Goal: Task Accomplishment & Management: Use online tool/utility

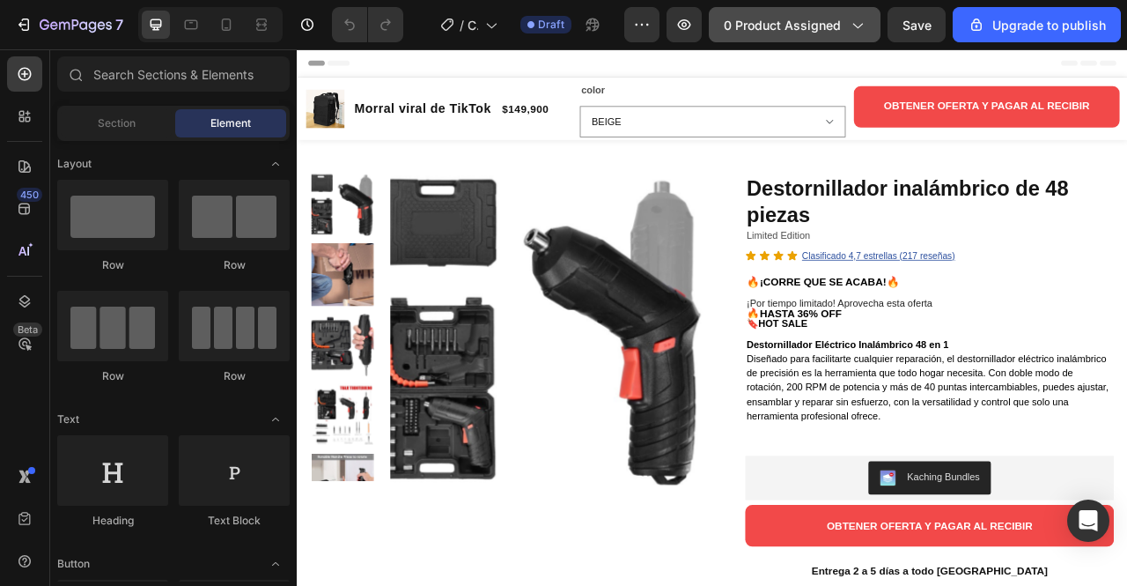
click at [805, 33] on span "0 product assigned" at bounding box center [782, 25] width 117 height 18
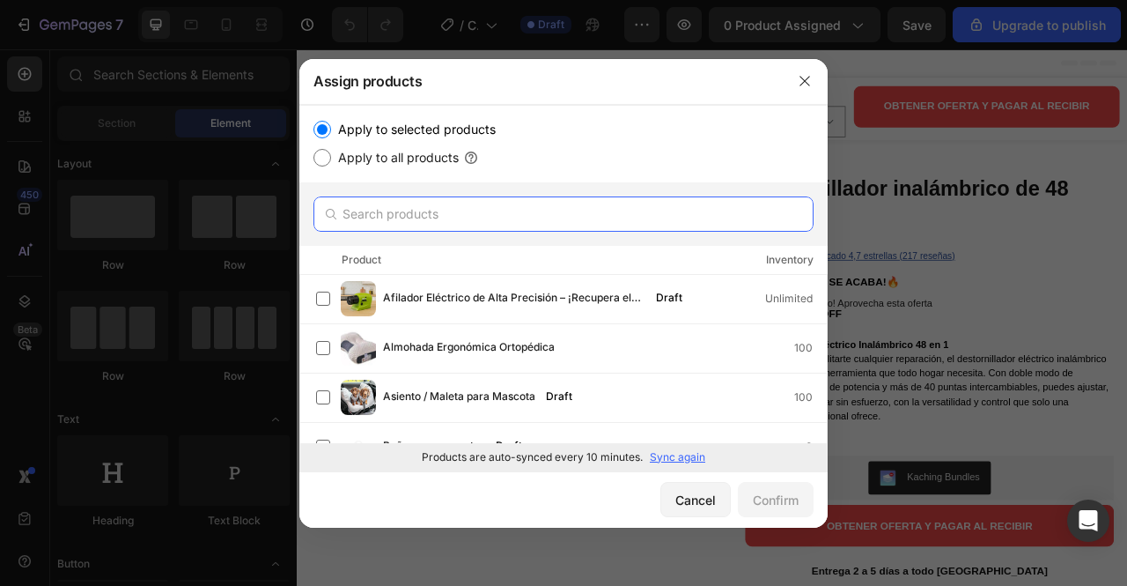
click at [528, 207] on input "text" at bounding box center [564, 213] width 500 height 35
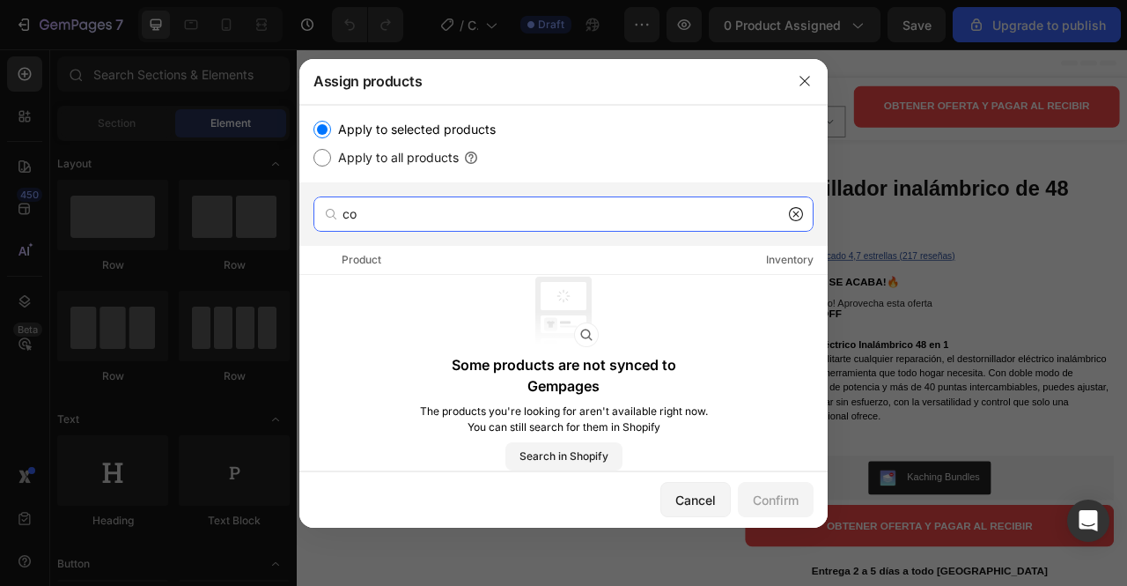
type input "c"
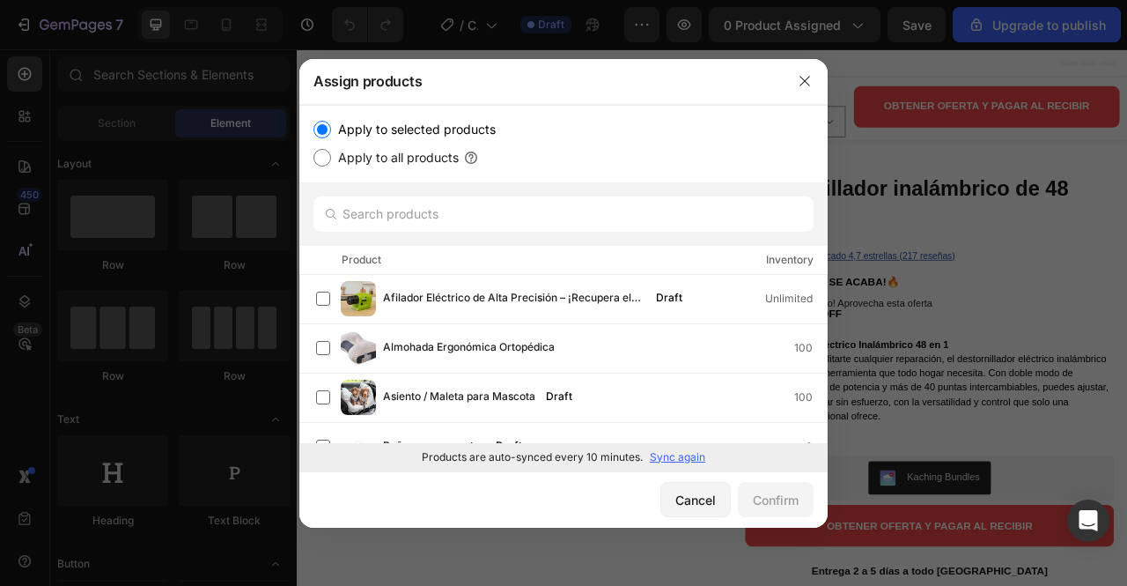
click at [669, 457] on p "Sync again" at bounding box center [677, 457] width 55 height 16
click at [500, 214] on input "text" at bounding box center [564, 213] width 500 height 35
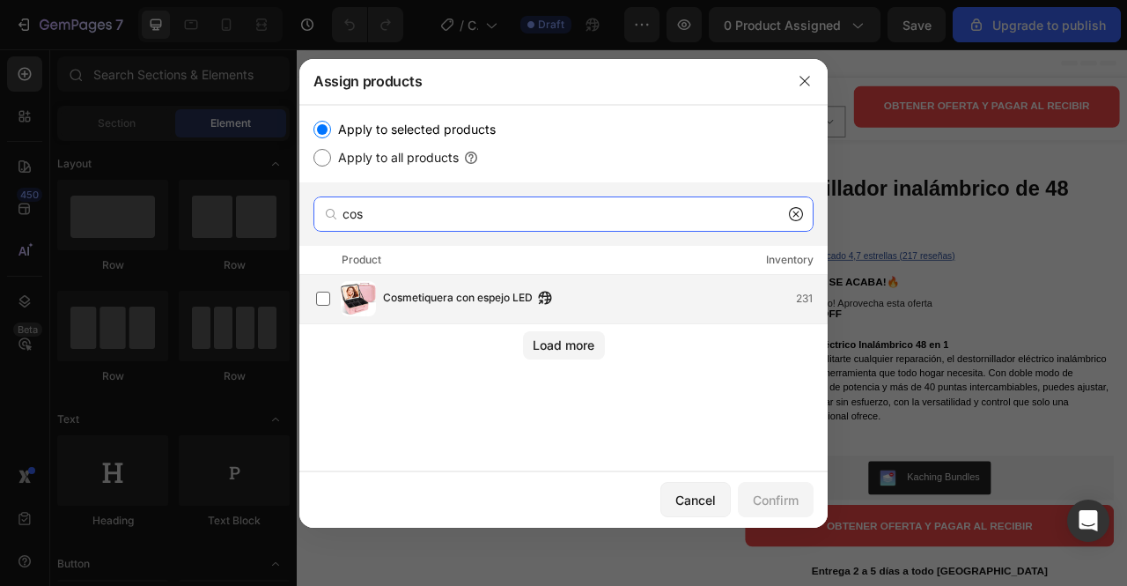
type input "cos"
click at [419, 302] on span "Cosmetiquera con espejo LED" at bounding box center [458, 298] width 150 height 19
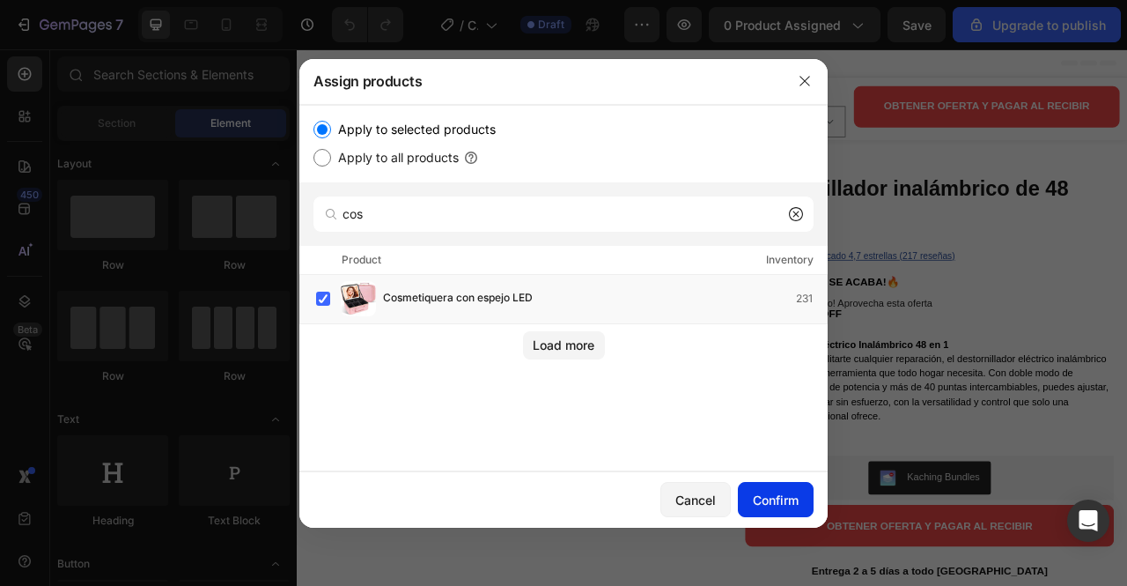
click at [764, 511] on button "Confirm" at bounding box center [776, 499] width 76 height 35
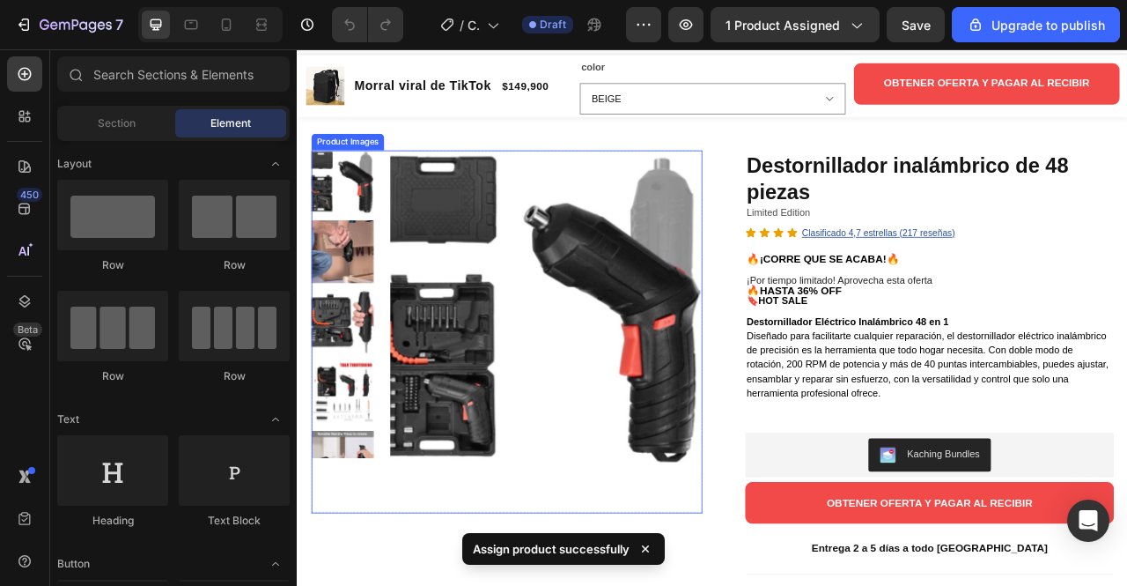
scroll to position [28, 0]
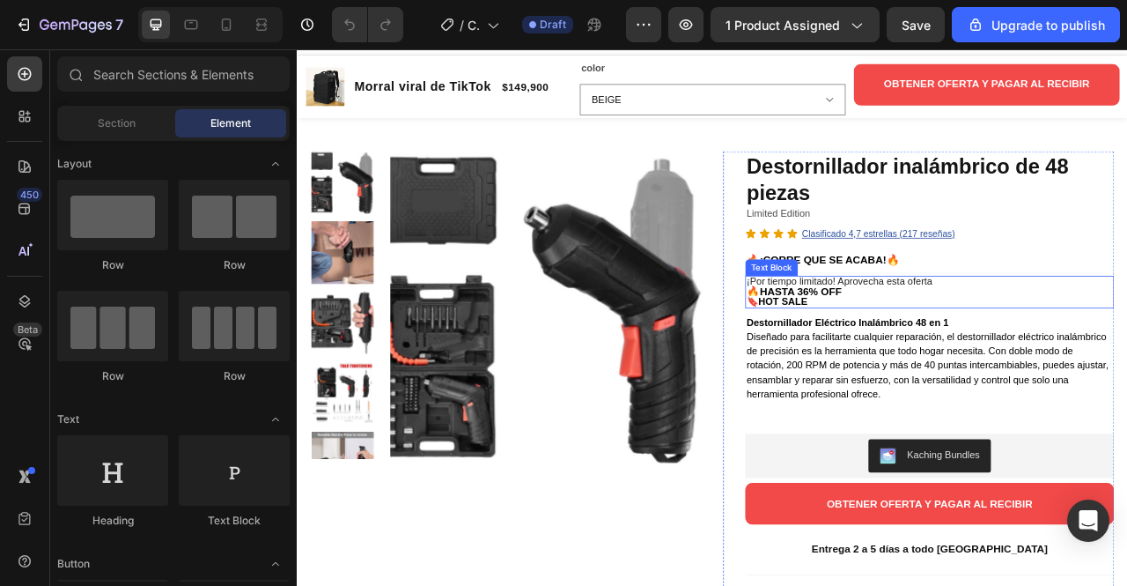
click at [900, 357] on strong "🔥HASTA 36% OFF" at bounding box center [928, 357] width 121 height 15
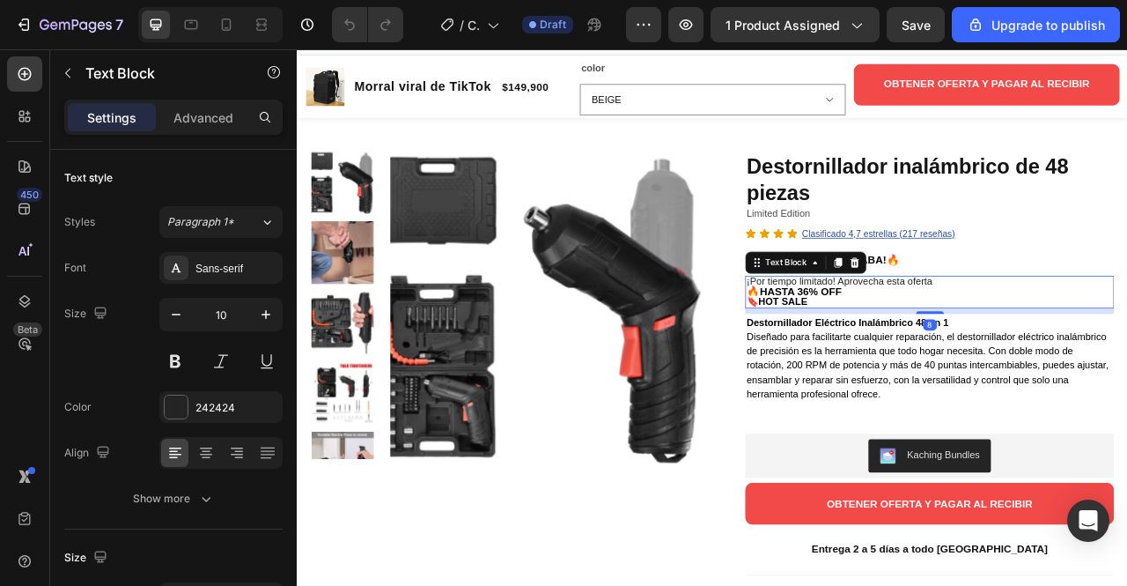
click at [900, 357] on strong "🔥HASTA 36% OFF" at bounding box center [928, 357] width 121 height 15
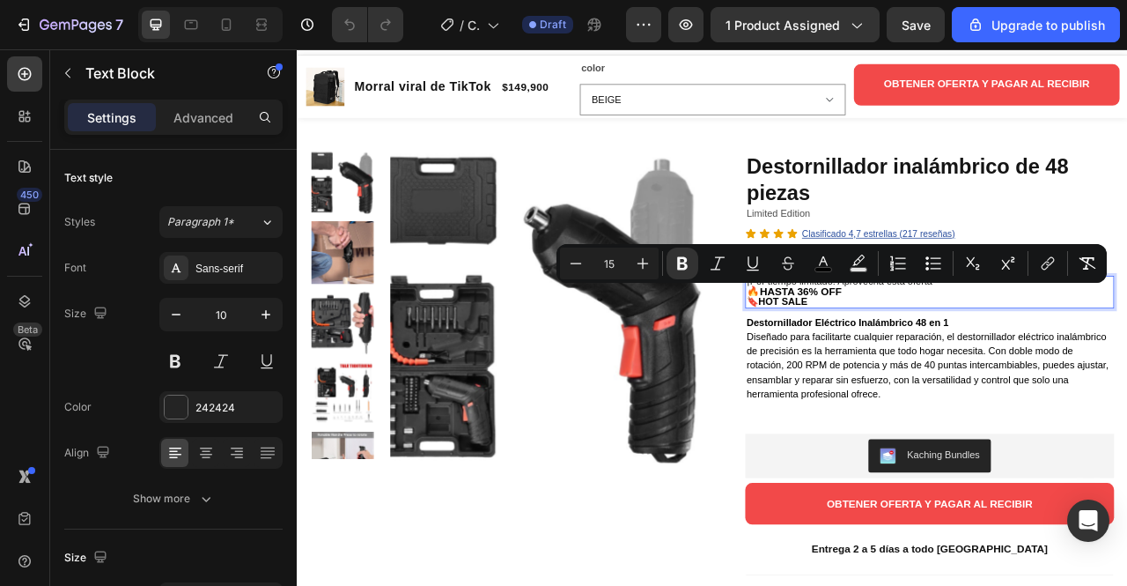
click at [934, 362] on strong "🔥HASTA 36% OFF" at bounding box center [928, 357] width 121 height 15
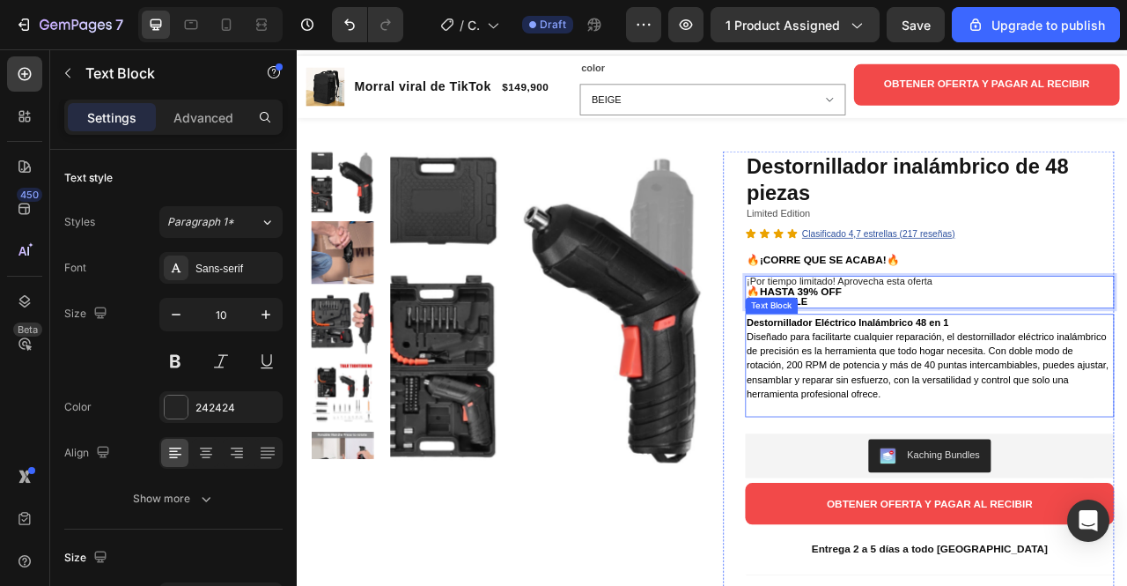
click at [925, 406] on p "Destornillador Eléctrico Inalámbrico 48 en 1 Diseñado para facilitarte cualquie…" at bounding box center [1101, 452] width 466 height 129
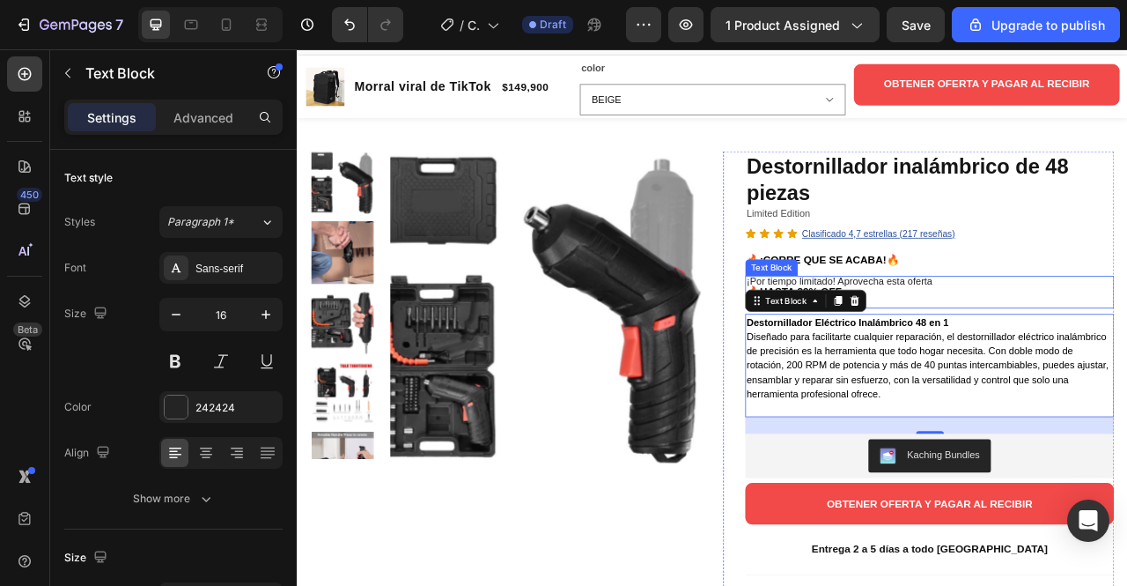
click at [1126, 339] on p "¡Por tiempo limitado! Aprovecha esta oferta" at bounding box center [1101, 345] width 466 height 12
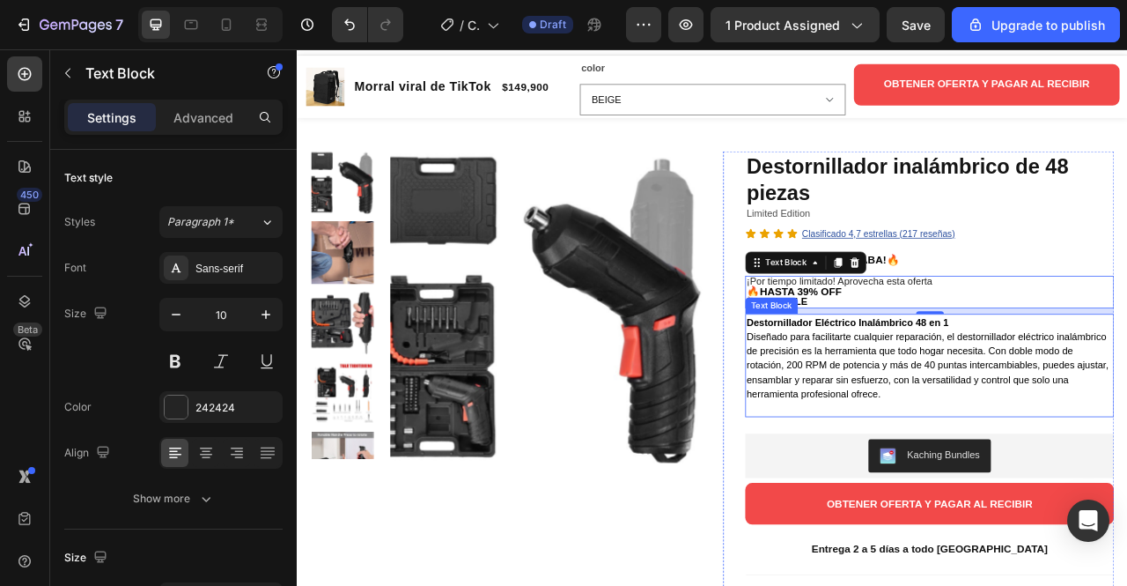
click at [1018, 429] on span "Diseñado para facilitarte cualquier reparación, el destornillador eléctrico ina…" at bounding box center [1098, 451] width 461 height 87
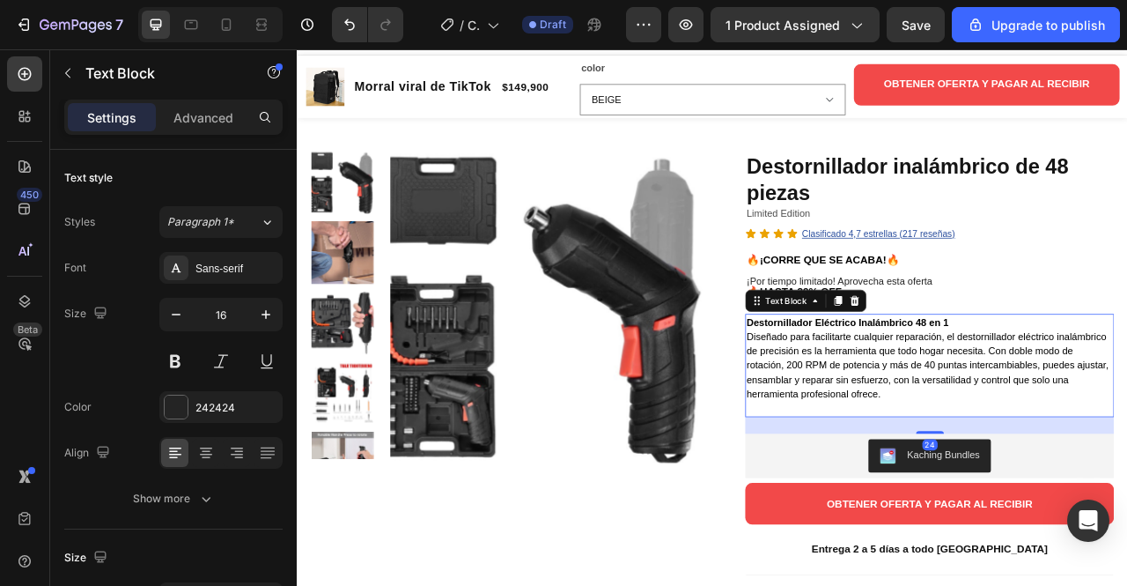
click at [1018, 428] on span "Diseñado para facilitarte cualquier reparación, el destornillador eléctrico ina…" at bounding box center [1098, 451] width 461 height 87
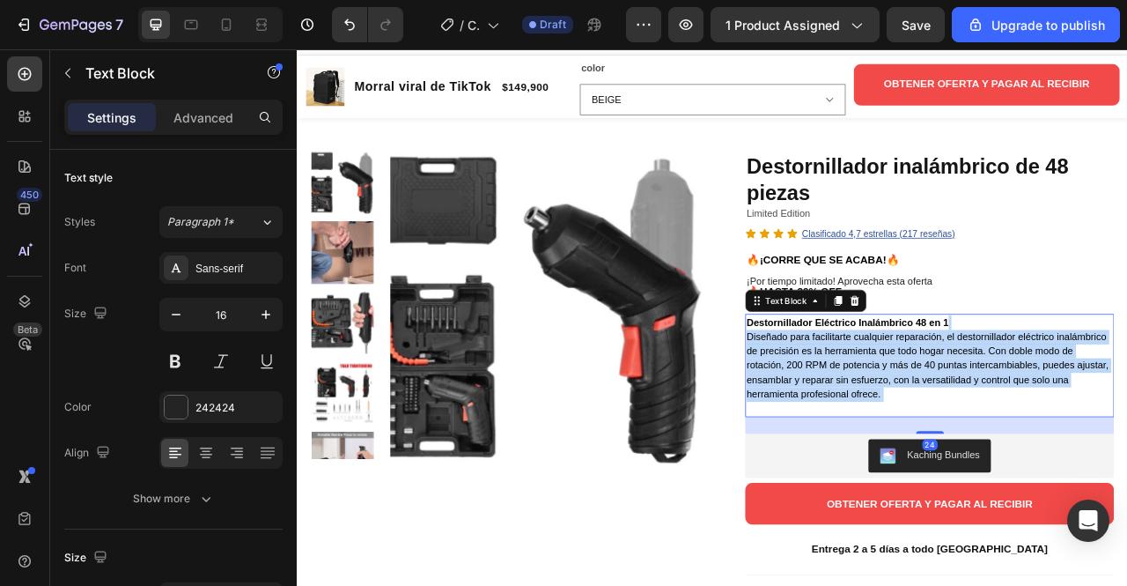
click at [1018, 428] on span "Diseñado para facilitarte cualquier reparación, el destornillador eléctrico ina…" at bounding box center [1098, 451] width 461 height 87
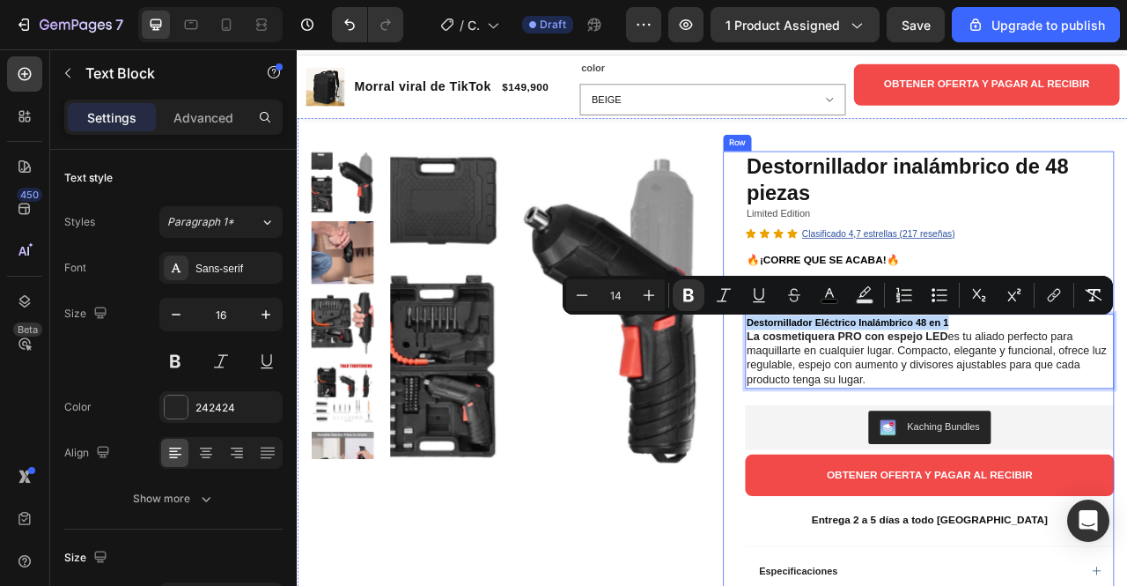
drag, startPoint x: 1141, startPoint y: 397, endPoint x: 862, endPoint y: 403, distance: 279.3
click at [868, 403] on p "Destornillador Eléctrico Inalámbrico 48 en 1 La cosmetiquera PRO con espejo LED…" at bounding box center [1101, 434] width 466 height 92
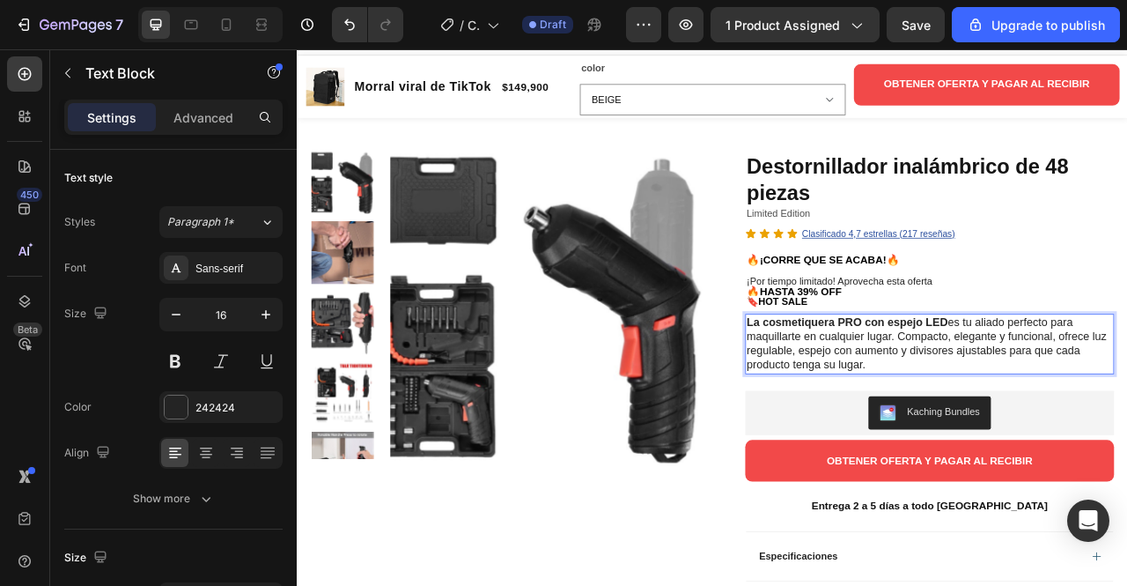
click at [1005, 394] on strong "La cosmetiquera PRO con espejo LED" at bounding box center [996, 395] width 256 height 15
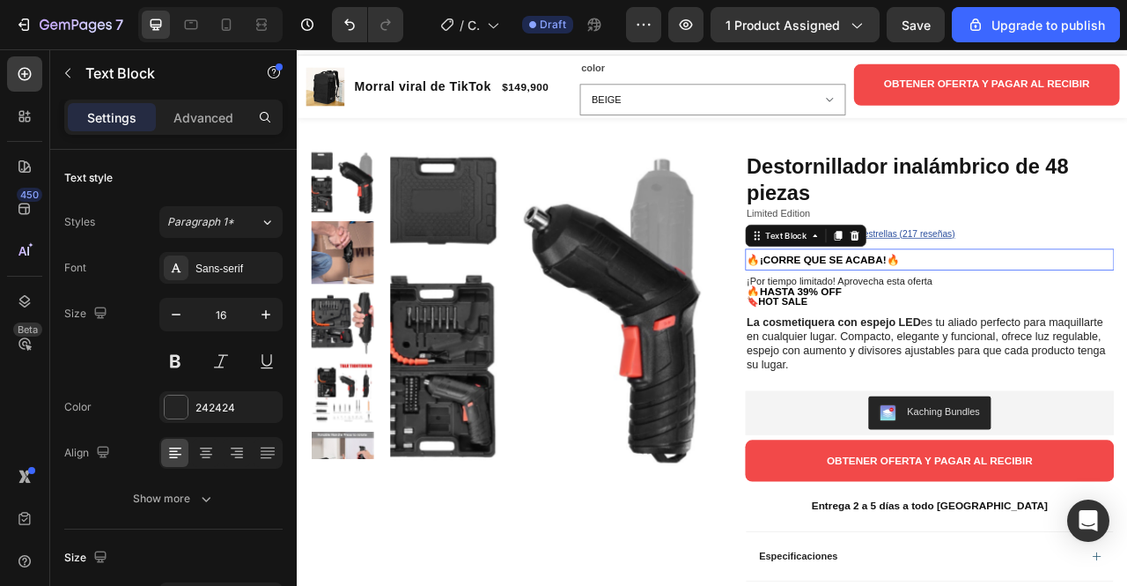
click at [1126, 317] on p "🔥¡CORRE QUE SE ACABA!🔥" at bounding box center [1101, 317] width 466 height 24
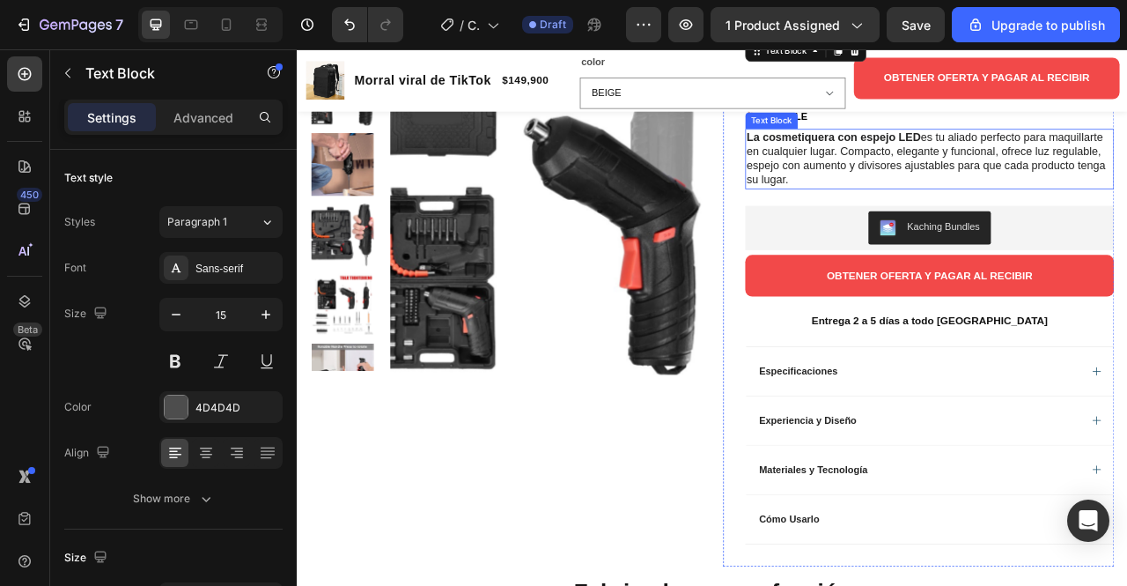
scroll to position [262, 0]
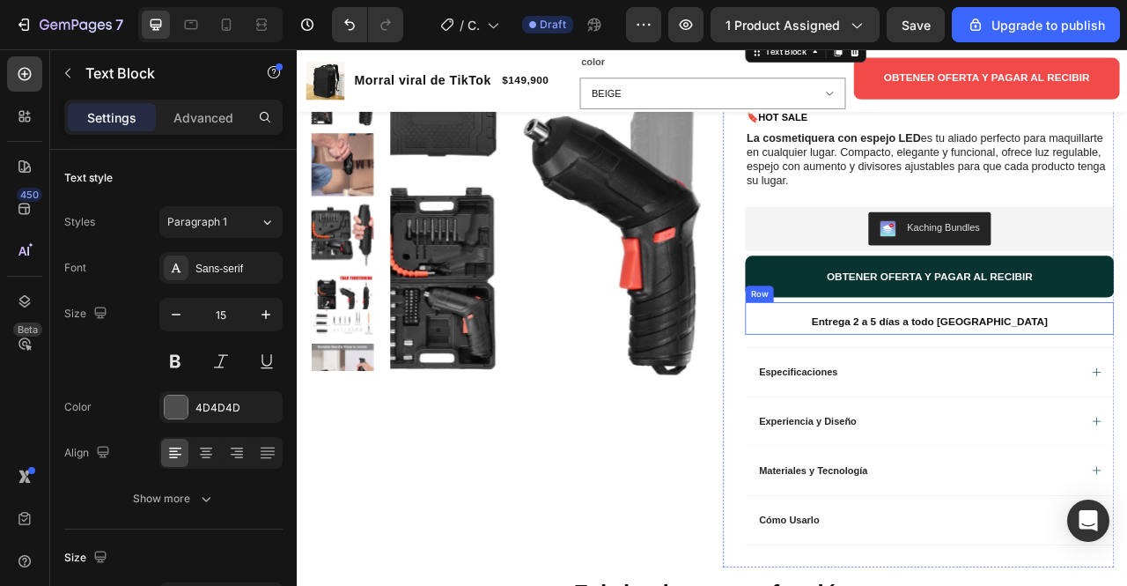
click at [938, 327] on button "OBTENER OFERTA Y PAGAR AL RECIBIR" at bounding box center [1101, 338] width 469 height 53
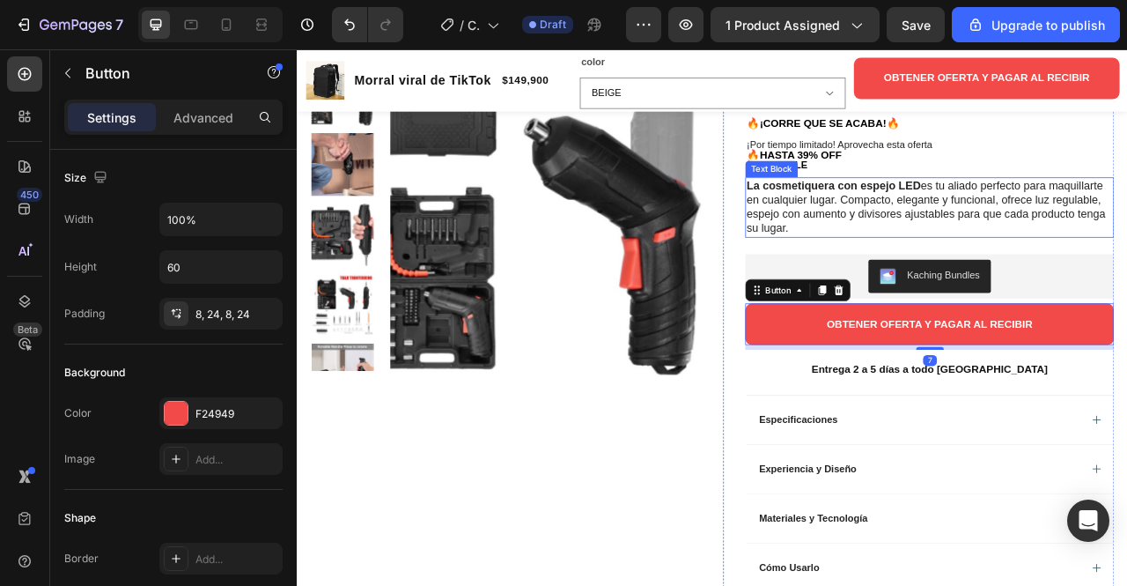
scroll to position [200, 0]
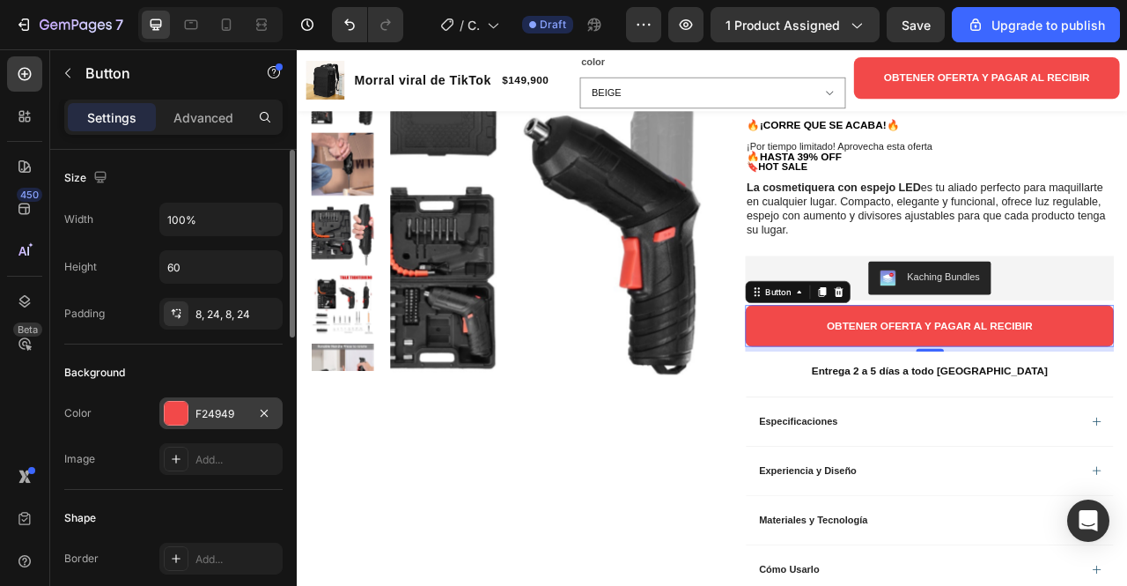
click at [211, 411] on div "F24949" at bounding box center [221, 414] width 51 height 16
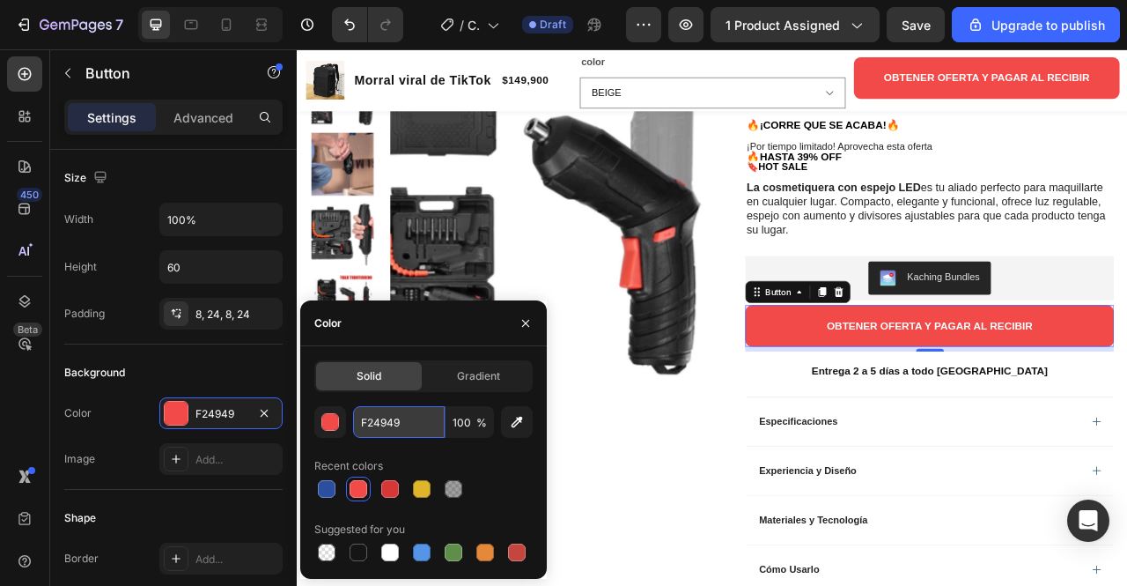
click at [411, 420] on input "F24949" at bounding box center [399, 422] width 92 height 32
paste input "C9CC"
type input "F2C9CC"
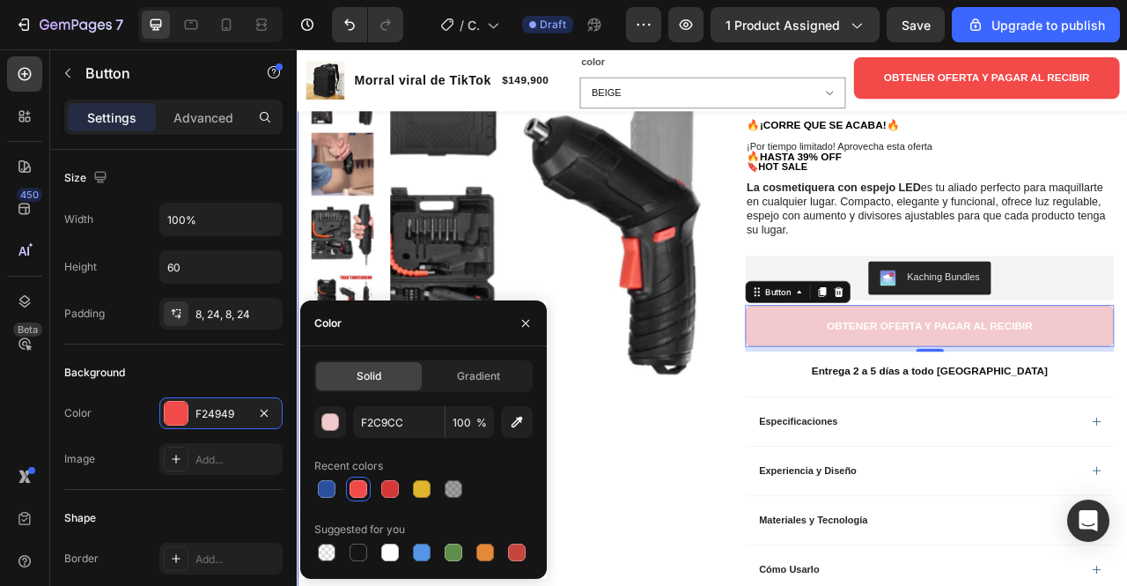
click at [722, 573] on div "Product Images Row" at bounding box center [563, 389] width 498 height 764
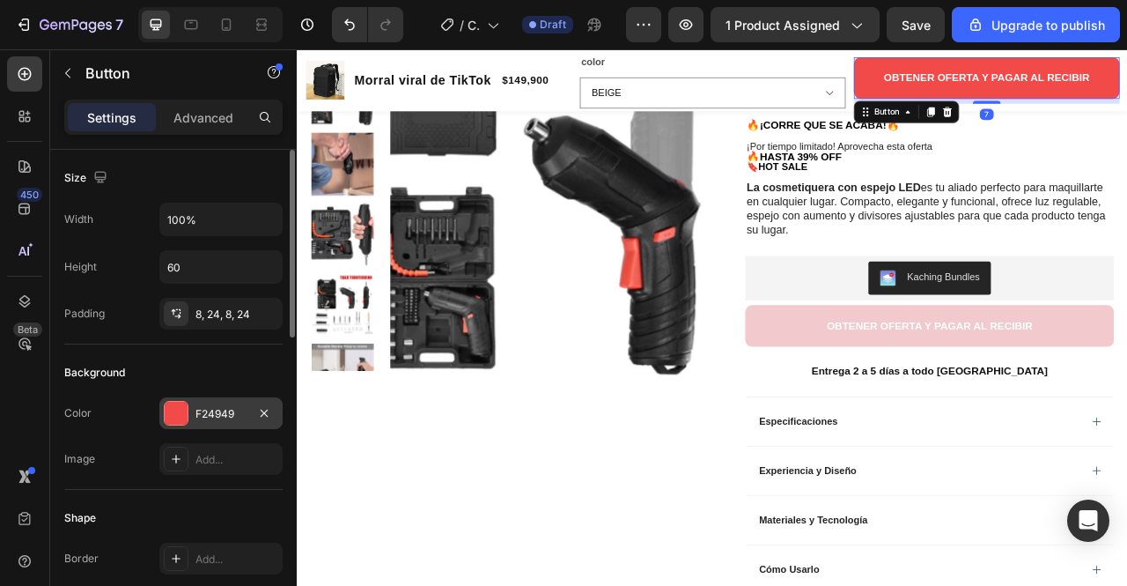
click at [217, 406] on div "F24949" at bounding box center [221, 414] width 51 height 16
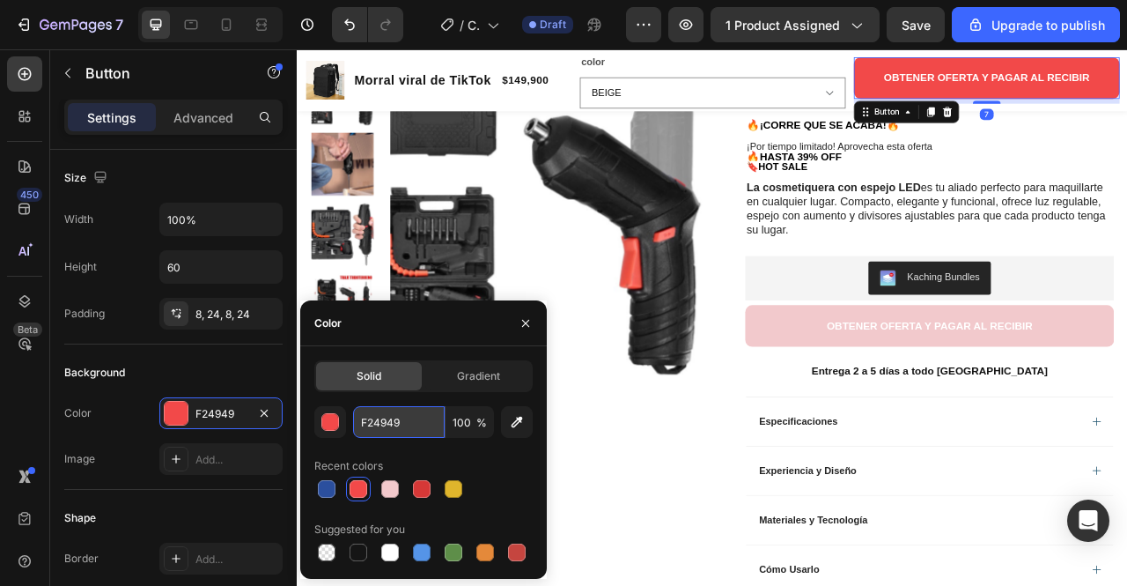
click at [373, 425] on input "F24949" at bounding box center [399, 422] width 92 height 32
paste input "C9CC"
type input "F2C9CC"
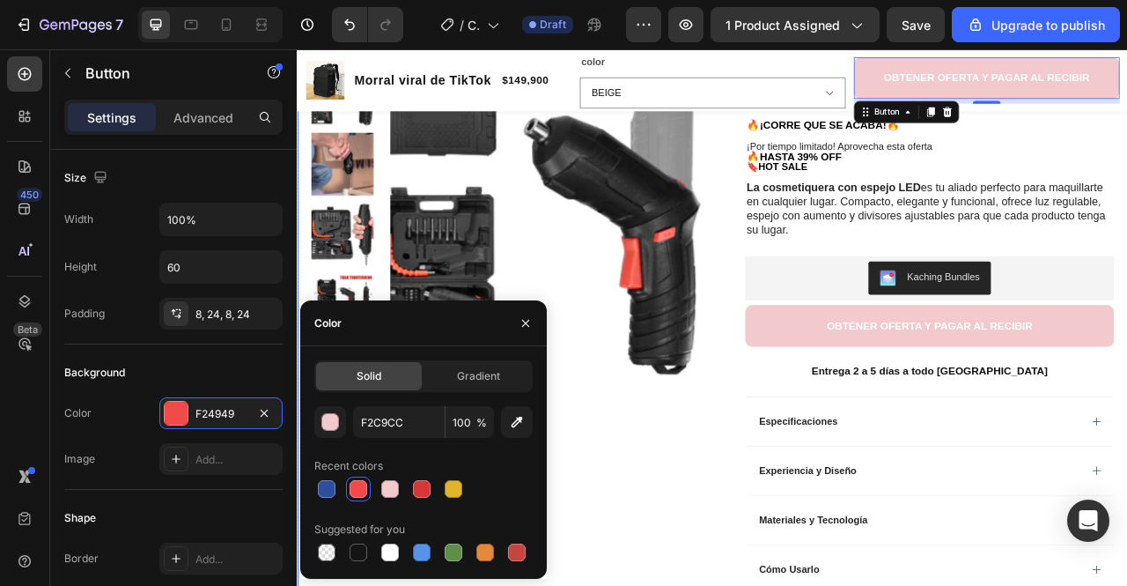
click at [752, 585] on div "Product Images Row" at bounding box center [563, 389] width 498 height 764
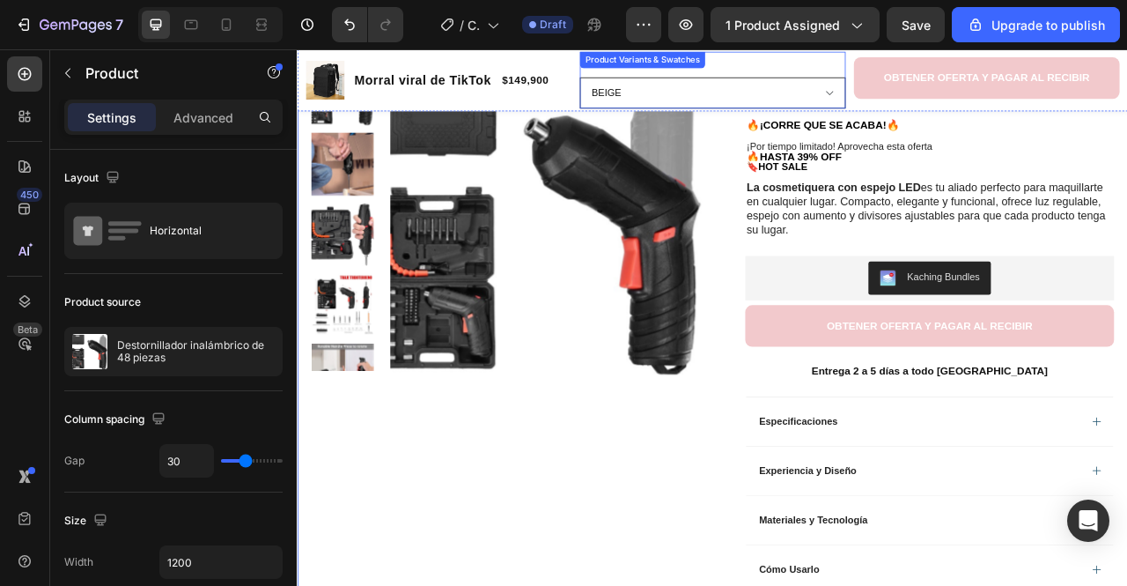
click at [748, 110] on select "BEIGE GRIS MORADO ROSADO NEGRO" at bounding box center [825, 105] width 338 height 40
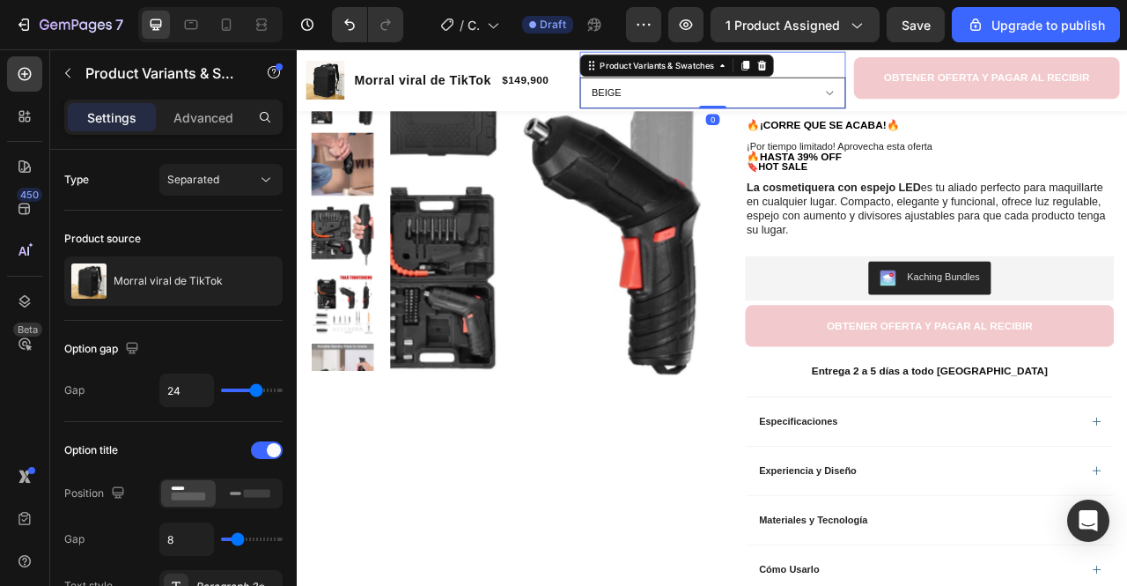
click at [743, 103] on select "BEIGE GRIS MORADO ROSADO NEGRO" at bounding box center [825, 105] width 338 height 40
click at [240, 32] on div at bounding box center [226, 25] width 28 height 28
type input "12"
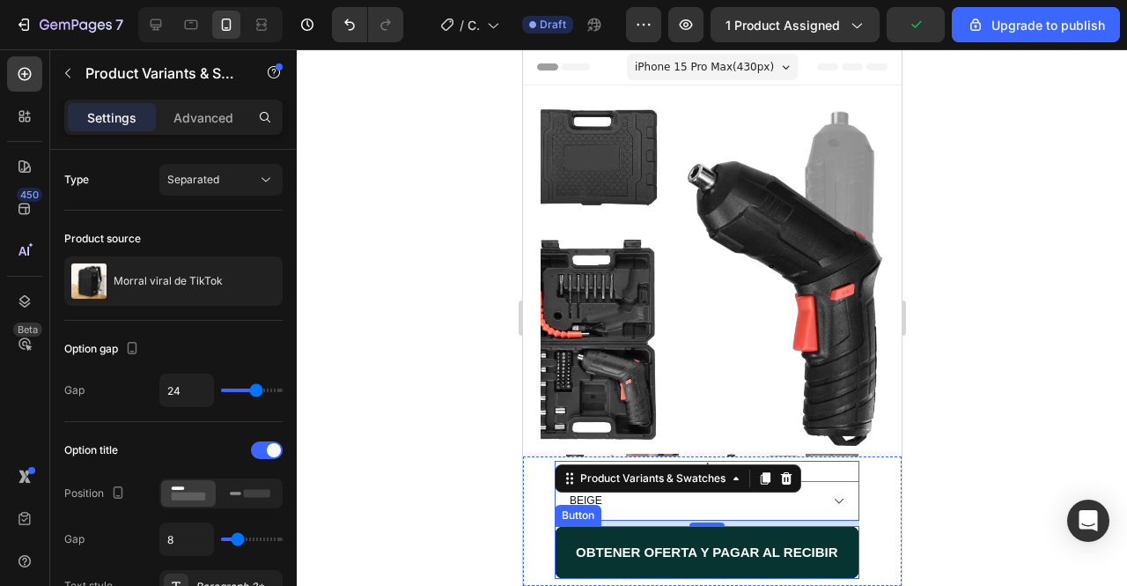
click at [602, 567] on button "OBTENER OFERTA Y PAGAR AL RECIBIR" at bounding box center [706, 552] width 305 height 53
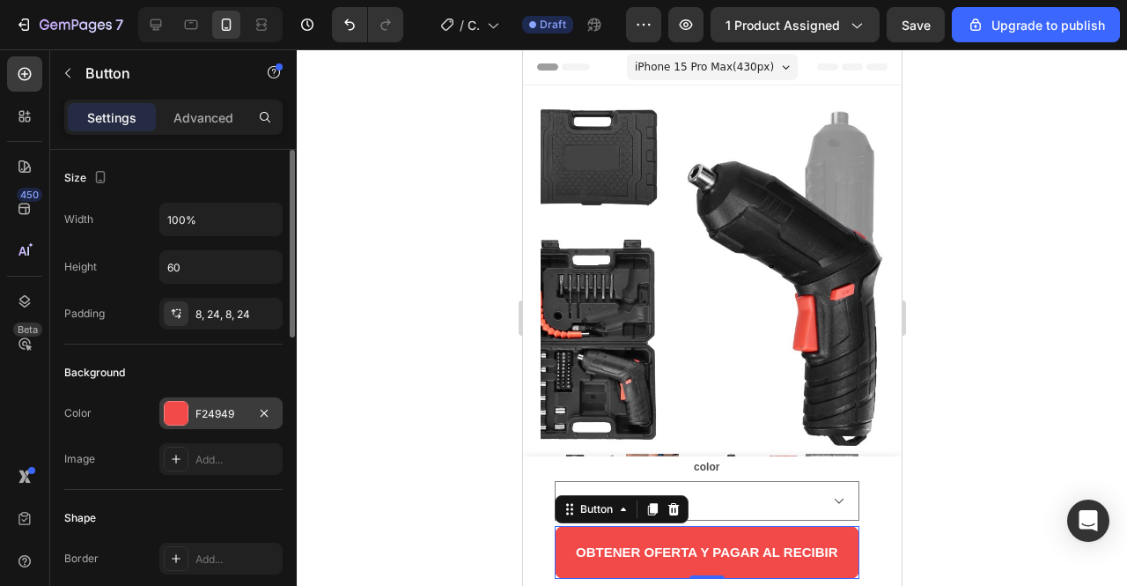
click at [220, 406] on div "F24949" at bounding box center [221, 414] width 51 height 16
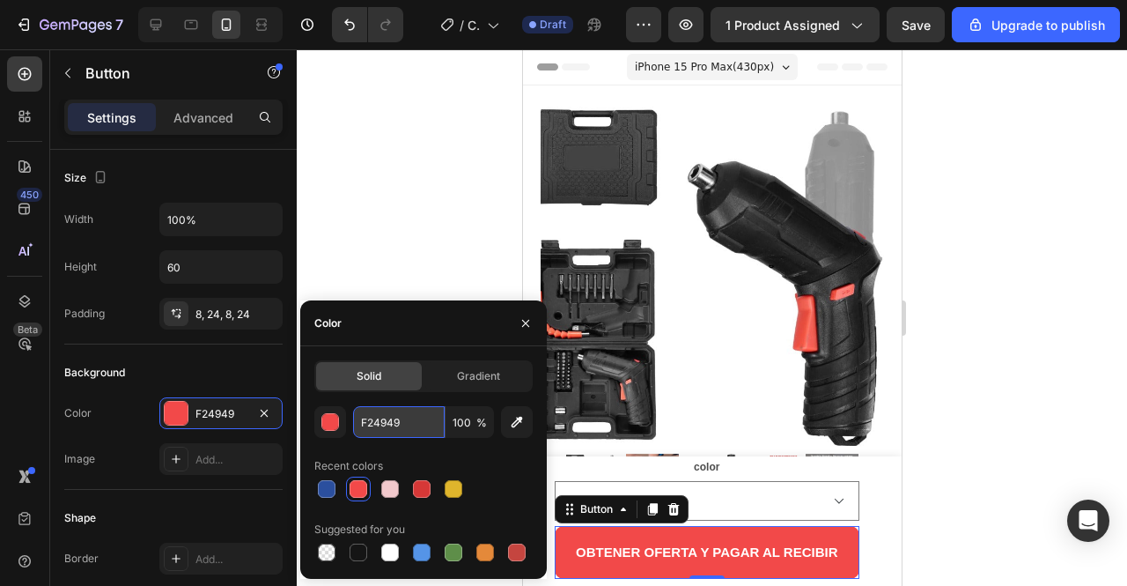
click at [386, 419] on input "F24949" at bounding box center [399, 422] width 92 height 32
paste input "C9CC"
type input "F2C9CC"
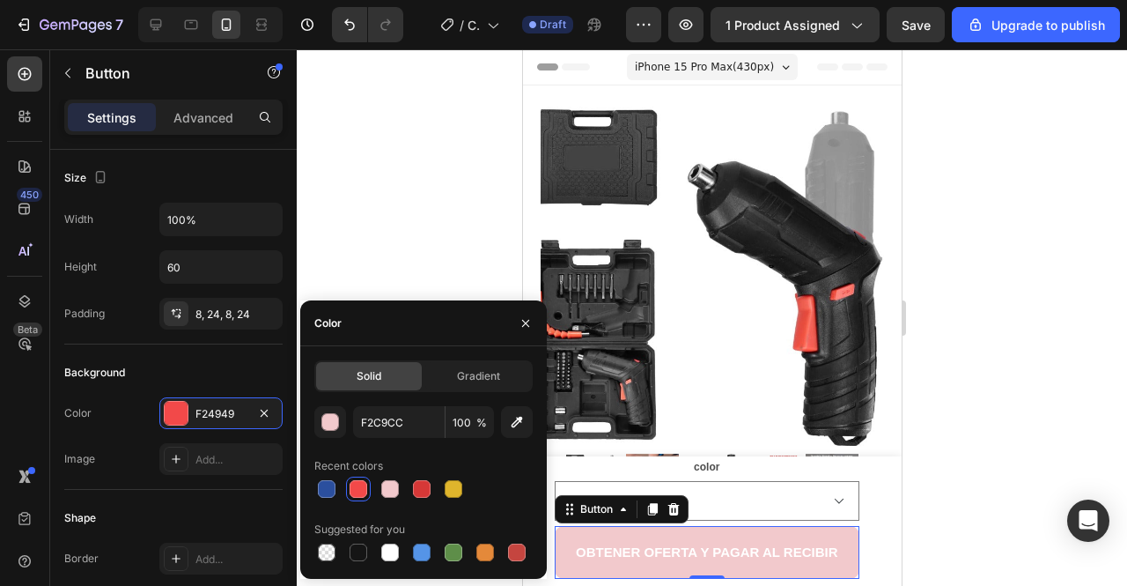
click at [453, 256] on div at bounding box center [712, 317] width 831 height 536
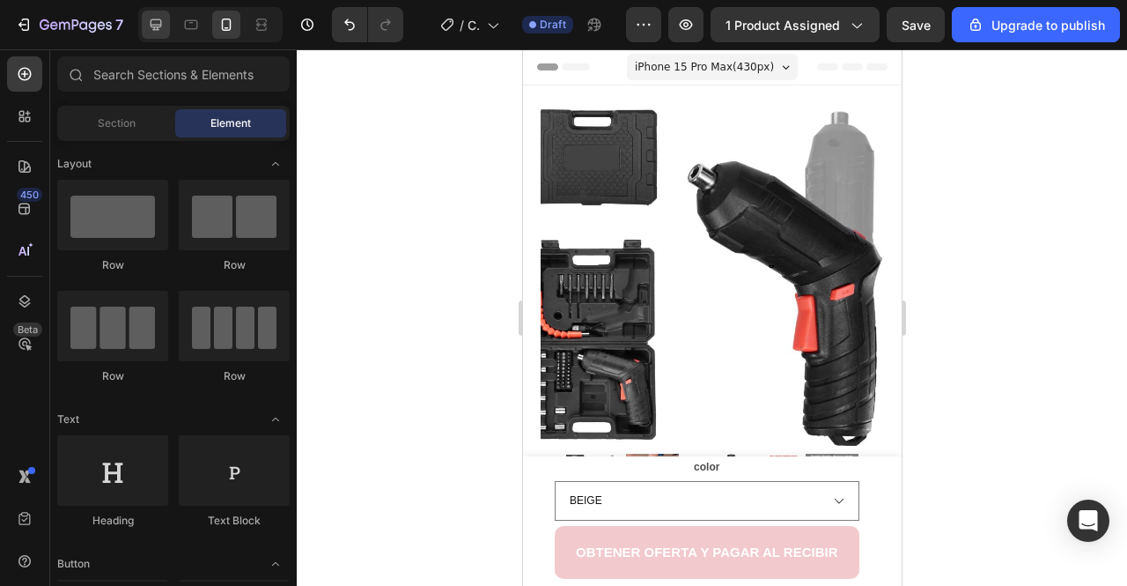
click at [159, 28] on icon at bounding box center [156, 25] width 18 height 18
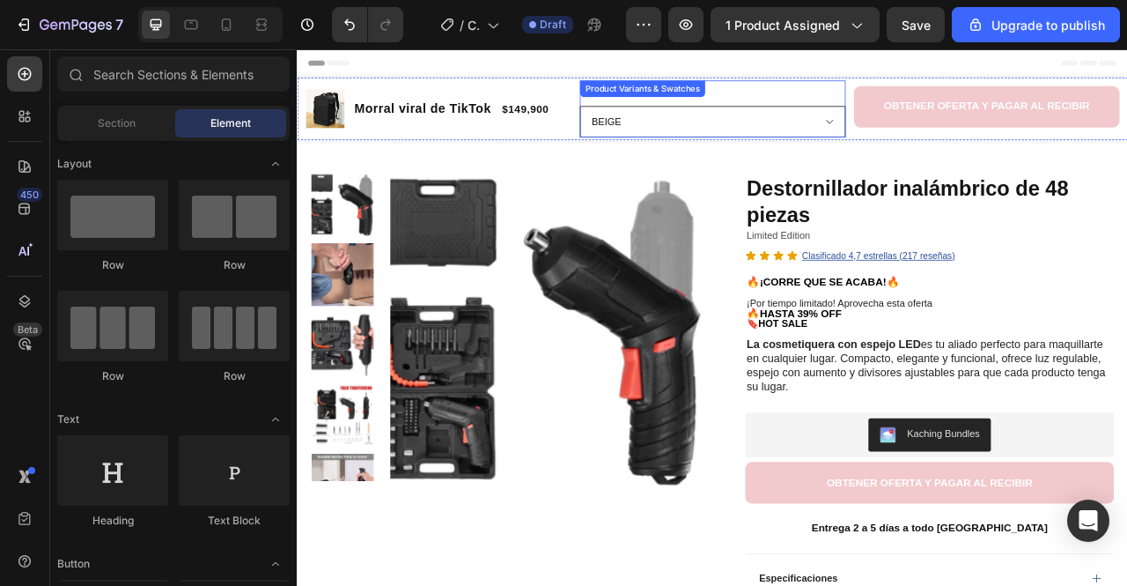
click at [724, 143] on select "BEIGE GRIS MORADO ROSADO NEGRO" at bounding box center [825, 142] width 338 height 40
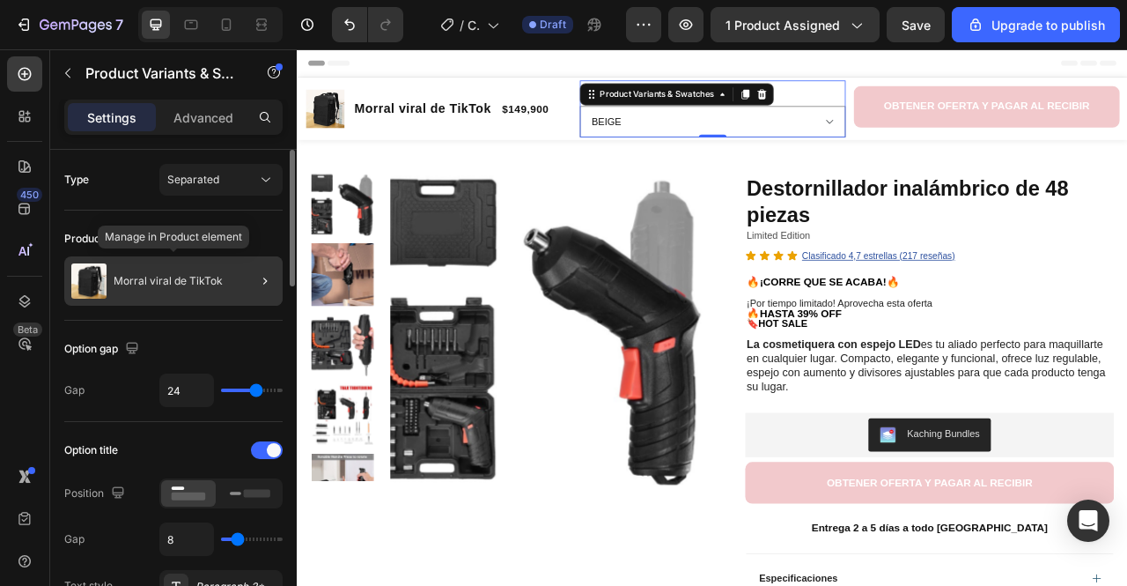
click at [191, 276] on p "Morral viral de TikTok" at bounding box center [168, 281] width 109 height 12
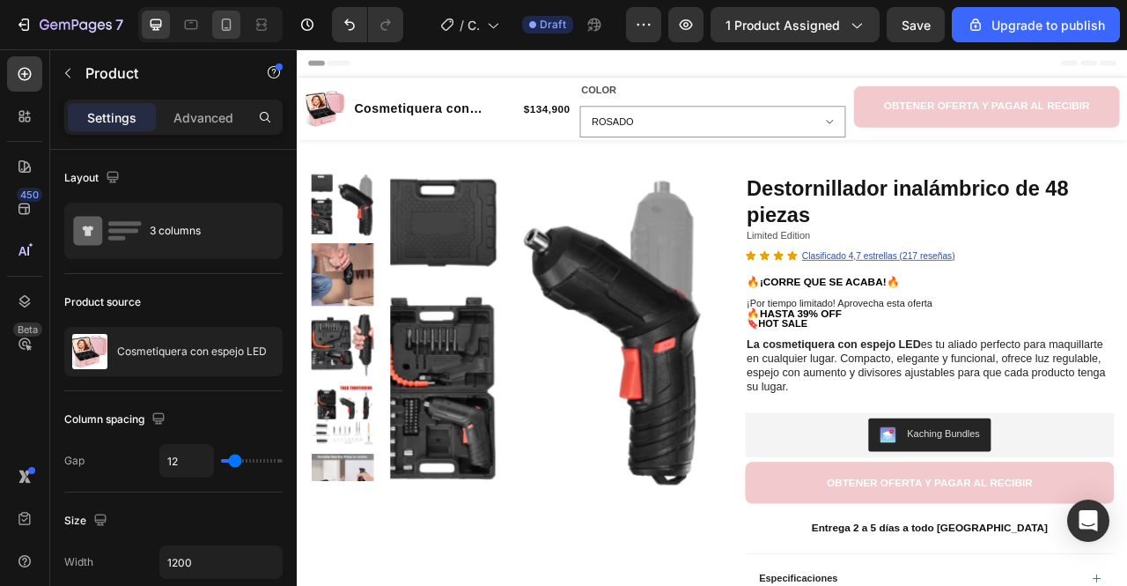
click at [238, 31] on div at bounding box center [226, 25] width 28 height 28
type input "100%"
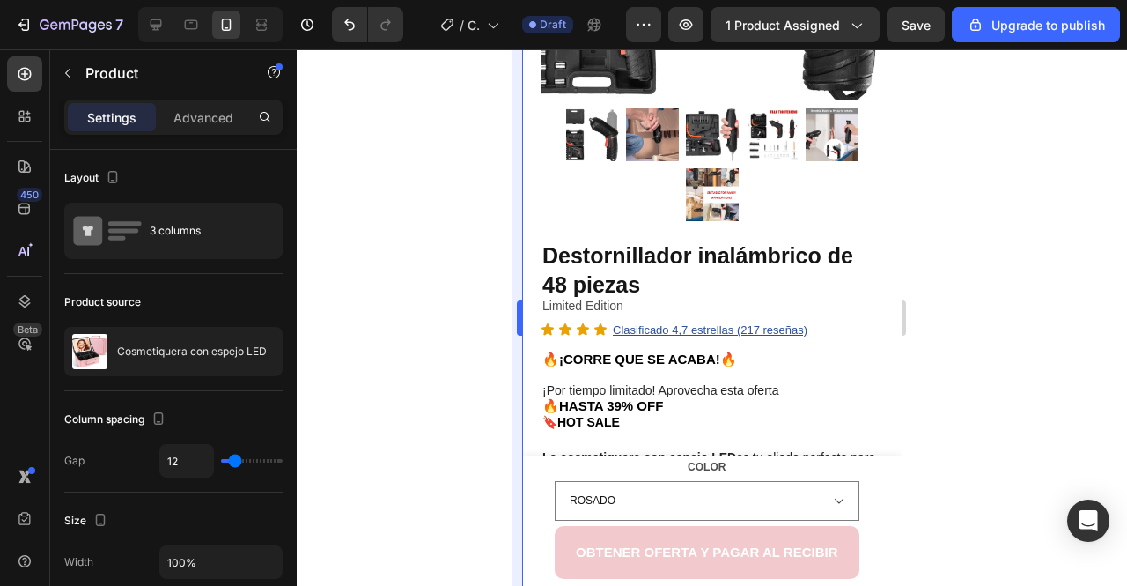
scroll to position [345, 0]
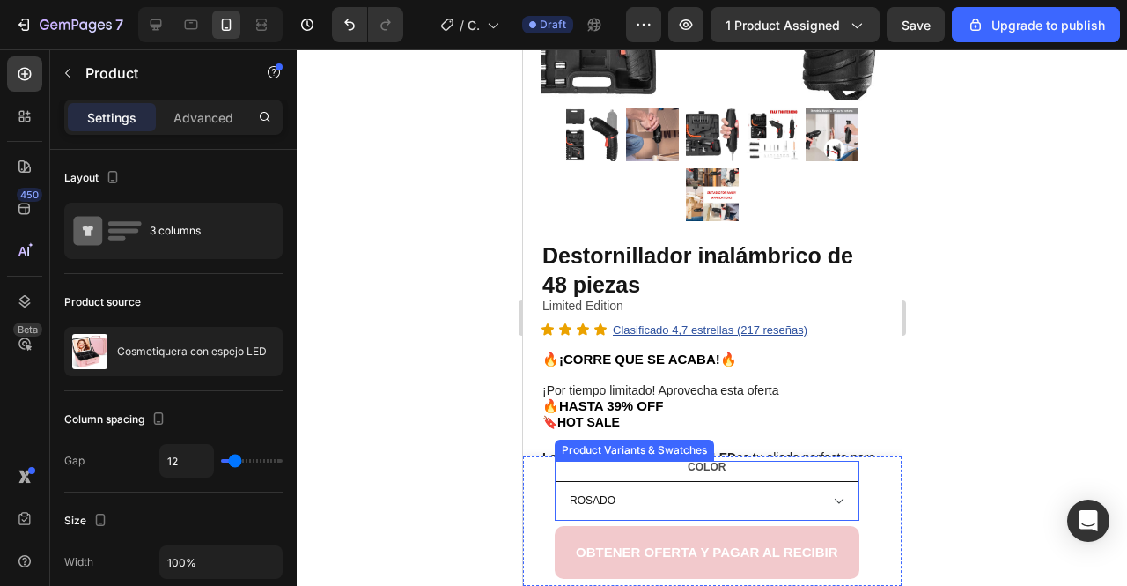
click at [693, 495] on select "ROSADO NEGRO" at bounding box center [706, 501] width 305 height 40
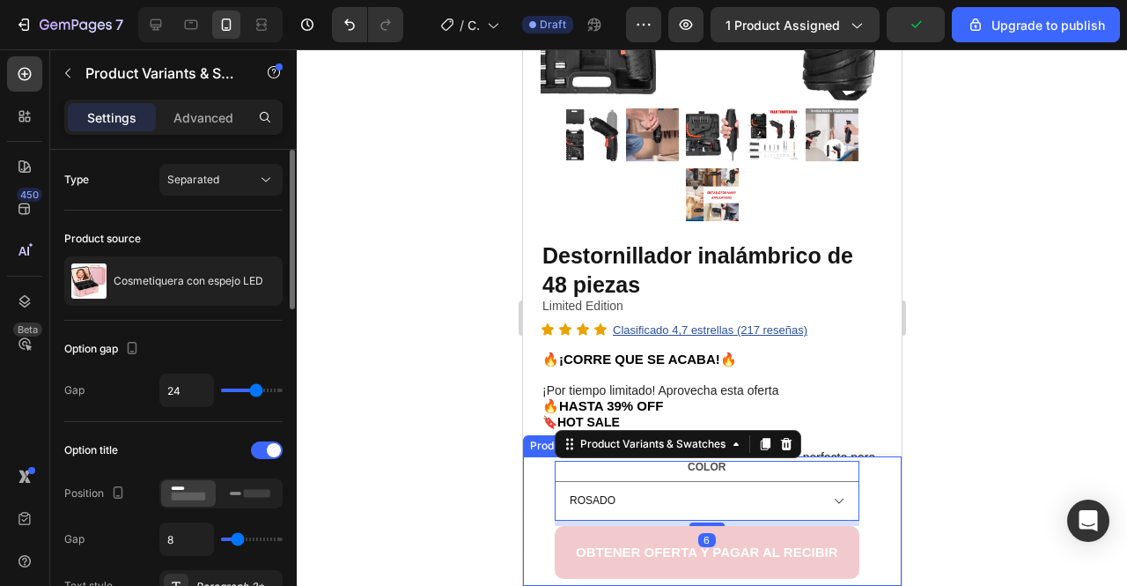
click at [206, 230] on div "Product source" at bounding box center [173, 239] width 218 height 28
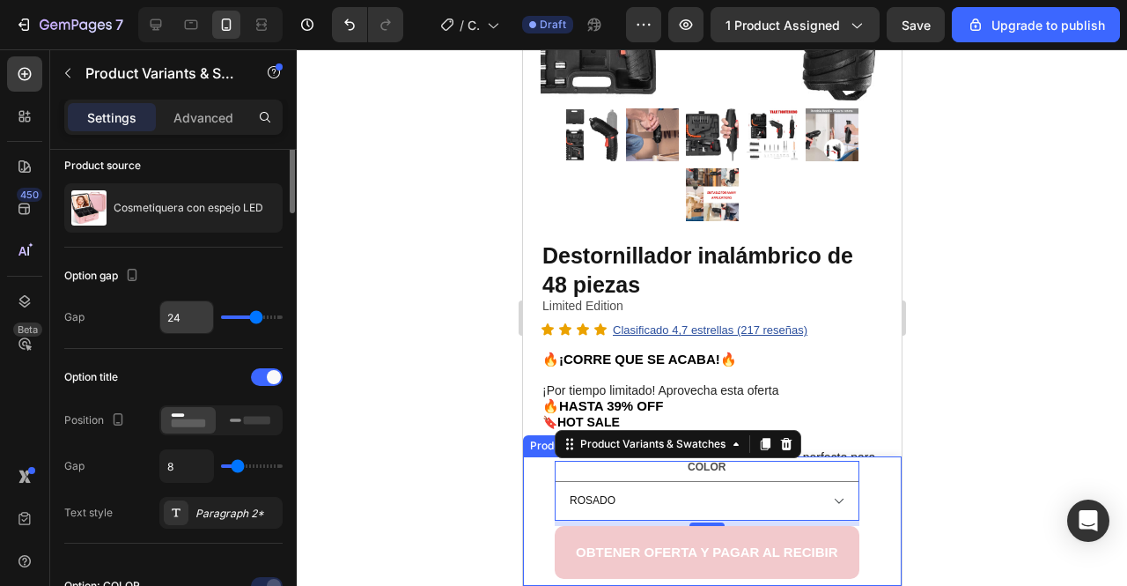
scroll to position [0, 0]
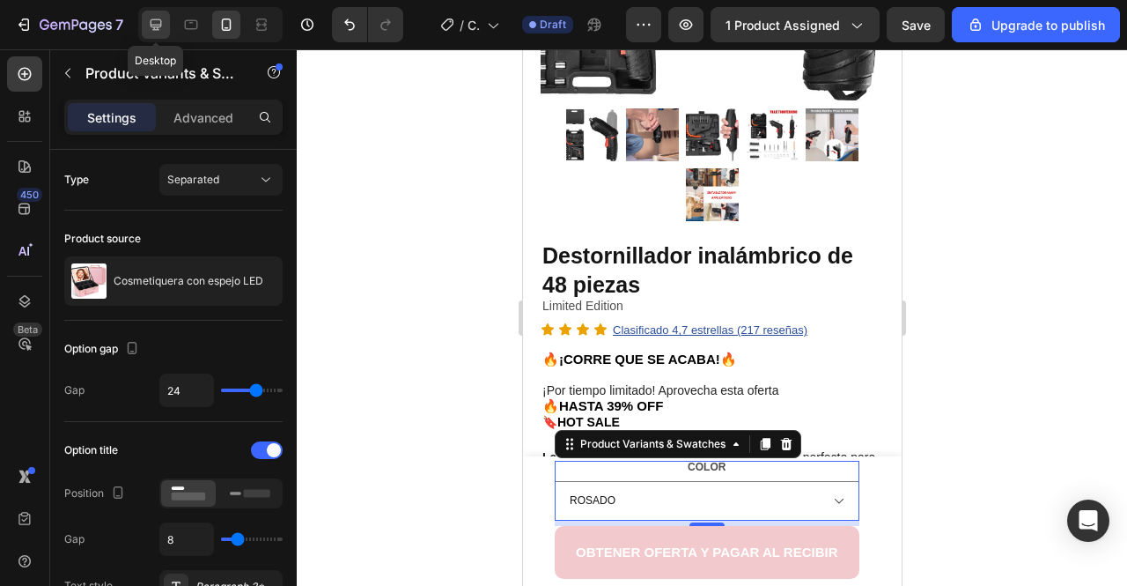
click at [158, 26] on icon at bounding box center [156, 25] width 18 height 18
type input "14"
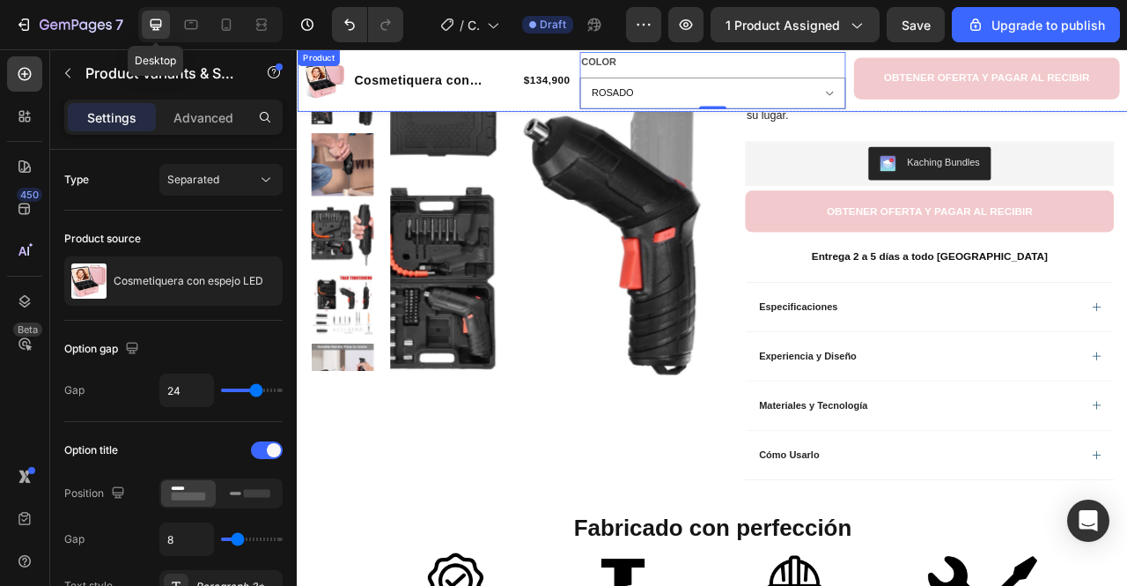
scroll to position [287, 0]
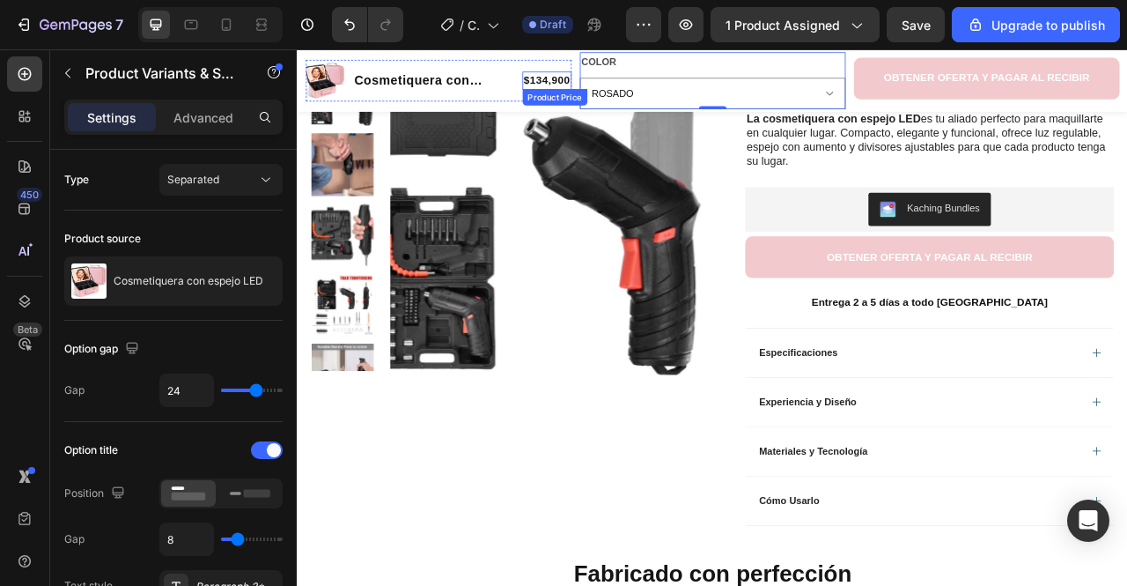
click at [630, 98] on div "$134,900" at bounding box center [614, 90] width 63 height 24
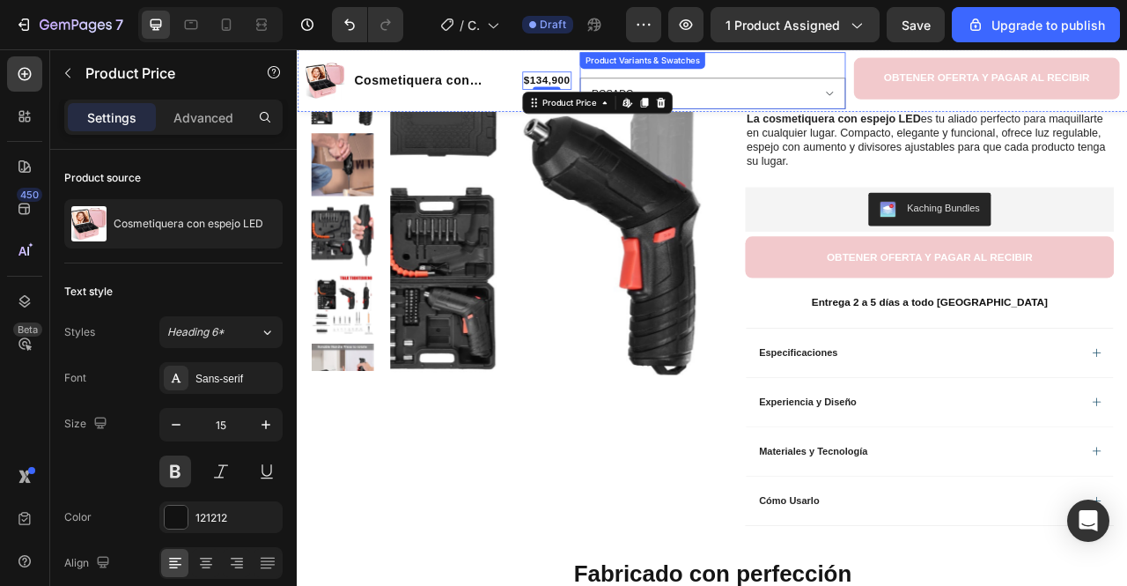
click at [821, 85] on div "COLOR ROSADO NEGRO" at bounding box center [825, 89] width 338 height 72
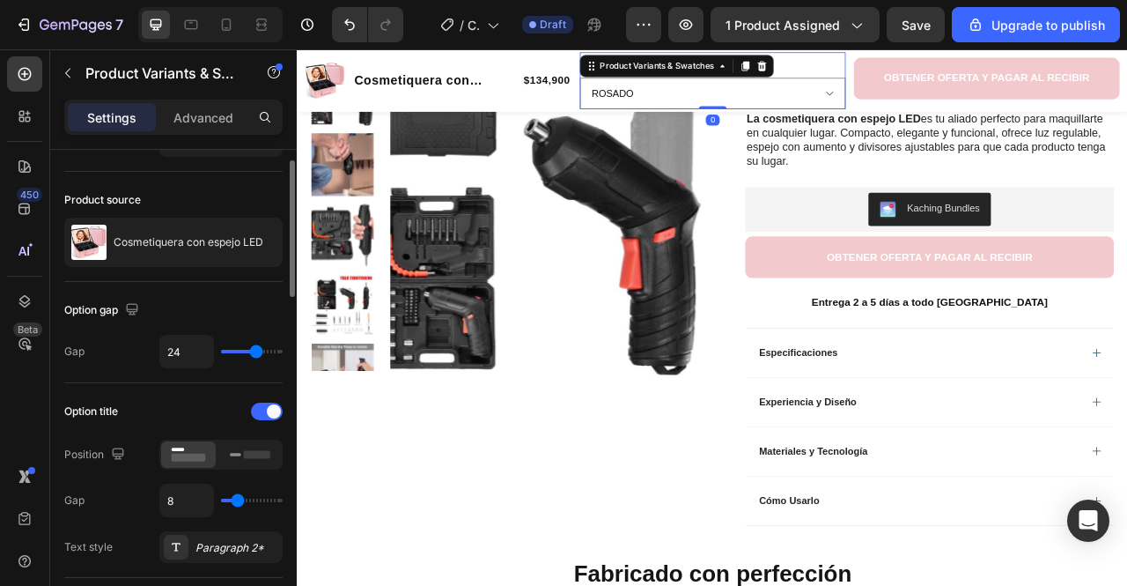
scroll to position [0, 0]
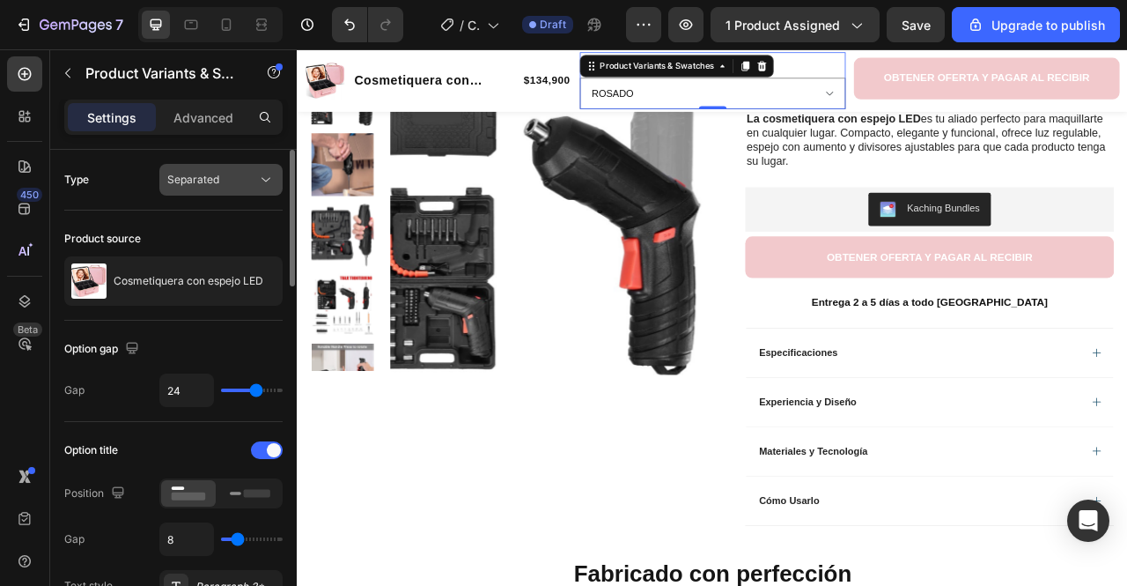
click at [217, 188] on button "Separated" at bounding box center [220, 180] width 123 height 32
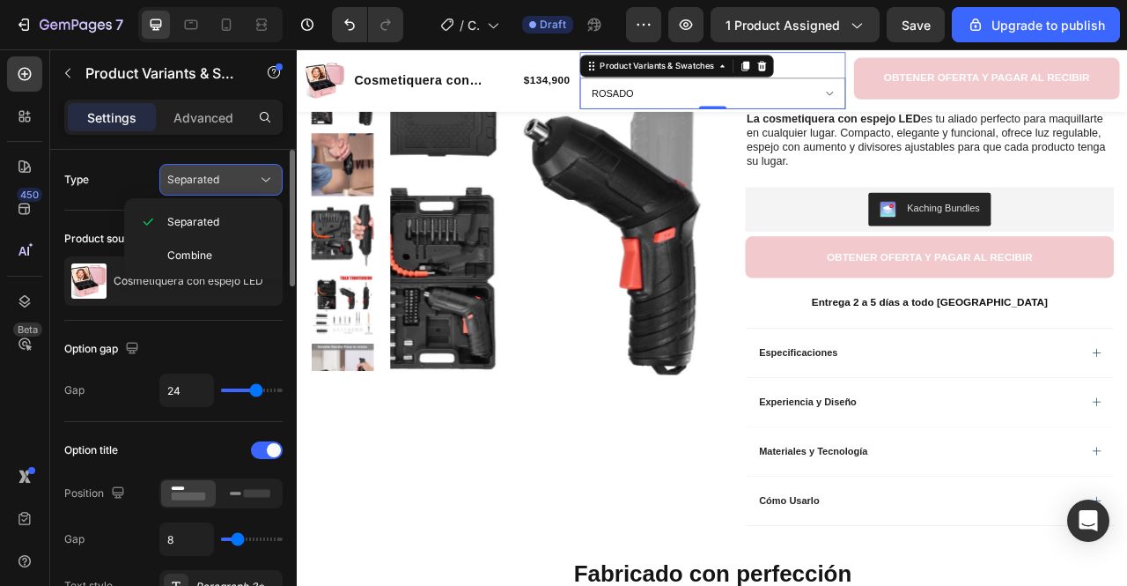
click at [217, 182] on span "Separated" at bounding box center [193, 179] width 52 height 13
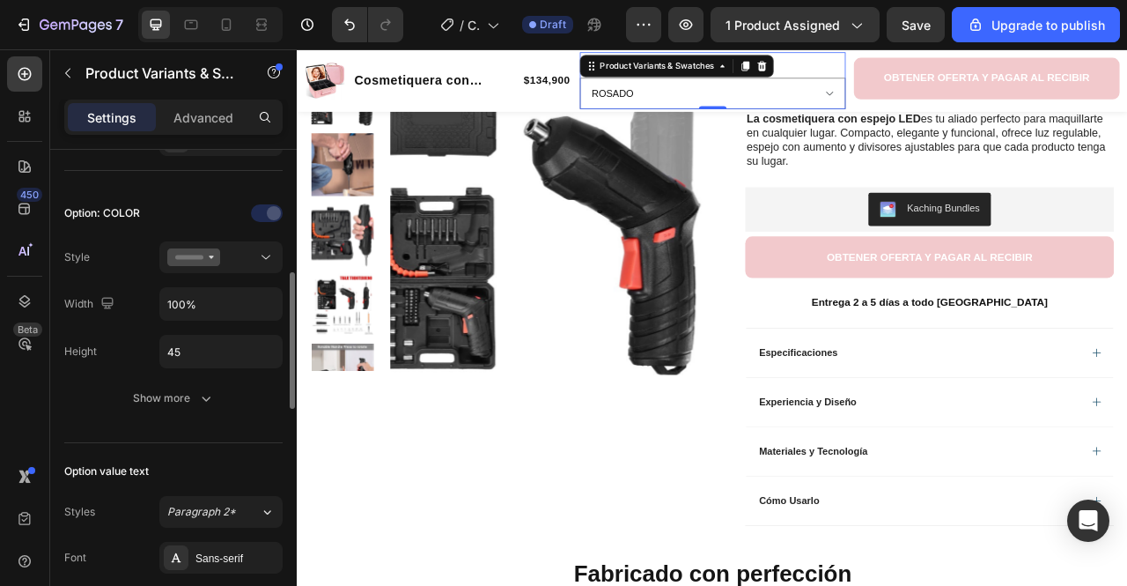
scroll to position [444, 0]
click at [233, 250] on div at bounding box center [220, 259] width 107 height 18
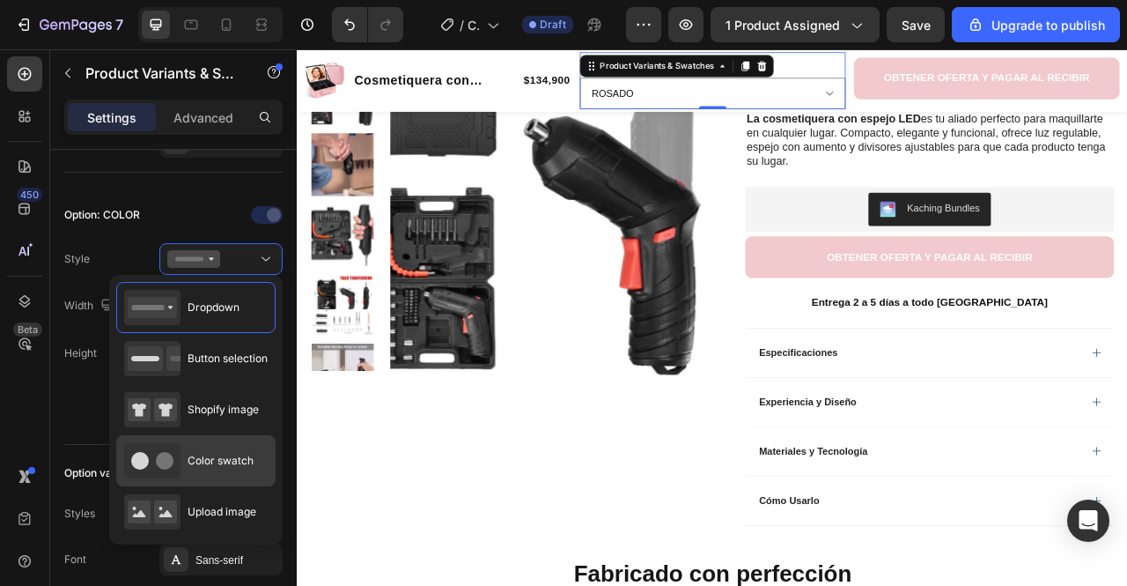
click at [203, 457] on span "Color swatch" at bounding box center [221, 461] width 66 height 16
type input "45"
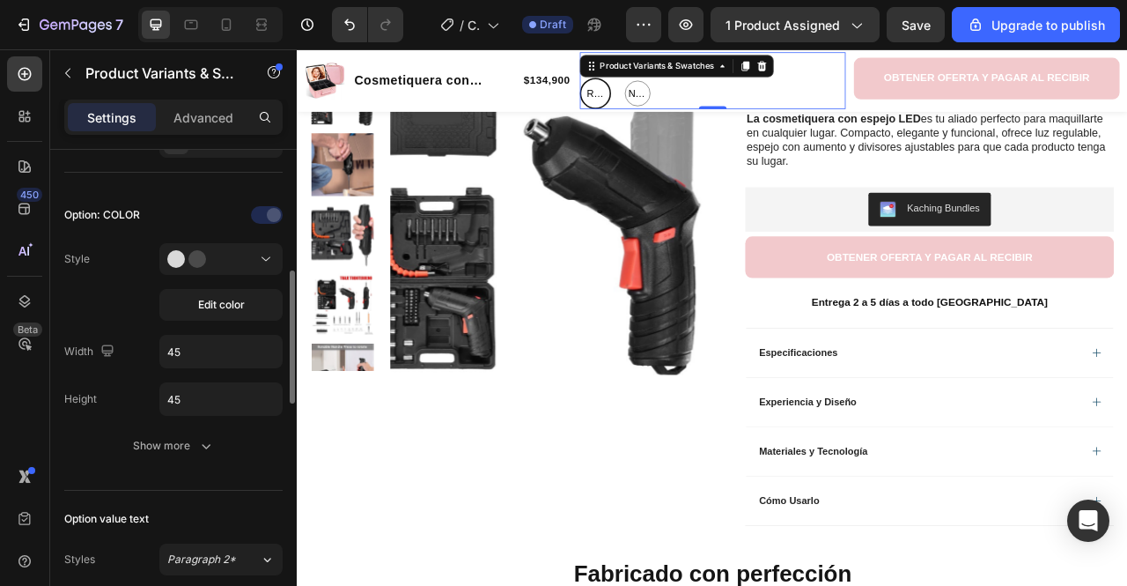
click at [181, 202] on div at bounding box center [220, 215] width 123 height 28
click at [233, 303] on span "Edit color" at bounding box center [221, 305] width 47 height 16
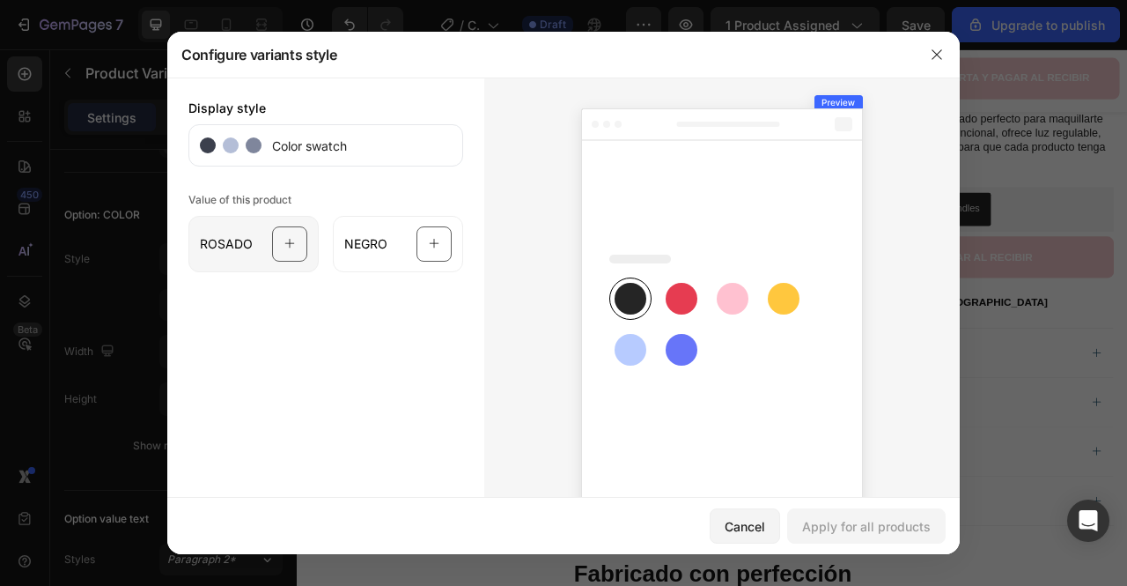
click at [284, 240] on icon at bounding box center [289, 243] width 11 height 33
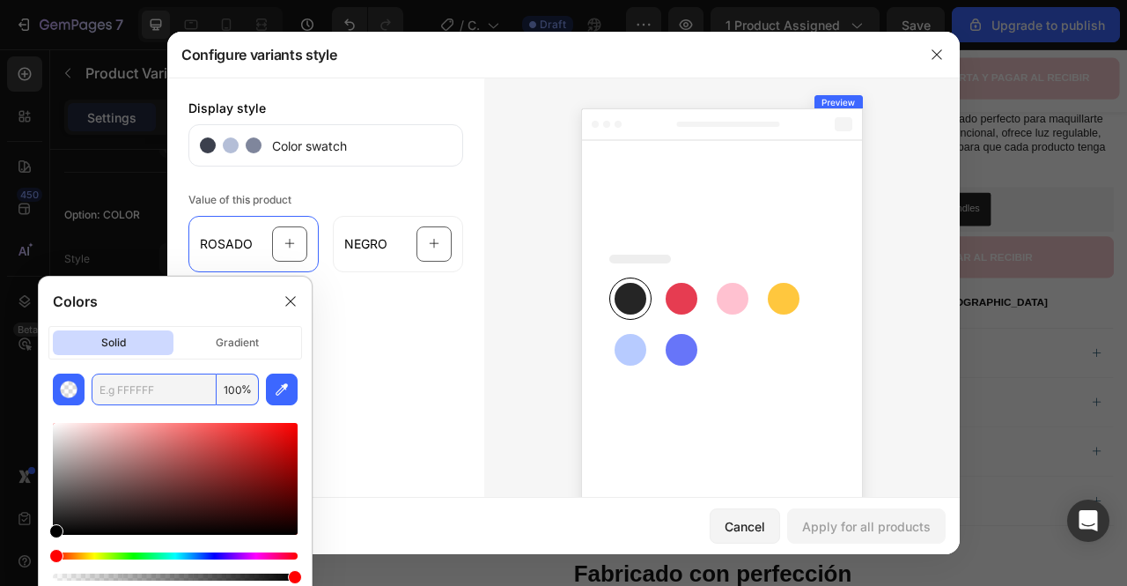
click at [208, 387] on input "text" at bounding box center [154, 389] width 125 height 32
paste input "F2C9CC"
type input "F2C9CC"
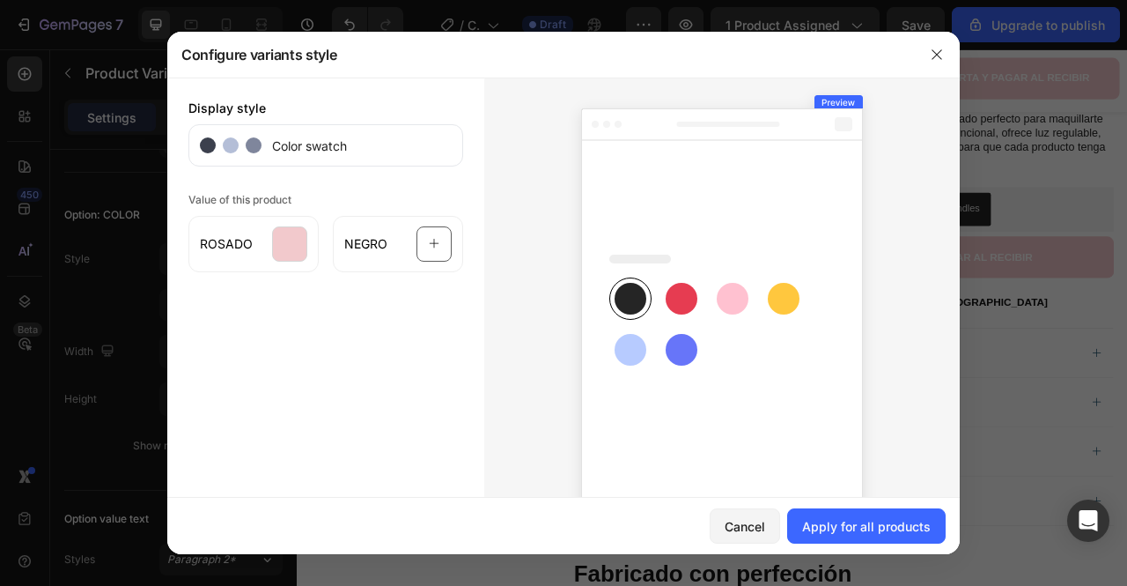
click at [498, 391] on div at bounding box center [722, 322] width 476 height 488
click at [441, 245] on div at bounding box center [434, 243] width 35 height 35
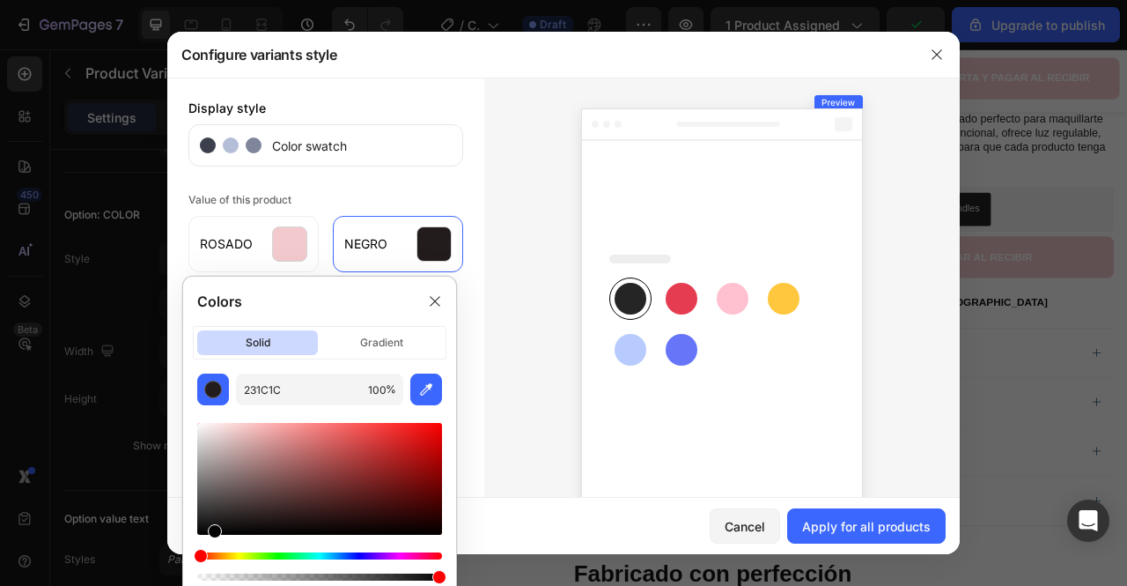
drag, startPoint x: 248, startPoint y: 518, endPoint x: 166, endPoint y: 556, distance: 91.0
click at [166, 0] on body "7 / Cosmetiquera Draft Preview 1 product assigned Upgrade to publish 450 Beta S…" at bounding box center [563, 0] width 1127 height 0
type input "000000"
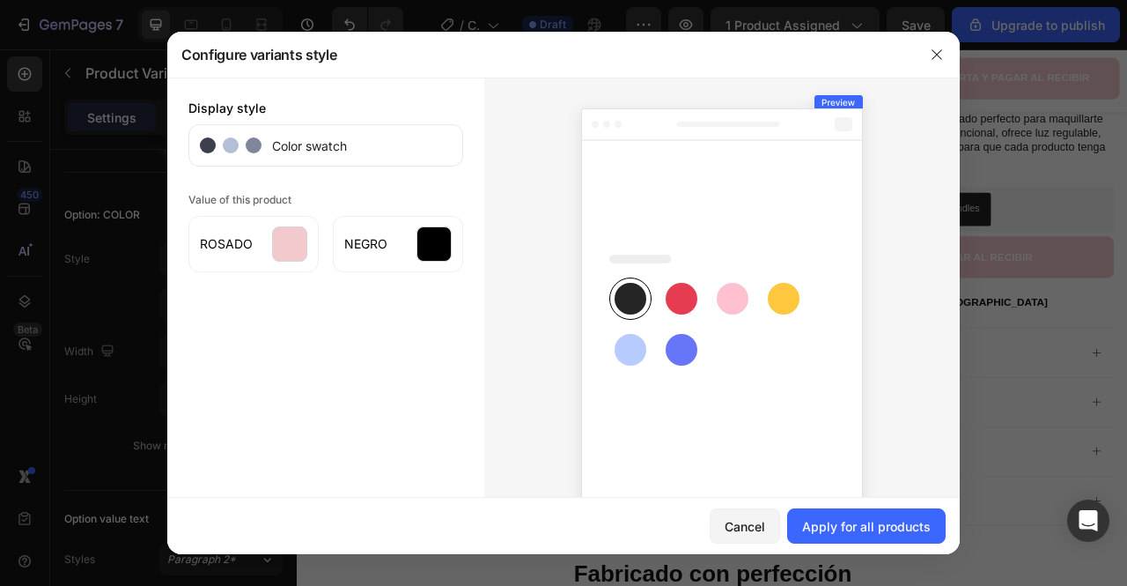
click at [484, 380] on div at bounding box center [722, 322] width 476 height 488
click at [897, 533] on div "Apply for all products" at bounding box center [866, 526] width 129 height 18
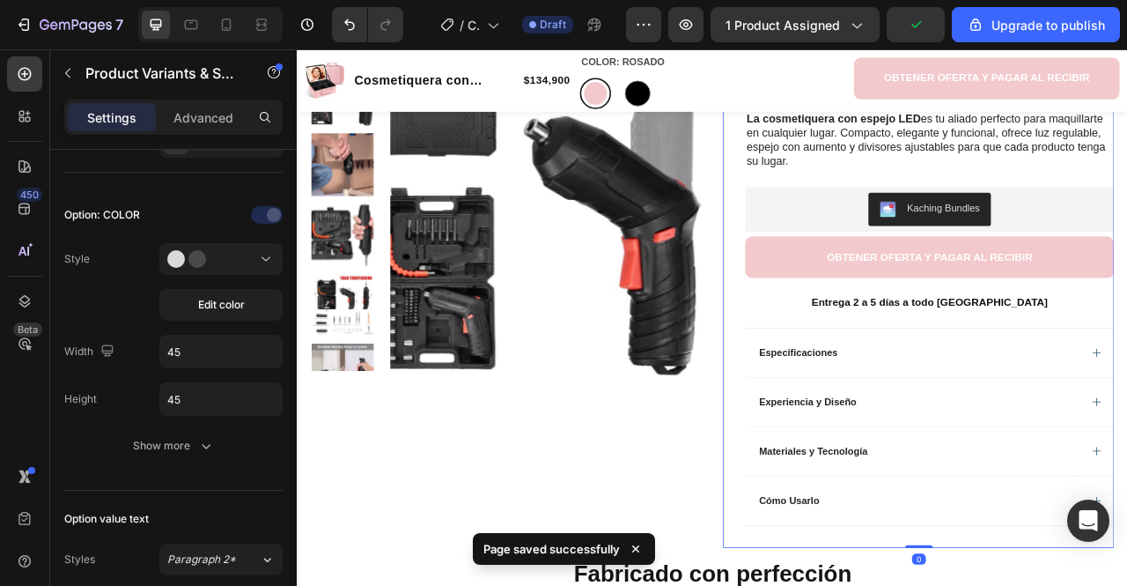
click at [845, 211] on div "Destornillador inalámbrico de 48 piezas Product Title Limited Edition Text Bloc…" at bounding box center [1087, 302] width 498 height 764
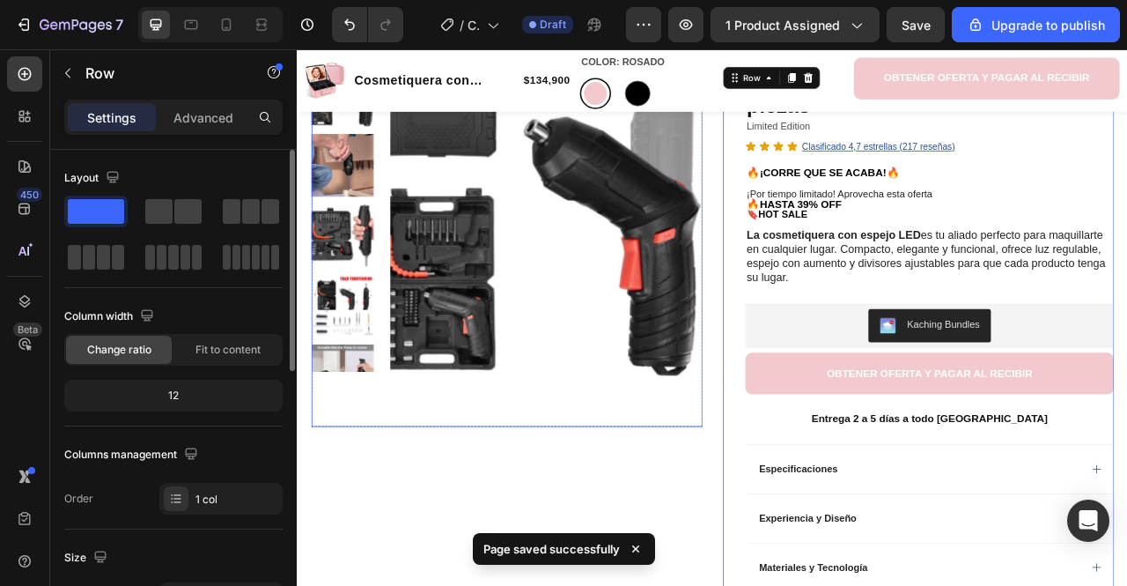
scroll to position [136, 0]
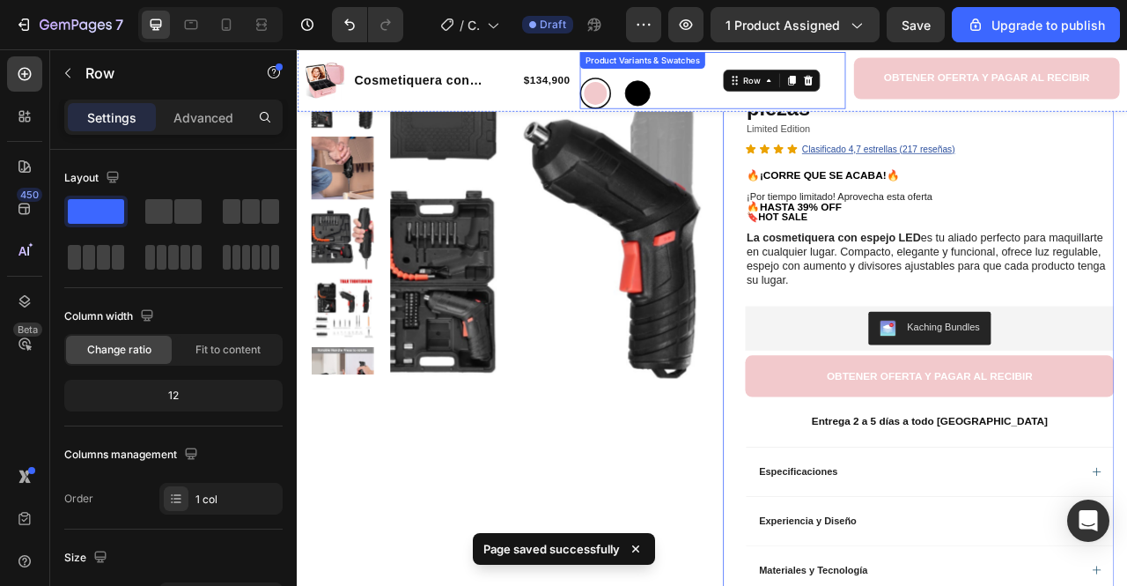
click at [733, 110] on div at bounding box center [729, 105] width 33 height 33
click at [710, 85] on input "NEGRO NEGRO" at bounding box center [709, 85] width 1 height 1
radio input "true"
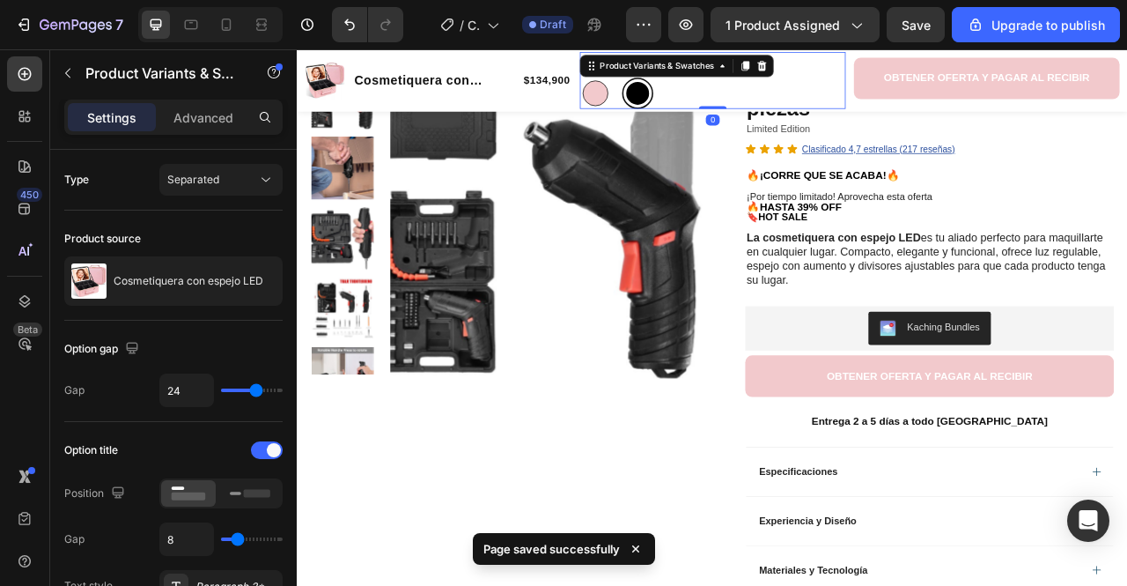
click at [676, 106] on div at bounding box center [676, 105] width 33 height 33
click at [656, 85] on input "ROSADO ROSADO" at bounding box center [655, 85] width 1 height 1
radio input "true"
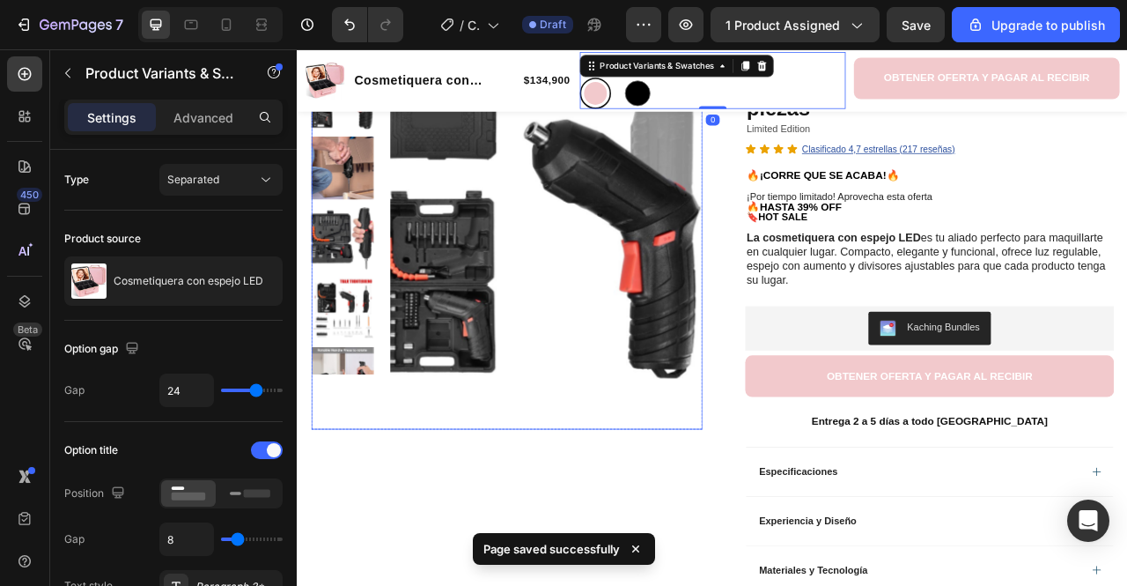
scroll to position [0, 0]
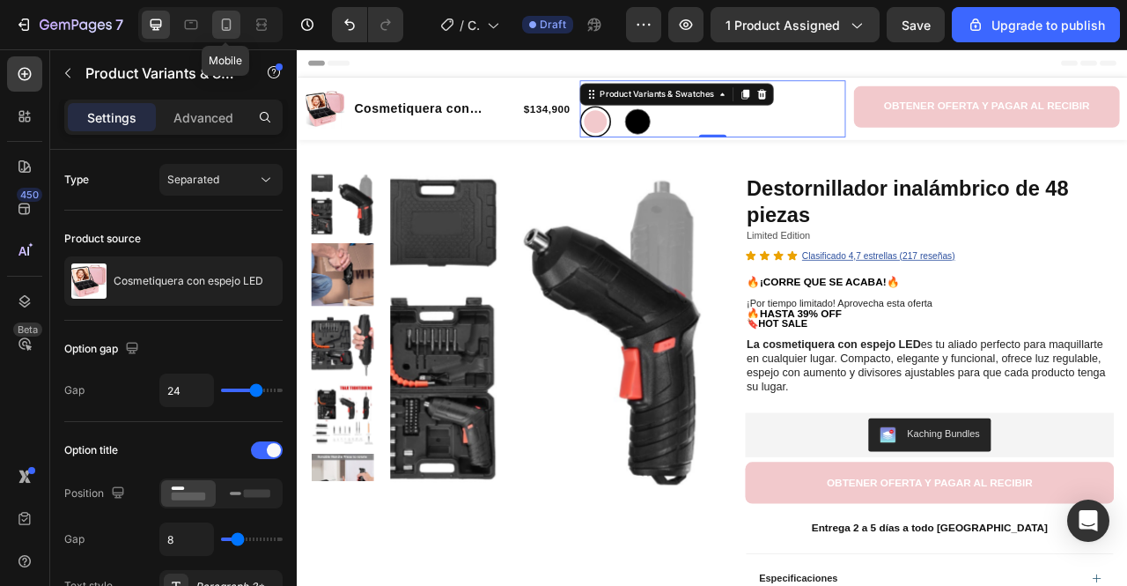
click at [235, 32] on div at bounding box center [226, 25] width 28 height 28
type input "12"
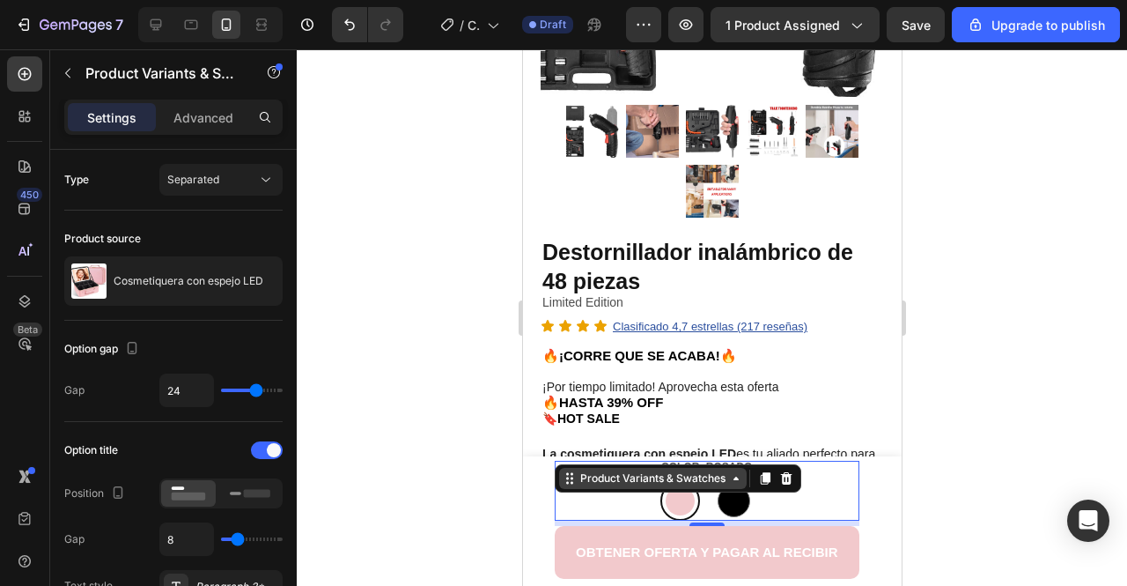
scroll to position [350, 0]
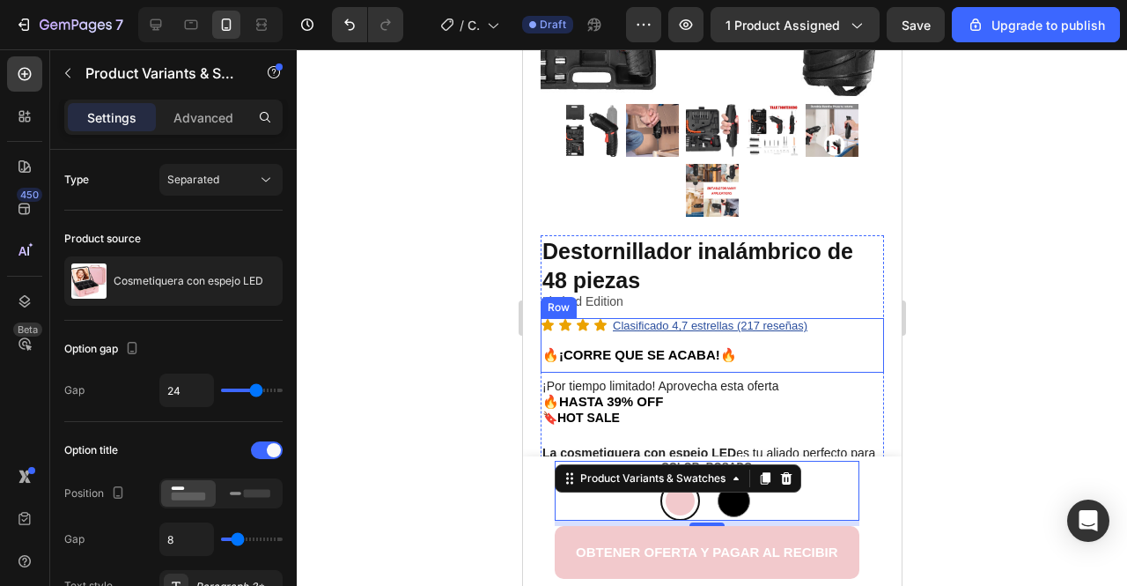
click at [828, 357] on div "Icon Icon Icon Icon Clasificado 4,7 estrellas (217 reseñas) Text Block Icon Lis…" at bounding box center [711, 345] width 343 height 54
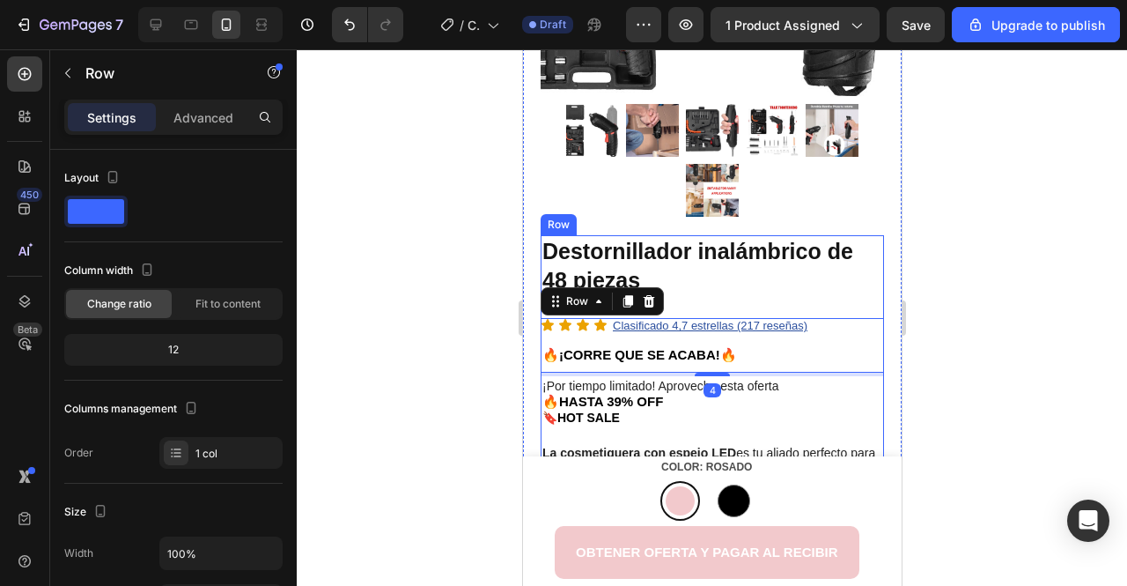
scroll to position [0, 0]
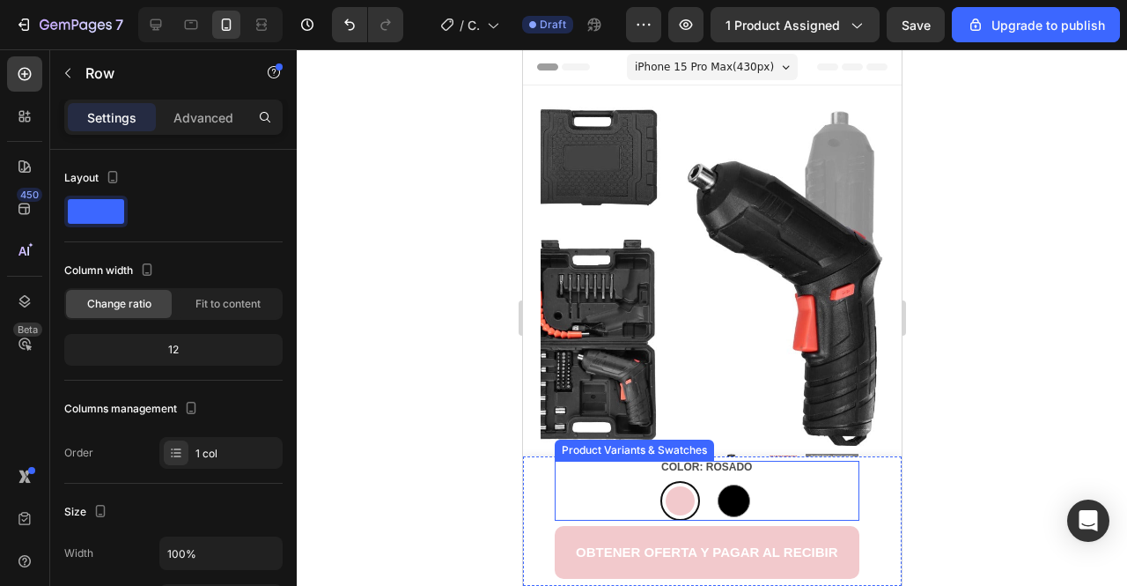
click at [694, 498] on div at bounding box center [680, 501] width 40 height 40
click at [679, 481] on input "ROSADO ROSADO" at bounding box center [678, 480] width 1 height 1
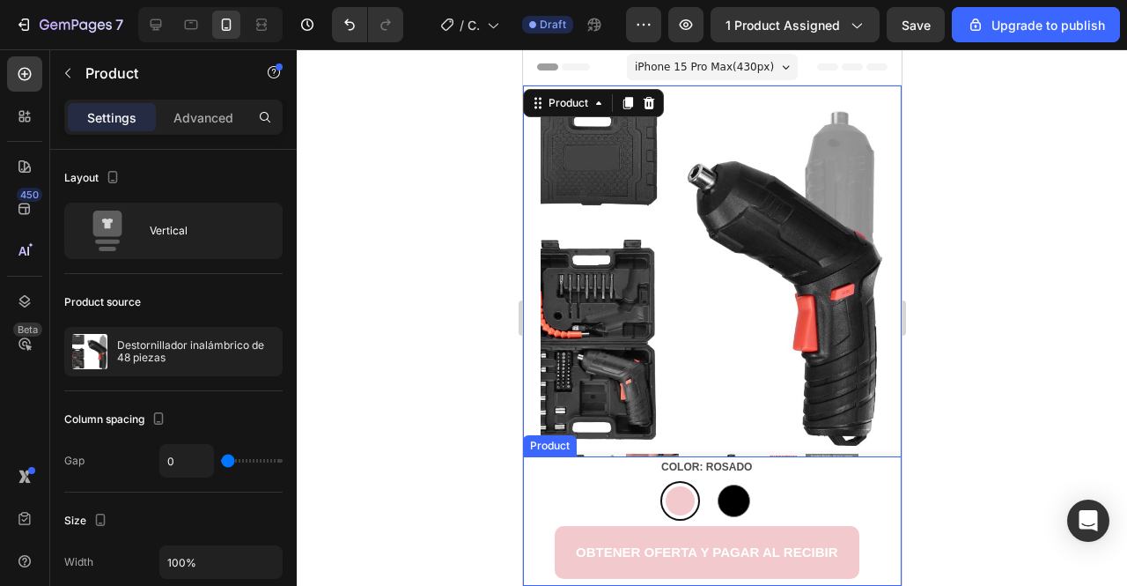
click at [684, 503] on div at bounding box center [679, 500] width 29 height 29
click at [679, 481] on input "ROSADO ROSADO" at bounding box center [678, 480] width 1 height 1
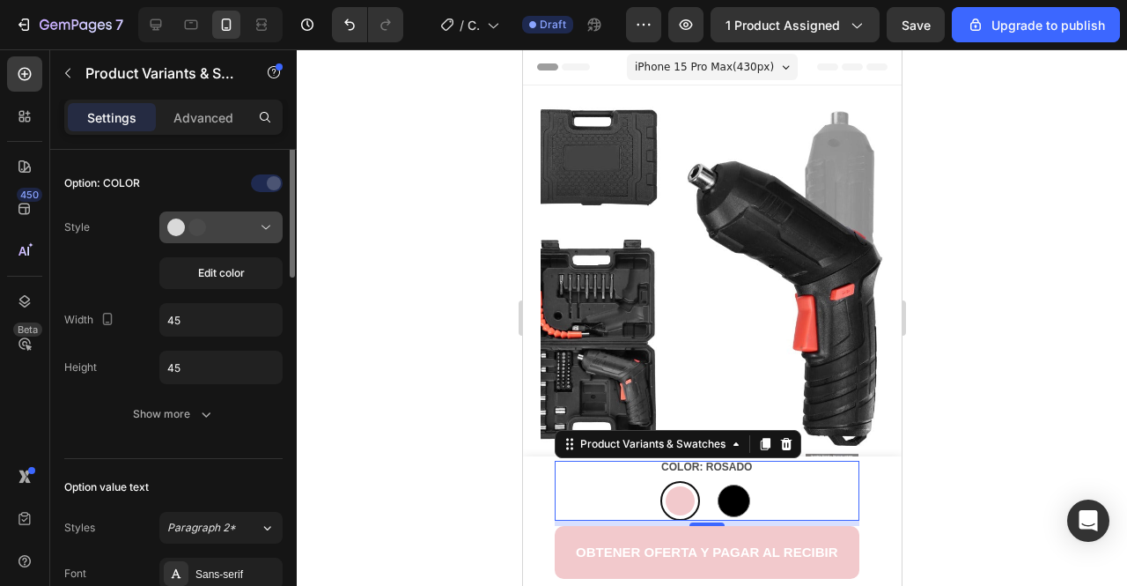
scroll to position [477, 0]
click at [202, 232] on button at bounding box center [220, 226] width 123 height 32
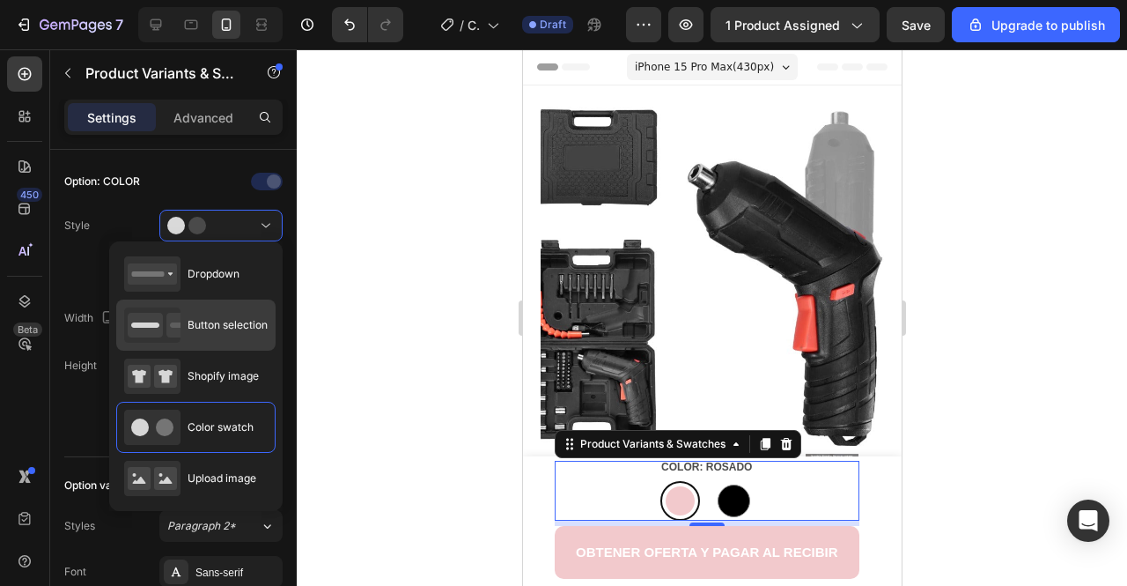
click at [188, 323] on span "Button selection" at bounding box center [228, 325] width 80 height 16
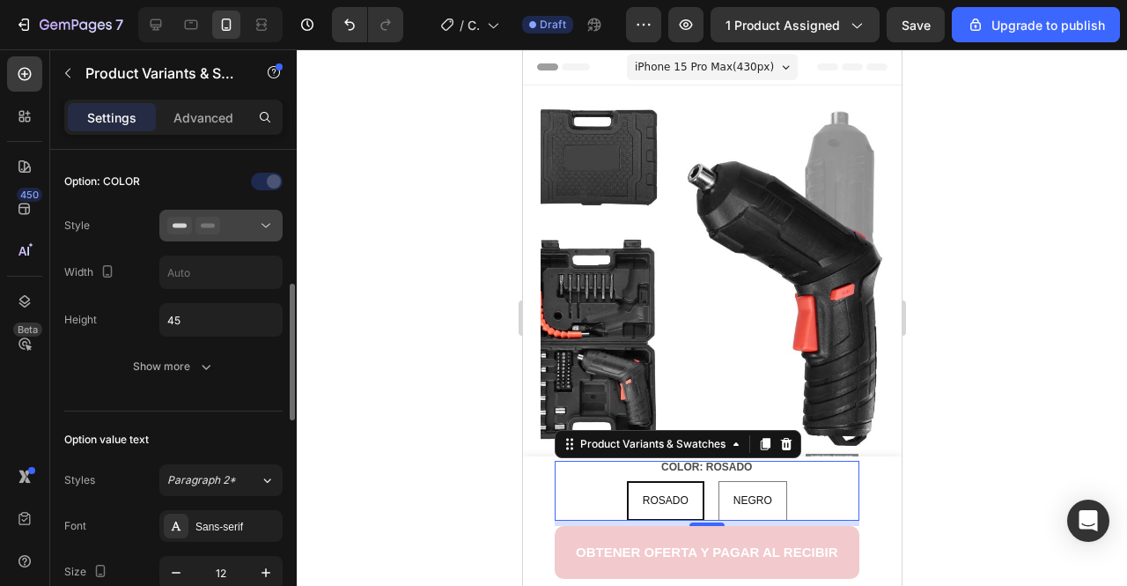
click at [209, 225] on icon at bounding box center [208, 226] width 25 height 18
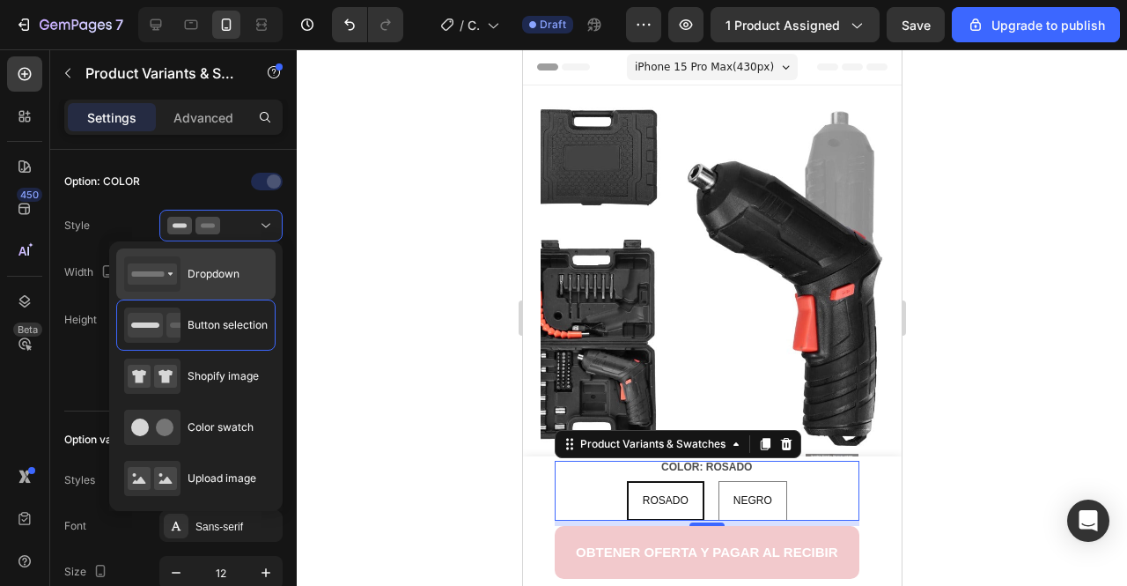
click at [227, 284] on div "Dropdown" at bounding box center [181, 273] width 115 height 35
type input "100%"
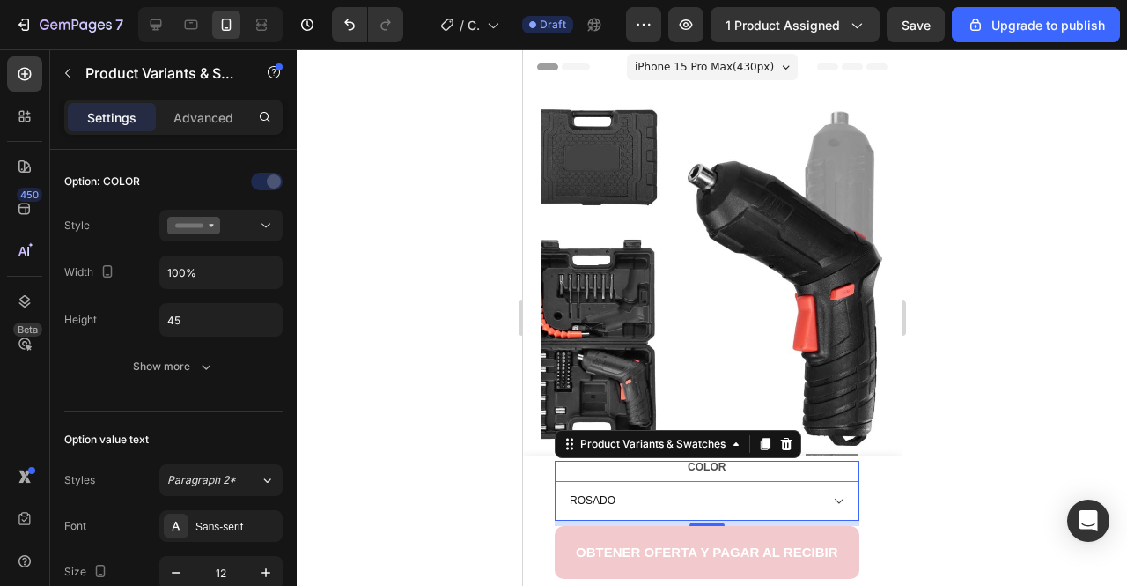
click at [402, 395] on div at bounding box center [712, 317] width 831 height 536
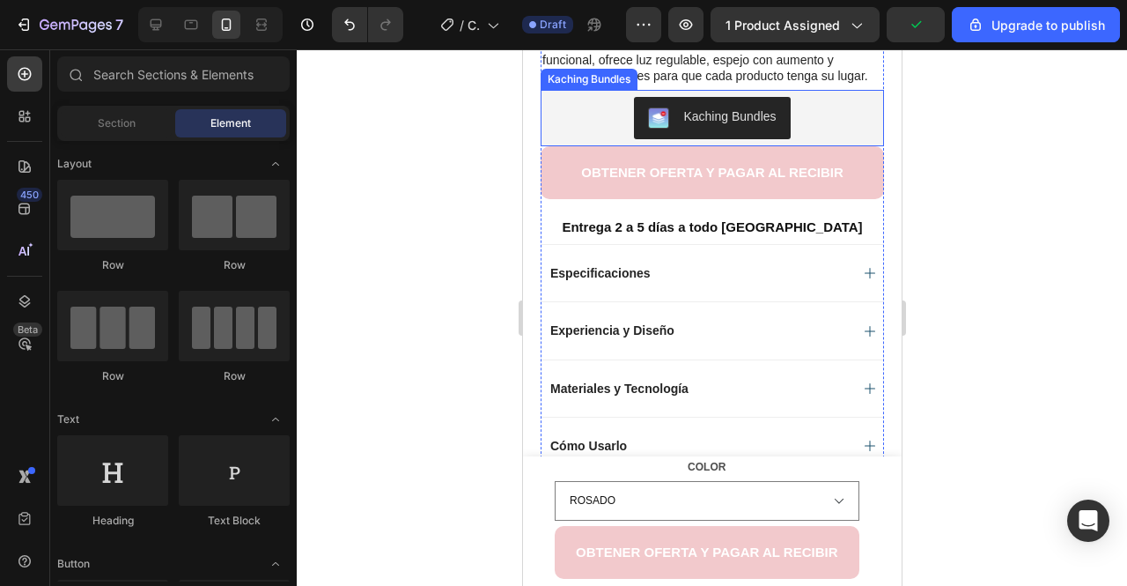
scroll to position [776, 0]
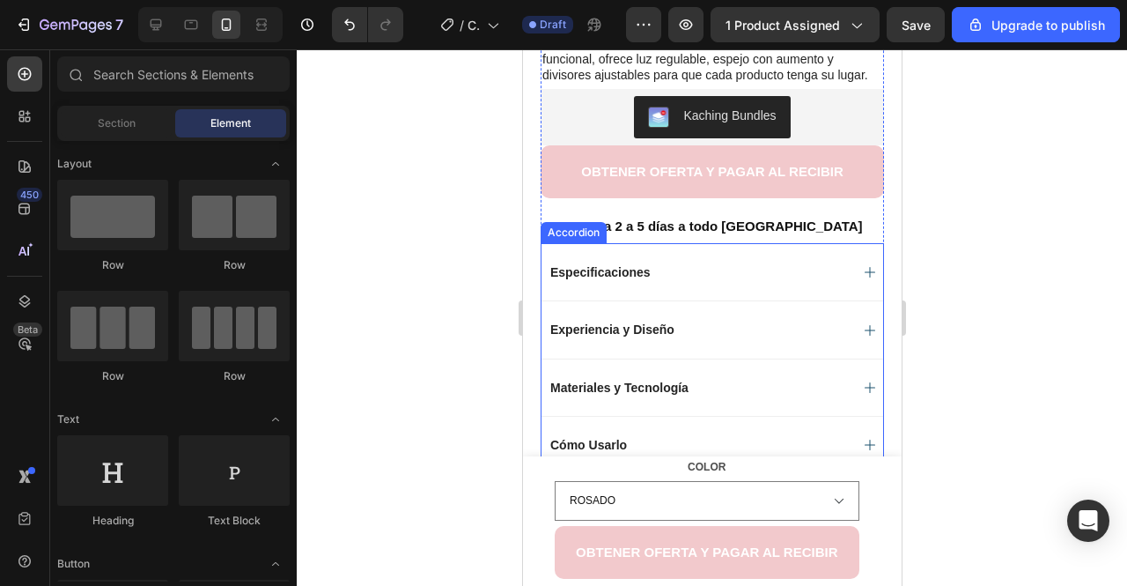
click at [646, 280] on p "Especificaciones" at bounding box center [600, 272] width 100 height 16
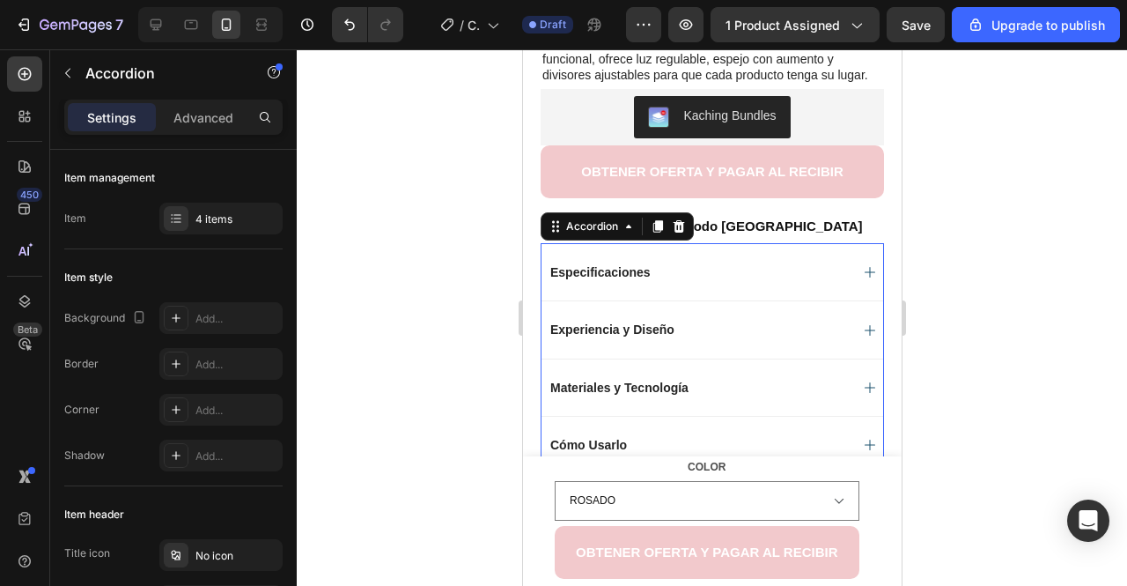
click at [765, 283] on div "Especificaciones" at bounding box center [712, 271] width 342 height 57
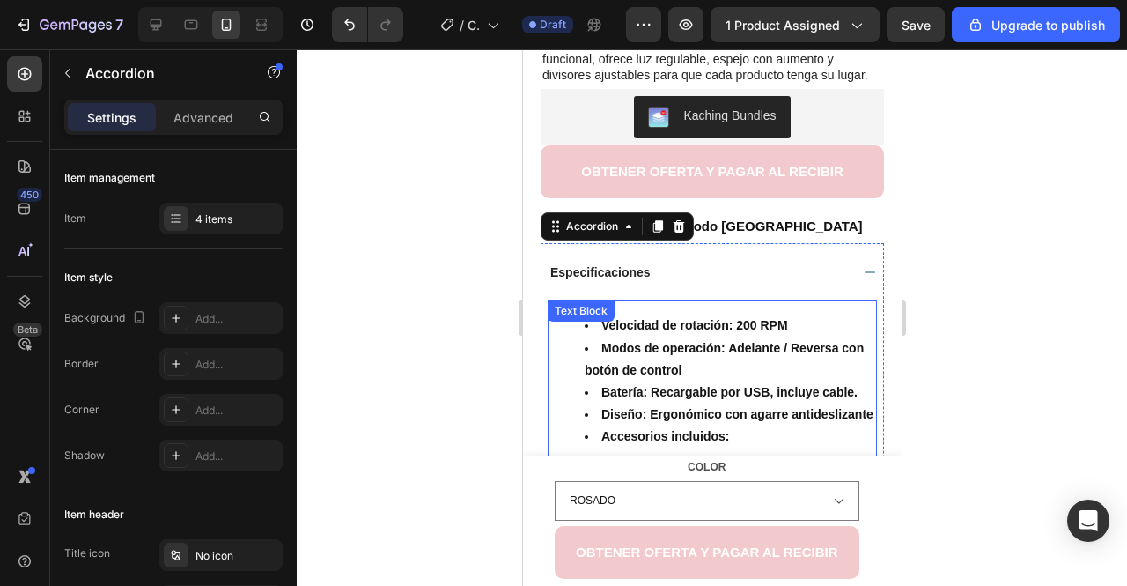
click at [643, 366] on strong "Modos de operación: Adelante / Reversa con botón de control" at bounding box center [723, 359] width 279 height 36
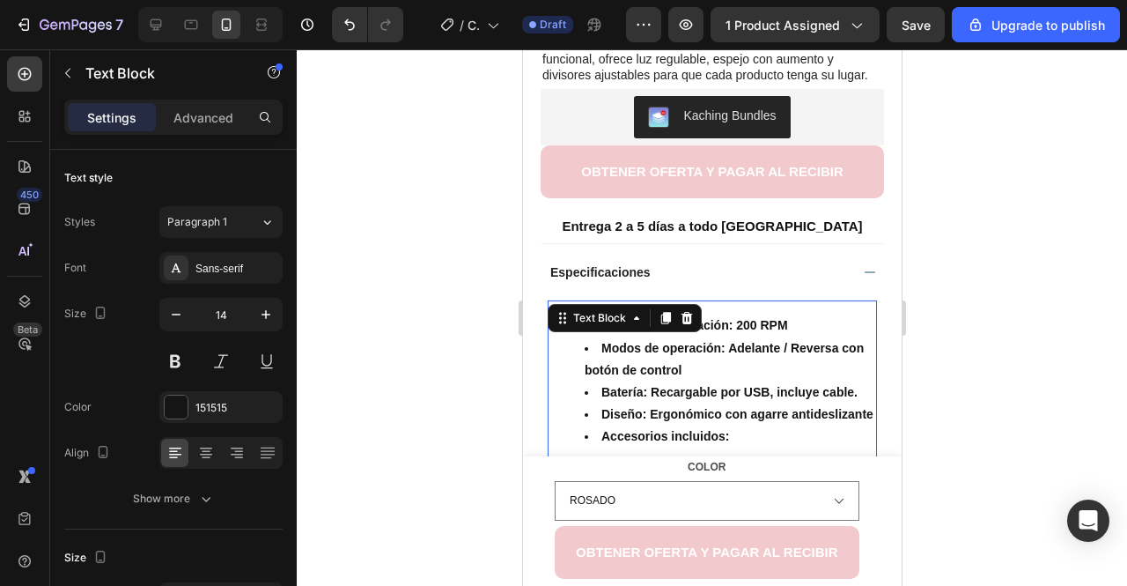
click at [643, 366] on strong "Modos de operación: Adelante / Reversa con botón de control" at bounding box center [723, 359] width 279 height 36
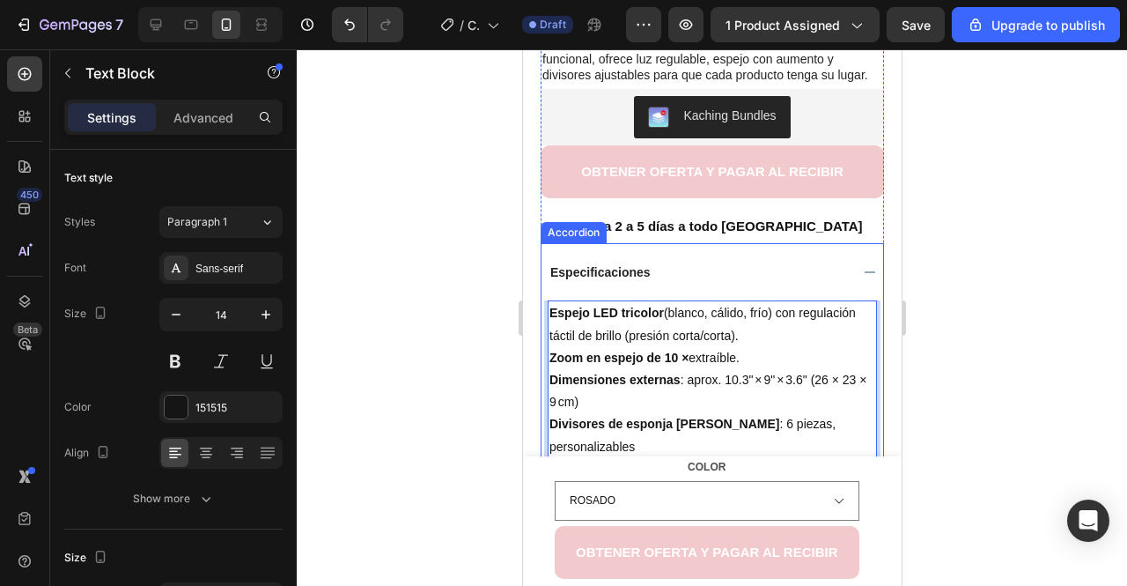
click at [714, 268] on div "Especificaciones" at bounding box center [697, 272] width 301 height 21
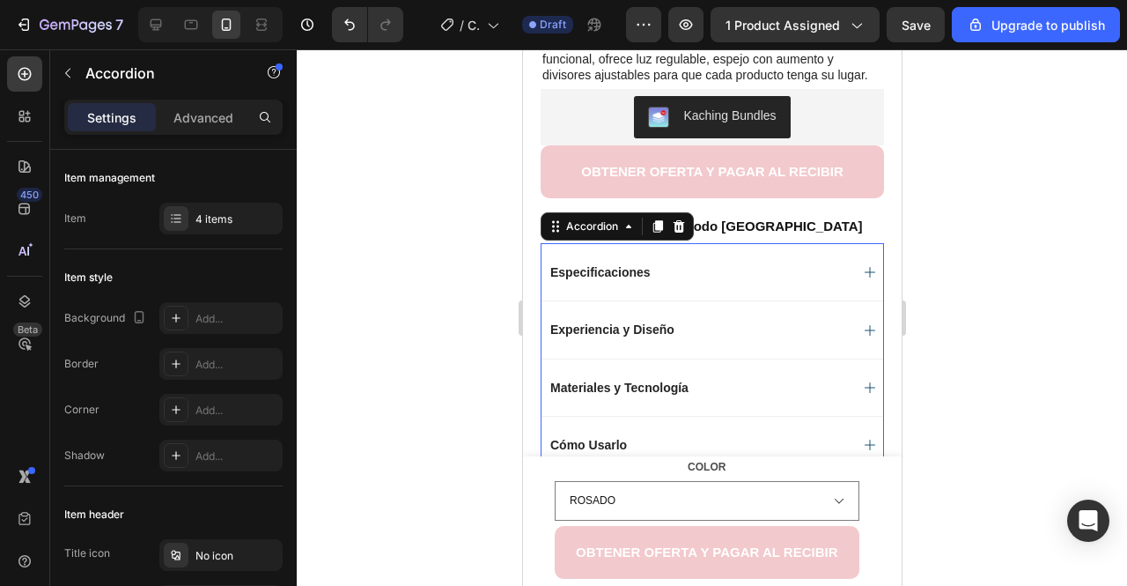
click at [683, 333] on div "Experiencia y Diseño" at bounding box center [697, 329] width 301 height 21
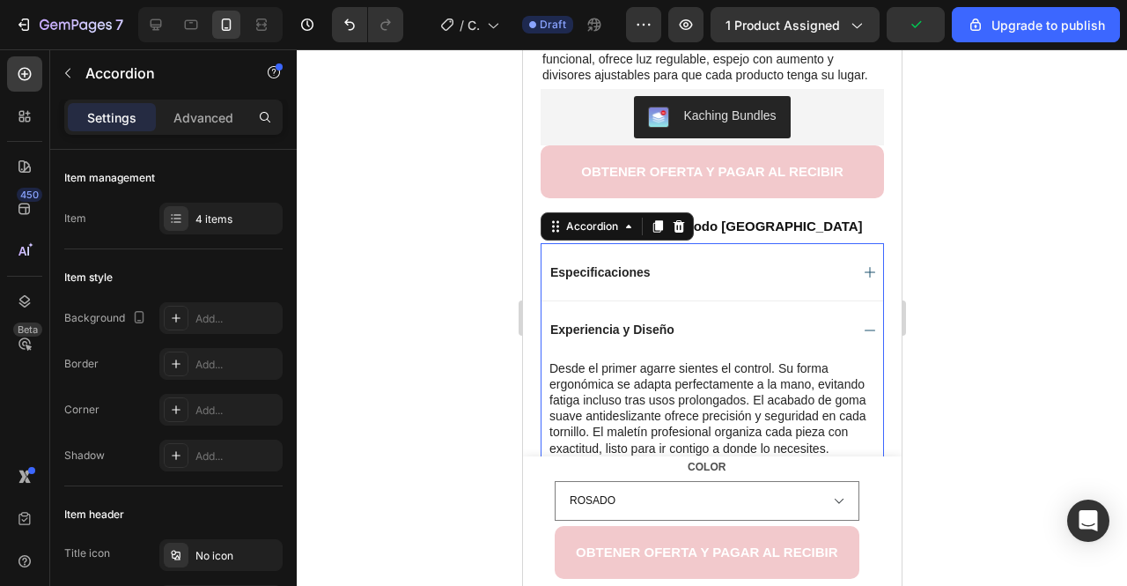
click at [595, 341] on div "Experiencia y Diseño" at bounding box center [712, 328] width 342 height 57
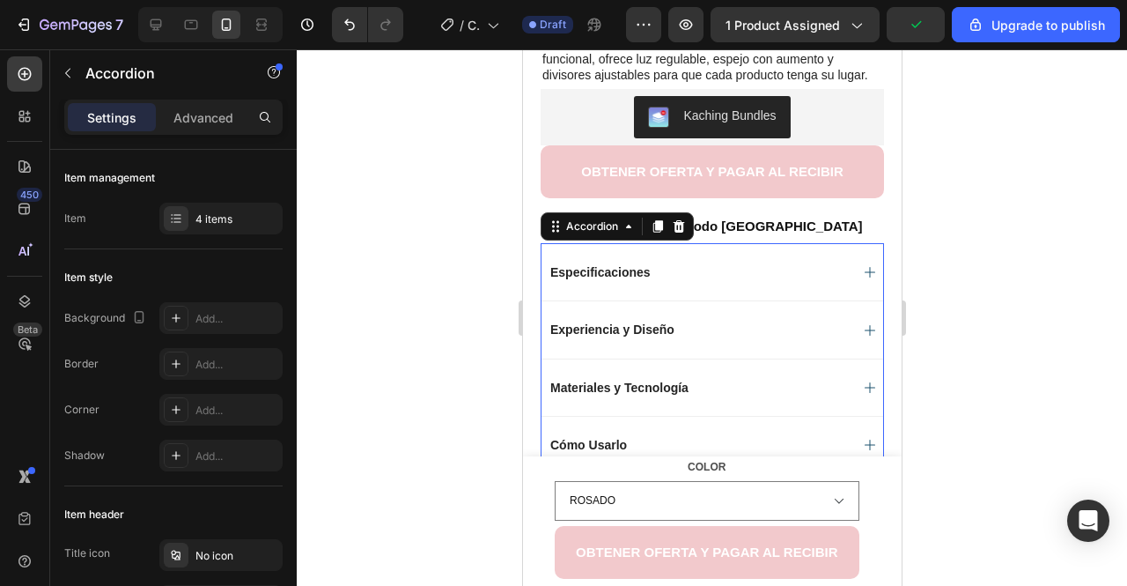
click at [584, 329] on p "Experiencia y Diseño" at bounding box center [612, 329] width 124 height 16
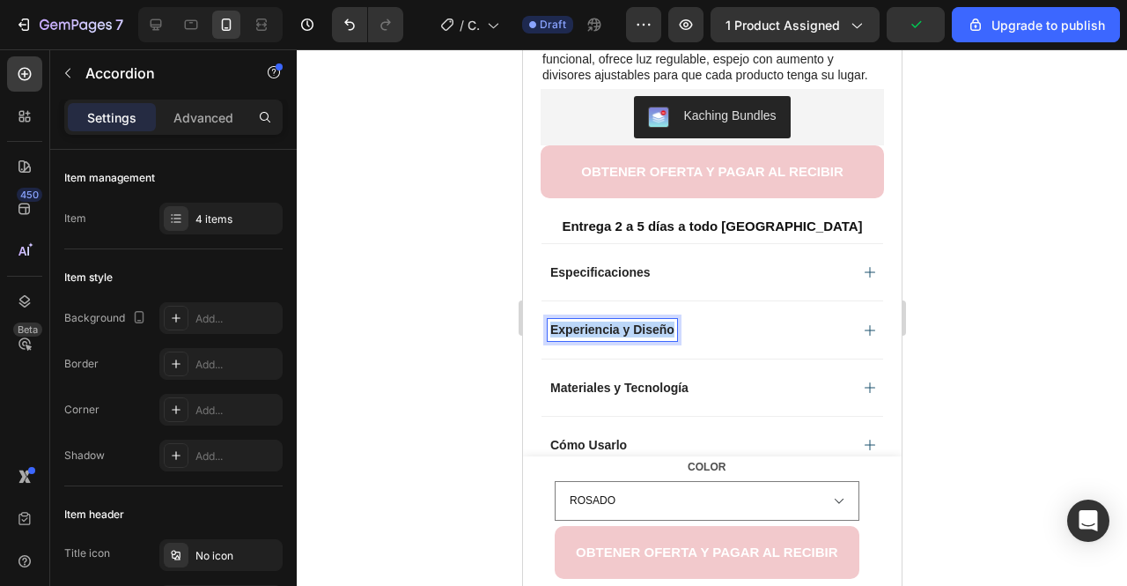
click at [584, 329] on p "Experiencia y Diseño" at bounding box center [612, 329] width 124 height 16
click at [845, 343] on div "Experiencia Visual y Tactil" at bounding box center [712, 328] width 342 height 57
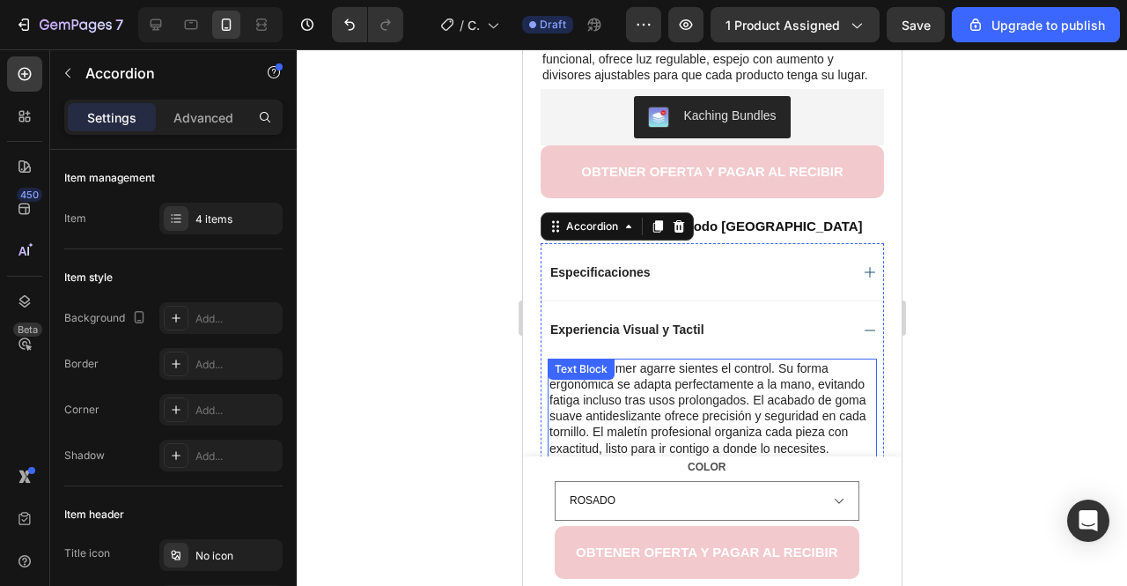
click at [689, 400] on p "Desde el primer agarre sientes el control. Su forma ergonómica se adapta perfec…" at bounding box center [712, 408] width 326 height 96
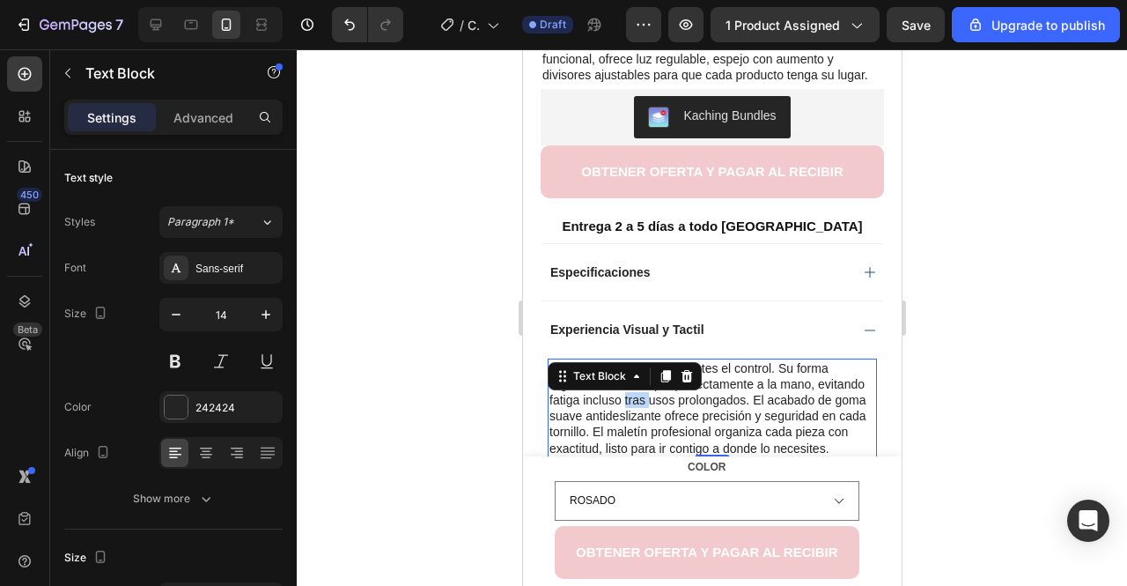
click at [689, 400] on p "Desde el primer agarre sientes el control. Su forma ergonómica se adapta perfec…" at bounding box center [712, 408] width 326 height 96
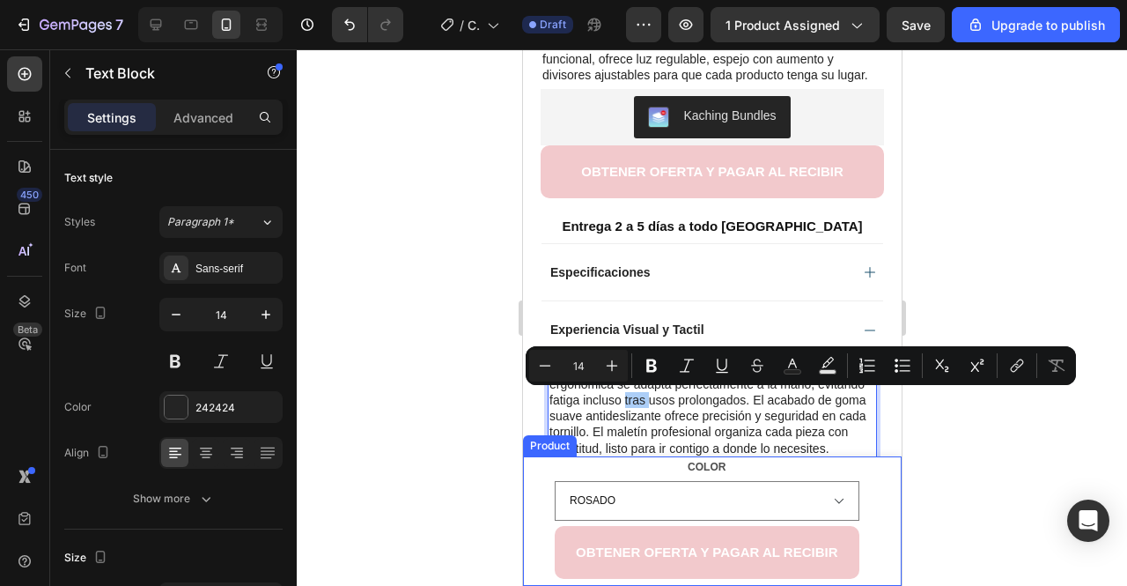
click at [380, 485] on div at bounding box center [712, 317] width 831 height 536
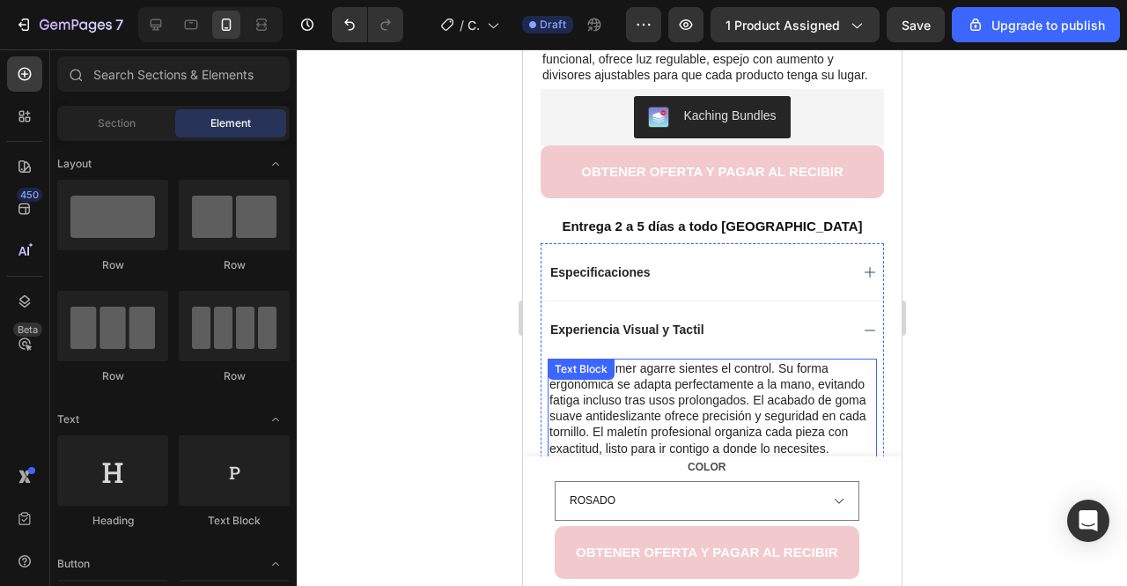
click at [668, 418] on p "Desde el primer agarre sientes el control. Su forma ergonómica se adapta perfec…" at bounding box center [712, 408] width 326 height 96
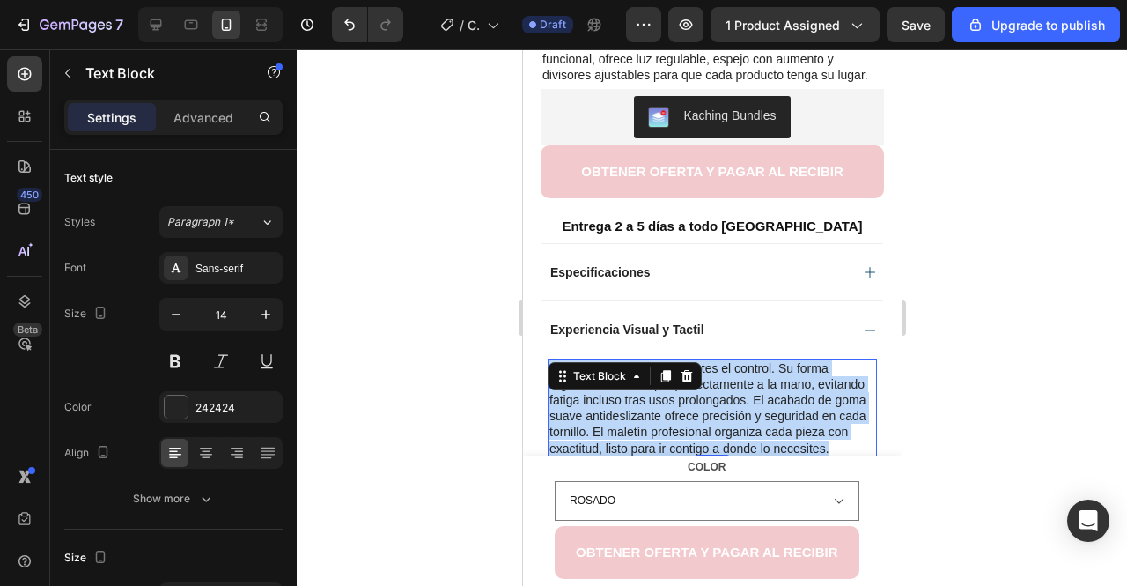
click at [668, 418] on p "Desde el primer agarre sientes el control. Su forma ergonómica se adapta perfec…" at bounding box center [712, 408] width 326 height 96
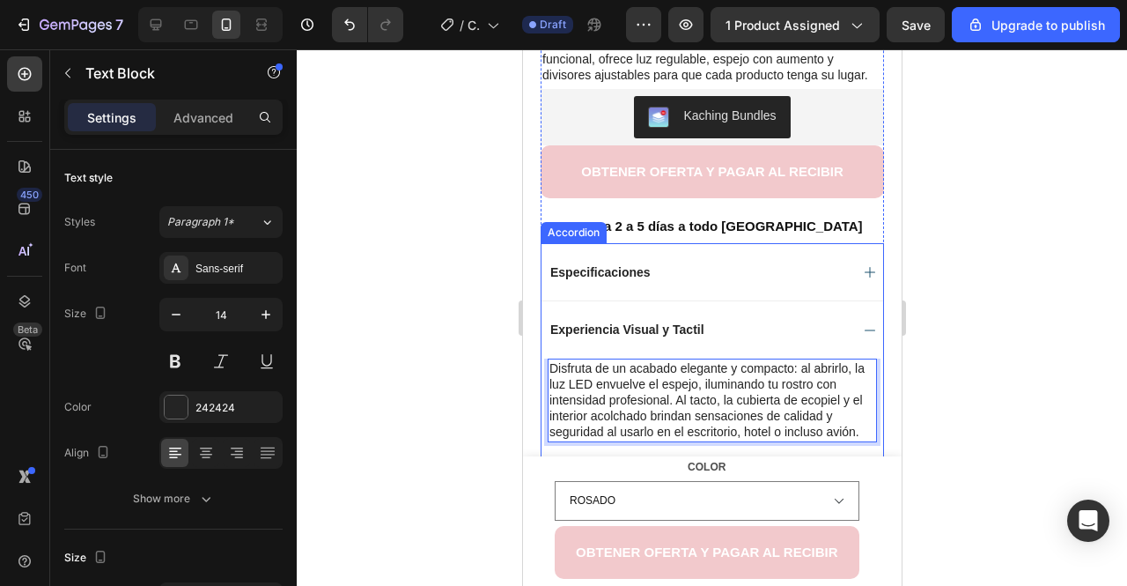
click at [680, 332] on p "Experiencia Visual y Tactil" at bounding box center [627, 329] width 154 height 16
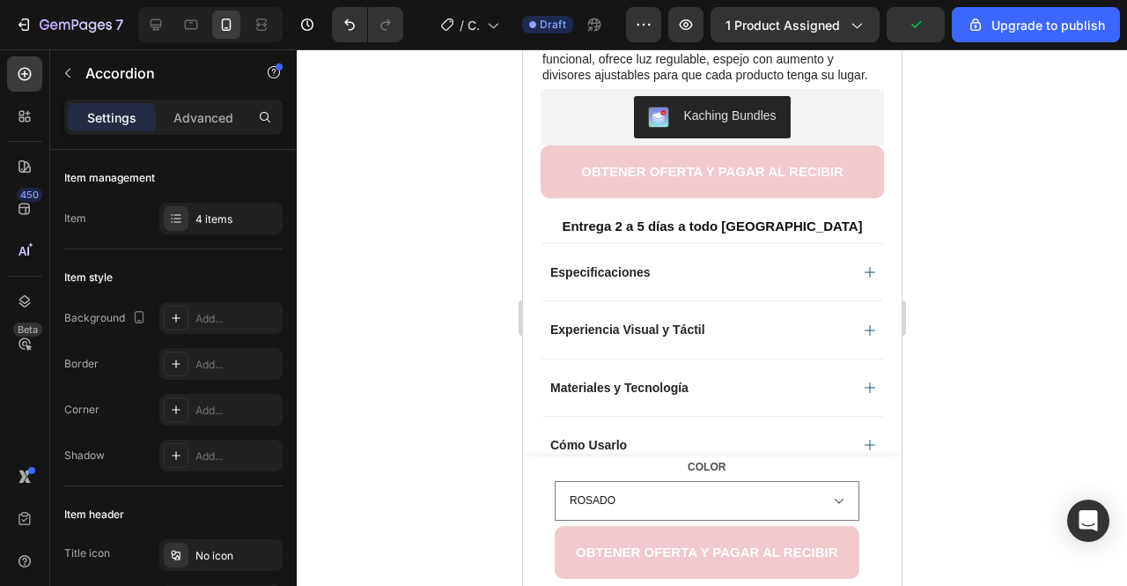
click at [764, 329] on div "Experiencia Visual y Táctil" at bounding box center [697, 329] width 301 height 21
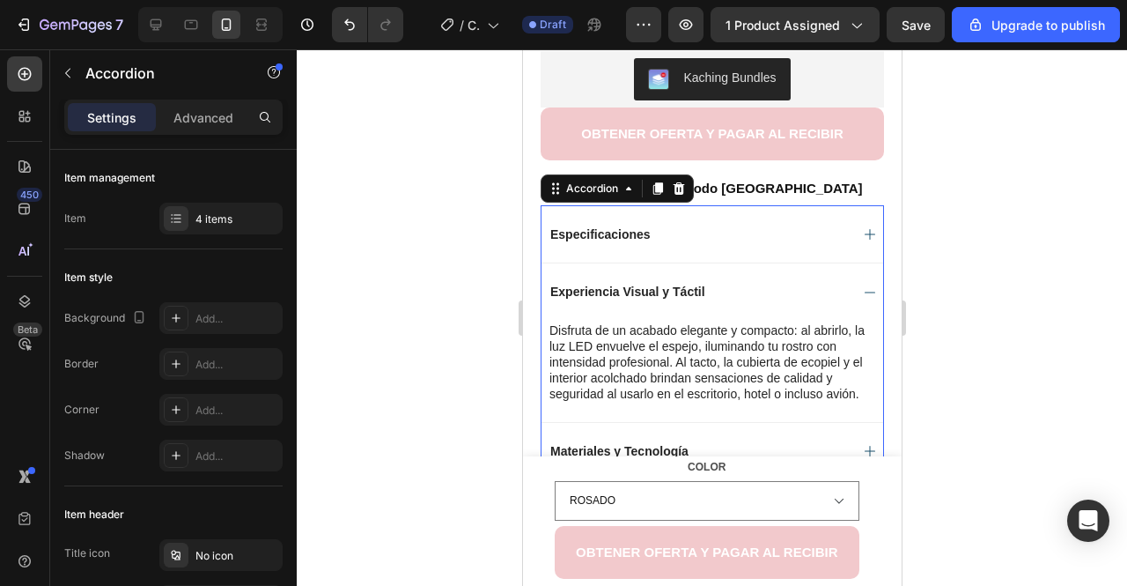
scroll to position [809, 0]
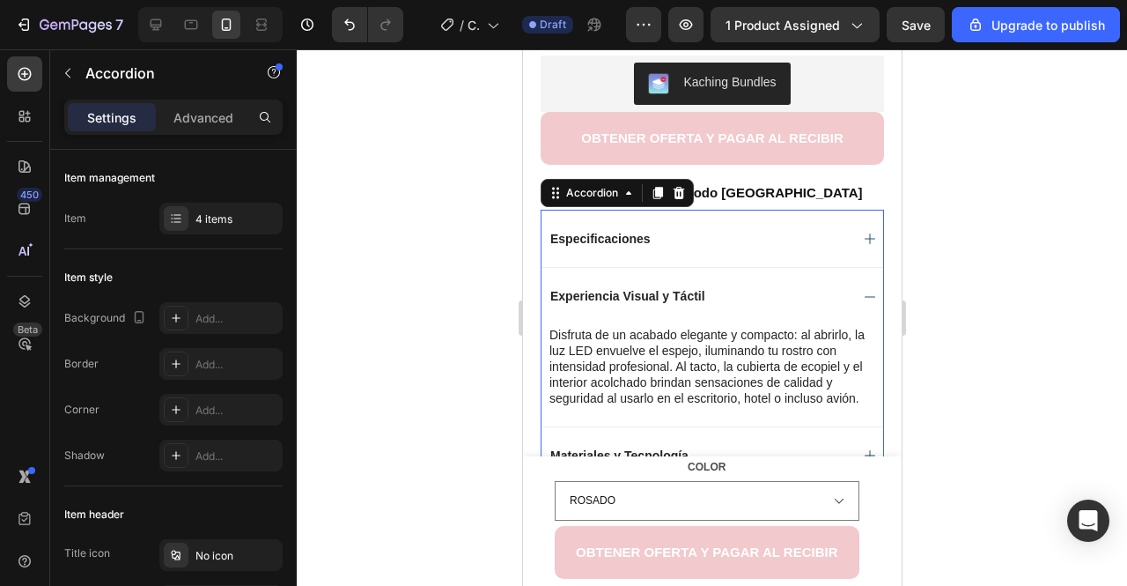
click at [831, 294] on div "Experiencia Visual y Táctil" at bounding box center [697, 295] width 301 height 21
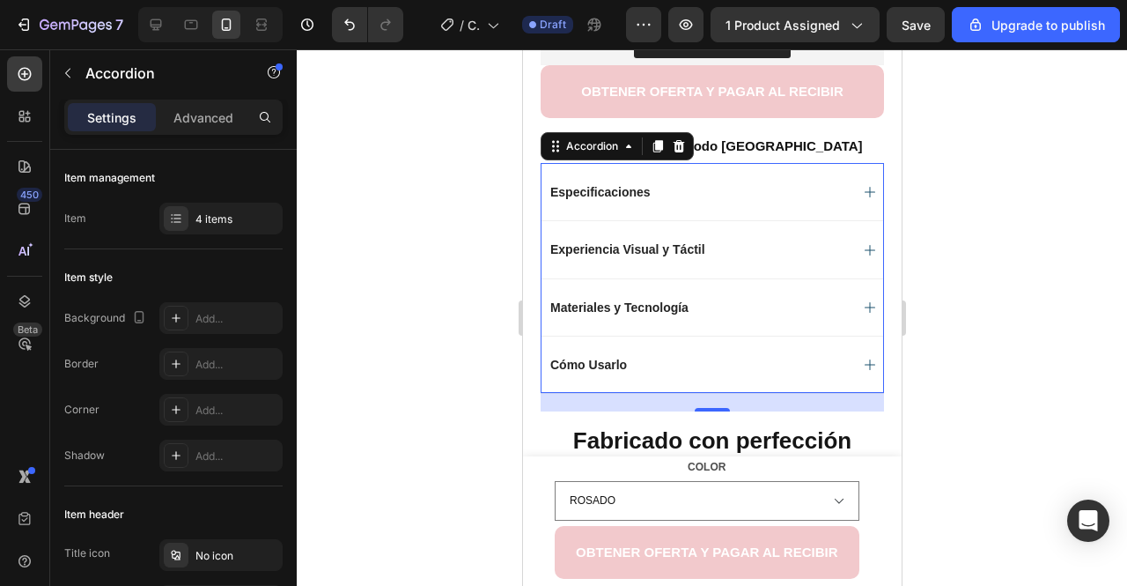
scroll to position [857, 0]
click at [751, 299] on div "Materiales y Tecnología" at bounding box center [697, 306] width 301 height 21
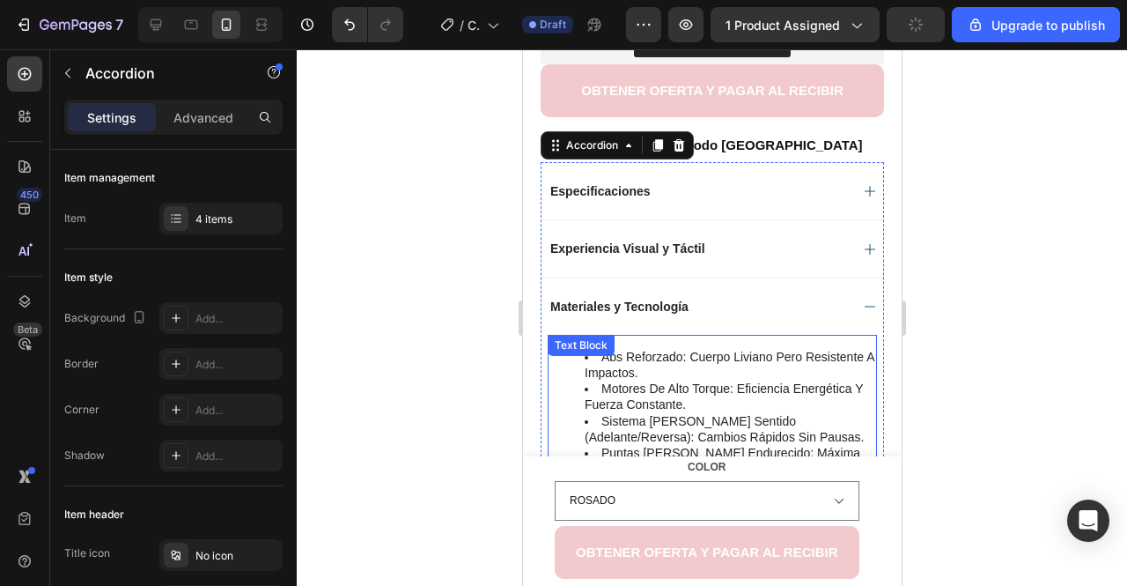
click at [658, 367] on li "abs reforzado: cuerpo liviano pero resistente a impactos." at bounding box center [729, 365] width 291 height 32
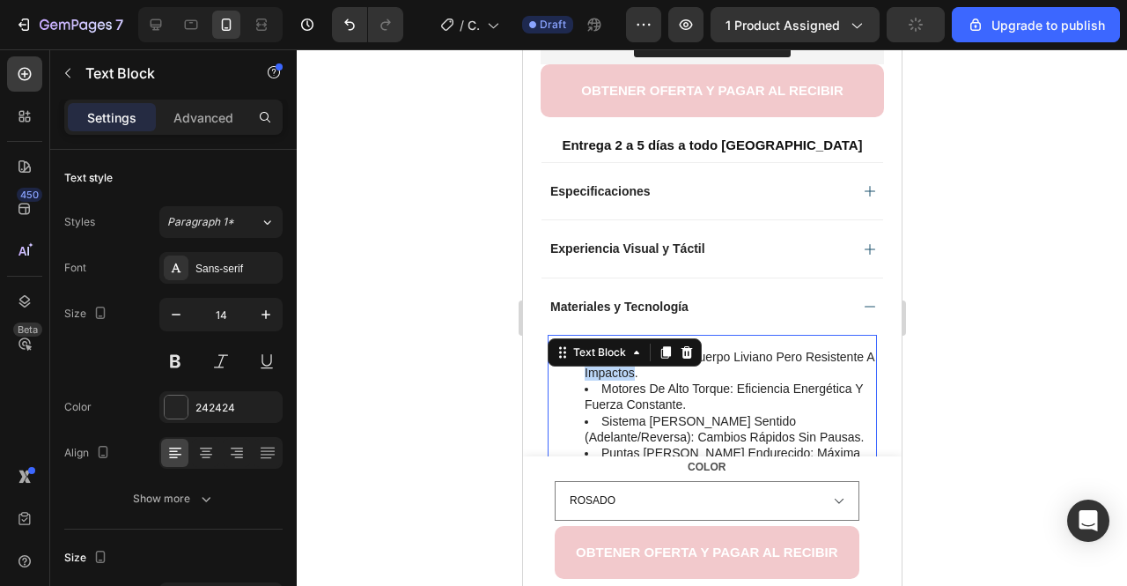
click at [658, 367] on li "abs reforzado: cuerpo liviano pero resistente a impactos." at bounding box center [729, 365] width 291 height 32
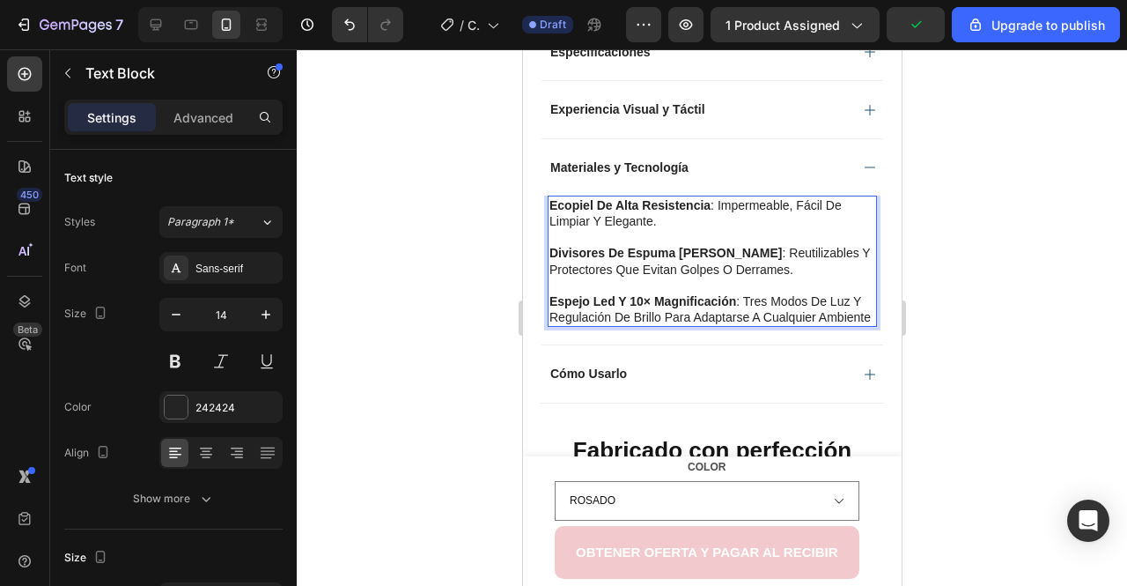
scroll to position [998, 0]
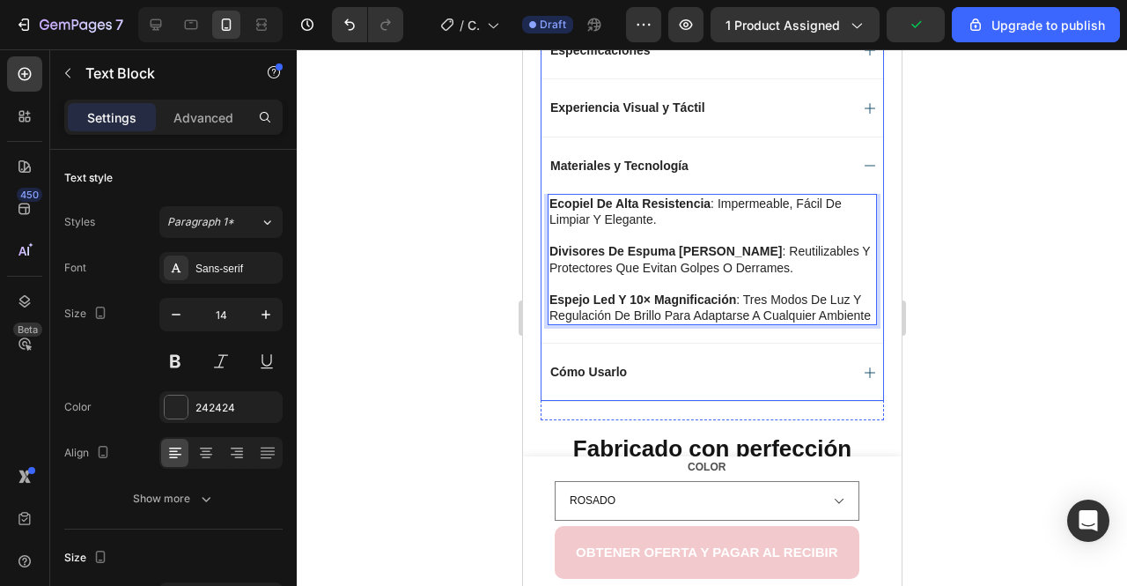
click at [696, 382] on div "Cómo Usarlo" at bounding box center [697, 371] width 301 height 21
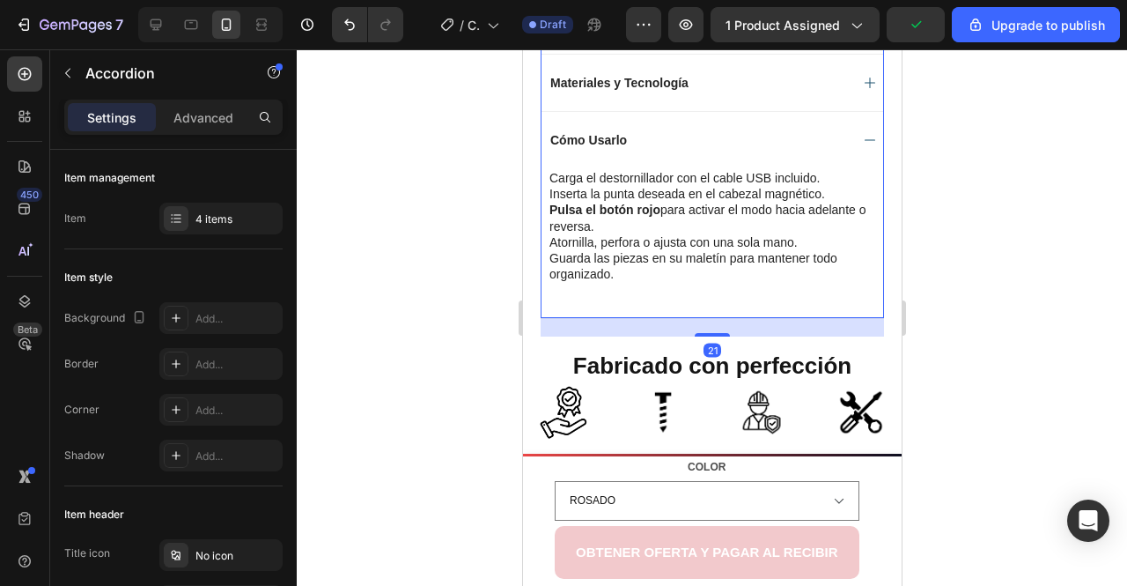
scroll to position [1083, 0]
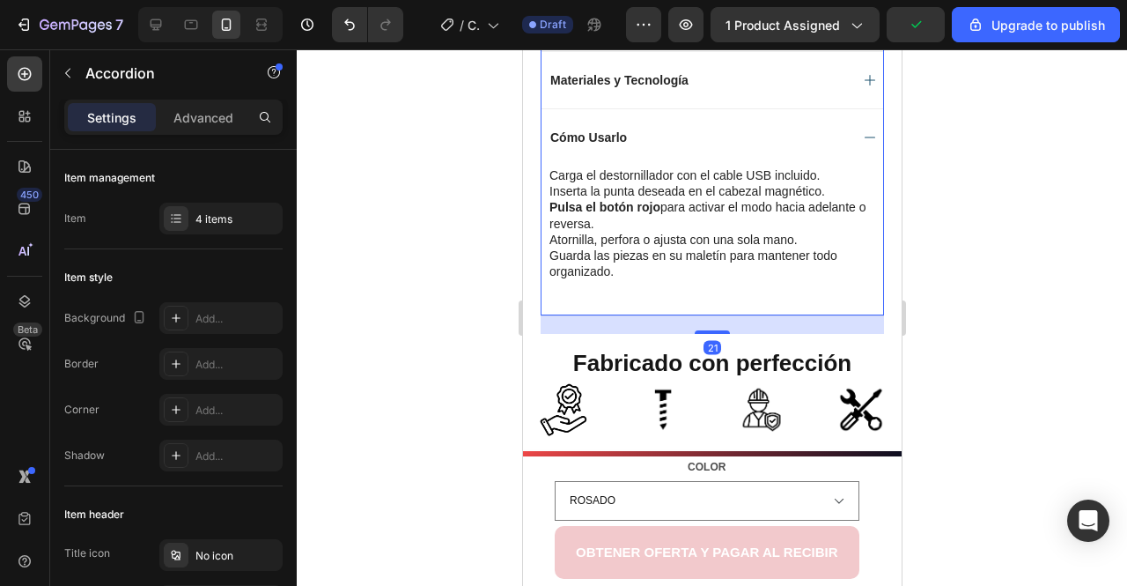
click at [617, 247] on p "Guarda las piezas en su maletín para mantener todo organizado." at bounding box center [712, 271] width 326 height 48
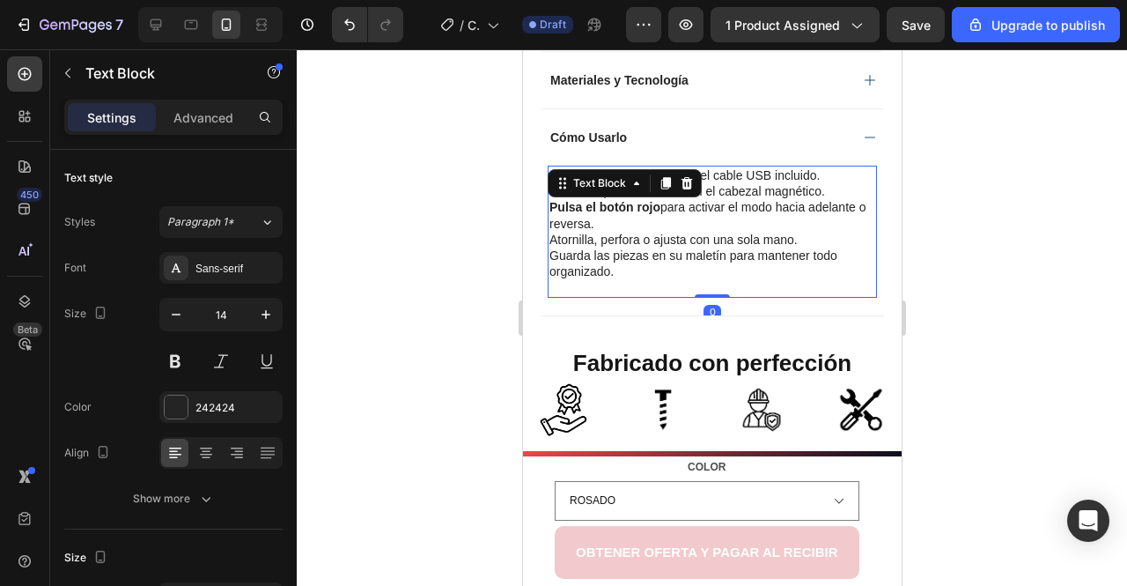
click at [617, 247] on p "Guarda las piezas en su maletín para mantener todo organizado." at bounding box center [712, 271] width 326 height 48
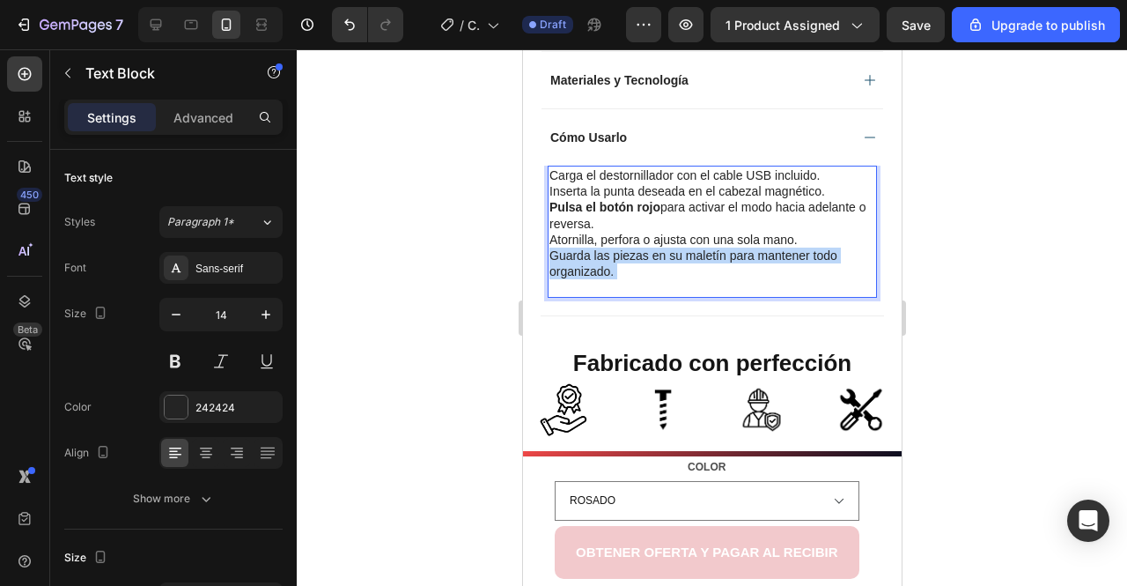
click at [617, 247] on p "Guarda las piezas en su maletín para mantener todo organizado." at bounding box center [712, 271] width 326 height 48
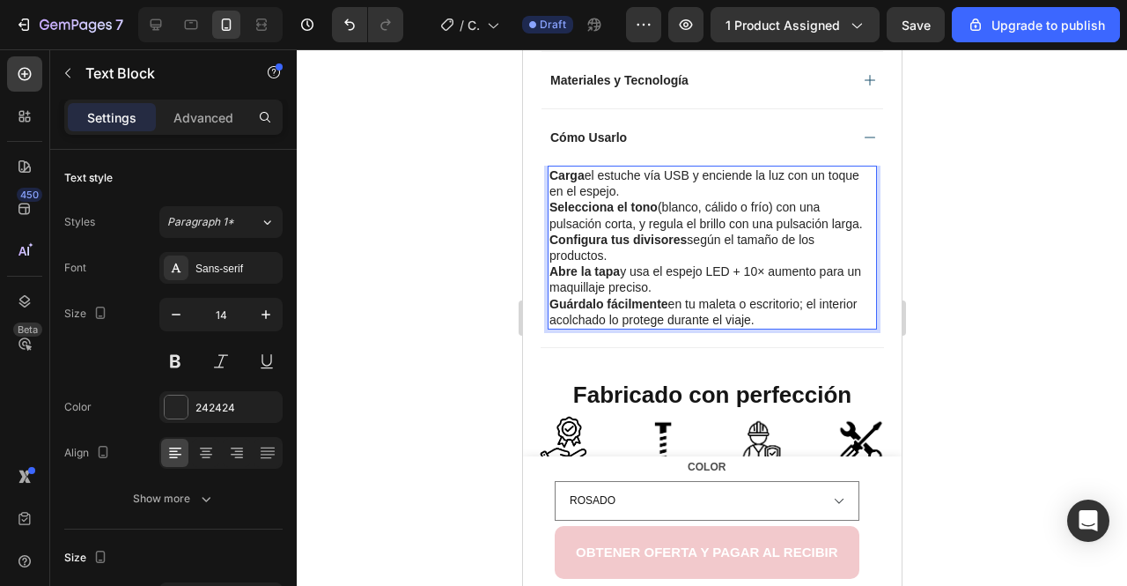
click at [1008, 325] on div at bounding box center [712, 317] width 831 height 536
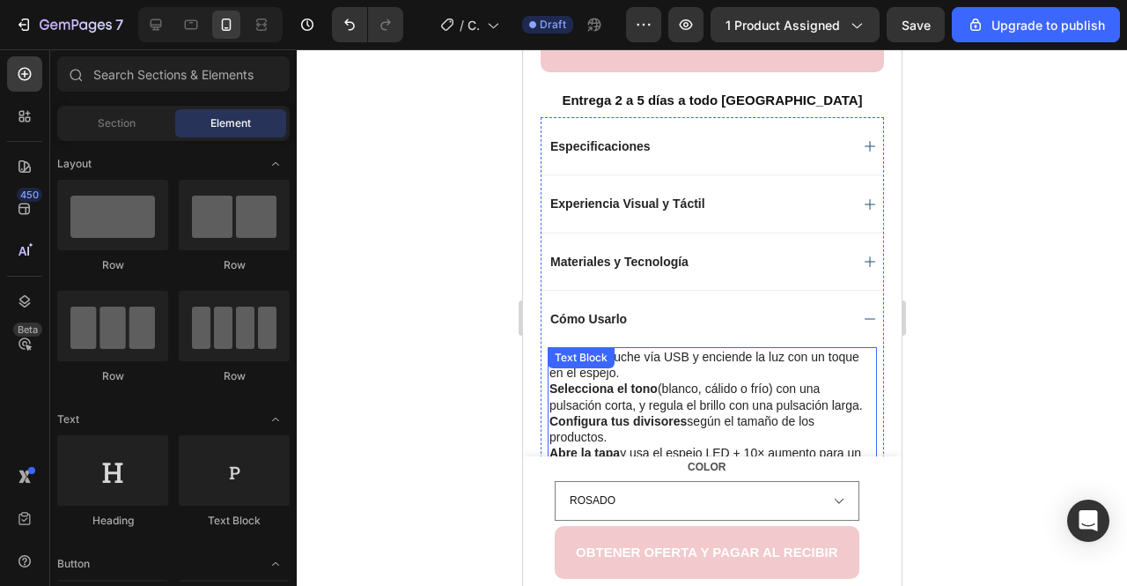
scroll to position [898, 0]
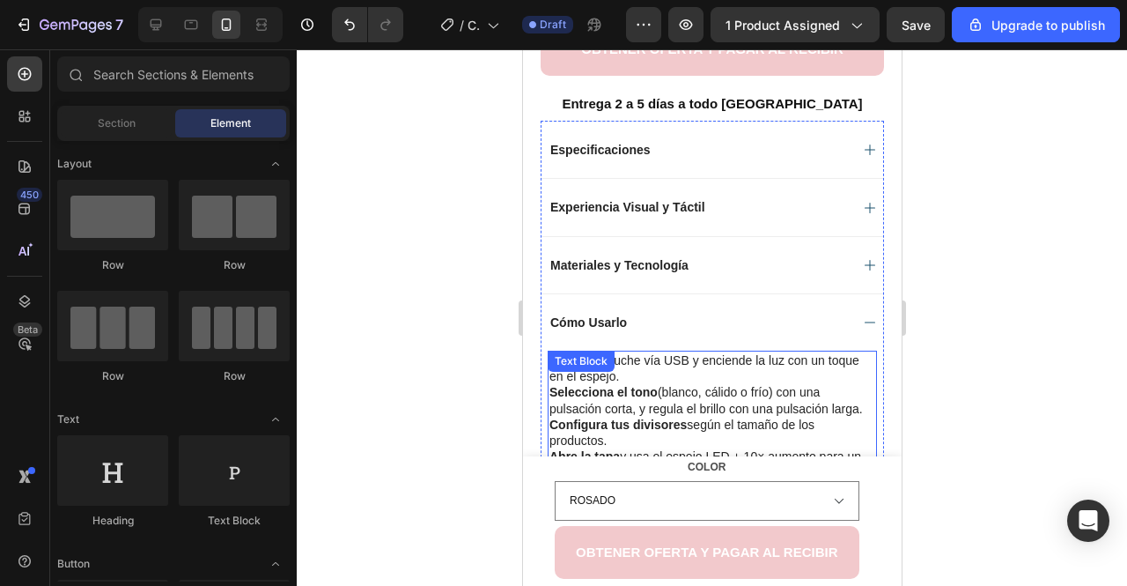
click at [629, 321] on div "Cómo Usarlo" at bounding box center [697, 322] width 301 height 21
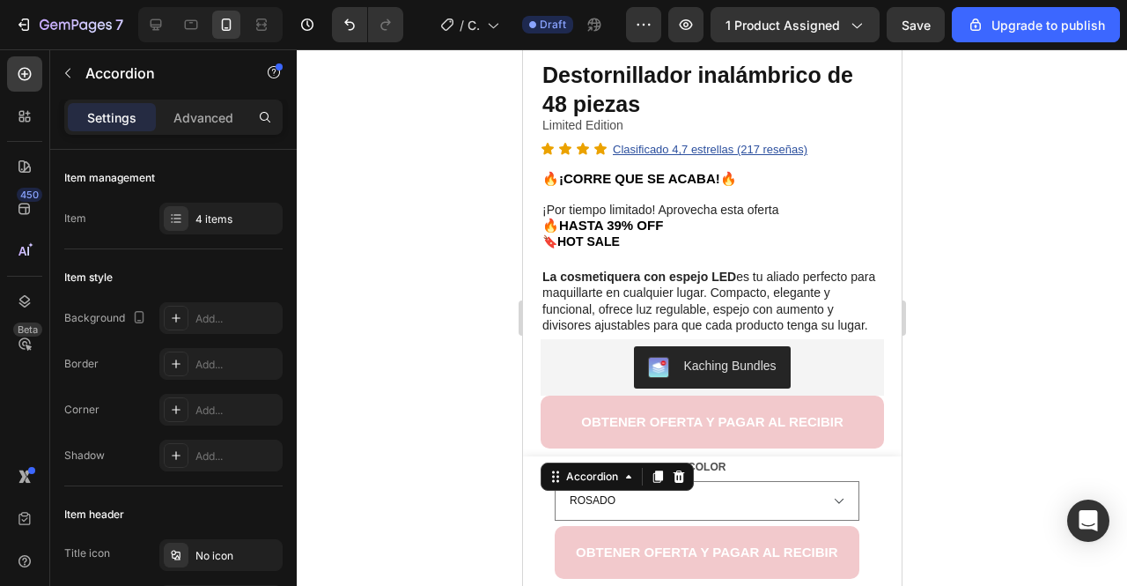
scroll to position [424, 0]
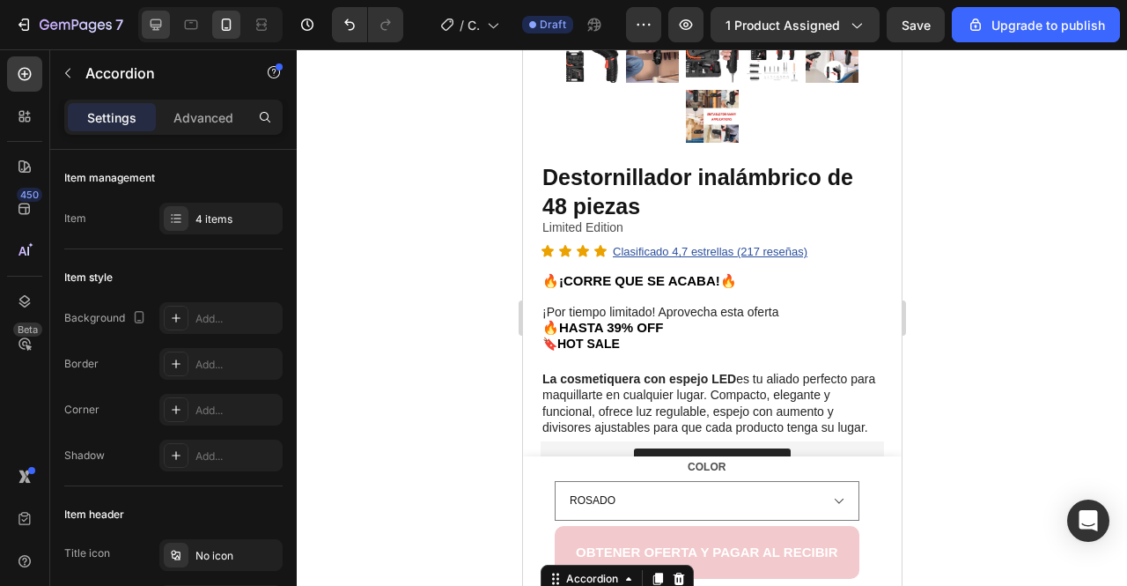
click at [160, 34] on div at bounding box center [156, 25] width 28 height 28
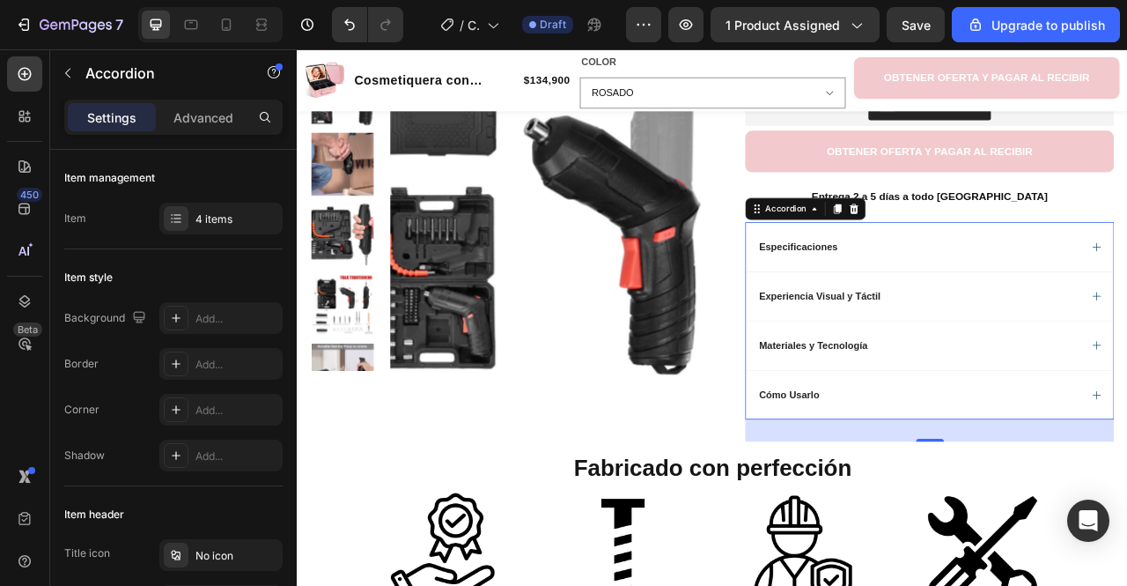
scroll to position [375, 0]
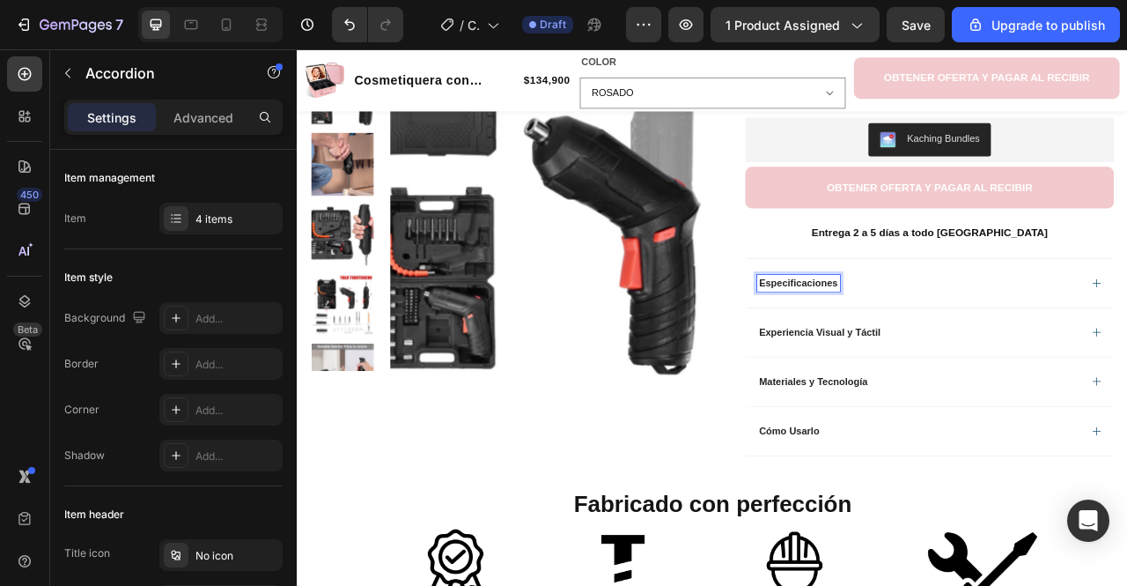
click at [1126, 346] on div "Especificaciones" at bounding box center [1087, 346] width 411 height 21
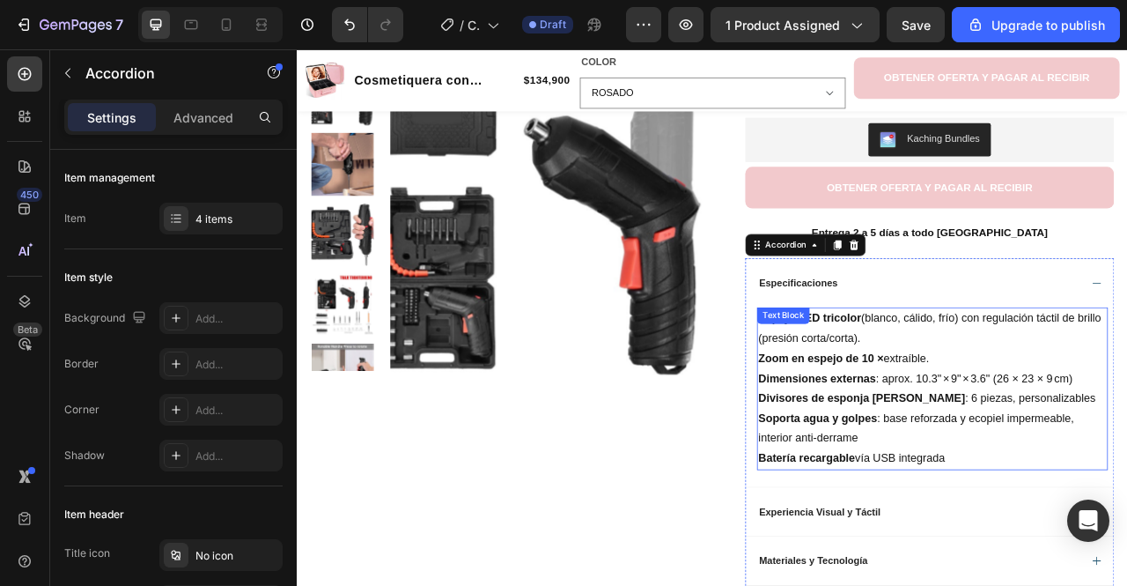
click at [971, 437] on strong "Zoom en espejo de 10 ×" at bounding box center [962, 442] width 159 height 15
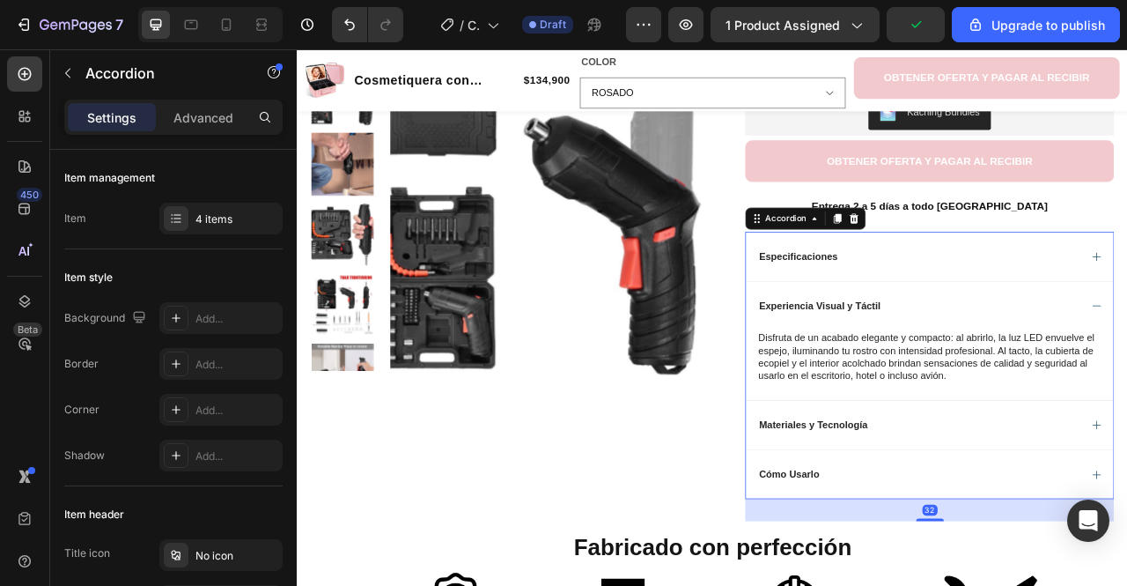
scroll to position [410, 0]
click at [975, 433] on div "Disfruta de un acabado elegante y compacto: al abrirlo, la luz LED envuelve el …" at bounding box center [1105, 439] width 447 height 68
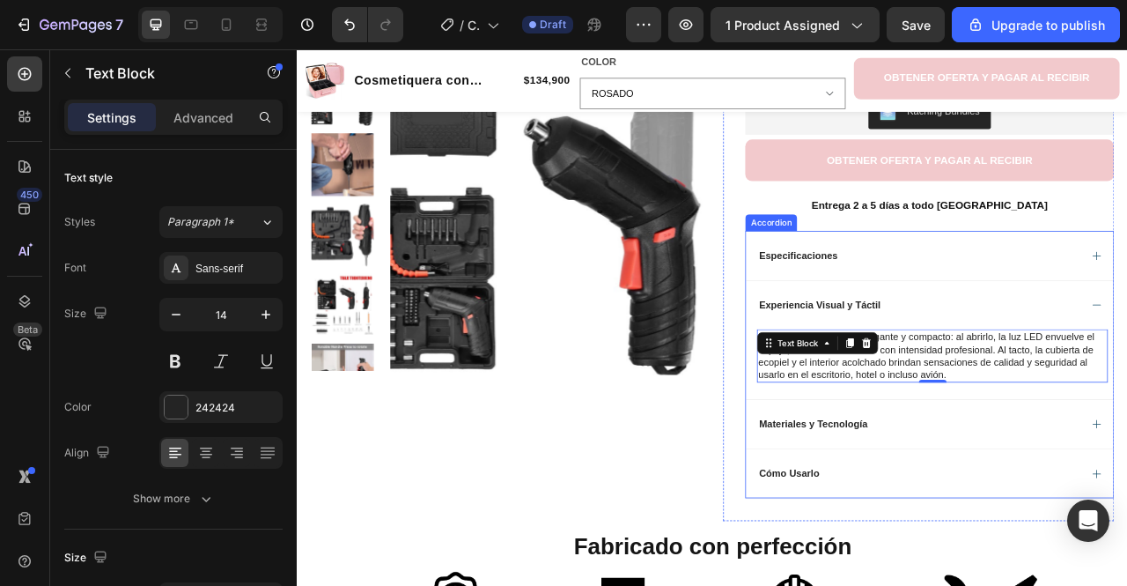
click at [1092, 368] on div "Experiencia Visual y Táctil" at bounding box center [1087, 374] width 411 height 21
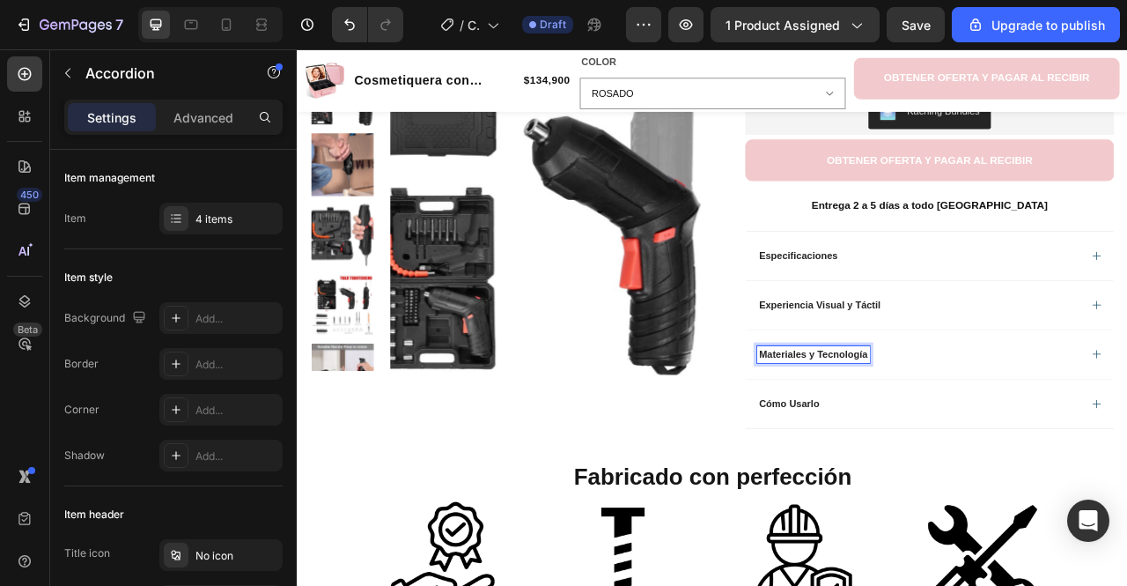
click at [1082, 440] on div "Materiales y Tecnología" at bounding box center [1087, 436] width 411 height 21
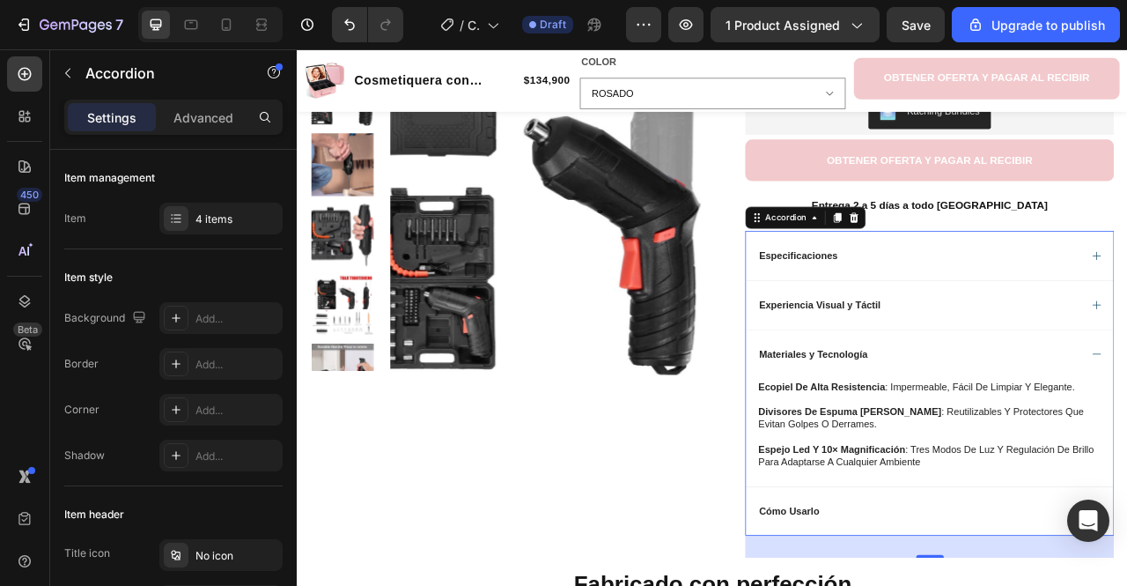
click at [1070, 436] on div "Materiales y Tecnología" at bounding box center [1087, 436] width 411 height 21
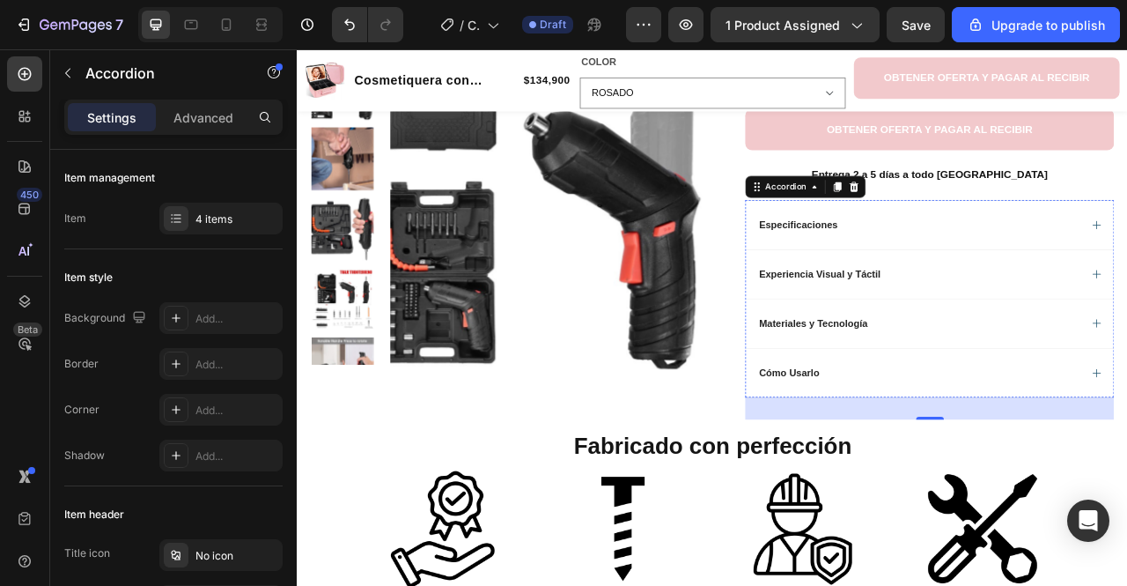
scroll to position [451, 0]
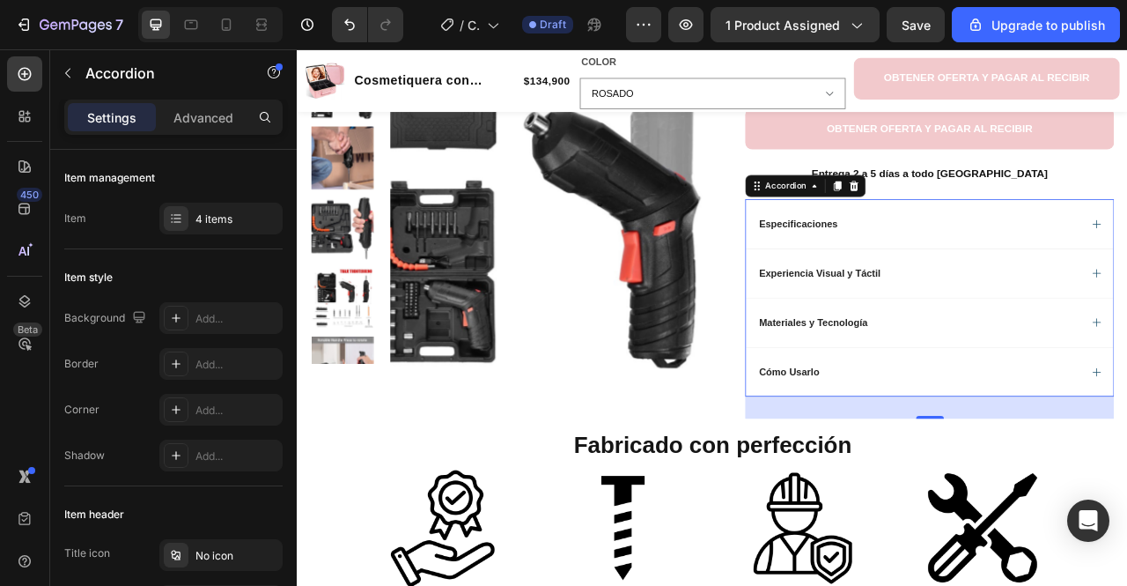
click at [1018, 452] on div "Cómo Usarlo" at bounding box center [1087, 459] width 411 height 21
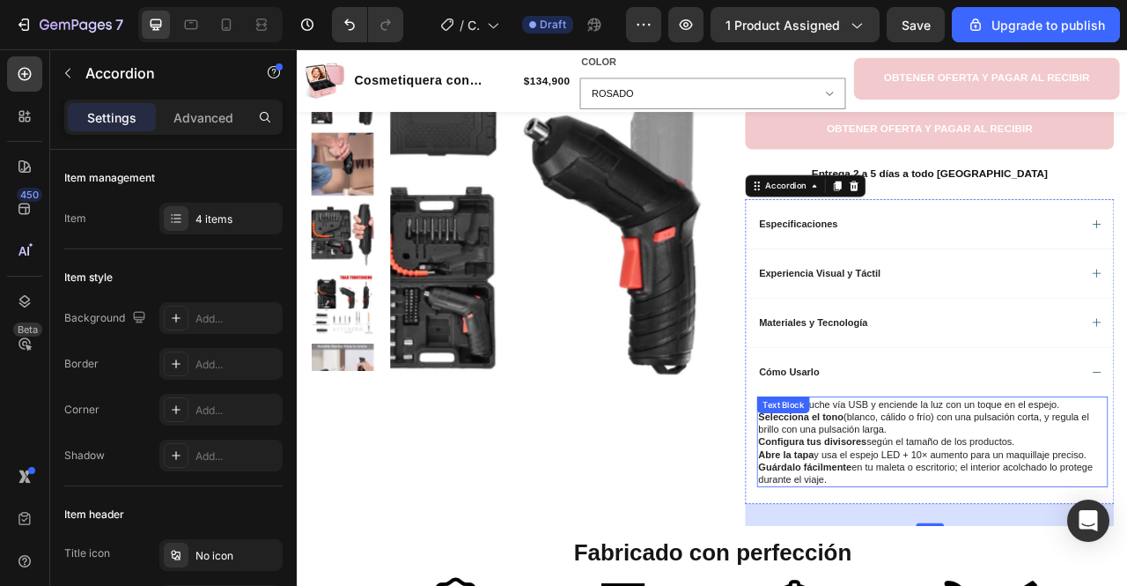
click at [986, 524] on p "Selecciona el tono (blanco, cálido o frío) con una pulsación corta, y regula el…" at bounding box center [1104, 524] width 443 height 32
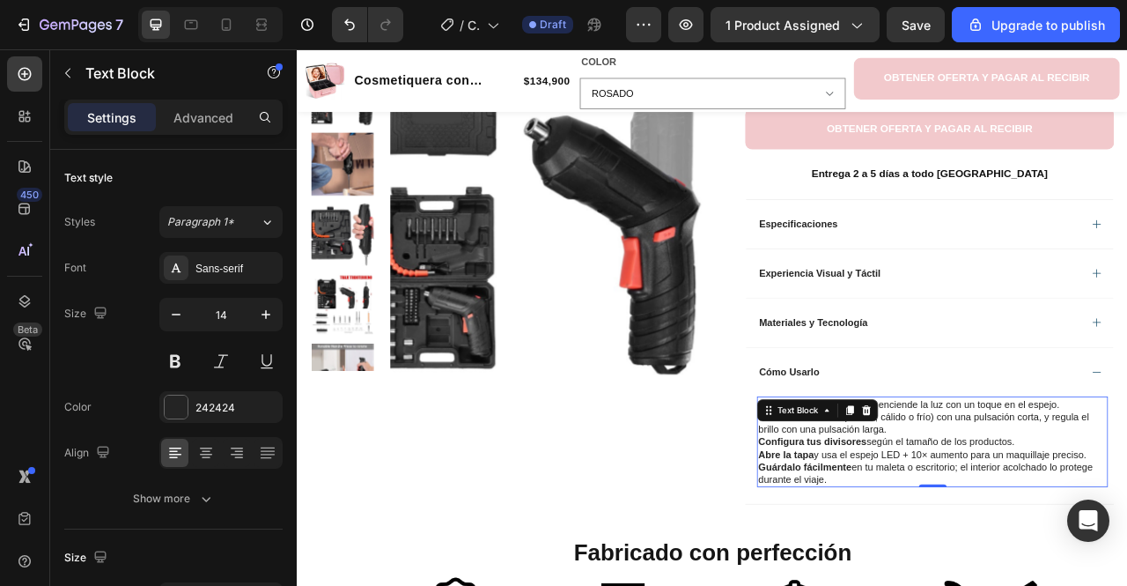
click at [963, 548] on strong "Configura tus divisores" at bounding box center [951, 548] width 137 height 14
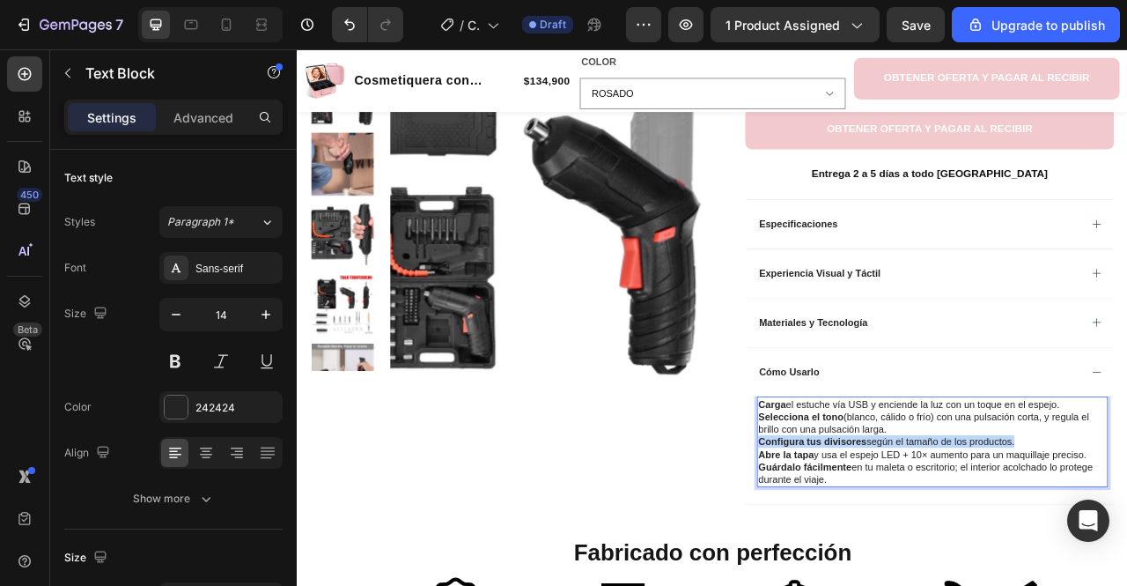
click at [963, 548] on strong "Configura tus divisores" at bounding box center [951, 548] width 137 height 14
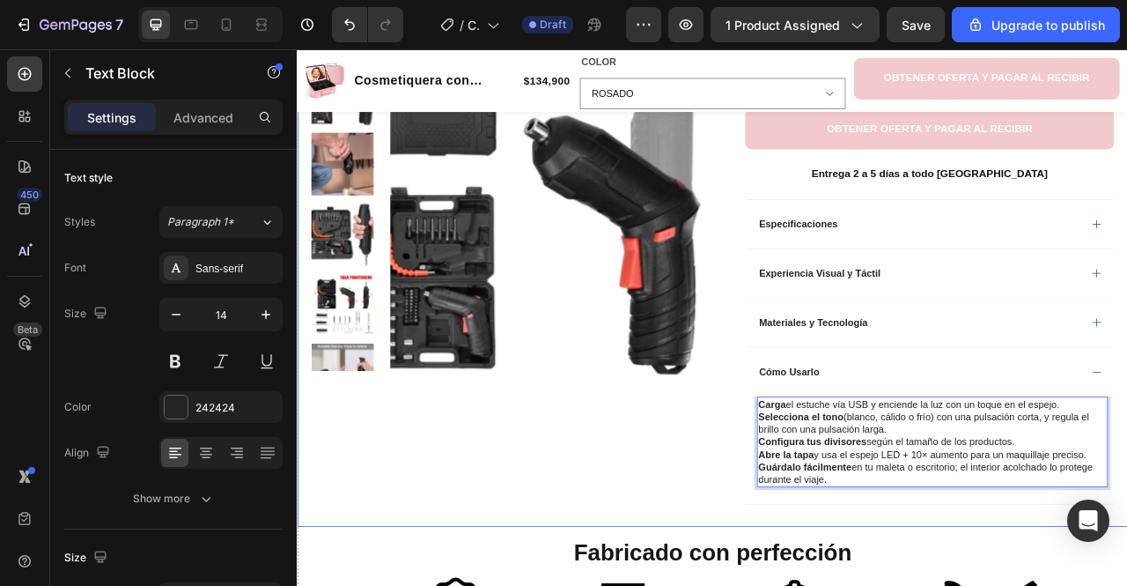
click at [753, 569] on div "Product Images Row" at bounding box center [563, 206] width 498 height 900
click at [987, 504] on div "Carga el estuche vía USB y enciende la luz con un toque en el espejo. Seleccion…" at bounding box center [1105, 548] width 447 height 115
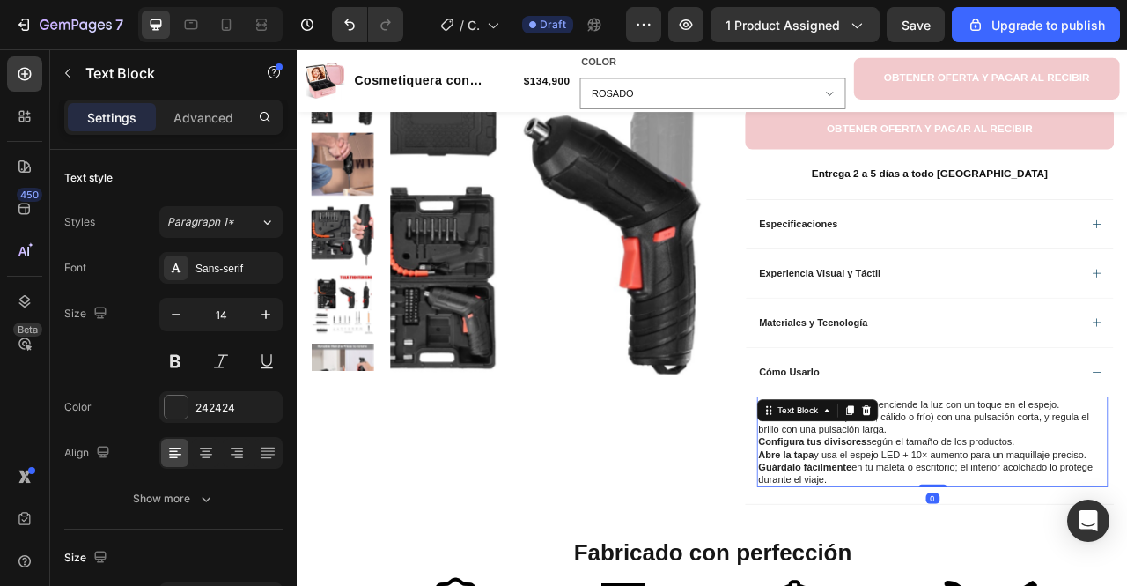
click at [993, 504] on icon at bounding box center [1000, 508] width 14 height 14
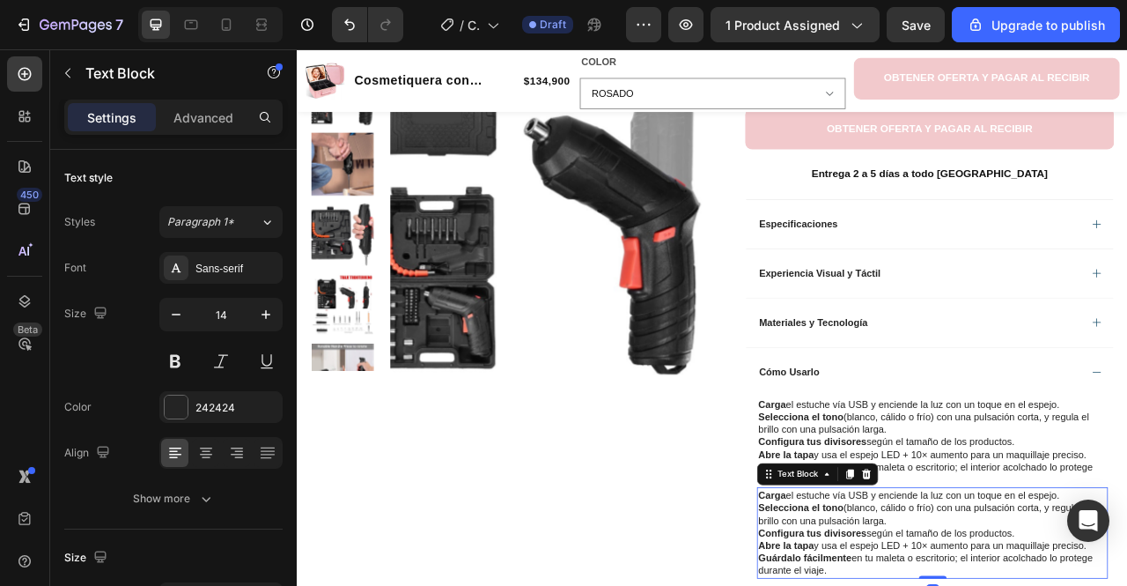
scroll to position [477, 0]
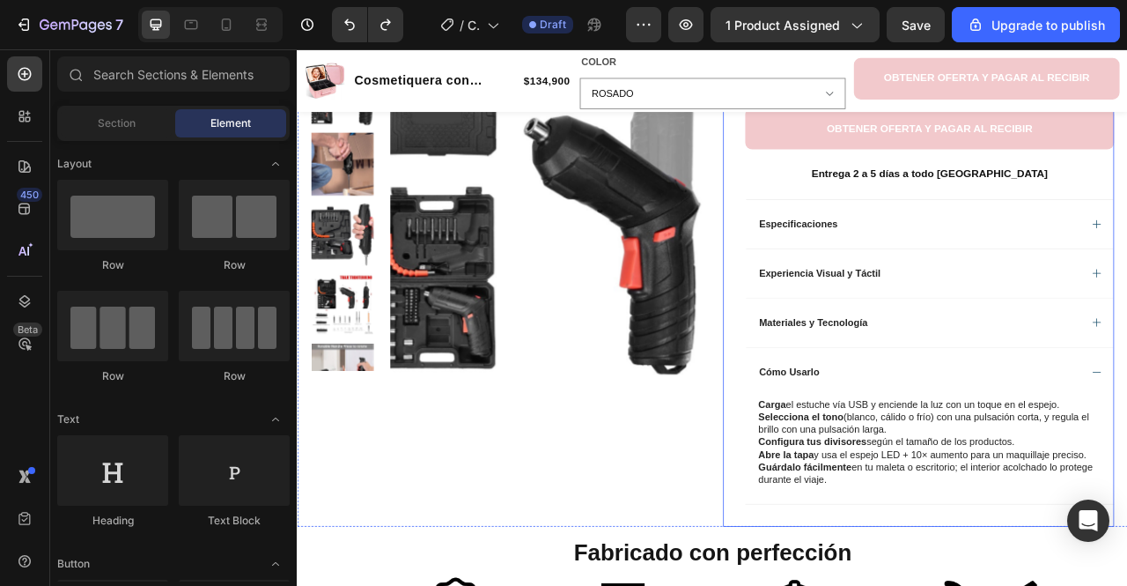
click at [711, 585] on div "Product Images Row" at bounding box center [563, 206] width 498 height 900
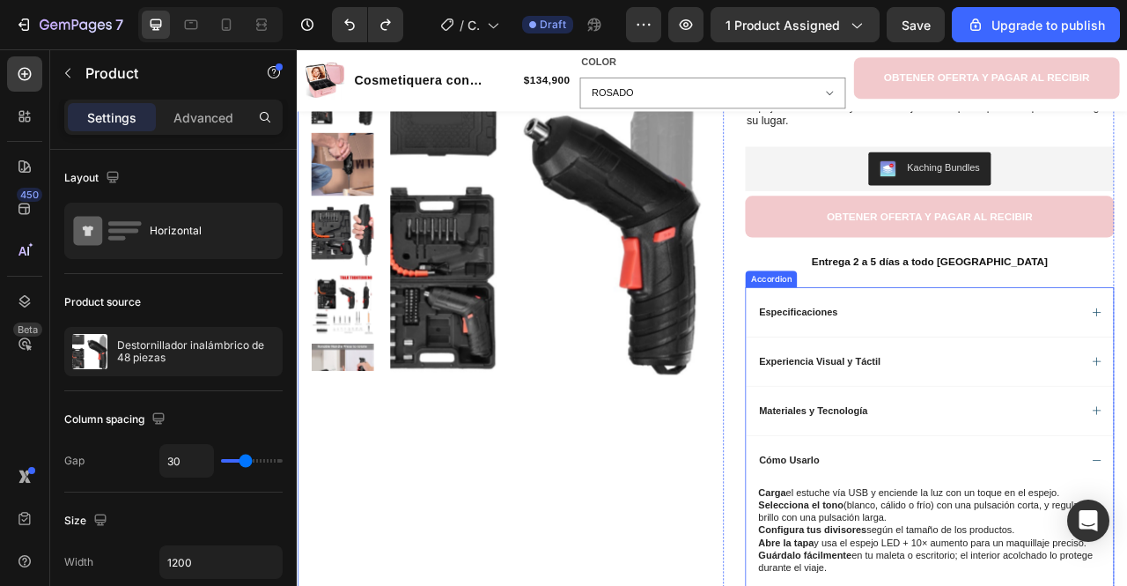
scroll to position [336, 0]
click at [957, 558] on div "Cómo Usarlo" at bounding box center [1102, 574] width 468 height 63
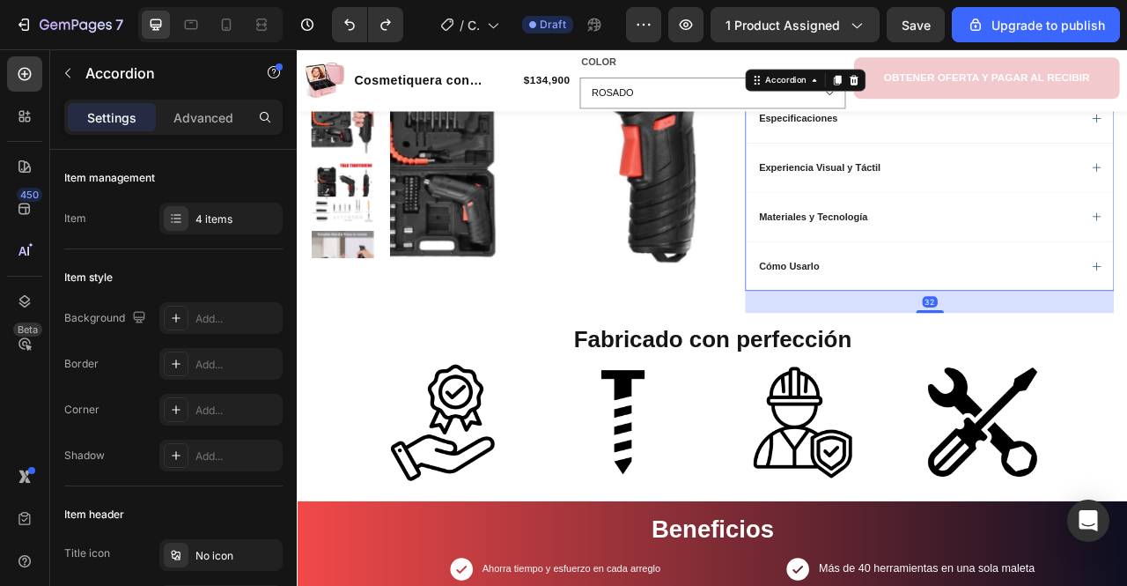
scroll to position [592, 0]
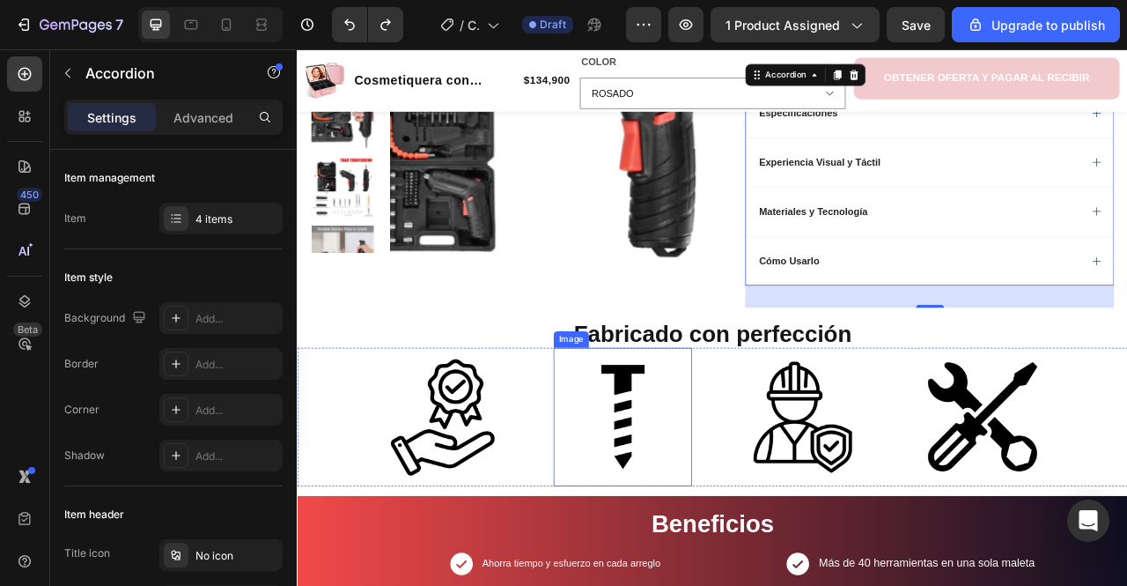
click at [526, 523] on img at bounding box center [482, 517] width 176 height 176
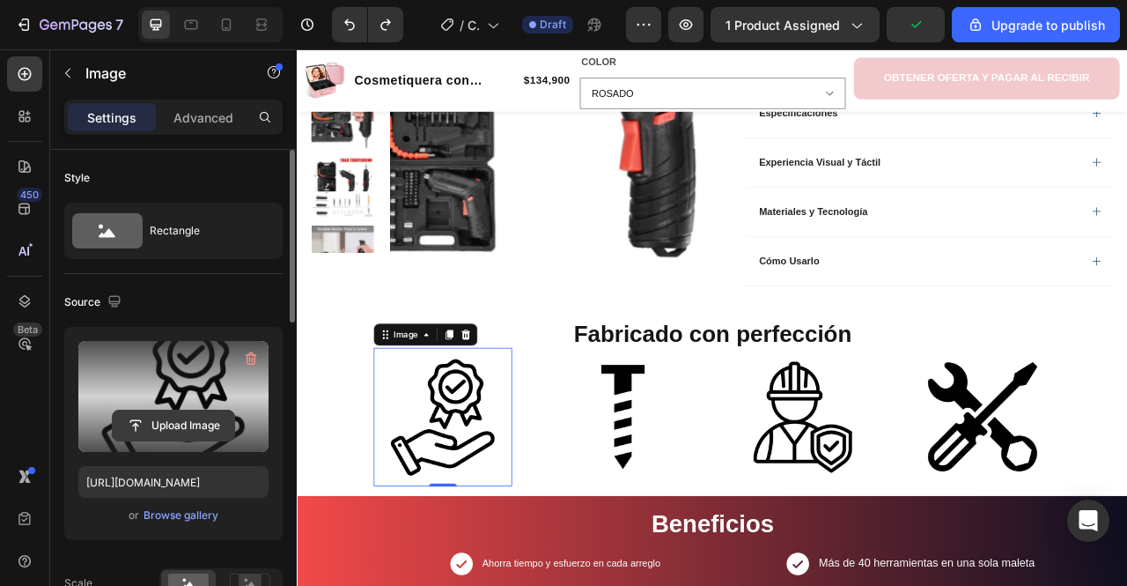
click at [197, 417] on input "file" at bounding box center [174, 425] width 122 height 30
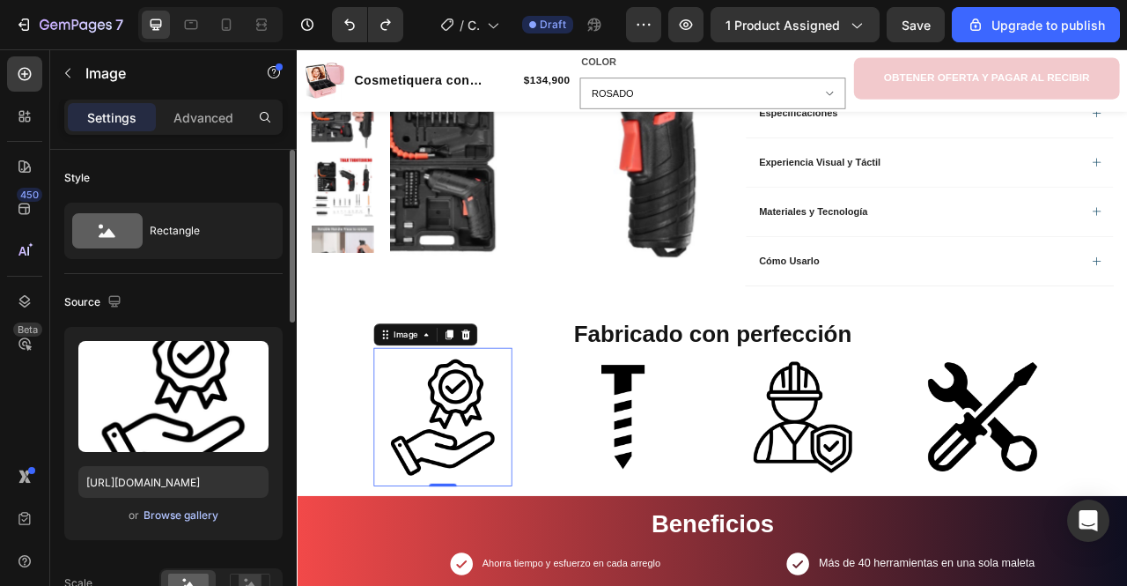
click at [194, 520] on div "Browse gallery" at bounding box center [181, 515] width 75 height 16
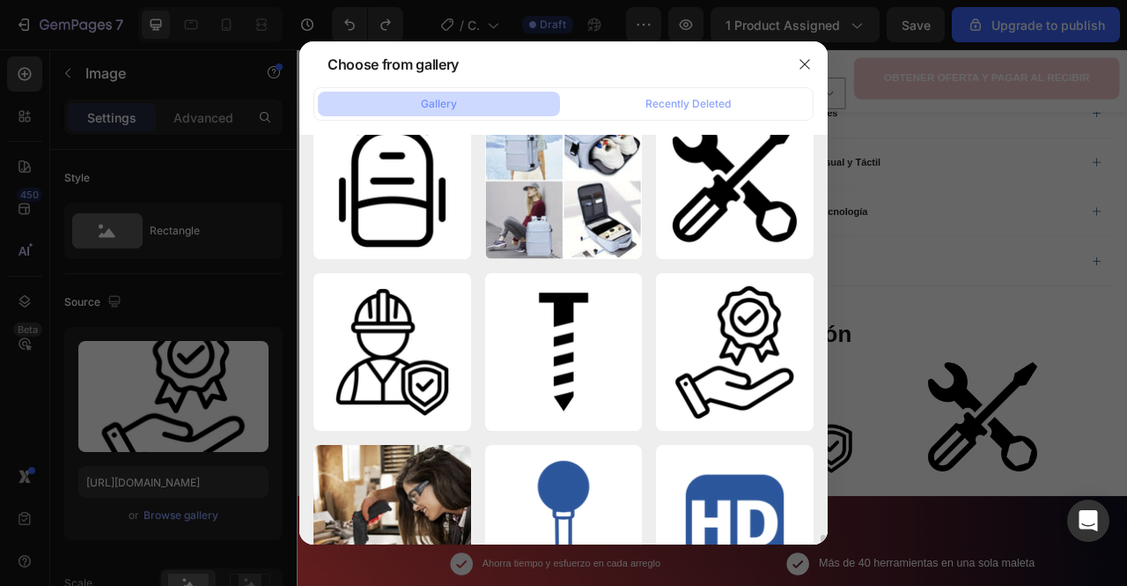
scroll to position [0, 0]
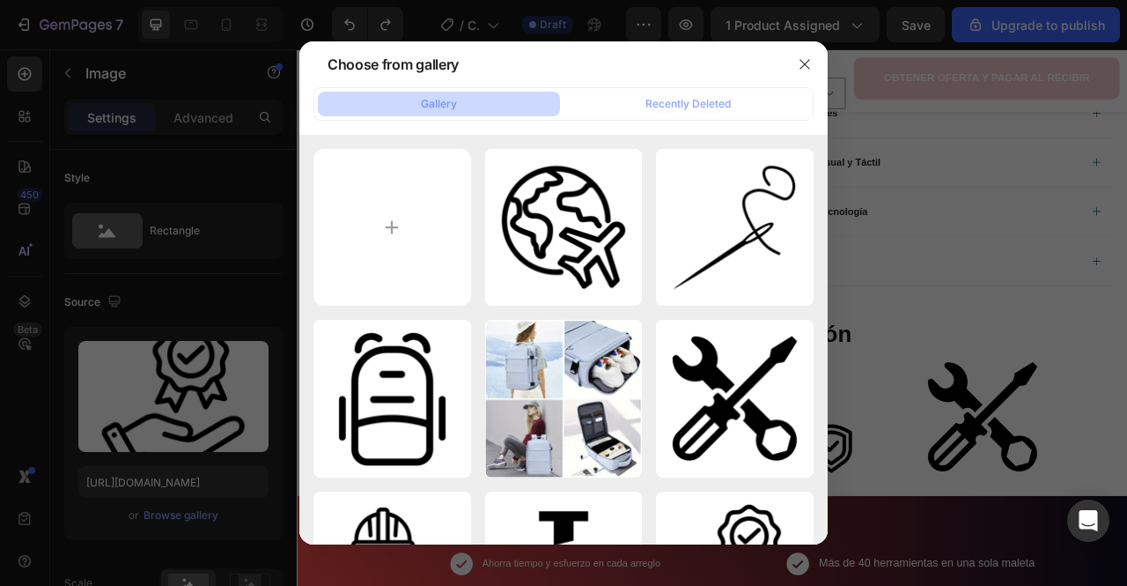
click at [724, 91] on div "Gallery Recently Deleted" at bounding box center [564, 103] width 500 height 33
click at [710, 120] on div "Gallery Recently Deleted" at bounding box center [564, 103] width 500 height 33
click at [709, 104] on div "Recently Deleted" at bounding box center [688, 104] width 85 height 16
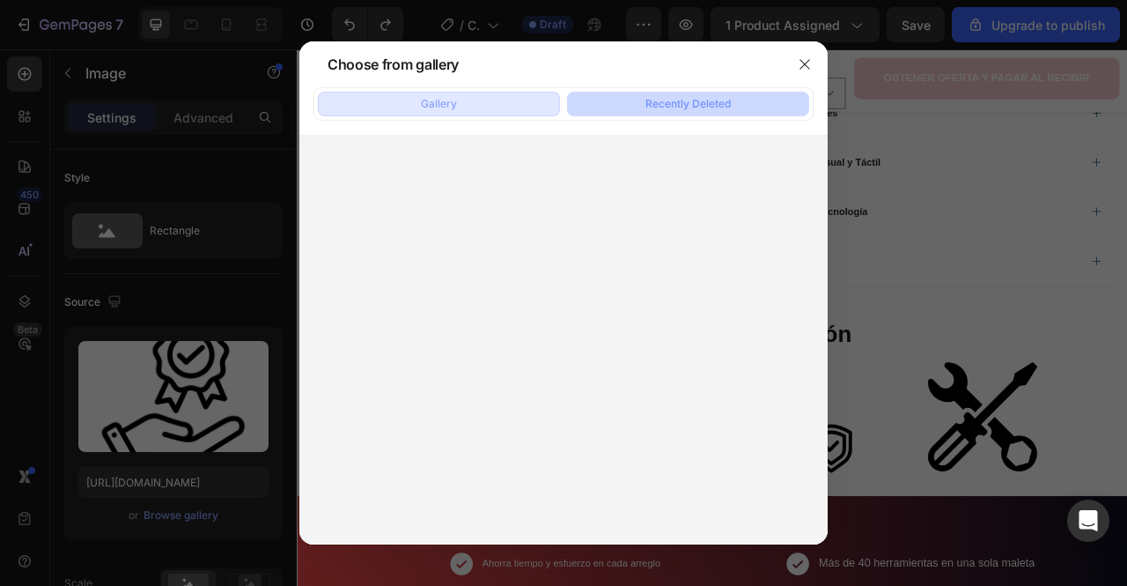
click at [486, 98] on button "Gallery" at bounding box center [439, 104] width 242 height 25
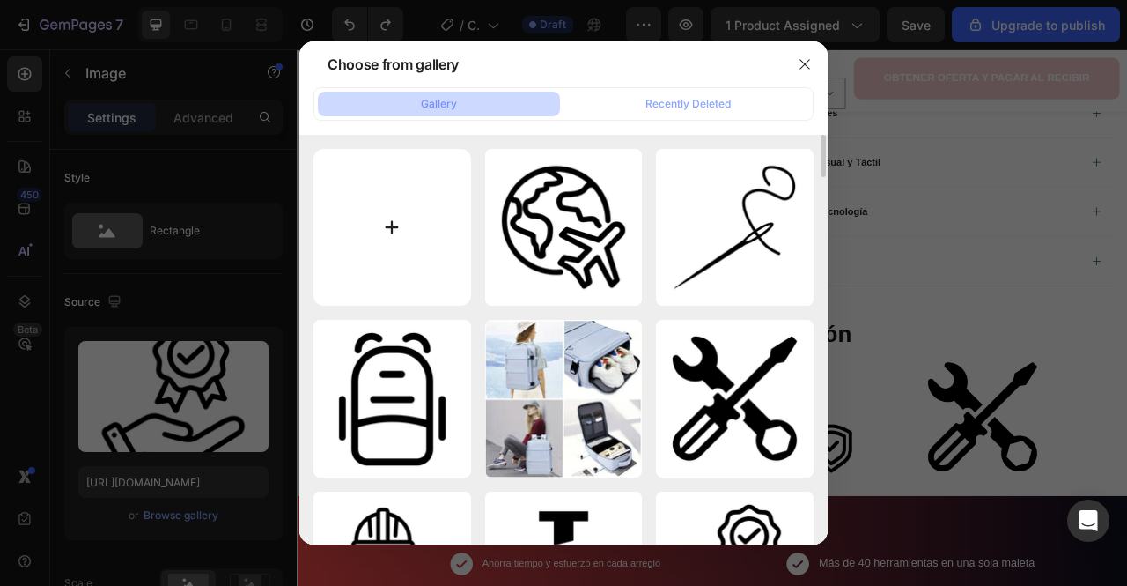
click at [395, 175] on input "file" at bounding box center [393, 228] width 158 height 158
click at [806, 64] on icon "button" at bounding box center [805, 64] width 14 height 14
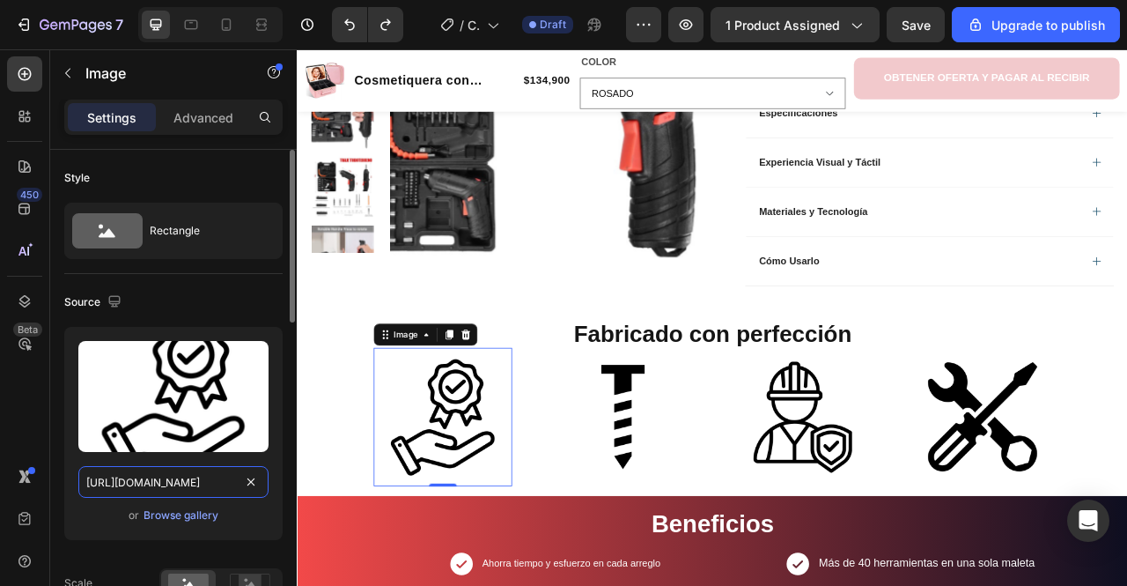
click at [187, 476] on input "https://cdn.shopify.com/s/files/1/0667/5673/9252/files/gempages_541202159153185…" at bounding box center [173, 482] width 190 height 32
click at [230, 476] on input "https://cdn.shopify.com/s/files/1/0667/5673/9252/files/gempages_541202159153185…" at bounding box center [173, 482] width 190 height 32
paste input "72874550006514503-7a22500b-c133-4cfc-a702-dd9c45bccfbd.png?v=1756325973"
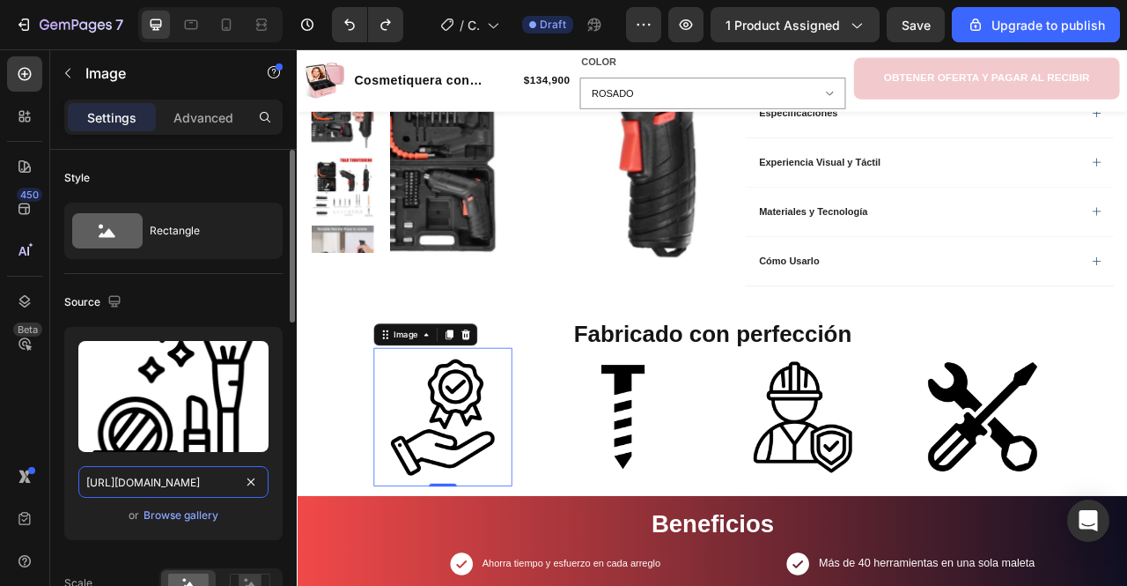
scroll to position [0, 621]
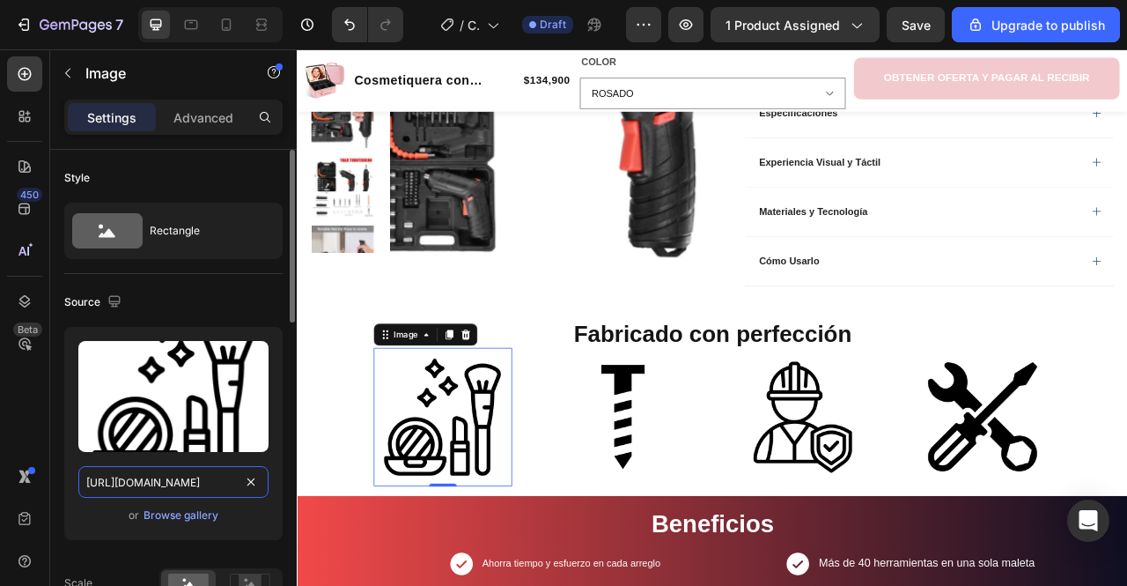
type input "https://cdn.shopify.com/s/files/1/0667/5673/9252/files/gempages_572874550006514…"
click at [257, 515] on div "or Browse gallery" at bounding box center [173, 515] width 190 height 21
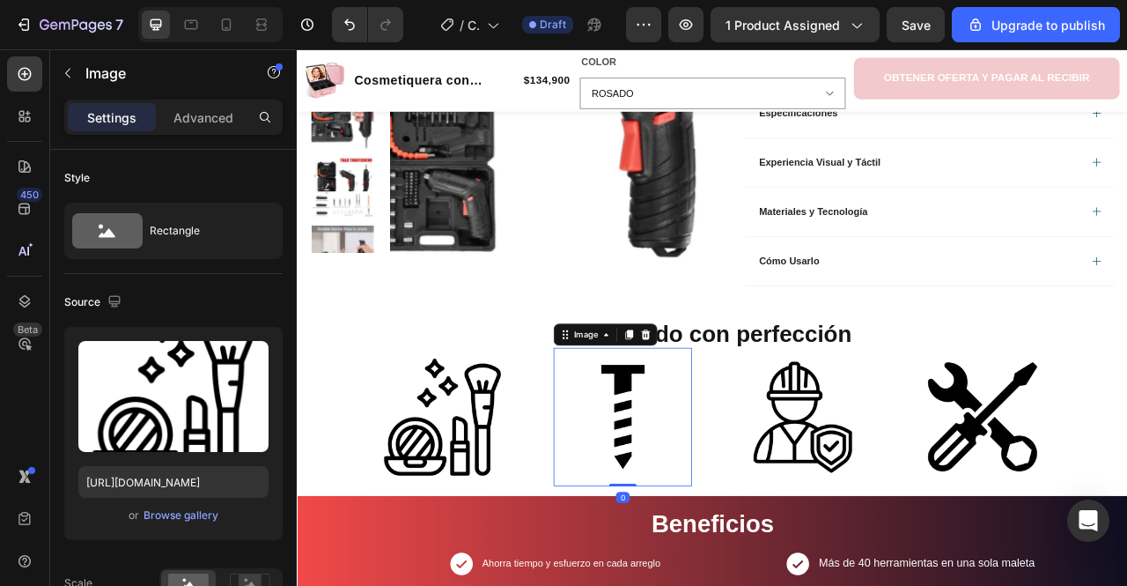
click at [750, 469] on img at bounding box center [711, 517] width 176 height 176
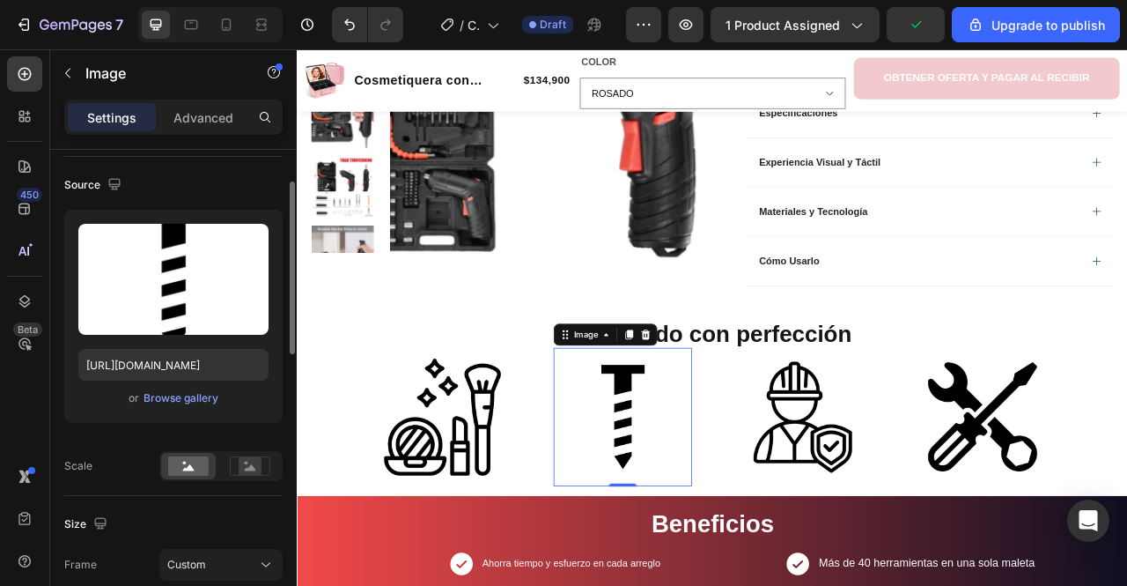
scroll to position [120, 0]
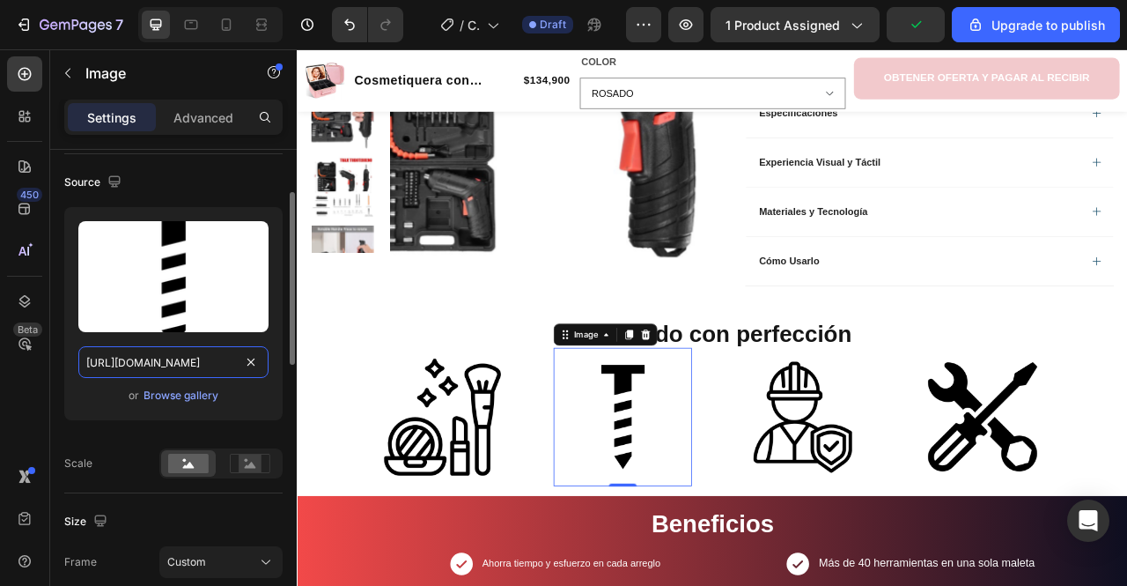
click at [124, 360] on input "https://cdn.shopify.com/s/files/1/0667/5673/9252/files/gempages_541202159153185…" at bounding box center [173, 362] width 190 height 32
paste input "72874550006514503-c7d9014e-2a78-4c11-9cc9-70d88ff7d7cf.png?v=1756325973"
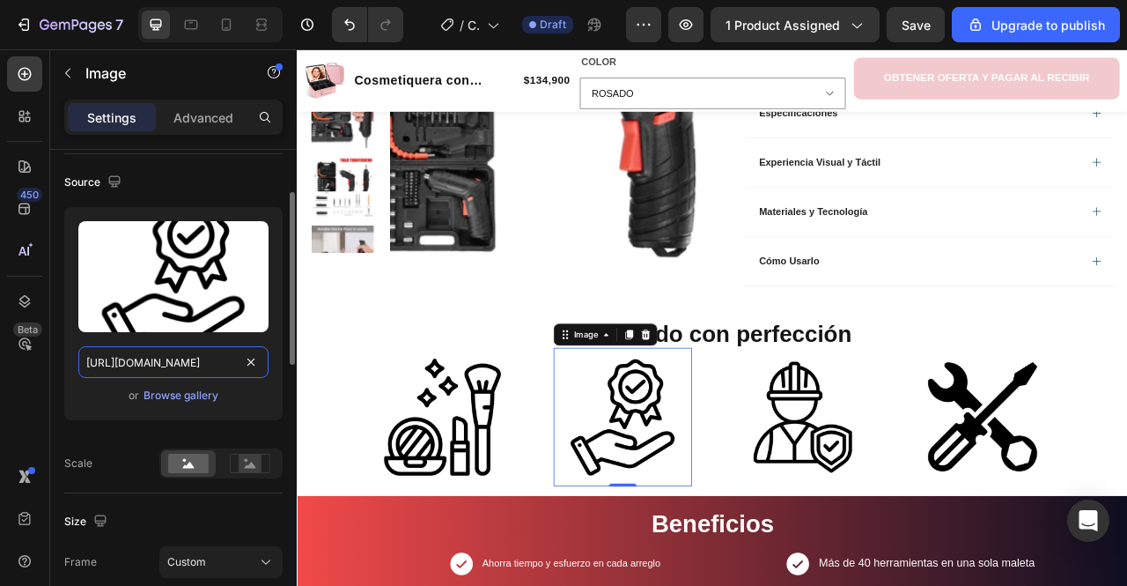
type input "https://cdn.shopify.com/s/files/1/0667/5673/9252/files/gempages_572874550006514…"
click at [243, 410] on div "Upload Image https://cdn.shopify.com/s/files/1/0667/5673/9252/files/gempages_57…" at bounding box center [173, 313] width 218 height 213
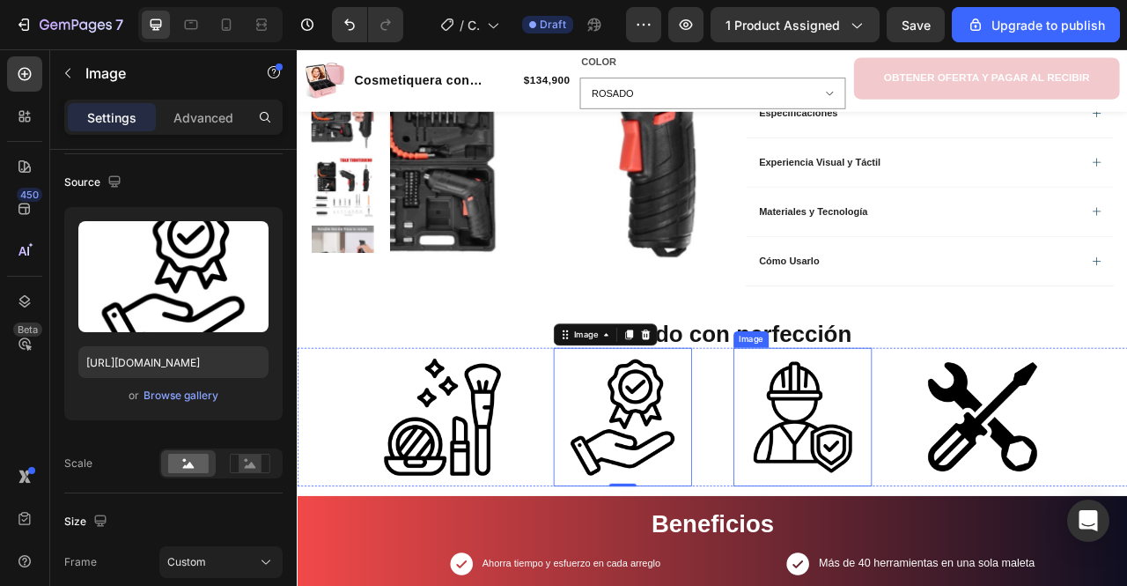
click at [942, 544] on img at bounding box center [940, 517] width 176 height 176
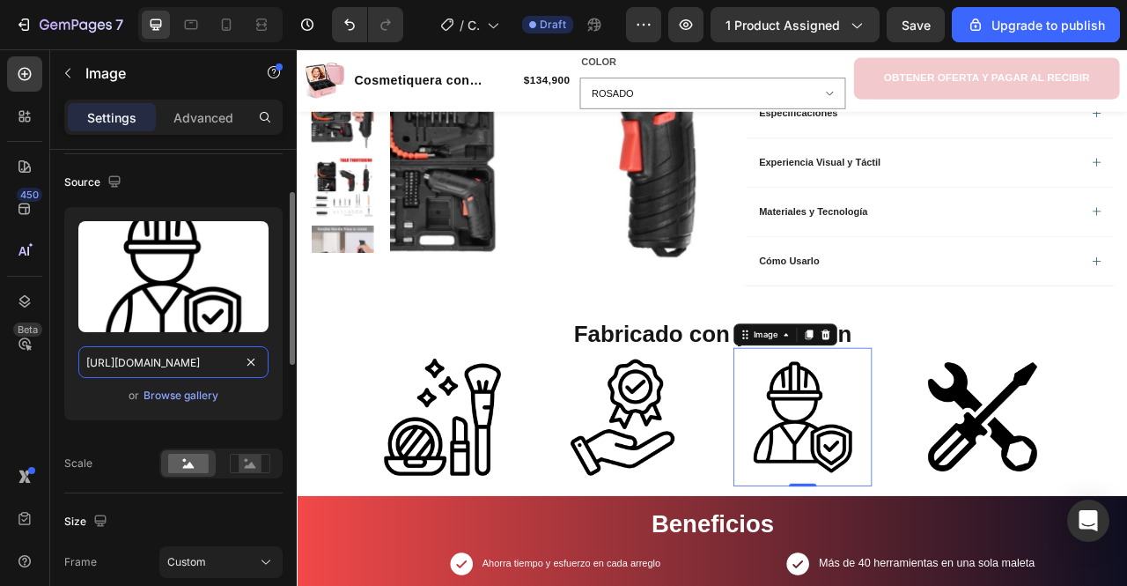
click at [170, 358] on input "https://cdn.shopify.com/s/files/1/0667/5673/9252/files/gempages_541202159153185…" at bounding box center [173, 362] width 190 height 32
paste input "72874550006514503-d3899971-1d6a-4fe2-8af9-00647bc2f023.png?v=1756325973"
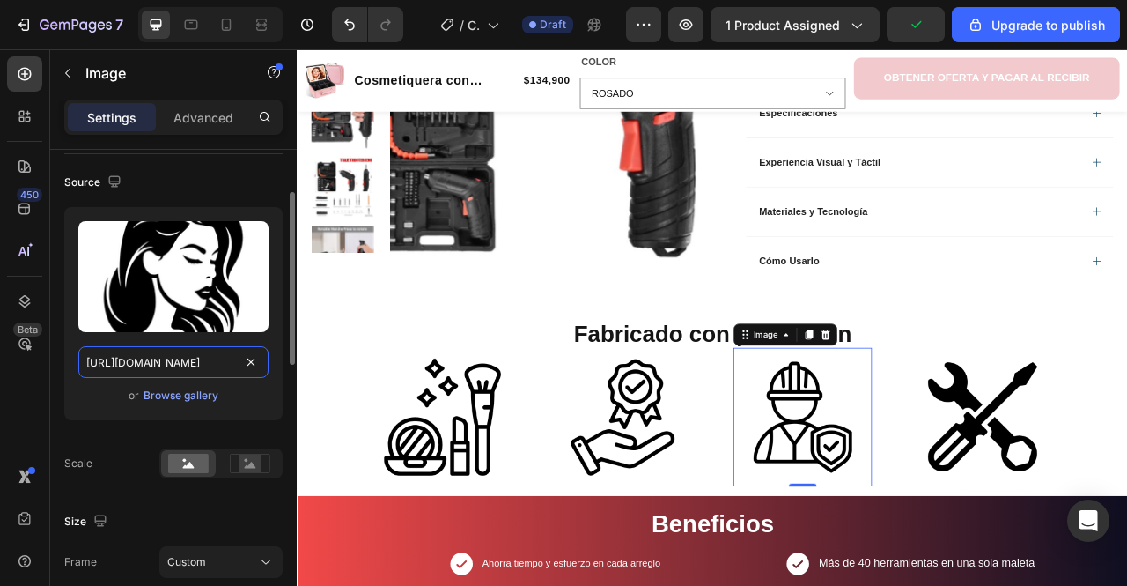
type input "https://cdn.shopify.com/s/files/1/0667/5673/9252/files/gempages_572874550006514…"
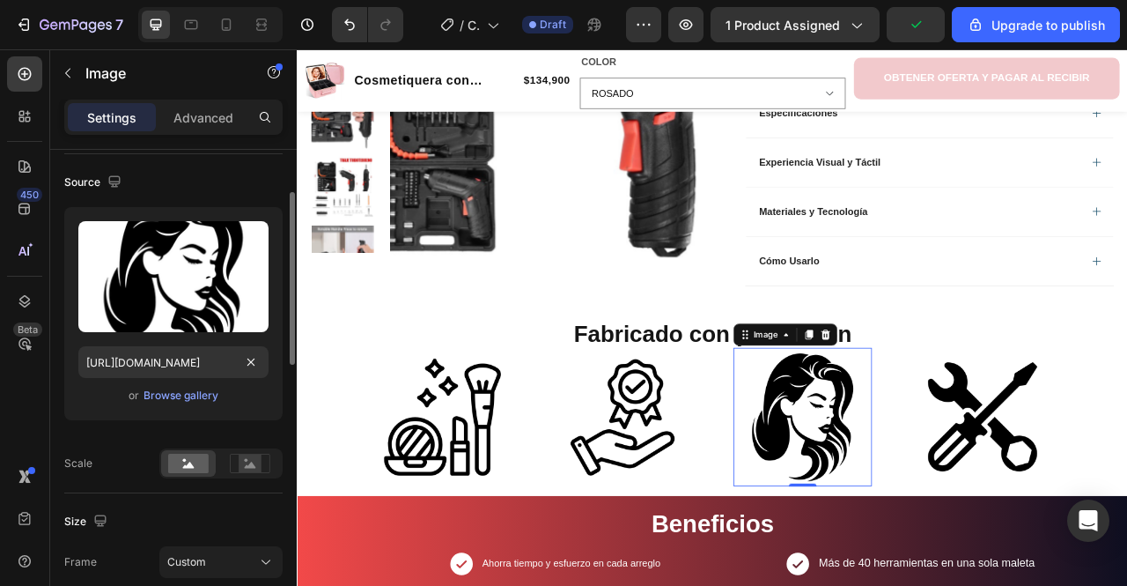
scroll to position [0, 0]
click at [254, 414] on div "Upload Image https://cdn.shopify.com/s/files/1/0667/5673/9252/files/gempages_57…" at bounding box center [173, 313] width 218 height 213
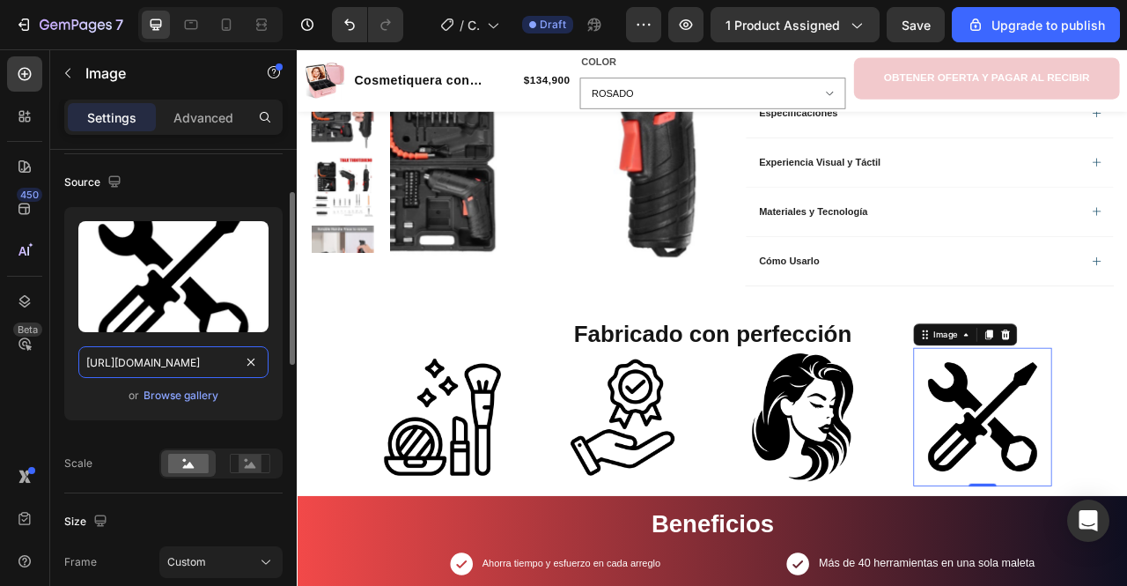
click at [223, 367] on input "https://cdn.shopify.com/s/files/1/0667/5673/9252/files/gempages_541202159153185…" at bounding box center [173, 362] width 190 height 32
paste input "72874550006514503-c616fdfc-8b79-452d-87eb-dbe355260050.png?v=1756325973"
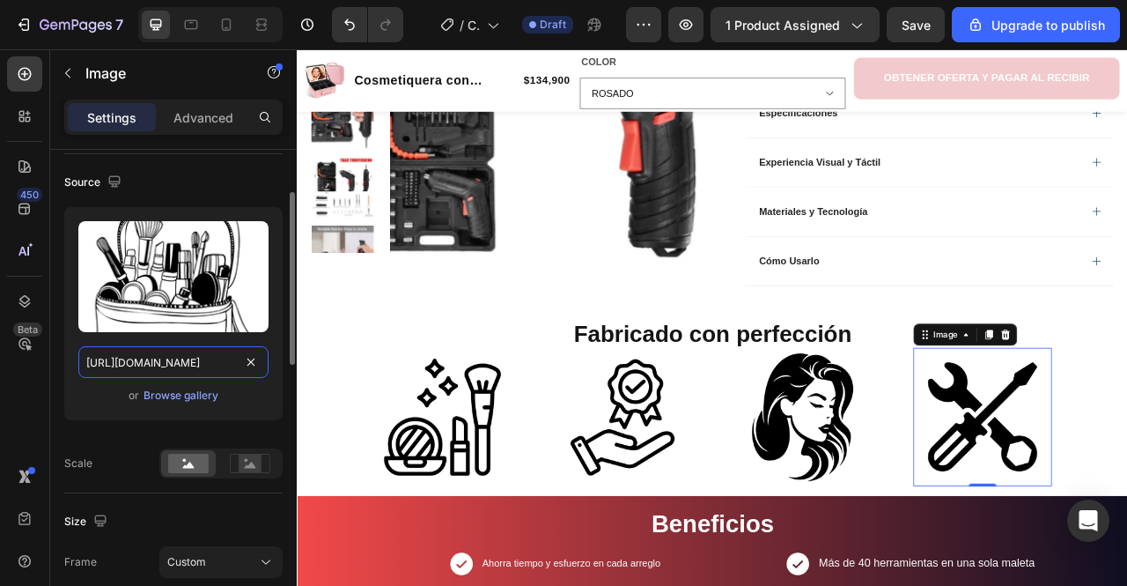
scroll to position [0, 623]
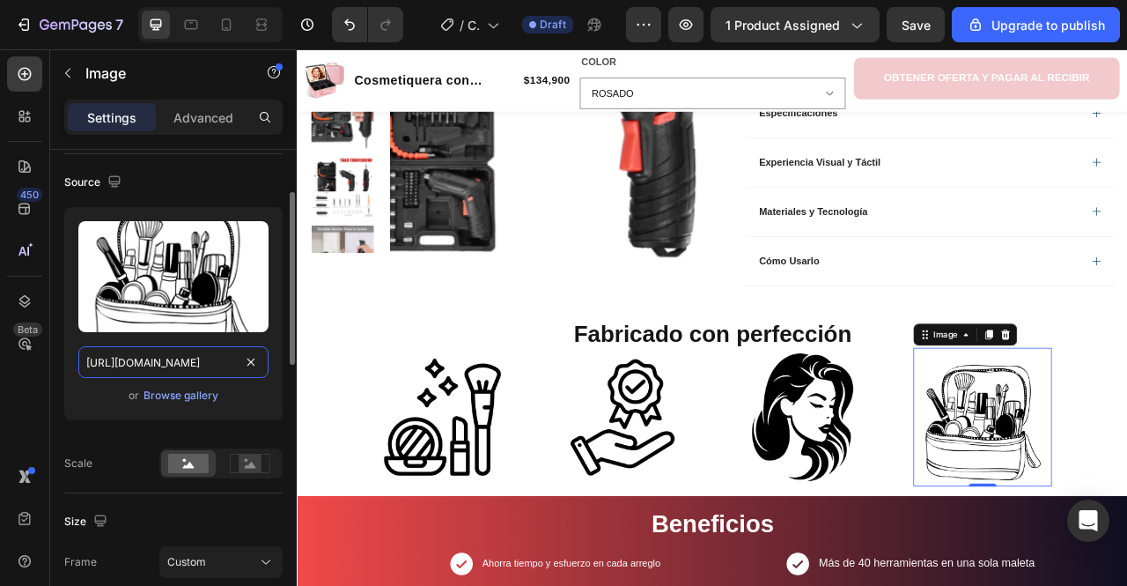
type input "https://cdn.shopify.com/s/files/1/0667/5673/9252/files/gempages_572874550006514…"
click at [264, 392] on div "or Browse gallery" at bounding box center [173, 395] width 190 height 21
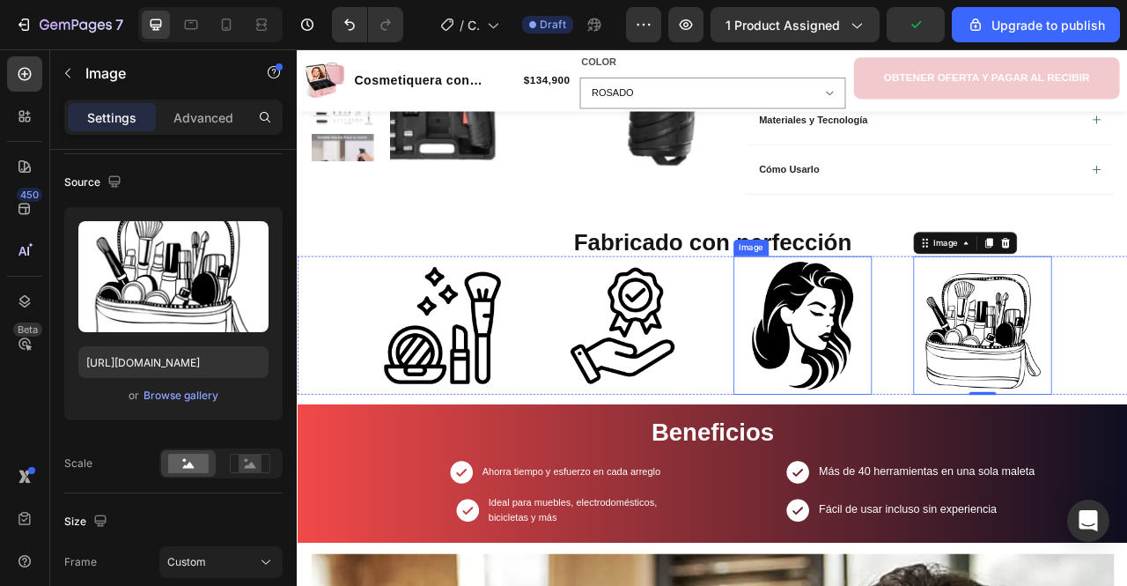
scroll to position [689, 0]
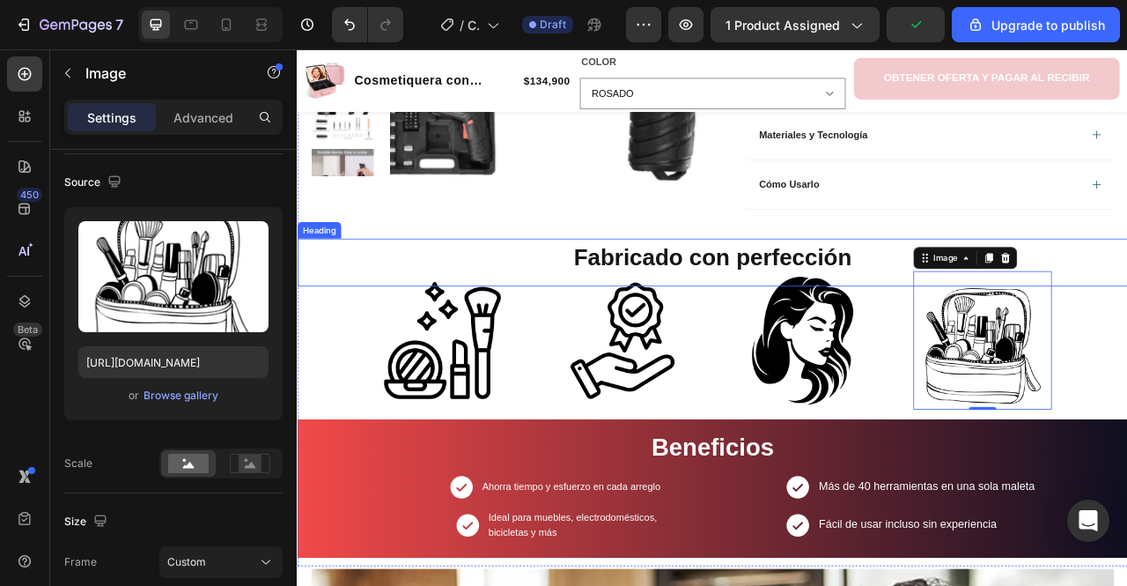
click at [786, 306] on strong "Fabricado con perfección" at bounding box center [825, 314] width 354 height 33
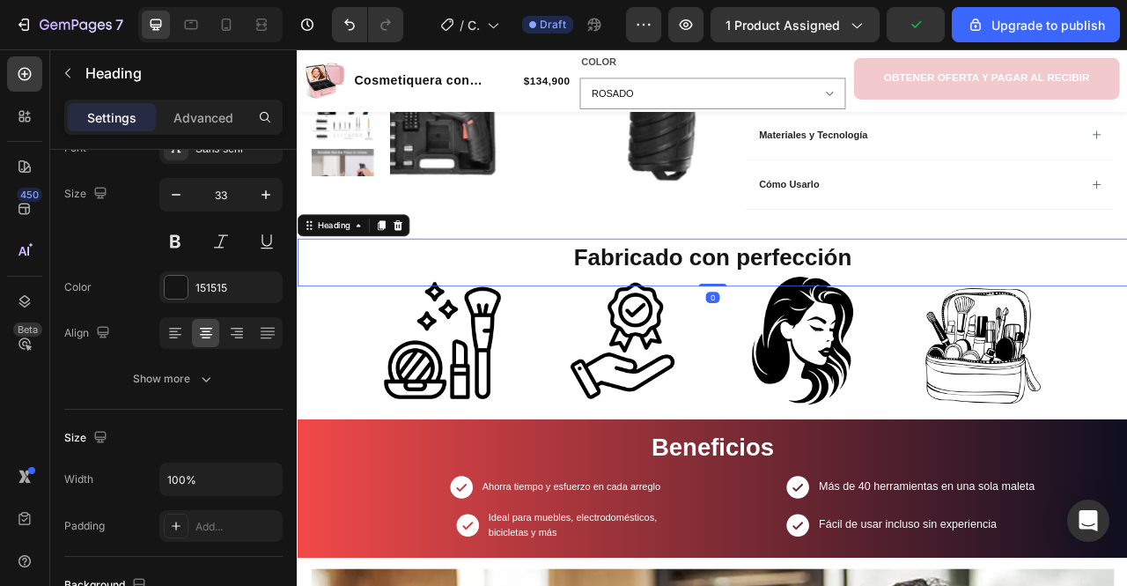
scroll to position [0, 0]
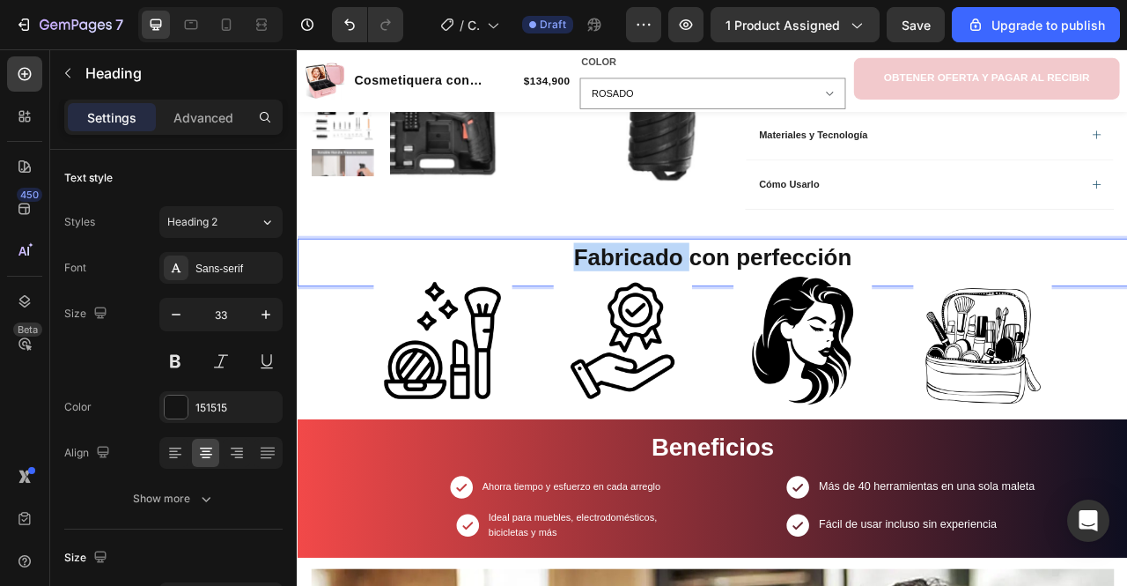
click at [737, 298] on strong "Fabricado con perfección" at bounding box center [825, 314] width 354 height 33
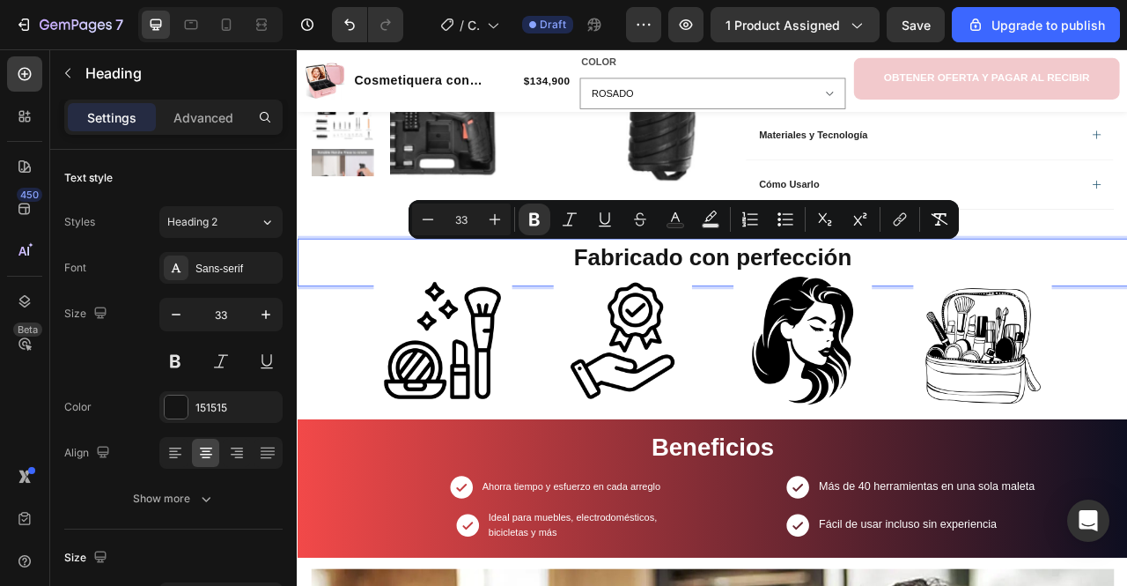
click at [964, 298] on strong "Fabricado con perfección" at bounding box center [825, 314] width 354 height 33
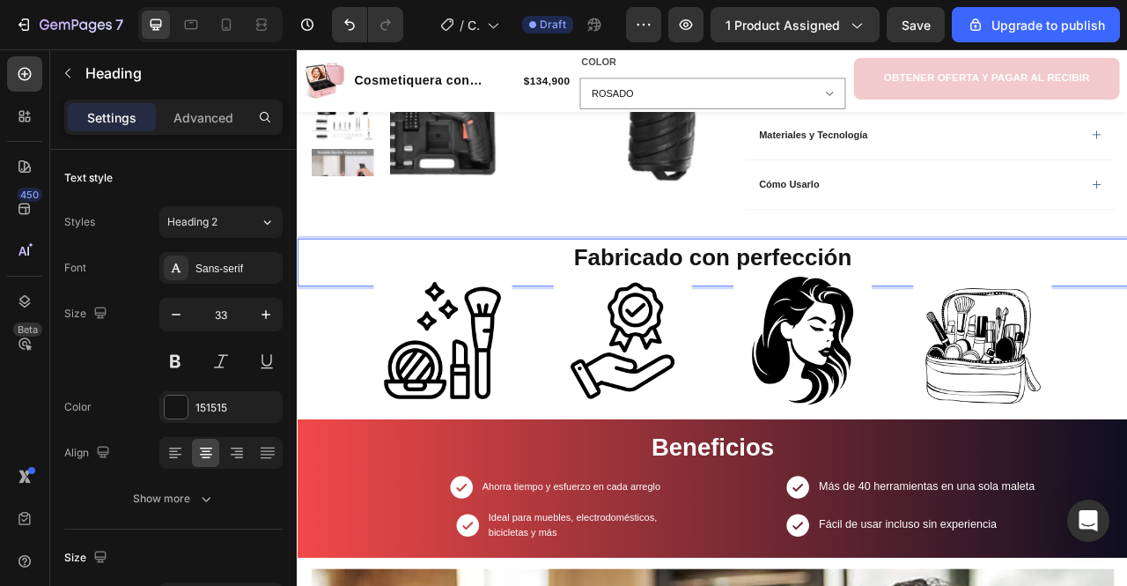
click at [846, 311] on strong "Fabricado con perfección" at bounding box center [825, 314] width 354 height 33
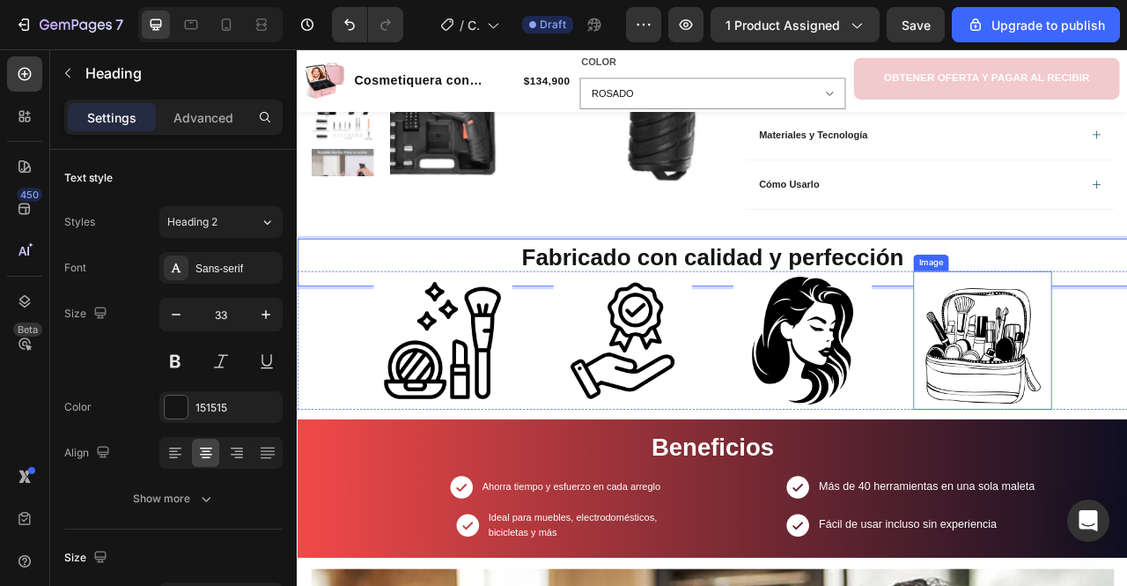
click at [1098, 316] on div "Image" at bounding box center [1103, 322] width 38 height 16
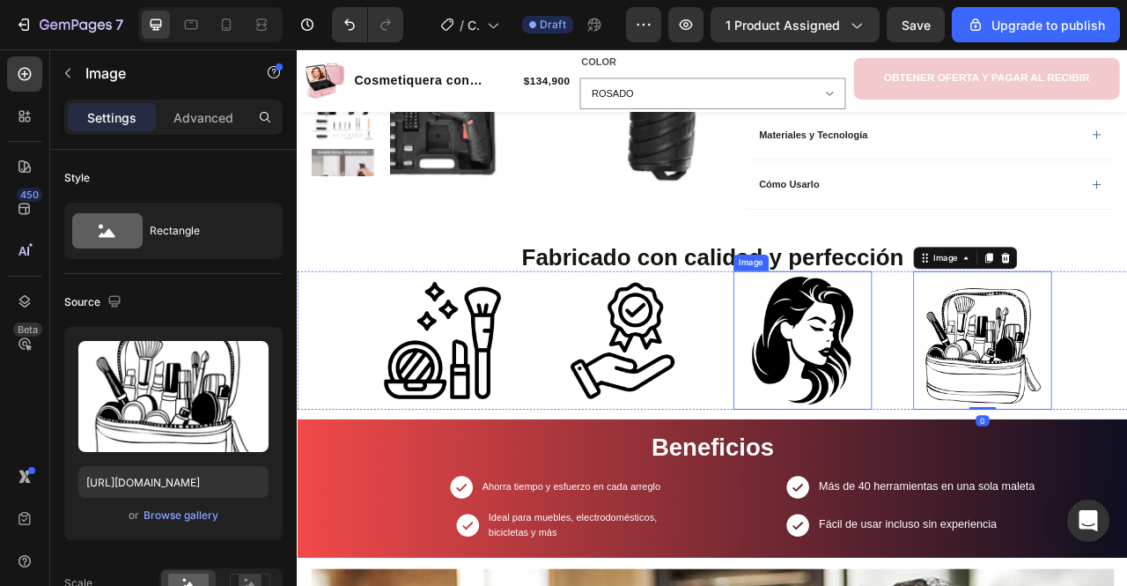
click at [883, 374] on img at bounding box center [940, 420] width 176 height 176
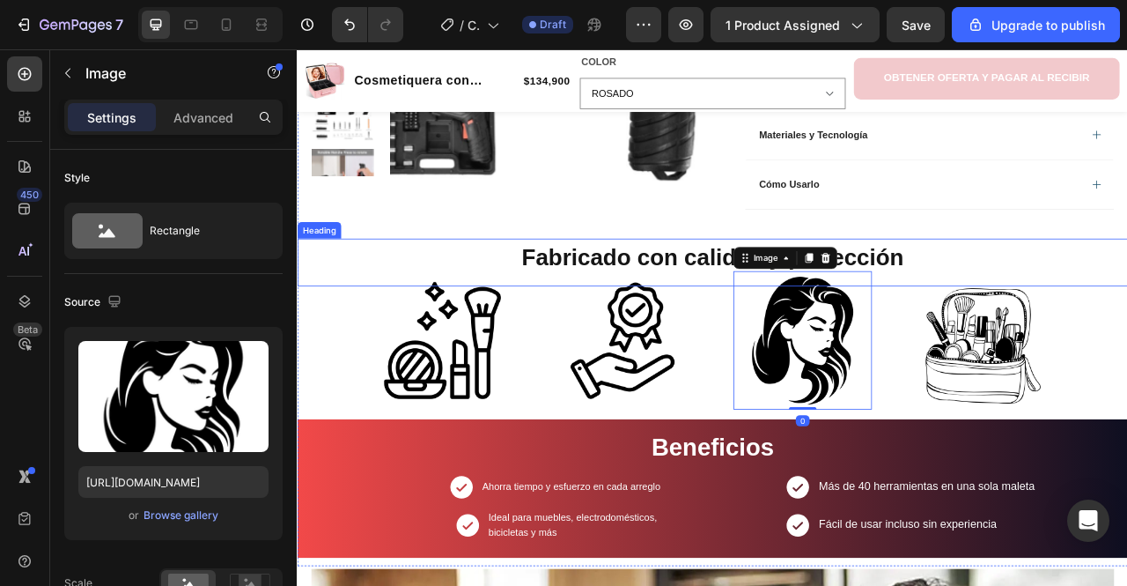
click at [1051, 320] on strong "Fabricado con calidad y perfección" at bounding box center [825, 314] width 486 height 33
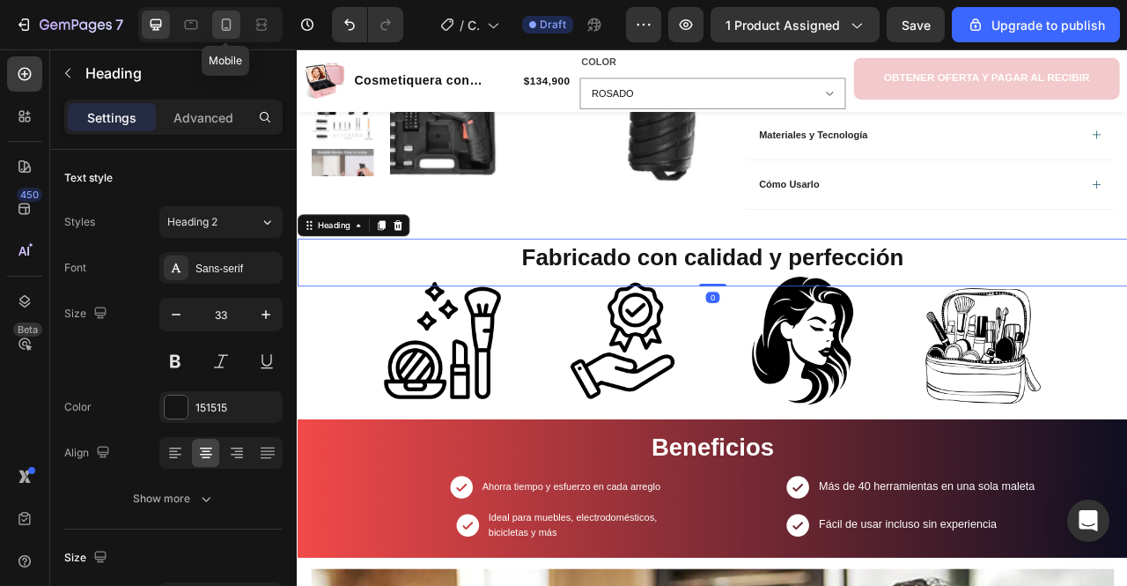
click at [218, 18] on icon at bounding box center [227, 25] width 18 height 18
type input "26"
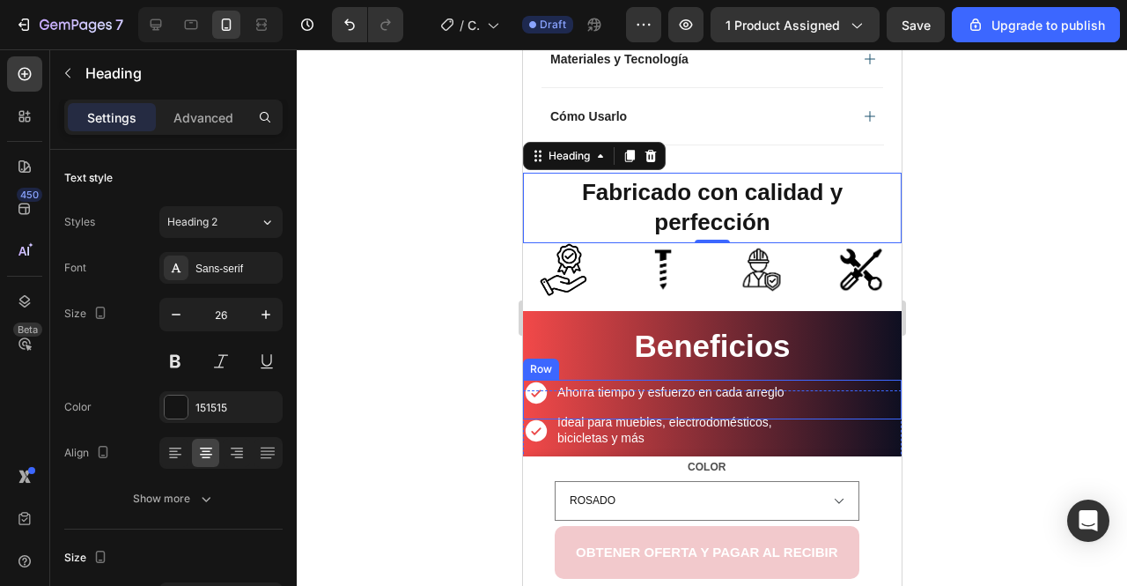
scroll to position [1092, 0]
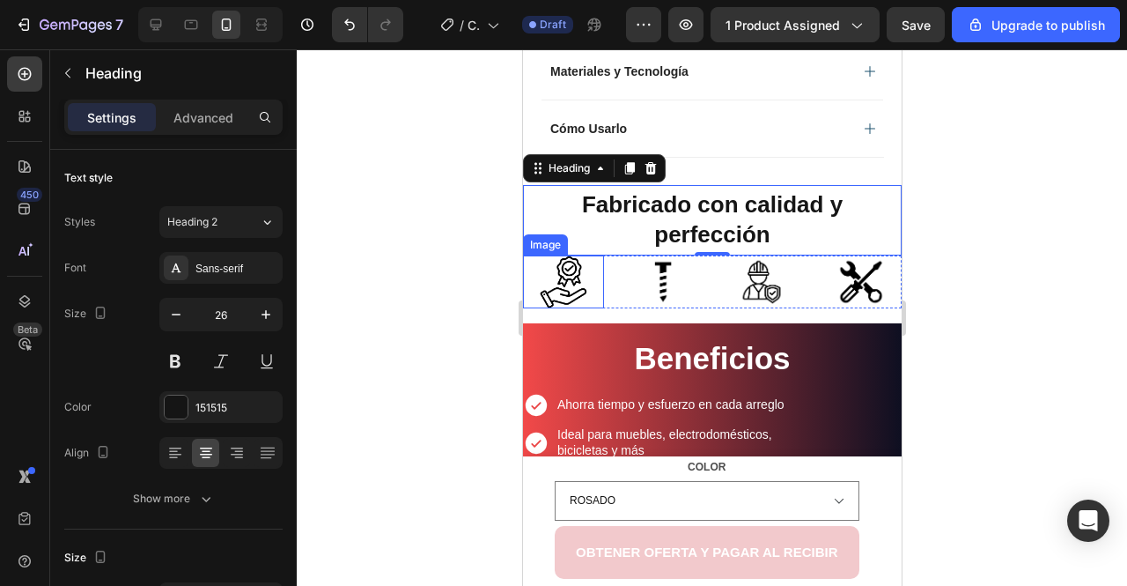
click at [557, 281] on img at bounding box center [563, 281] width 62 height 53
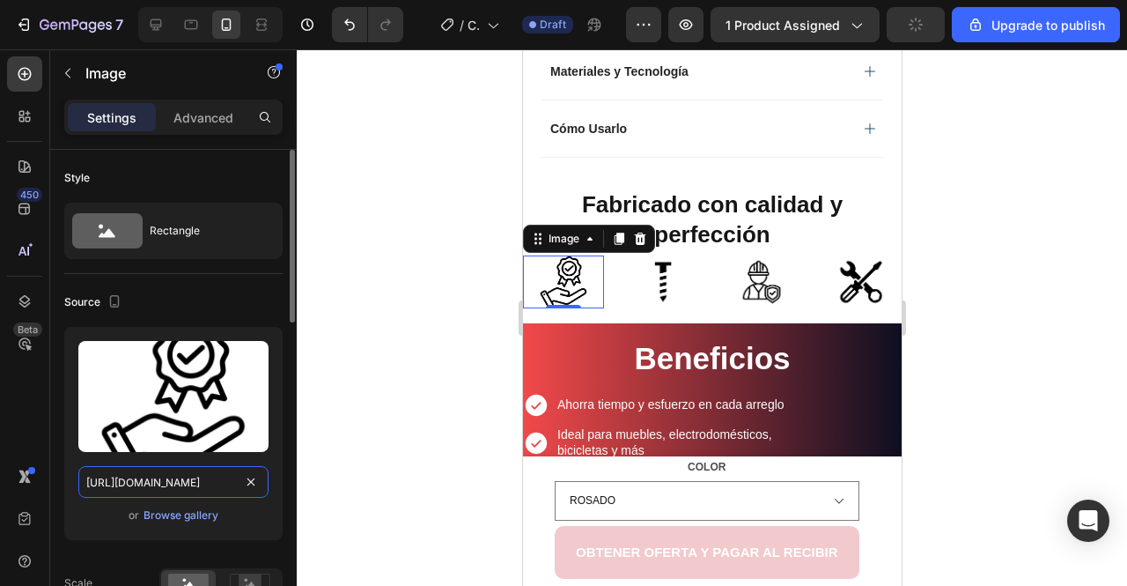
click at [204, 479] on input "https://cdn.shopify.com/s/files/1/0667/5673/9252/files/gempages_541202159153185…" at bounding box center [173, 482] width 190 height 32
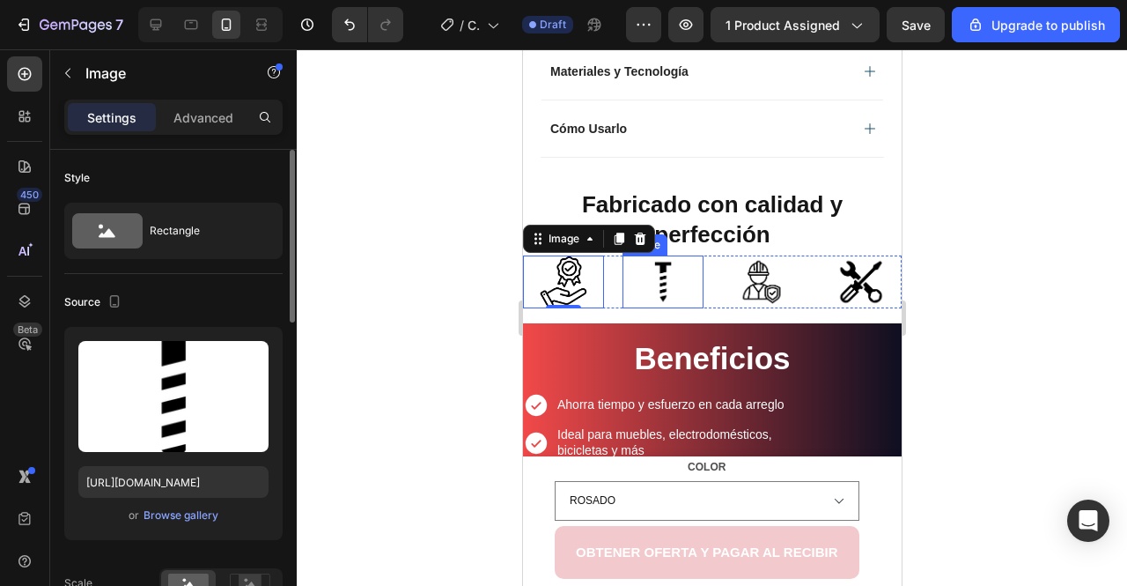
click at [636, 283] on img at bounding box center [662, 281] width 53 height 53
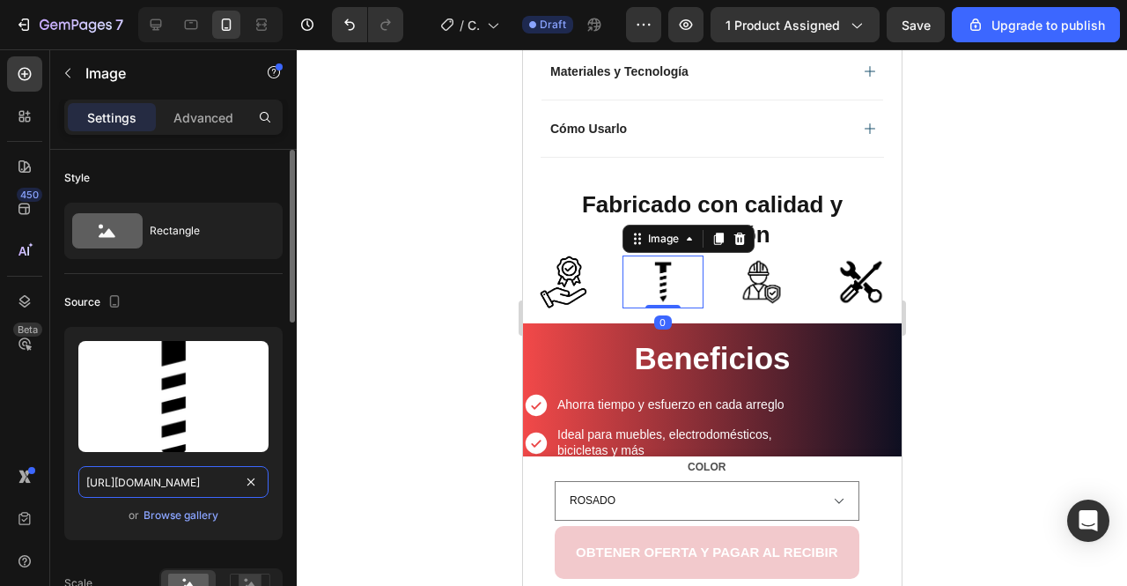
click at [187, 482] on input "https://cdn.shopify.com/s/files/1/0667/5673/9252/files/gempages_541202159153185…" at bounding box center [173, 482] width 190 height 32
paste input "1a764d4a-4f7a-4109-859b-d075548bcf0"
type input "https://cdn.shopify.com/s/files/1/0667/5673/9252/files/gempages_541202159153185…"
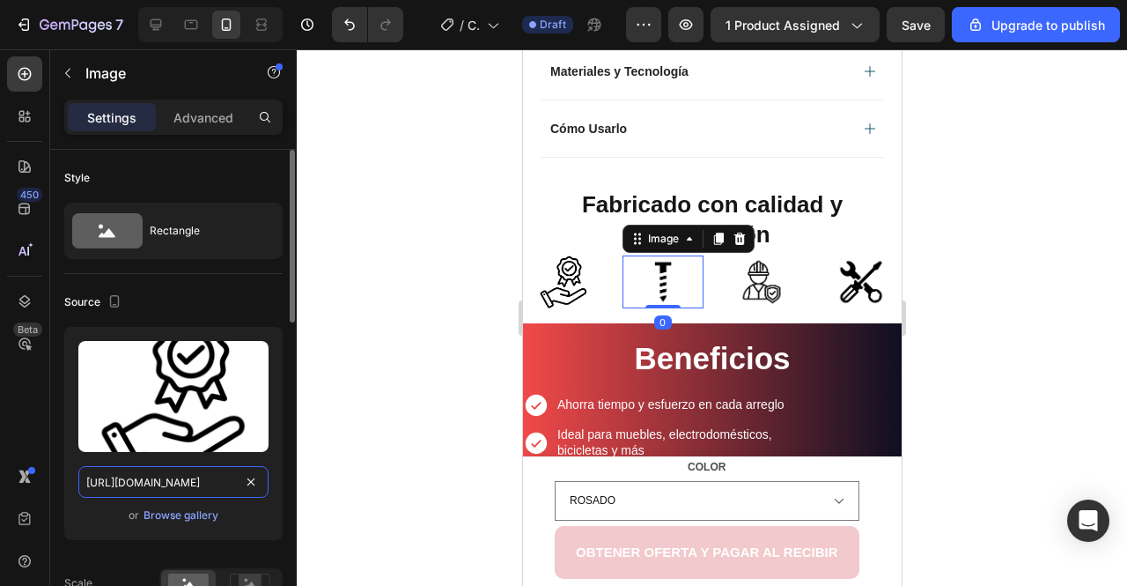
scroll to position [0, 534]
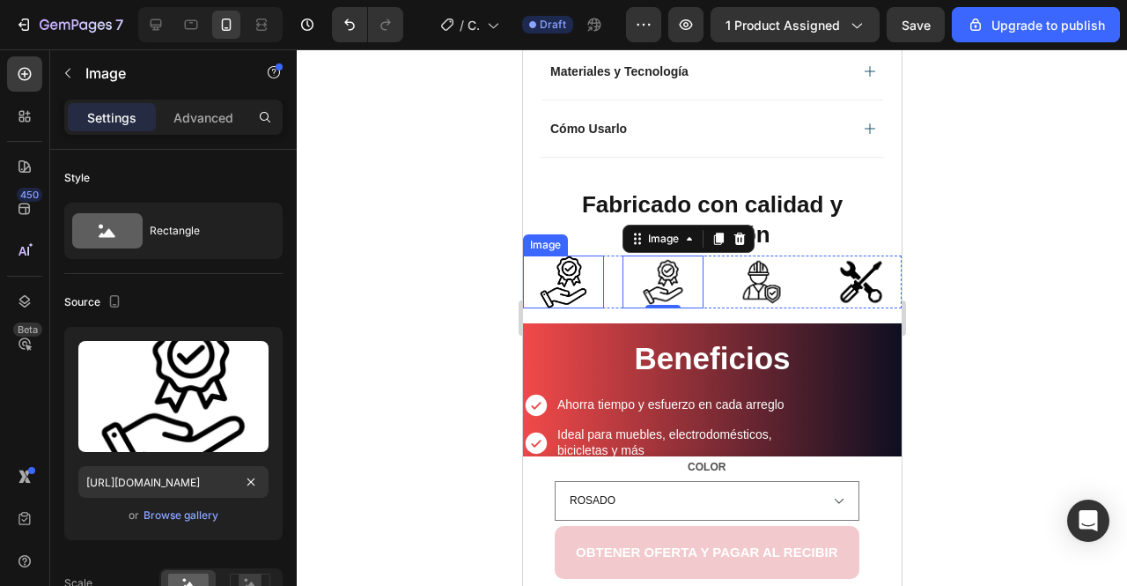
click at [562, 258] on img at bounding box center [563, 281] width 62 height 53
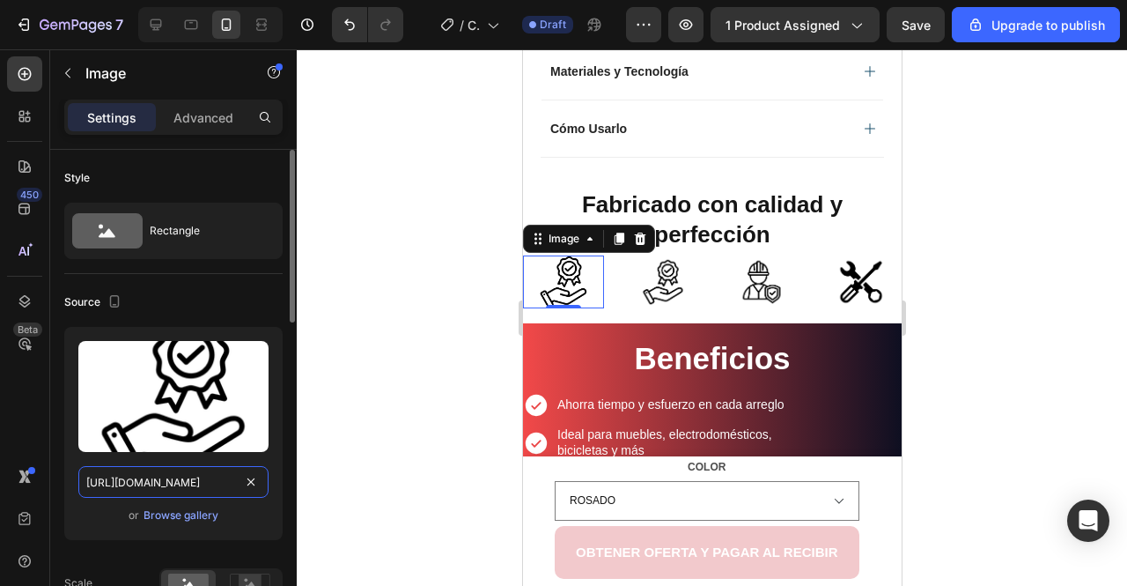
click at [160, 477] on input "https://cdn.shopify.com/s/files/1/0667/5673/9252/files/gempages_541202159153185…" at bounding box center [173, 482] width 190 height 32
paste input "72874550006514503-7a22500b-c133-4cfc-a702-dd9c45bccfbd.png?v=1756325973"
type input "https://cdn.shopify.com/s/files/1/0667/5673/9252/files/gempages_572874550006514…"
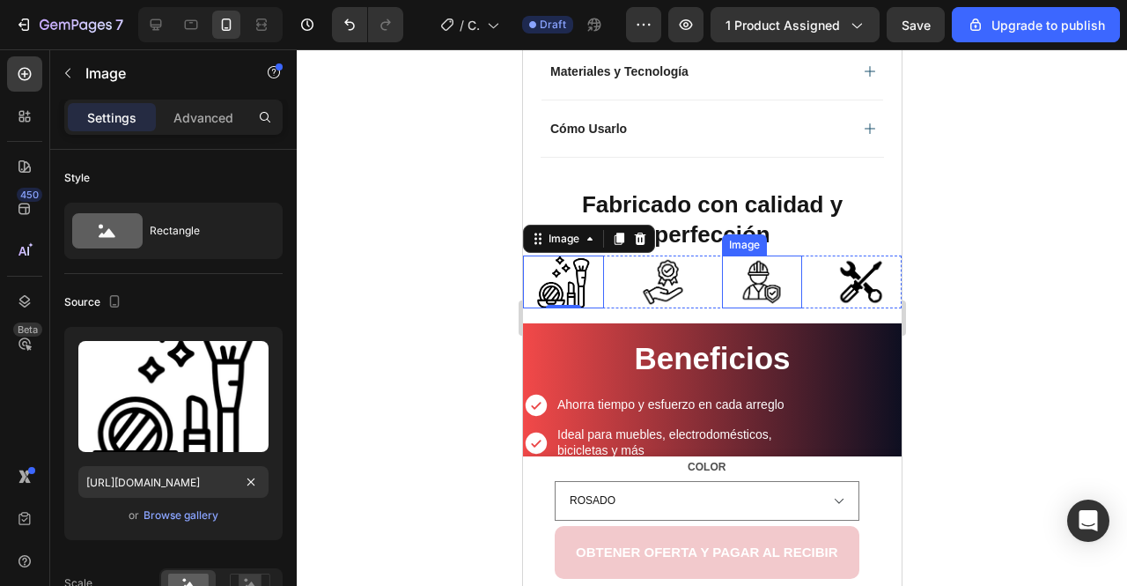
click at [767, 293] on img at bounding box center [761, 281] width 53 height 53
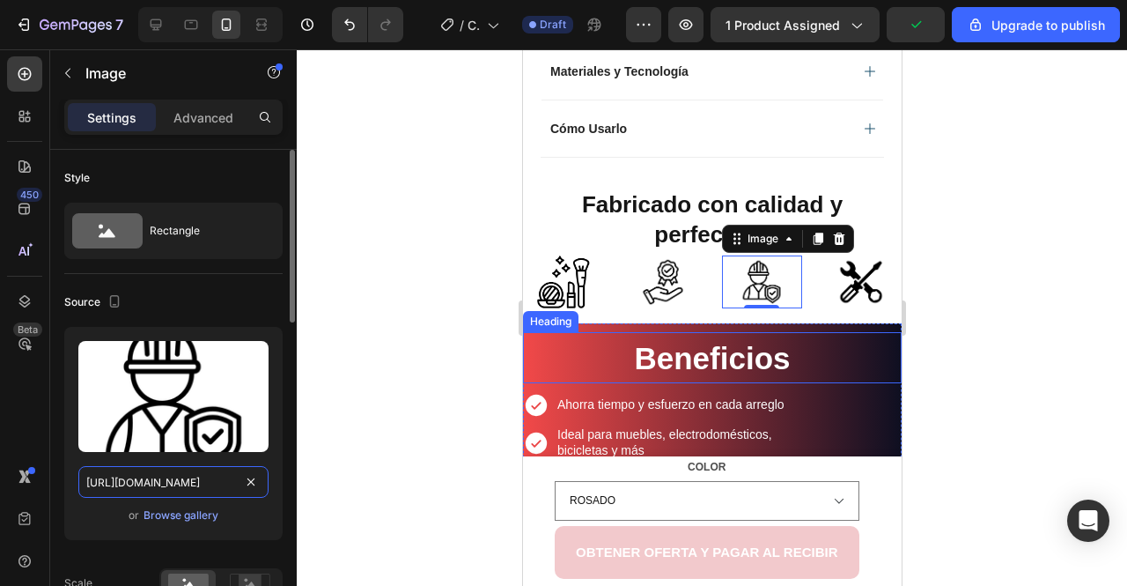
click at [201, 485] on input "https://cdn.shopify.com/s/files/1/0667/5673/9252/files/gempages_541202159153185…" at bounding box center [173, 482] width 190 height 32
paste input "72874550006514503-d3899971-1d6a-4fe2-8af9-00647bc2f023.png?v=1756325973"
type input "https://cdn.shopify.com/s/files/1/0667/5673/9252/files/gempages_572874550006514…"
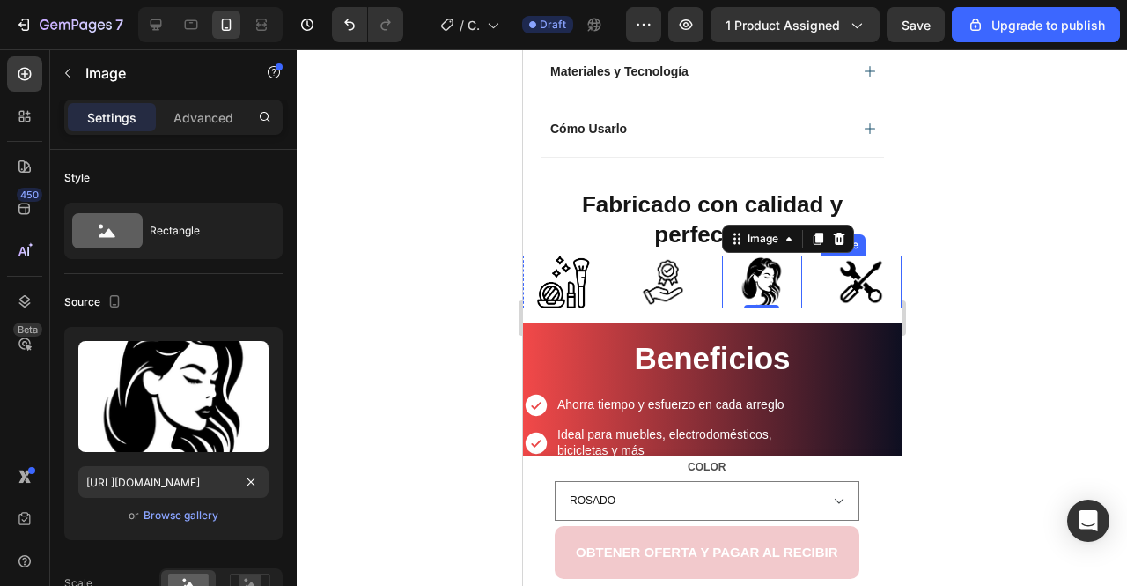
click at [834, 280] on img at bounding box center [860, 281] width 53 height 53
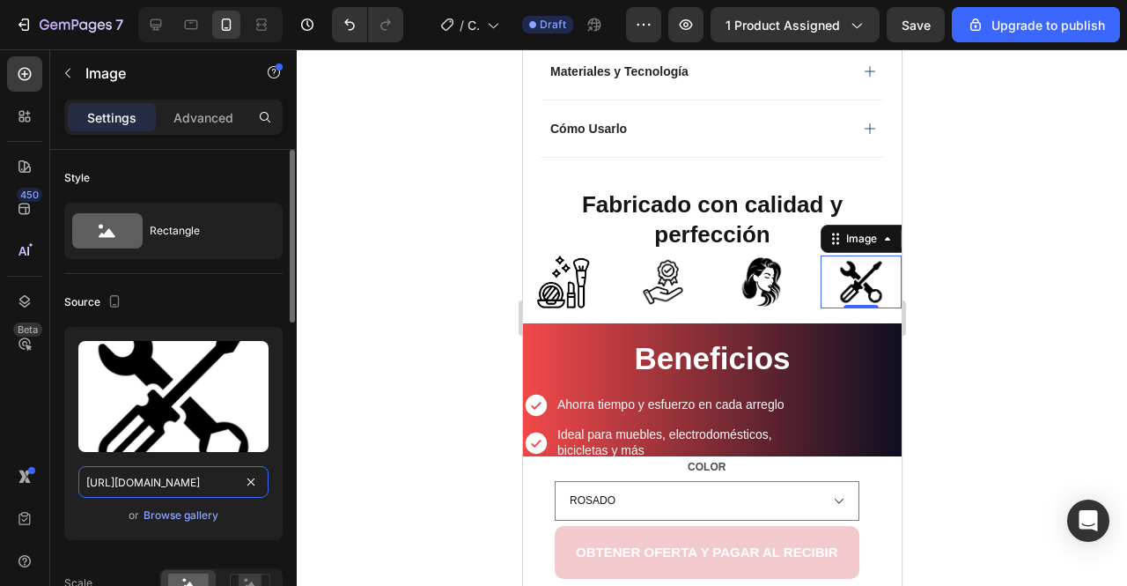
click at [202, 482] on input "https://cdn.shopify.com/s/files/1/0667/5673/9252/files/gempages_541202159153185…" at bounding box center [173, 482] width 190 height 32
paste input "72874550006514503-c616fdfc-8b79-452d-87eb-dbe355260050.png?v=1756325973"
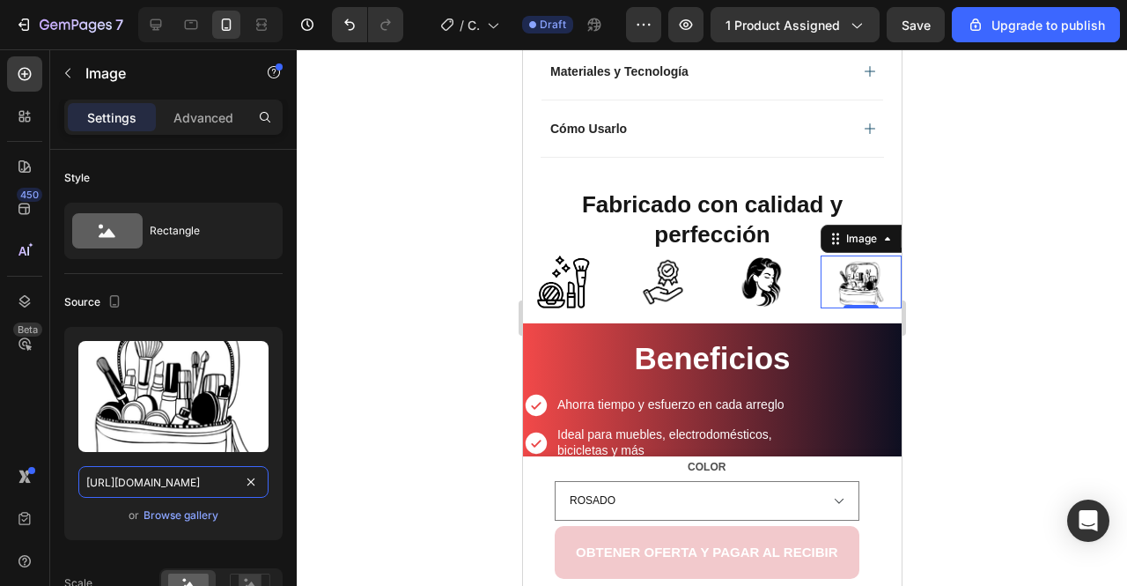
type input "https://cdn.shopify.com/s/files/1/0667/5673/9252/files/gempages_572874550006514…"
click at [419, 467] on div at bounding box center [712, 317] width 831 height 536
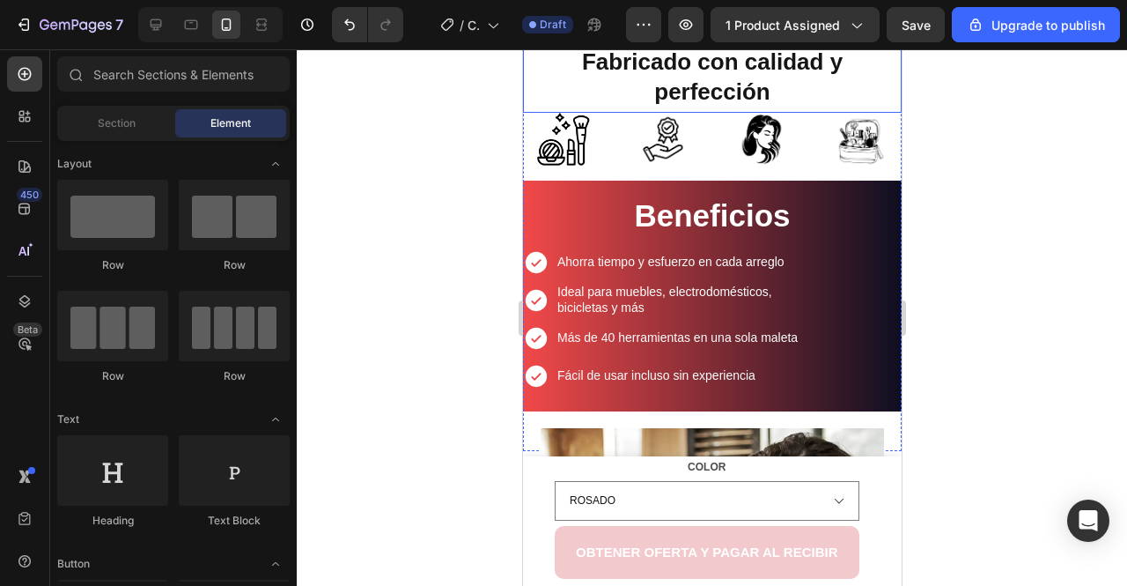
scroll to position [1235, 0]
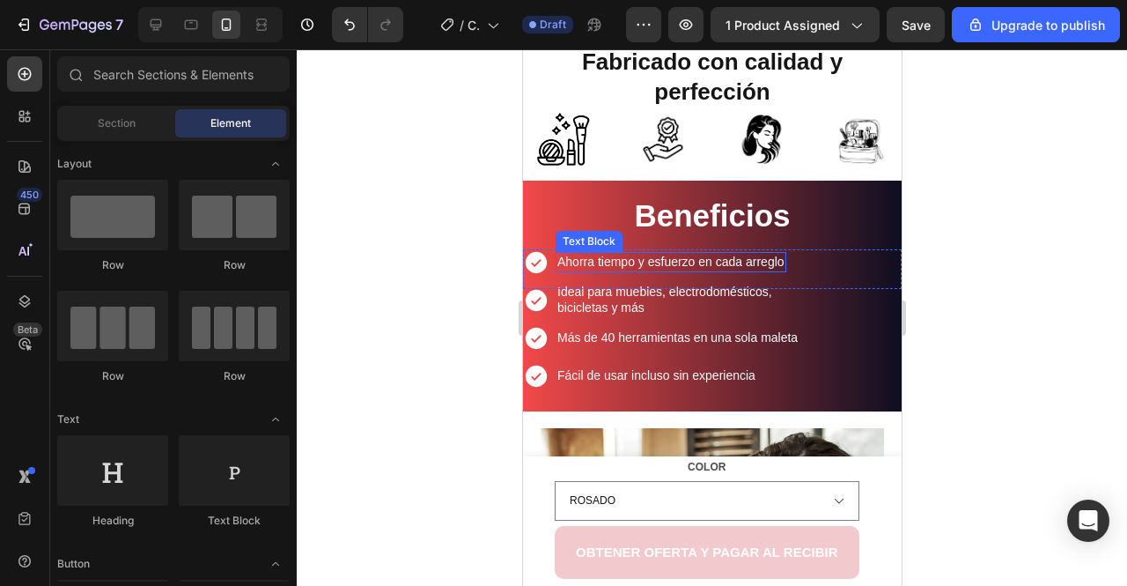
click at [564, 196] on h2 "Beneficios" at bounding box center [711, 214] width 379 height 51
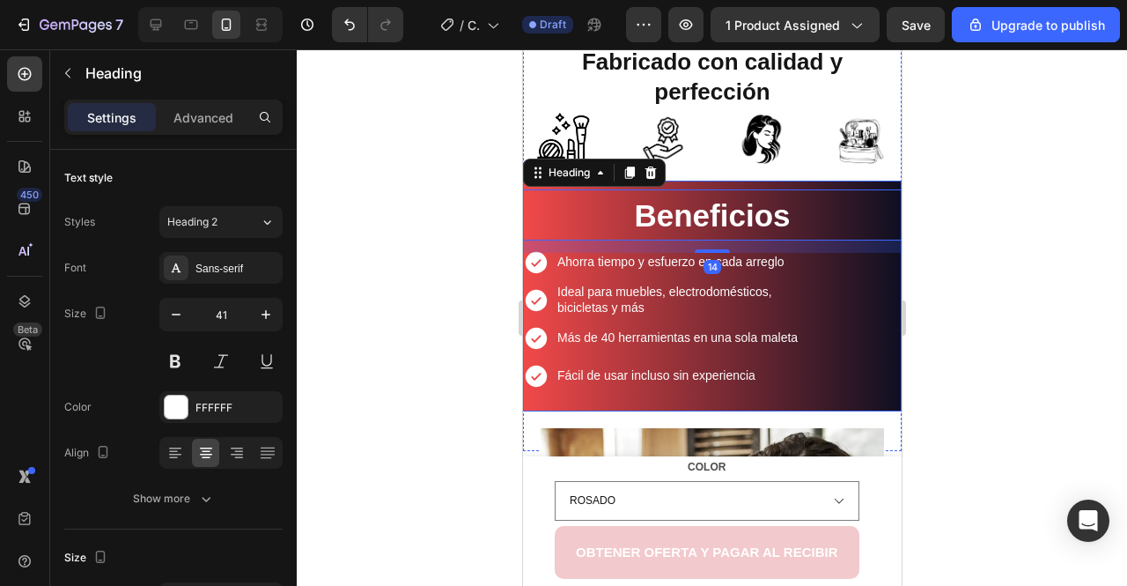
click at [854, 181] on div "Beneficios Heading 14 Icon Ahorra tiempo y esfuerzo en cada arreglo Text Block …" at bounding box center [711, 296] width 379 height 231
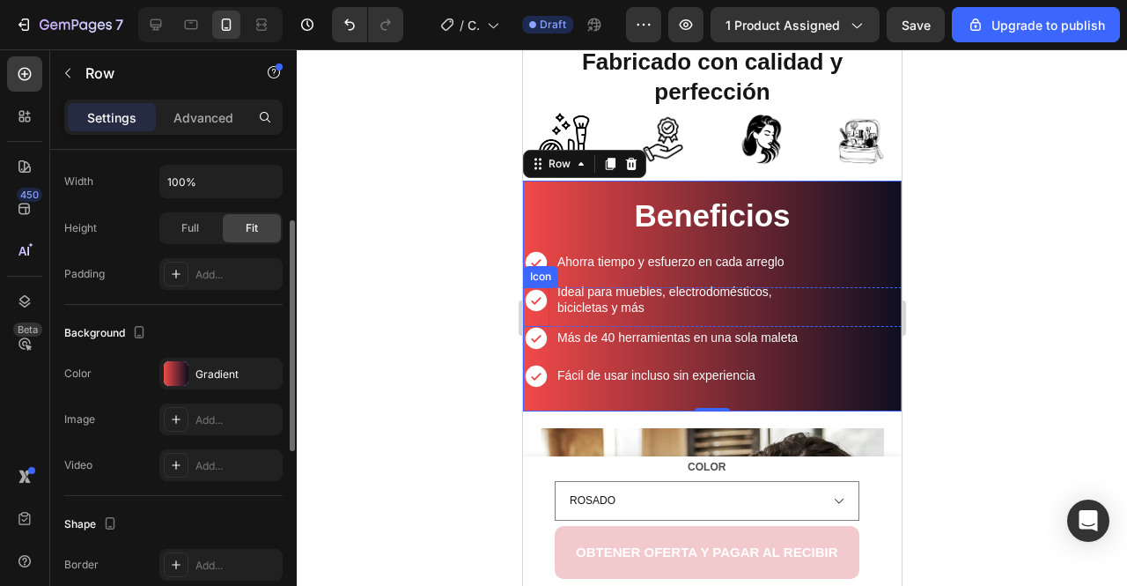
scroll to position [375, 0]
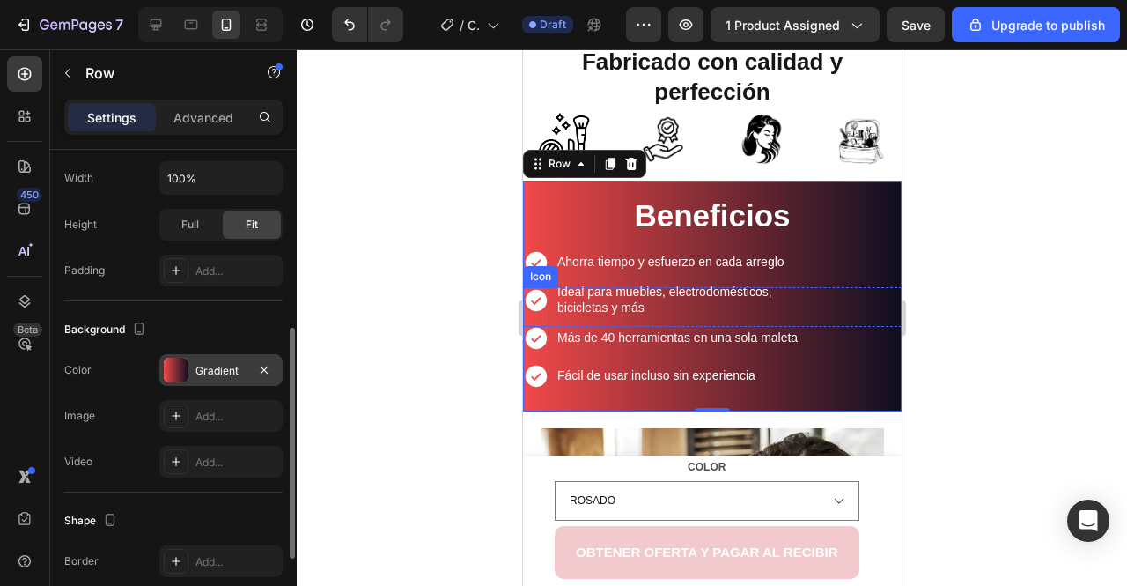
click at [181, 367] on div at bounding box center [176, 370] width 25 height 25
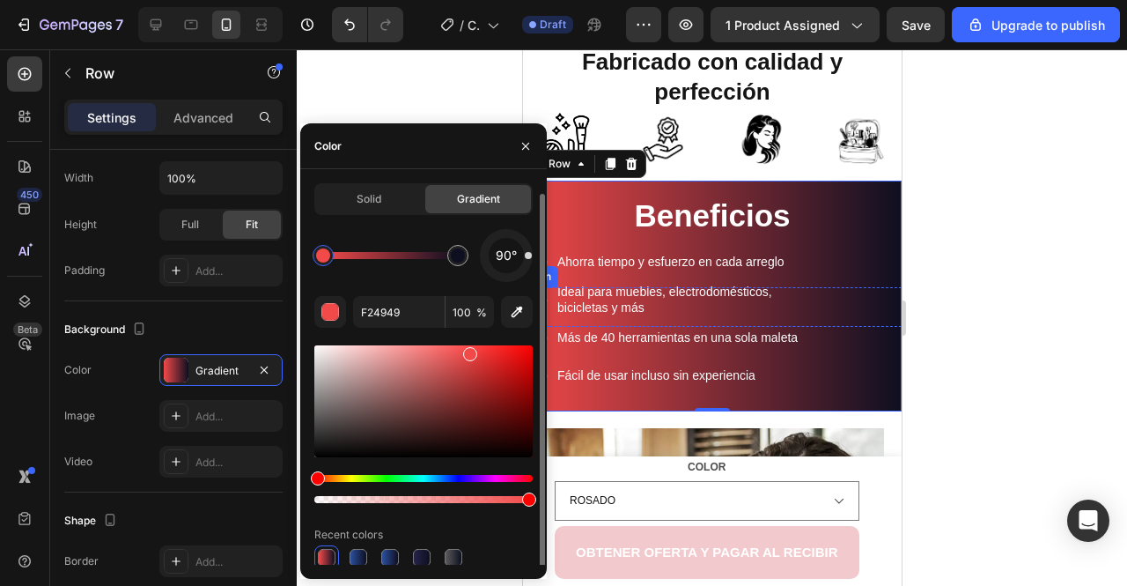
scroll to position [5, 0]
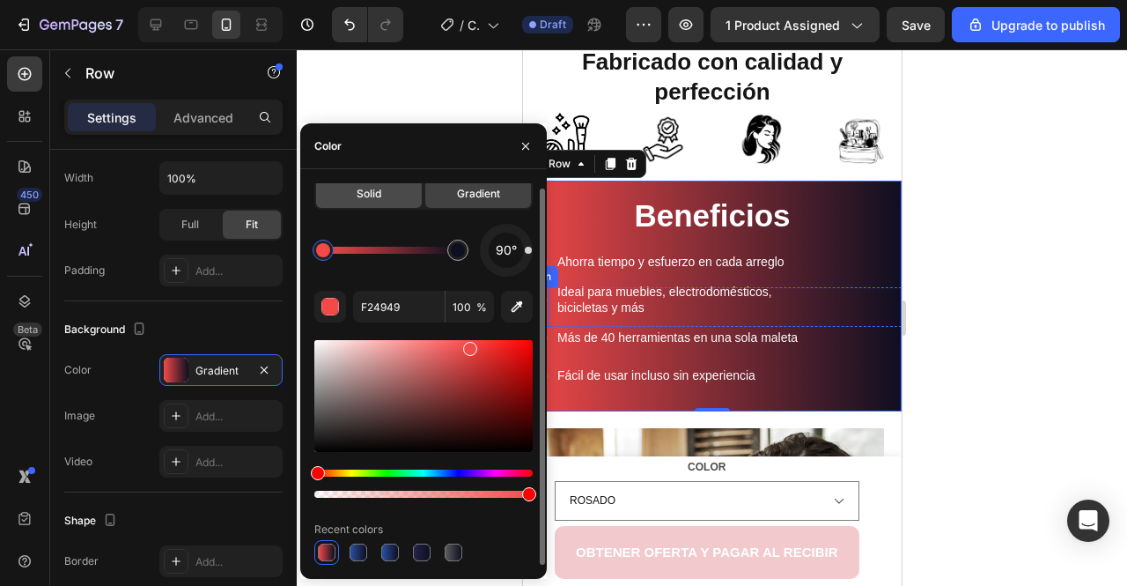
click at [380, 207] on div "Solid" at bounding box center [369, 194] width 106 height 28
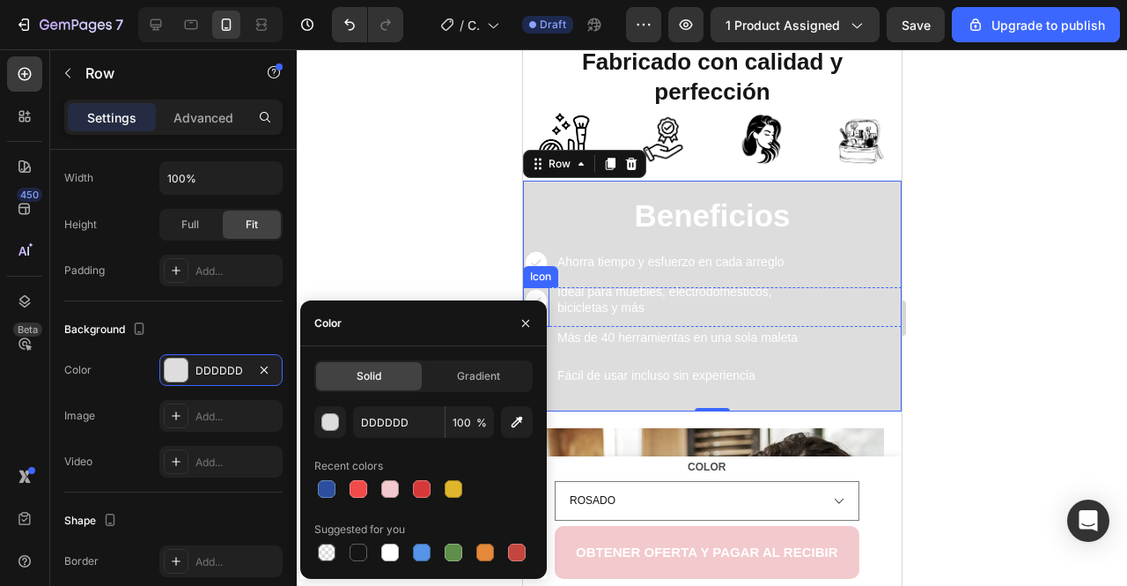
scroll to position [0, 0]
click at [358, 556] on div at bounding box center [359, 552] width 18 height 18
type input "151515"
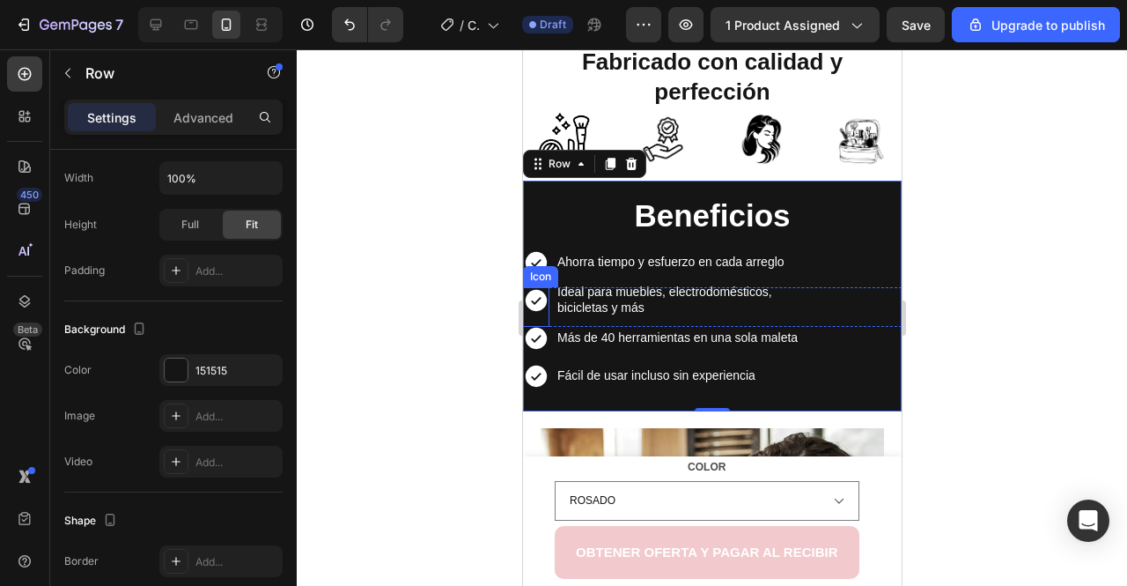
click at [393, 247] on div at bounding box center [712, 317] width 831 height 536
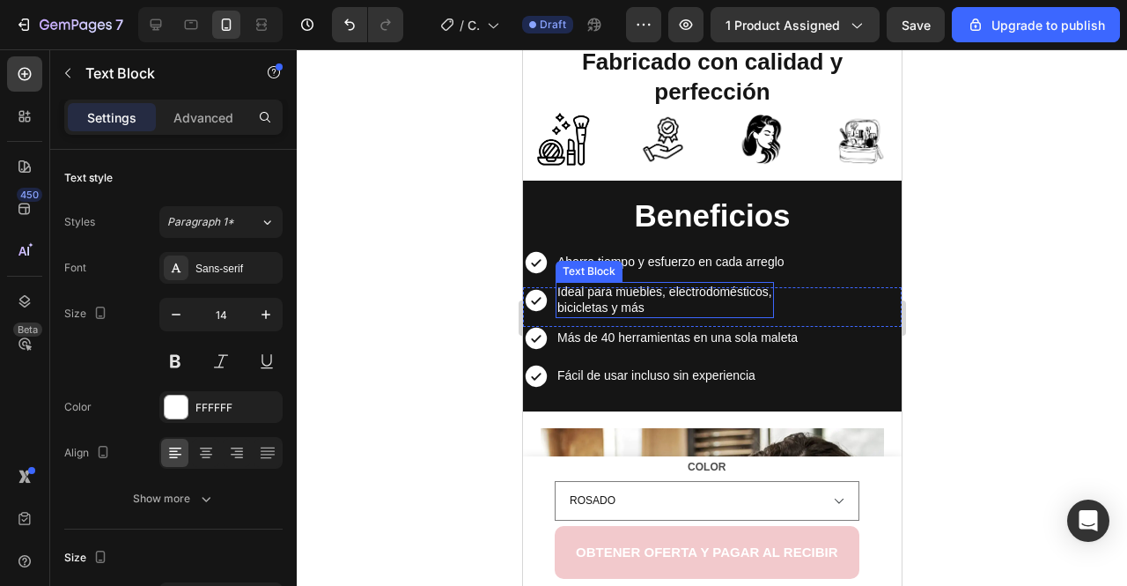
click at [683, 267] on div "Ahorra tiempo y esfuerzo en cada arreglo Text Block" at bounding box center [670, 261] width 231 height 19
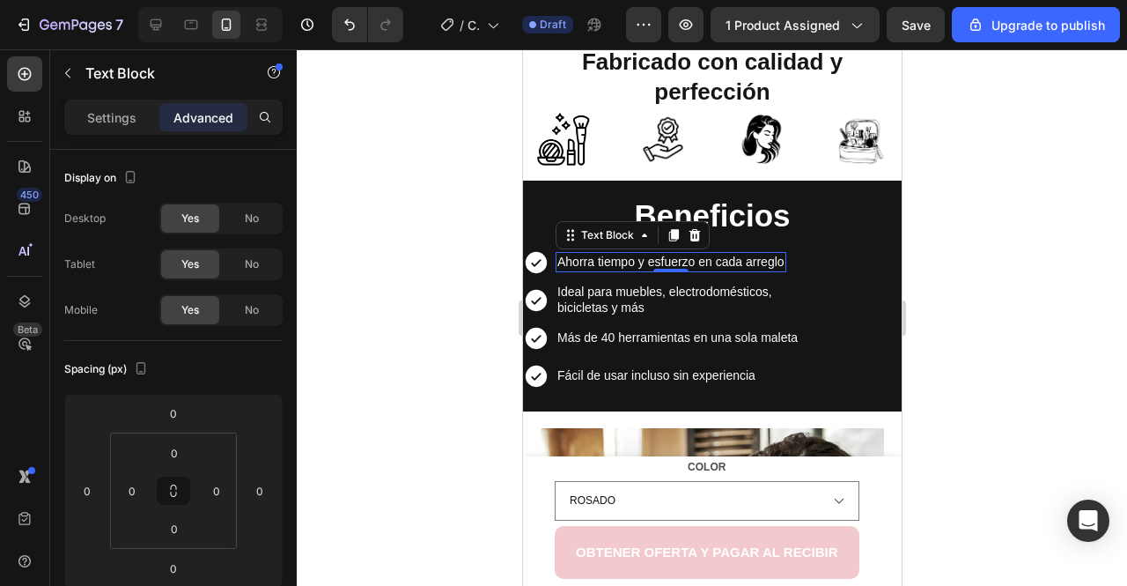
click at [618, 255] on span "Ahorra tiempo y esfuerzo en cada arreglo" at bounding box center [670, 262] width 227 height 14
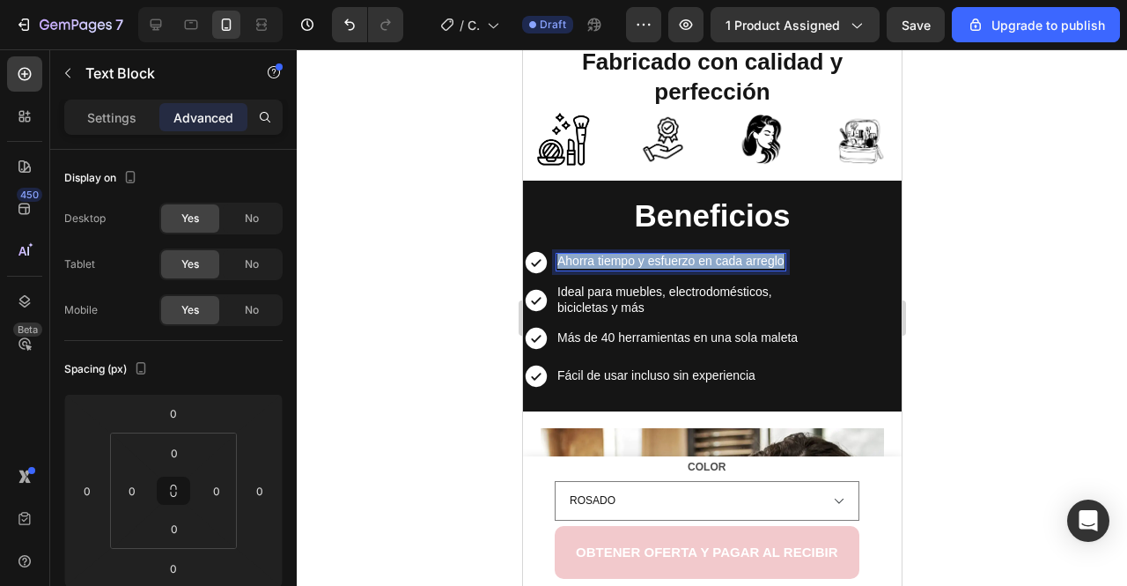
click at [618, 255] on span "Ahorra tiempo y esfuerzo en cada arreglo" at bounding box center [670, 261] width 227 height 14
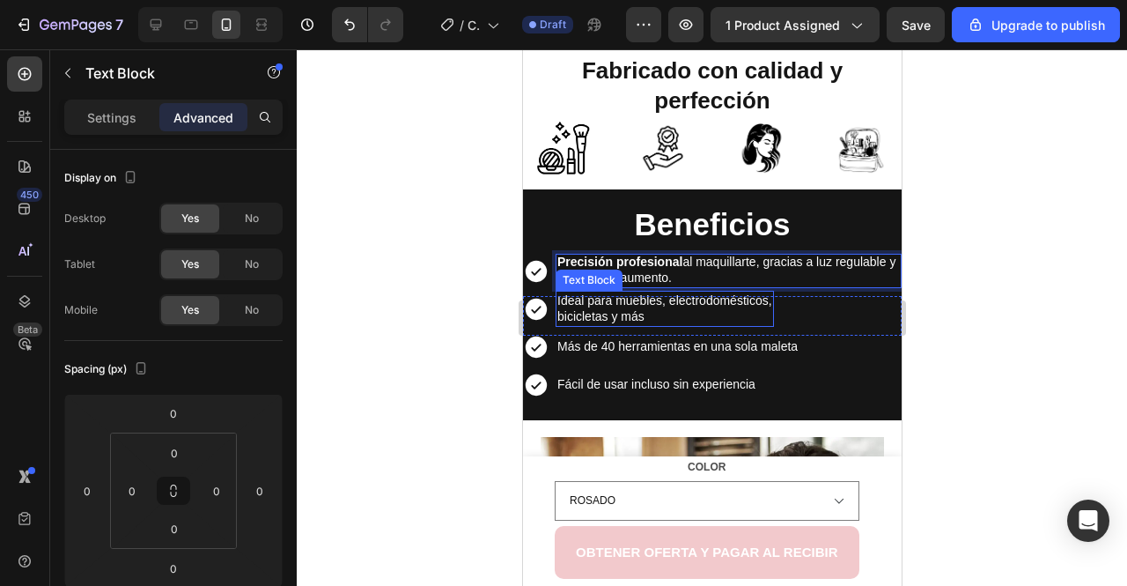
click at [613, 313] on span "bicicletas y más" at bounding box center [600, 316] width 87 height 14
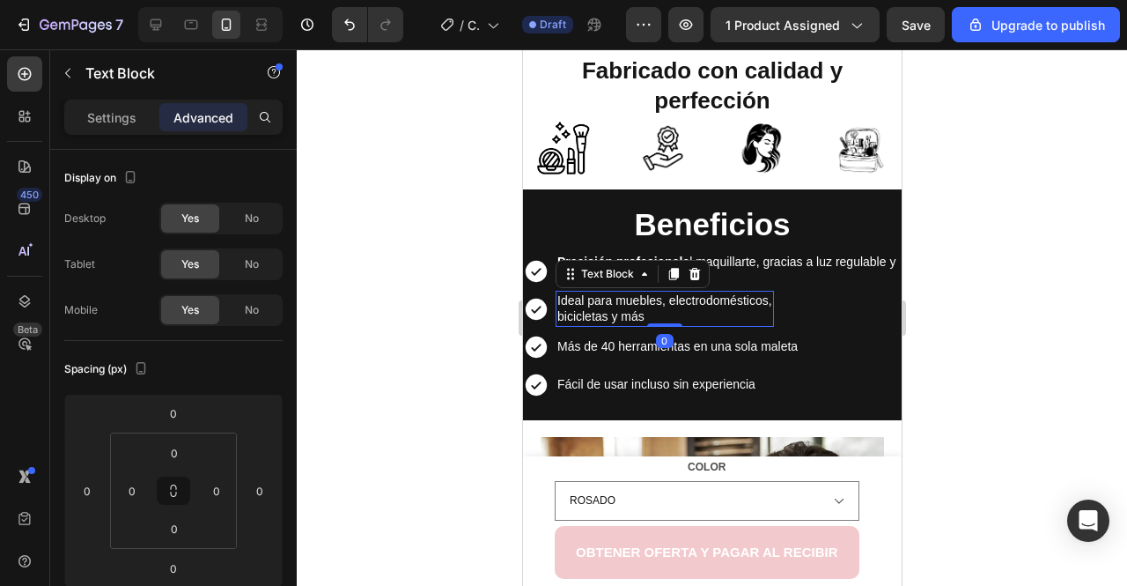
scroll to position [375, 0]
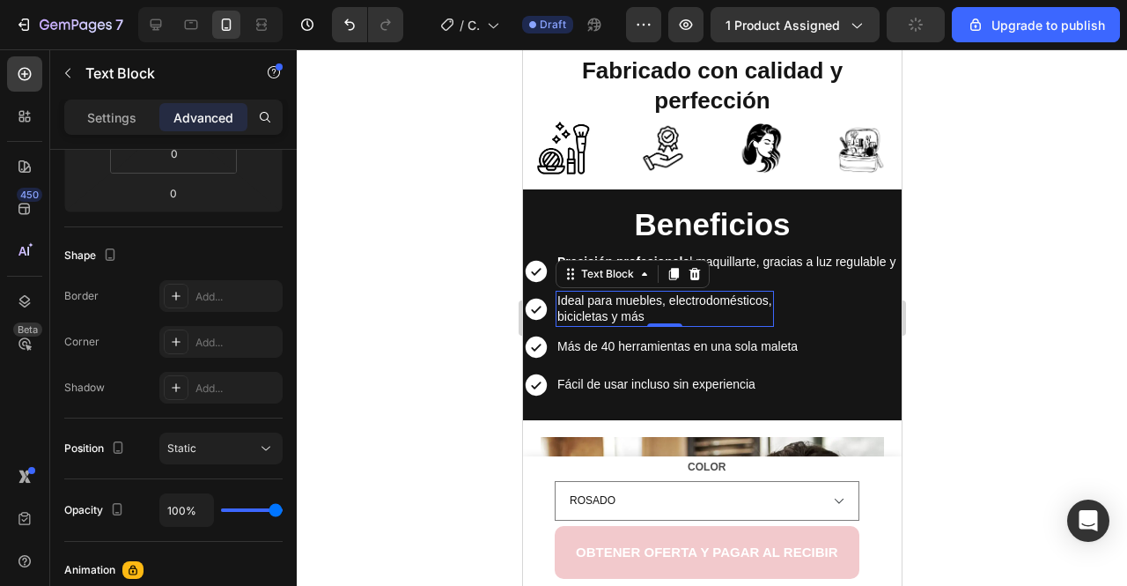
click at [598, 296] on span "Ideal para muebles, electrodomésticos," at bounding box center [664, 300] width 215 height 14
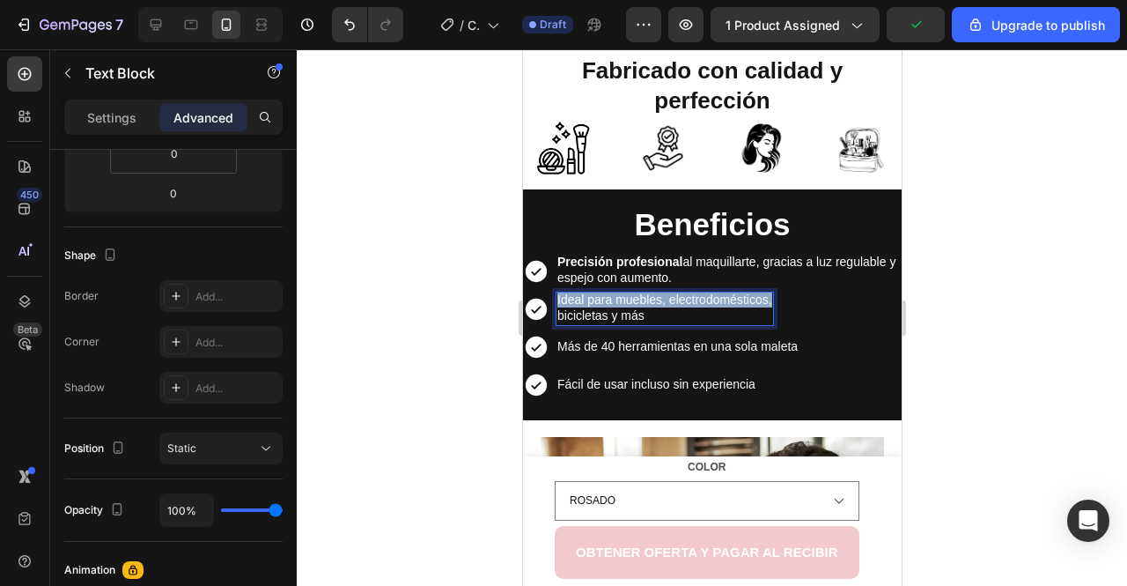
click at [598, 296] on span "Ideal para muebles, electrodomésticos," at bounding box center [664, 299] width 215 height 14
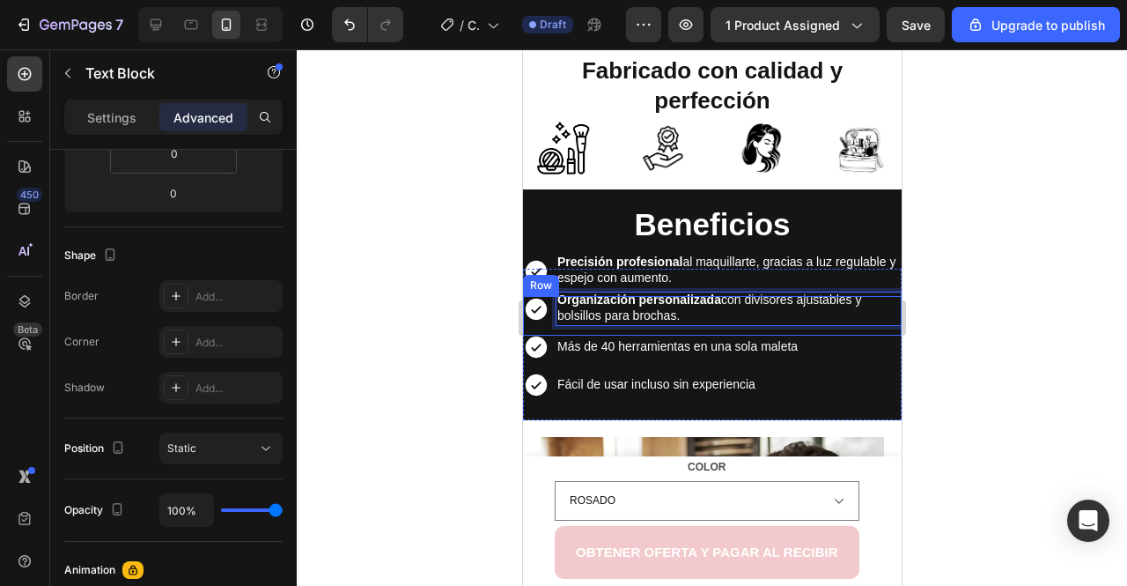
click at [587, 341] on span "Más de 40 herramientas en una sola maleta" at bounding box center [677, 346] width 240 height 14
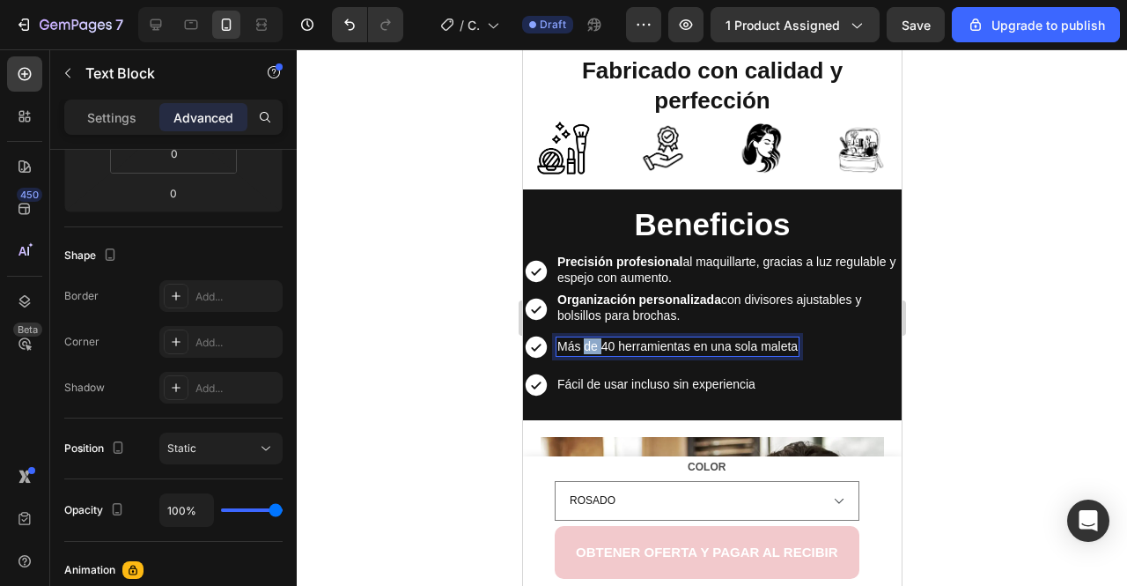
click at [587, 341] on span "Más de 40 herramientas en una sola maleta" at bounding box center [677, 346] width 240 height 14
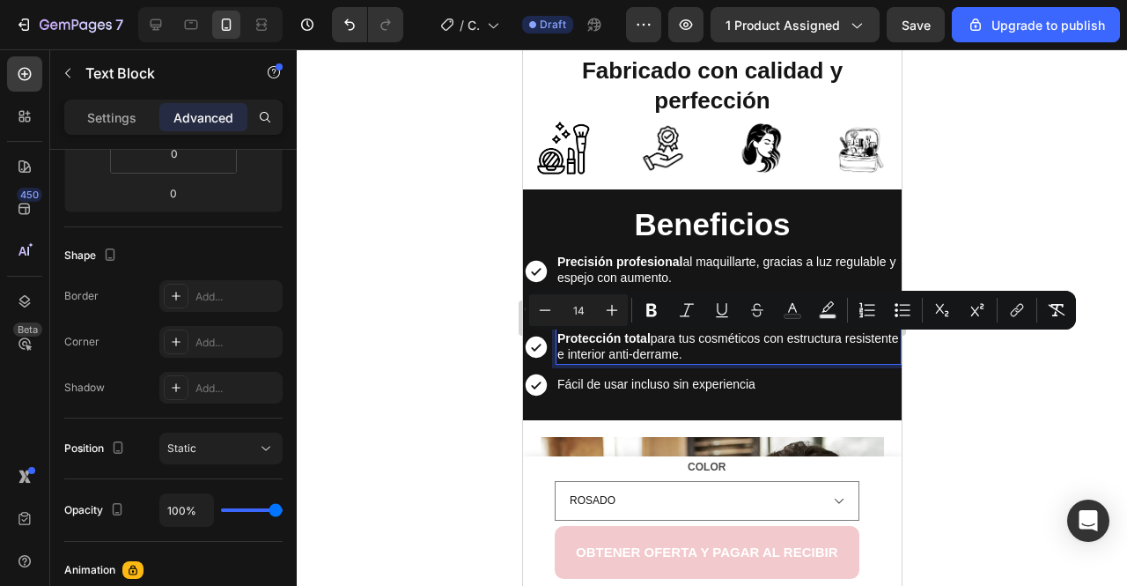
scroll to position [1219, 0]
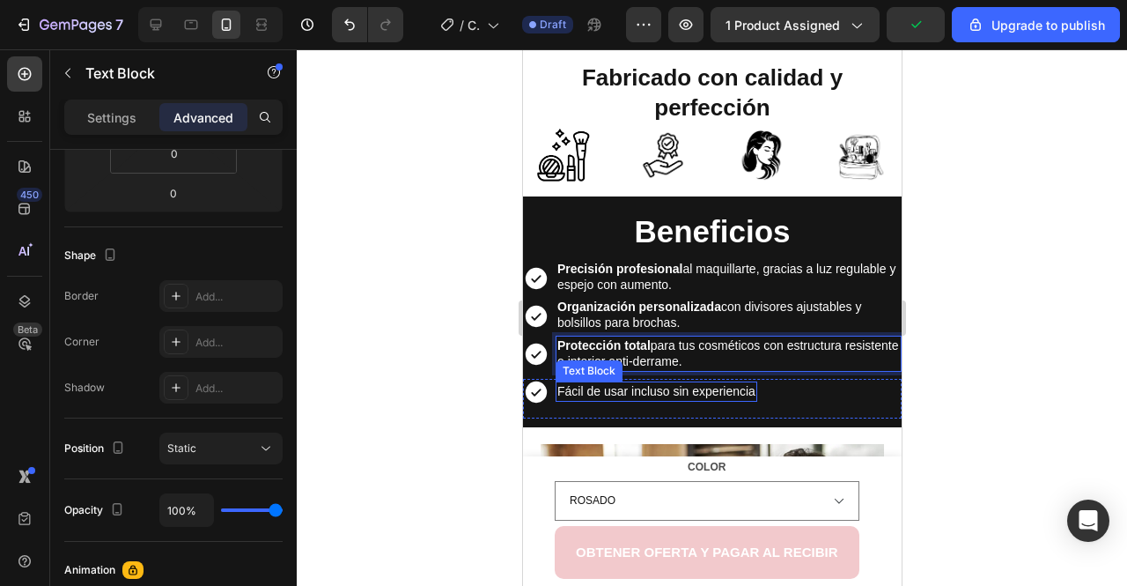
click at [631, 397] on div "Fácil de usar incluso sin experiencia" at bounding box center [656, 392] width 202 height 18
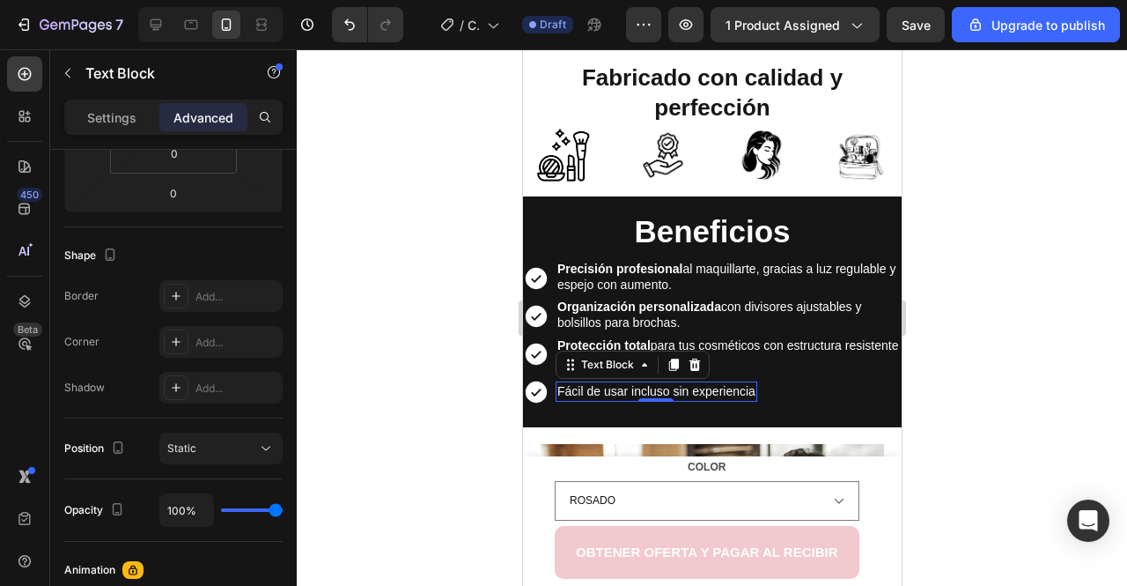
click at [592, 393] on span "Fácil de usar incluso sin experiencia" at bounding box center [656, 391] width 198 height 14
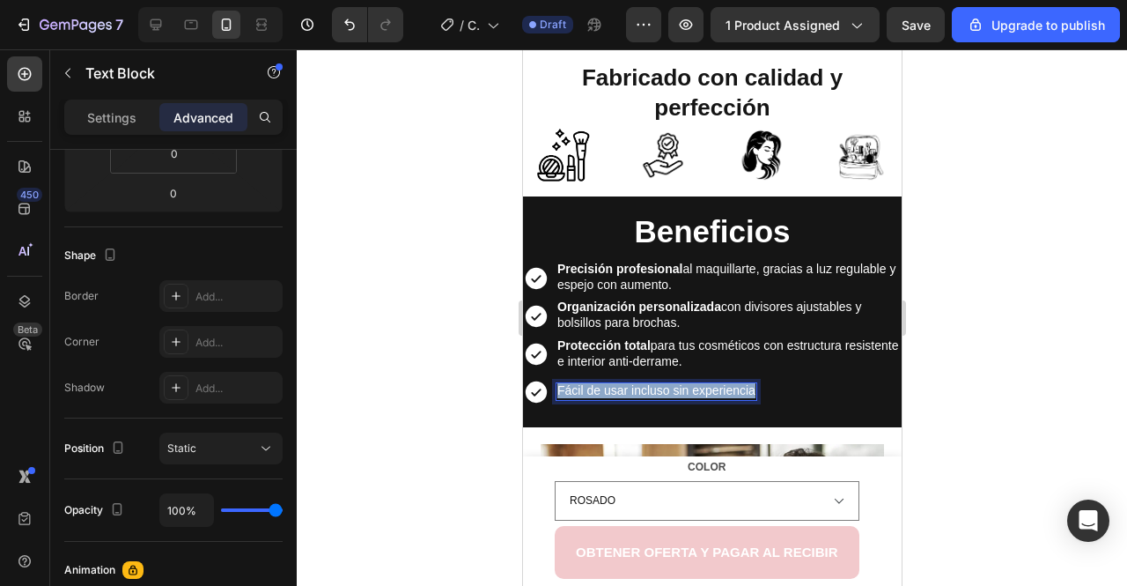
click at [592, 393] on span "Fácil de usar incluso sin experiencia" at bounding box center [656, 390] width 198 height 14
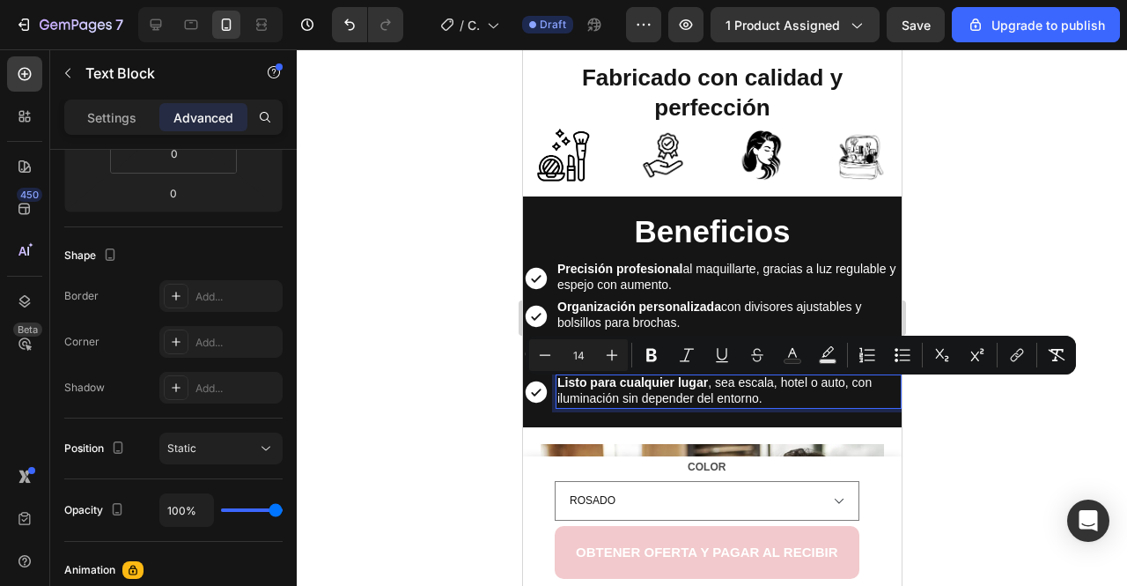
scroll to position [1211, 0]
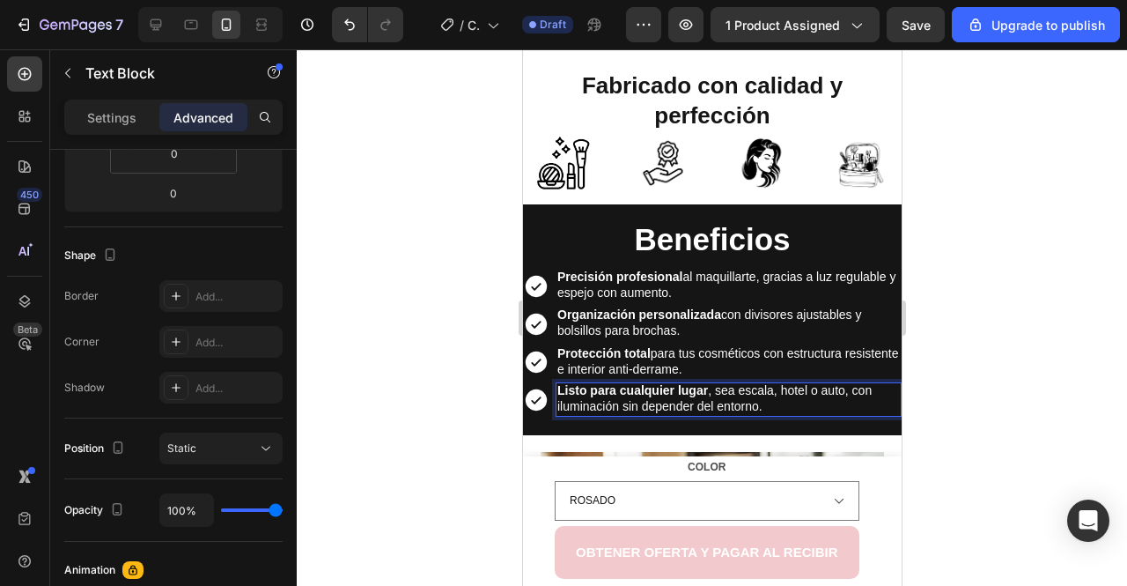
click at [388, 429] on div at bounding box center [712, 317] width 831 height 536
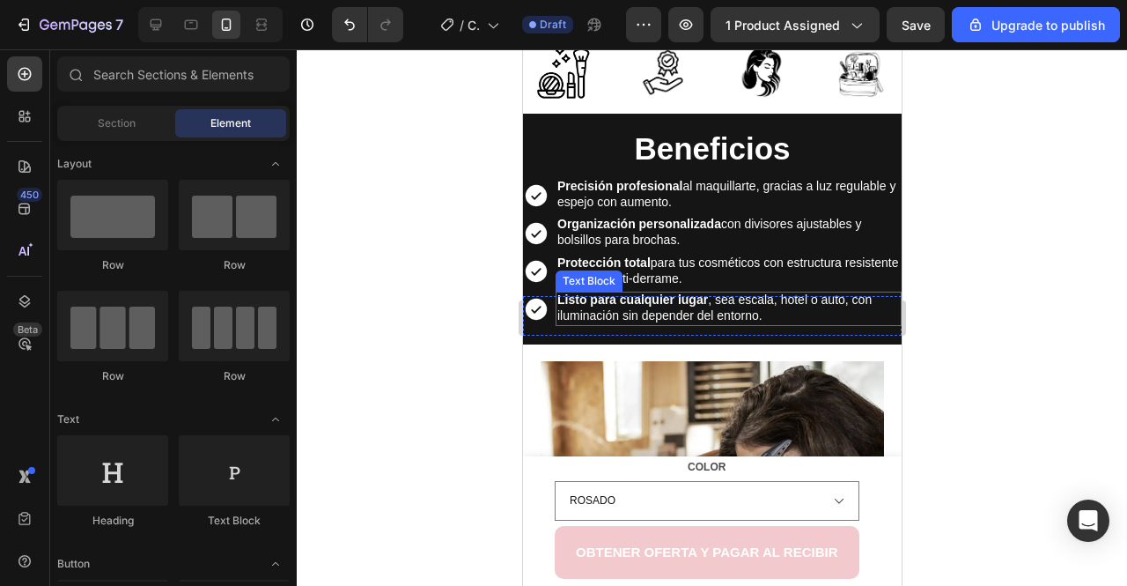
scroll to position [1303, 0]
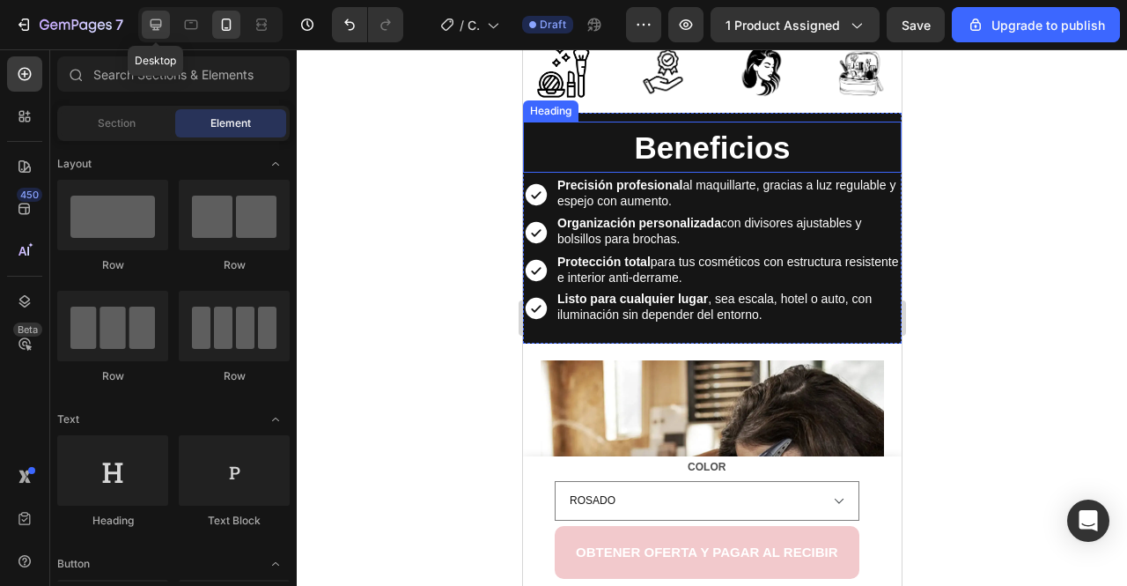
click at [159, 33] on icon at bounding box center [156, 25] width 18 height 18
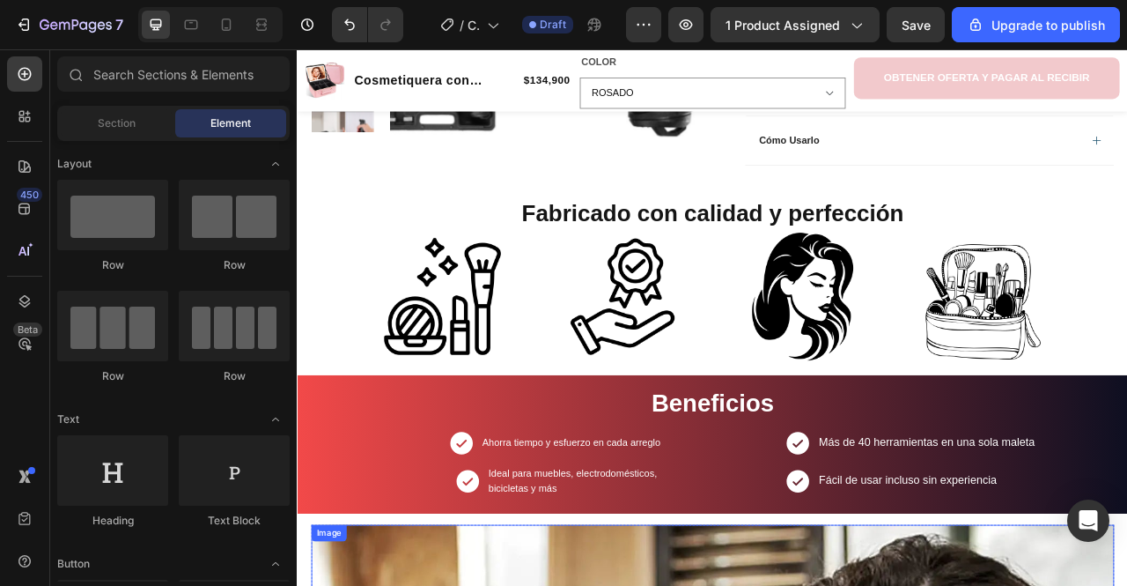
scroll to position [749, 0]
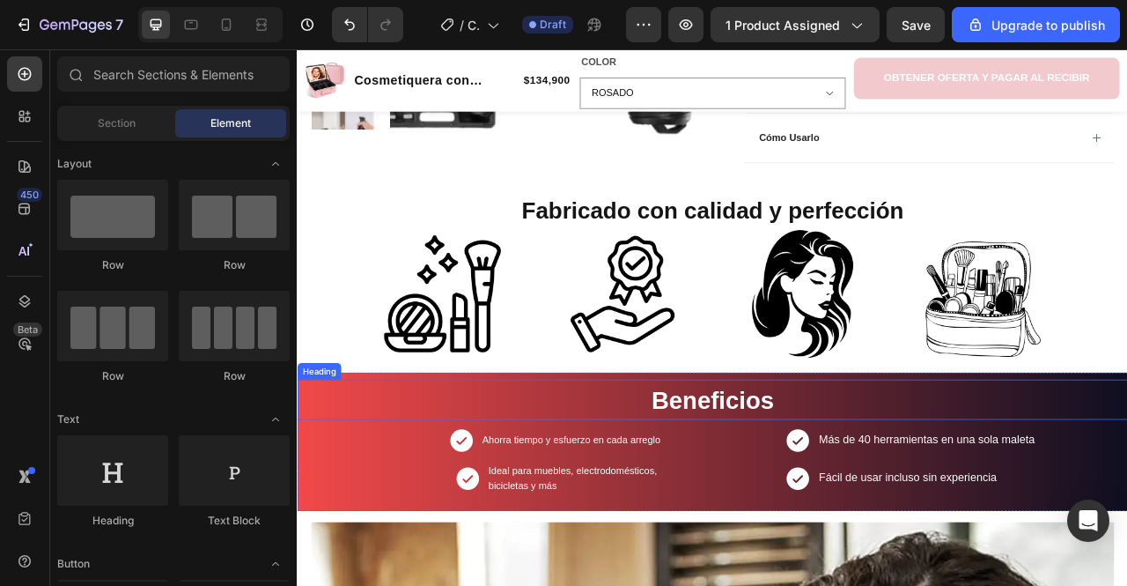
click at [388, 475] on h2 "Beneficios" at bounding box center [825, 494] width 1057 height 51
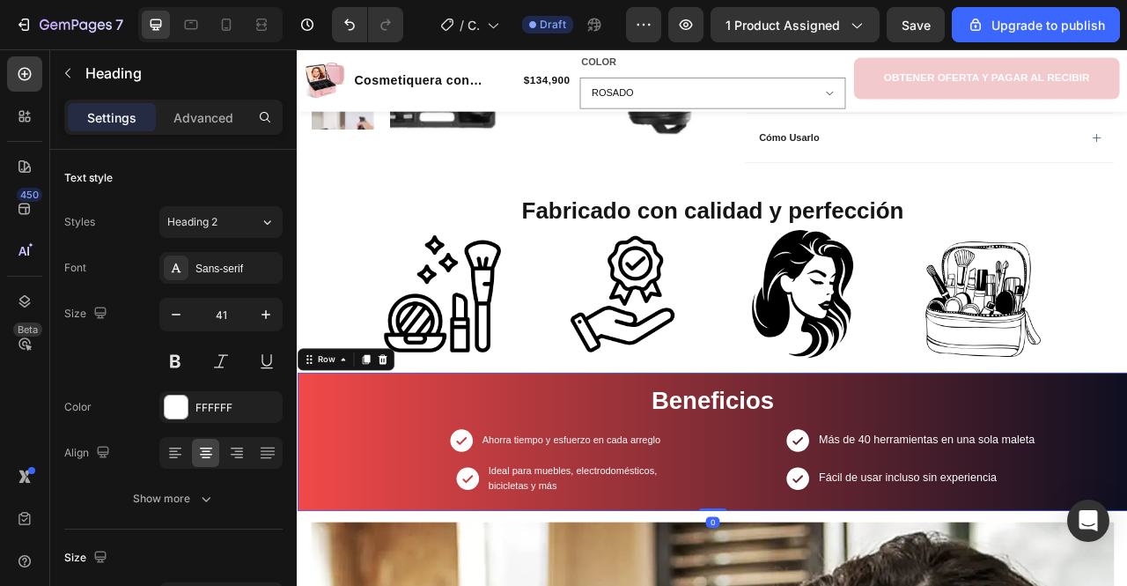
click at [462, 461] on div "Beneficios Heading Icon Ahorra tiempo y esfuerzo en cada arreglo Text Block Row…" at bounding box center [825, 549] width 1057 height 176
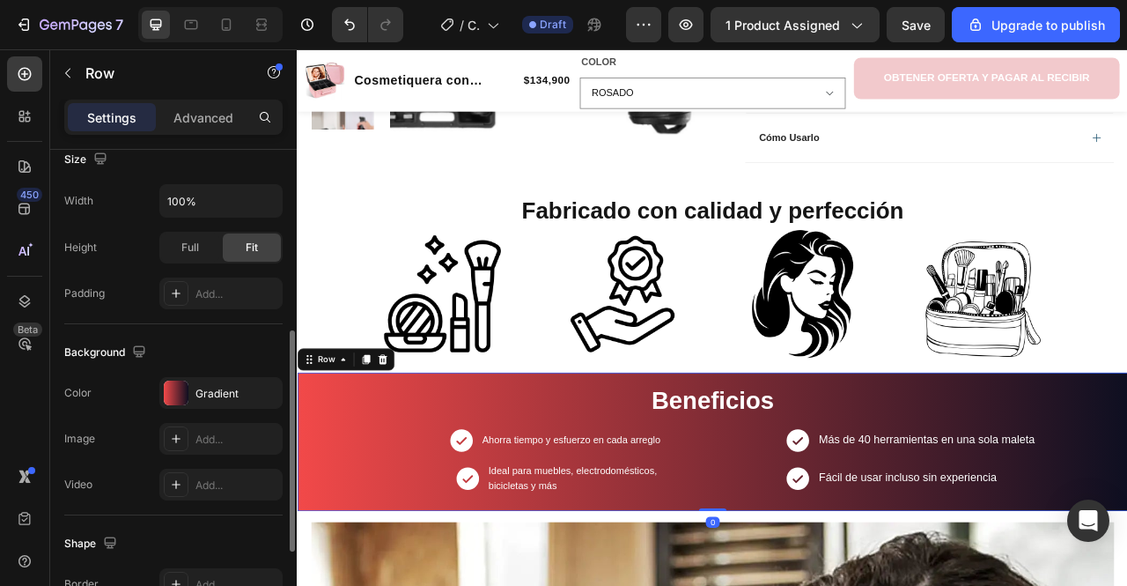
scroll to position [400, 0]
click at [206, 390] on div "Gradient" at bounding box center [221, 392] width 51 height 16
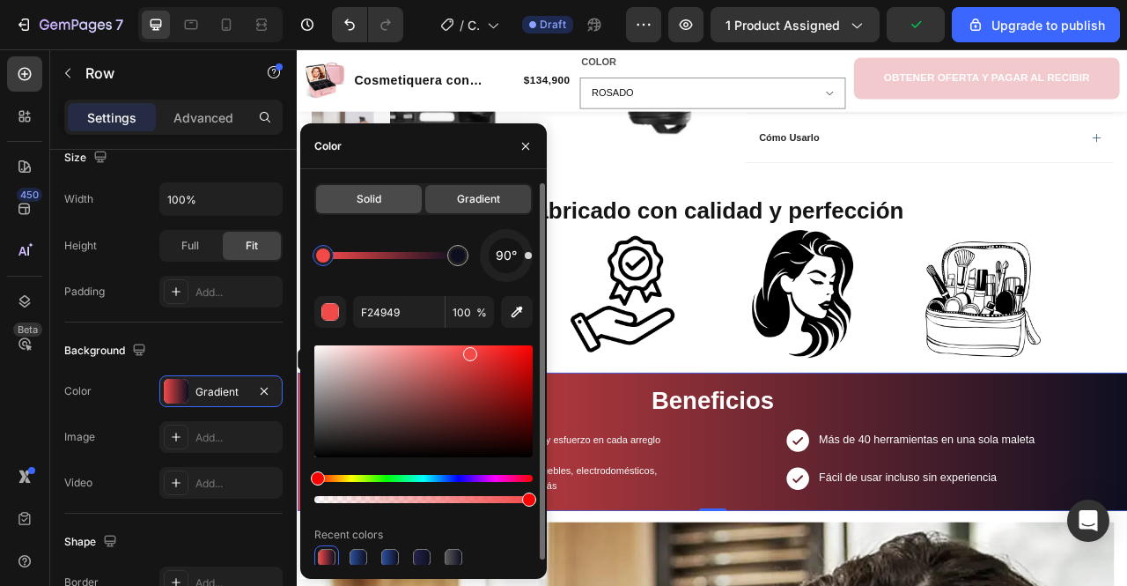
click at [388, 196] on div "Solid" at bounding box center [369, 199] width 106 height 28
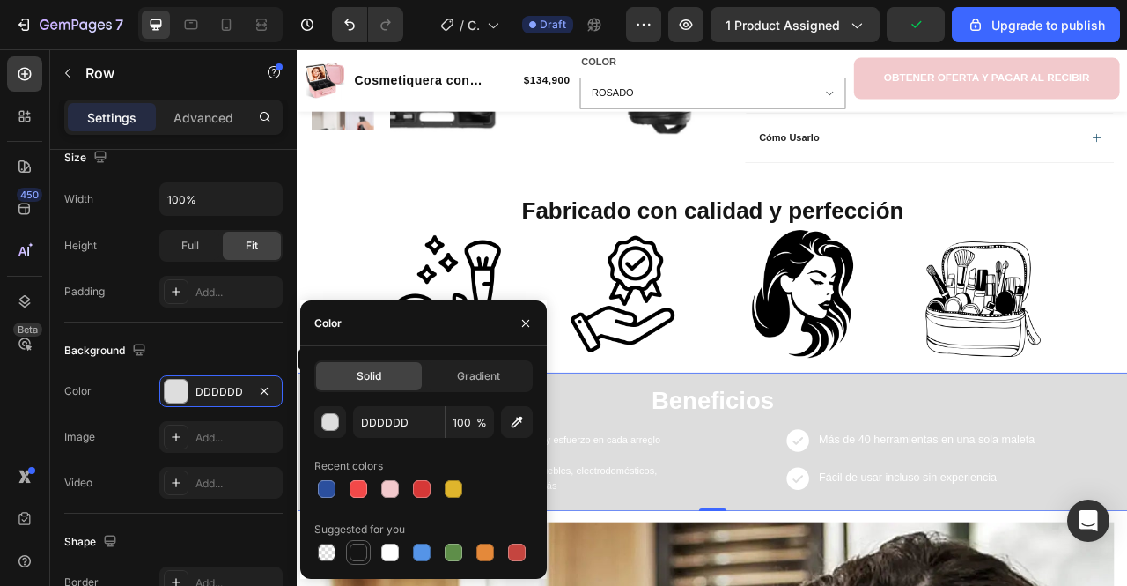
click at [353, 559] on div at bounding box center [359, 552] width 18 height 18
type input "151515"
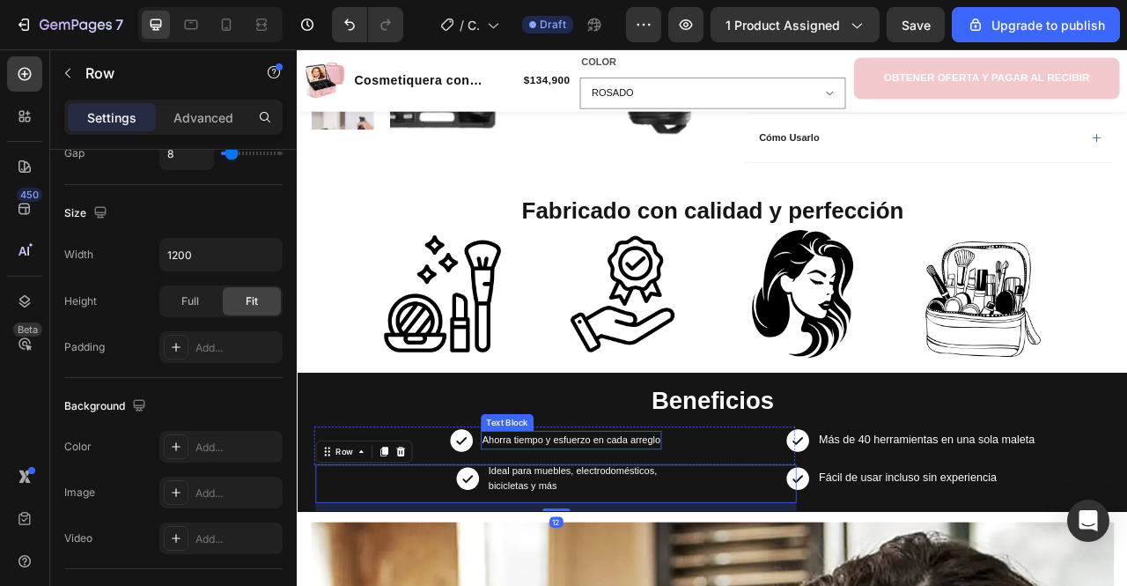
click at [624, 539] on span "Ahorra tiempo y esfuerzo en cada arreglo" at bounding box center [645, 546] width 227 height 14
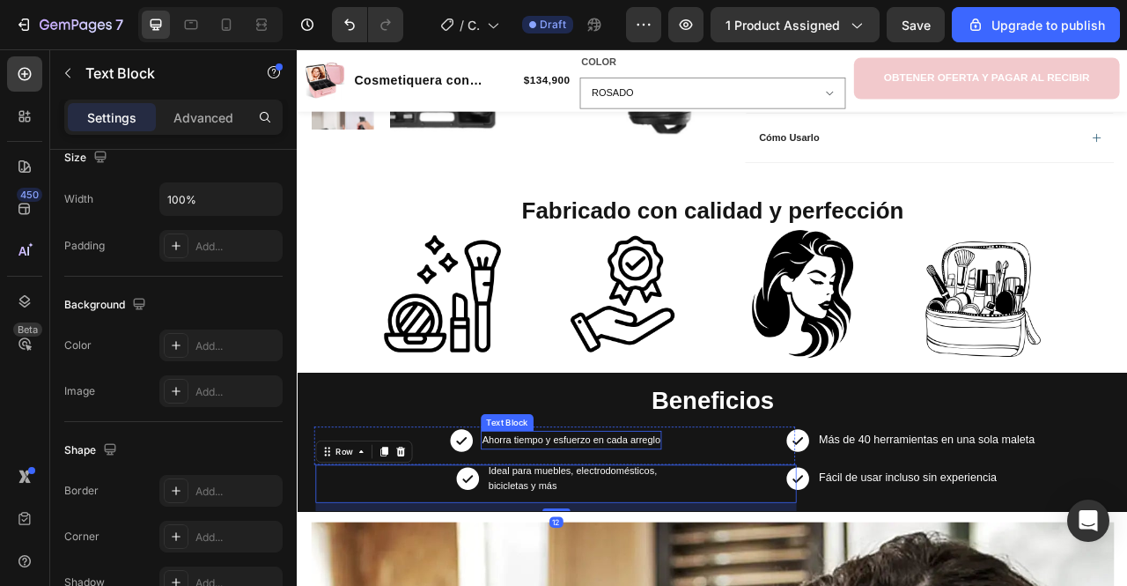
scroll to position [0, 0]
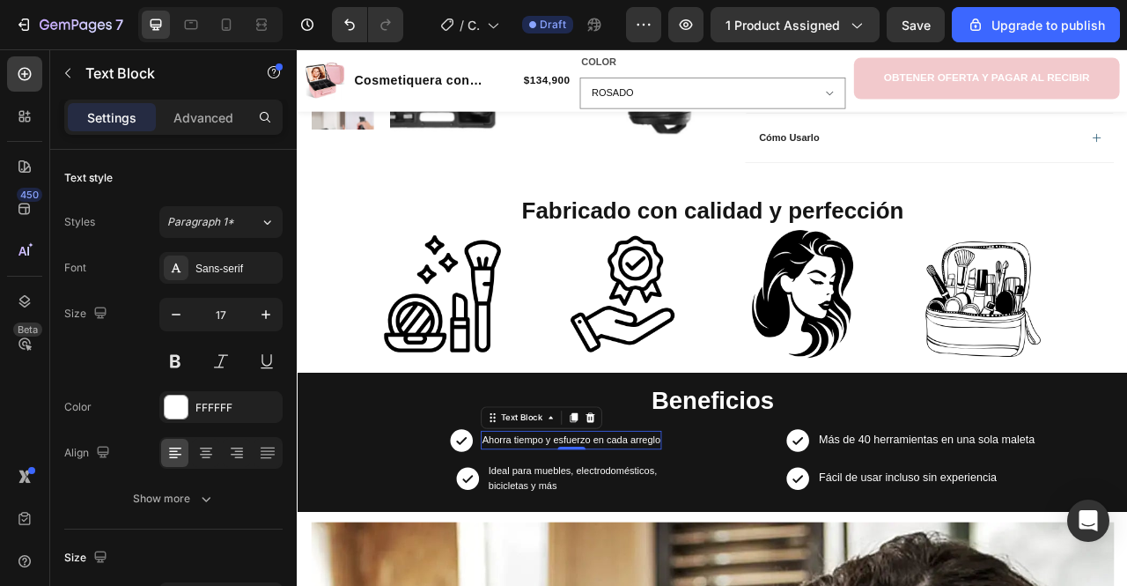
click at [578, 547] on span "Ahorra tiempo y esfuerzo en cada arreglo" at bounding box center [645, 546] width 227 height 14
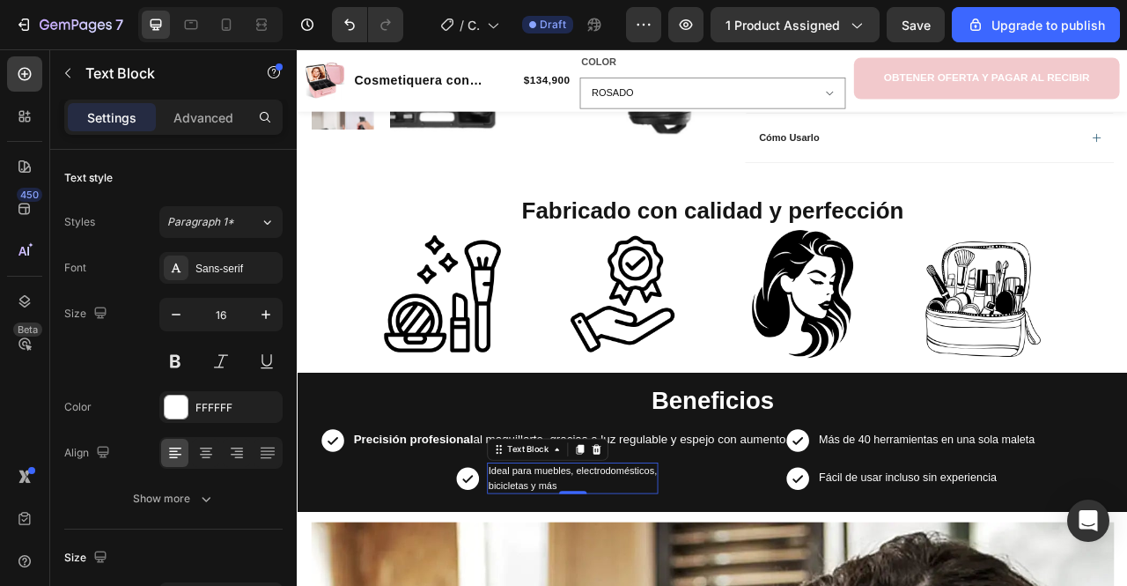
click at [656, 585] on span "Ideal para muebles, electrodomésticos," at bounding box center [647, 586] width 215 height 14
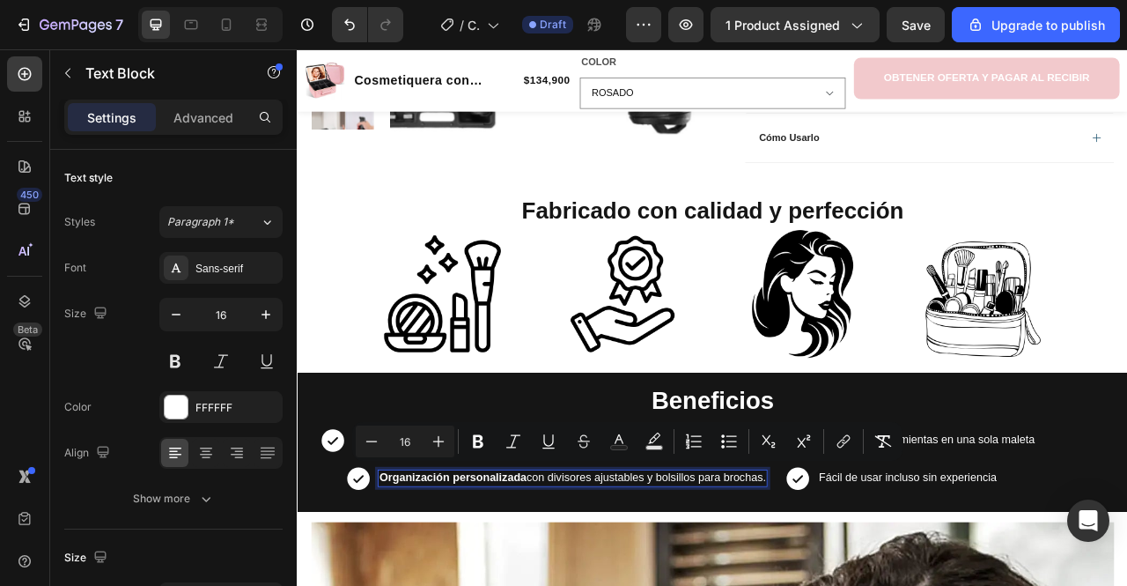
scroll to position [758, 0]
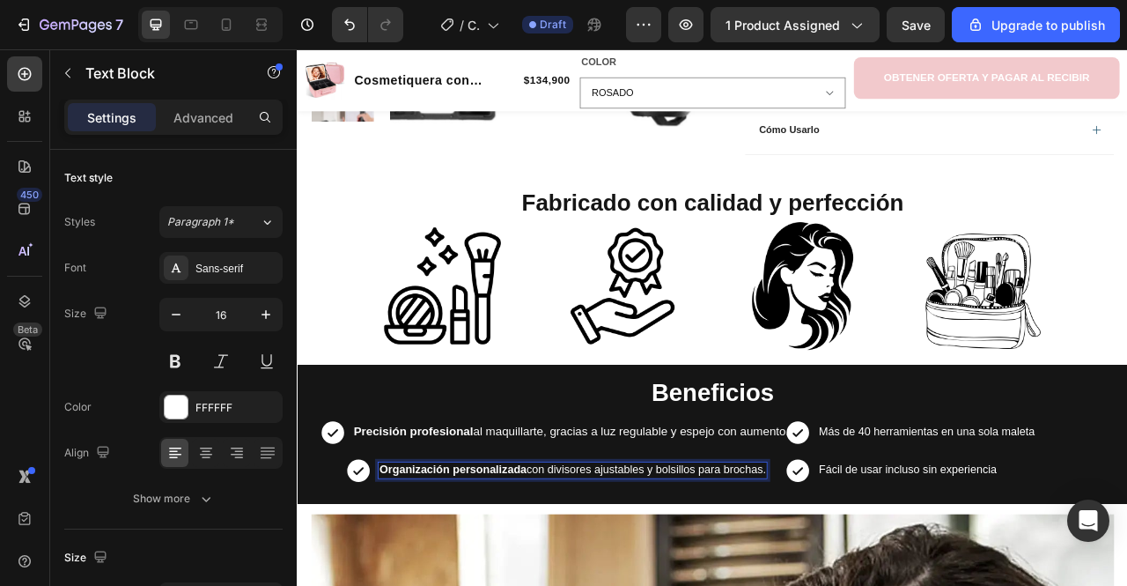
click at [735, 582] on p "Organización personalizada con divisores ajustables y bolsillos para brochas." at bounding box center [646, 585] width 491 height 18
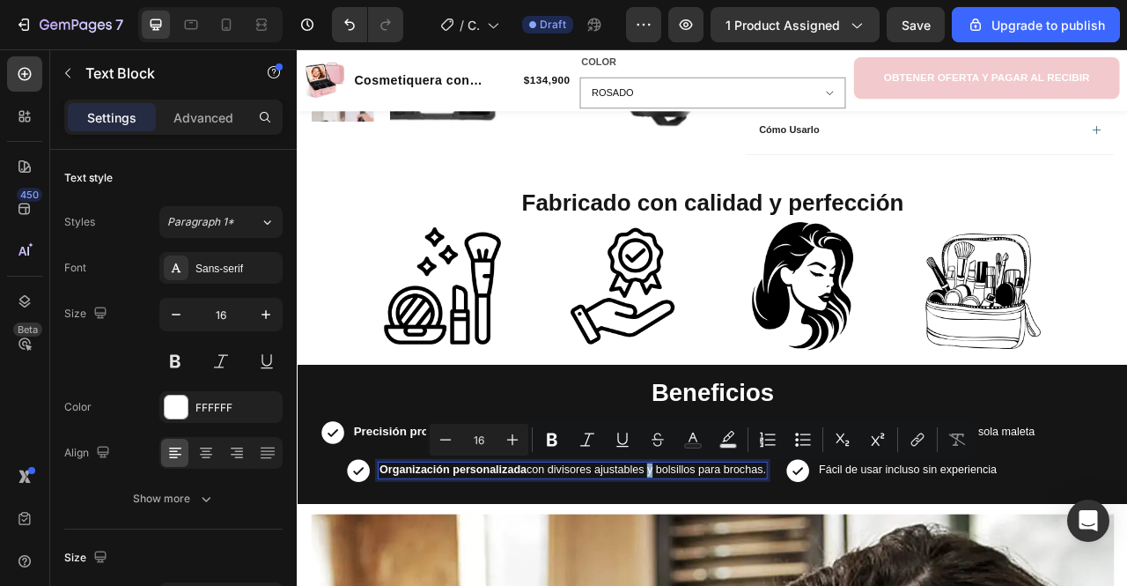
click at [735, 582] on p "Organización personalizada con divisores ajustables y bolsillos para brochas." at bounding box center [646, 585] width 491 height 18
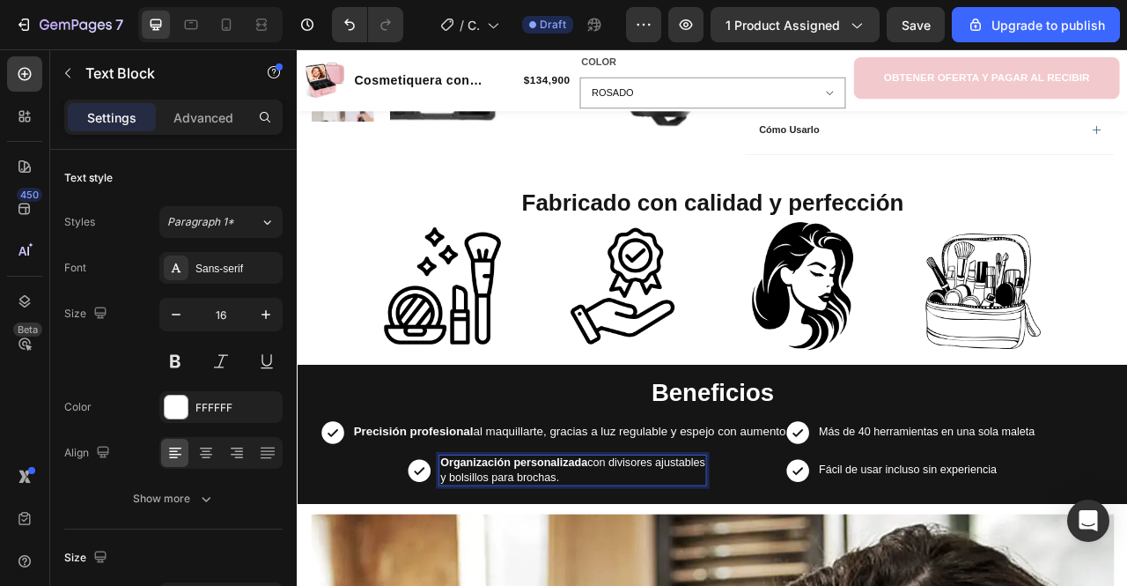
scroll to position [749, 0]
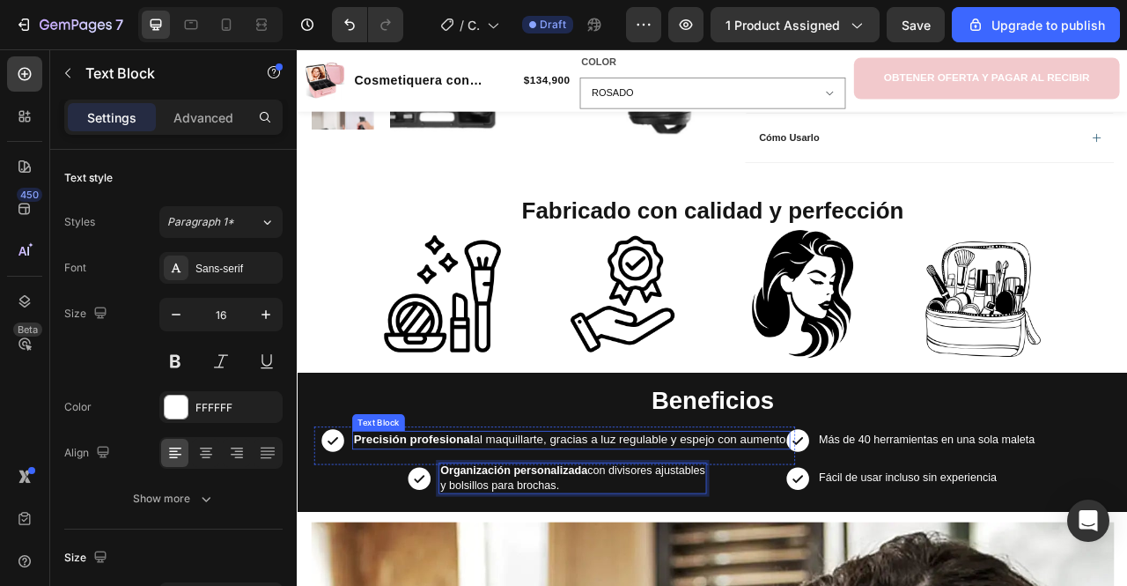
click at [684, 552] on p "Precisión profesional al maquillarte, gracias a luz regulable y espejo con aume…" at bounding box center [645, 545] width 554 height 19
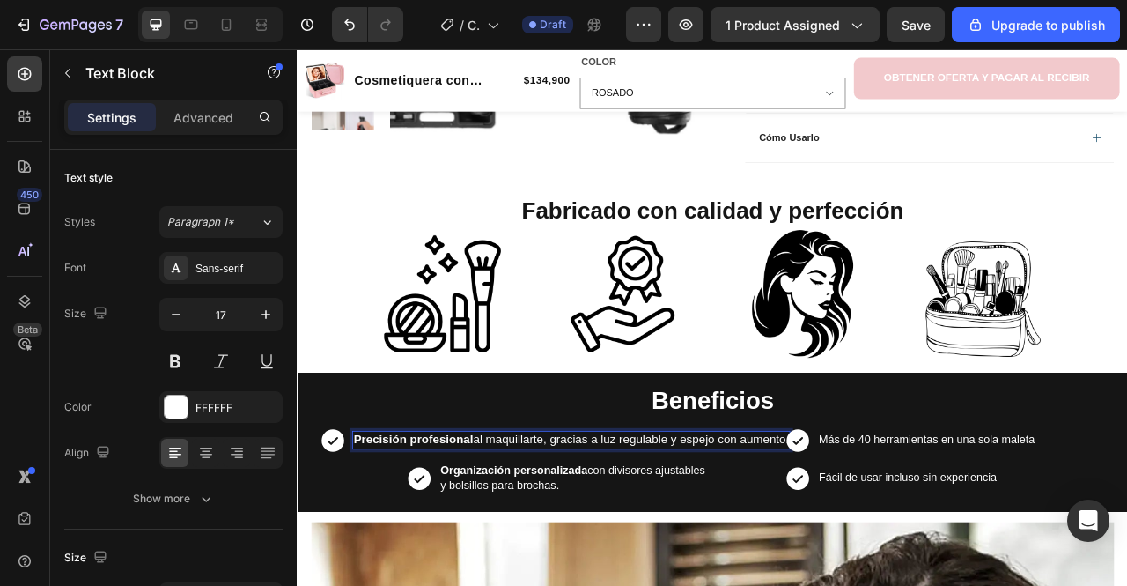
click at [772, 539] on p "Precisión profesional al maquillarte, gracias a luz regulable y espejo con aume…" at bounding box center [645, 545] width 554 height 19
click at [682, 547] on p "Precisión profesional al maquillarte, gracias a luz regulable y espejo con aume…" at bounding box center [645, 545] width 554 height 19
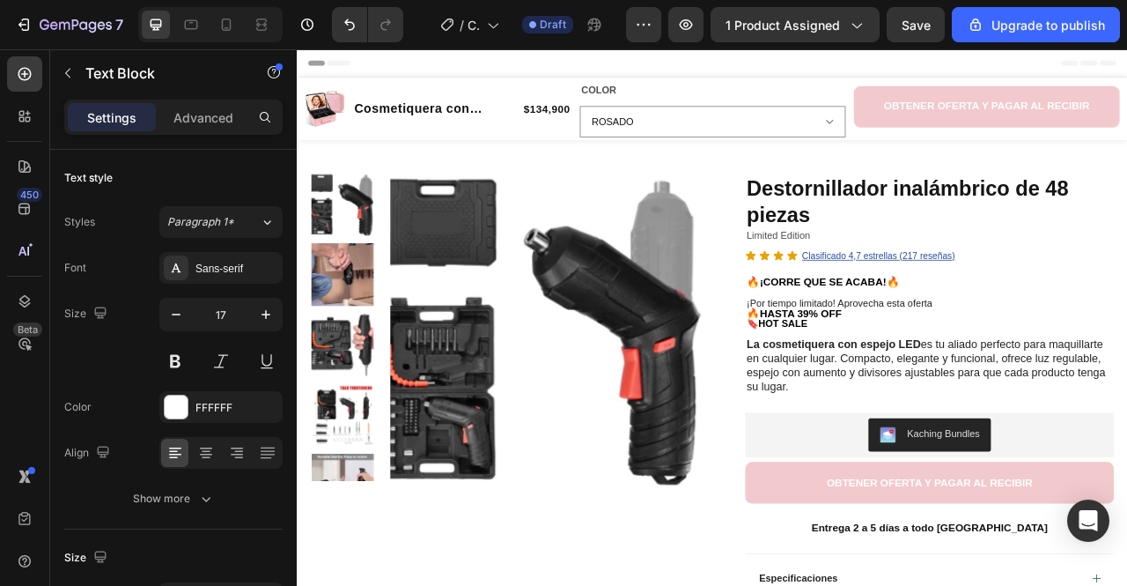
scroll to position [740, 0]
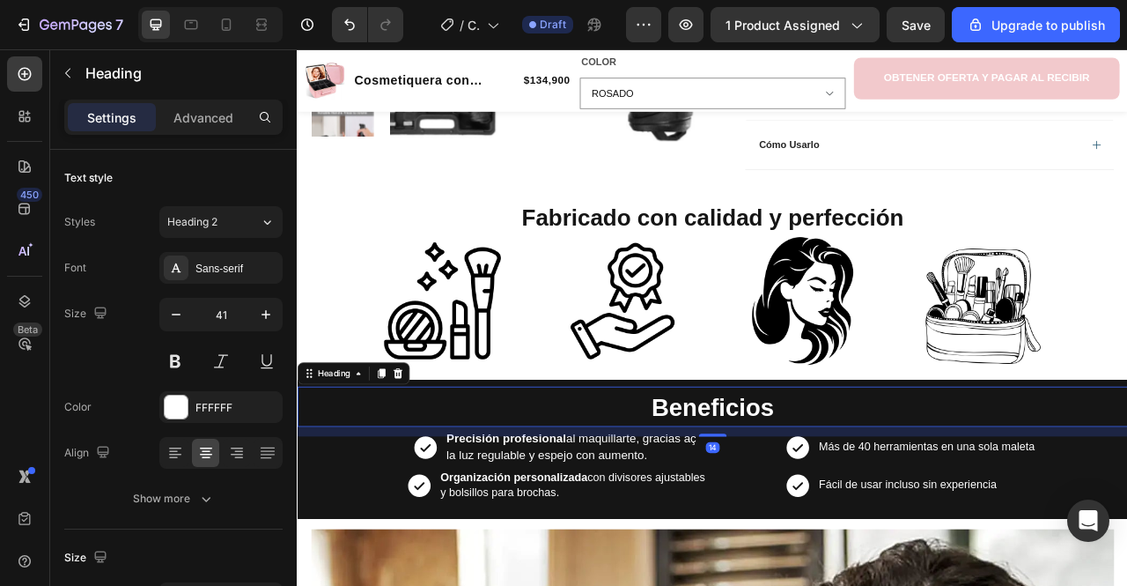
click at [1109, 520] on h2 "Beneficios" at bounding box center [825, 503] width 1057 height 51
click at [1030, 553] on p "Más de 40 herramientas en una sola maleta" at bounding box center [1097, 555] width 275 height 18
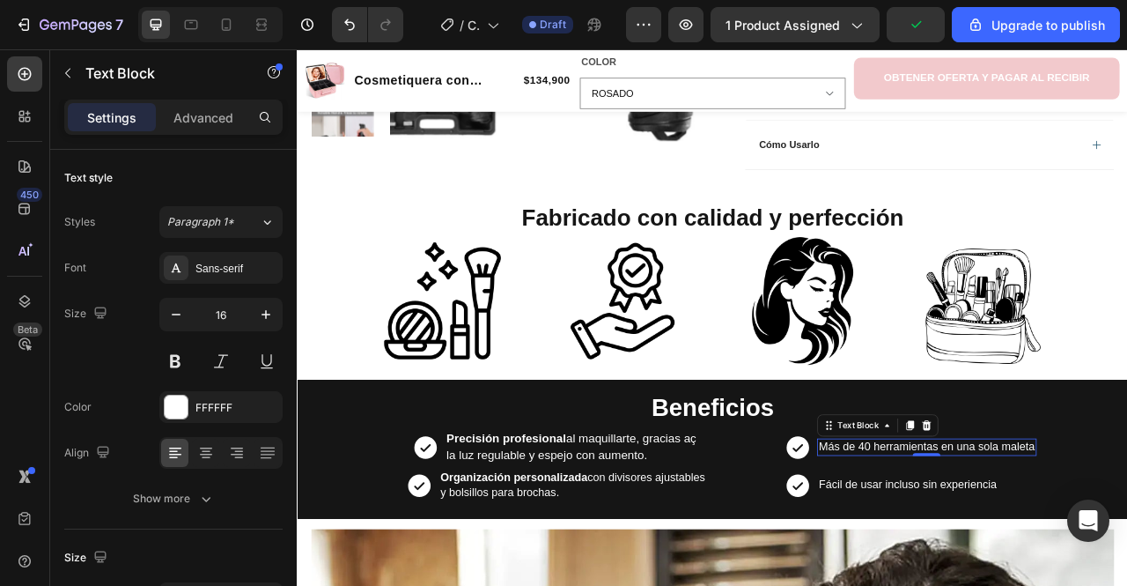
click at [986, 562] on div "Más de 40 herramientas en una sola maleta" at bounding box center [1097, 556] width 278 height 20
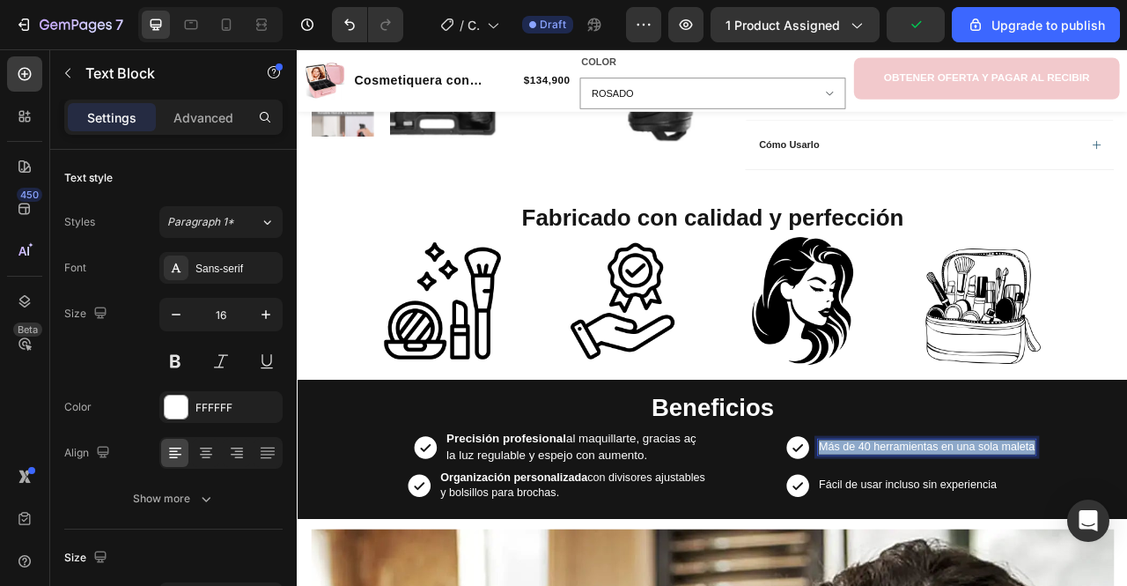
click at [986, 562] on div "Más de 40 herramientas en una sola maleta" at bounding box center [1097, 556] width 278 height 20
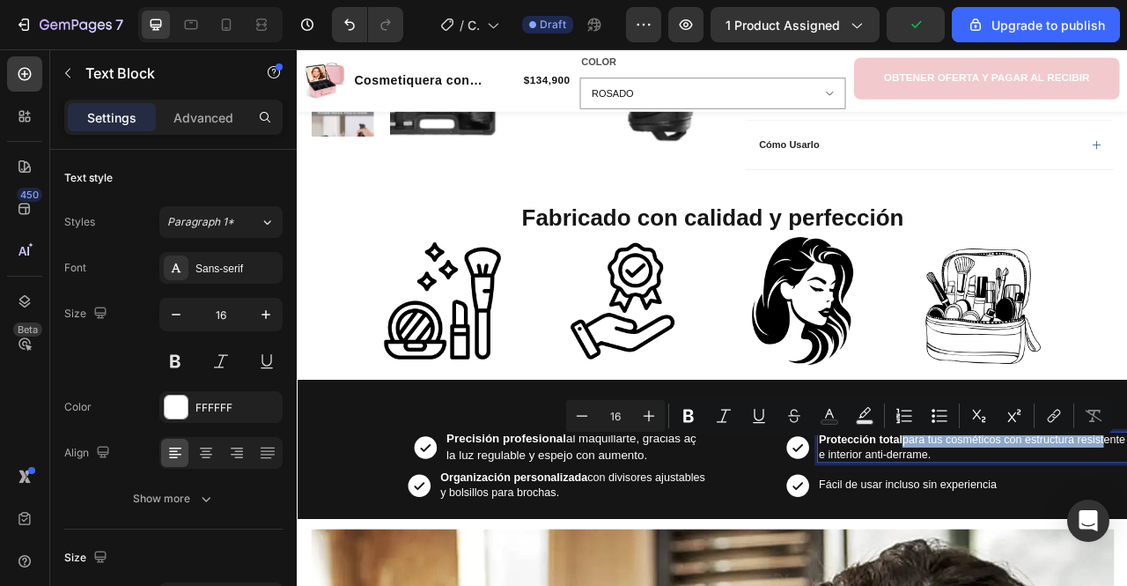
scroll to position [731, 0]
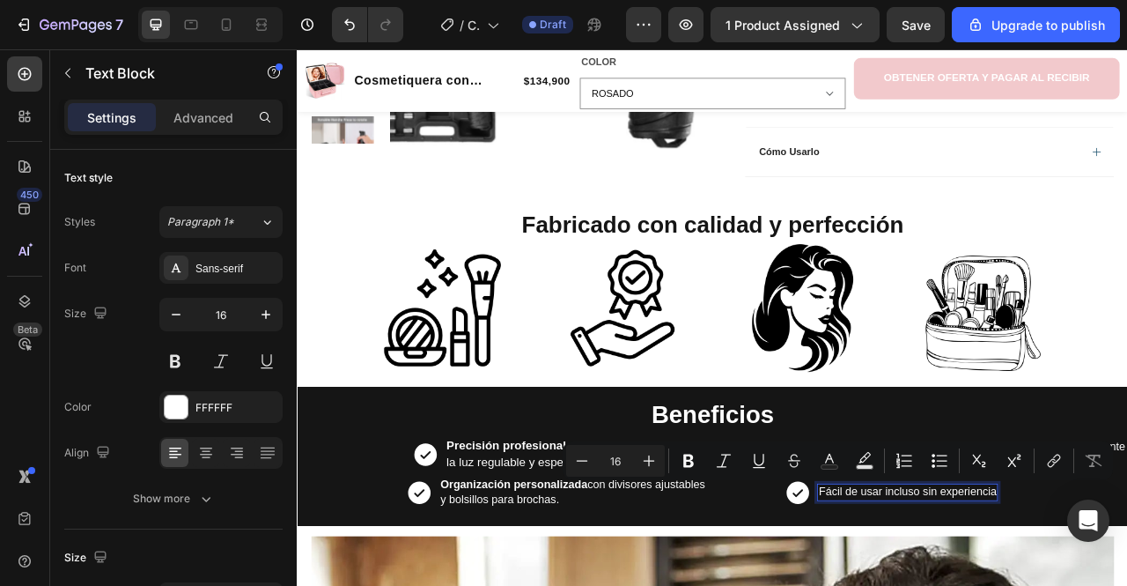
scroll to position [721, 0]
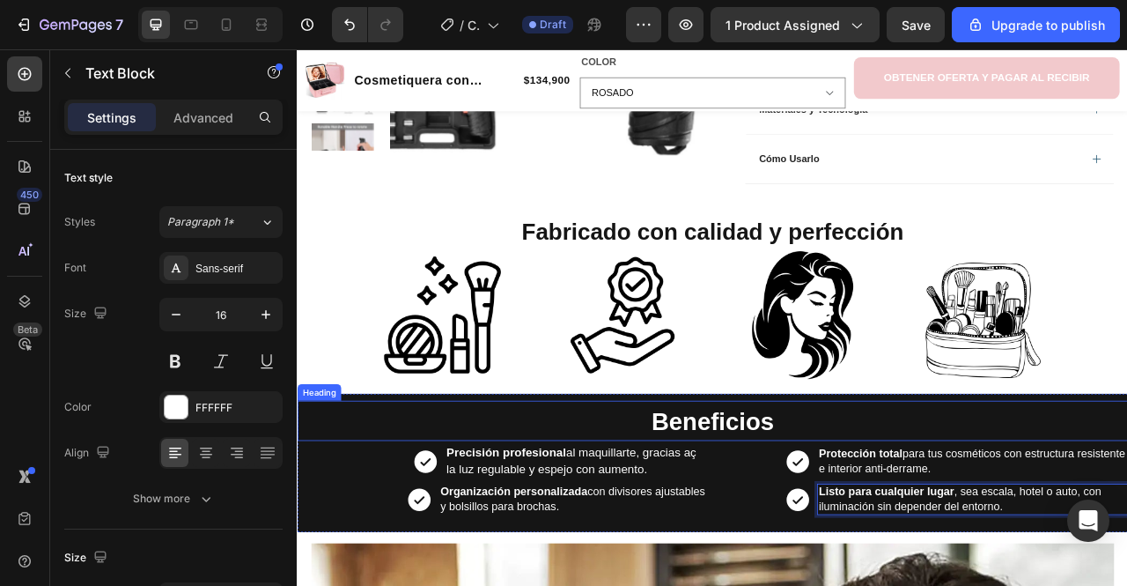
click at [1126, 514] on h2 "Beneficios" at bounding box center [825, 522] width 1057 height 51
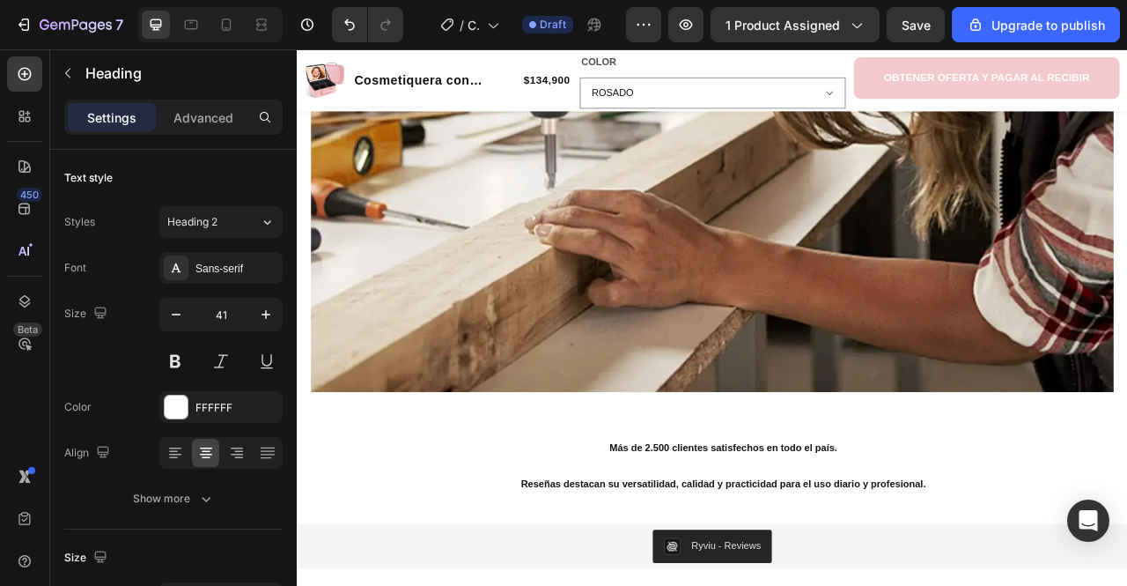
scroll to position [1913, 0]
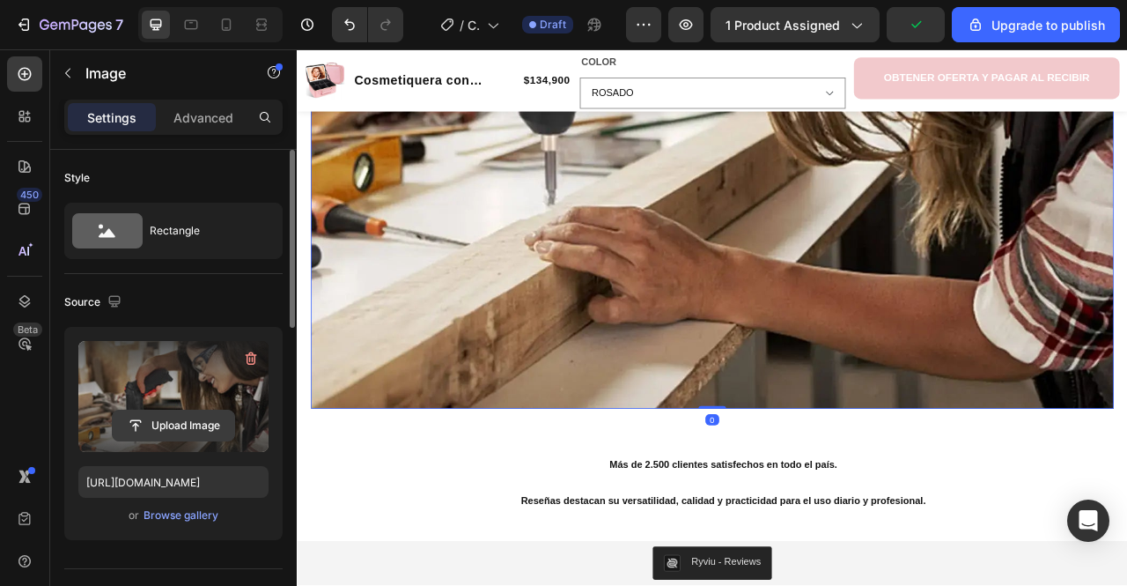
click at [209, 427] on input "file" at bounding box center [174, 425] width 122 height 30
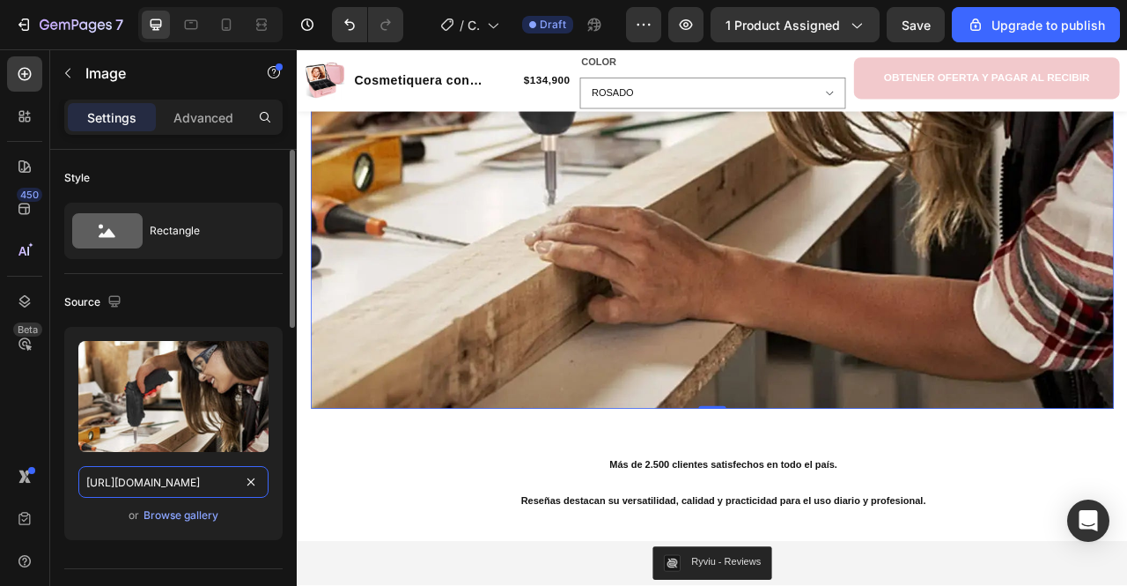
click at [130, 483] on input "https://cdn.shopify.com/s/files/1/0667/5673/9252/files/gempages_541202159153185…" at bounding box center [173, 482] width 190 height 32
paste input "72874550006514503-540eec7d-c943-46a9-8f28-c338fb042f52.jpg?v=1756325973"
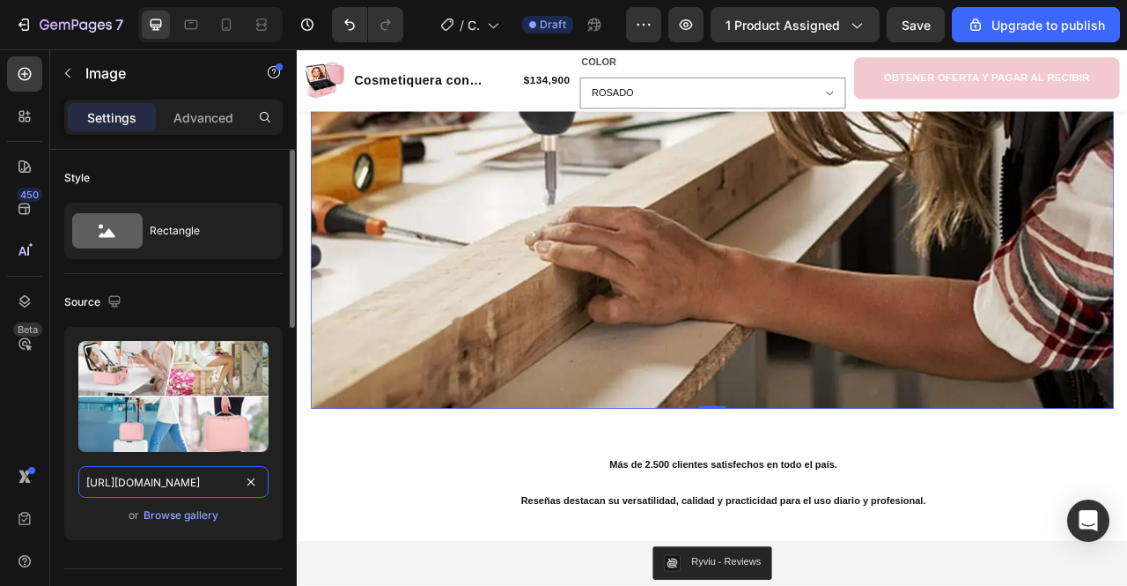
type input "https://cdn.shopify.com/s/files/1/0667/5673/9252/files/gempages_572874550006514…"
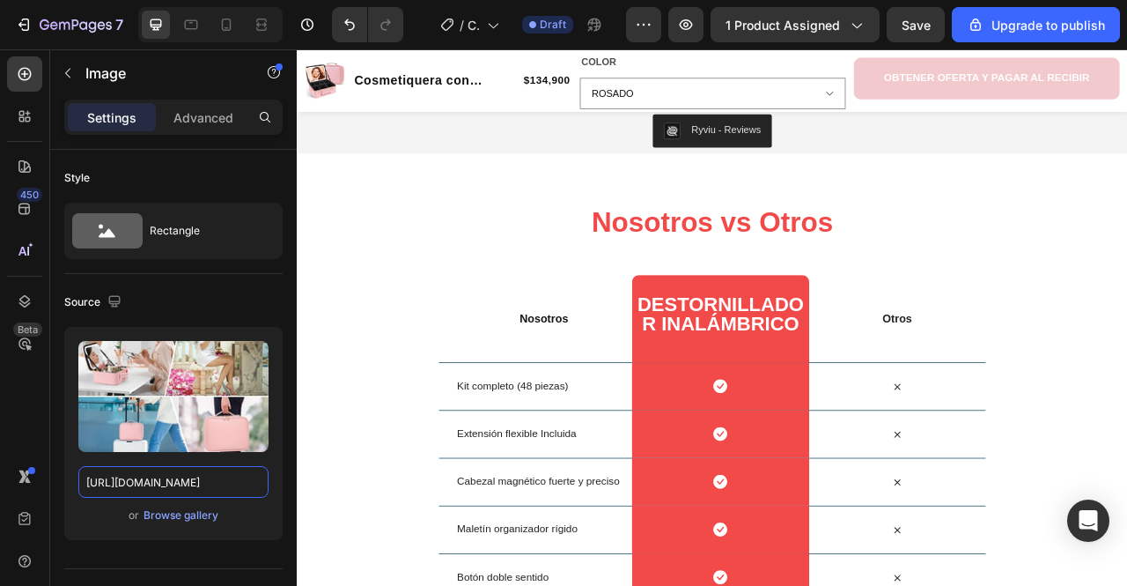
scroll to position [2463, 0]
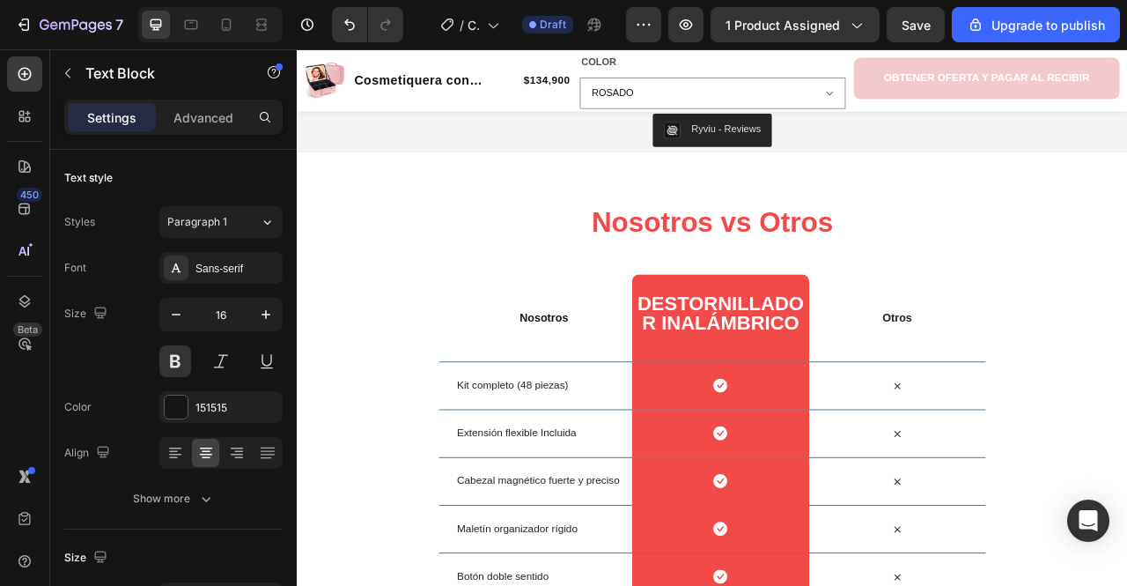
click at [594, 381] on p "Nosotros" at bounding box center [610, 392] width 221 height 26
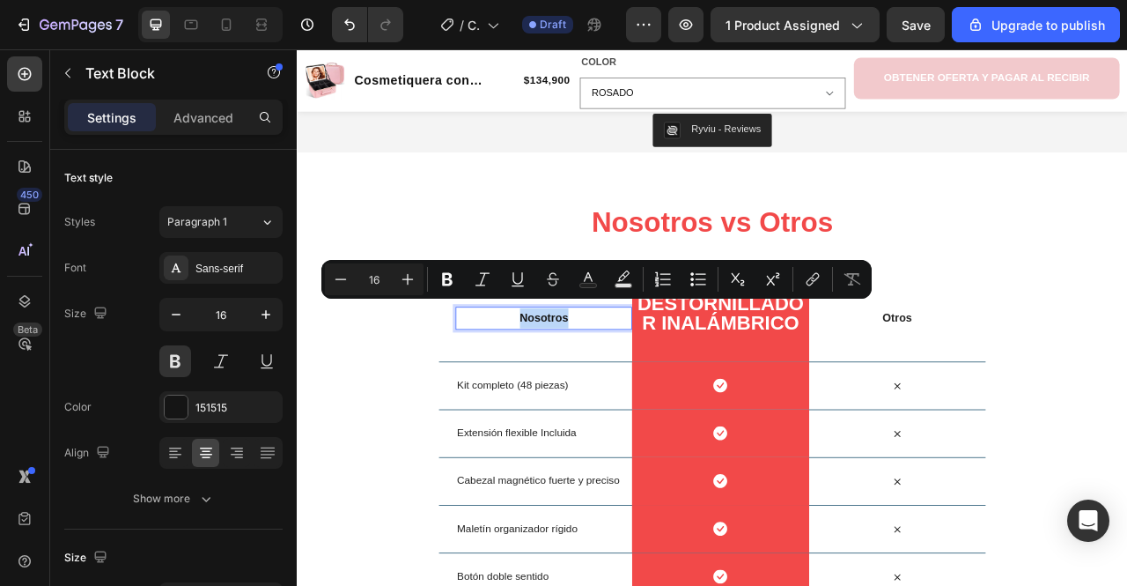
copy p "Nosotros"
click at [613, 416] on div "Nosotros Text Block 0" at bounding box center [610, 391] width 225 height 111
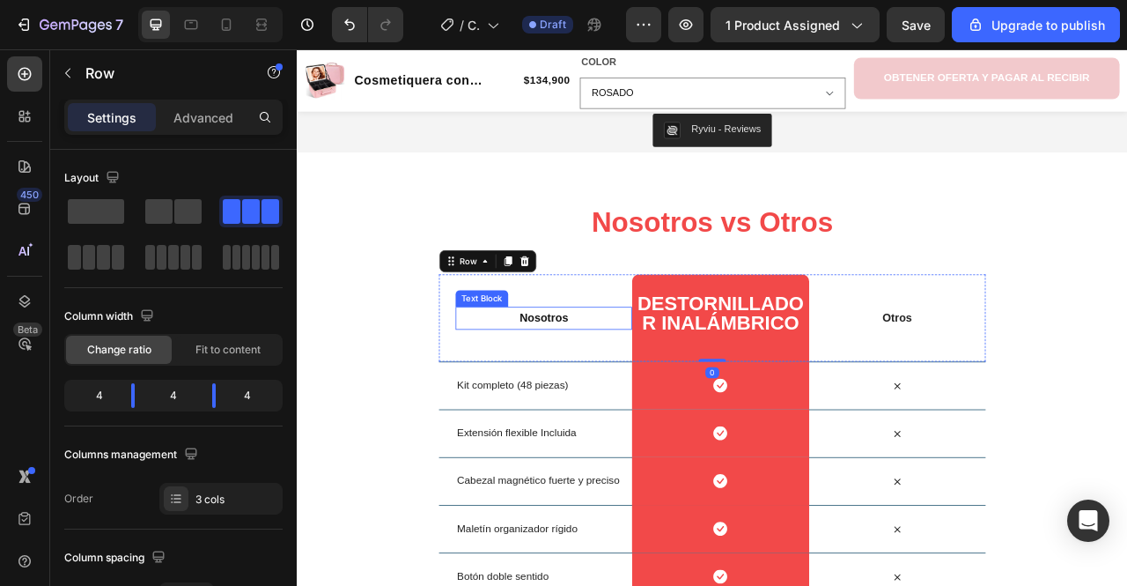
click at [615, 379] on p "Nosotros" at bounding box center [610, 392] width 221 height 26
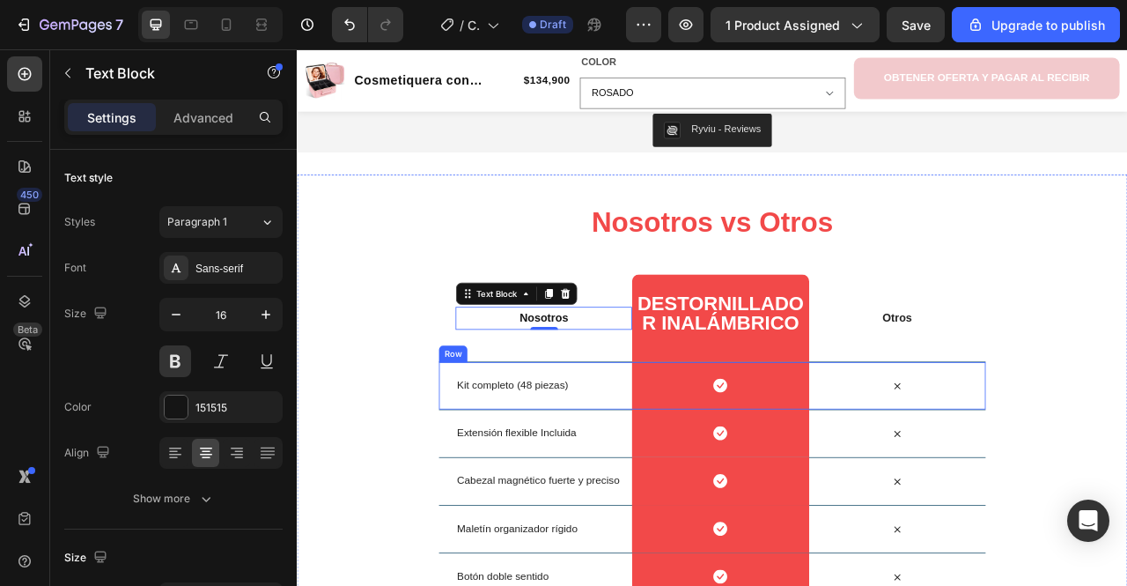
click at [605, 477] on div "Kit completo (48 piezas) Text Block" at bounding box center [610, 477] width 225 height 60
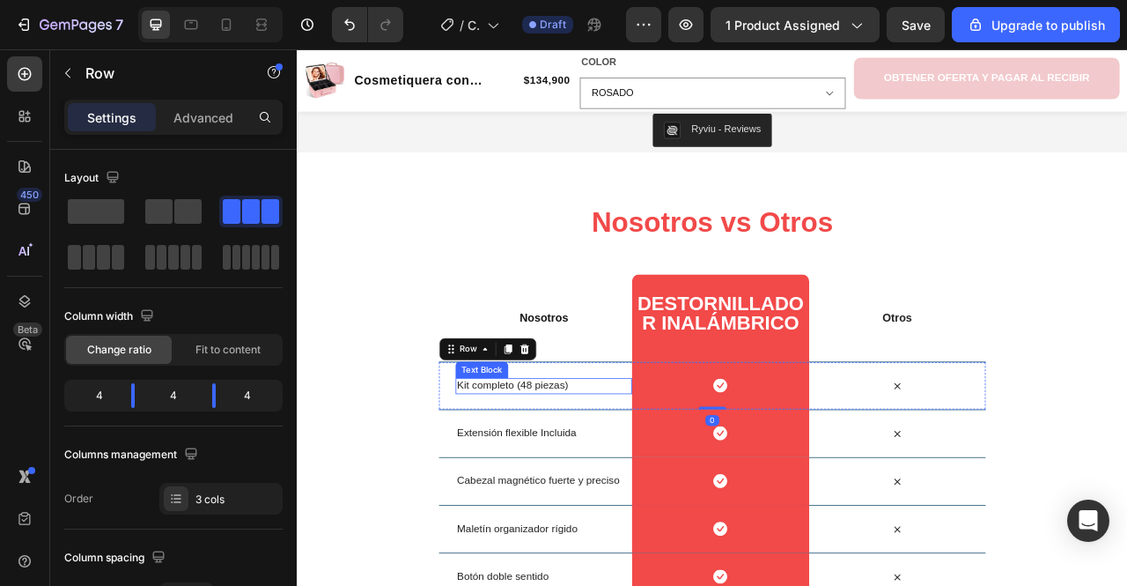
click at [594, 469] on span "Kit completo (48 piezas)" at bounding box center [571, 476] width 142 height 15
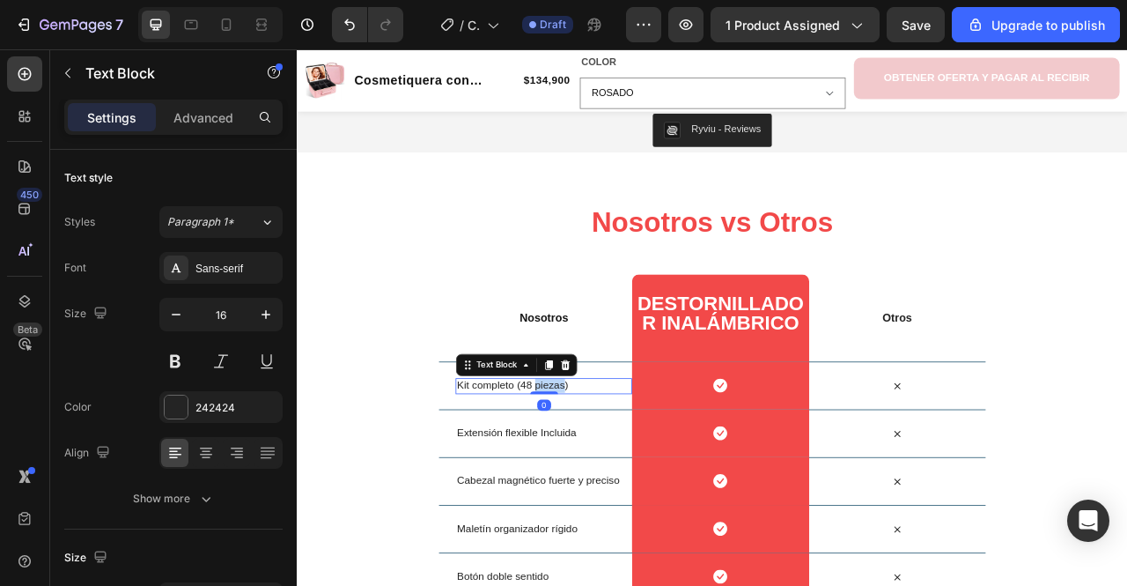
click at [594, 469] on span "Kit completo (48 piezas)" at bounding box center [571, 476] width 142 height 15
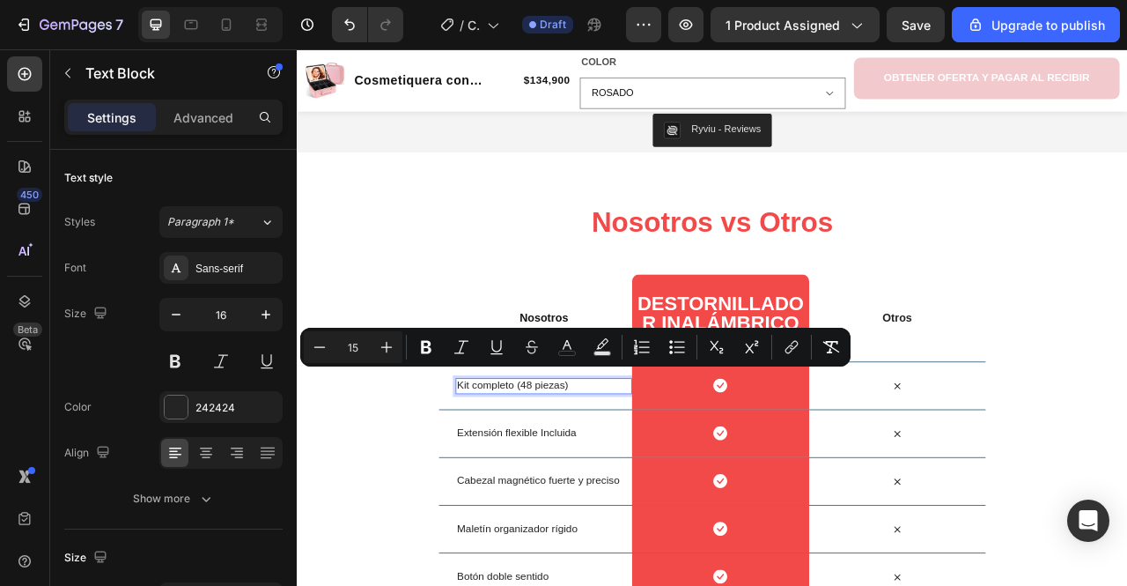
click at [597, 485] on div "Kit completo (48 piezas) Text Block 0" at bounding box center [610, 477] width 225 height 60
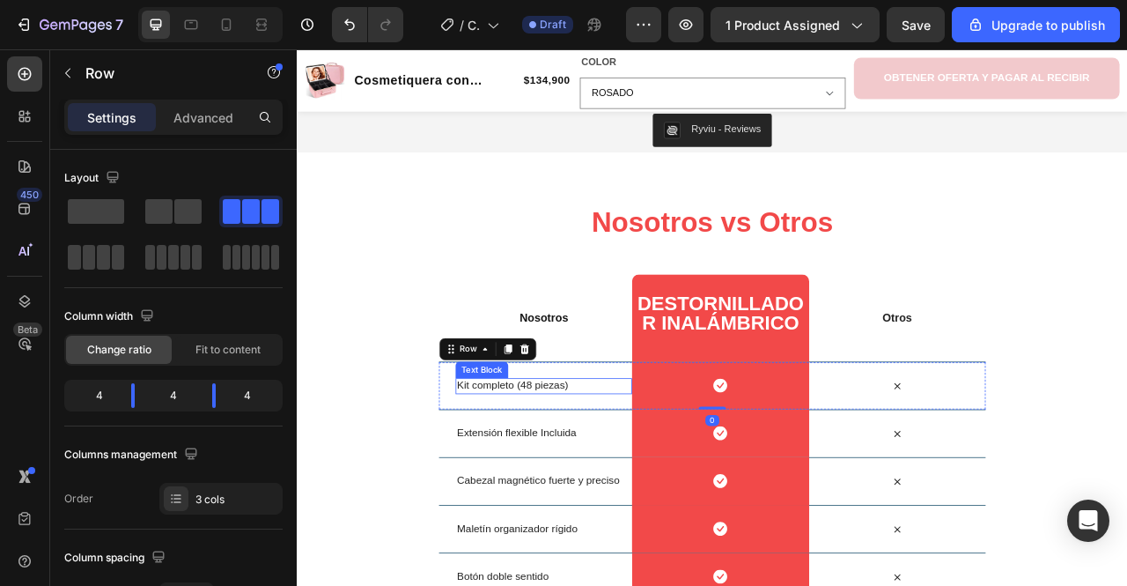
click at [640, 454] on div "Kit completo (48 piezas) Text Block" at bounding box center [610, 477] width 225 height 60
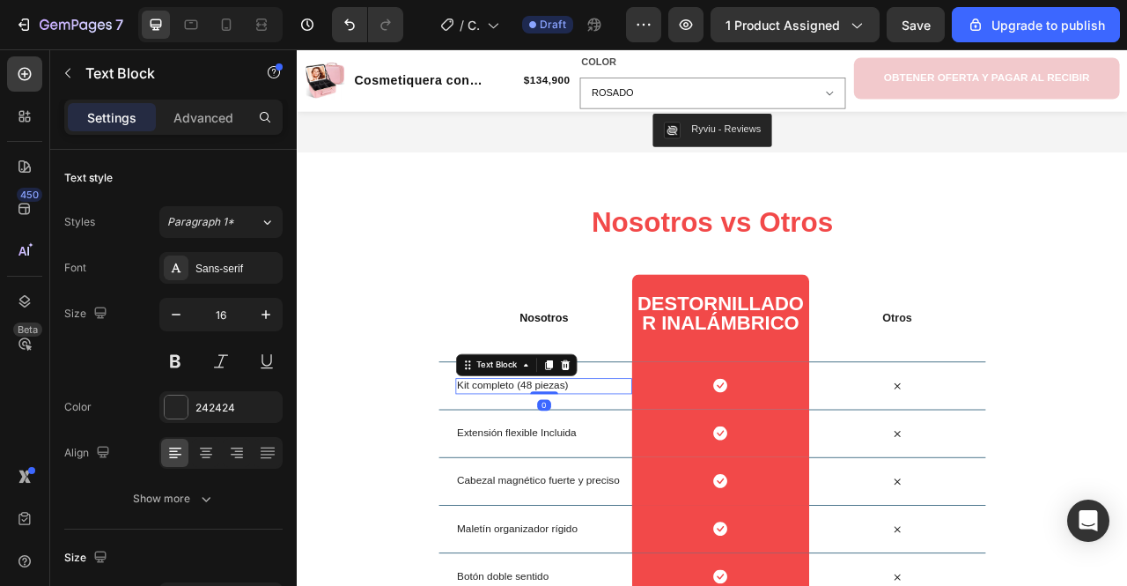
click at [634, 469] on span "Kit completo (48 piezas)" at bounding box center [571, 476] width 142 height 15
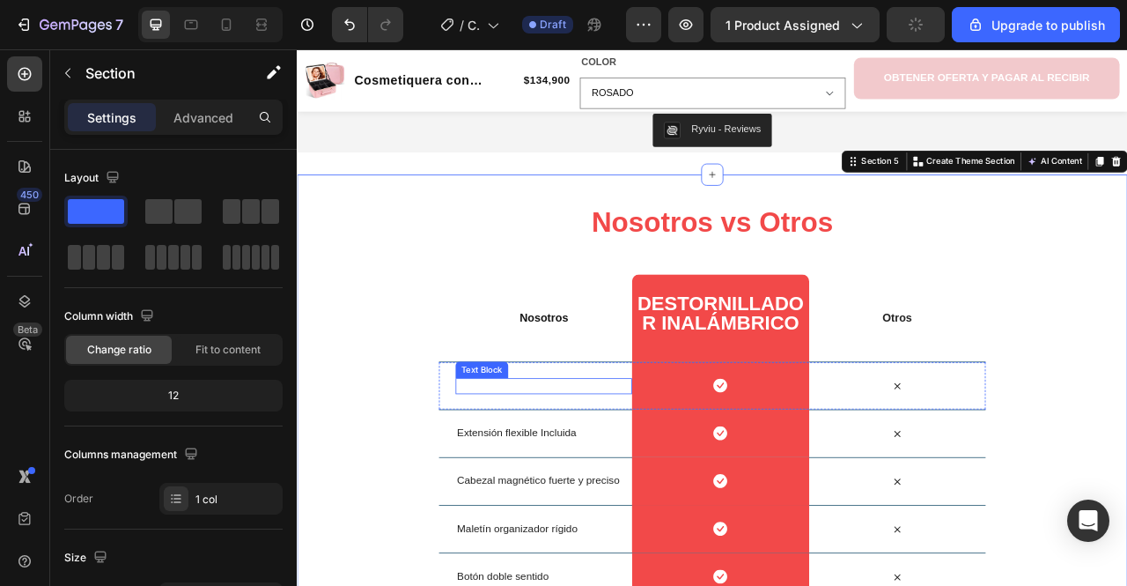
click at [569, 469] on span "regulable" at bounding box center [585, 476] width 55 height 15
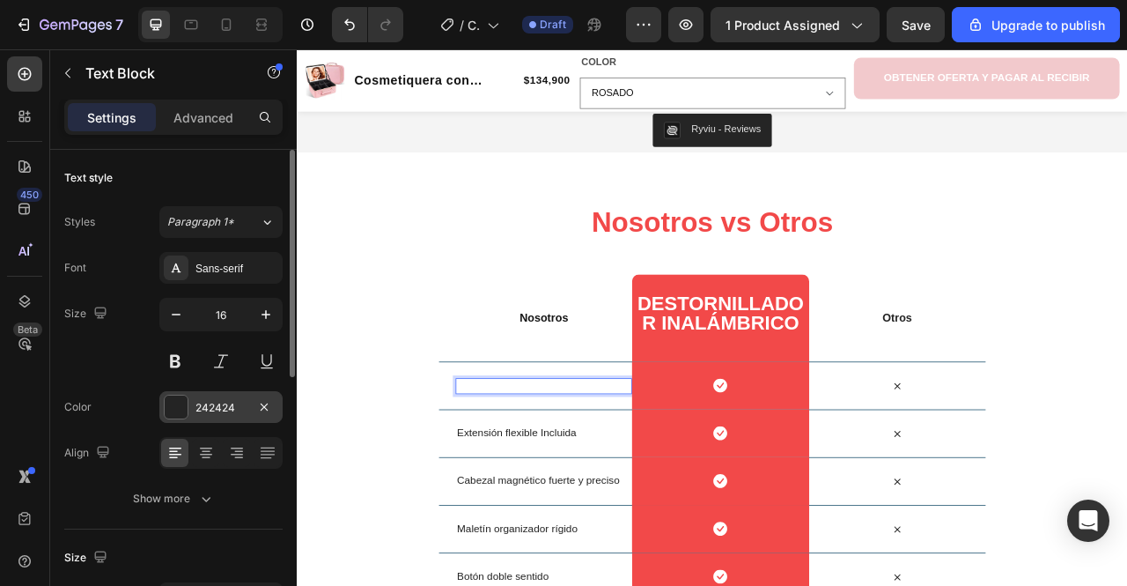
click at [211, 394] on div "242424" at bounding box center [220, 407] width 123 height 32
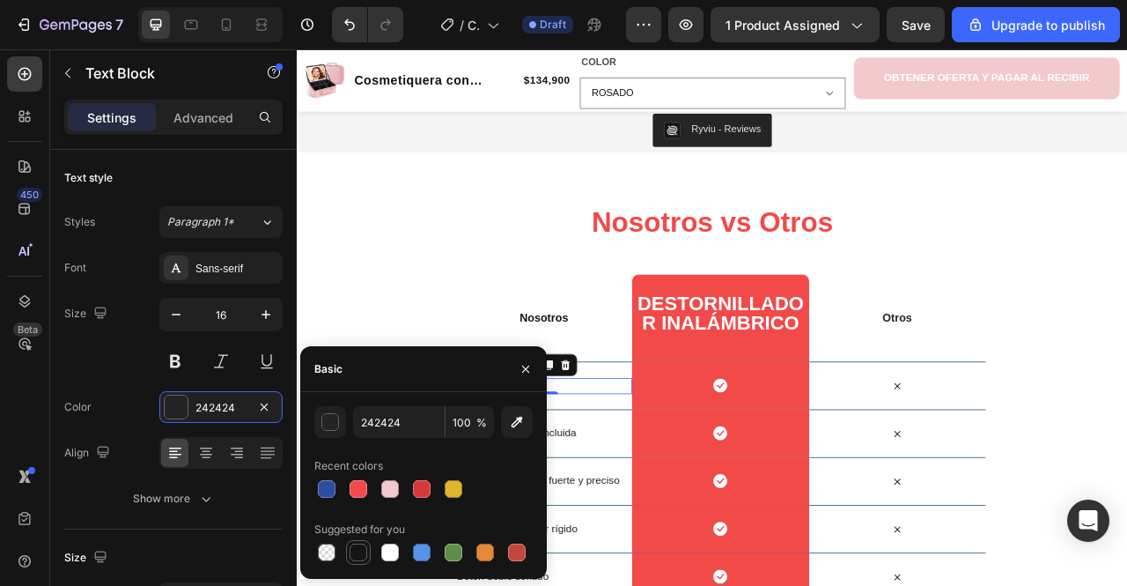
click at [359, 550] on div at bounding box center [359, 552] width 18 height 18
type input "151515"
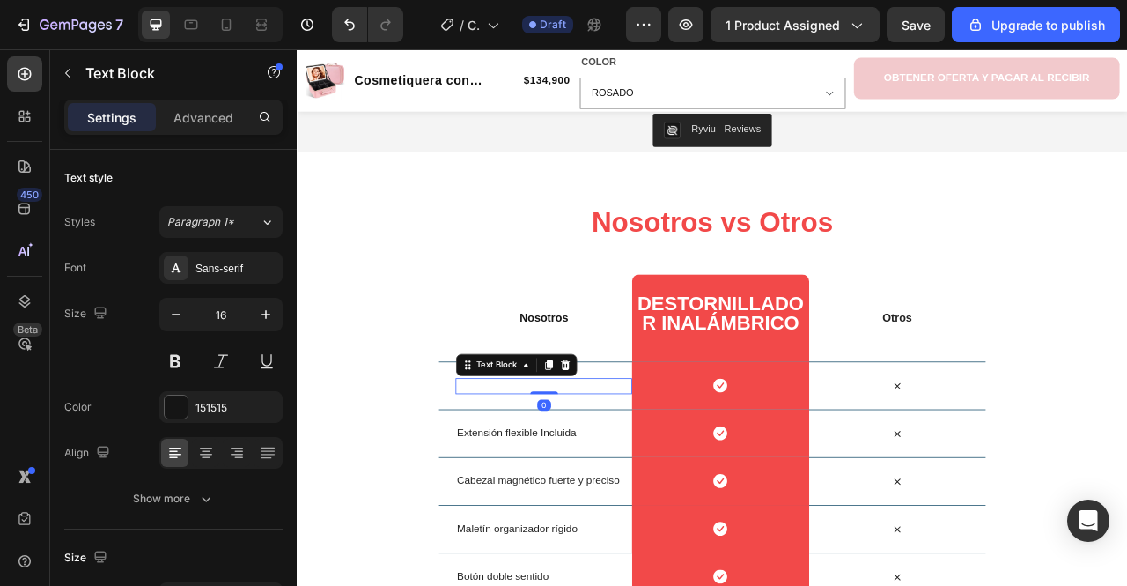
click at [549, 469] on span "Tricolor y" at bounding box center [528, 476] width 57 height 15
click at [196, 414] on div "151515" at bounding box center [220, 407] width 123 height 32
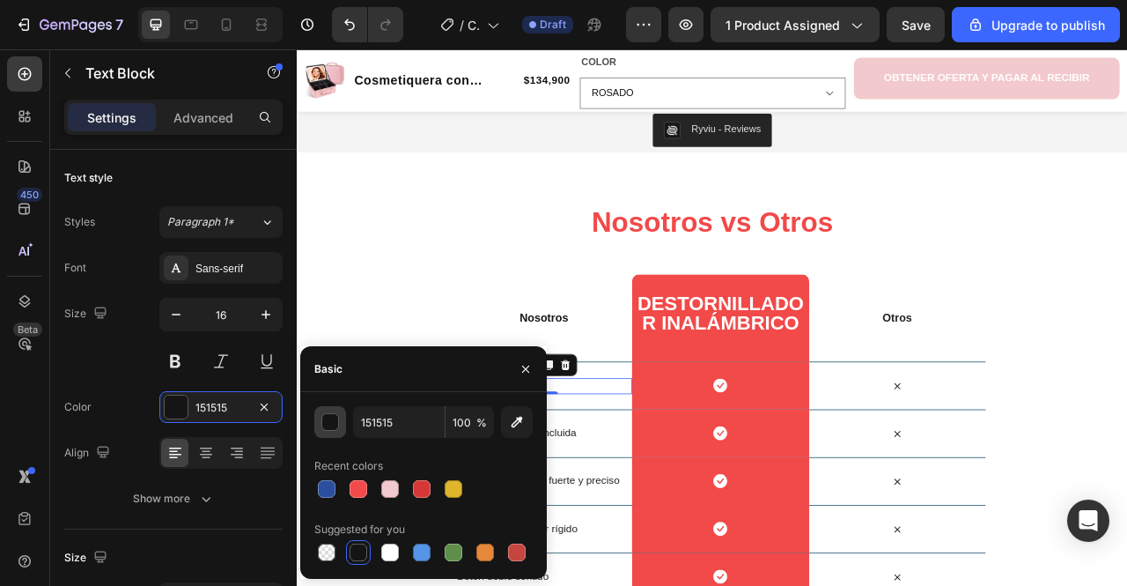
click at [336, 422] on div "button" at bounding box center [331, 423] width 18 height 18
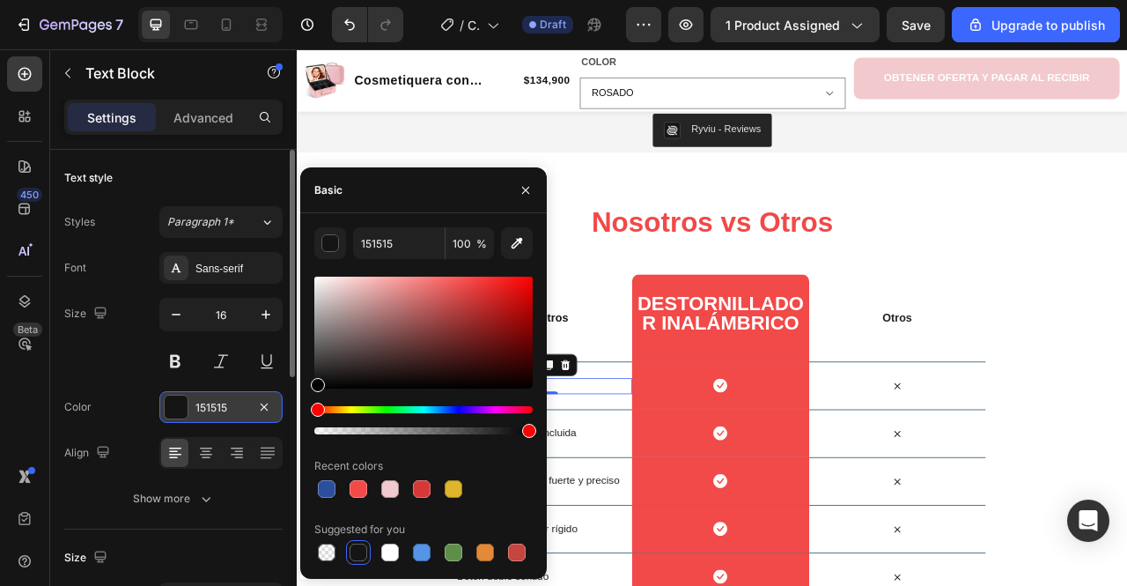
drag, startPoint x: 351, startPoint y: 380, endPoint x: 282, endPoint y: 392, distance: 70.7
click at [282, 392] on div "450 Beta Sections(18) Elements(84) Section Element Hero Section Product Detail …" at bounding box center [148, 317] width 297 height 536
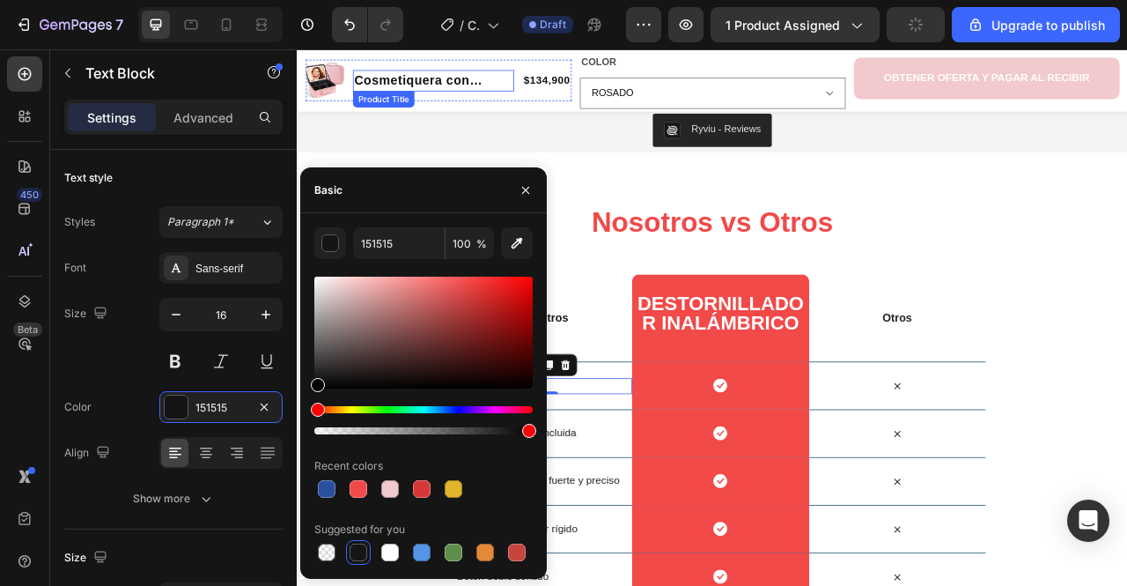
type input "000000"
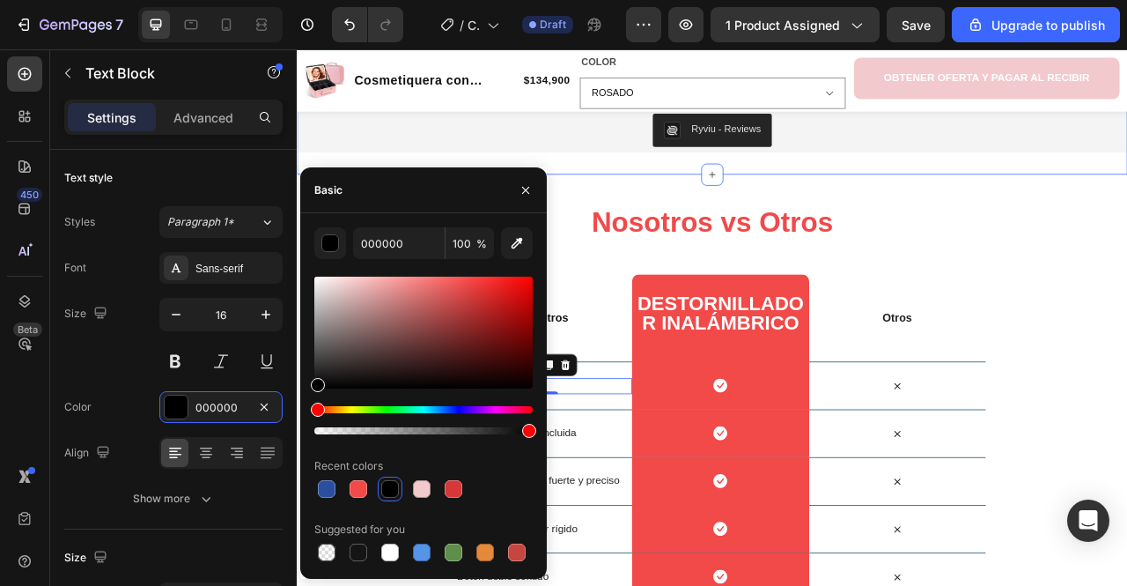
click at [443, 170] on div "Ryviu - Reviews Ryviu Product Row Section 4" at bounding box center [825, 152] width 1057 height 113
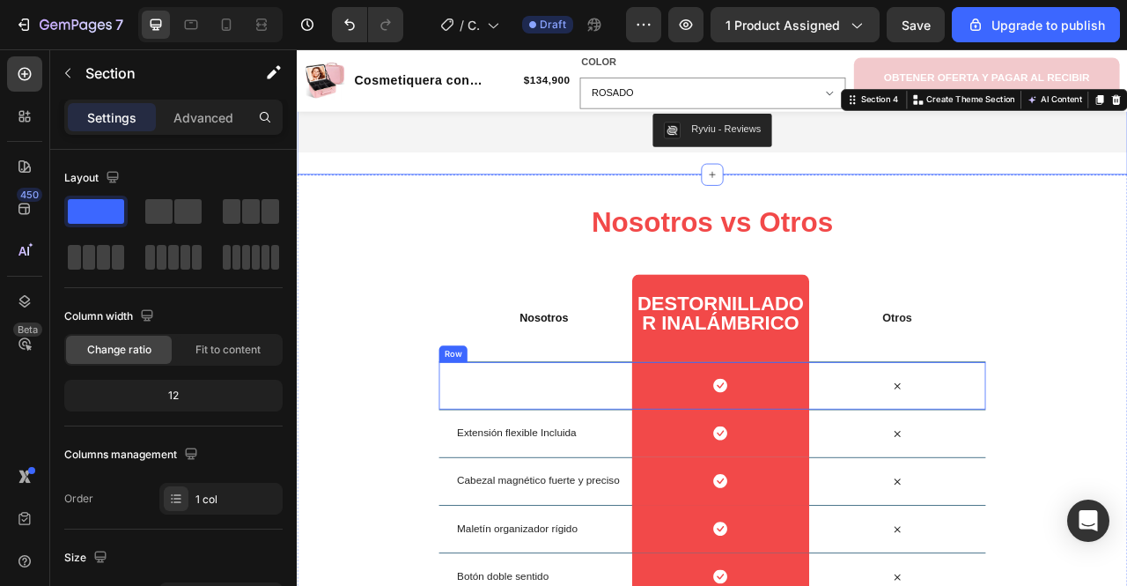
click at [609, 451] on div "Tricolor y regulable Text Block" at bounding box center [610, 477] width 225 height 60
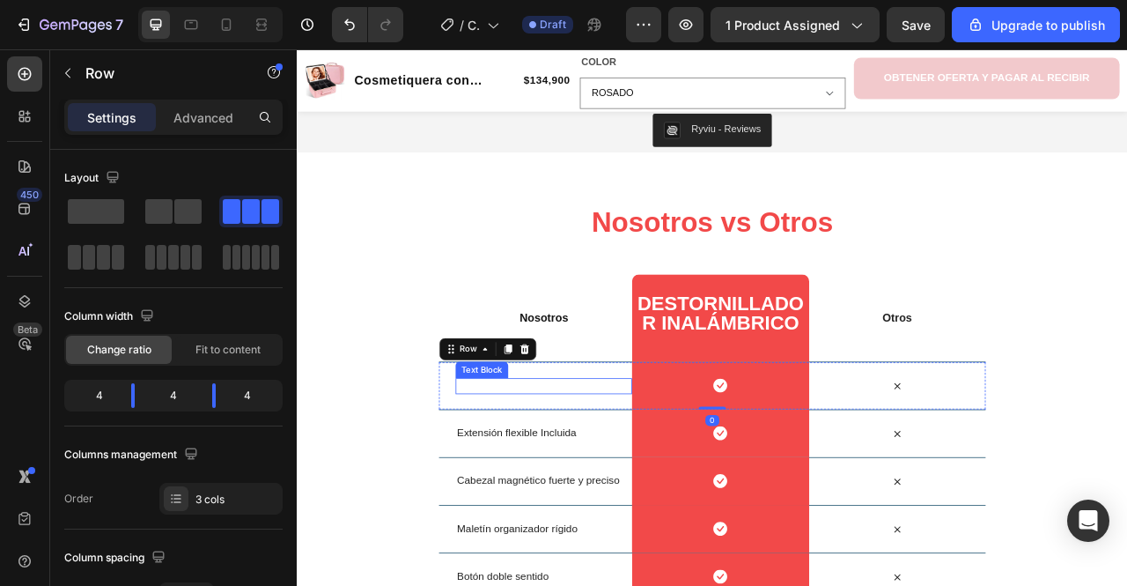
click at [619, 471] on div "Tricolor y regulable Text Block" at bounding box center [610, 478] width 225 height 20
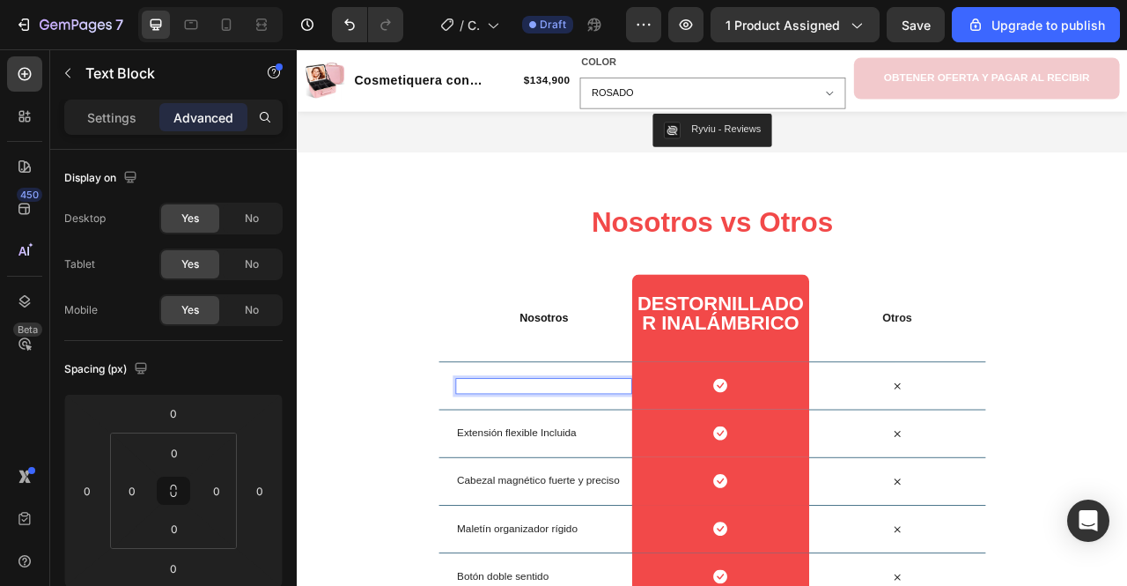
click at [617, 468] on p "Tricolor y regulable" at bounding box center [610, 477] width 221 height 18
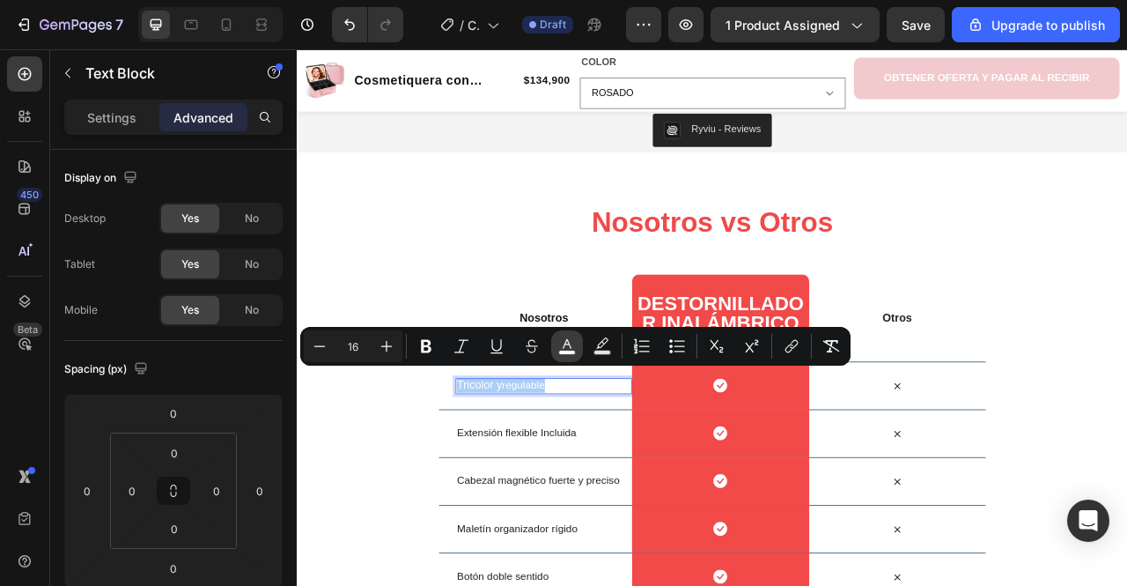
click at [565, 346] on icon "Editor contextual toolbar" at bounding box center [567, 346] width 18 height 18
type input "FFFFFF"
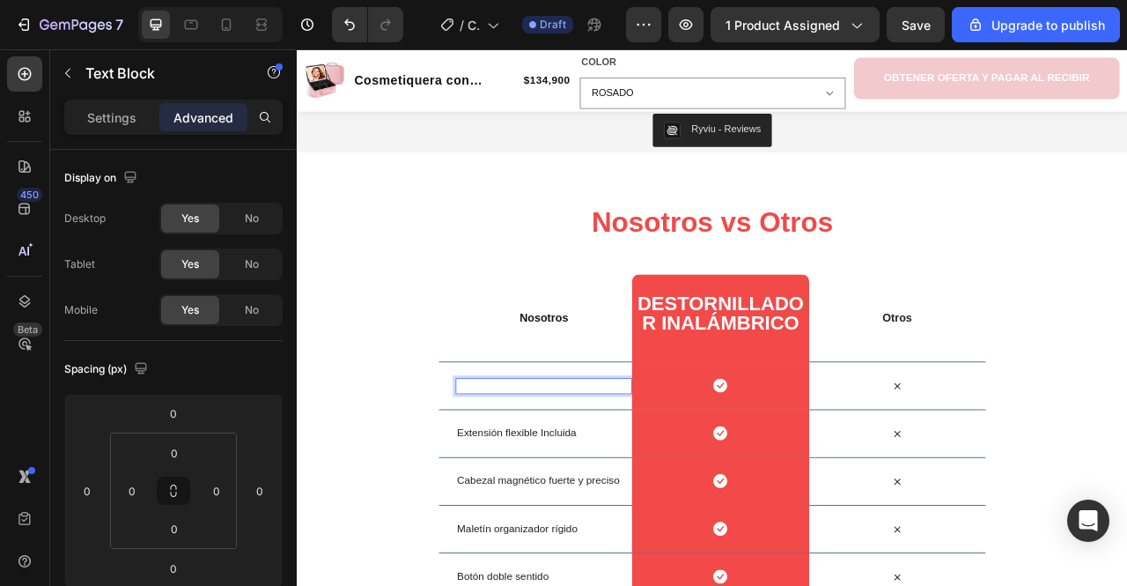
click at [589, 469] on span "regulable" at bounding box center [585, 476] width 55 height 15
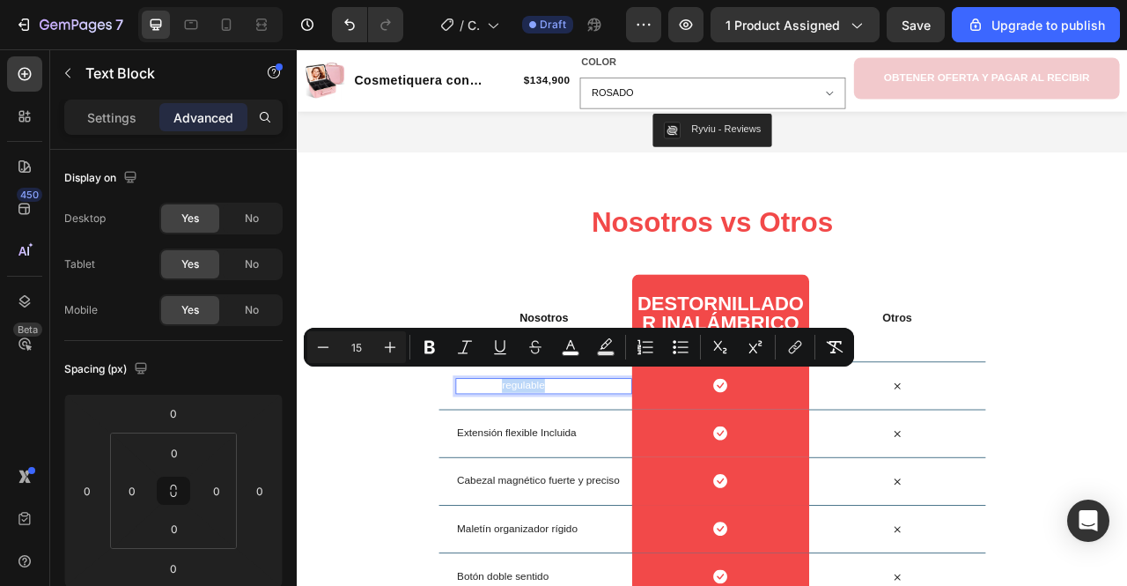
click at [624, 468] on p "Tricolor y regulable" at bounding box center [610, 477] width 221 height 18
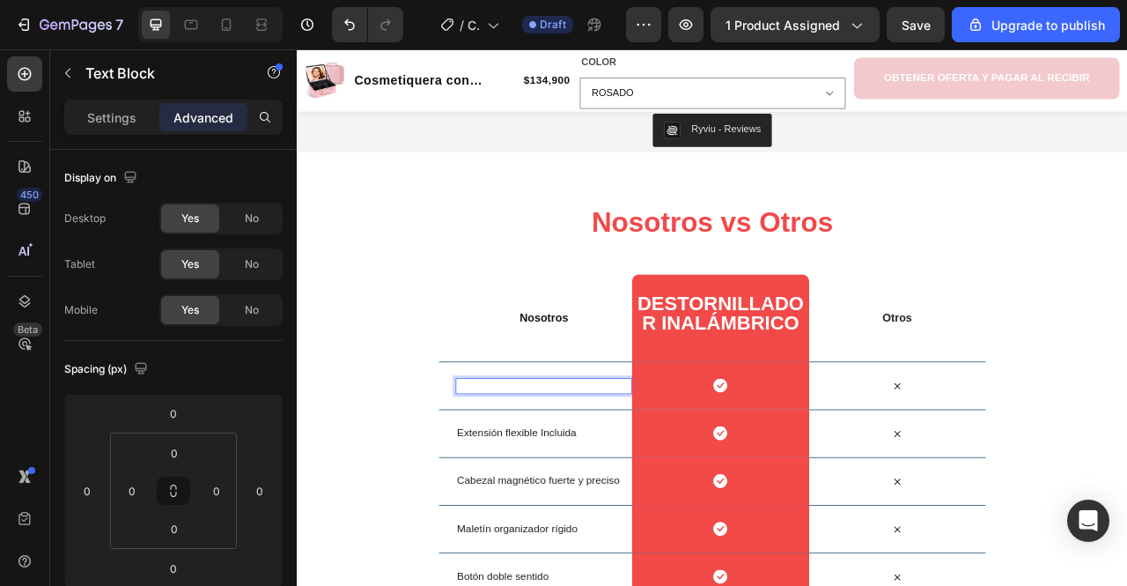
click at [624, 468] on p "Tricolor y regulable" at bounding box center [610, 477] width 221 height 18
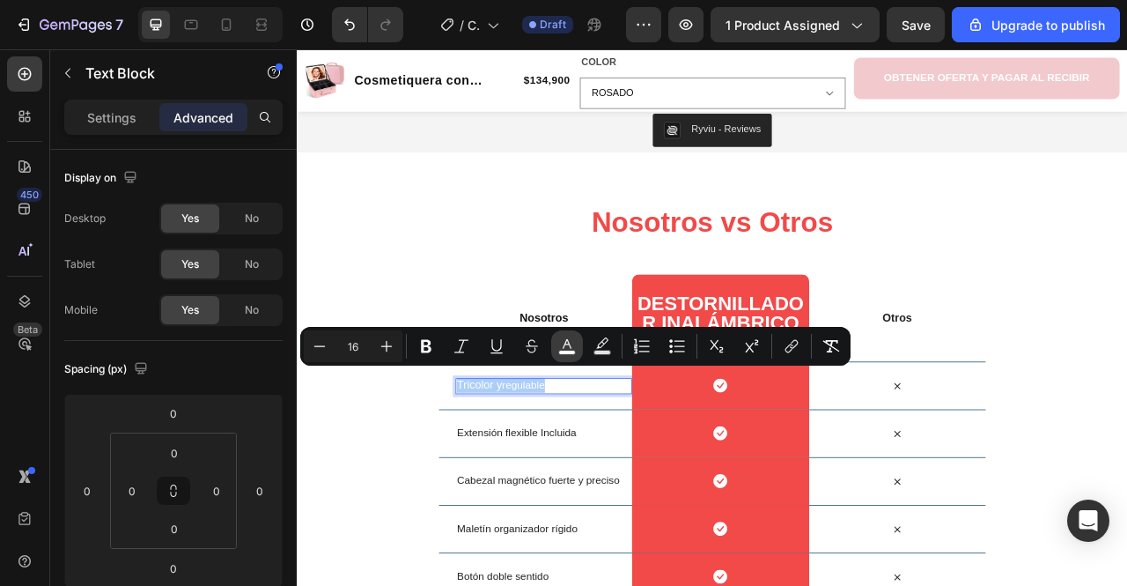
click at [564, 346] on icon "Editor contextual toolbar" at bounding box center [567, 344] width 9 height 10
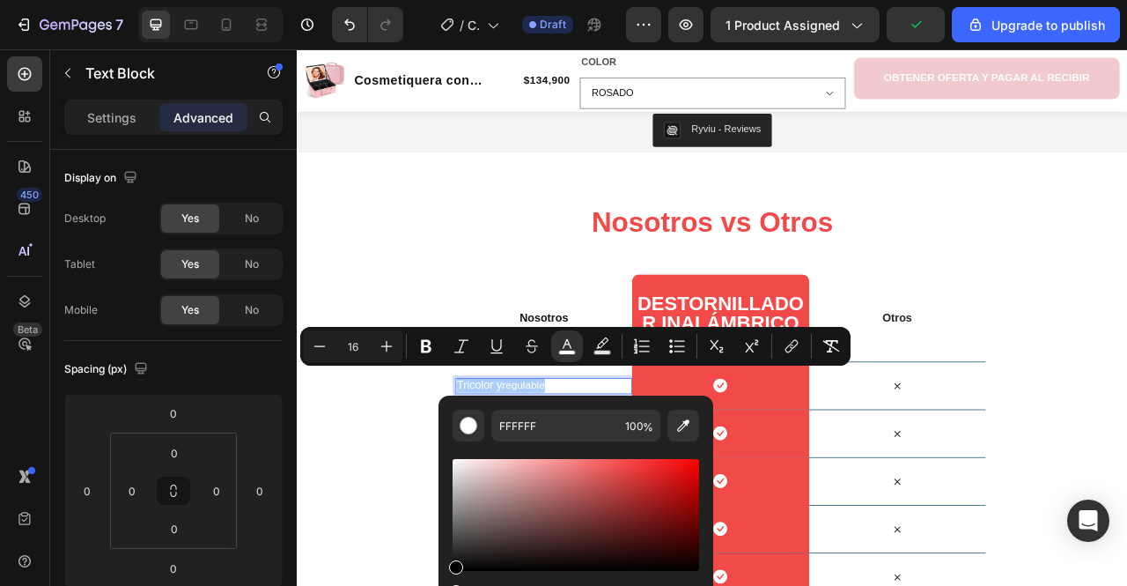
drag, startPoint x: 453, startPoint y: 567, endPoint x: 423, endPoint y: 614, distance: 55.5
click at [423, 0] on html "7 / Cosmetiquera Draft Preview 1 product assigned Upgrade to publish 450 Beta S…" at bounding box center [563, 0] width 1127 height 0
type input "000000"
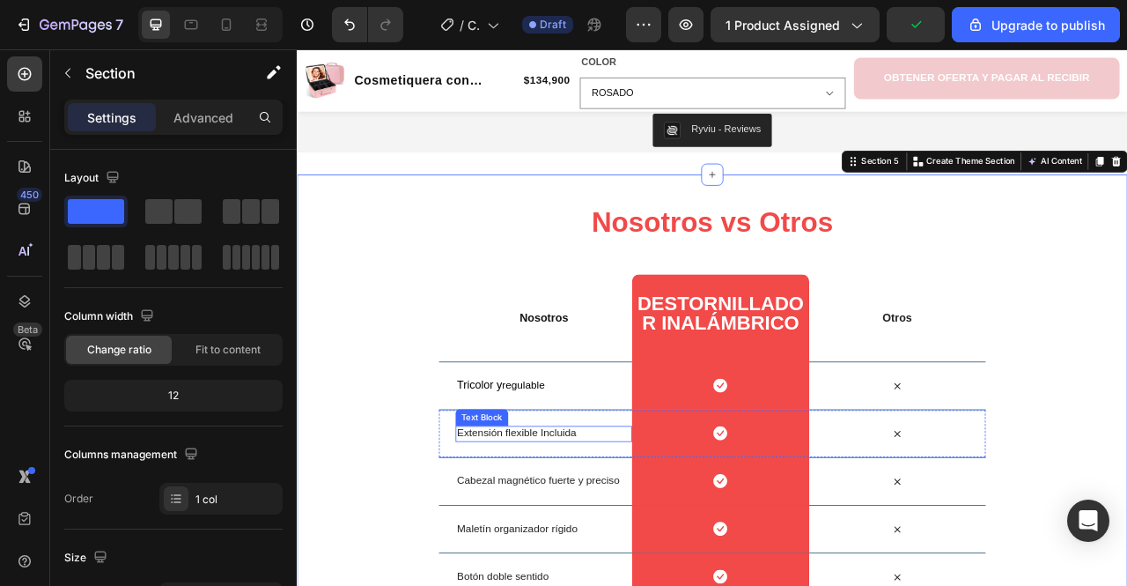
click at [543, 529] on span "Extensión flexible Incluida" at bounding box center [576, 536] width 152 height 15
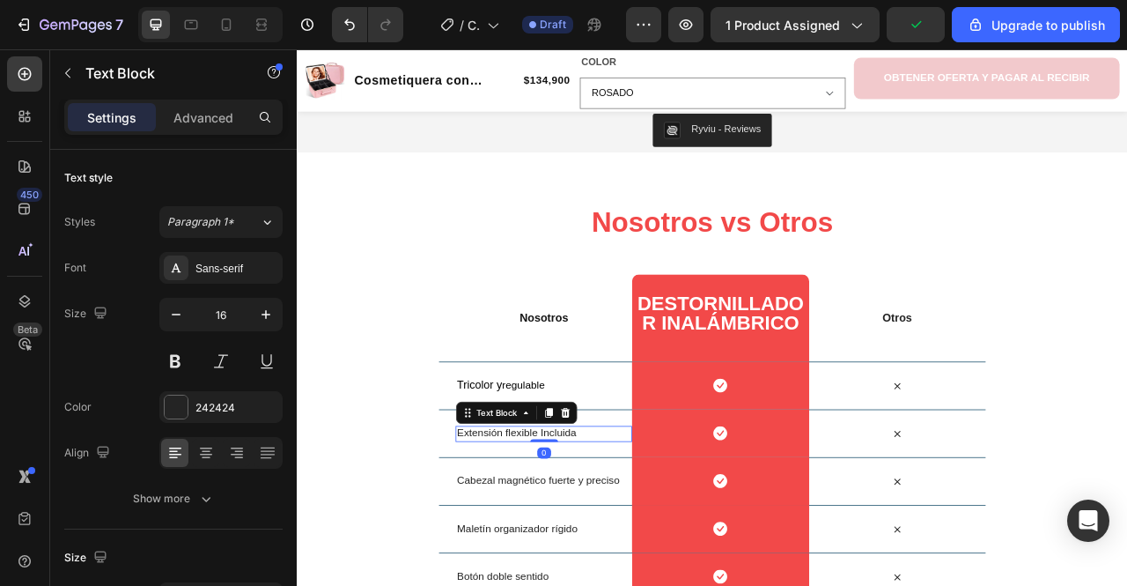
click at [543, 529] on span "Extensión flexible Incluida" at bounding box center [576, 536] width 152 height 15
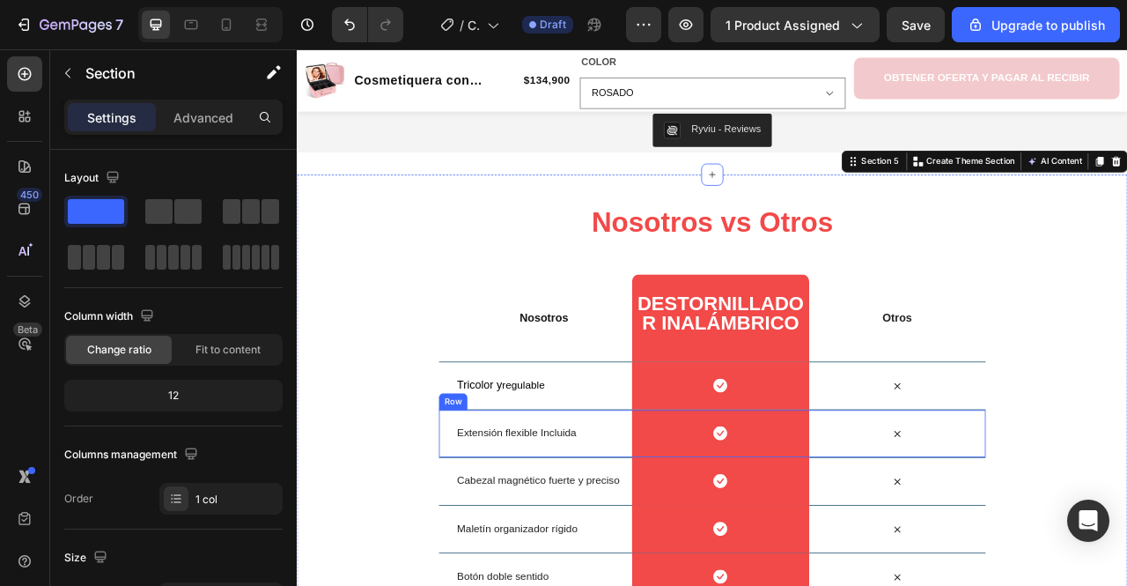
click at [540, 532] on p "Extensión flexible Incluida" at bounding box center [610, 537] width 221 height 18
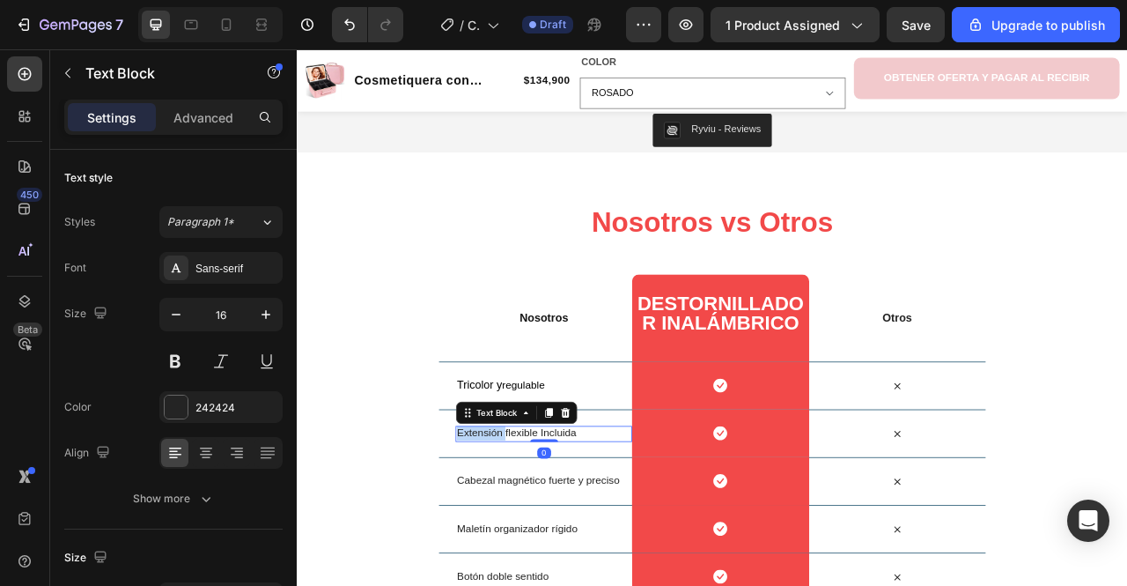
click at [540, 529] on span "Extensión flexible Incluida" at bounding box center [576, 536] width 152 height 15
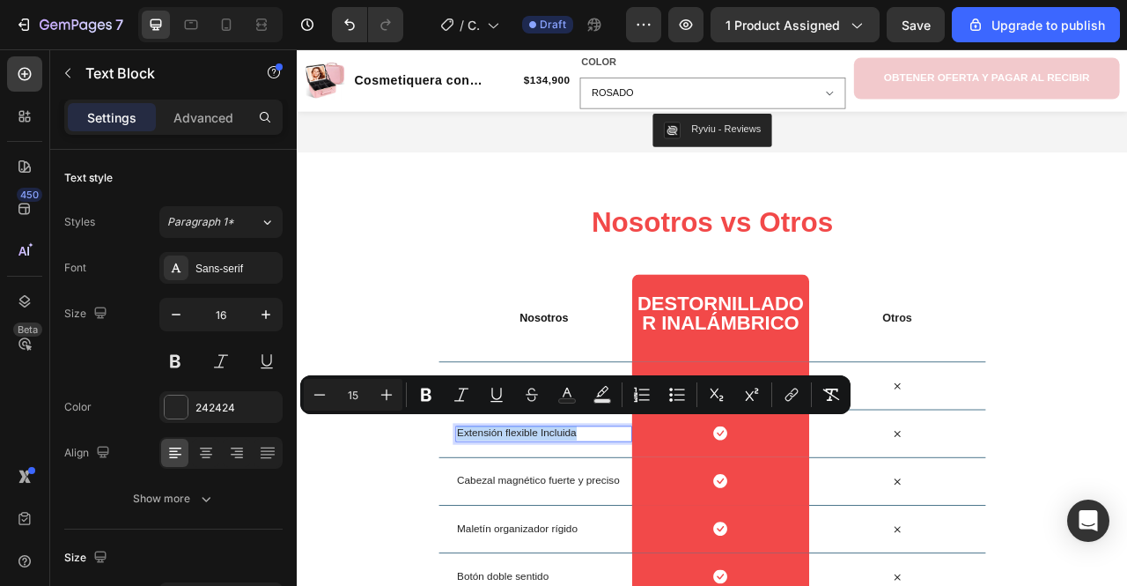
click at [540, 529] on span "Extensión flexible Incluida" at bounding box center [576, 536] width 152 height 15
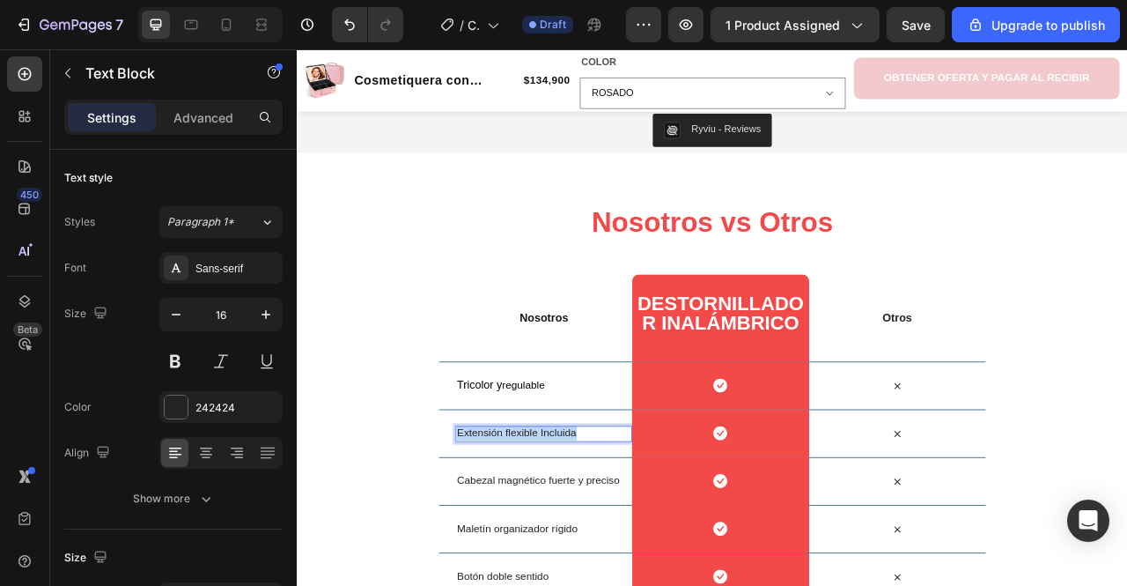
click at [540, 529] on span "Extensión flexible Incluida" at bounding box center [576, 536] width 152 height 15
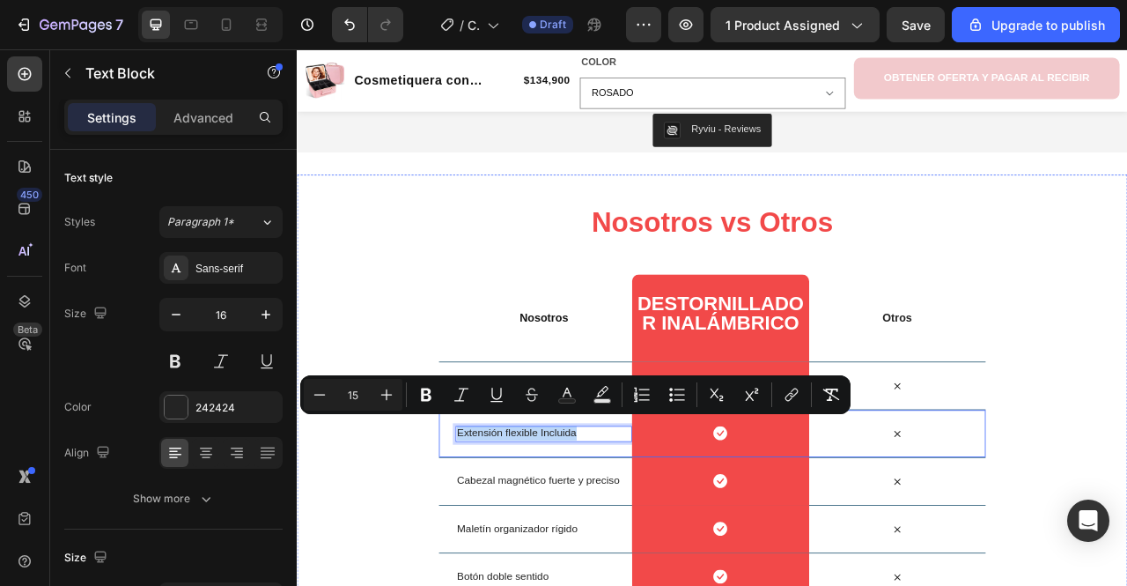
click at [490, 550] on div "Extensión flexible Incluida Text Block 0 Icon Row Icon Row" at bounding box center [825, 537] width 696 height 61
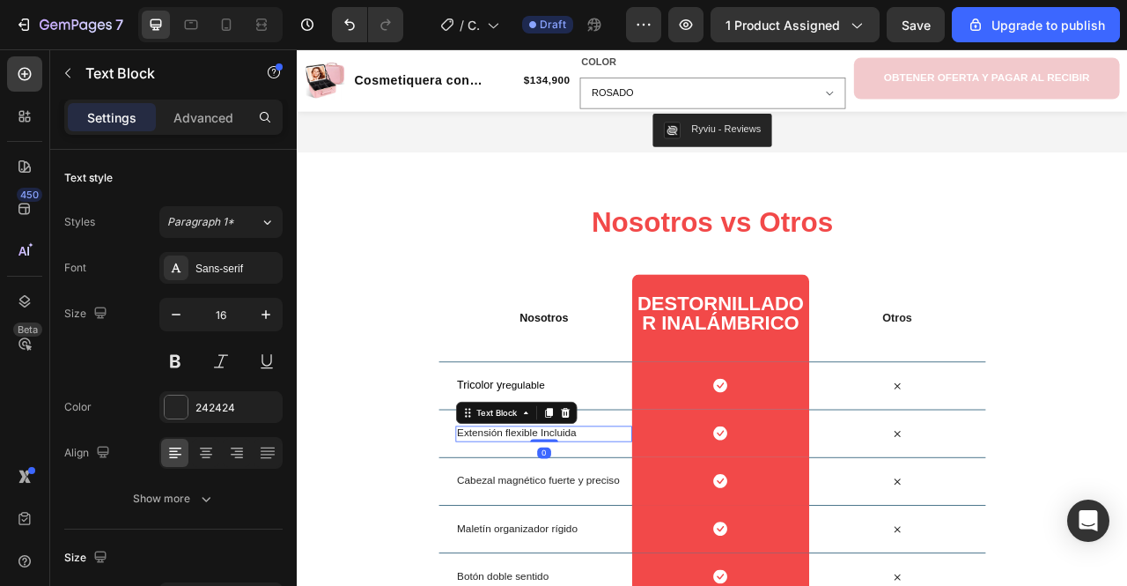
click at [533, 529] on span "Extensión flexible Incluida" at bounding box center [576, 536] width 152 height 15
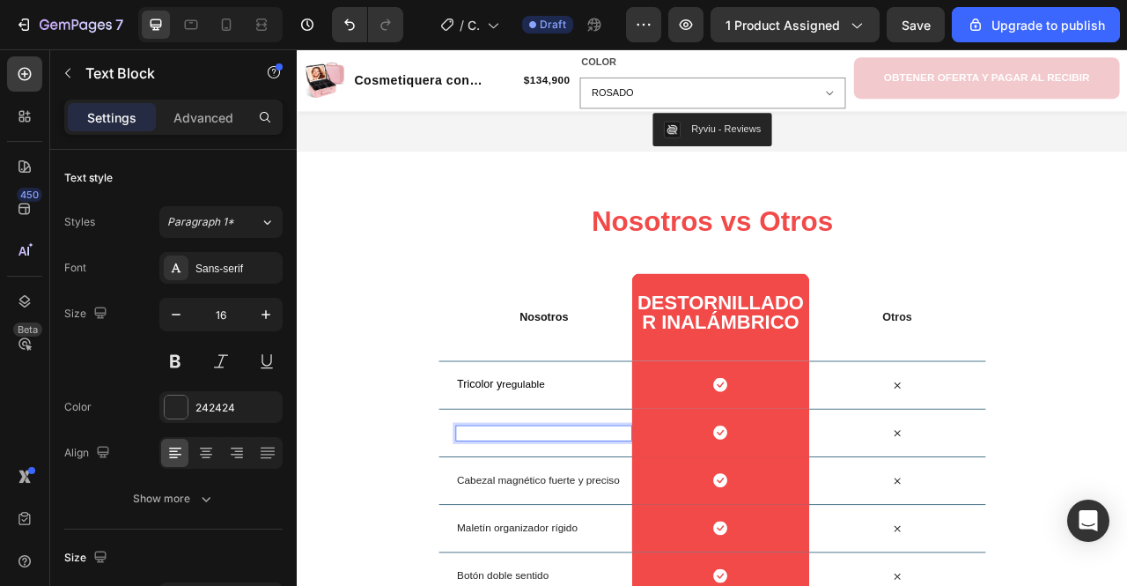
click at [555, 531] on span "Zoom x 10." at bounding box center [535, 535] width 70 height 15
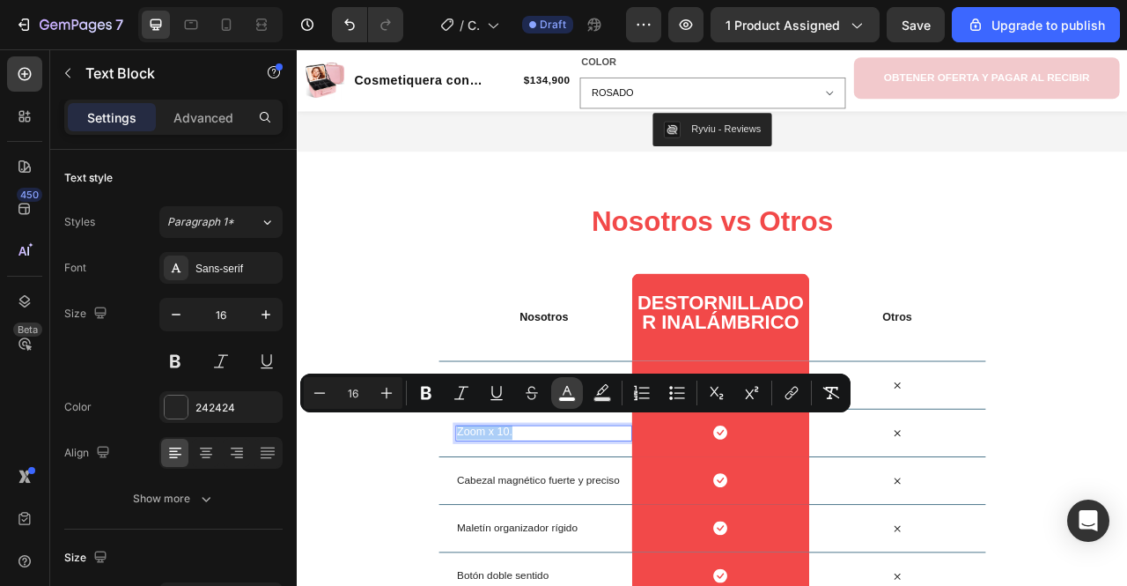
click at [565, 401] on rect "Editor contextual toolbar" at bounding box center [567, 399] width 17 height 4
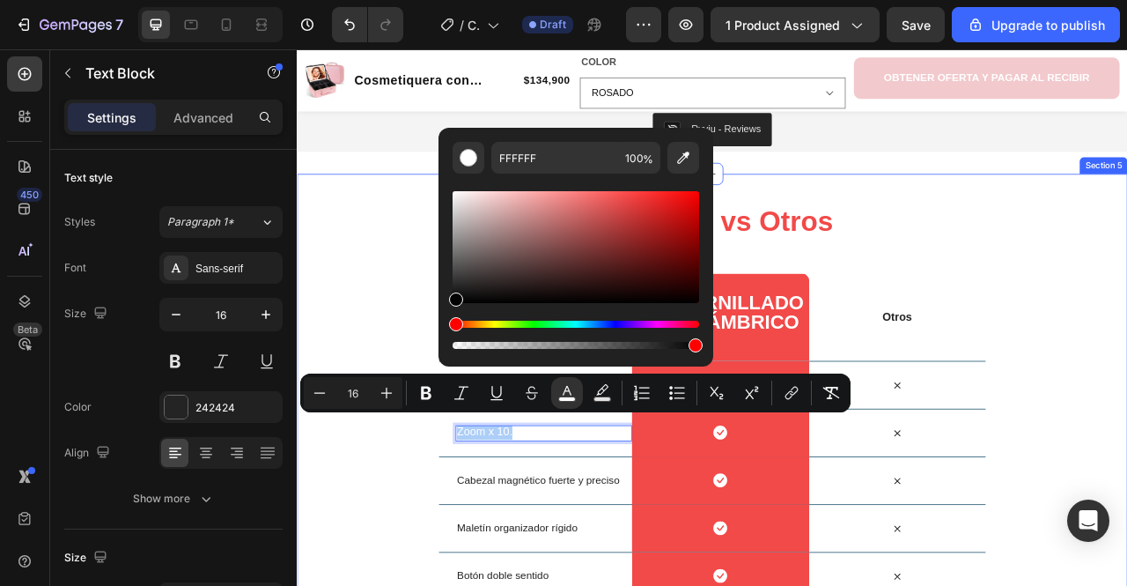
drag, startPoint x: 756, startPoint y: 343, endPoint x: 391, endPoint y: 417, distance: 372.1
type input "020202"
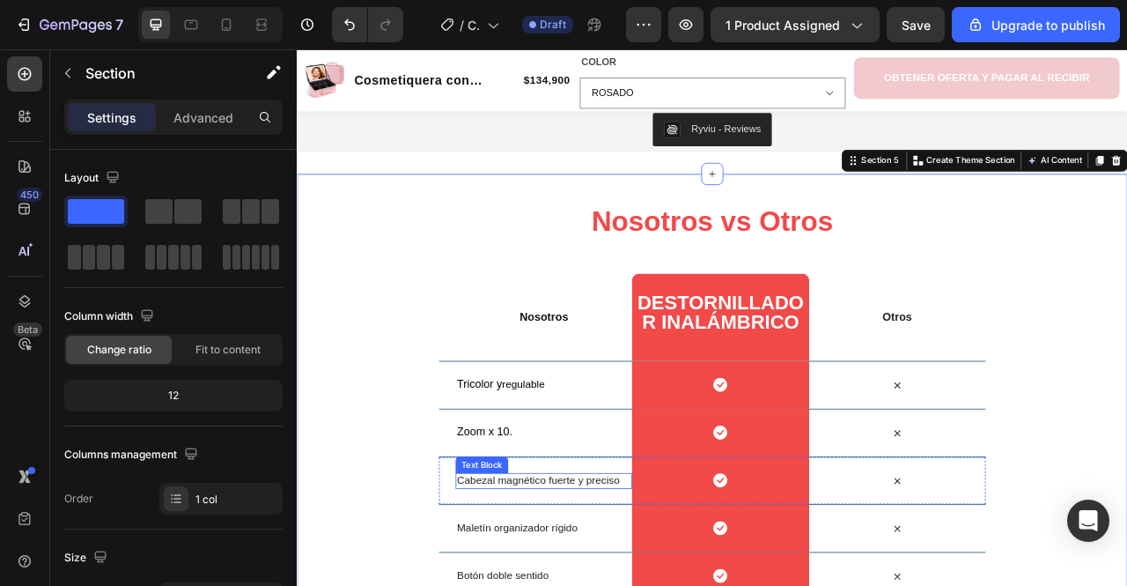
click at [506, 585] on span "Cabezal magnético fuerte y preciso" at bounding box center [603, 596] width 207 height 15
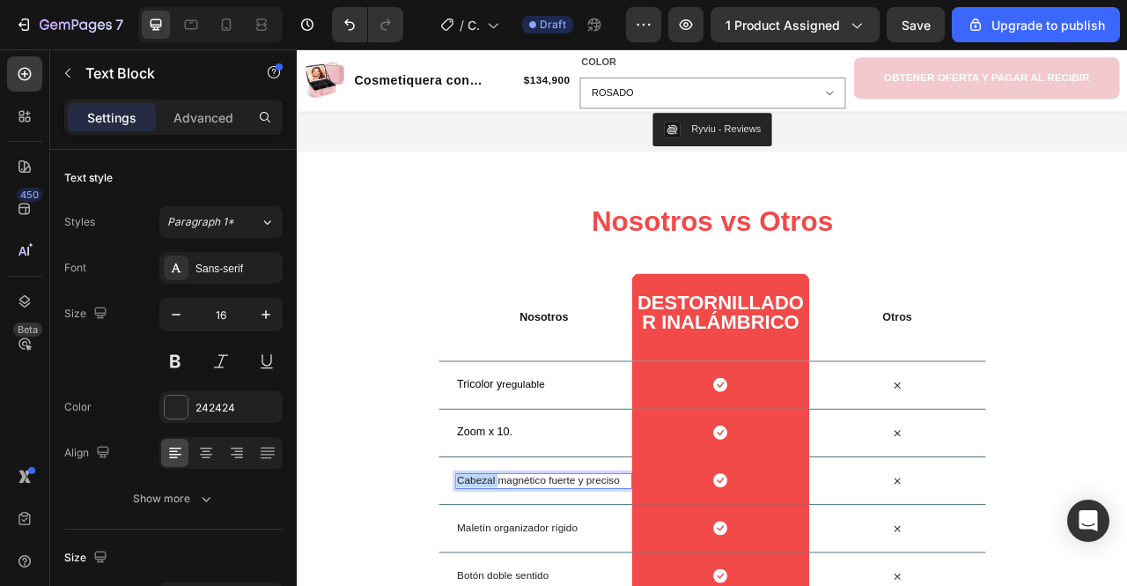
click at [506, 585] on span "Cabezal magnético fuerte y preciso" at bounding box center [603, 596] width 207 height 15
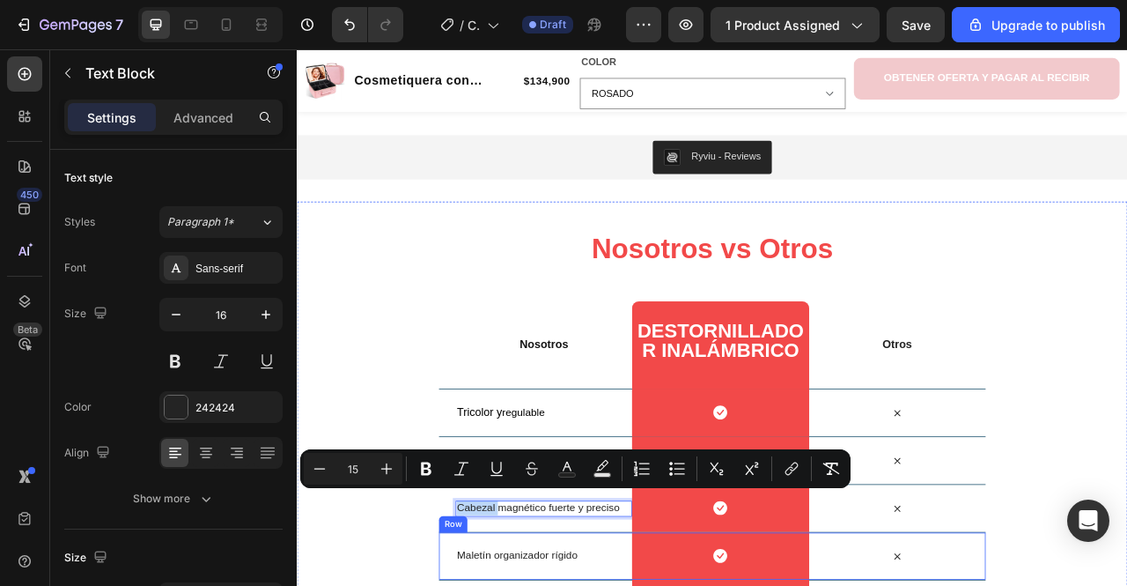
scroll to position [2429, 0]
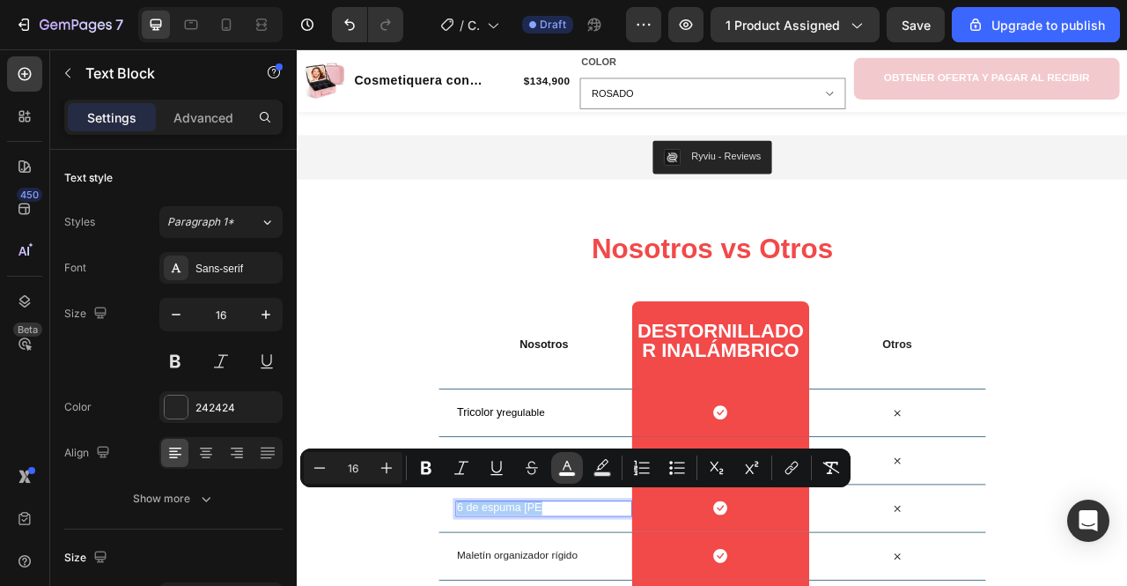
click at [564, 475] on rect "Editor contextual toolbar" at bounding box center [567, 474] width 17 height 4
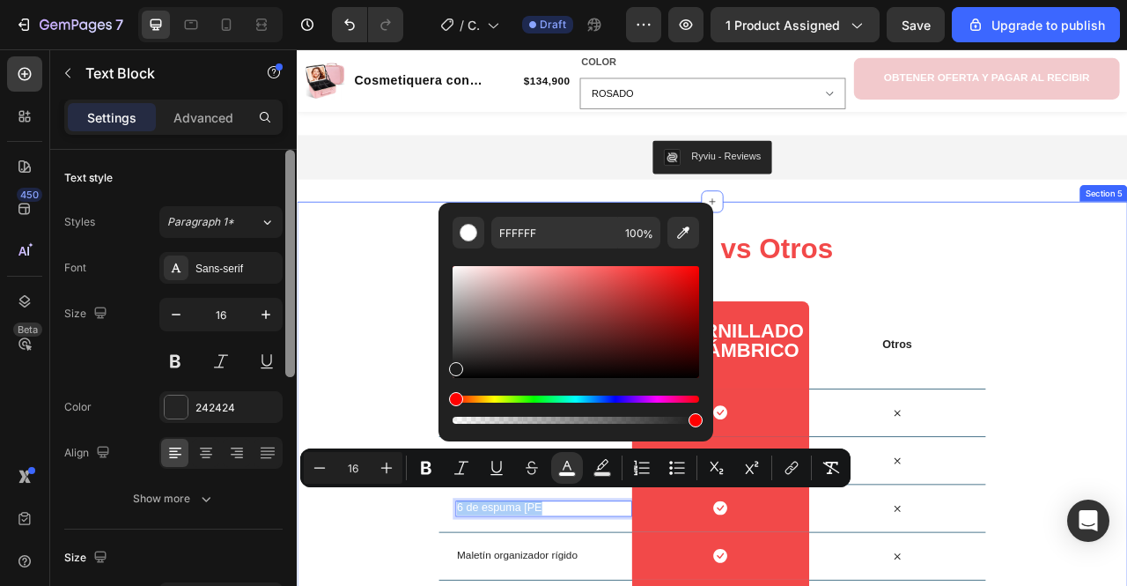
drag, startPoint x: 472, startPoint y: 358, endPoint x: 292, endPoint y: 469, distance: 211.2
click at [292, 0] on body "7 / Cosmetiquera Draft Preview 1 product assigned Save Upgrade to publish 450 B…" at bounding box center [563, 0] width 1127 height 0
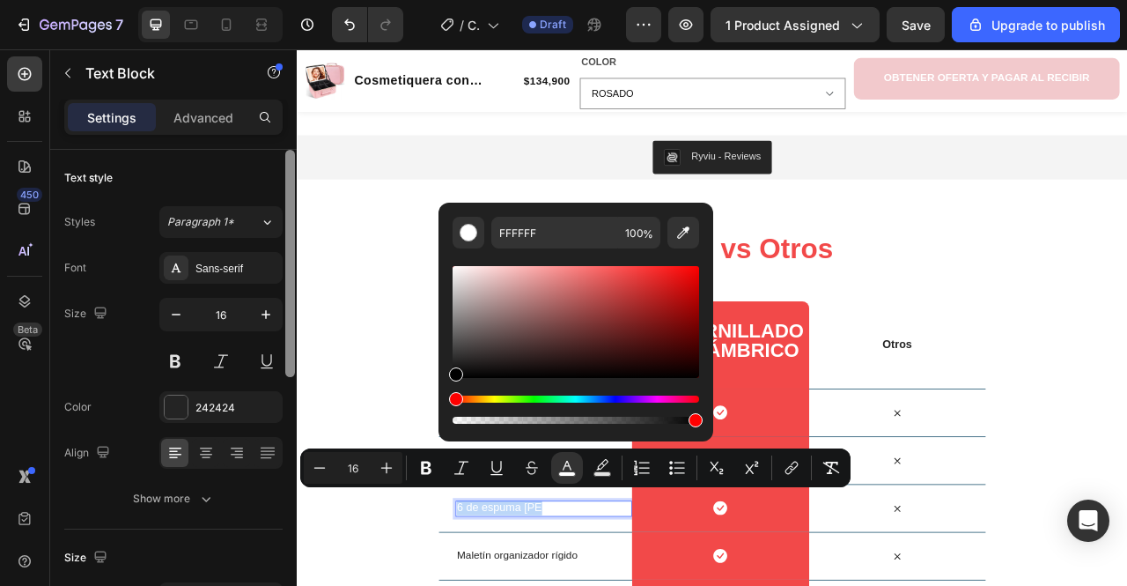
type input "000000"
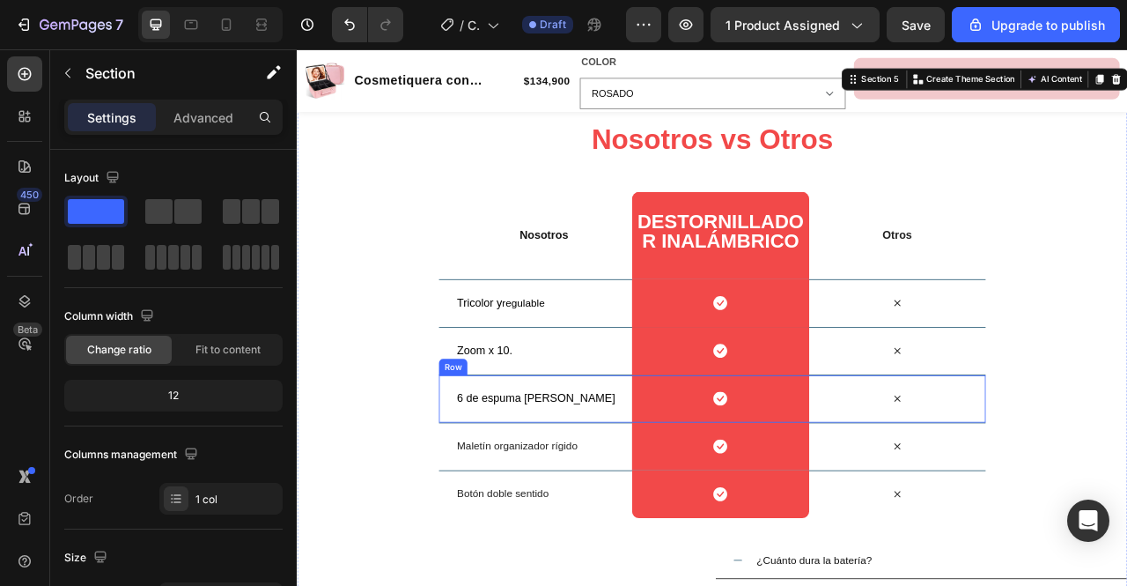
scroll to position [2559, 0]
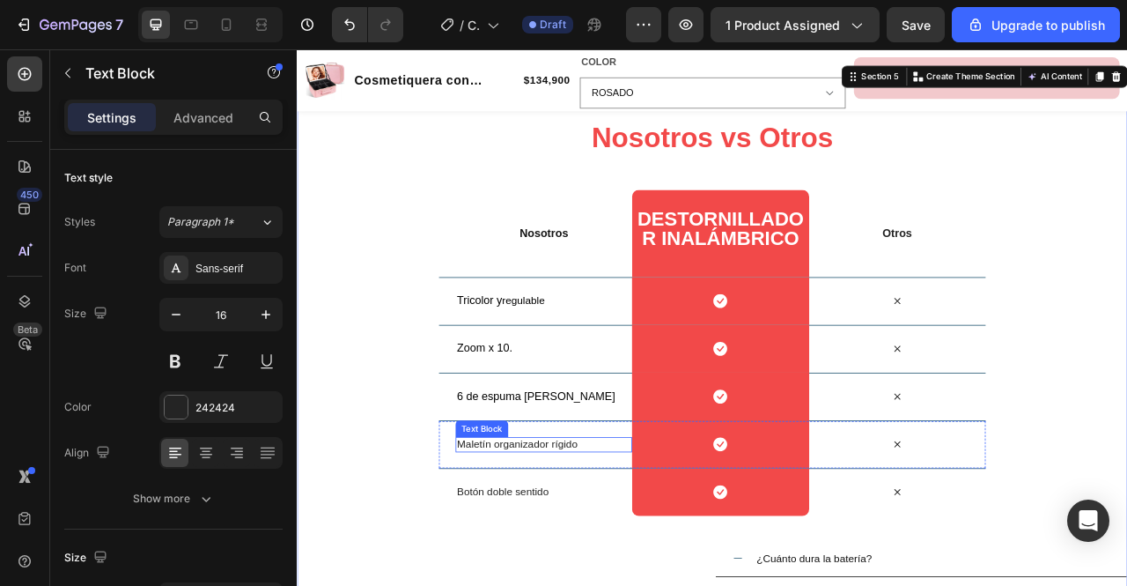
click at [551, 554] on span "Maletín organizador rígido" at bounding box center [576, 550] width 153 height 15
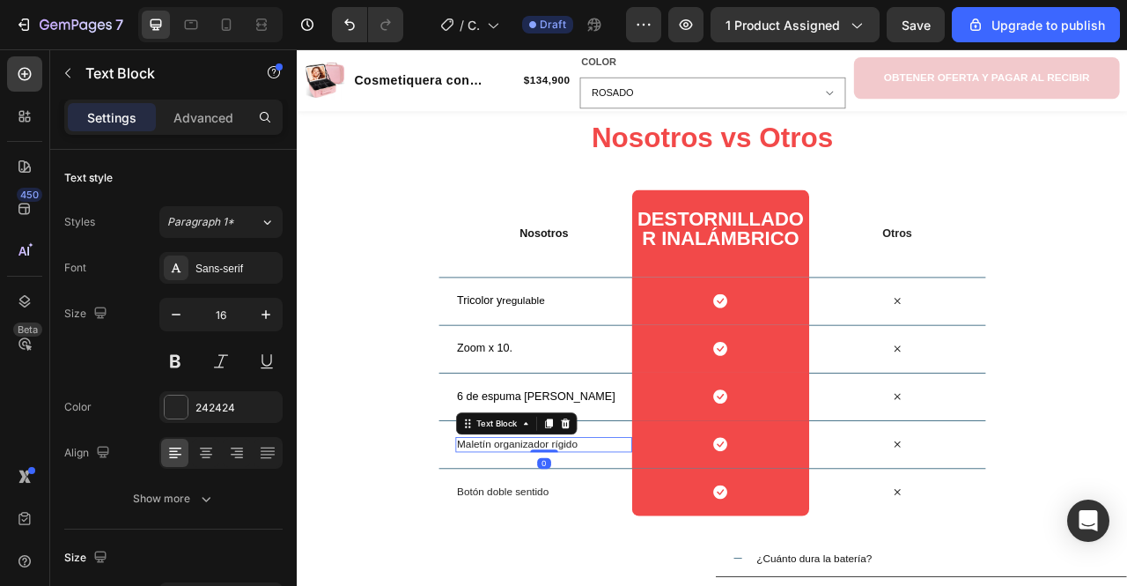
click at [551, 554] on span "Maletín organizador rígido" at bounding box center [576, 550] width 153 height 15
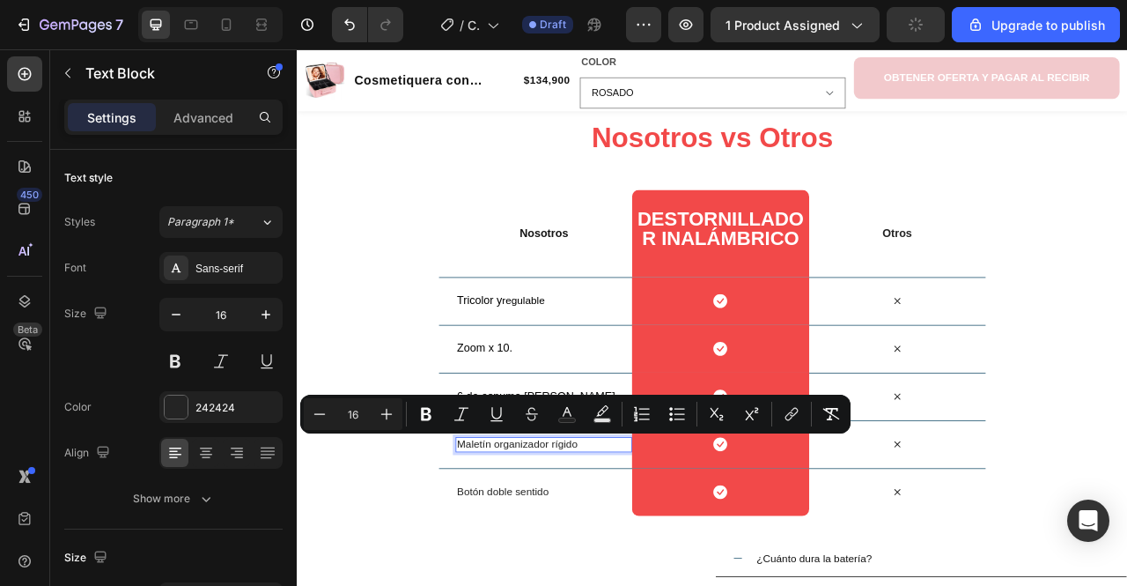
scroll to position [2560, 0]
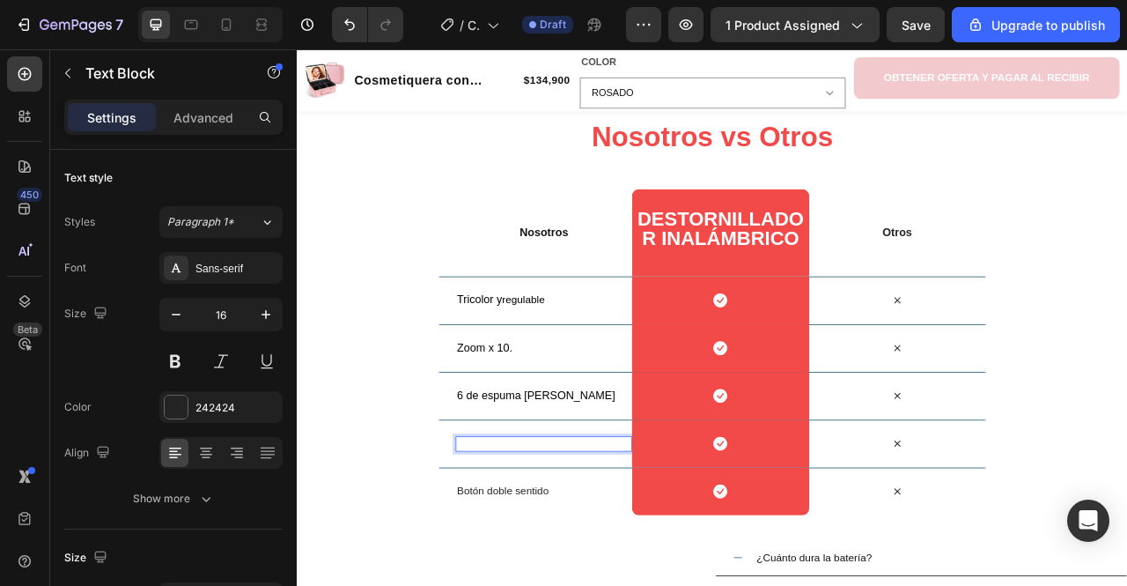
click at [550, 549] on span "Ecopiel impermeable" at bounding box center [565, 550] width 131 height 15
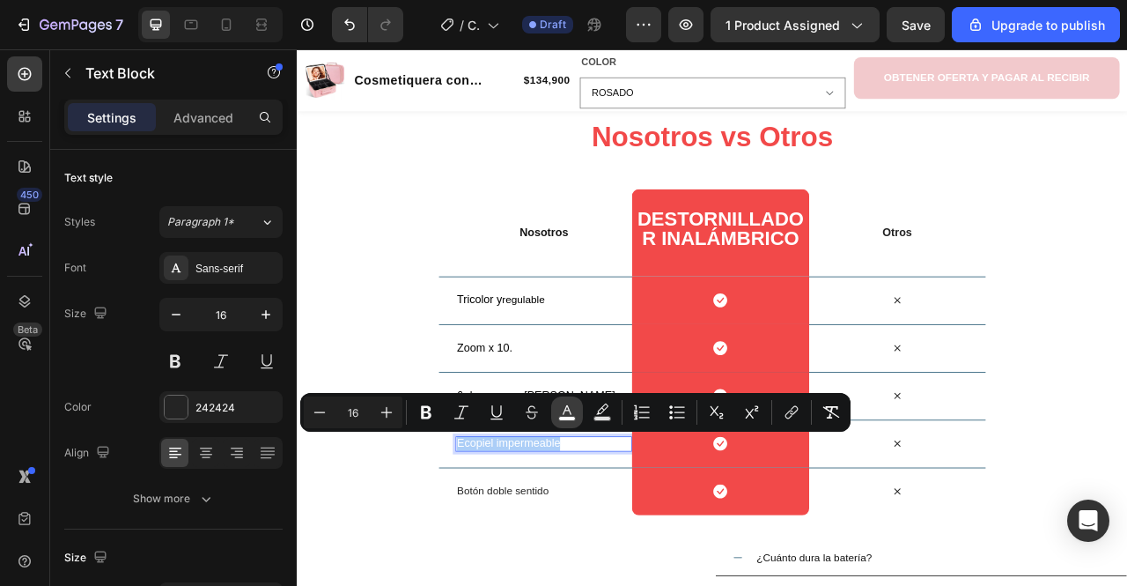
click at [569, 409] on icon "Editor contextual toolbar" at bounding box center [567, 410] width 9 height 10
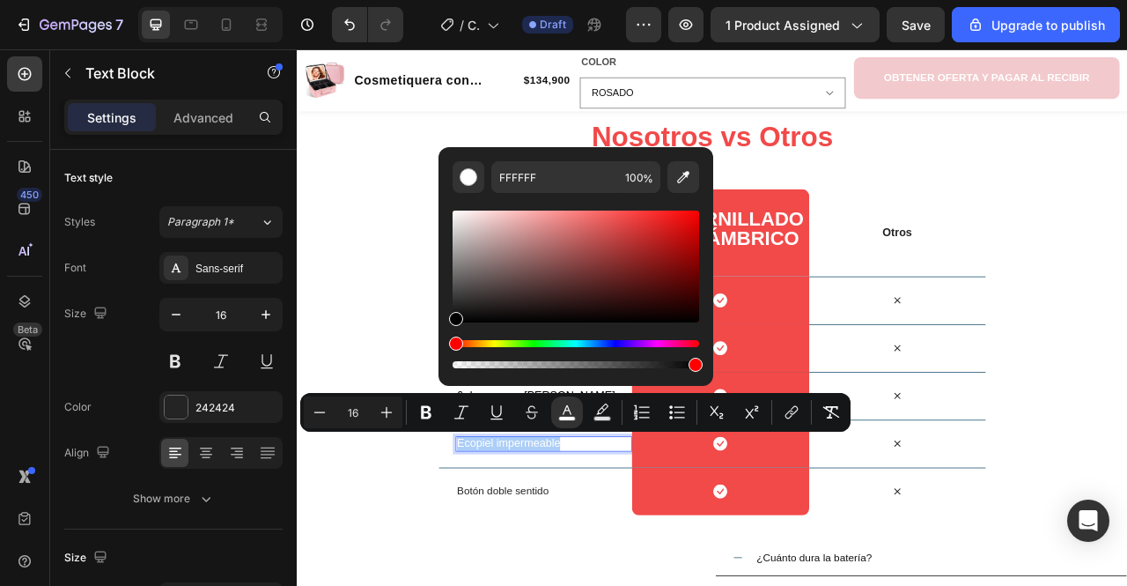
drag, startPoint x: 850, startPoint y: 336, endPoint x: 380, endPoint y: 441, distance: 481.2
type input "000000"
click at [380, 441] on div "Nosotros vs Otros Heading Row Nosotros Text Block DESTORNILLADoR INALÁMBRICO He…" at bounding box center [825, 562] width 1057 height 853
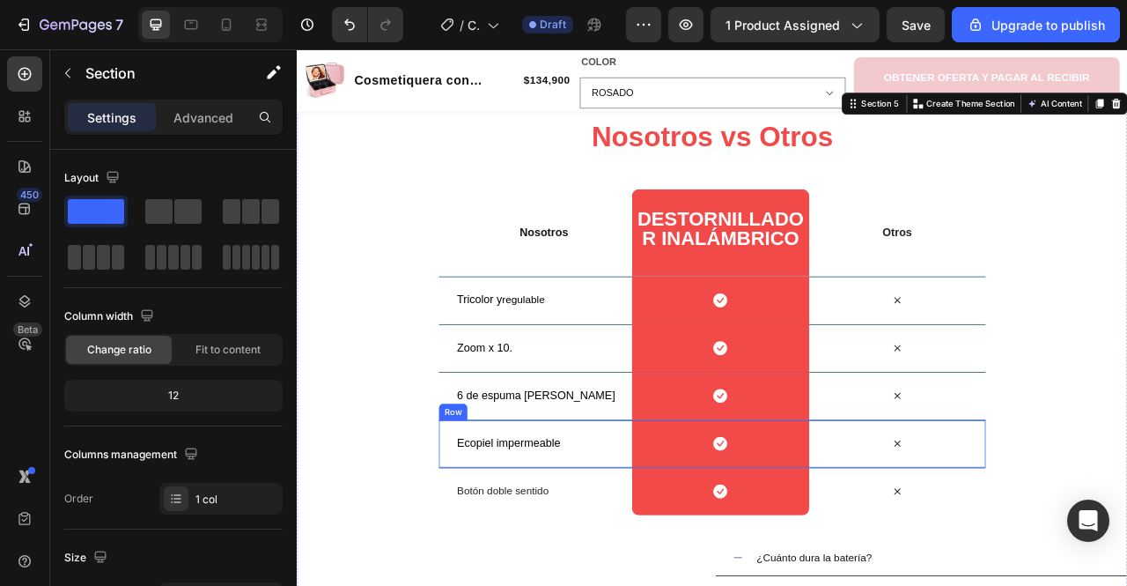
click at [542, 554] on span "Ecopiel impermeable" at bounding box center [565, 550] width 131 height 15
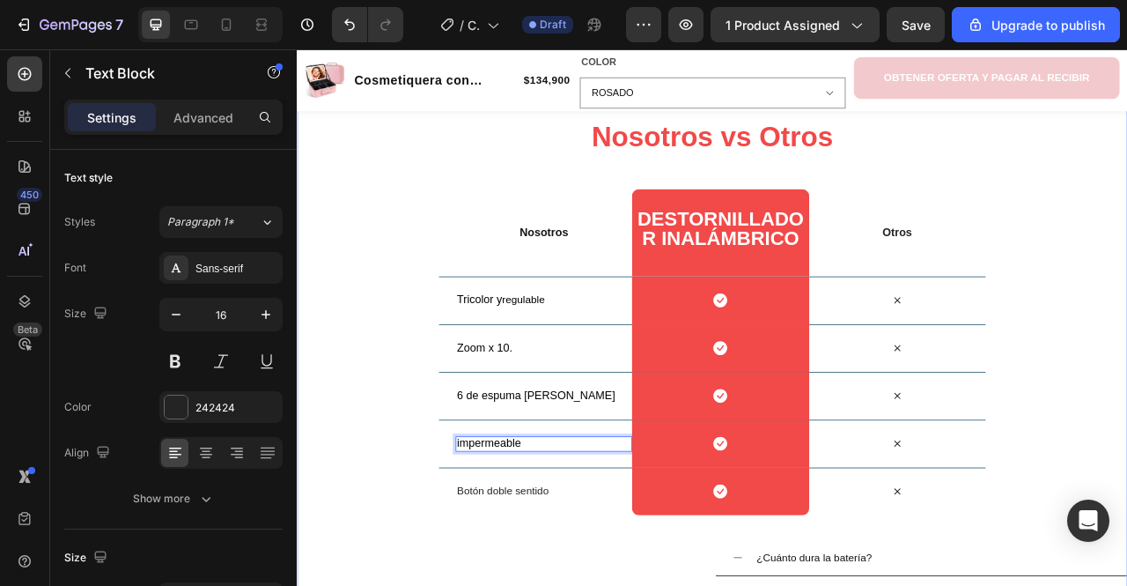
click at [415, 542] on div "Nosotros vs Otros Heading Row Nosotros Text Block DESTORNILLADoR INALÁMBRICO He…" at bounding box center [825, 562] width 1057 height 853
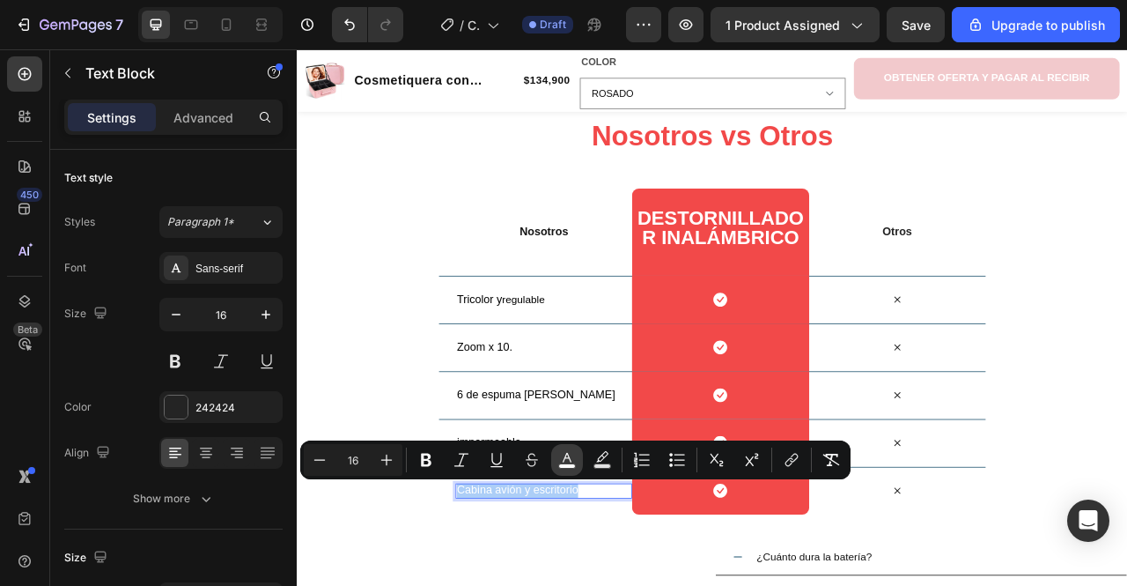
click at [565, 461] on icon "Editor contextual toolbar" at bounding box center [567, 460] width 18 height 18
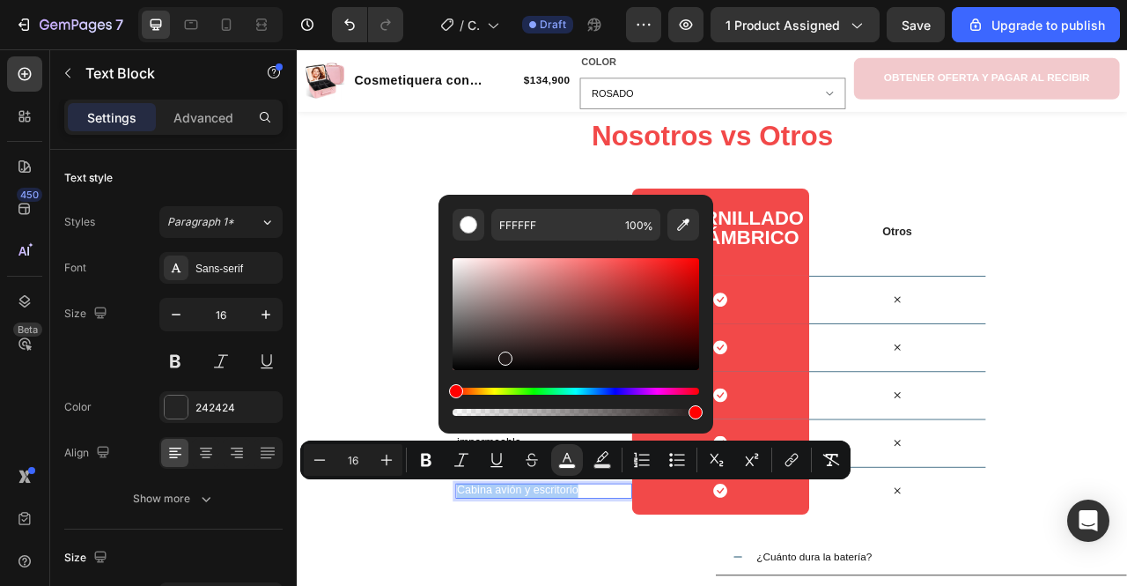
drag, startPoint x: 800, startPoint y: 404, endPoint x: 370, endPoint y: 477, distance: 436.0
type input "000000"
click at [370, 477] on div "Nosotros vs Otros Heading Row Nosotros Text Block DESTORNILLADoR INALÁMBRICO He…" at bounding box center [825, 561] width 1057 height 853
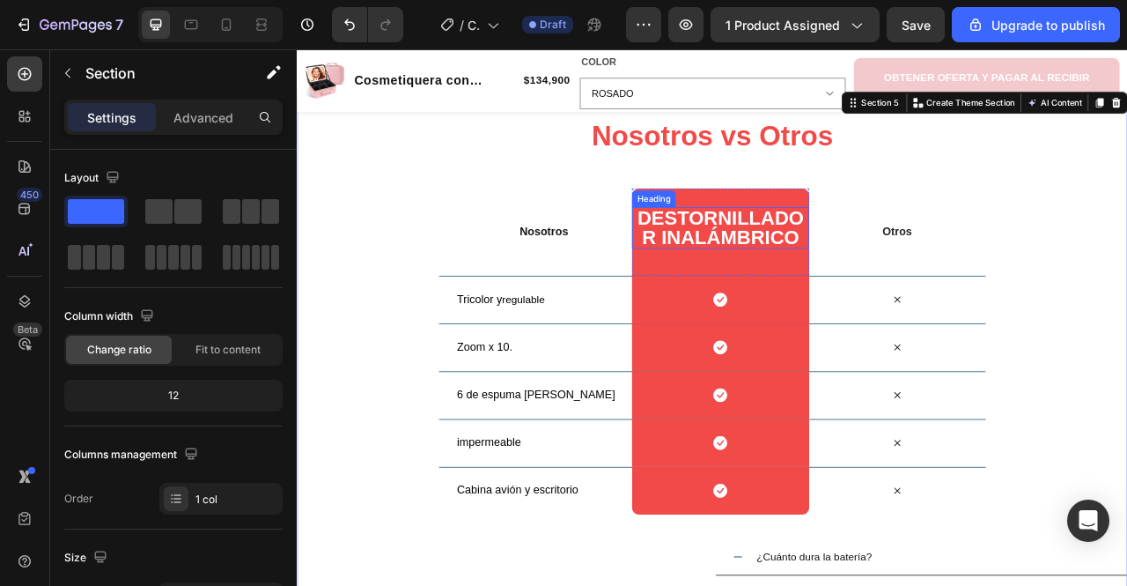
click at [789, 278] on h2 "DESTORNILLADoR INALÁMBRICO" at bounding box center [835, 276] width 225 height 53
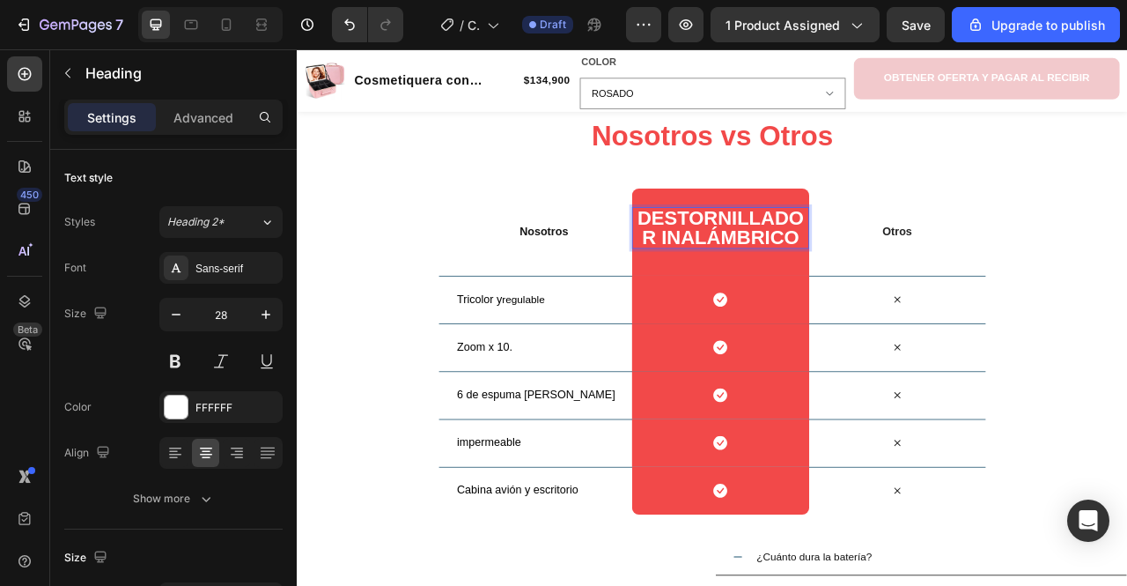
click at [789, 278] on h2 "DESTORNILLADoR INALÁMBRICO" at bounding box center [835, 276] width 225 height 53
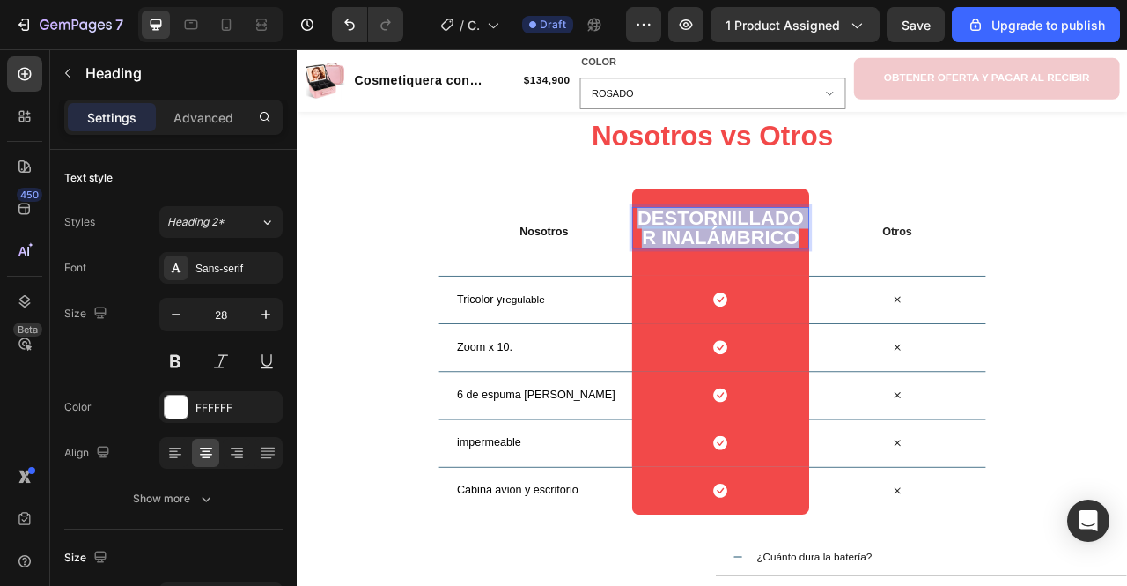
click at [789, 278] on p "DESTORNILLADoR INALÁMBRICO" at bounding box center [835, 276] width 221 height 49
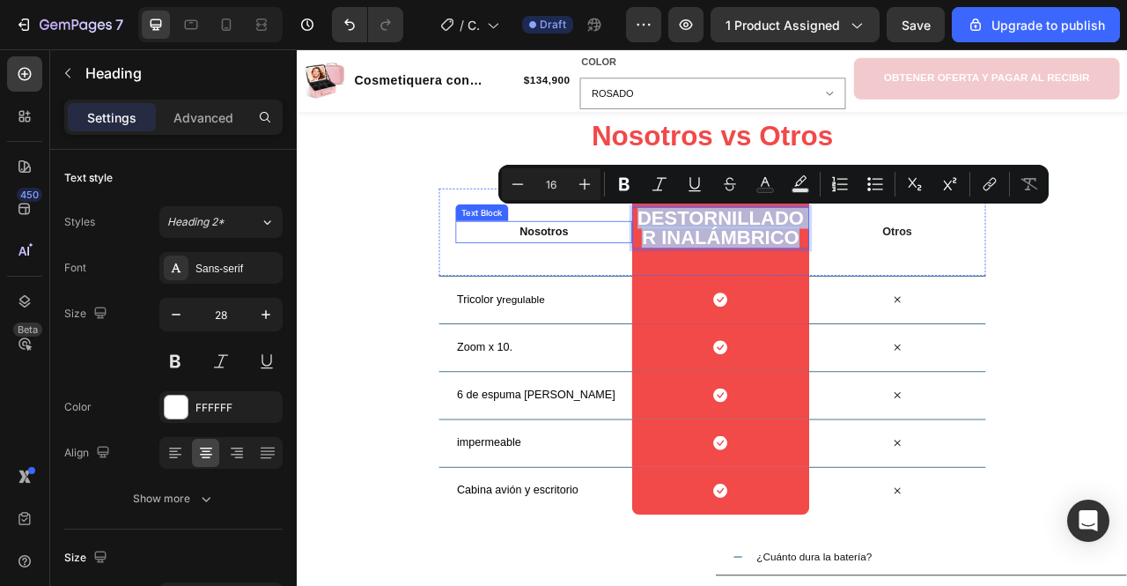
click at [571, 270] on p "Nosotros" at bounding box center [610, 283] width 221 height 26
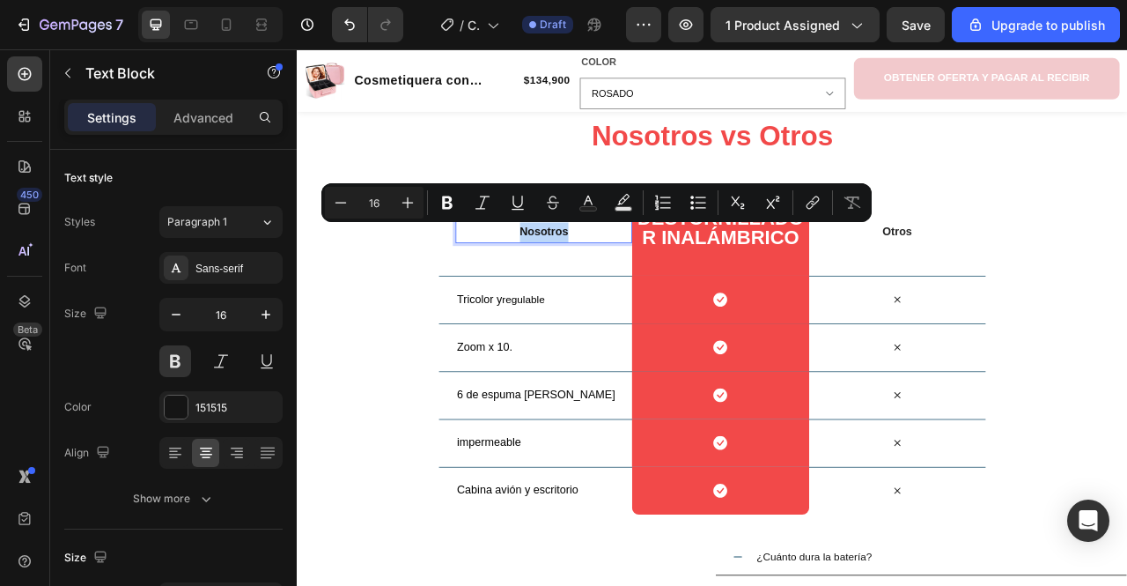
click at [571, 270] on p "Nosotros" at bounding box center [610, 283] width 221 height 26
click at [594, 351] on div "Tricolor y regulable Text Block" at bounding box center [610, 368] width 225 height 60
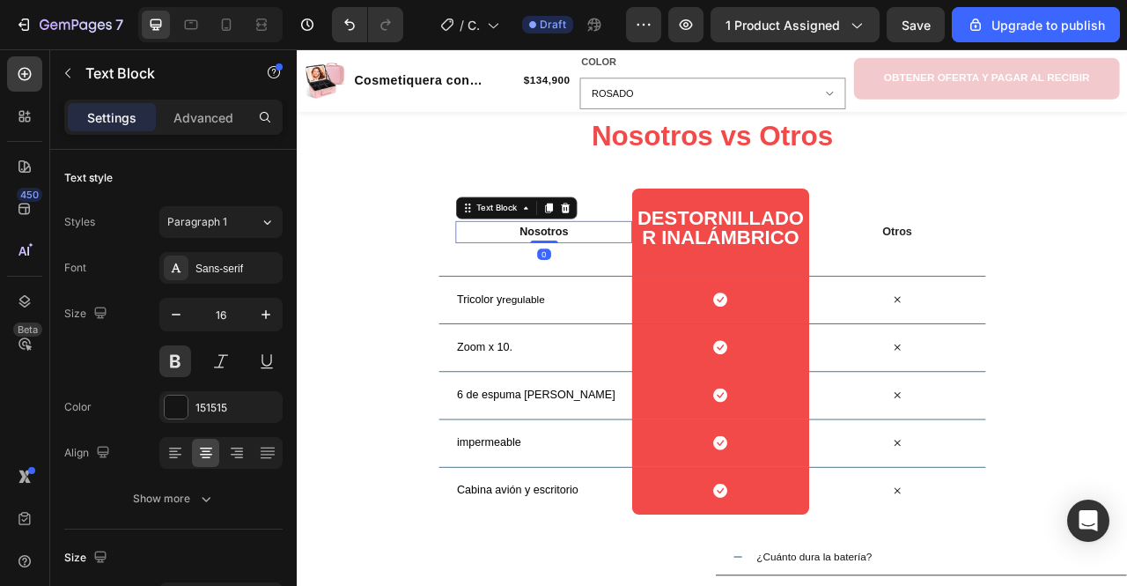
click at [646, 276] on p "Nosotros" at bounding box center [610, 283] width 221 height 26
click at [620, 281] on p "Caracterñisticas" at bounding box center [610, 283] width 221 height 26
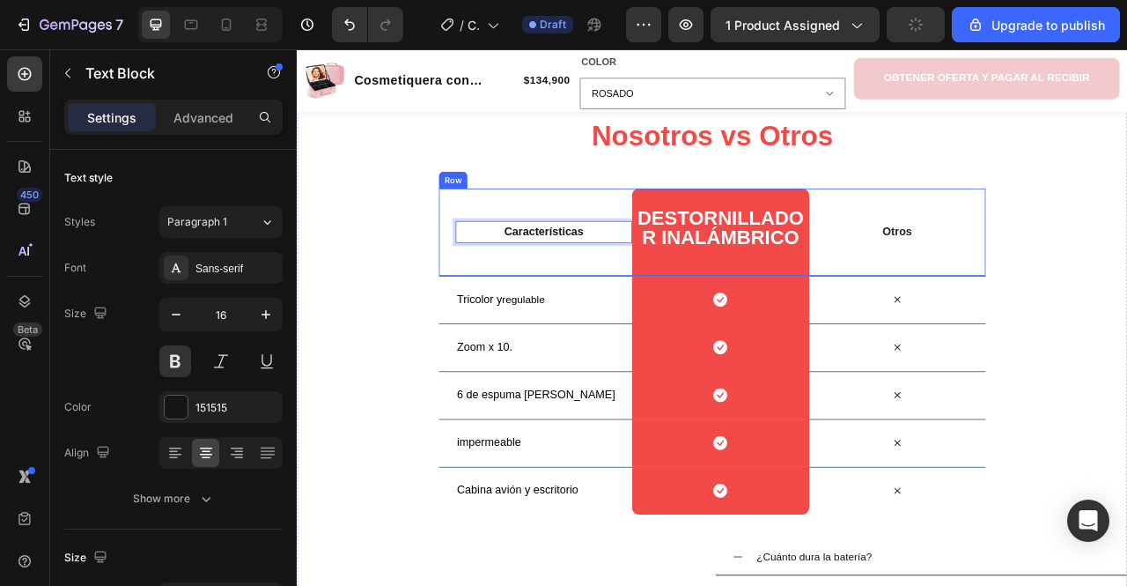
click at [585, 229] on div "Características Text Block 0" at bounding box center [610, 281] width 225 height 111
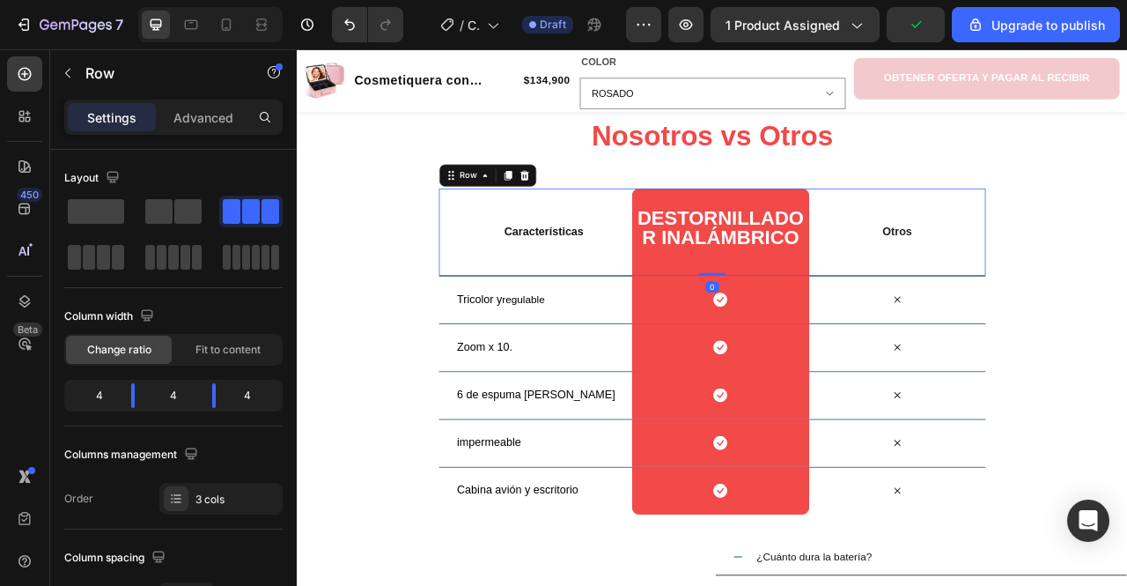
click at [674, 323] on div "Características Text Block" at bounding box center [610, 281] width 225 height 111
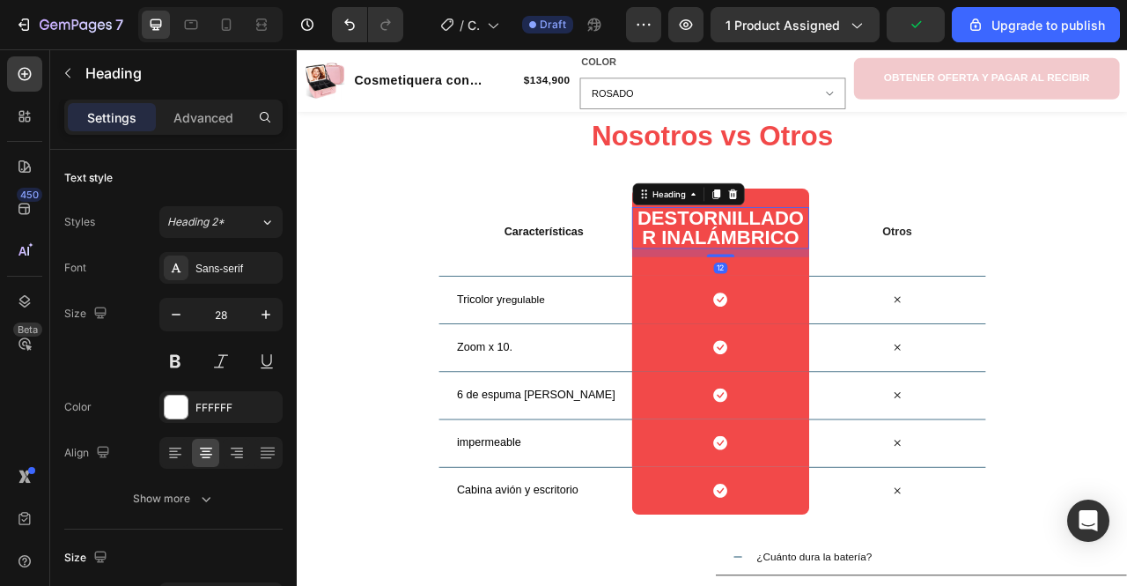
click at [785, 292] on p "DESTORNILLADoR INALÁMBRICO" at bounding box center [835, 276] width 221 height 49
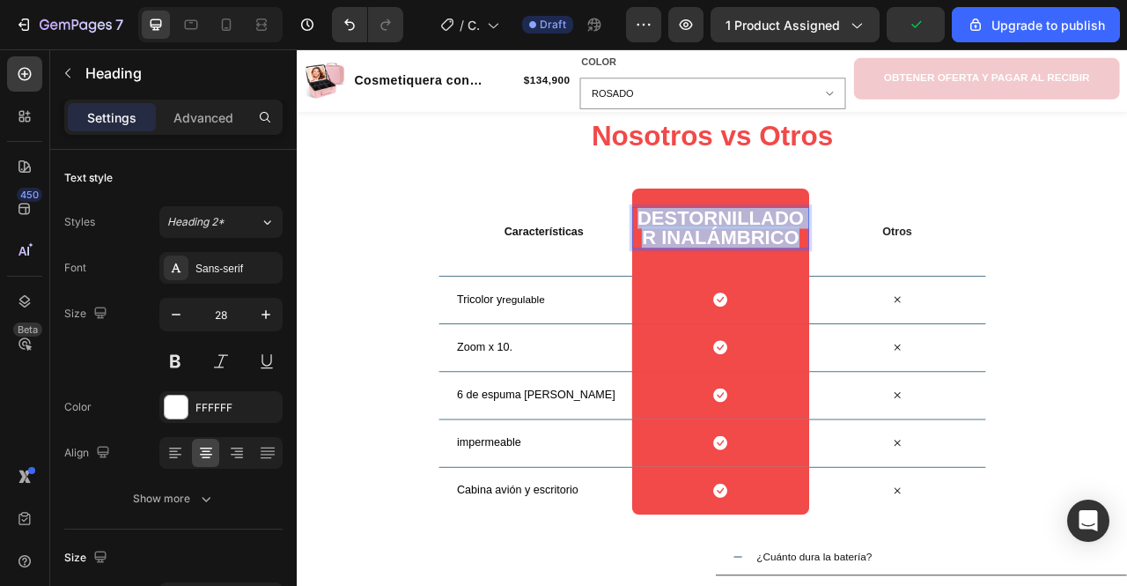
click at [783, 292] on p "DESTORNILLADoR INALÁMBRICO" at bounding box center [835, 276] width 221 height 49
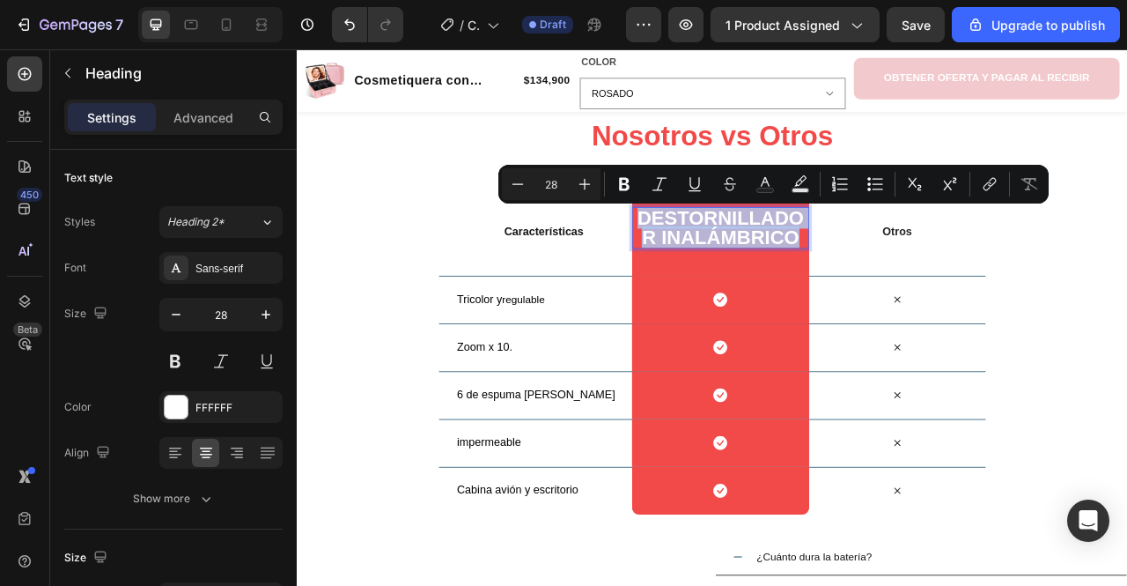
click at [783, 292] on p "DESTORNILLADoR INALÁMBRICO" at bounding box center [835, 276] width 221 height 49
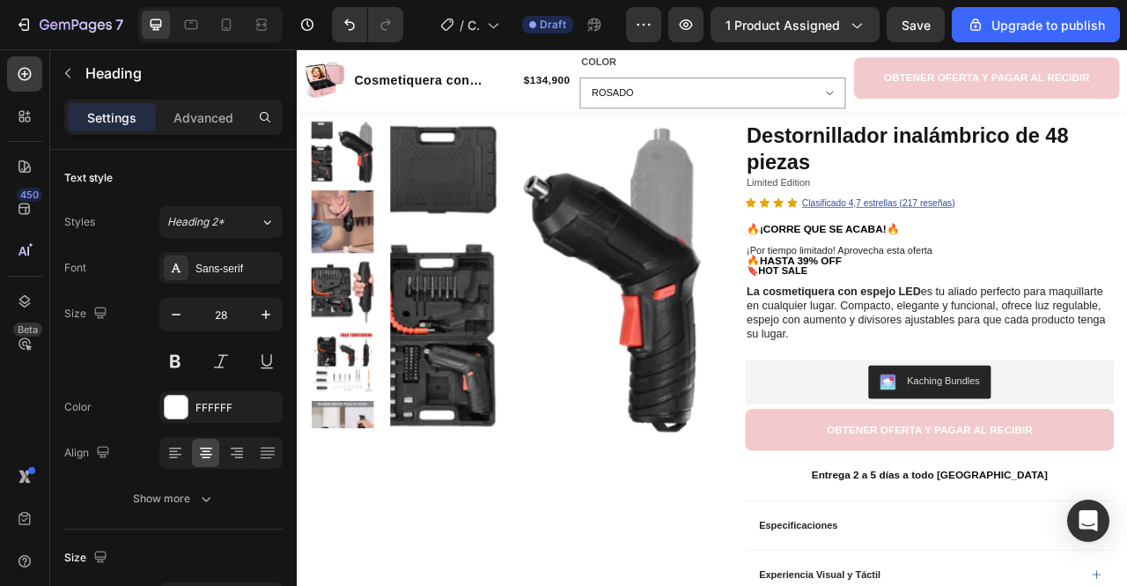
scroll to position [69, 0]
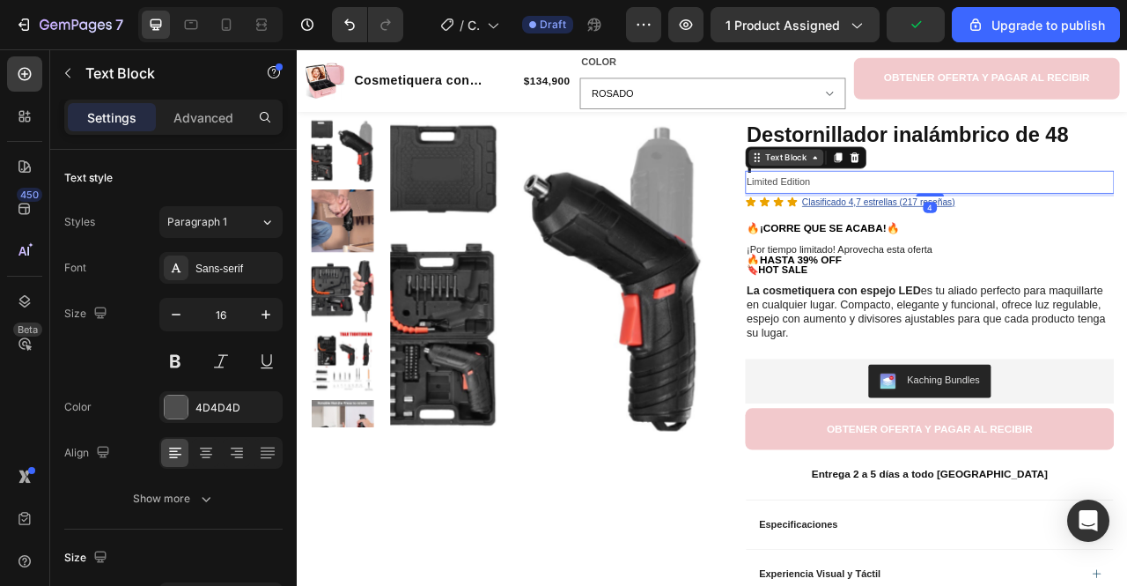
click at [916, 194] on div "Text Block" at bounding box center [918, 186] width 95 height 21
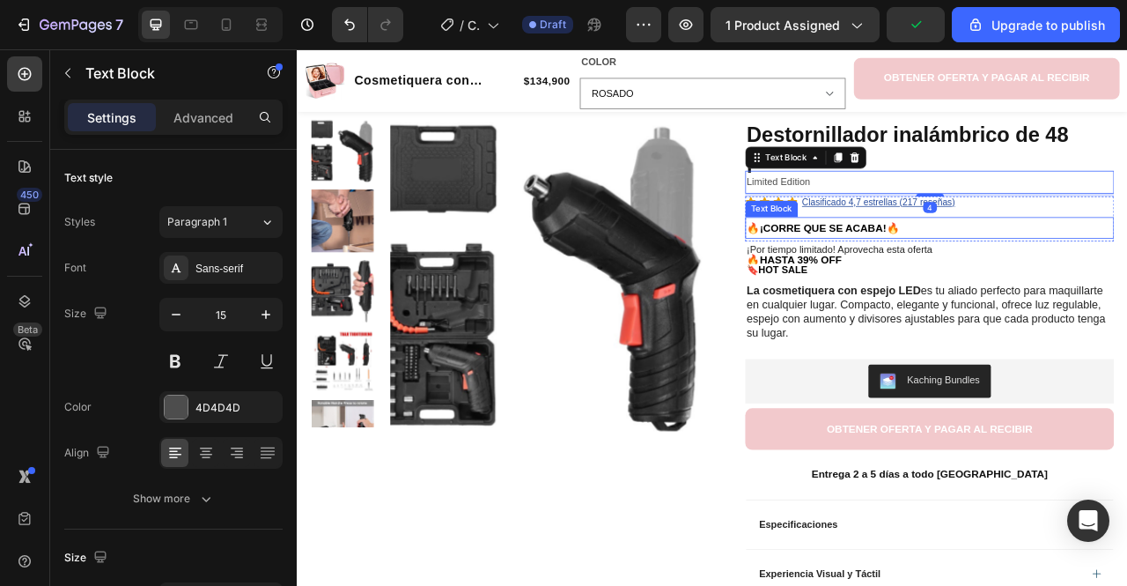
click at [893, 288] on div "🔥¡CORRE QUE SE ACABA!🔥" at bounding box center [1101, 275] width 469 height 27
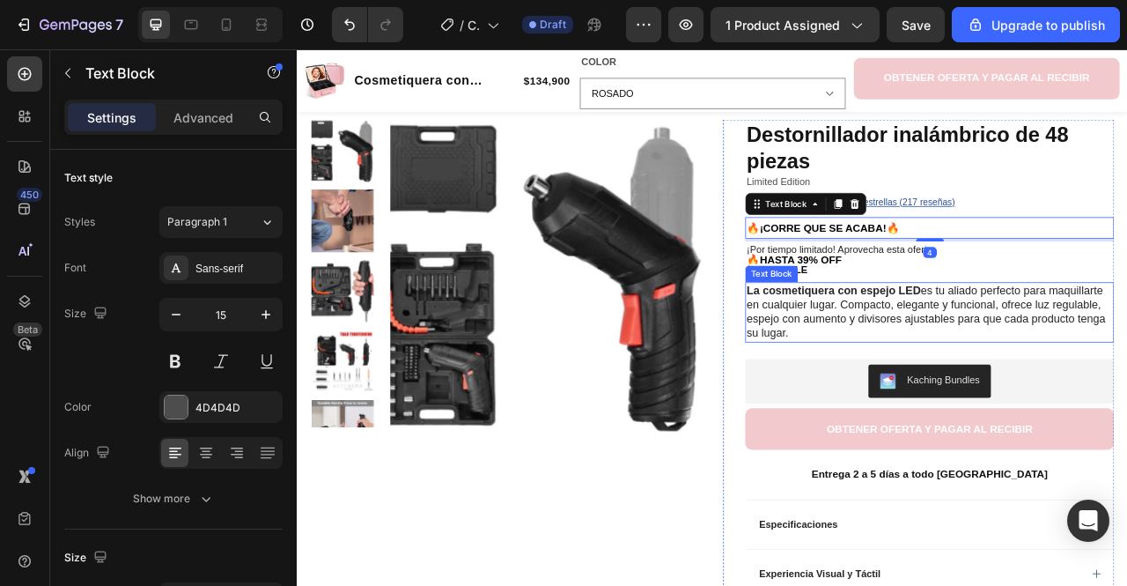
click at [911, 351] on strong "La cosmetiquera con espejo LED" at bounding box center [979, 355] width 222 height 15
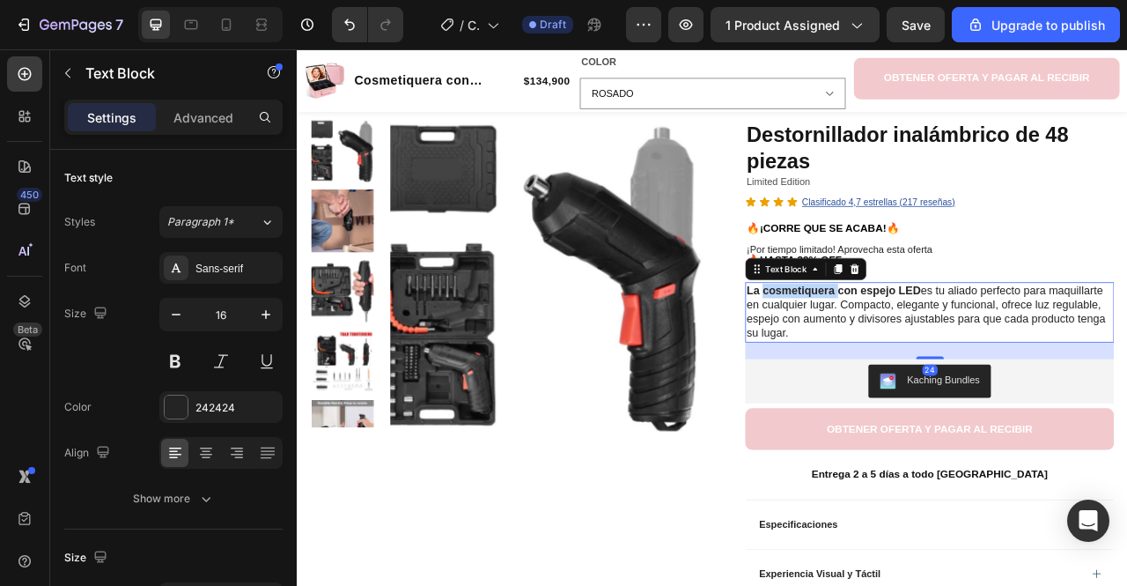
click at [911, 351] on strong "La cosmetiquera con espejo LED" at bounding box center [979, 355] width 222 height 15
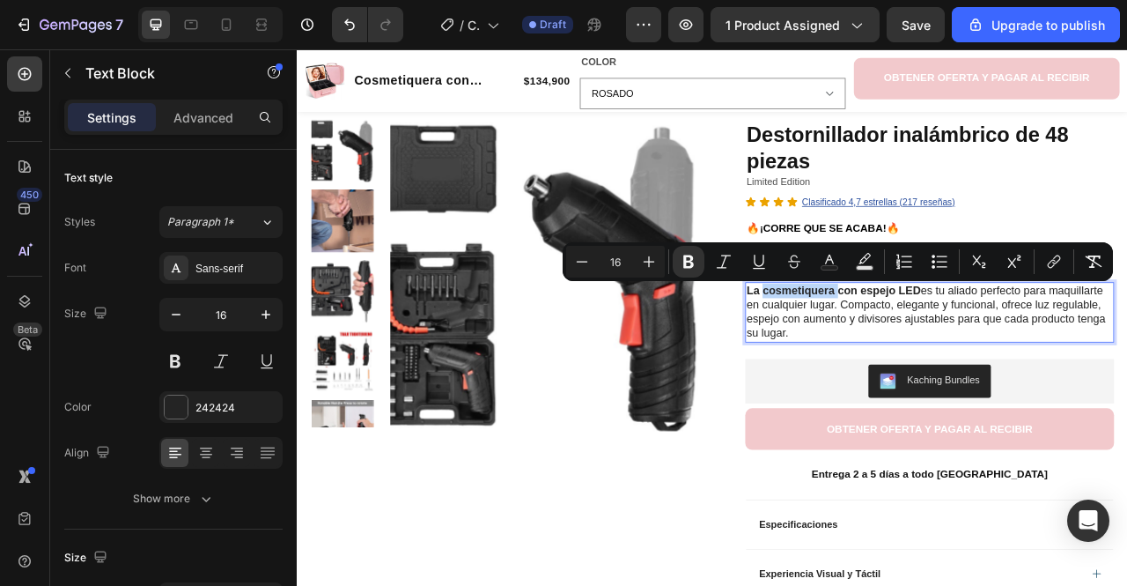
click at [911, 351] on strong "La cosmetiquera con espejo LED" at bounding box center [979, 355] width 222 height 15
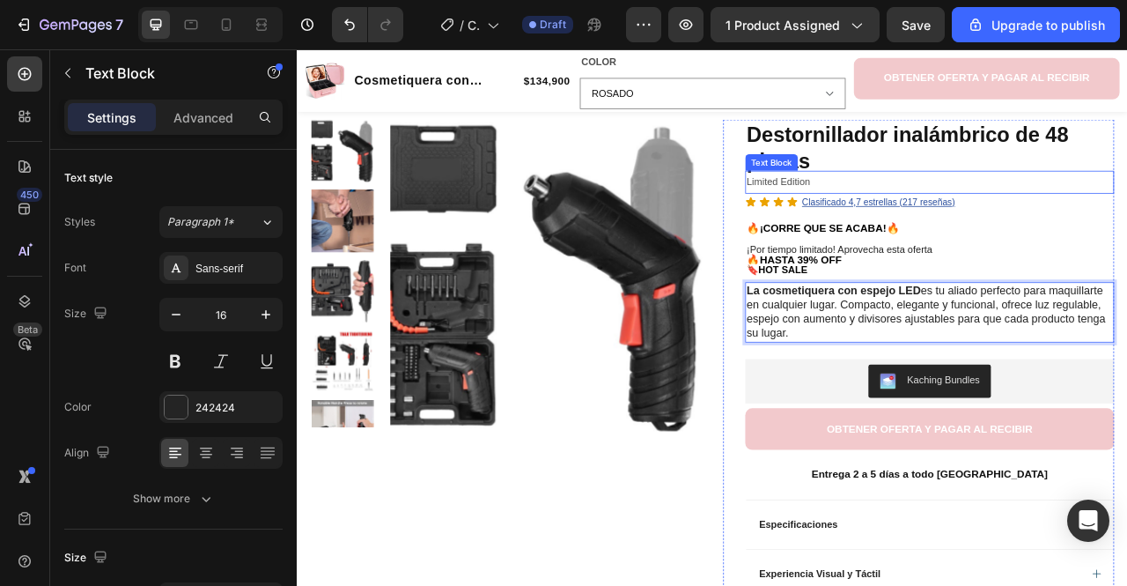
click at [897, 188] on div "Text Block" at bounding box center [900, 193] width 60 height 16
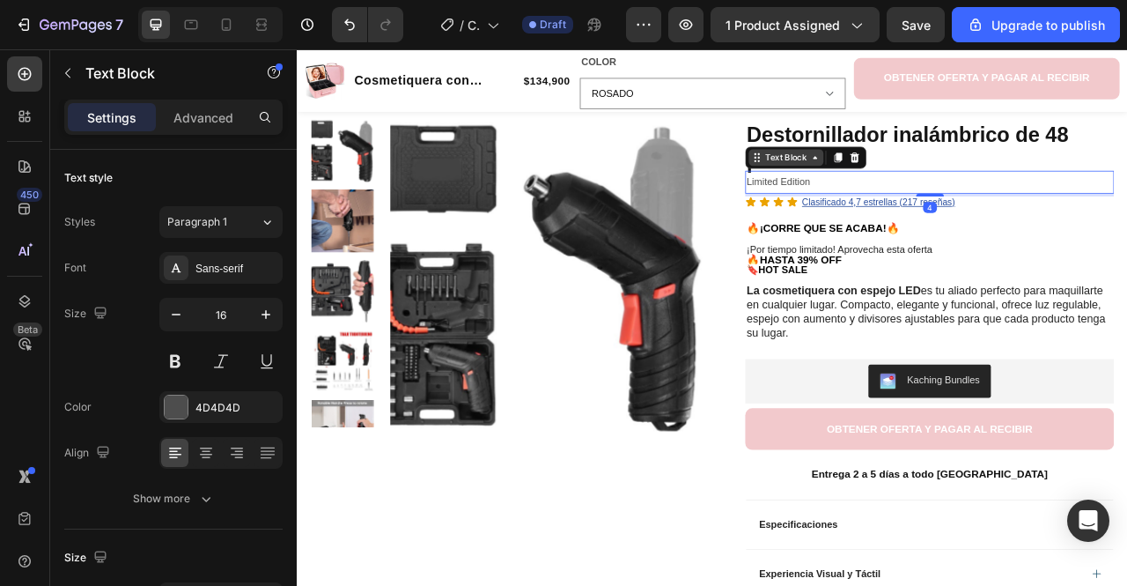
click at [897, 188] on div "Text Block" at bounding box center [919, 187] width 60 height 16
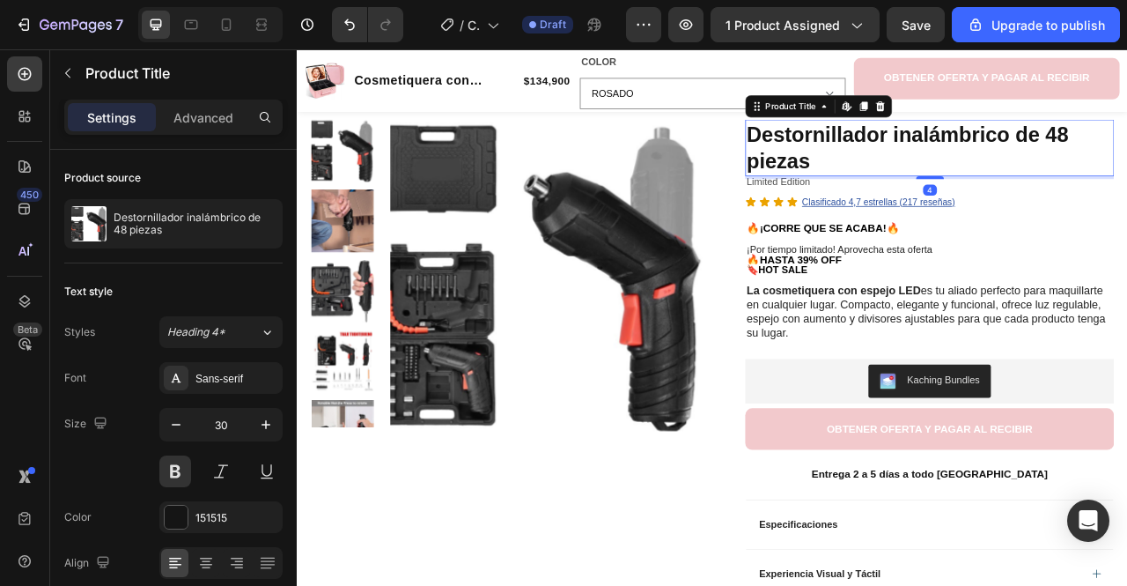
click at [1088, 166] on h1 "Destornillador inalámbrico de 48 piezas" at bounding box center [1101, 174] width 469 height 72
click at [1050, 154] on h1 "Destornillador inalámbrico de 48 piezas" at bounding box center [1101, 174] width 469 height 72
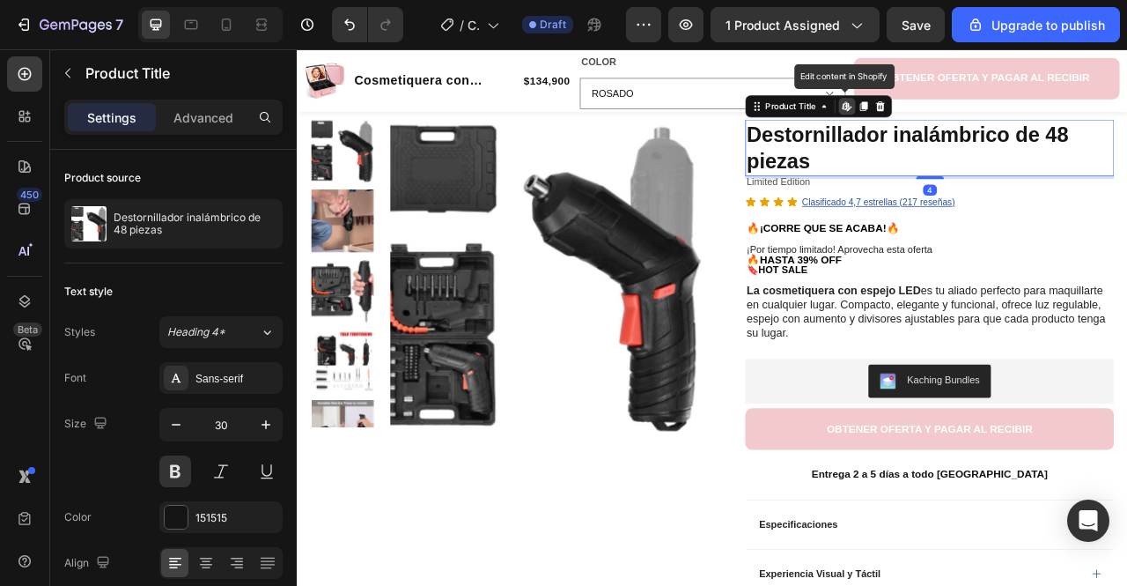
click at [1050, 154] on h1 "Destornillador inalámbrico de 48 piezas" at bounding box center [1101, 174] width 469 height 72
click at [934, 211] on div "4" at bounding box center [1101, 212] width 469 height 4
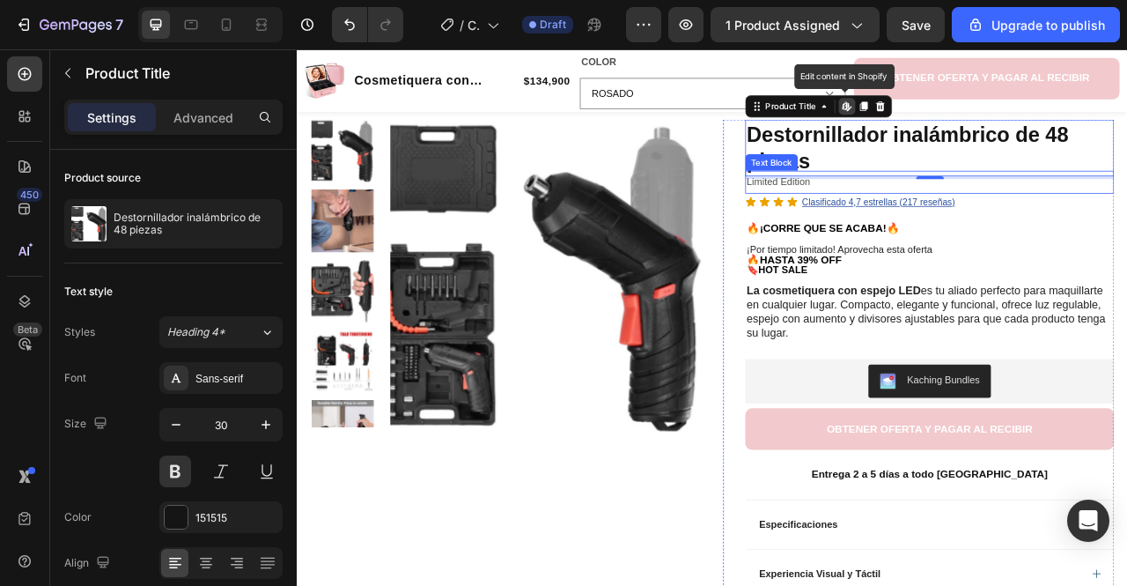
click at [932, 189] on h1 "Destornillador inalámbrico de 48 piezas" at bounding box center [1101, 174] width 469 height 72
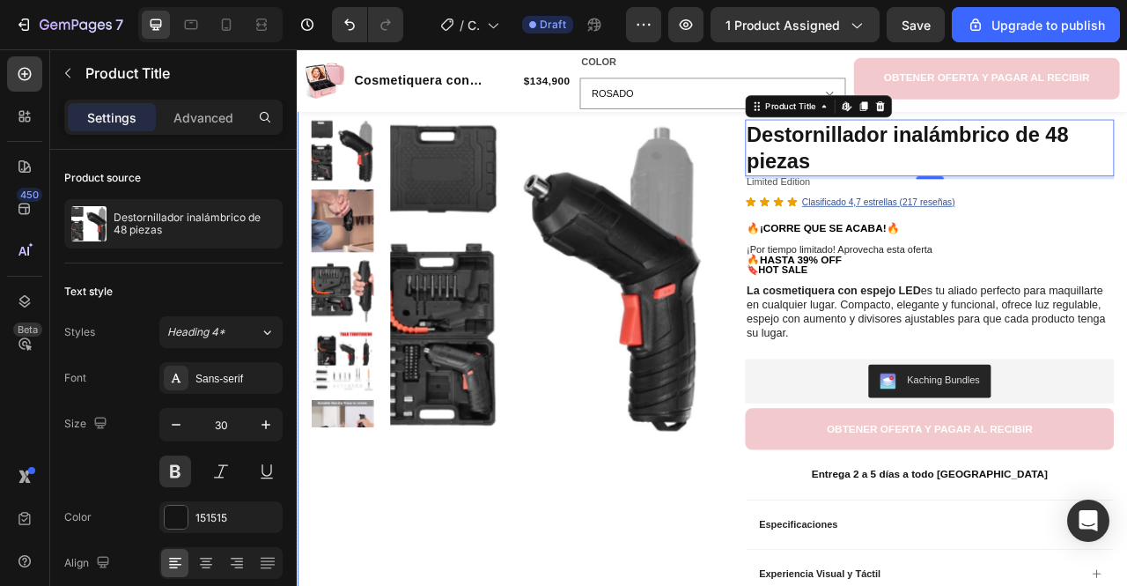
click at [747, 585] on div "Product Images Row" at bounding box center [563, 520] width 498 height 764
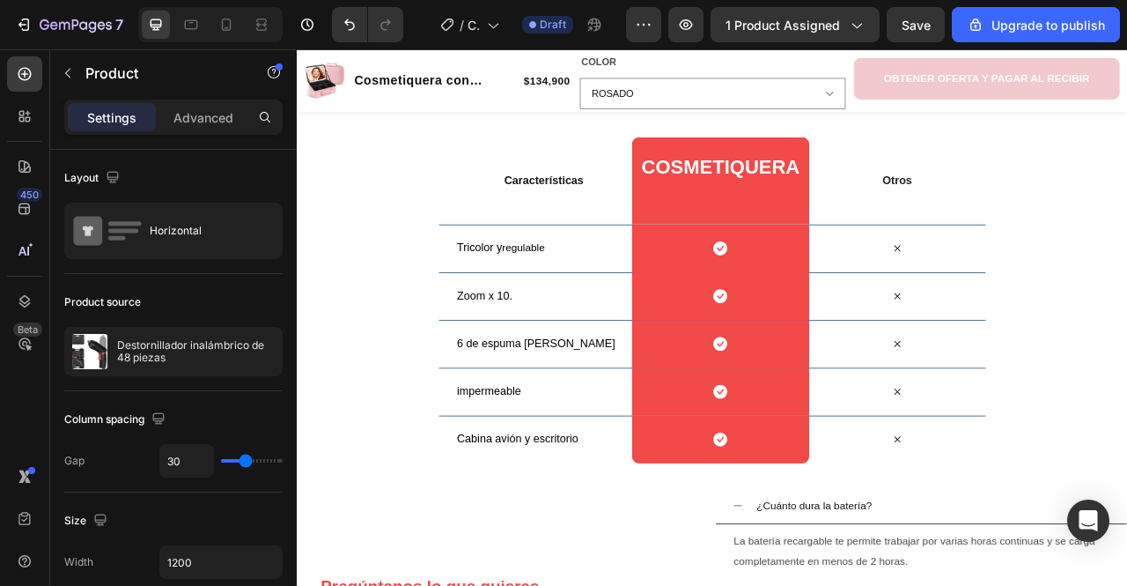
scroll to position [2627, 0]
click at [853, 195] on h2 "Cosmetiquera" at bounding box center [836, 210] width 205 height 53
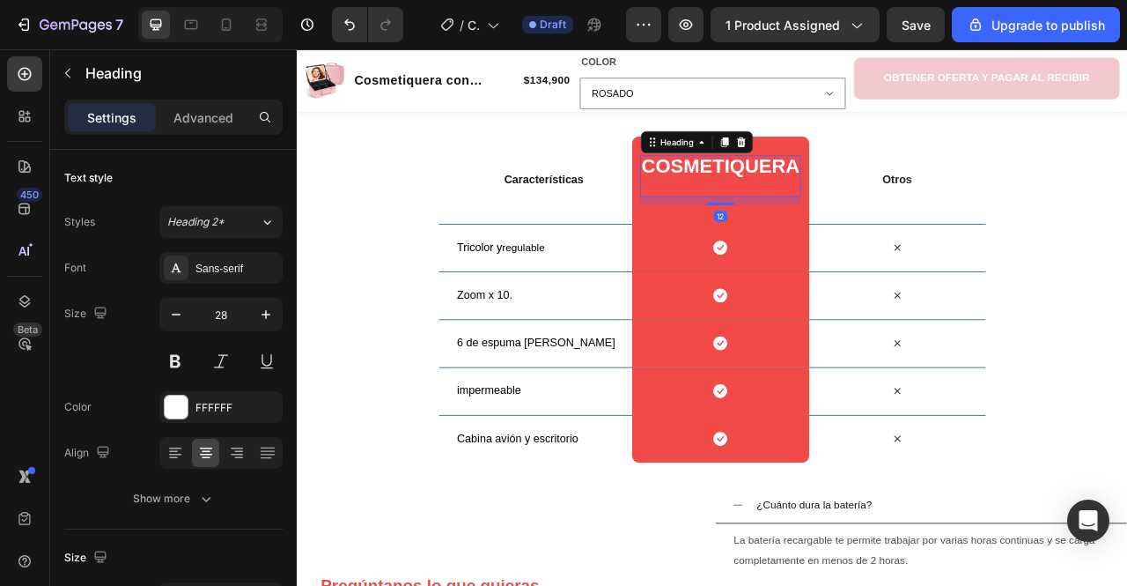
click at [853, 195] on h2 "Cosmetiquera" at bounding box center [836, 210] width 205 height 53
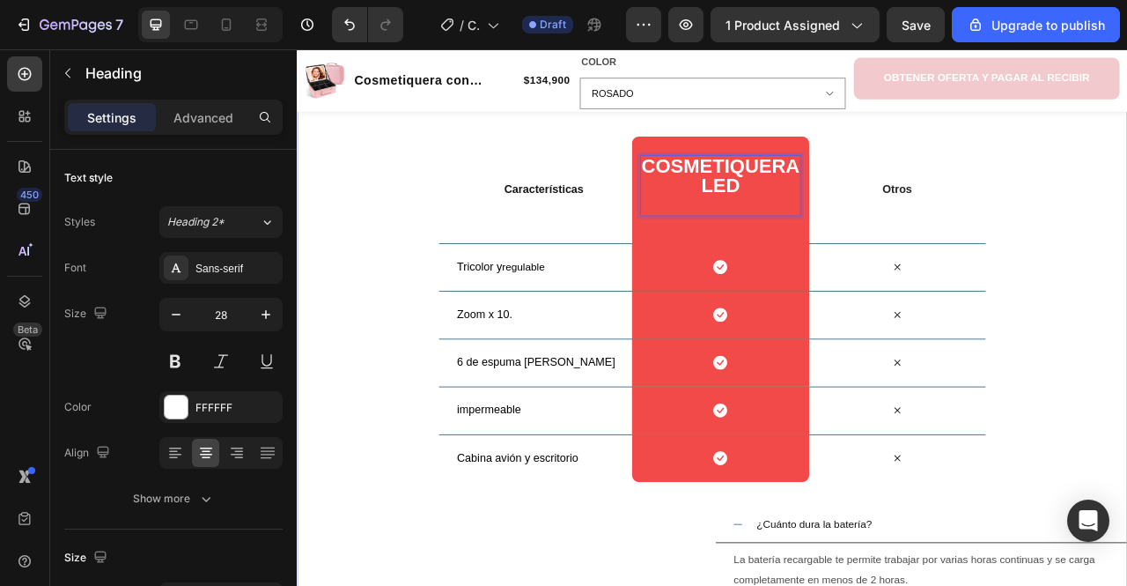
click at [1126, 291] on div "Nosotros vs Otros Heading Row Características Text Block Cosmetiquera ⁠⁠⁠⁠⁠⁠⁠LE…" at bounding box center [825, 508] width 1057 height 878
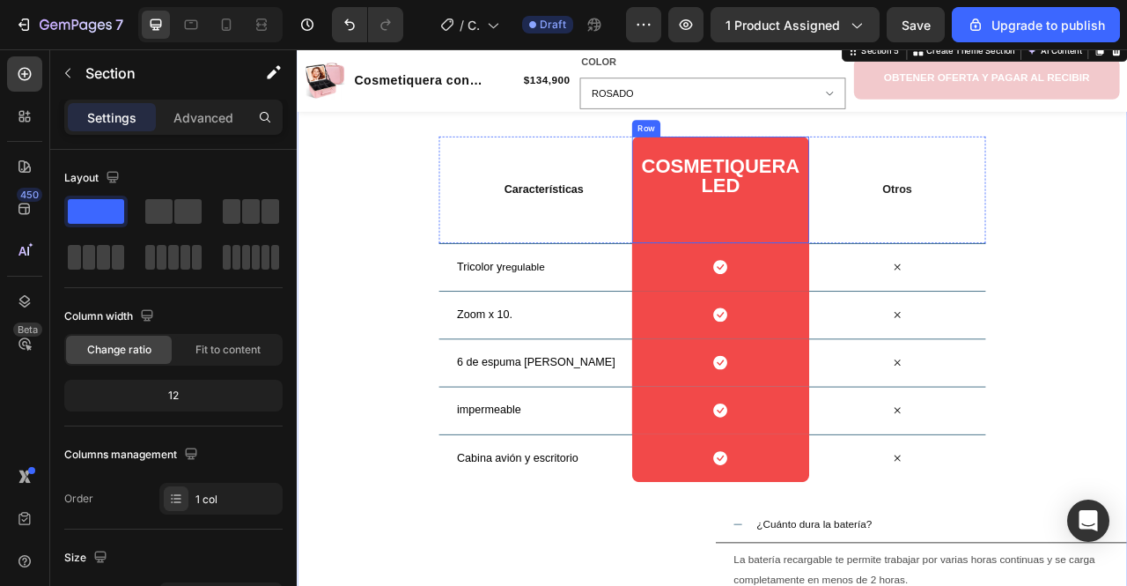
click at [796, 266] on div "Cosmetiquera LED Heading" at bounding box center [836, 228] width 205 height 88
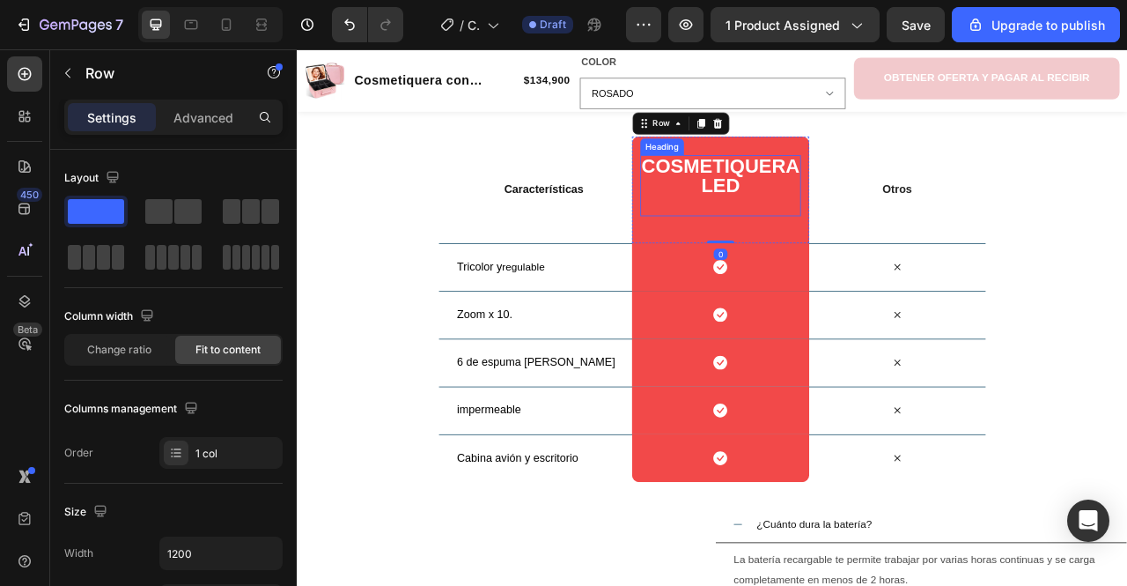
click at [802, 210] on p "Cosmetiquera LED" at bounding box center [836, 223] width 202 height 74
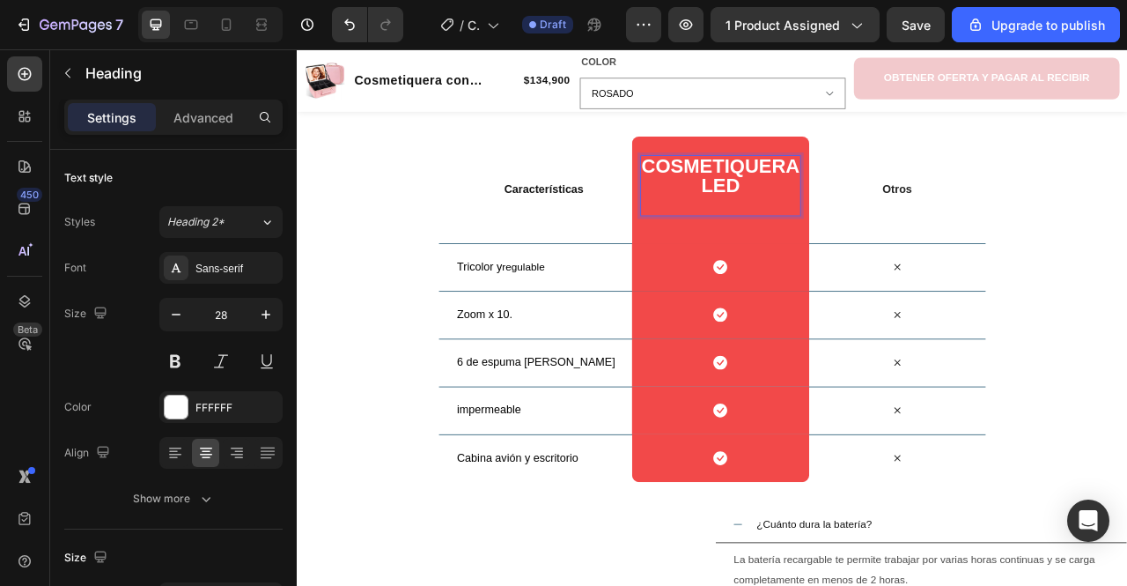
click at [834, 259] on h2 "Cosmetiquera LED" at bounding box center [836, 223] width 205 height 78
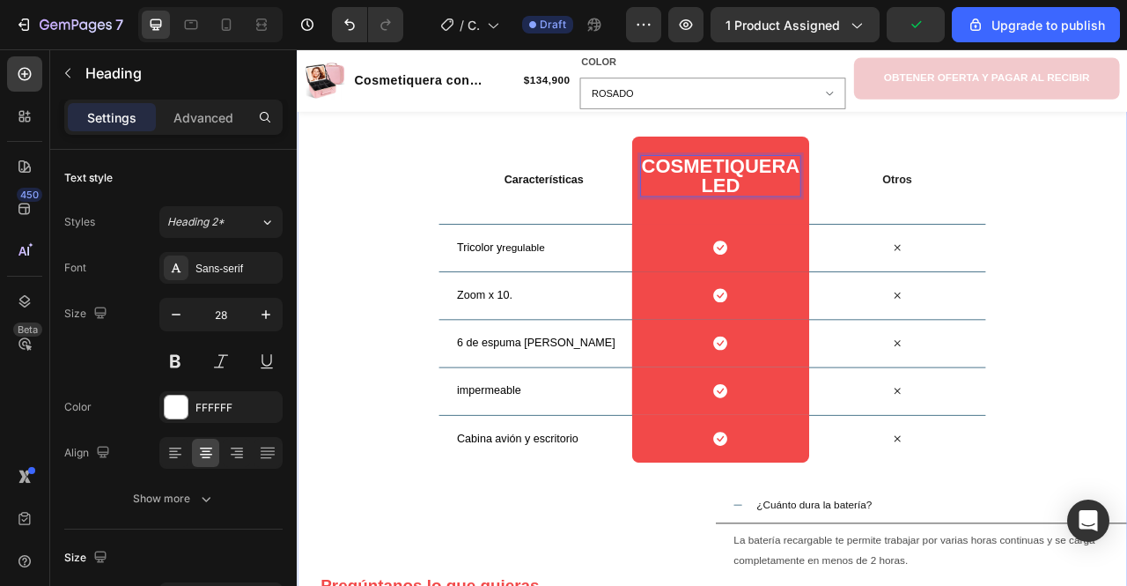
click at [414, 306] on div "Nosotros vs Otros Heading Row Características Text Block Cosmetiquera LED Headi…" at bounding box center [825, 495] width 1057 height 853
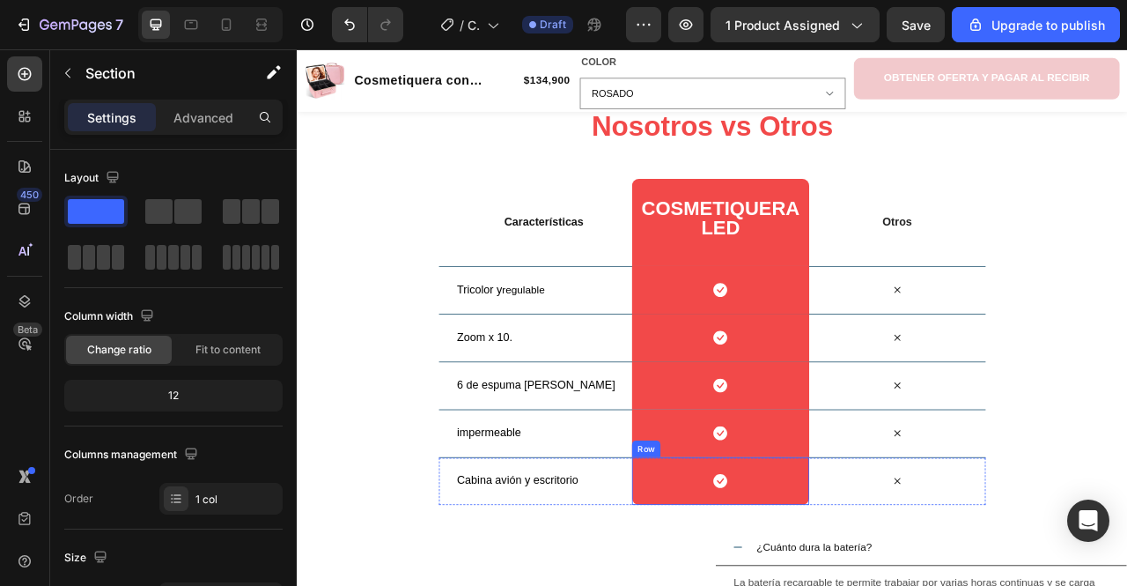
scroll to position [2559, 0]
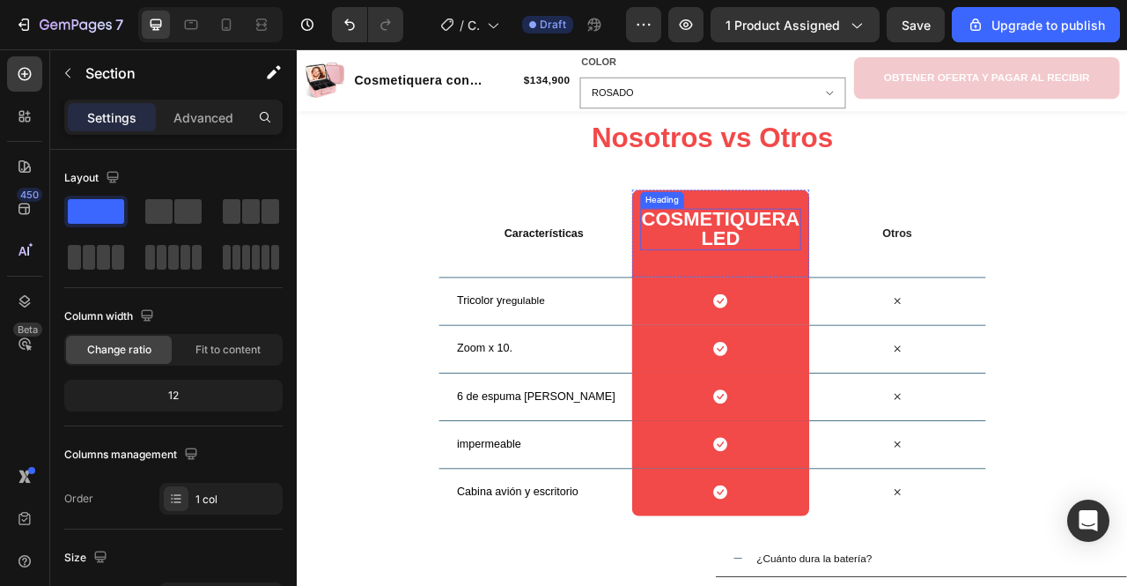
click at [747, 303] on h2 "Cosmetiquera LED" at bounding box center [836, 278] width 205 height 53
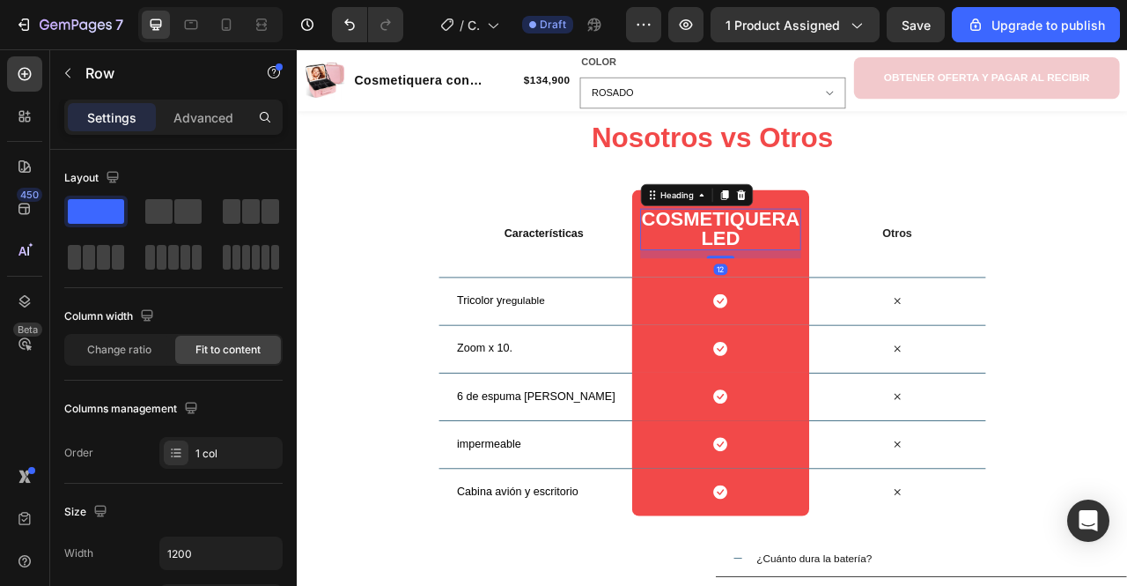
click at [735, 321] on div "Cosmetiquera LED Heading 12 Row" at bounding box center [835, 283] width 225 height 111
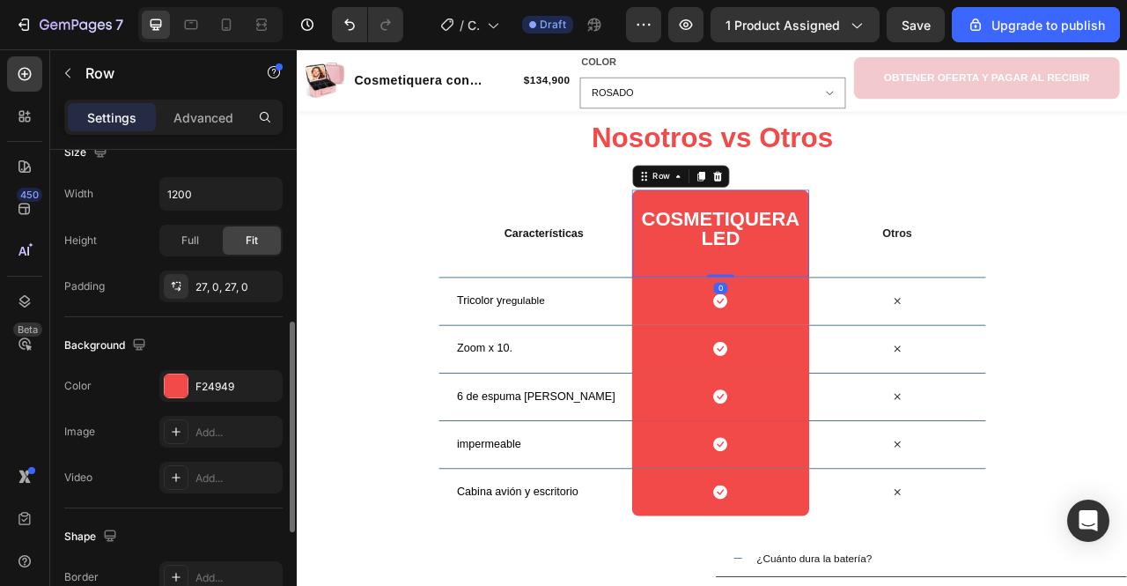
scroll to position [377, 0]
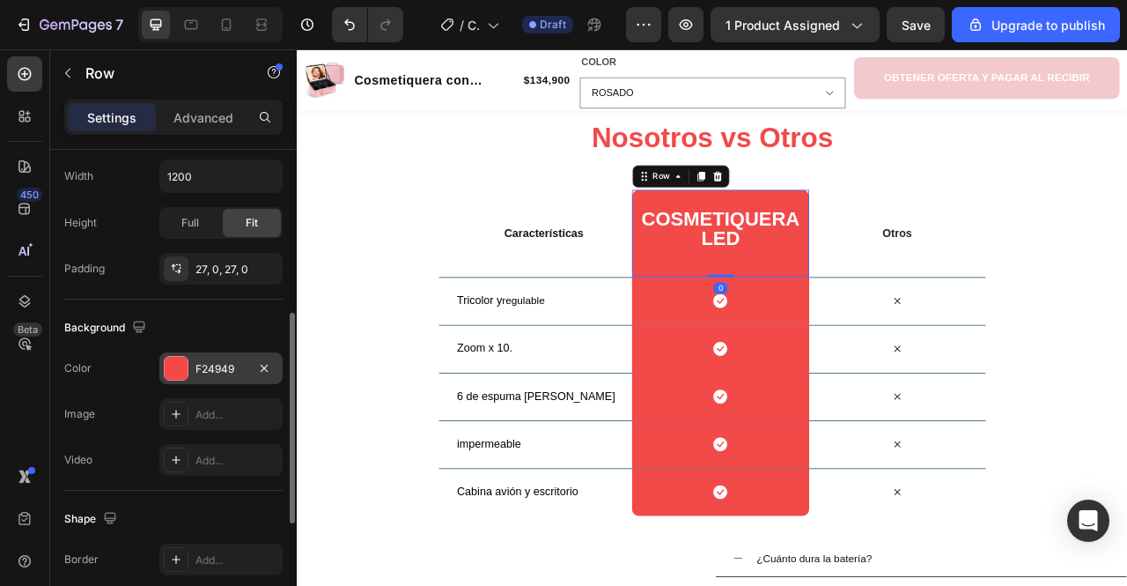
click at [180, 362] on div at bounding box center [176, 368] width 23 height 23
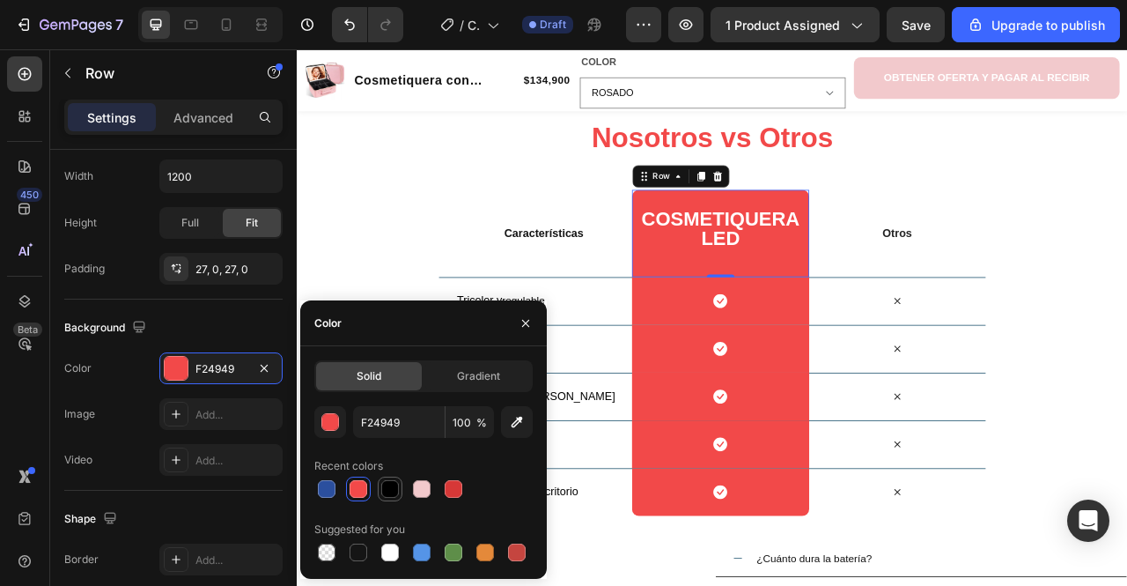
click at [383, 493] on div at bounding box center [390, 489] width 18 height 18
type input "000000"
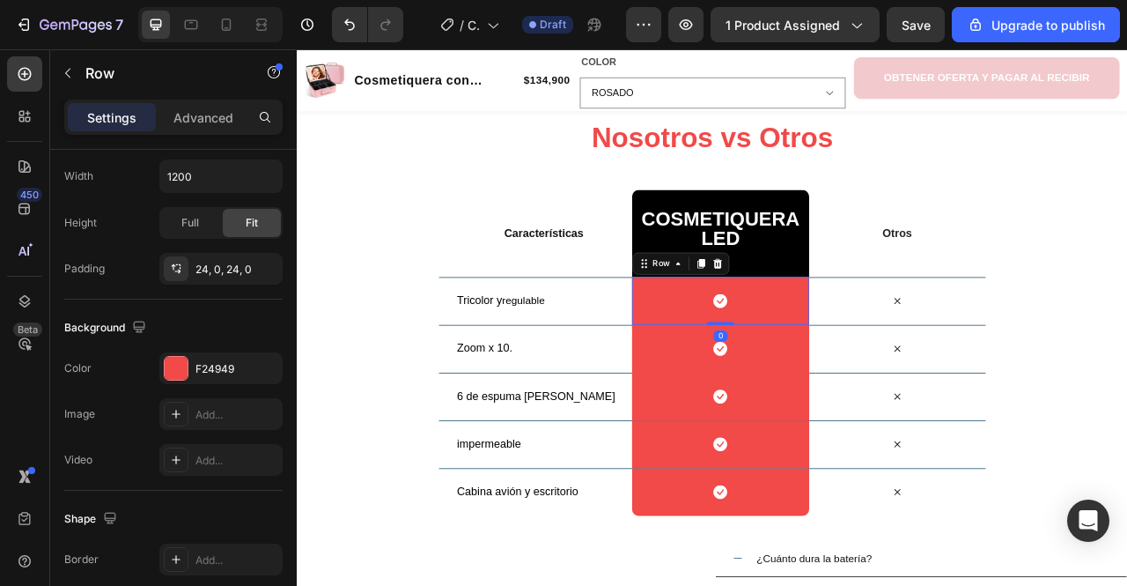
click at [757, 358] on div "Icon Row 0" at bounding box center [835, 369] width 225 height 61
click at [239, 364] on div "F24949" at bounding box center [221, 369] width 51 height 16
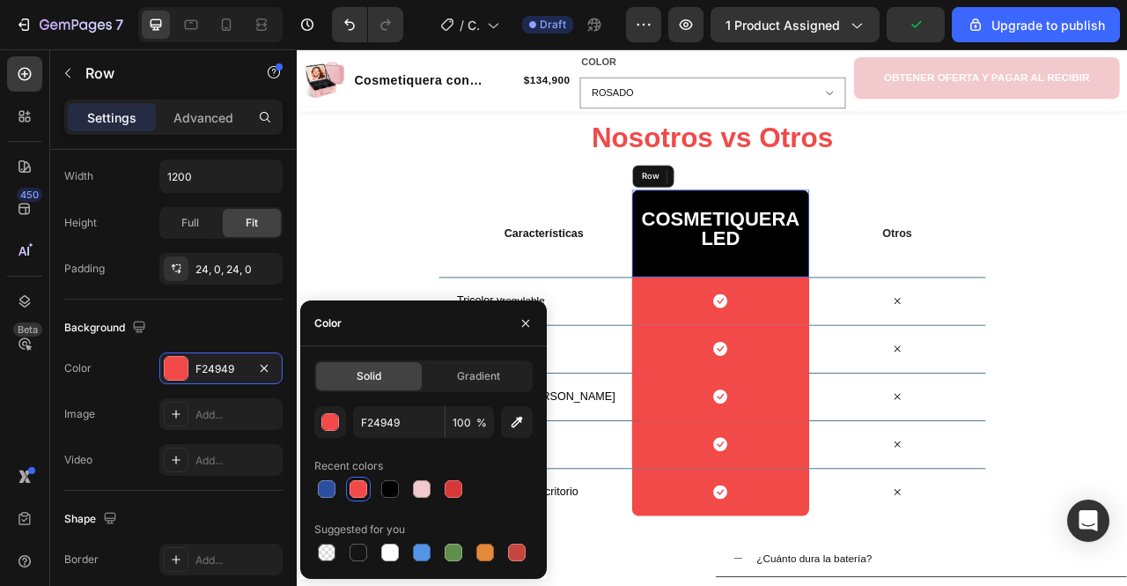
click at [723, 301] on div "Cosmetiquera LED Heading Row" at bounding box center [835, 283] width 225 height 111
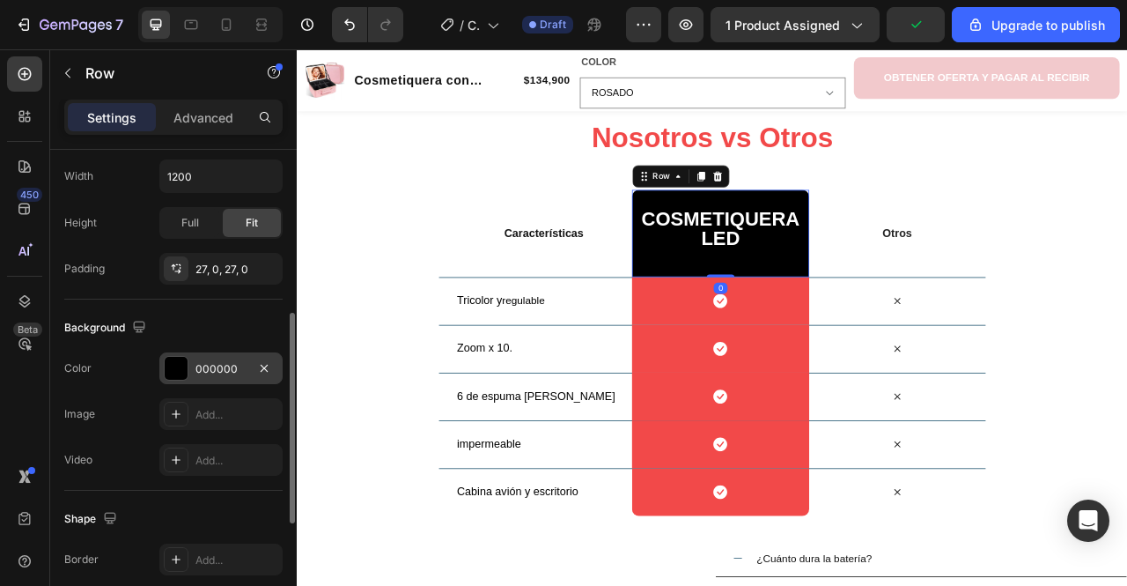
click at [241, 355] on div "000000" at bounding box center [220, 368] width 123 height 32
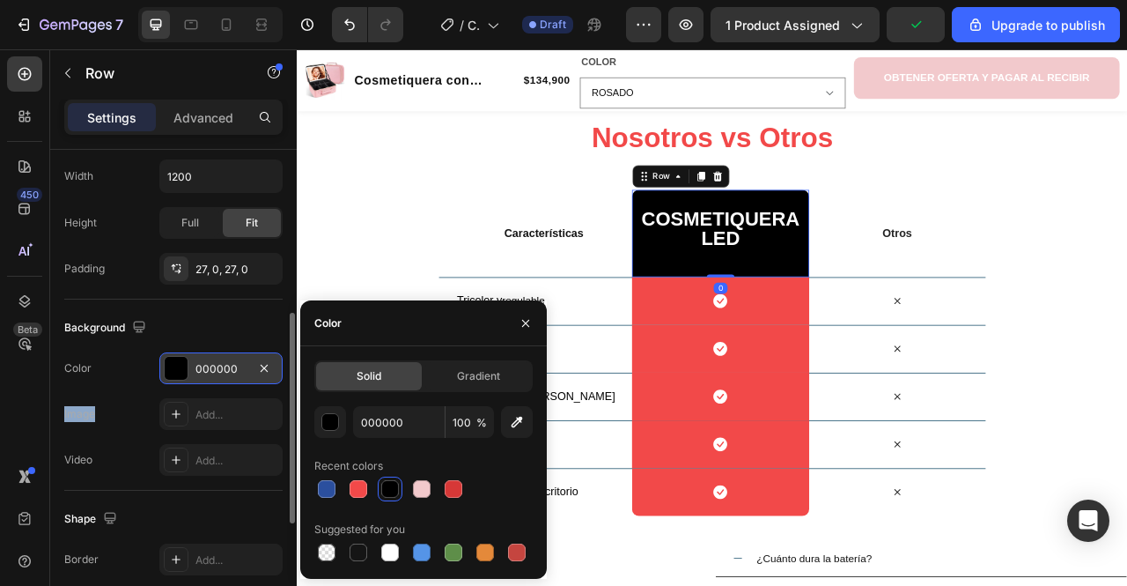
click at [241, 355] on div "000000" at bounding box center [220, 368] width 123 height 32
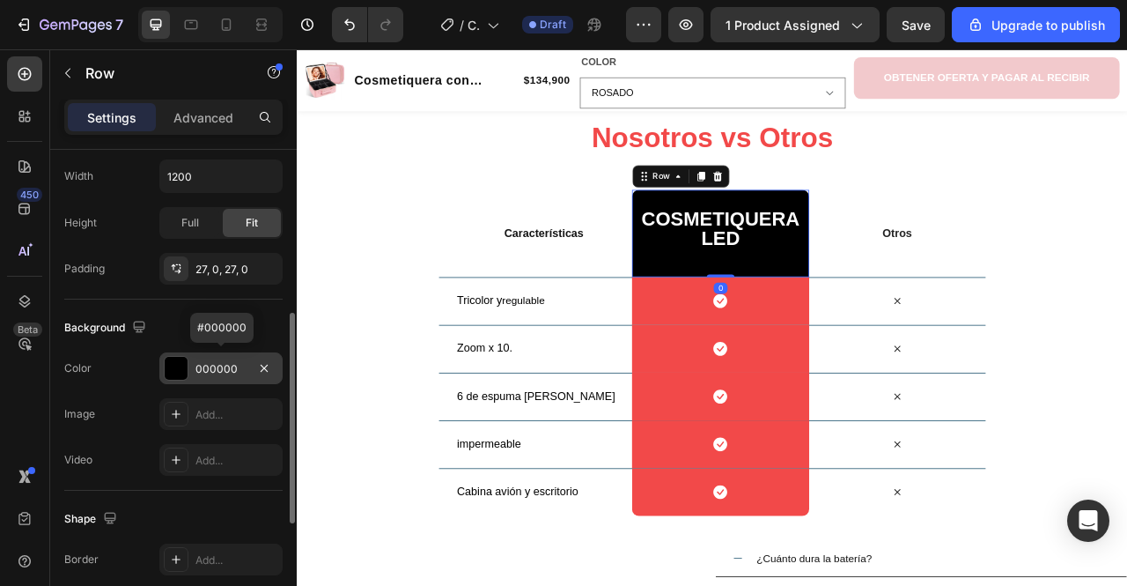
click at [241, 355] on div "000000" at bounding box center [220, 368] width 123 height 32
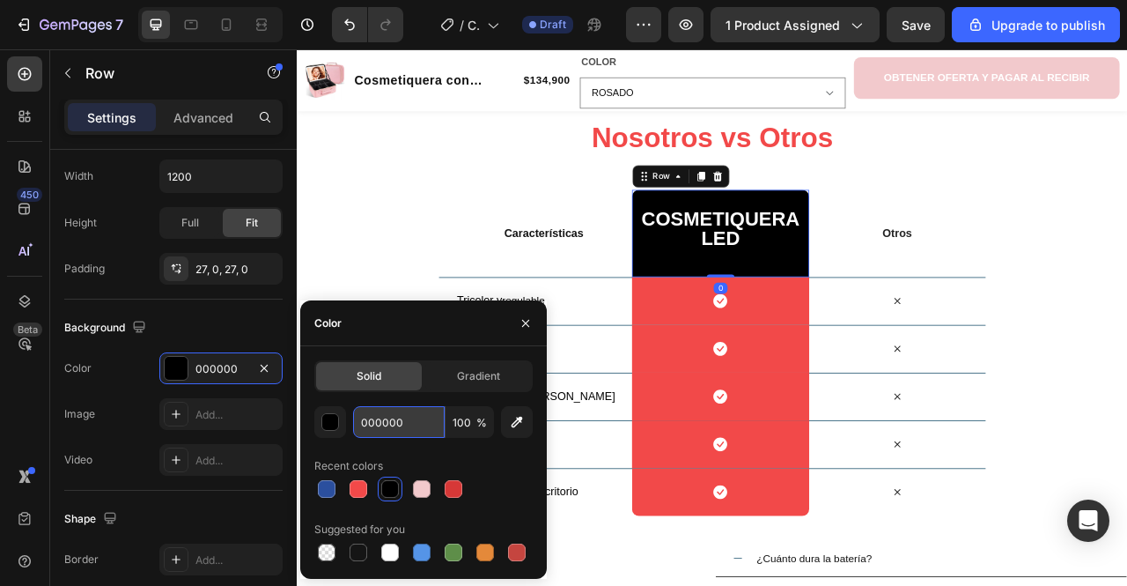
click at [425, 431] on input "000000" at bounding box center [399, 422] width 92 height 32
paste input "121212"
type input "121212"
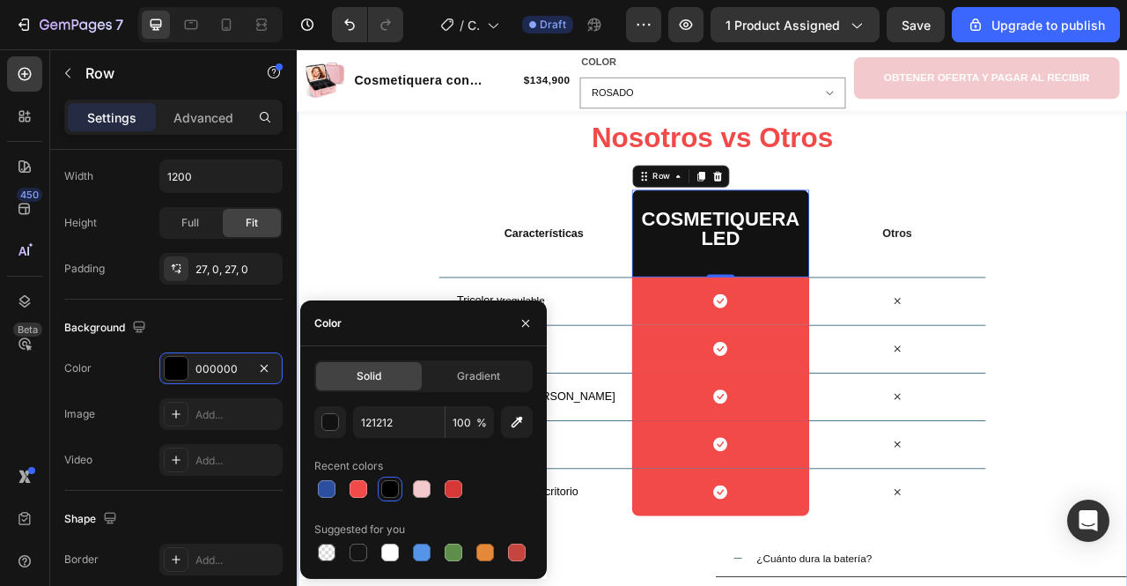
click at [417, 282] on div "Nosotros vs Otros Heading Row Características Text Block Cosmetiquera LED Headi…" at bounding box center [825, 563] width 1057 height 853
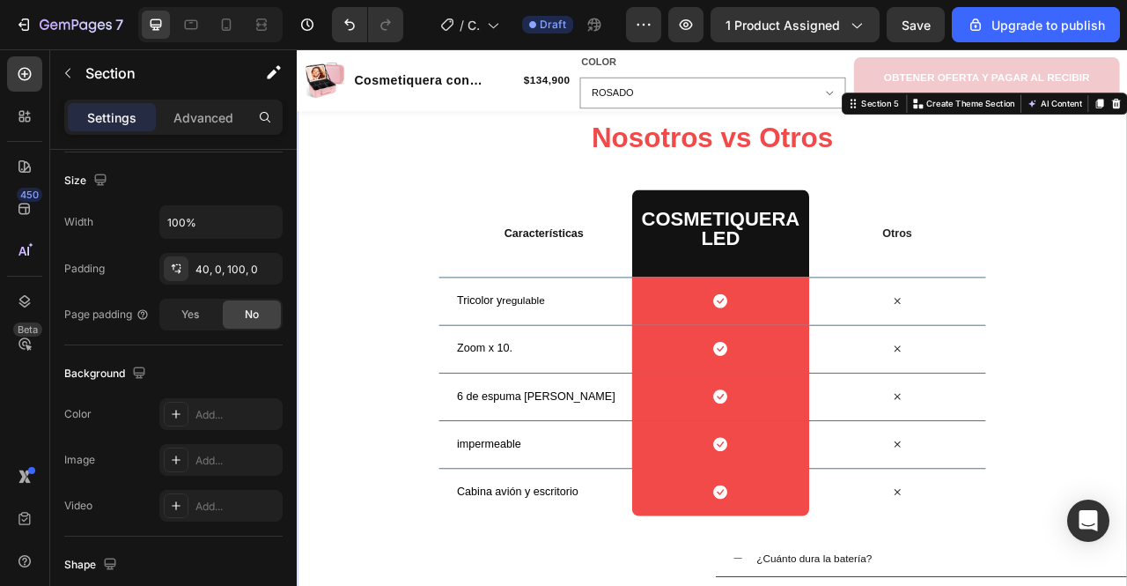
scroll to position [0, 0]
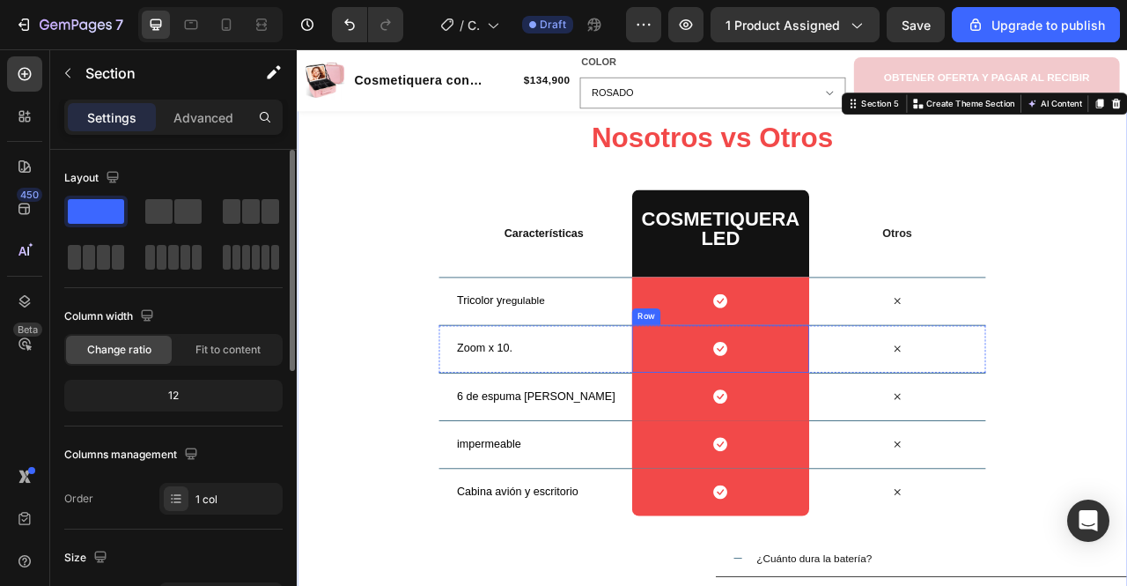
click at [749, 381] on div "Icon Row" at bounding box center [835, 369] width 225 height 61
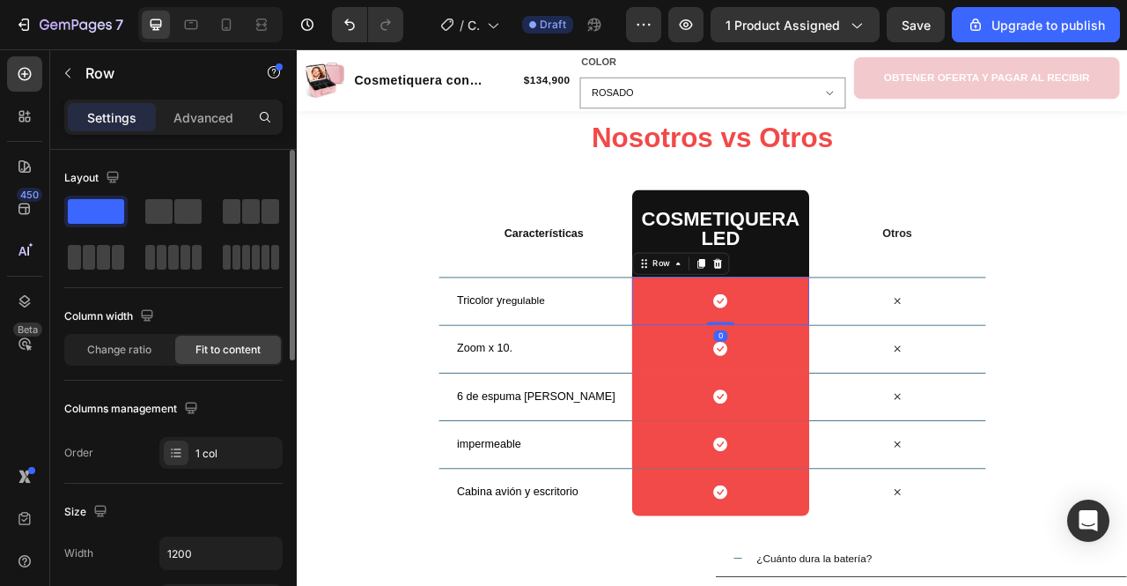
scroll to position [299, 0]
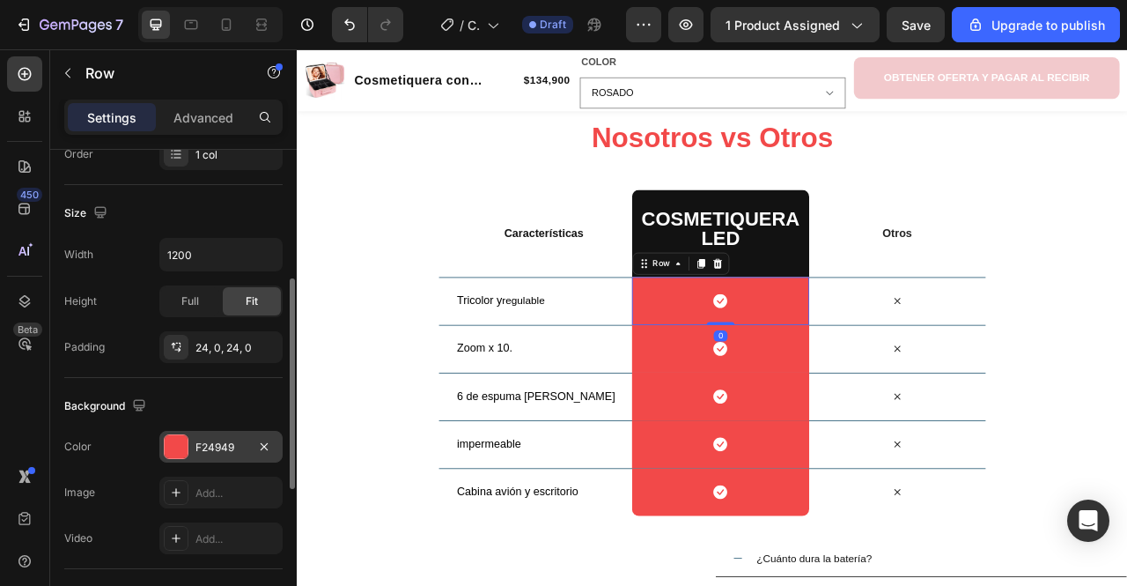
click at [203, 446] on div "F24949" at bounding box center [221, 447] width 51 height 16
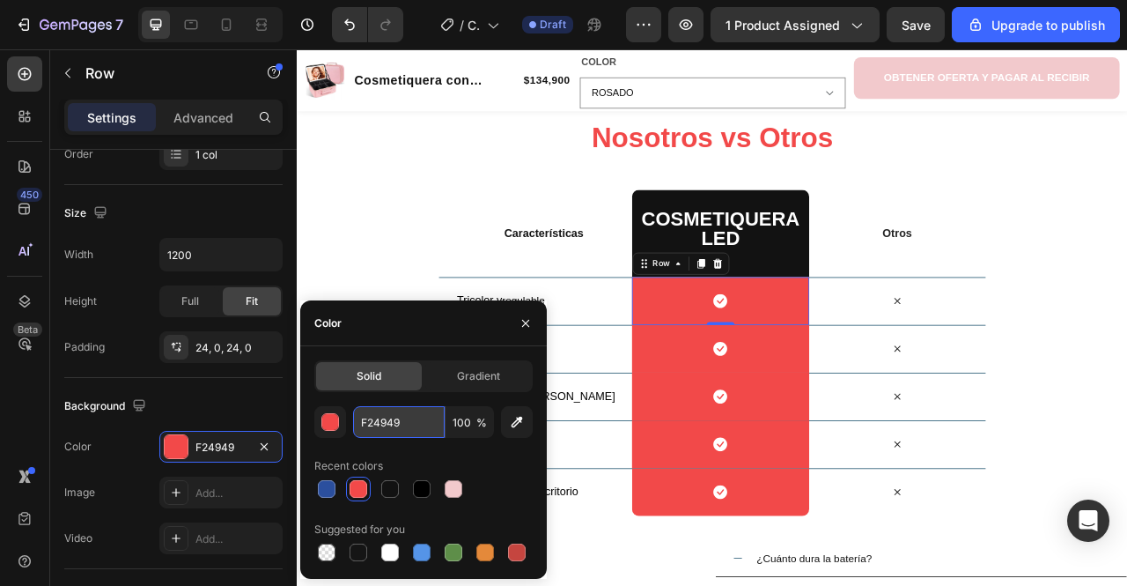
click at [410, 413] on input "F24949" at bounding box center [399, 422] width 92 height 32
paste input "121212"
type input "121212"
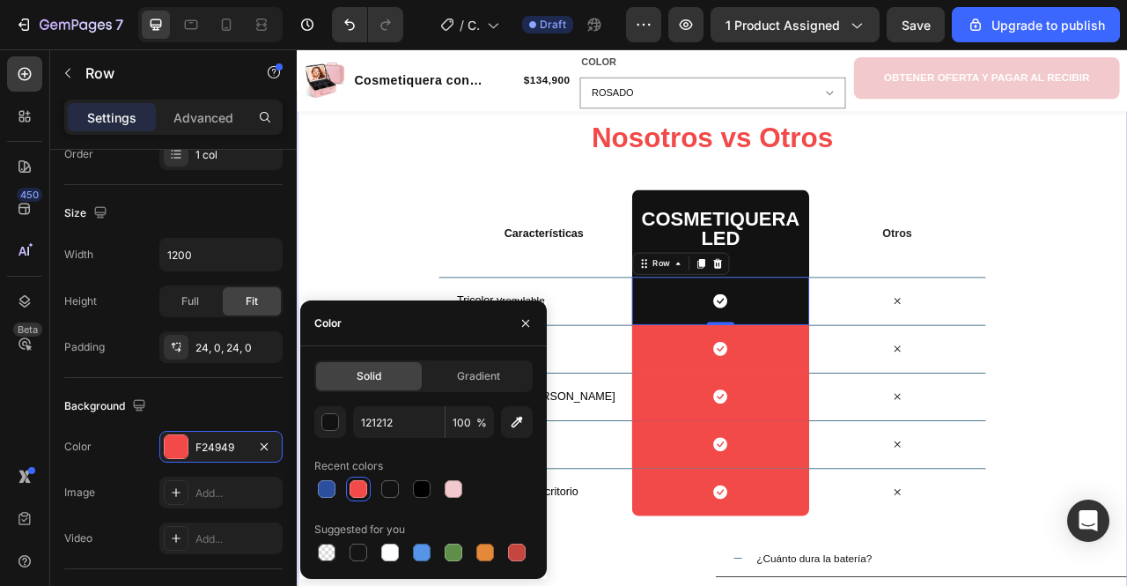
click at [414, 276] on div "Nosotros vs Otros Heading Row Características Text Block Cosmetiquera LED Headi…" at bounding box center [825, 563] width 1057 height 853
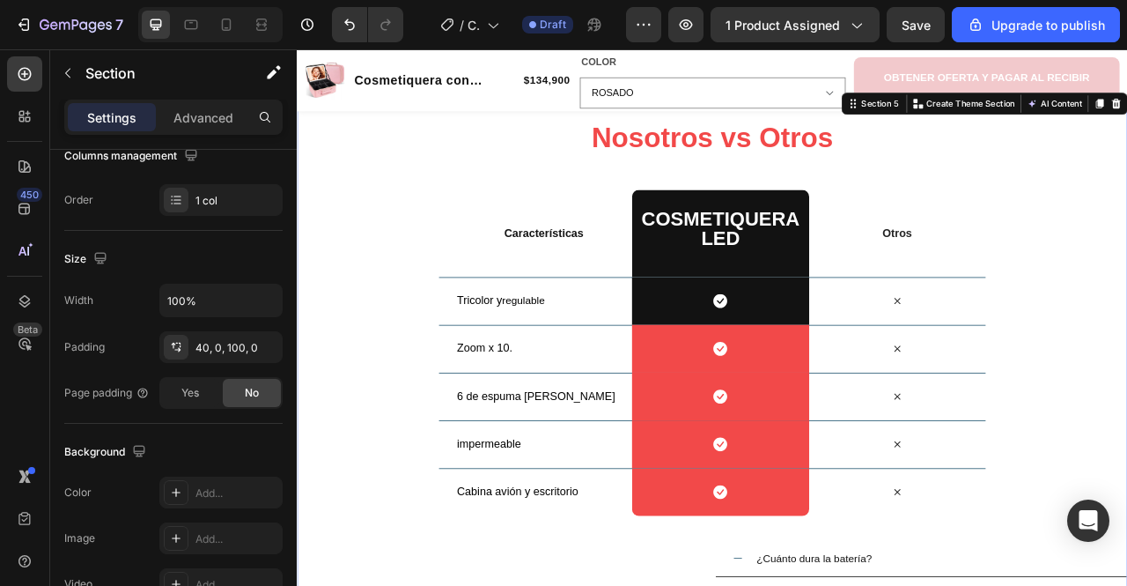
scroll to position [0, 0]
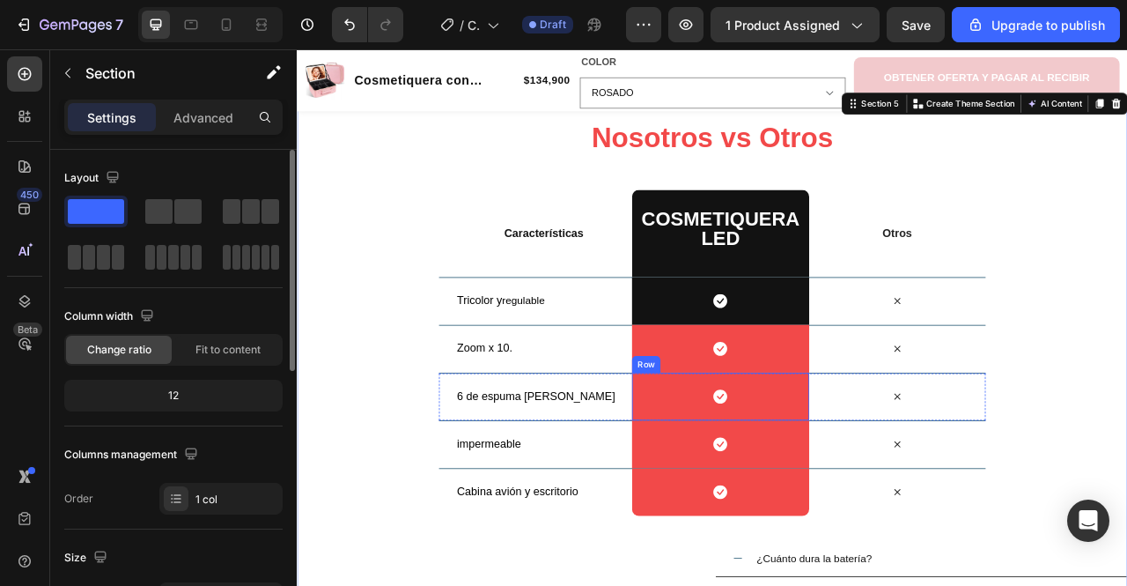
click at [806, 454] on div "Icon Row" at bounding box center [835, 430] width 225 height 61
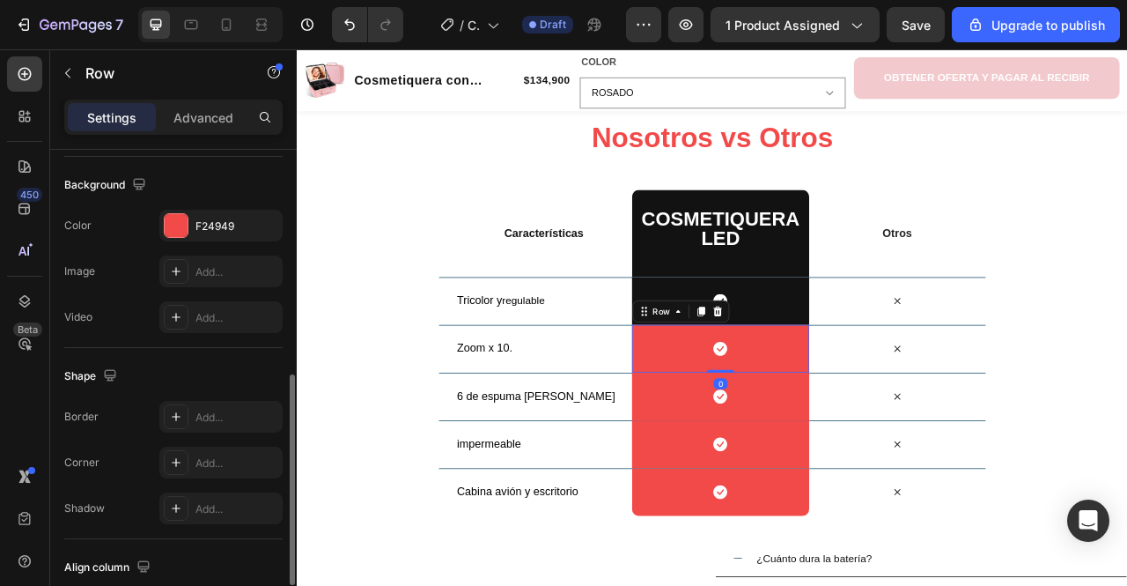
scroll to position [528, 0]
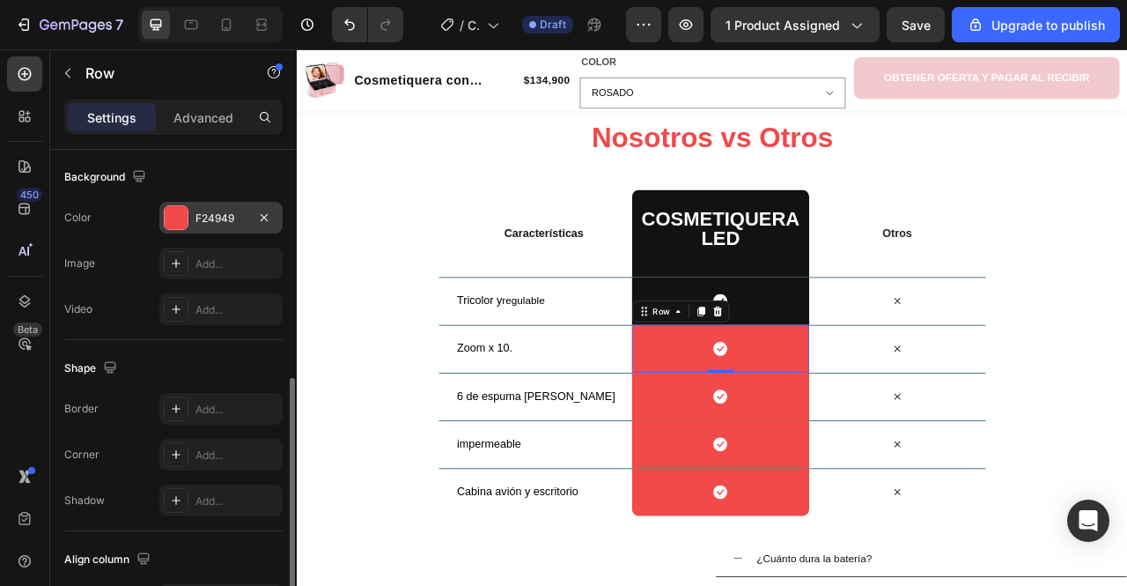
click at [207, 202] on div "F24949" at bounding box center [220, 218] width 123 height 32
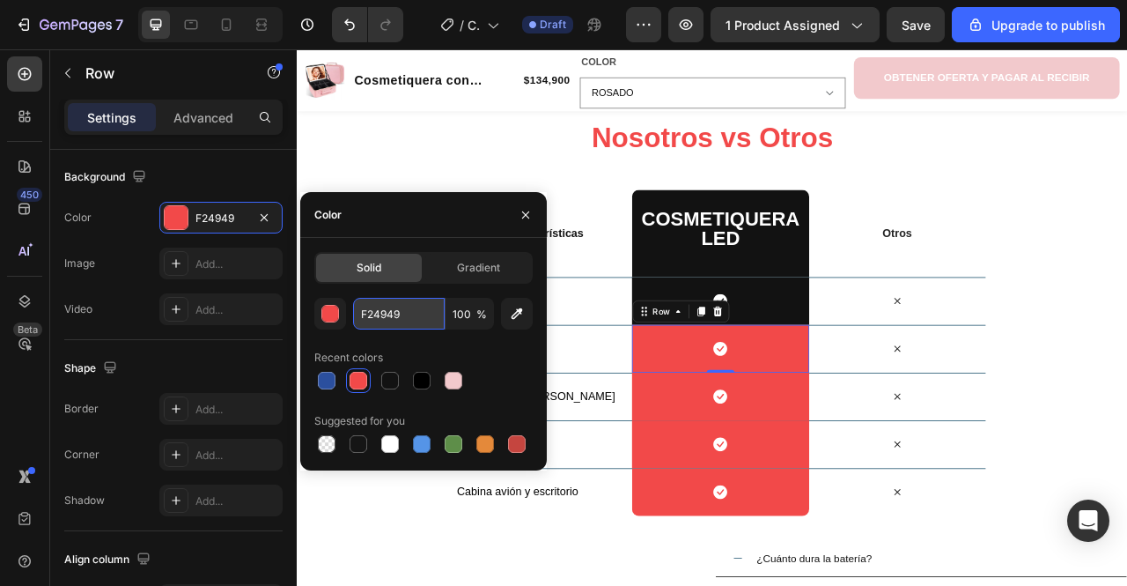
click at [407, 321] on input "F24949" at bounding box center [399, 314] width 92 height 32
paste input "121212"
type input "121212"
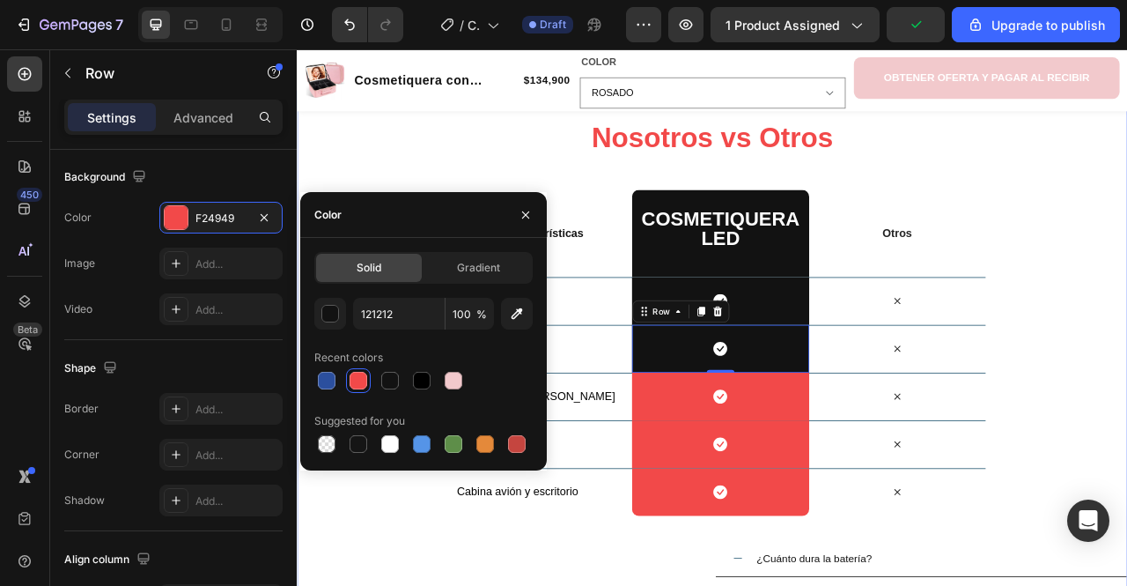
click at [395, 128] on div "Product Images Cosmetiquera con espejo LED Product Title $134,900 Product Price…" at bounding box center [825, 88] width 1057 height 79
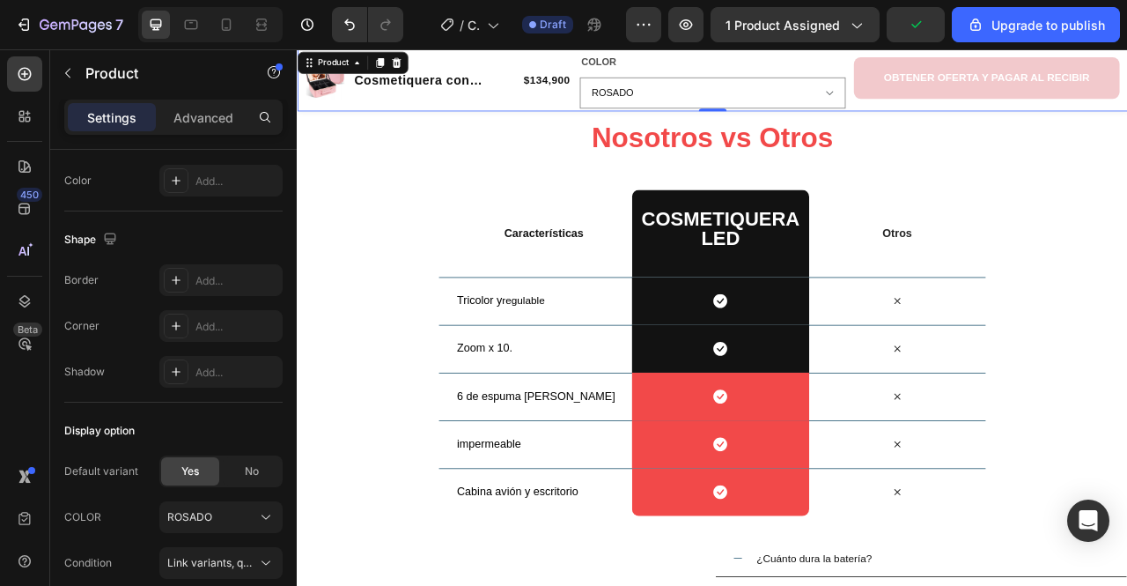
scroll to position [0, 0]
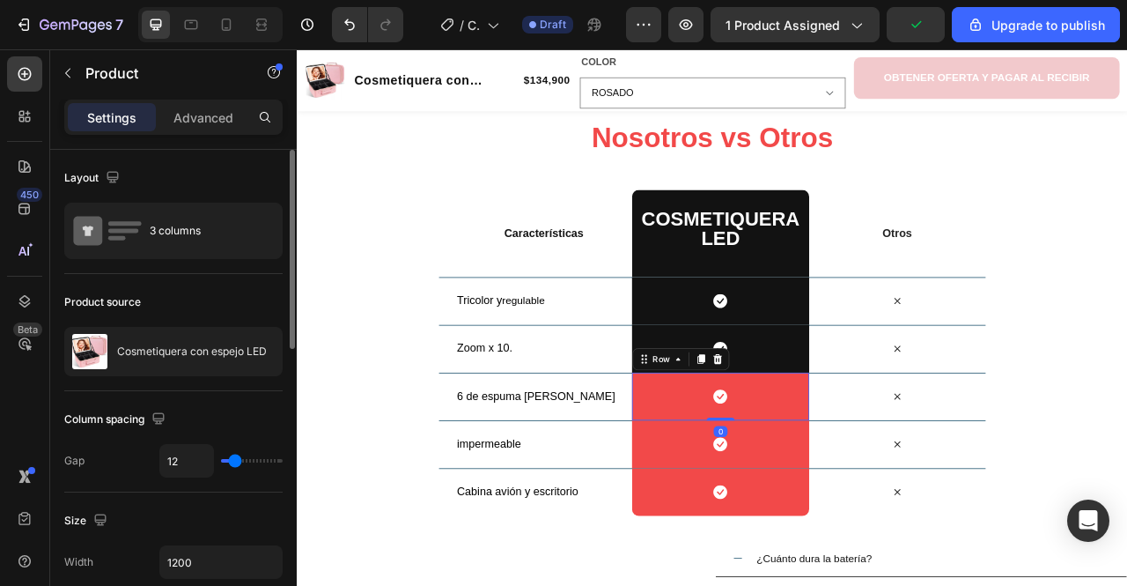
click at [757, 491] on div "Icon Row 0" at bounding box center [835, 491] width 225 height 61
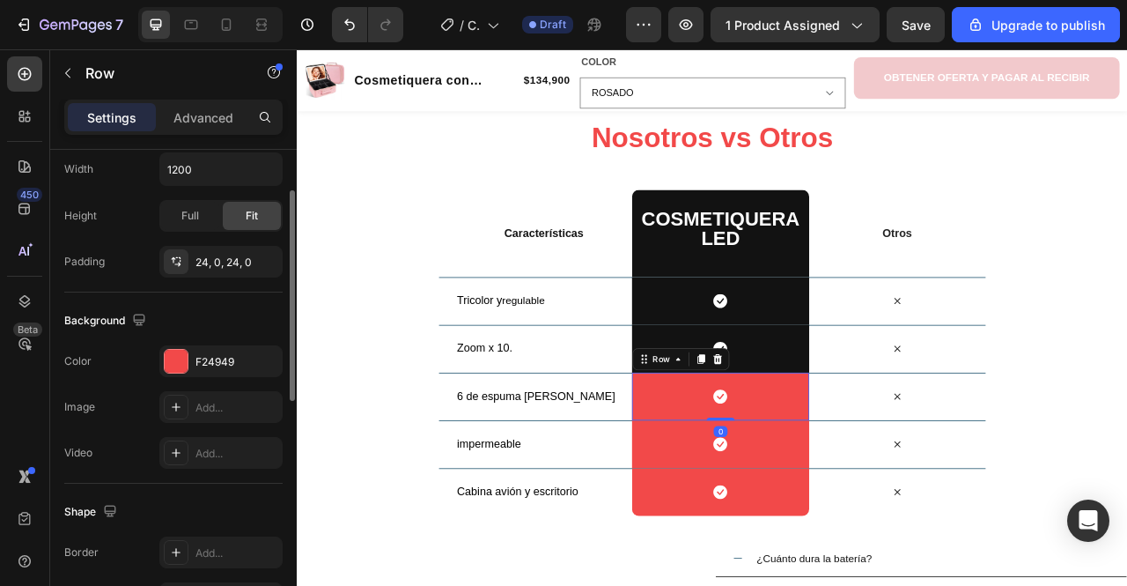
scroll to position [386, 0]
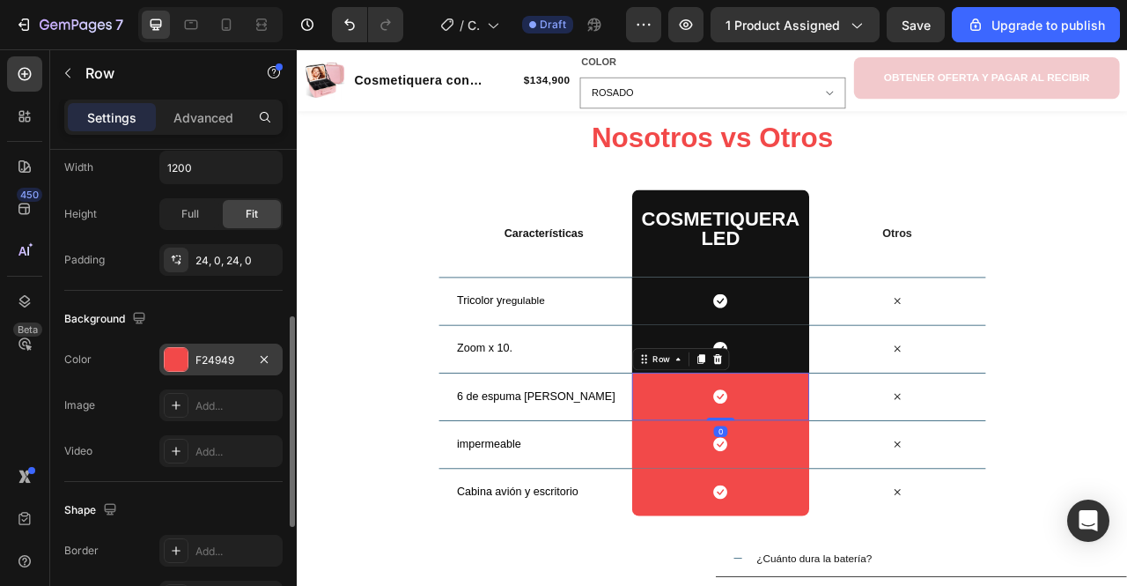
click at [188, 353] on div at bounding box center [176, 359] width 25 height 25
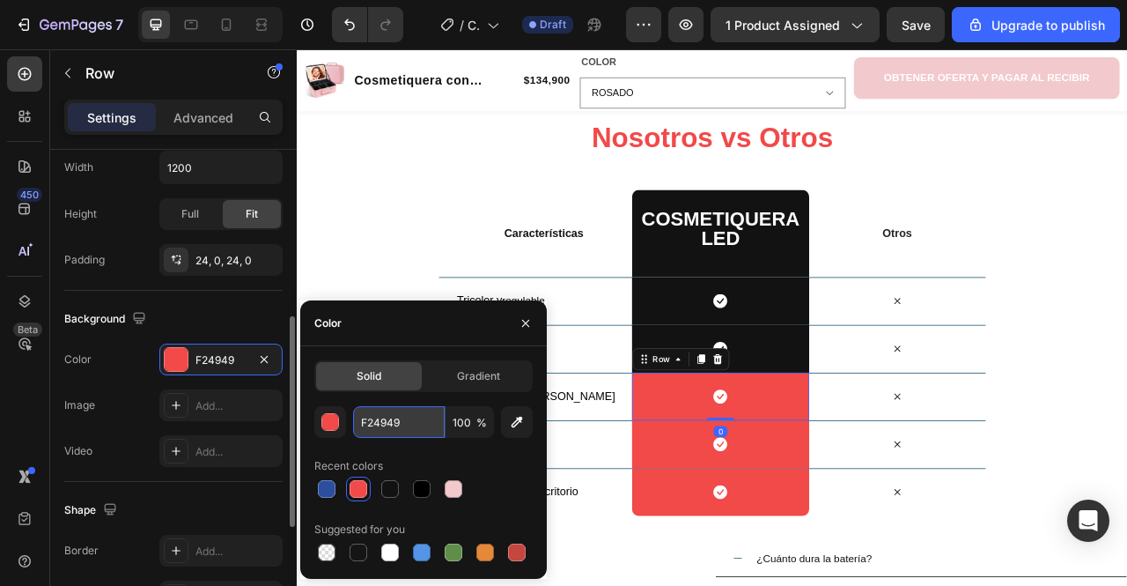
click at [432, 421] on input "F24949" at bounding box center [399, 422] width 92 height 32
paste input "121212"
type input "121212"
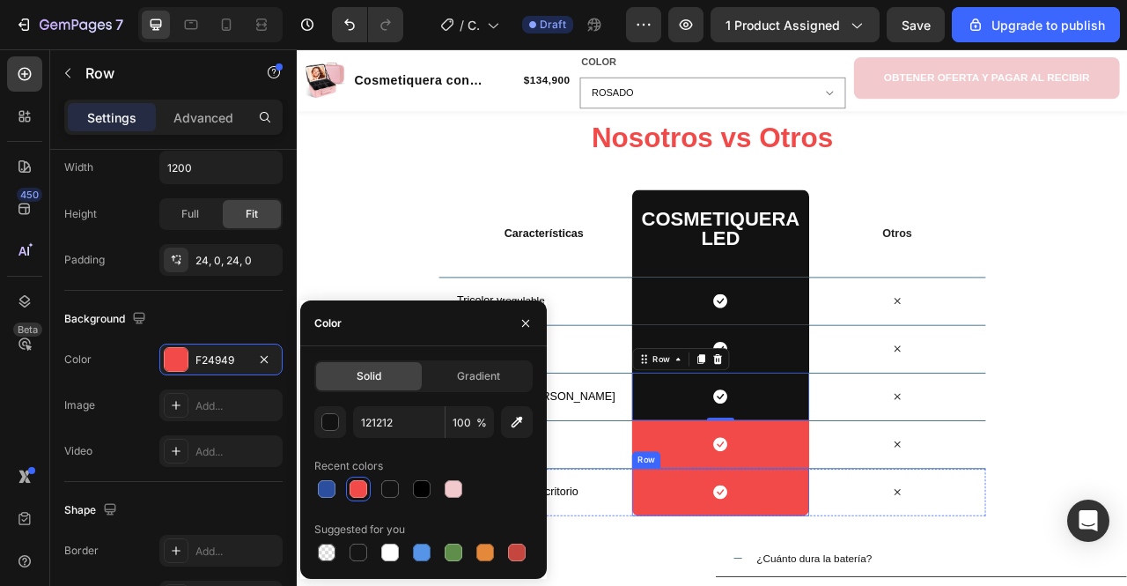
click at [755, 541] on div "Icon Row" at bounding box center [835, 551] width 225 height 61
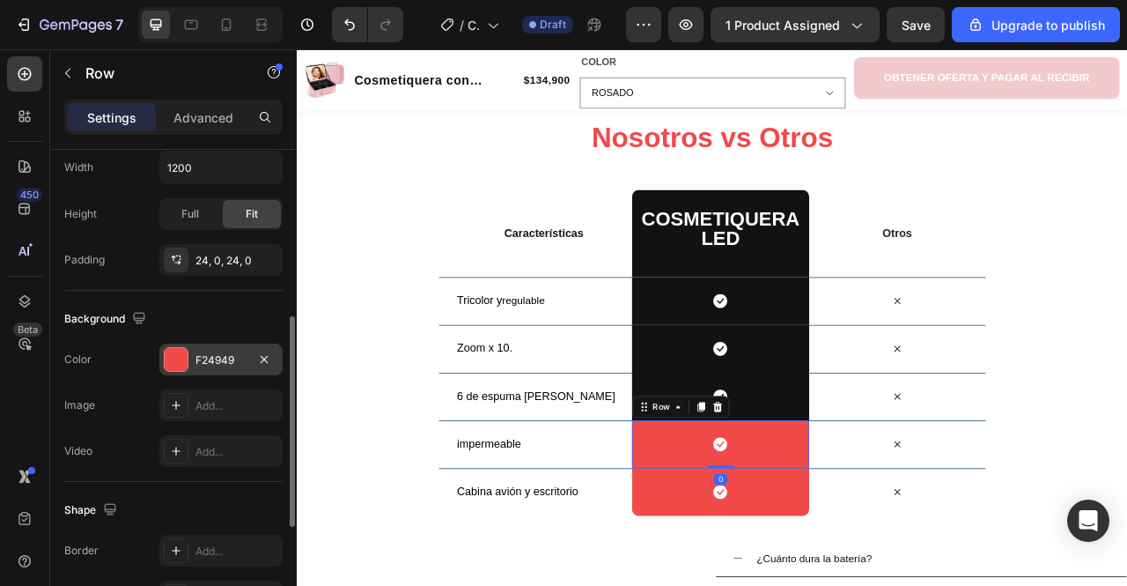
click at [211, 357] on div "F24949" at bounding box center [221, 360] width 51 height 16
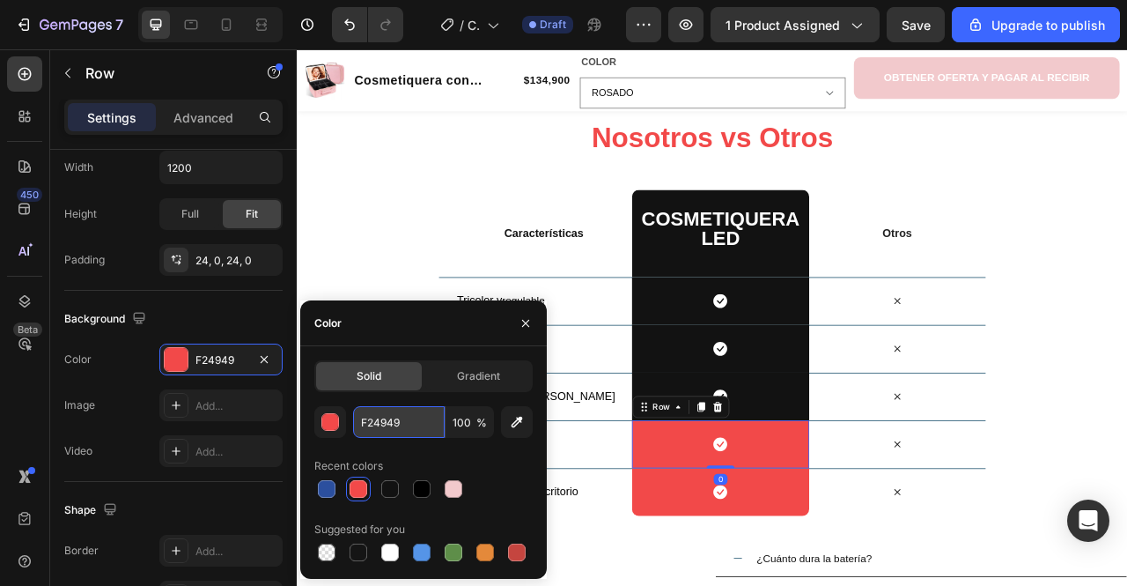
click at [416, 422] on input "F24949" at bounding box center [399, 422] width 92 height 32
paste input "121212"
type input "121212"
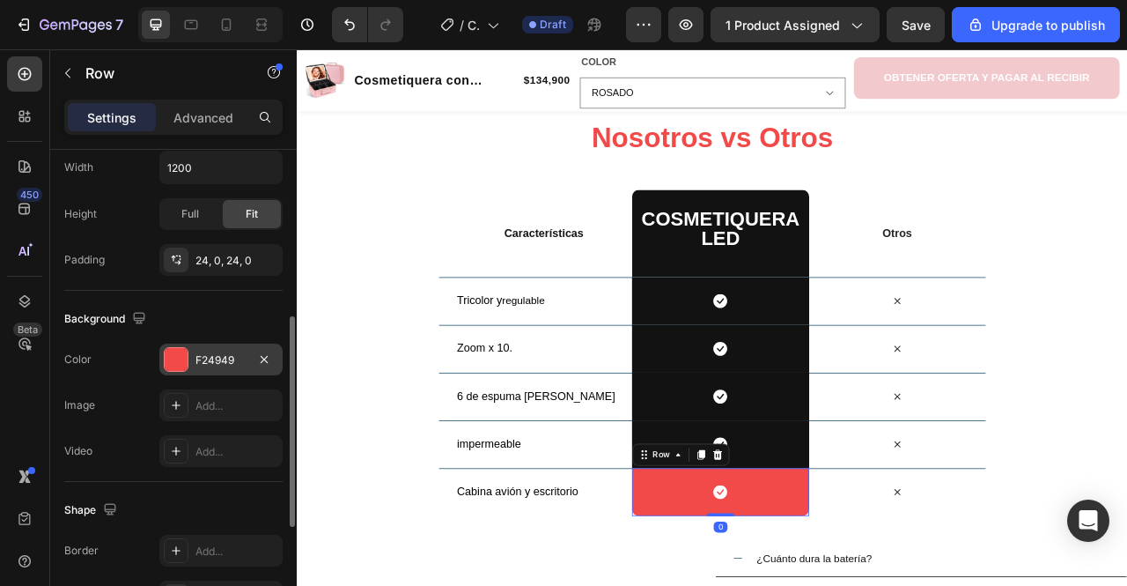
click at [245, 352] on div "F24949" at bounding box center [221, 360] width 51 height 16
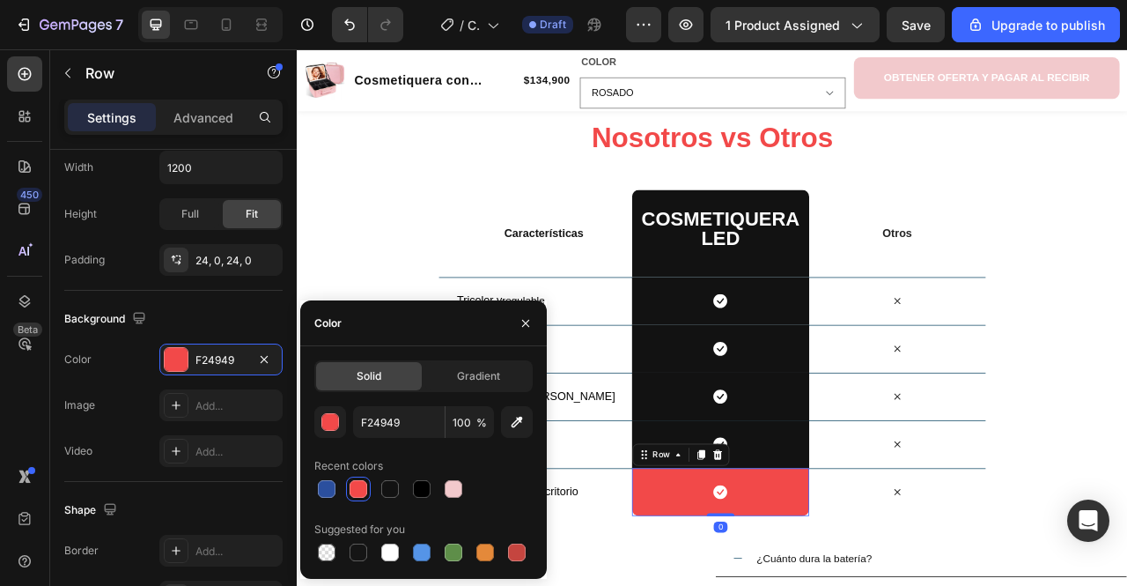
click at [422, 454] on div "Recent colors" at bounding box center [423, 466] width 218 height 28
click at [403, 424] on input "F24949" at bounding box center [399, 422] width 92 height 32
paste input "121212"
type input "121212"
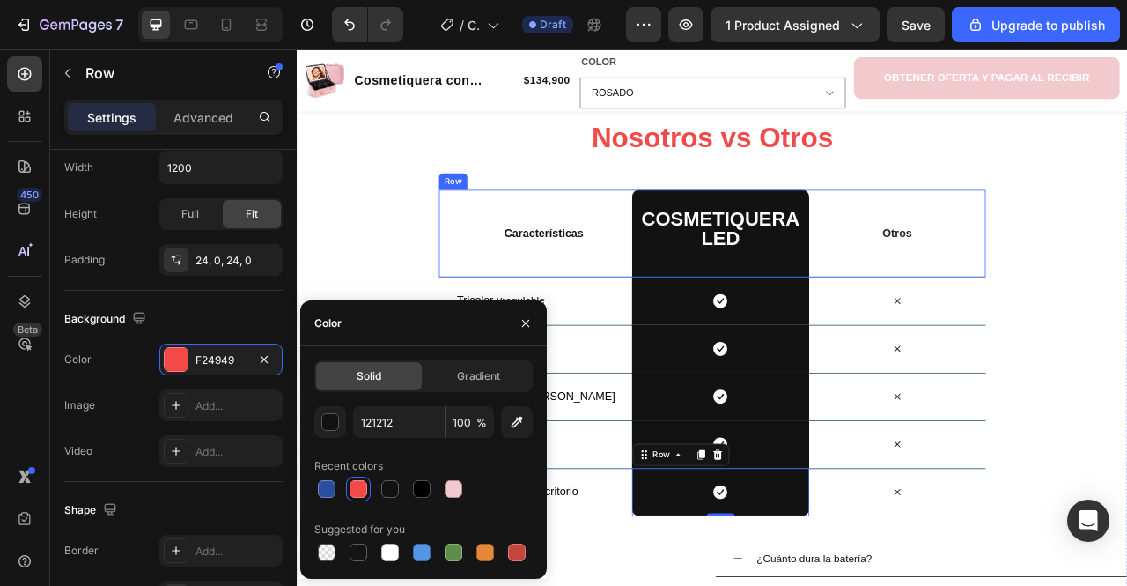
click at [444, 255] on div "Nosotros vs Otros Heading Row Características Text Block Cosmetiquera LED Headi…" at bounding box center [825, 563] width 1057 height 853
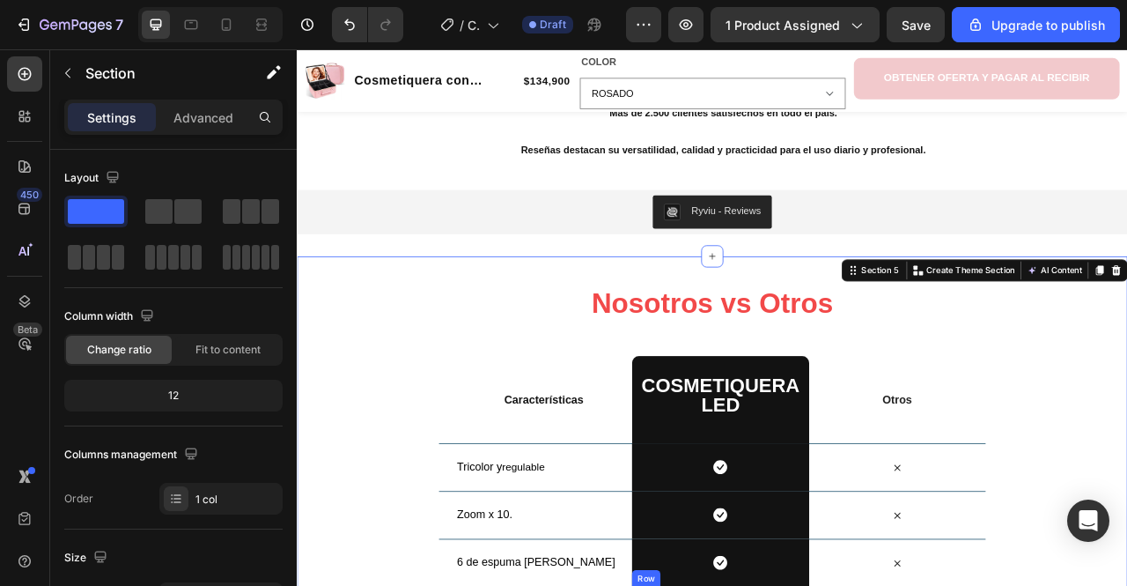
scroll to position [2357, 0]
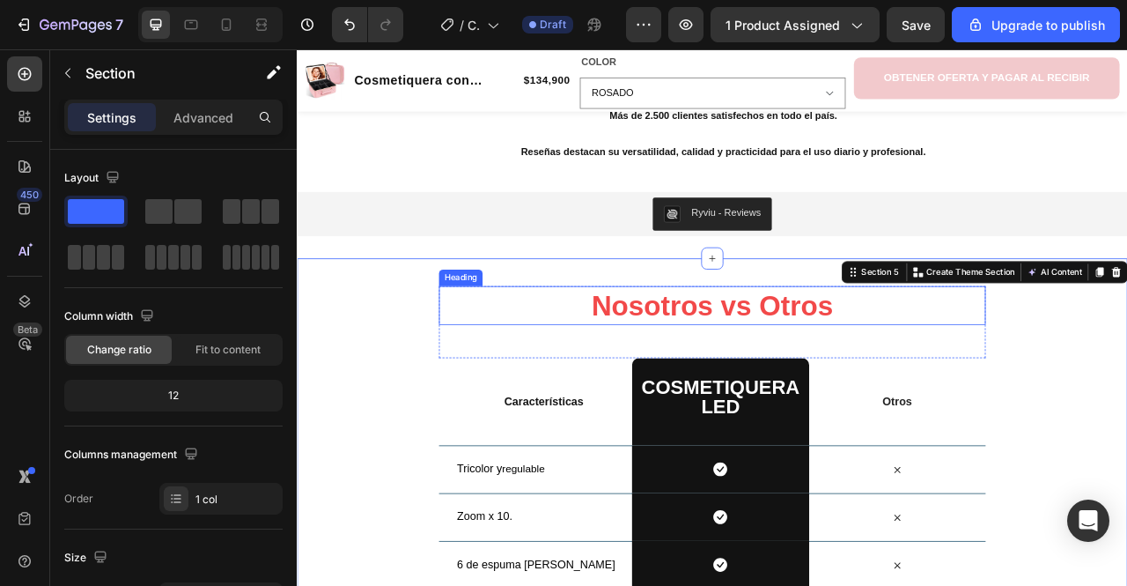
click at [757, 362] on strong "Nosotros vs Otros" at bounding box center [825, 375] width 307 height 39
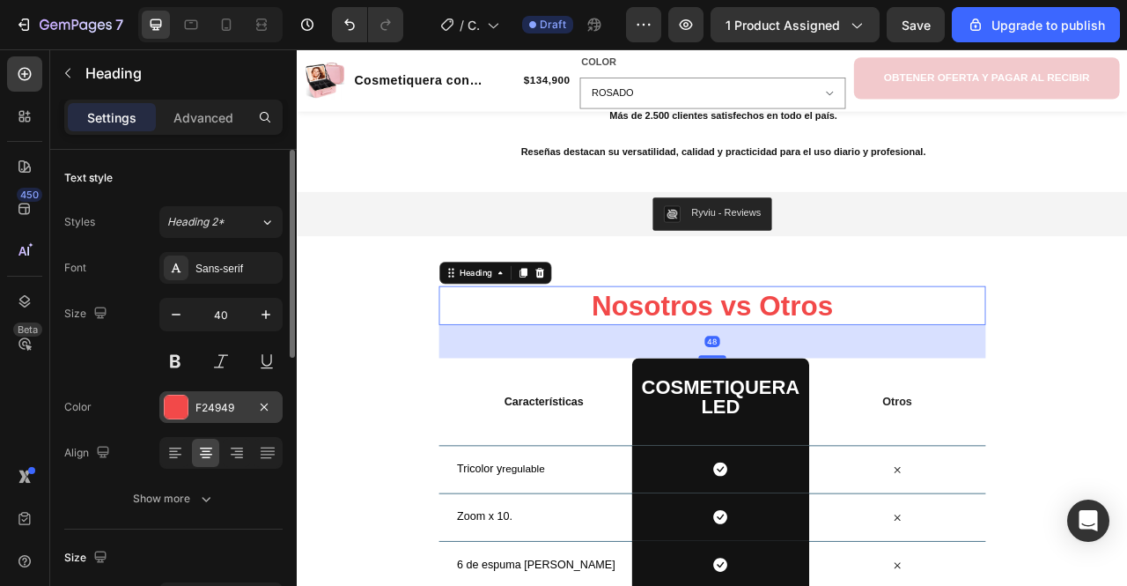
click at [208, 401] on div "F24949" at bounding box center [221, 408] width 51 height 16
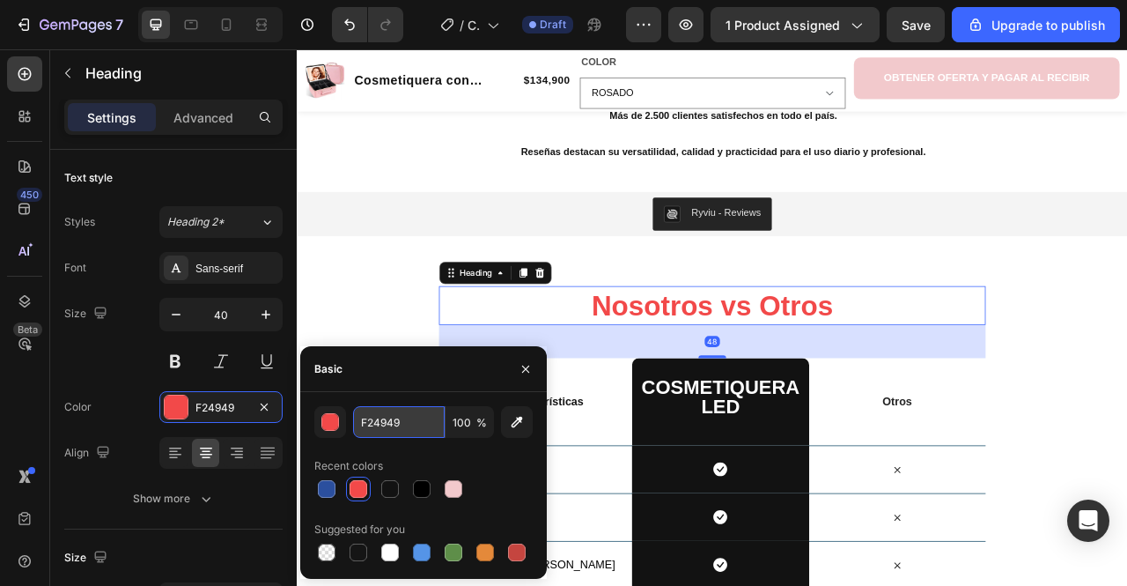
click at [420, 421] on input "F24949" at bounding box center [399, 422] width 92 height 32
paste input "121212"
type input "121212"
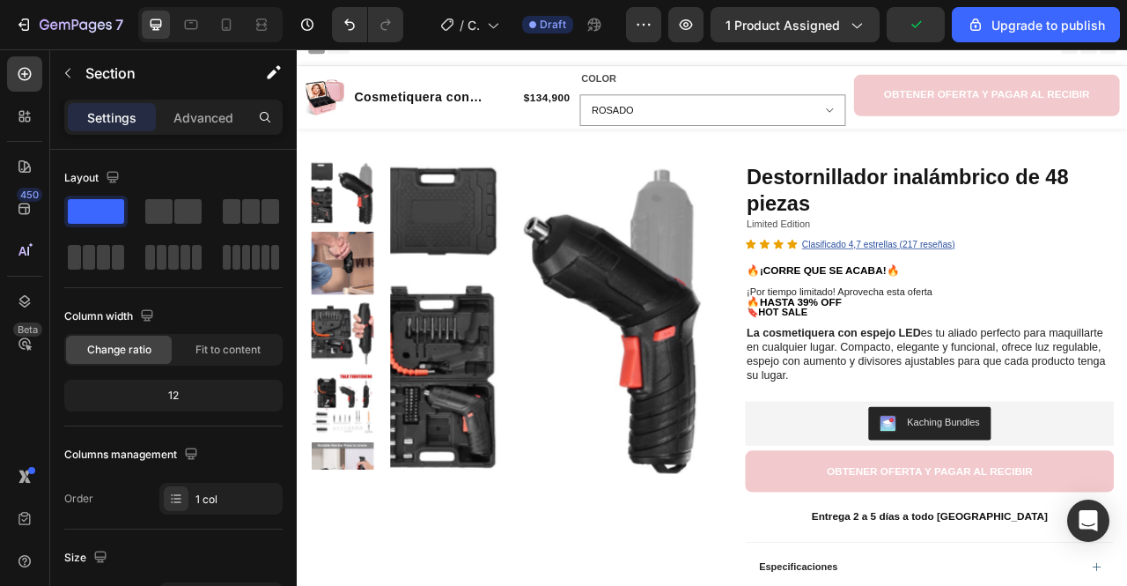
scroll to position [0, 0]
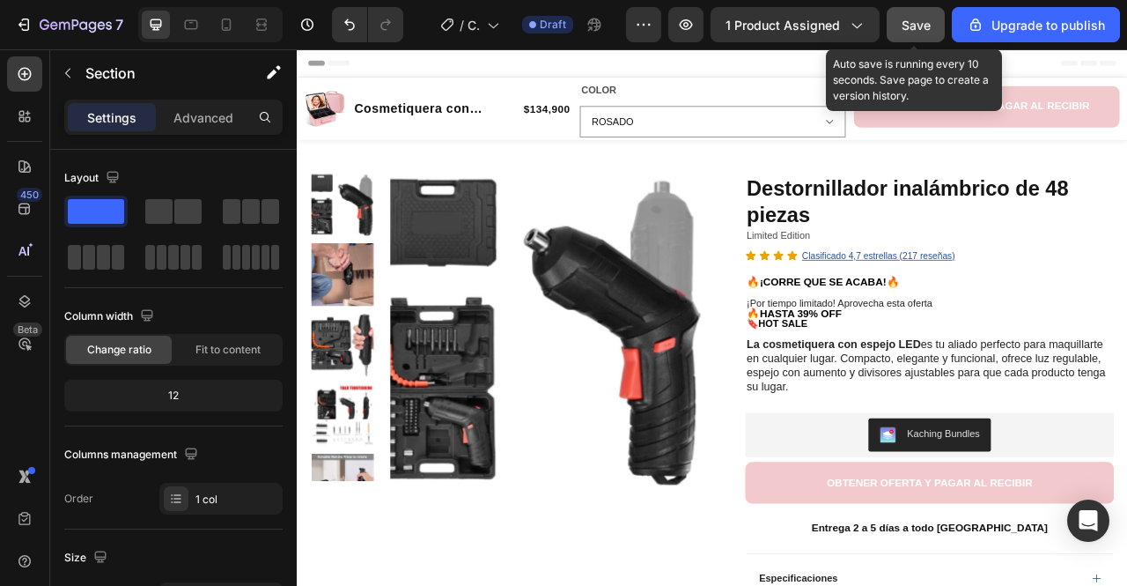
click at [900, 19] on button "Save" at bounding box center [916, 24] width 58 height 35
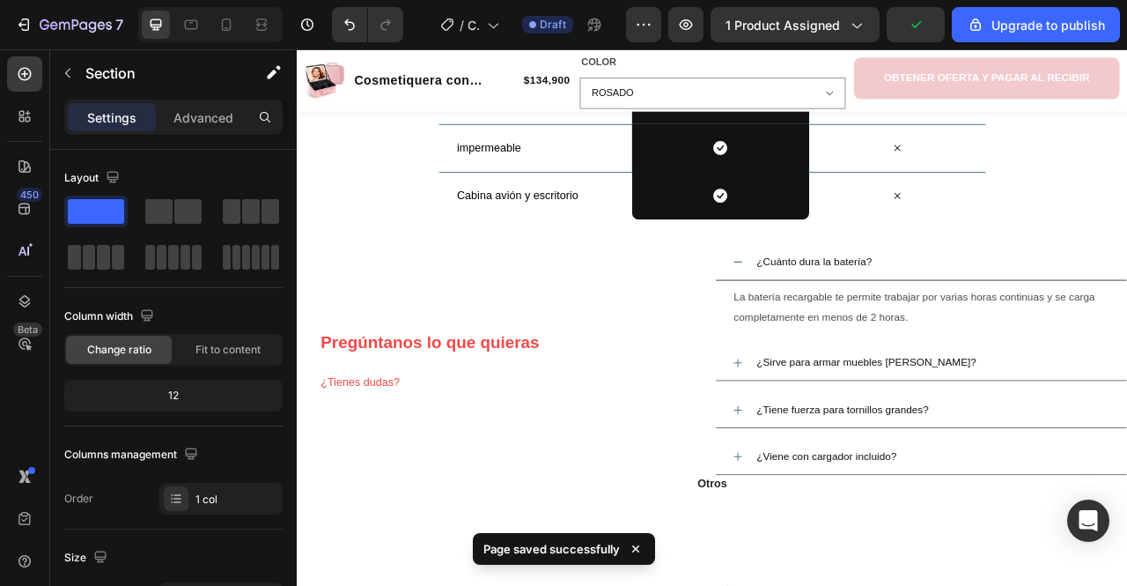
scroll to position [3113, 0]
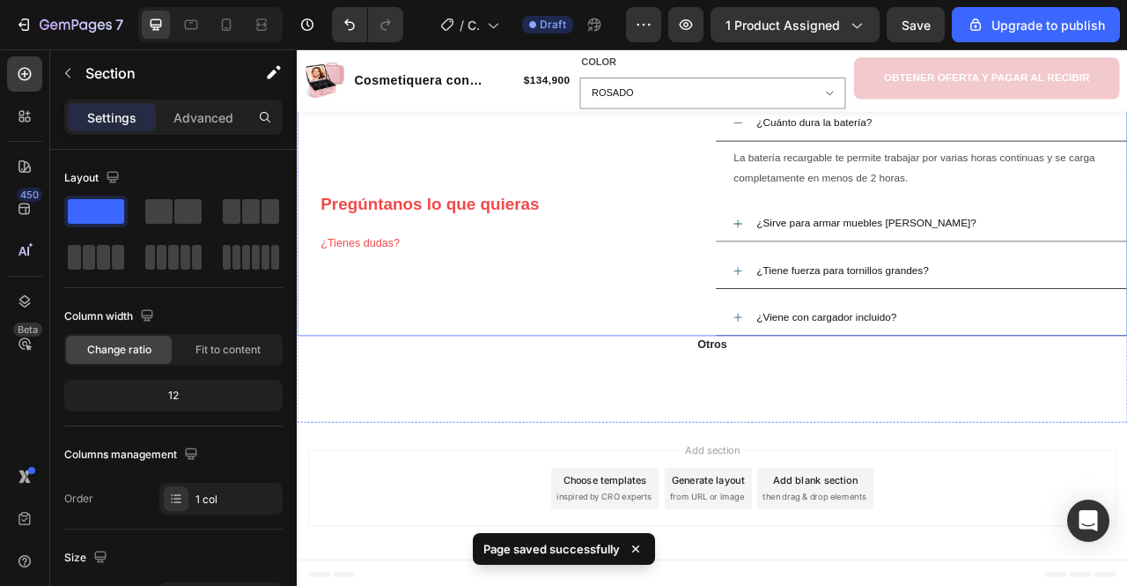
click at [393, 274] on h2 "Pregúntanos lo que quieras ¿Tienes dudas?" at bounding box center [573, 267] width 497 height 101
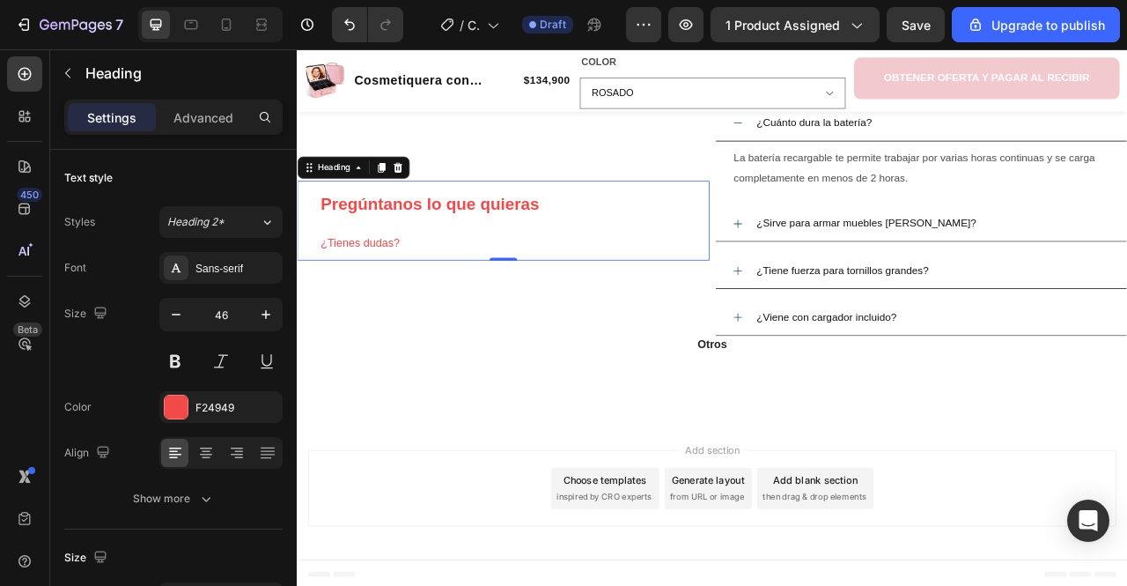
click at [521, 261] on h2 "Pregúntanos lo que quieras ¿Tienes dudas?" at bounding box center [573, 267] width 497 height 101
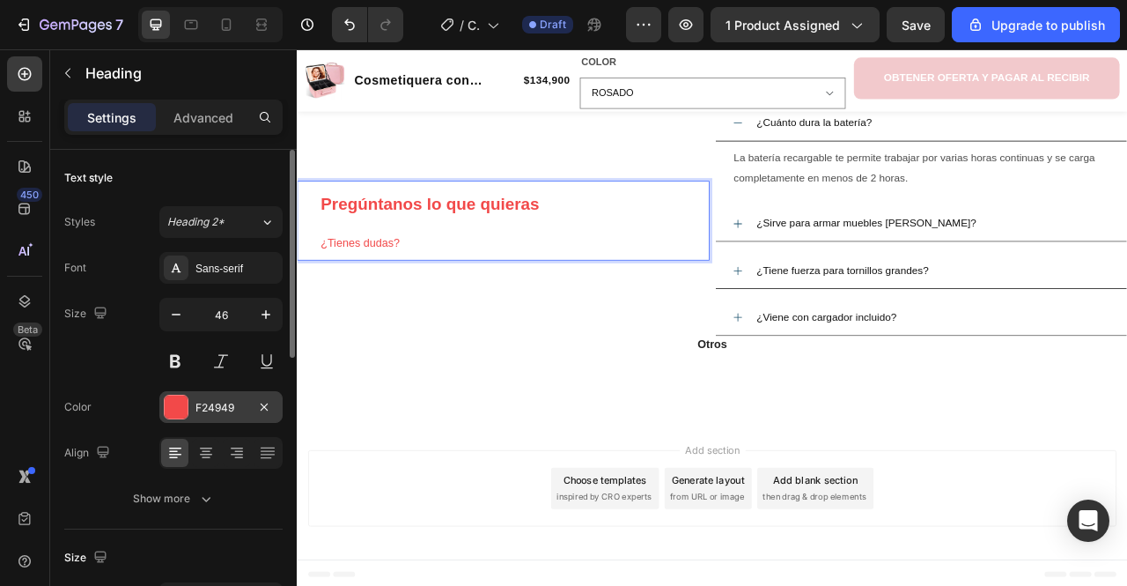
click at [240, 407] on div "F24949" at bounding box center [221, 408] width 51 height 16
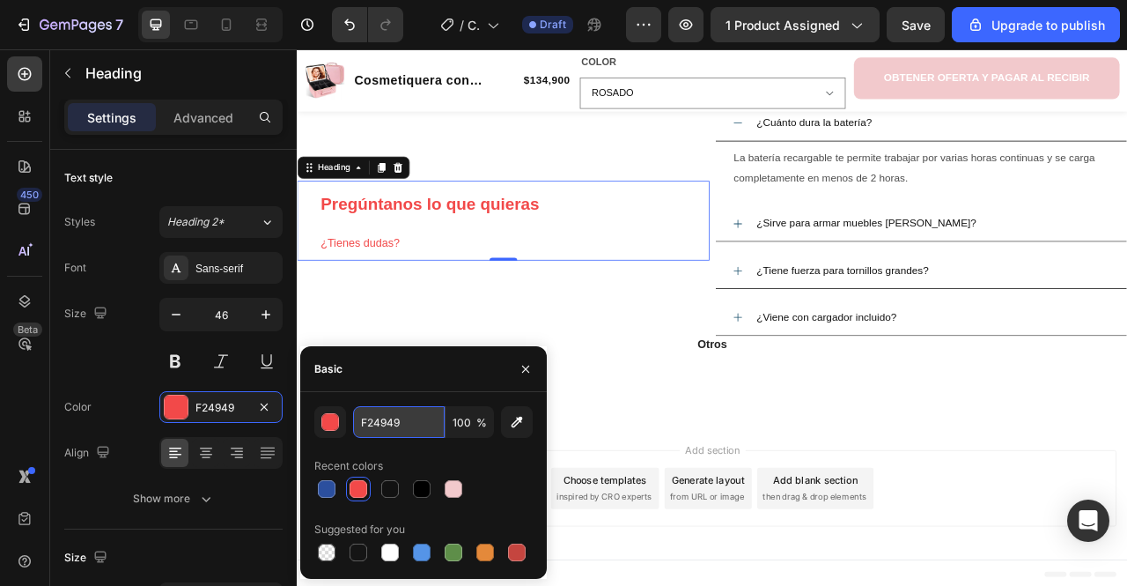
click at [395, 413] on input "F24949" at bounding box center [399, 422] width 92 height 32
paste input "121212"
type input "121212"
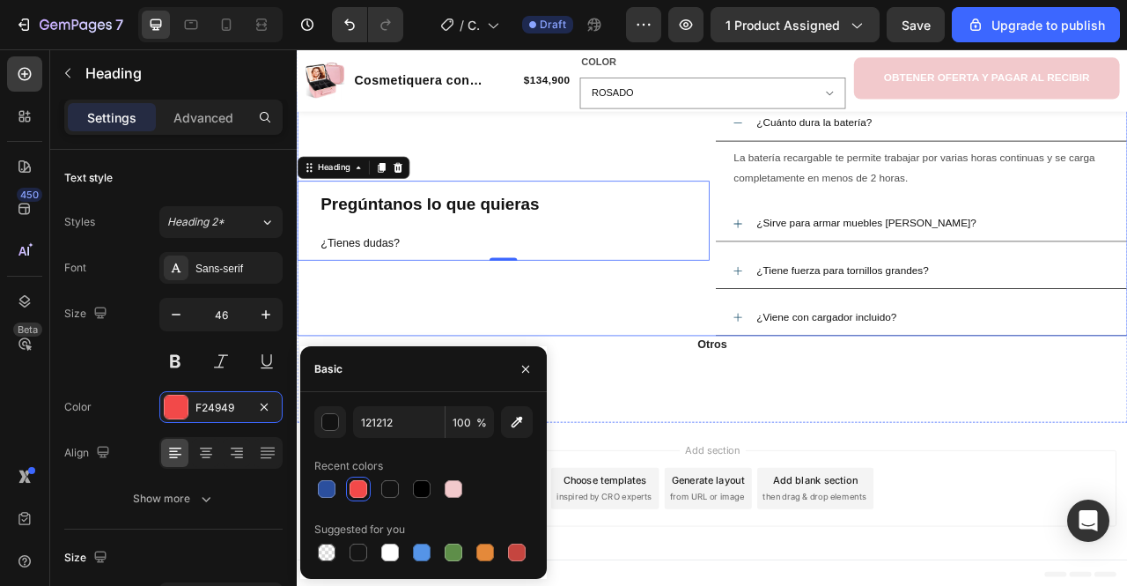
click at [723, 347] on div "⁠⁠⁠⁠⁠⁠⁠ Pregúntanos lo que quieras ¿Tienes dudas? Heading 0" at bounding box center [559, 267] width 525 height 293
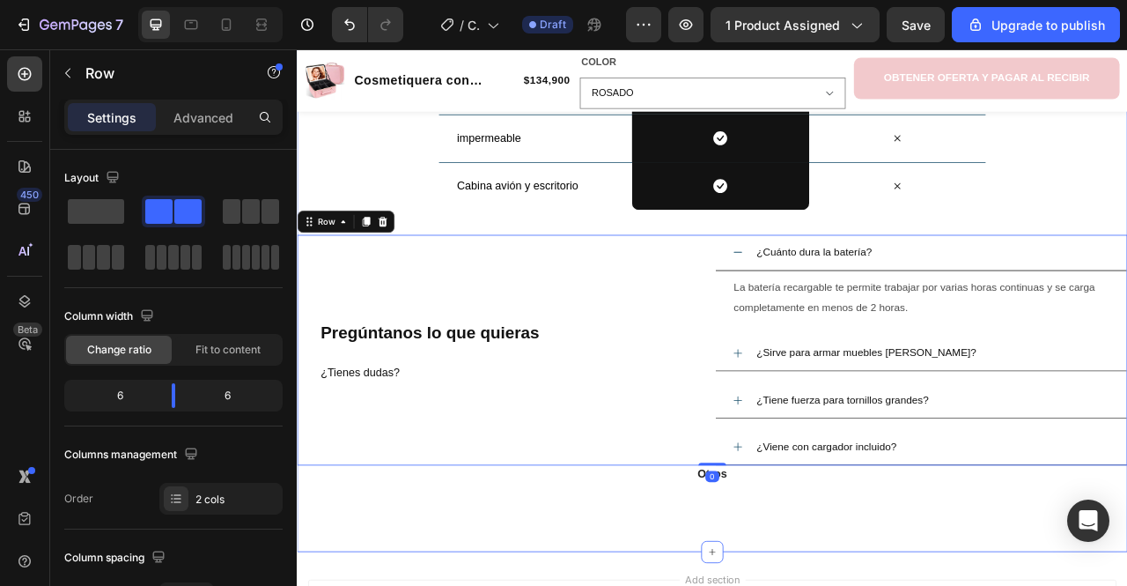
scroll to position [2947, 0]
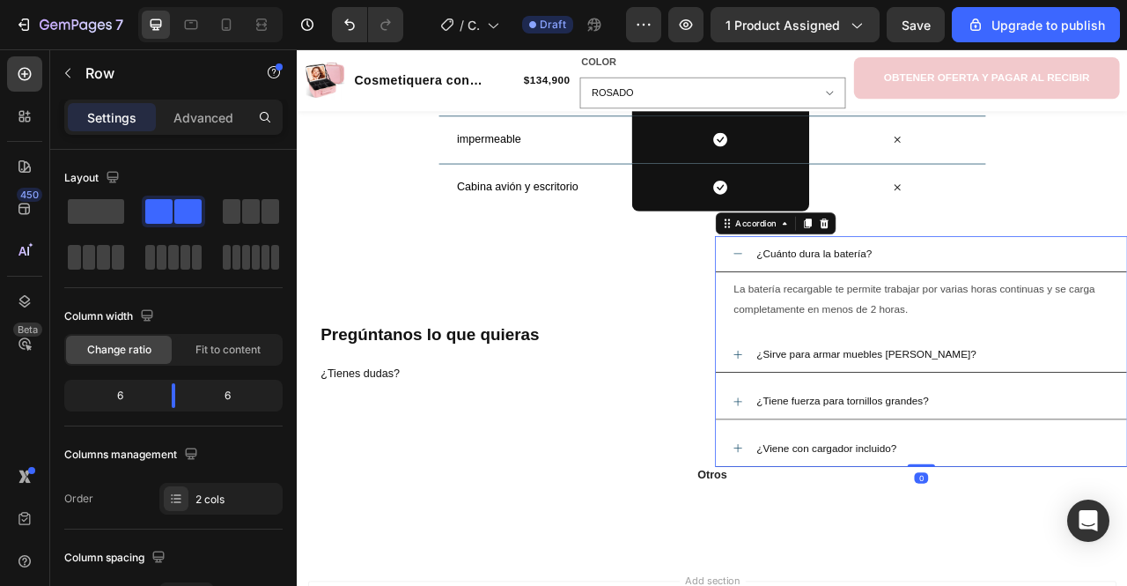
click at [913, 305] on span "¿Cuánto dura la batería?" at bounding box center [955, 308] width 147 height 15
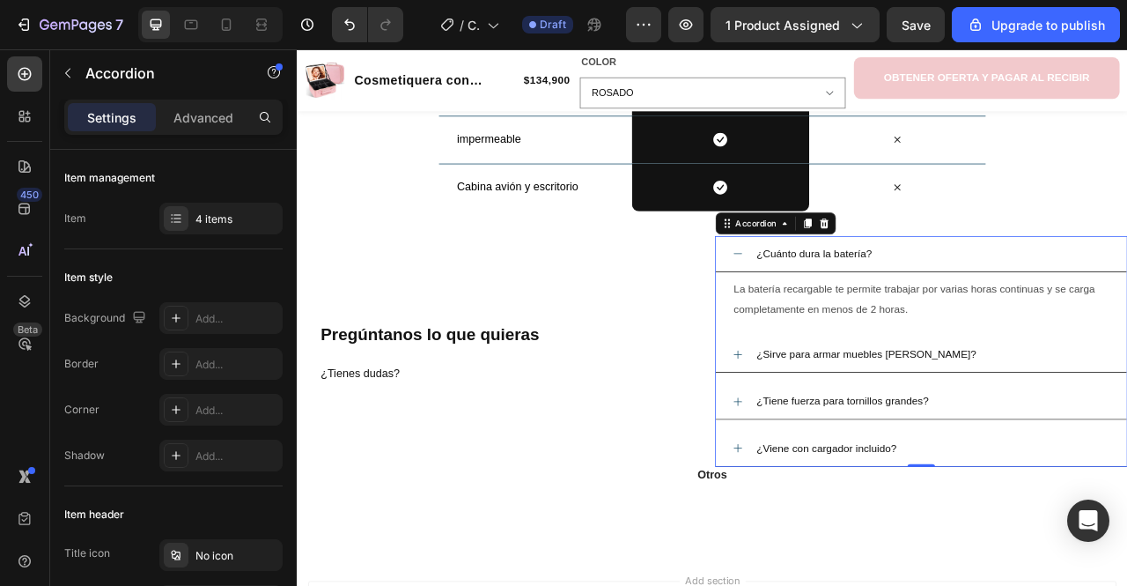
click at [916, 321] on div "¿Cuánto dura la batería?" at bounding box center [955, 309] width 152 height 31
click at [910, 307] on span "¿Cuánto dura la batería?" at bounding box center [955, 308] width 147 height 15
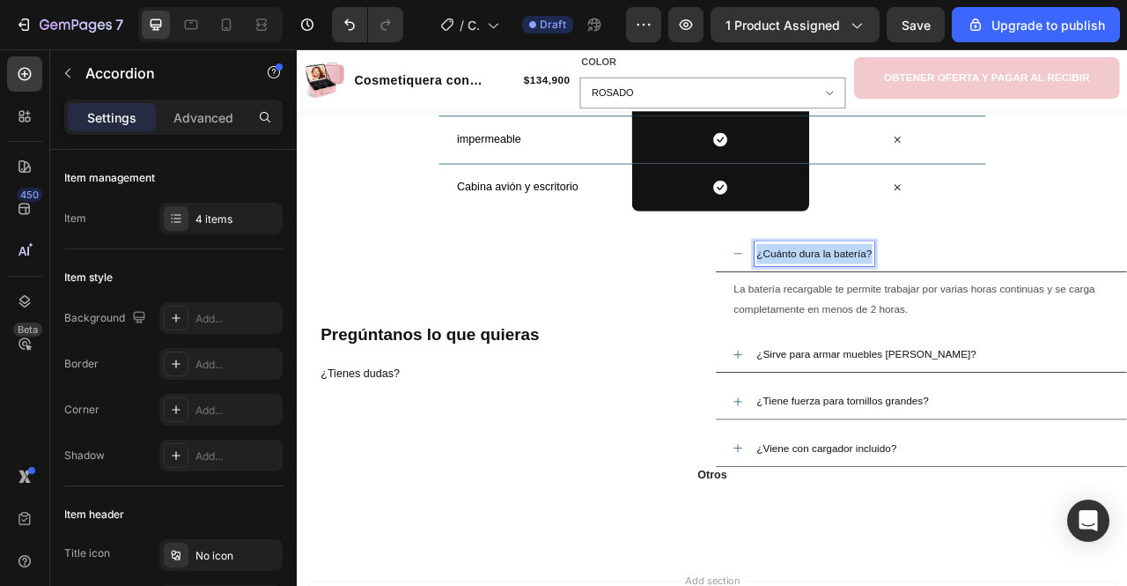
click at [910, 307] on span "¿Cuánto dura la batería?" at bounding box center [955, 308] width 147 height 15
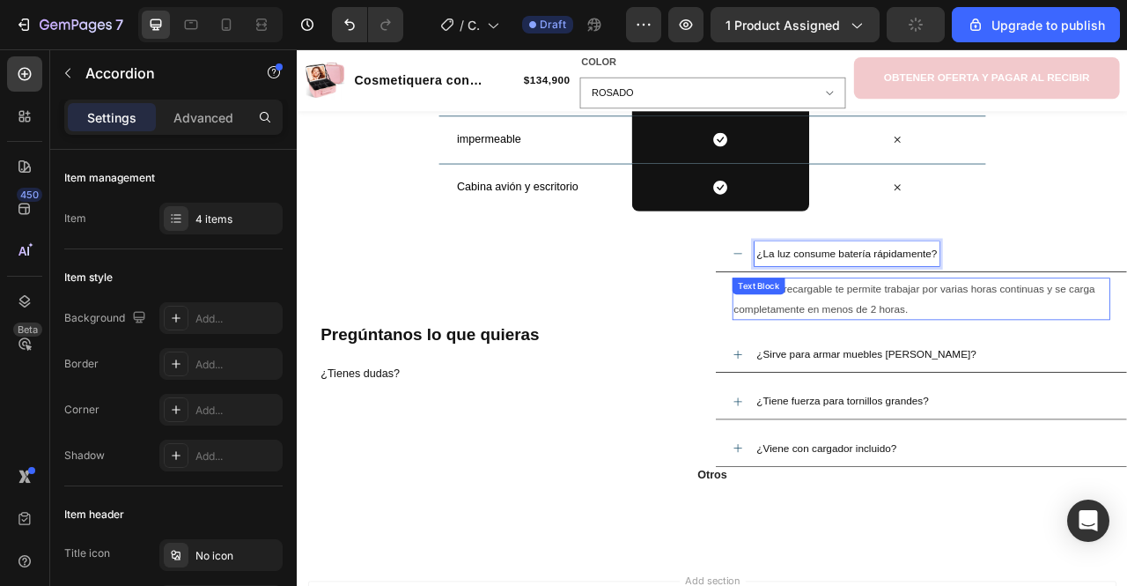
click at [915, 370] on span "La batería recargable te permite trabajar por varias horas continuas y se carga…" at bounding box center [1083, 366] width 460 height 41
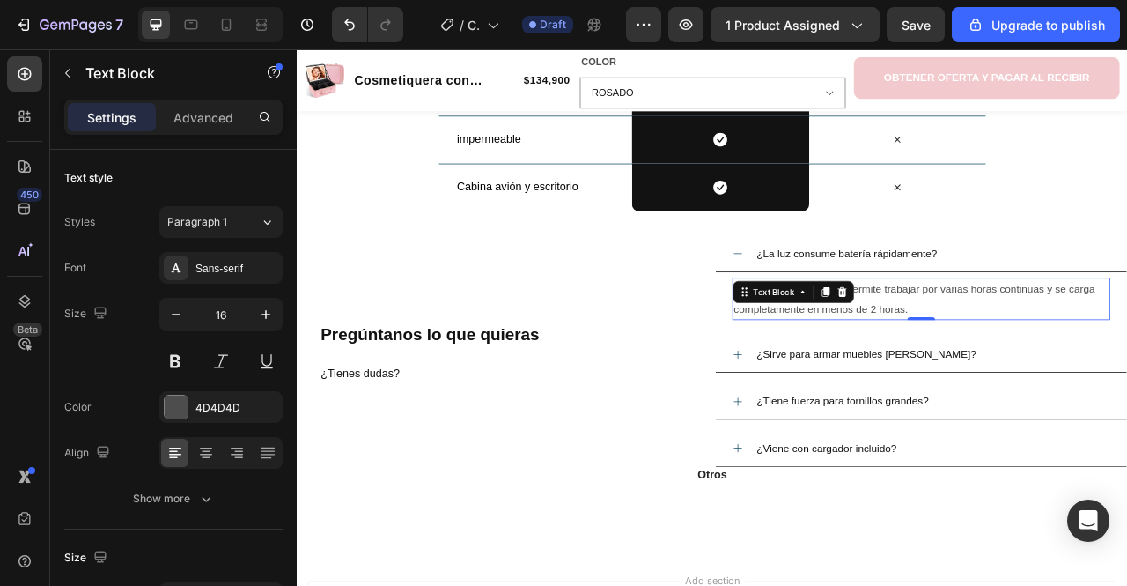
click at [1017, 366] on p "La batería recargable te permite trabajar por varias horas continuas y se carga…" at bounding box center [1091, 367] width 477 height 51
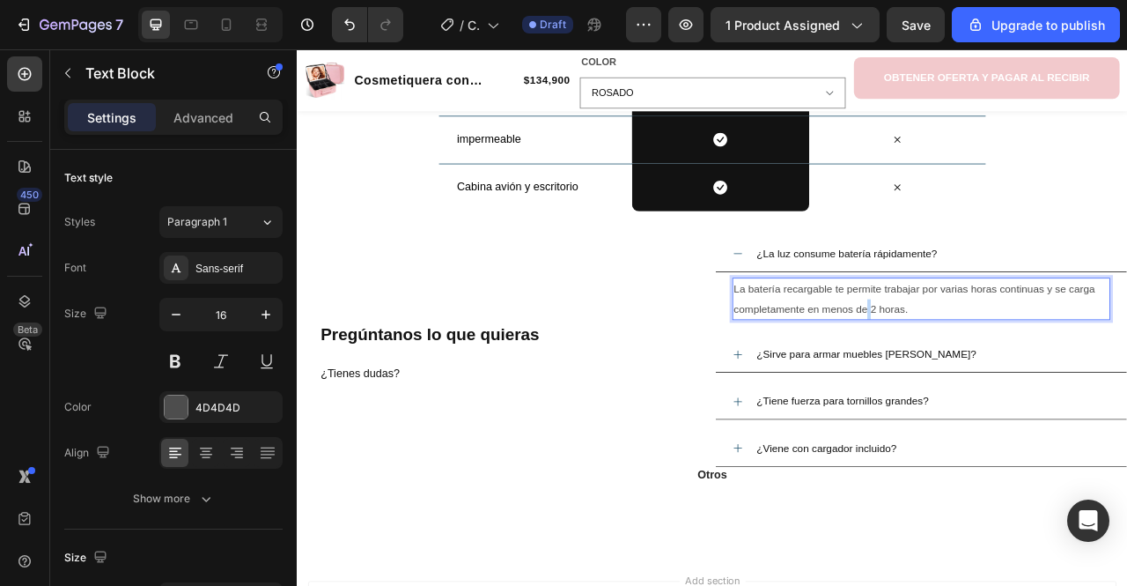
click at [1017, 366] on p "La batería recargable te permite trabajar por varias horas continuas y se carga…" at bounding box center [1091, 367] width 477 height 51
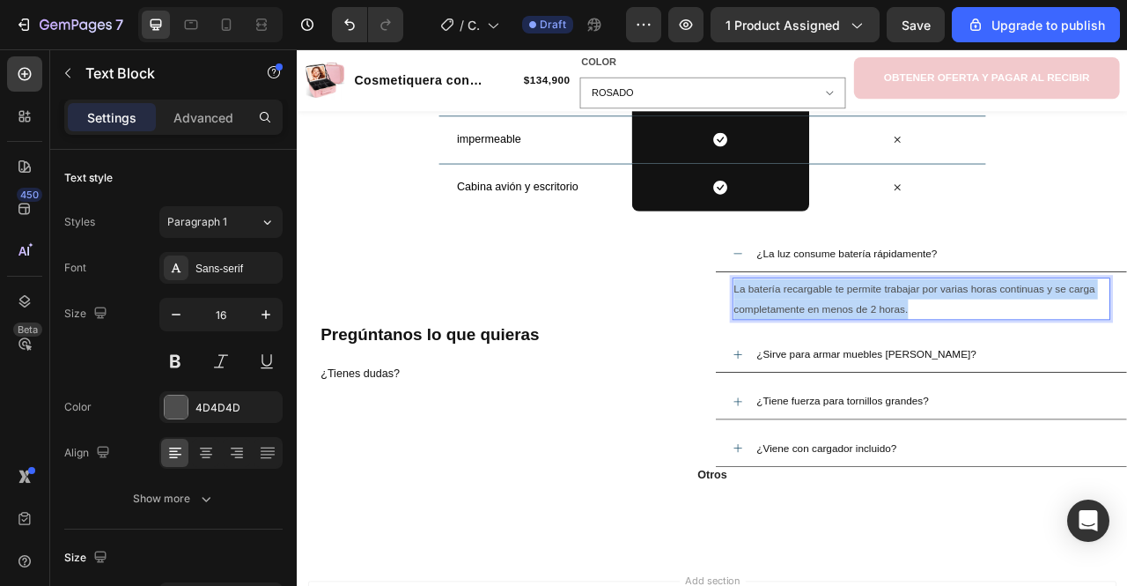
click at [1017, 366] on p "La batería recargable te permite trabajar por varias horas continuas y se carga…" at bounding box center [1091, 367] width 477 height 51
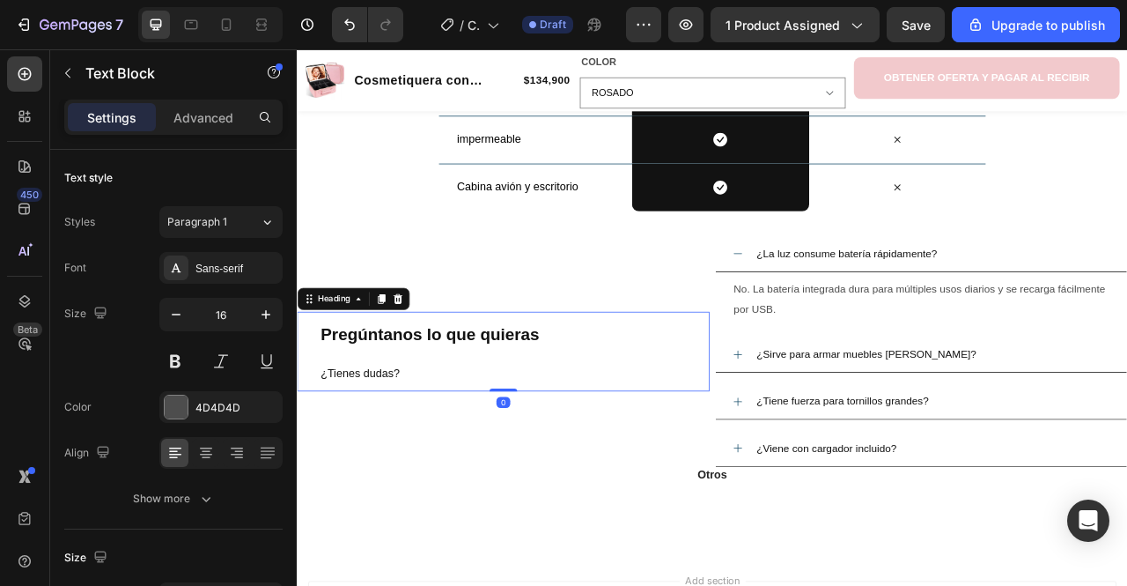
click at [720, 411] on p "⁠⁠⁠⁠⁠⁠⁠ Pregúntanos lo que quieras ¿Tienes dudas?" at bounding box center [573, 434] width 493 height 98
click at [930, 446] on p "¿Sirve para armar muebles de madera?" at bounding box center [1022, 438] width 280 height 26
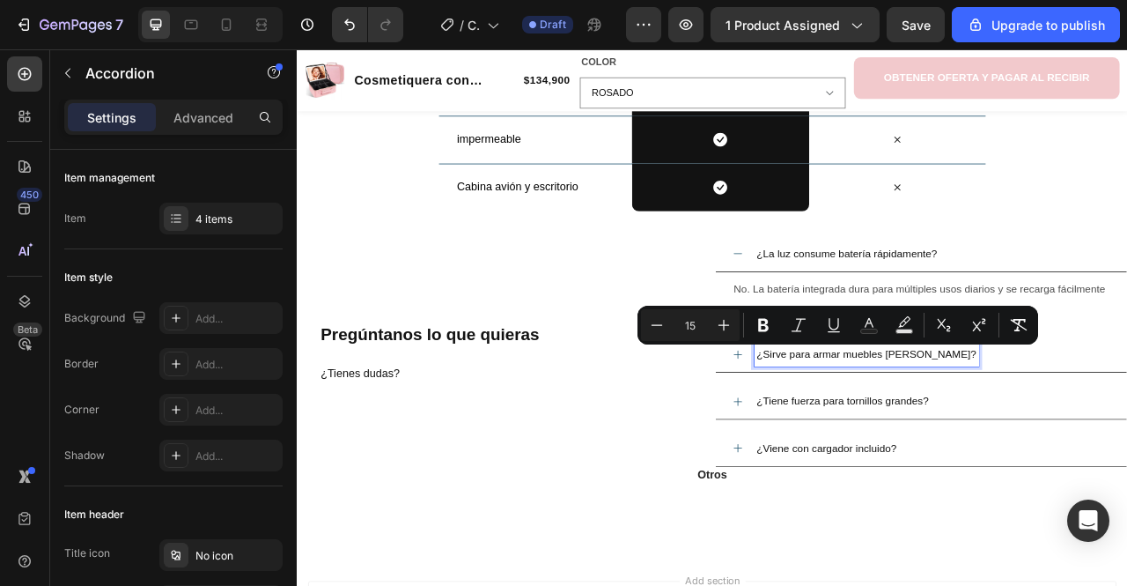
click at [950, 439] on span "¿Sirve para armar muebles de madera?" at bounding box center [1022, 436] width 280 height 15
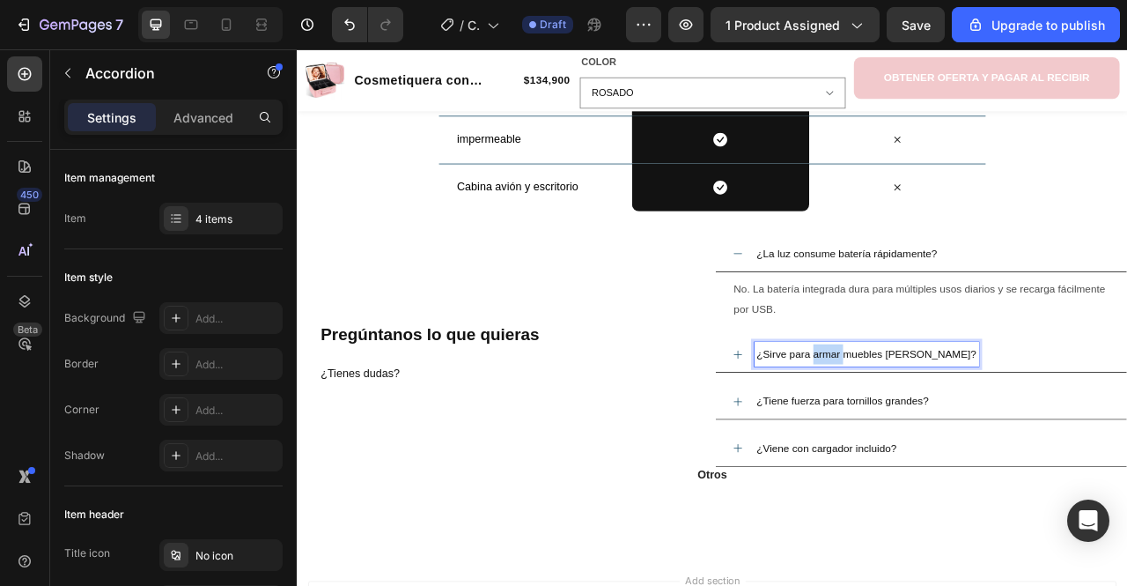
click at [950, 439] on span "¿Sirve para armar muebles de madera?" at bounding box center [1022, 436] width 280 height 15
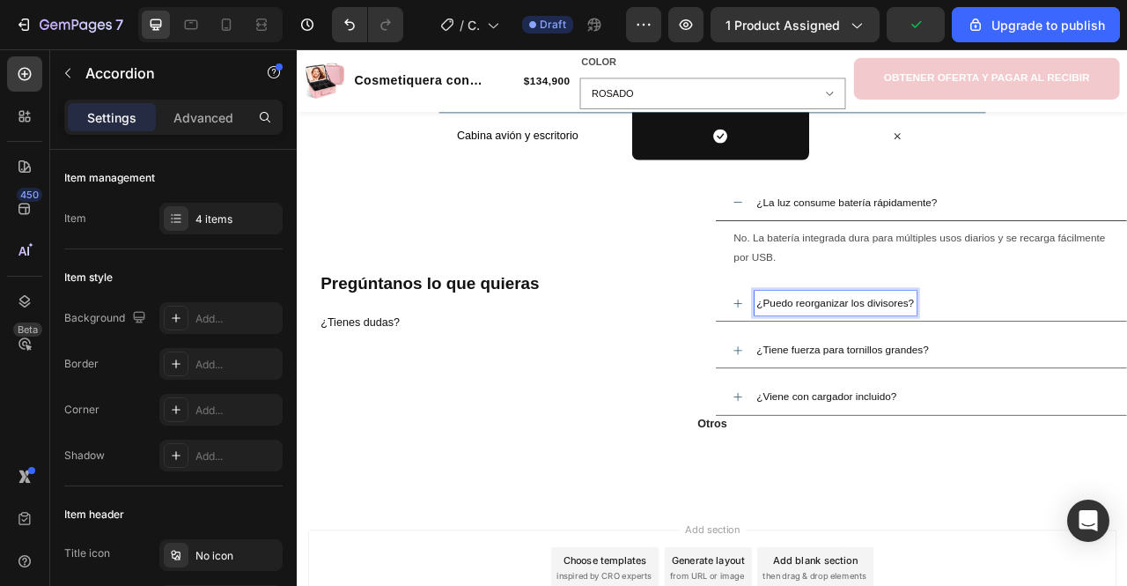
click at [851, 371] on icon at bounding box center [858, 373] width 14 height 14
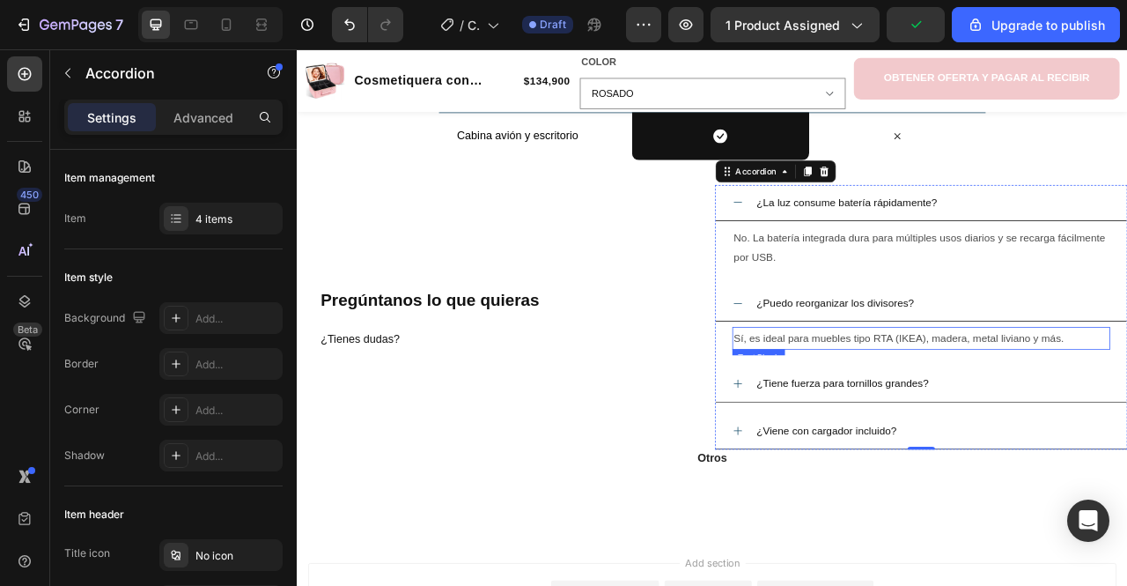
click at [938, 421] on span "Sí, es ideal para muebles tipo RTA (IKEA), madera, metal liviano y más." at bounding box center [1063, 416] width 420 height 15
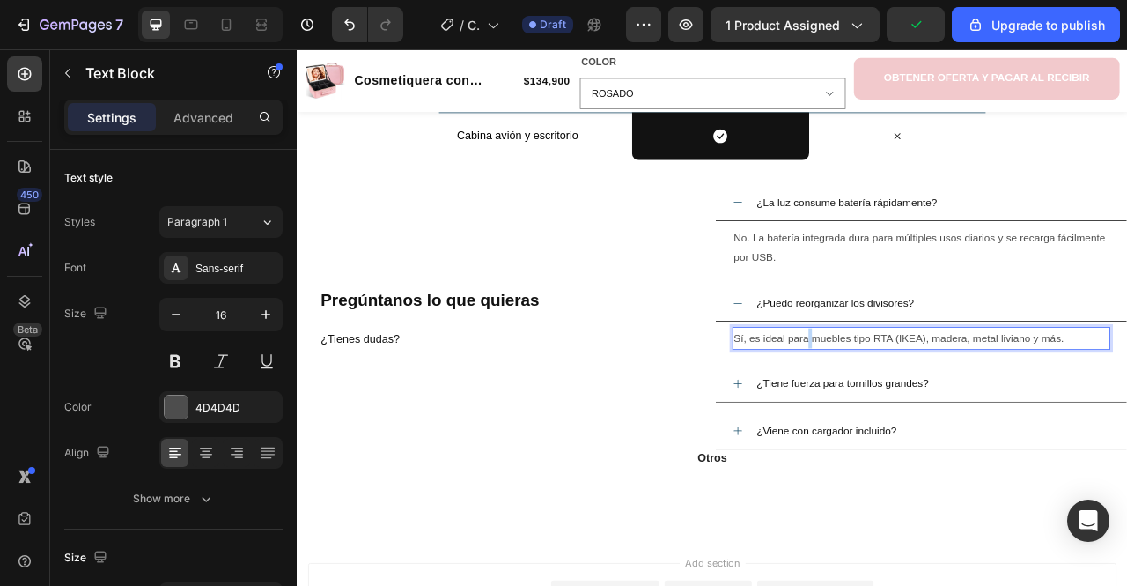
click at [938, 421] on span "Sí, es ideal para muebles tipo RTA (IKEA), madera, metal liviano y más." at bounding box center [1063, 416] width 420 height 15
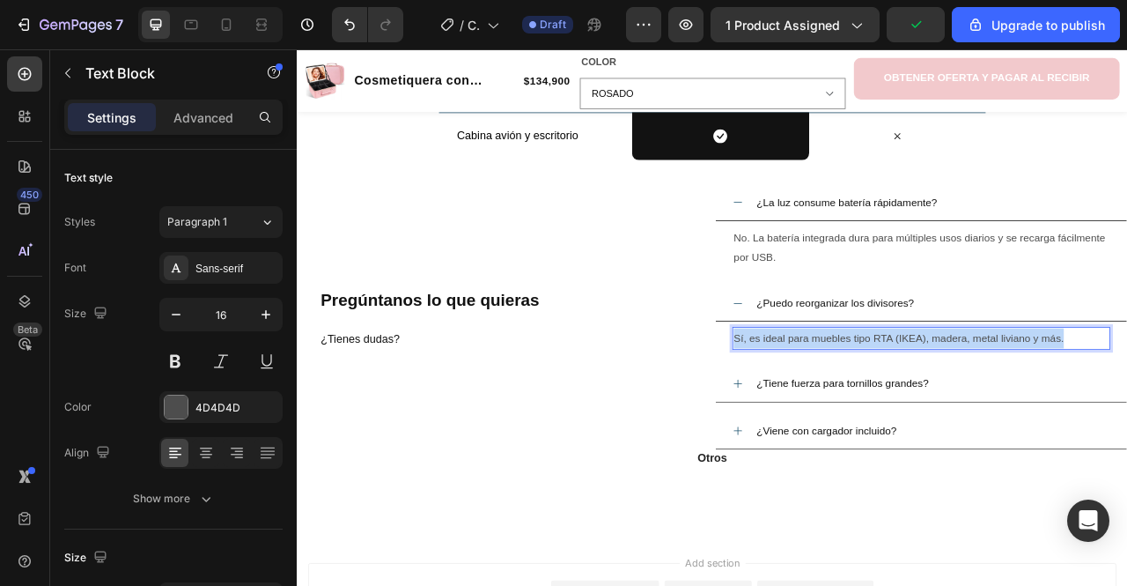
click at [938, 421] on span "Sí, es ideal para muebles tipo RTA (IKEA), madera, metal liviano y más." at bounding box center [1063, 416] width 420 height 15
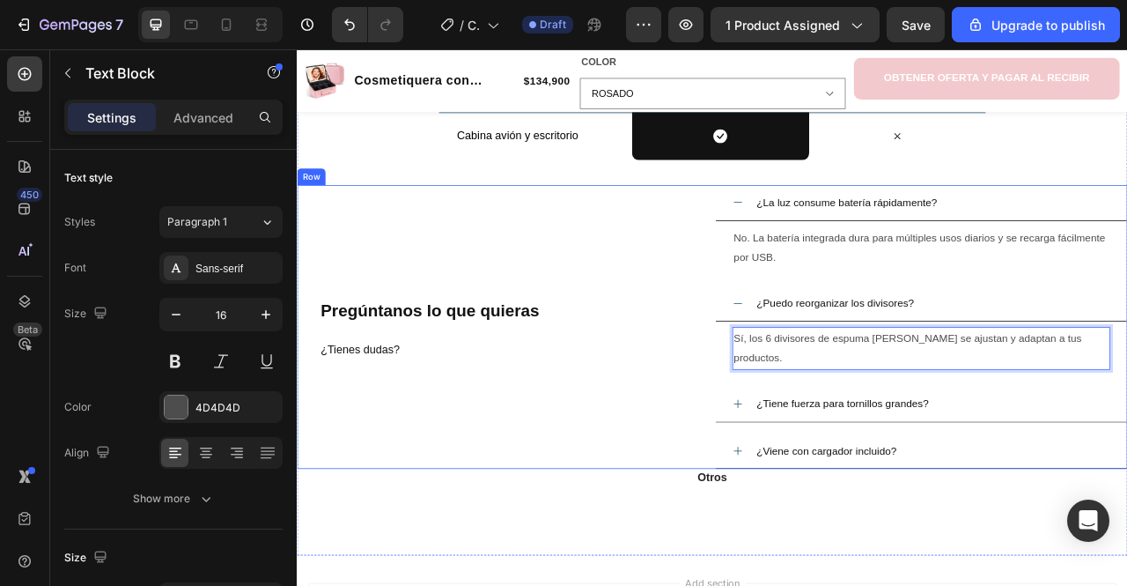
click at [748, 455] on div "⁠⁠⁠⁠⁠⁠⁠ Pregúntanos lo que quieras ¿Tienes dudas? Heading" at bounding box center [559, 402] width 525 height 361
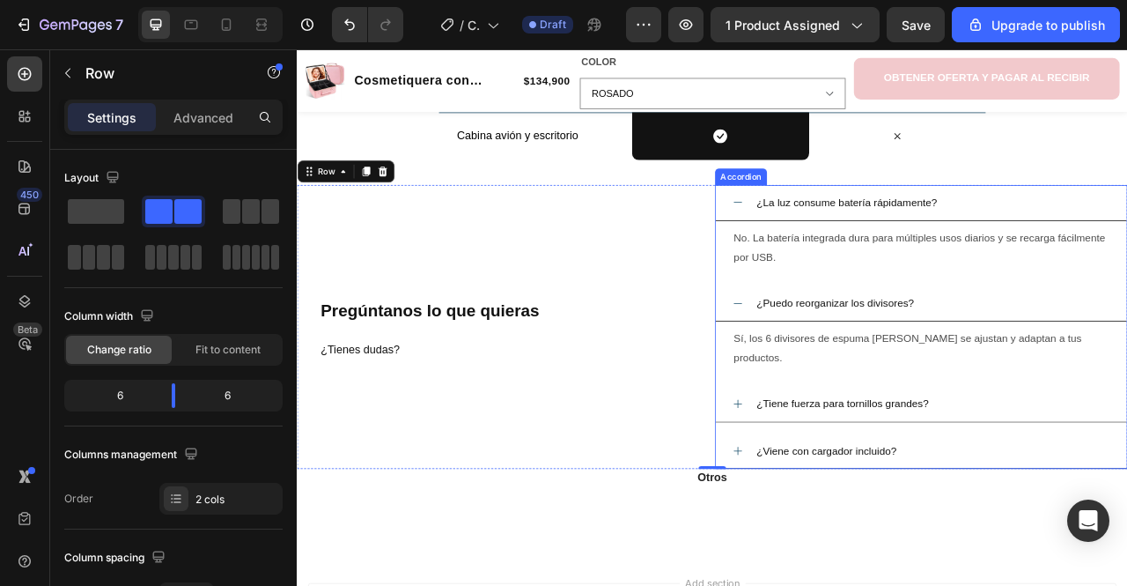
click at [911, 492] on span "¿Tiene fuerza para tornillos grandes?" at bounding box center [991, 499] width 219 height 15
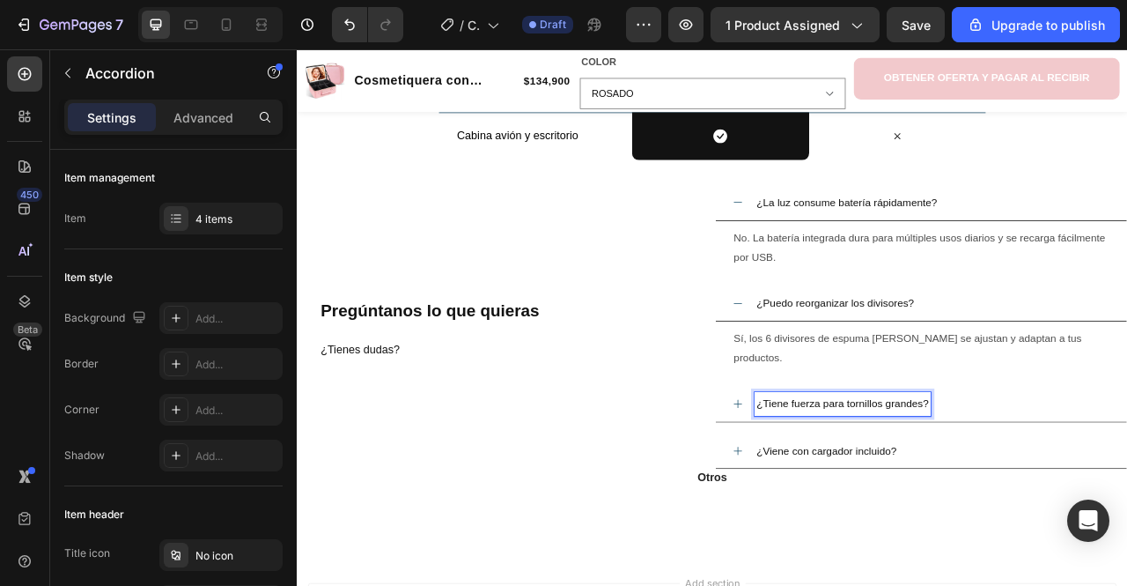
click at [911, 492] on span "¿Tiene fuerza para tornillos grandes?" at bounding box center [991, 499] width 219 height 15
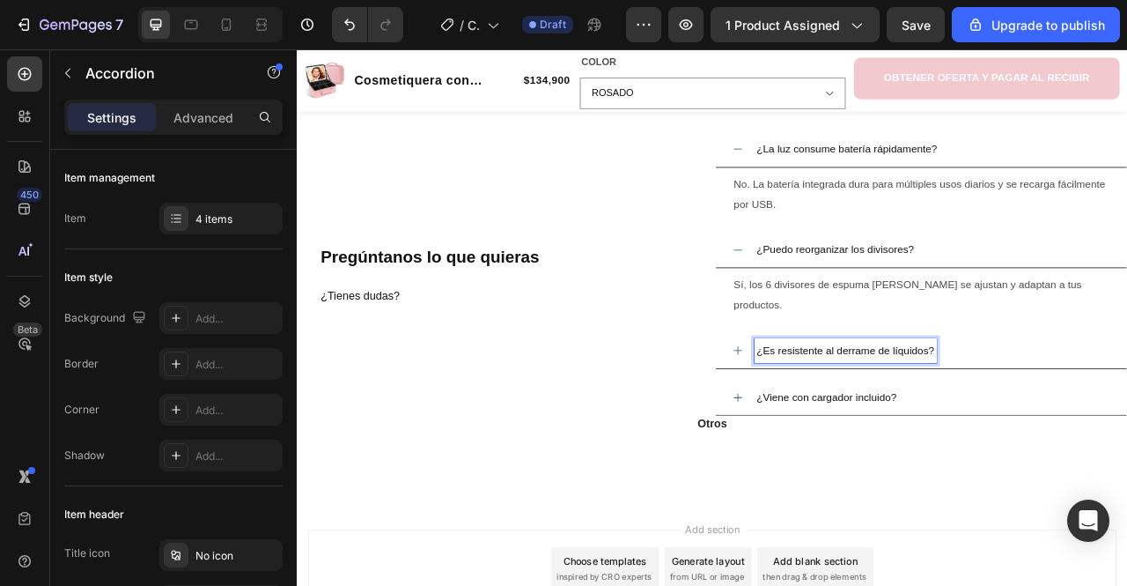
click at [860, 410] on div "¿Es resistente al derrame de líquidos?" at bounding box center [1091, 433] width 523 height 46
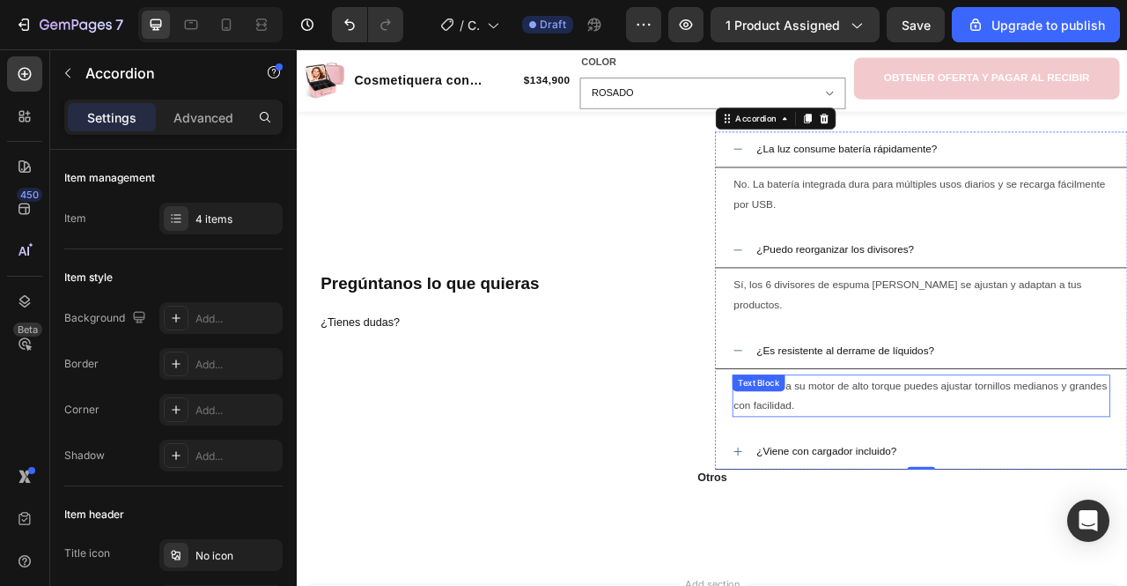
click at [879, 467] on div "Sí, gracias a su motor de alto torque puedes ajustar tornillos medianos y grand…" at bounding box center [1091, 490] width 481 height 55
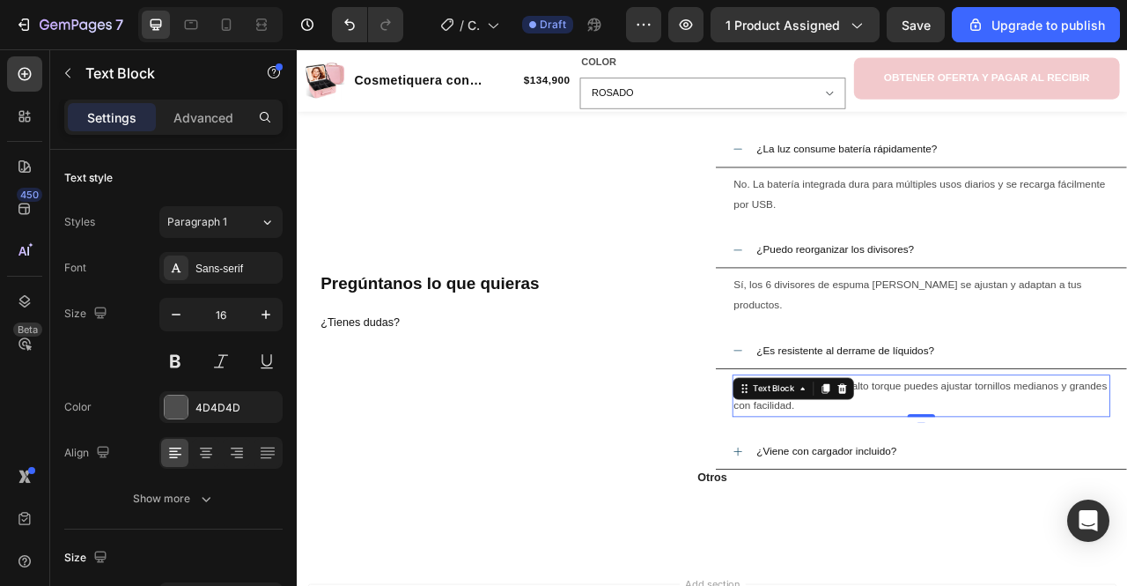
click at [879, 467] on div "Text Block" at bounding box center [928, 481] width 154 height 28
click at [1001, 469] on span "Sí, gracias a su motor de alto torque puedes ajustar tornillos medianos y grand…" at bounding box center [1090, 489] width 475 height 41
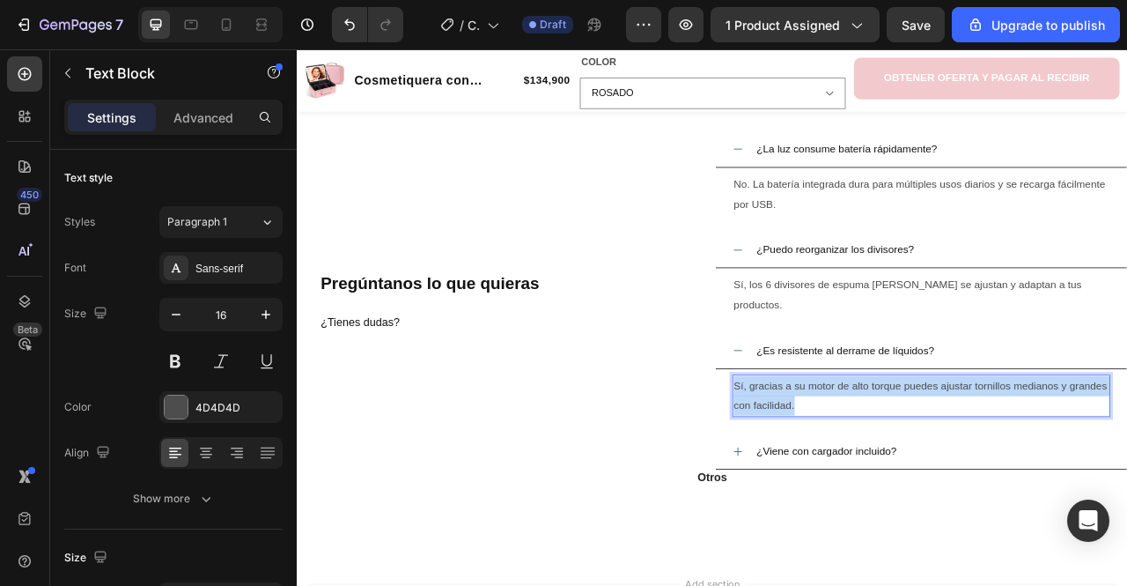
click at [1001, 469] on span "Sí, gracias a su motor de alto torque puedes ajustar tornillos medianos y grand…" at bounding box center [1090, 489] width 475 height 41
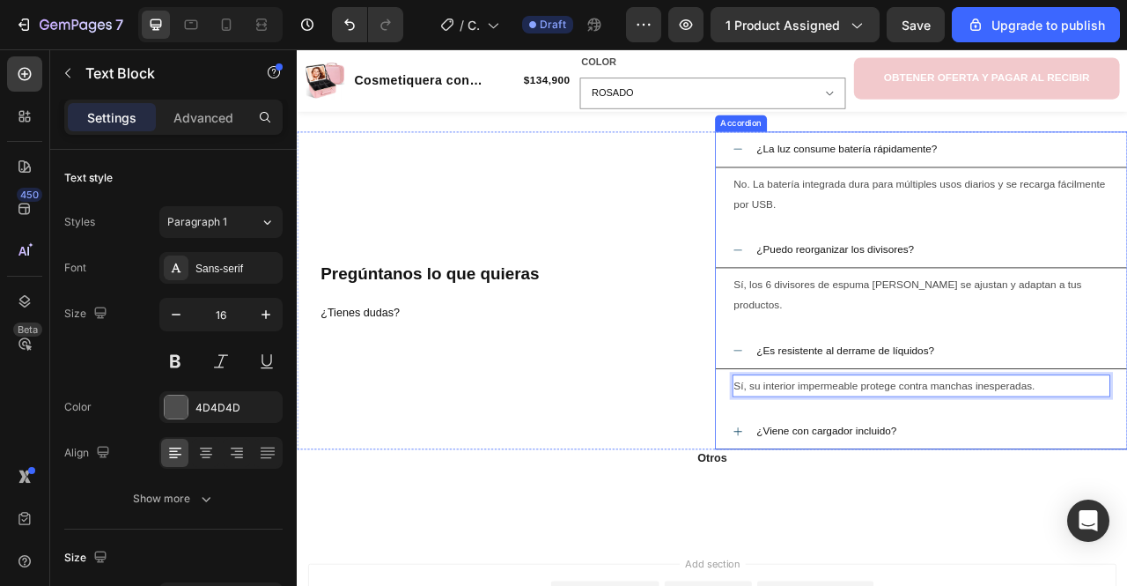
click at [851, 528] on icon at bounding box center [858, 535] width 14 height 14
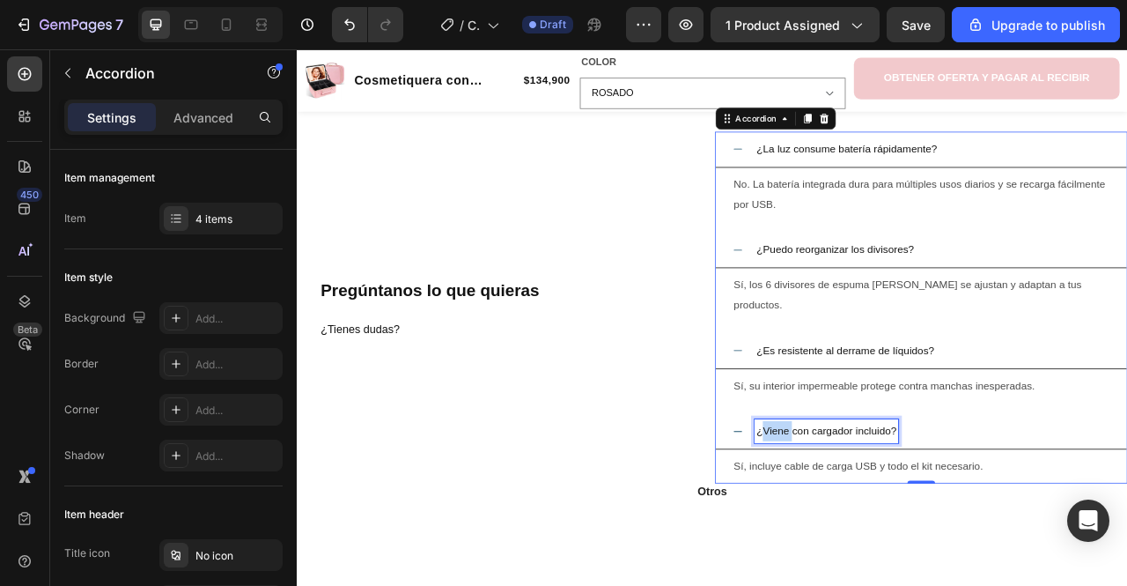
click at [908, 527] on span "¿Viene con cargador incluido?" at bounding box center [971, 534] width 178 height 15
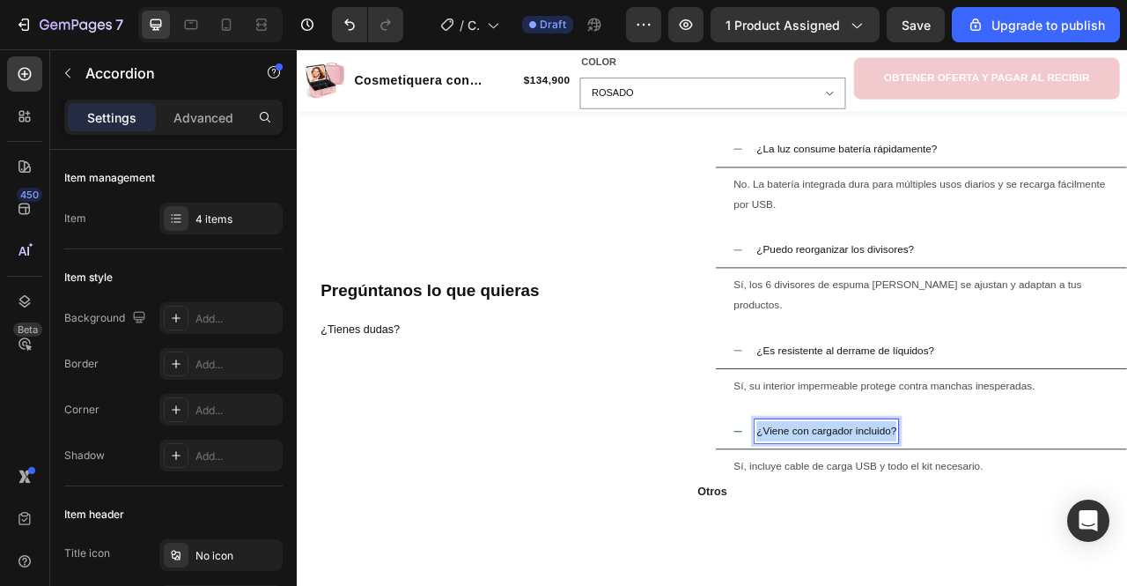
click at [908, 527] on span "¿Viene con cargador incluido?" at bounding box center [971, 534] width 178 height 15
click at [869, 572] on span "Sí, incluye cable de carga USB y todo el kit necesario." at bounding box center [1011, 579] width 317 height 15
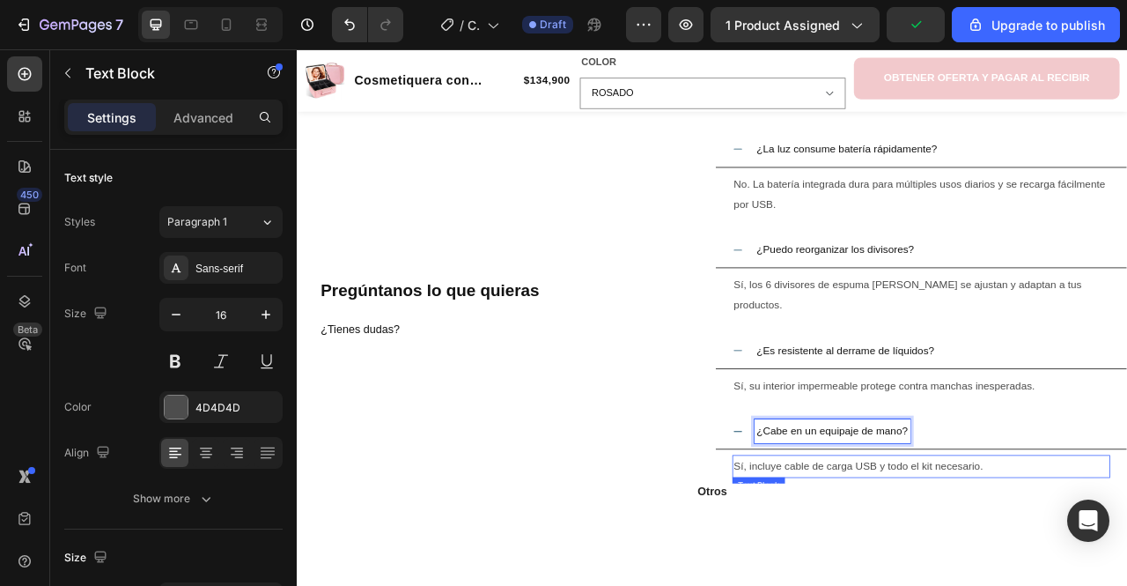
click at [869, 572] on span "Sí, incluye cable de carga USB y todo el kit necesario." at bounding box center [1011, 579] width 317 height 15
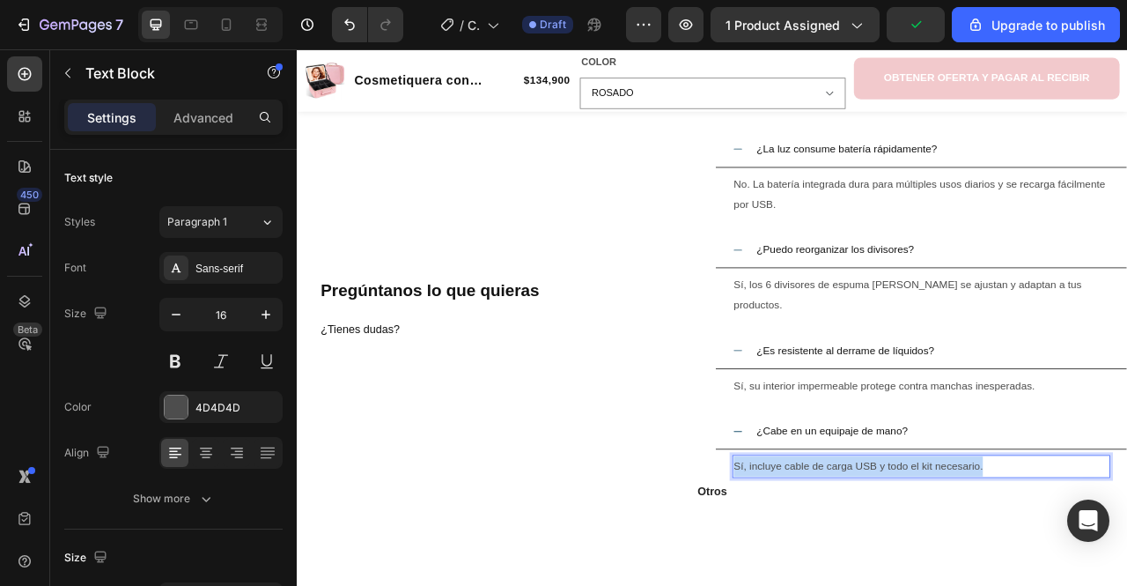
click at [869, 572] on span "Sí, incluye cable de carga USB y todo el kit necesario." at bounding box center [1011, 579] width 317 height 15
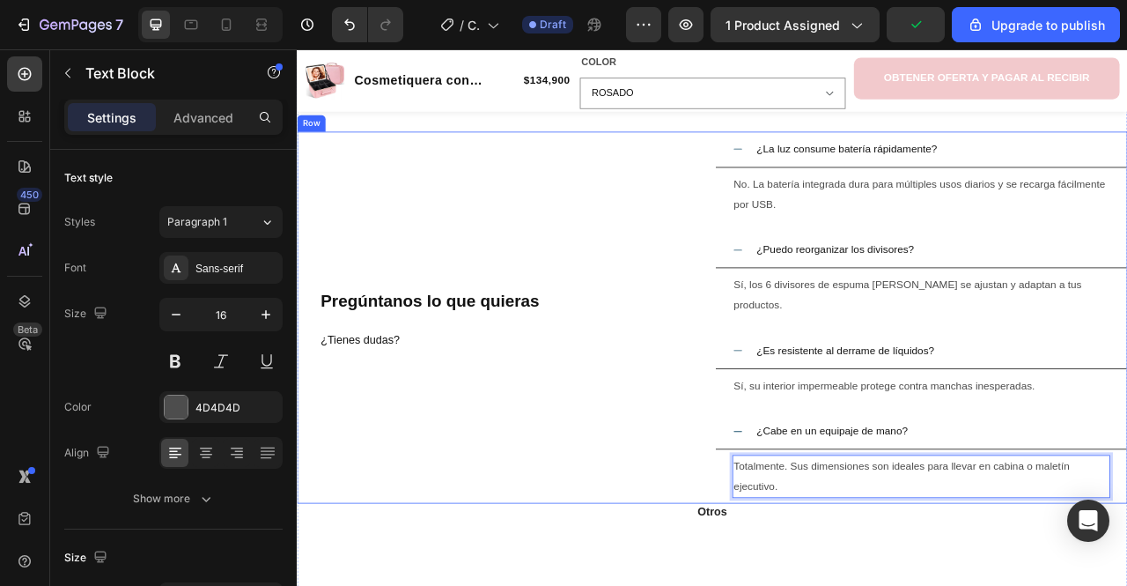
click at [682, 528] on div "⁠⁠⁠⁠⁠⁠⁠ Pregúntanos lo que quieras ¿Tienes dudas? Heading" at bounding box center [559, 390] width 525 height 473
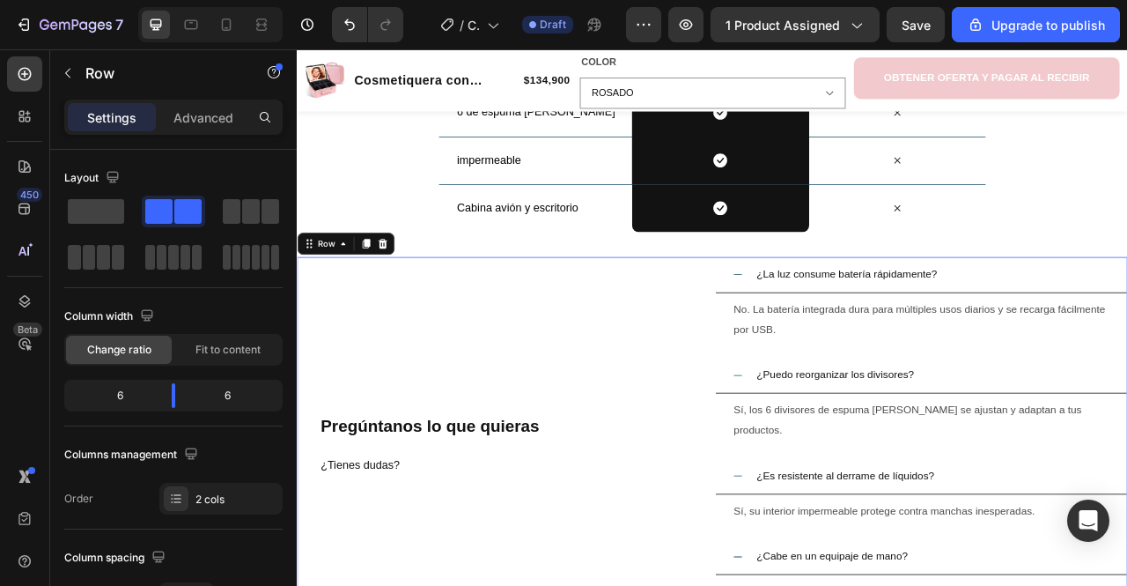
scroll to position [2925, 0]
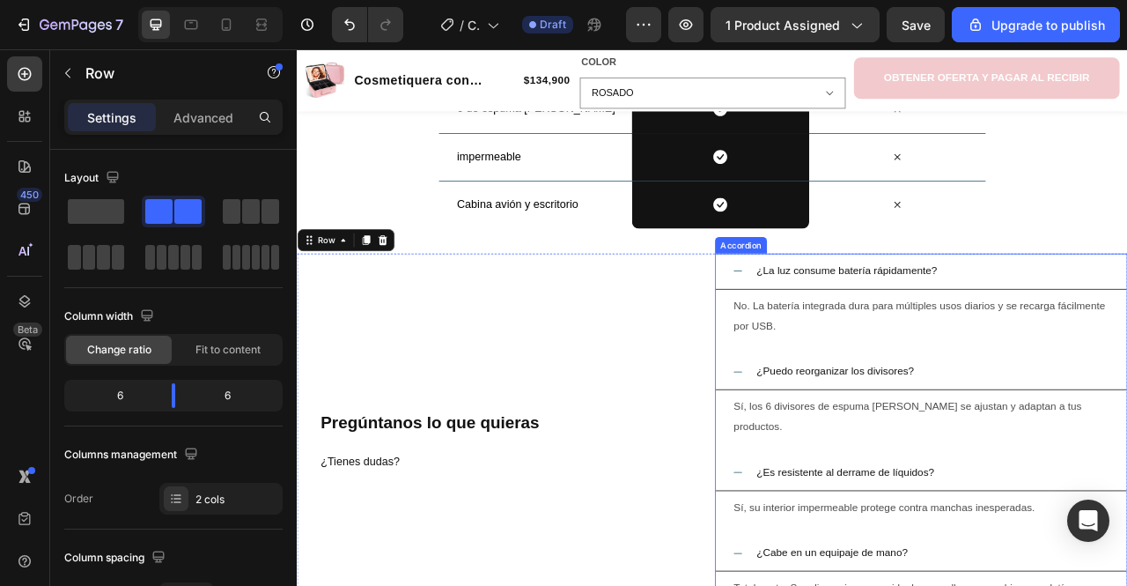
click at [851, 327] on icon at bounding box center [858, 331] width 14 height 14
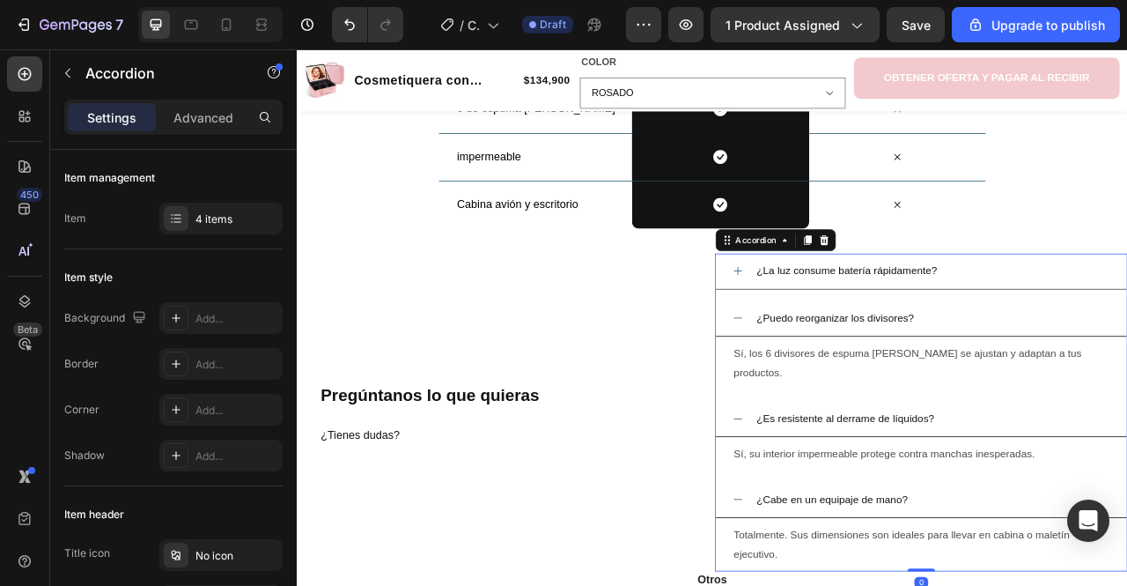
click at [856, 379] on div "¿Puedo reorganizar los divisores?" at bounding box center [1091, 392] width 523 height 46
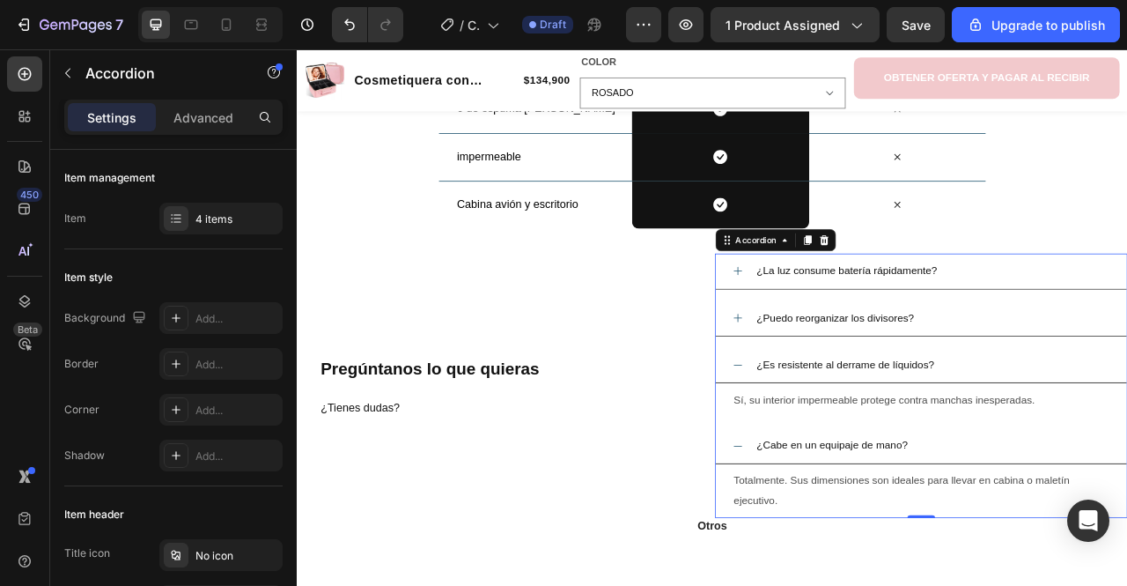
click at [842, 452] on div "¿Es resistente al derrame de líquidos?" at bounding box center [1091, 452] width 523 height 46
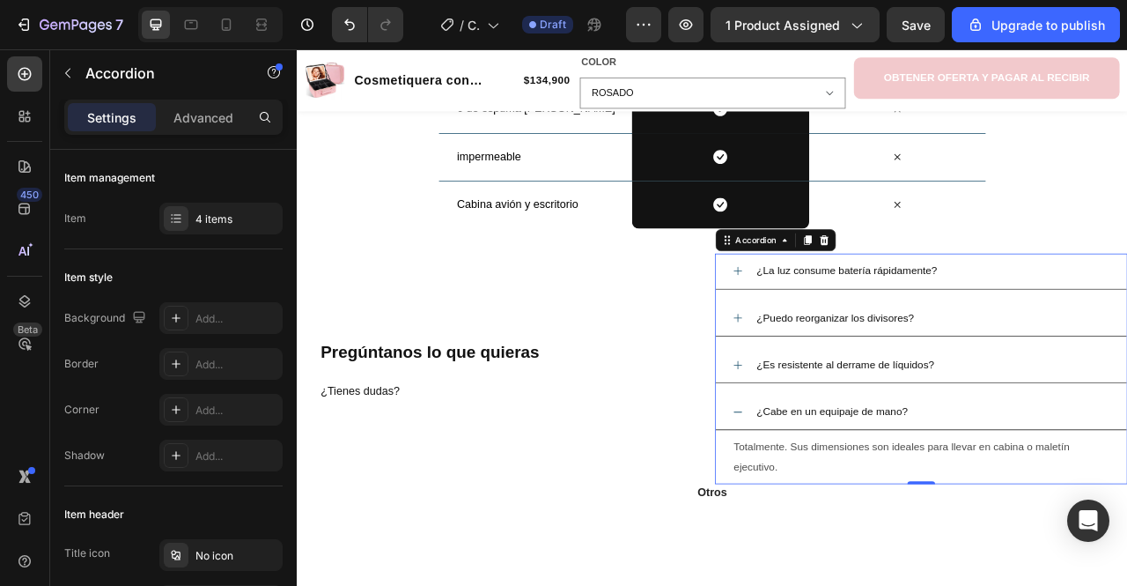
click at [851, 504] on icon at bounding box center [858, 511] width 14 height 14
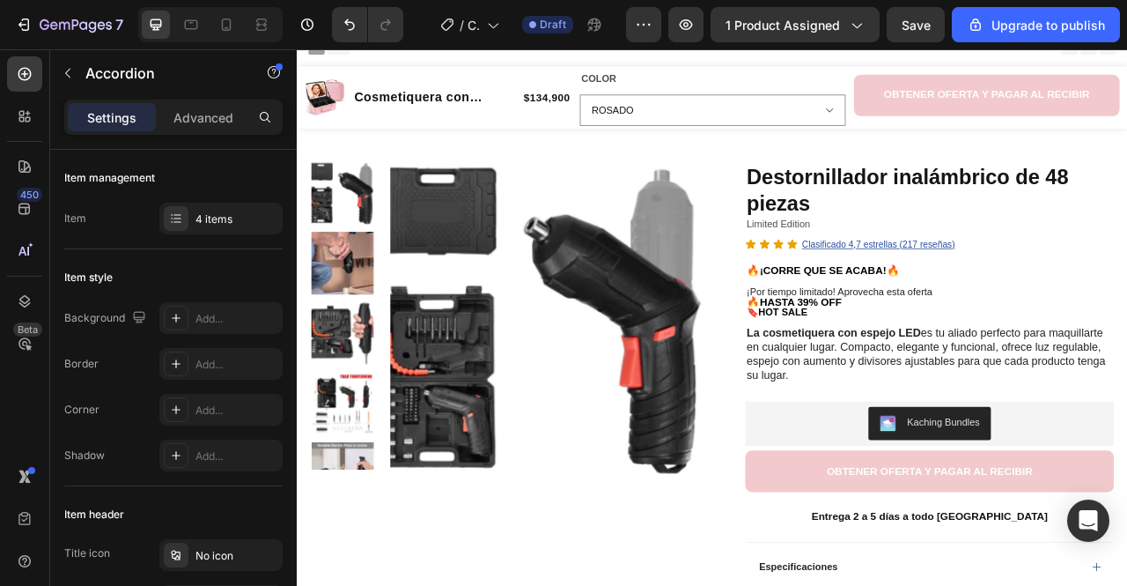
scroll to position [0, 0]
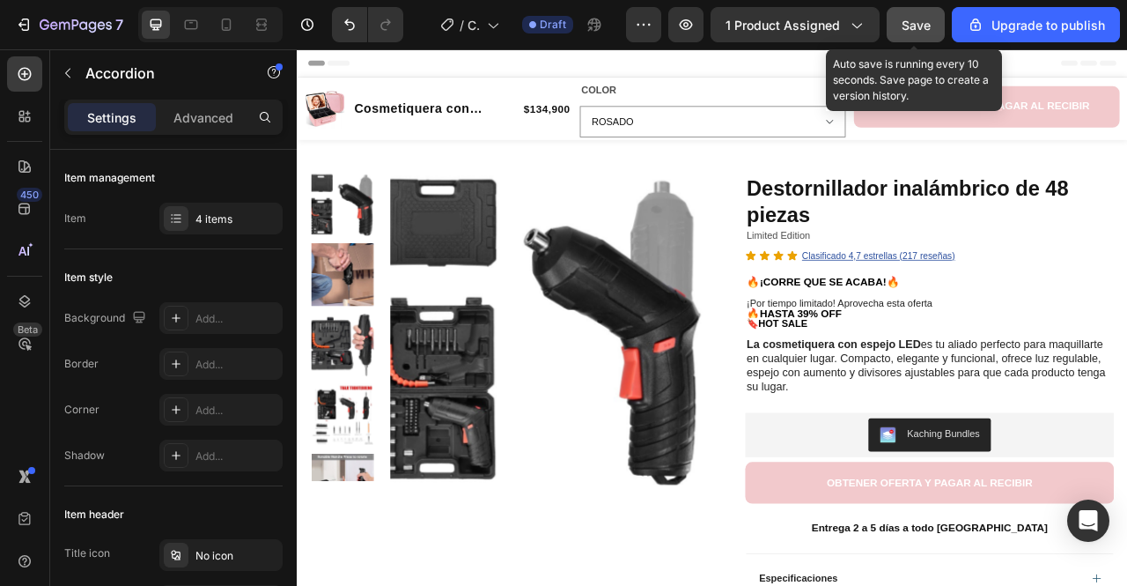
click at [902, 28] on button "Save" at bounding box center [916, 24] width 58 height 35
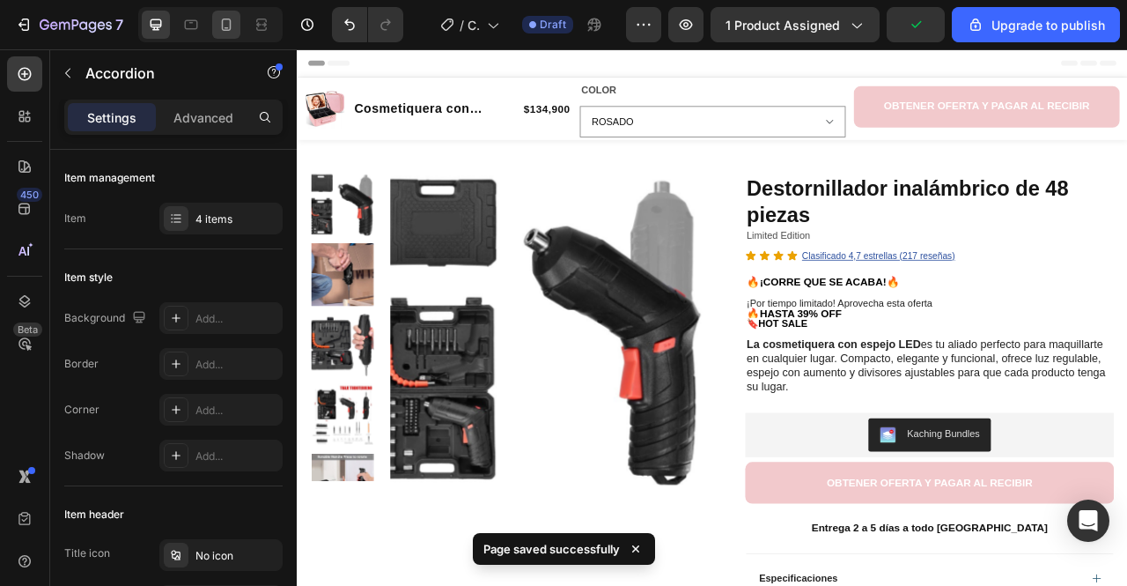
click at [233, 27] on icon at bounding box center [227, 25] width 18 height 18
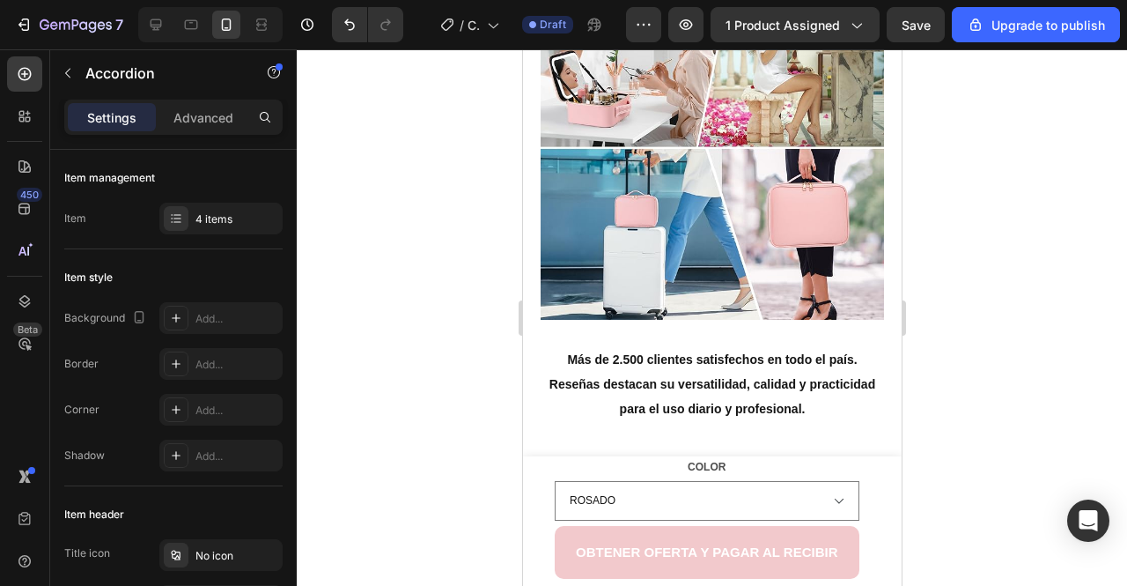
scroll to position [1682, 0]
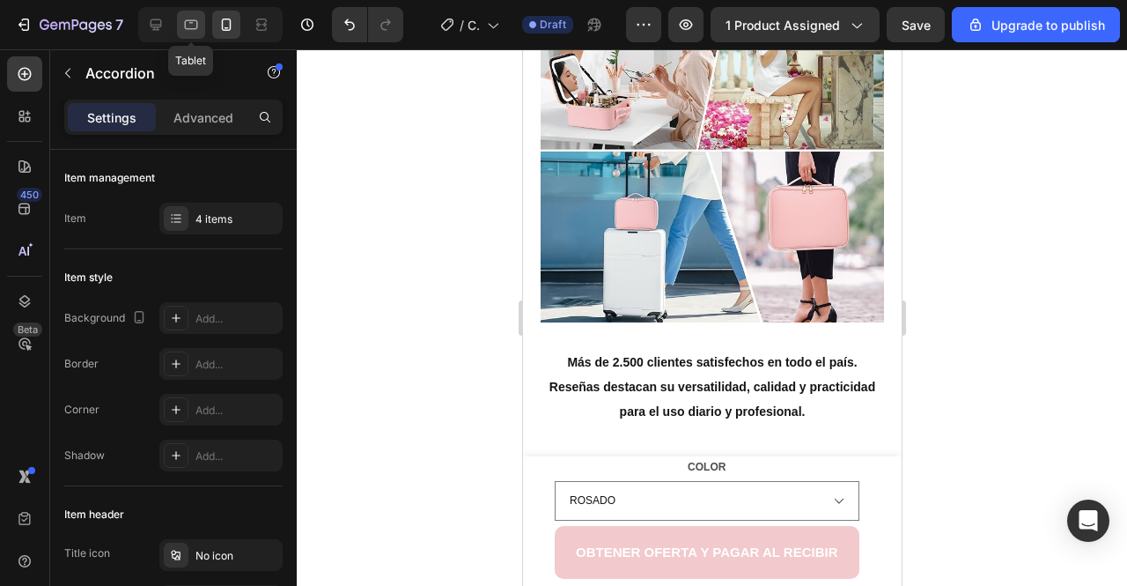
drag, startPoint x: 196, startPoint y: 20, endPoint x: 146, endPoint y: 144, distance: 132.8
click at [196, 20] on icon at bounding box center [191, 25] width 13 height 10
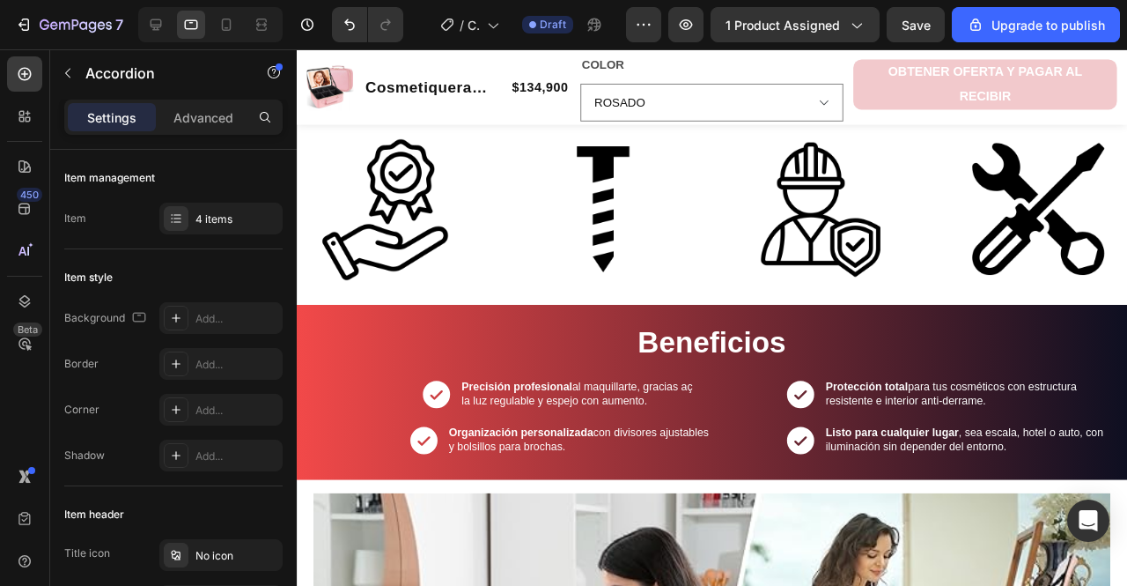
scroll to position [891, 0]
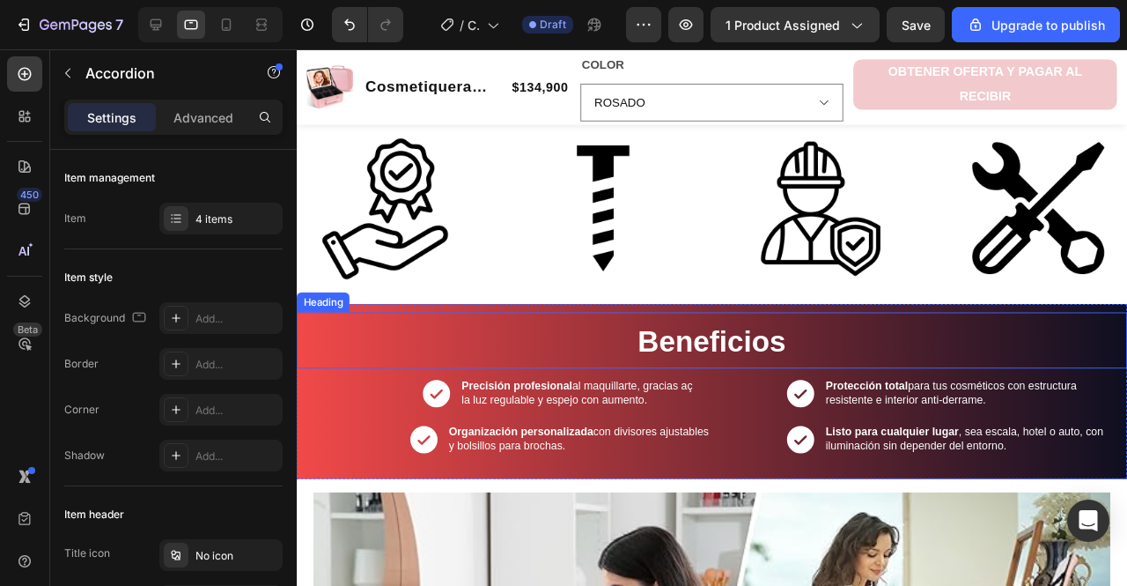
click at [349, 380] on h2 "Beneficios" at bounding box center [734, 355] width 874 height 59
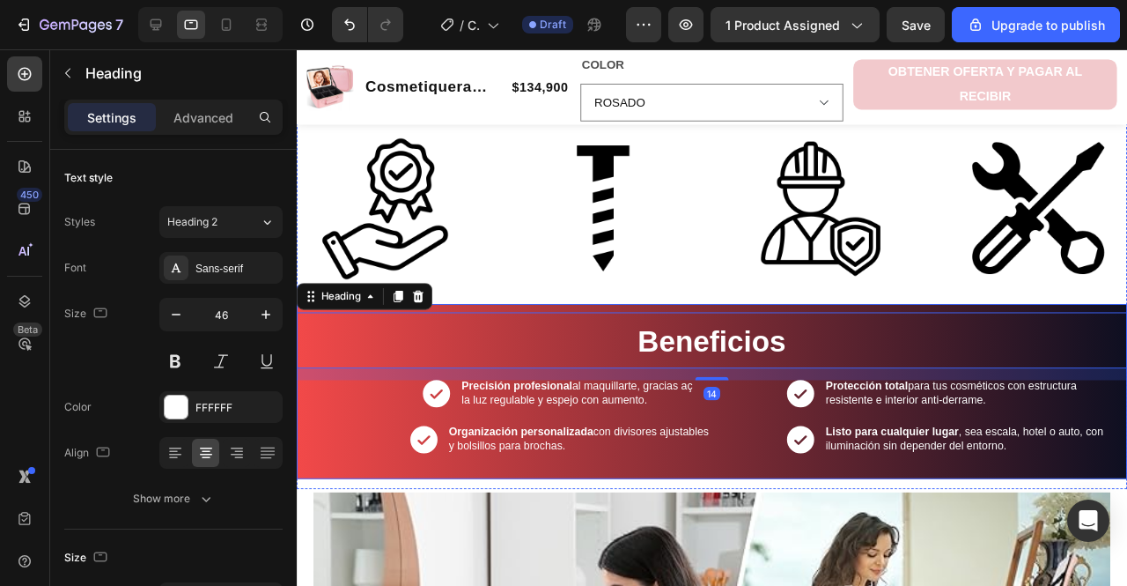
click at [459, 336] on div "Beneficios Heading 14 Icon Precisión profesional al maquillarte, gracias aç la …" at bounding box center [734, 409] width 874 height 184
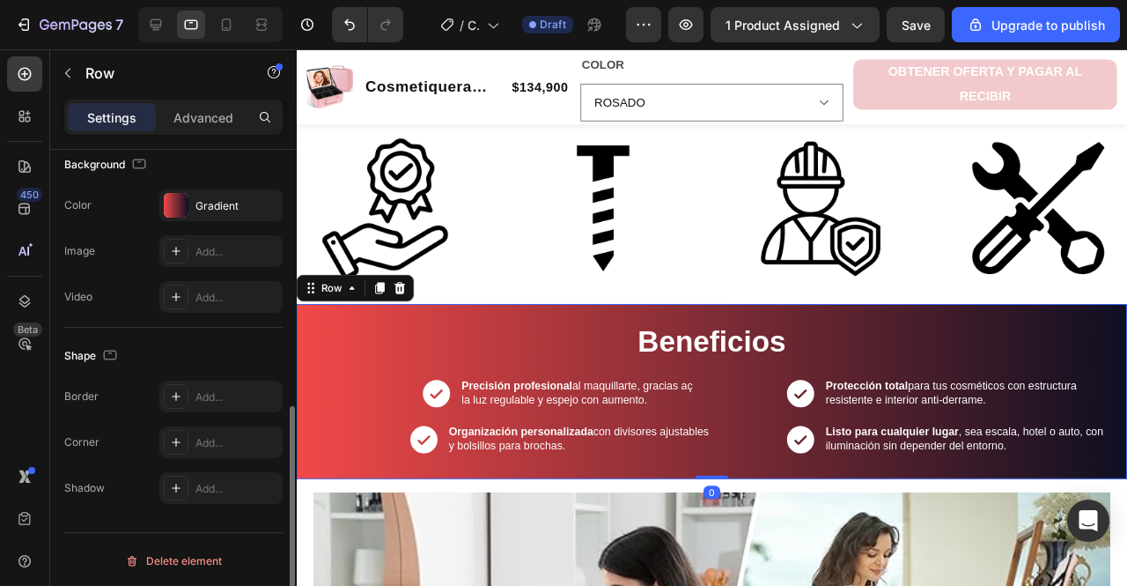
scroll to position [507, 0]
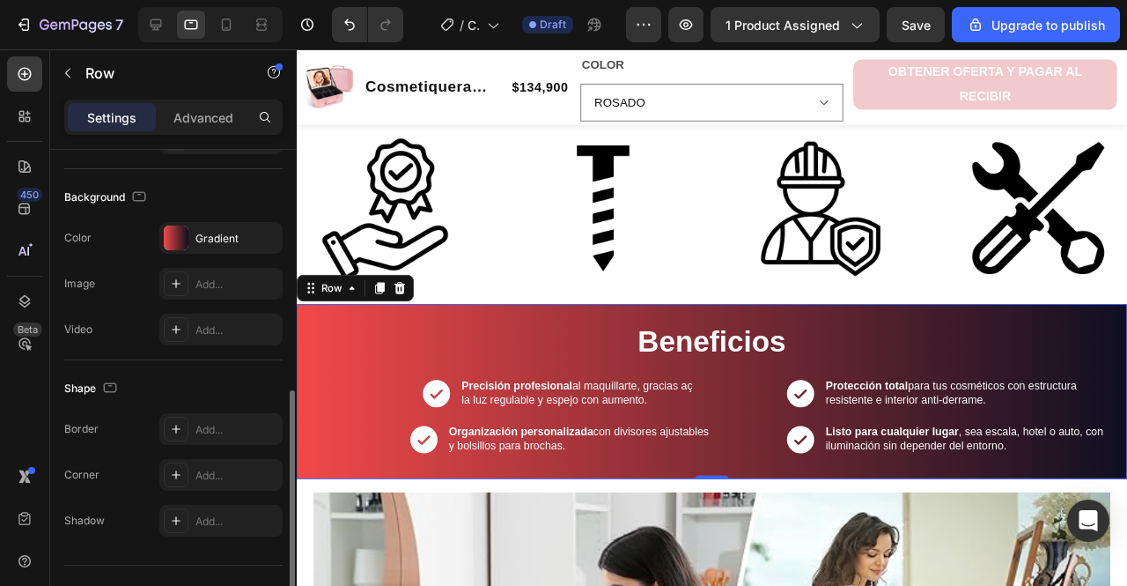
click at [212, 215] on div "Background The changes might be hidden by the video. Color Gradient Image Add..…" at bounding box center [173, 264] width 218 height 191
click at [217, 237] on div "Gradient" at bounding box center [221, 239] width 51 height 16
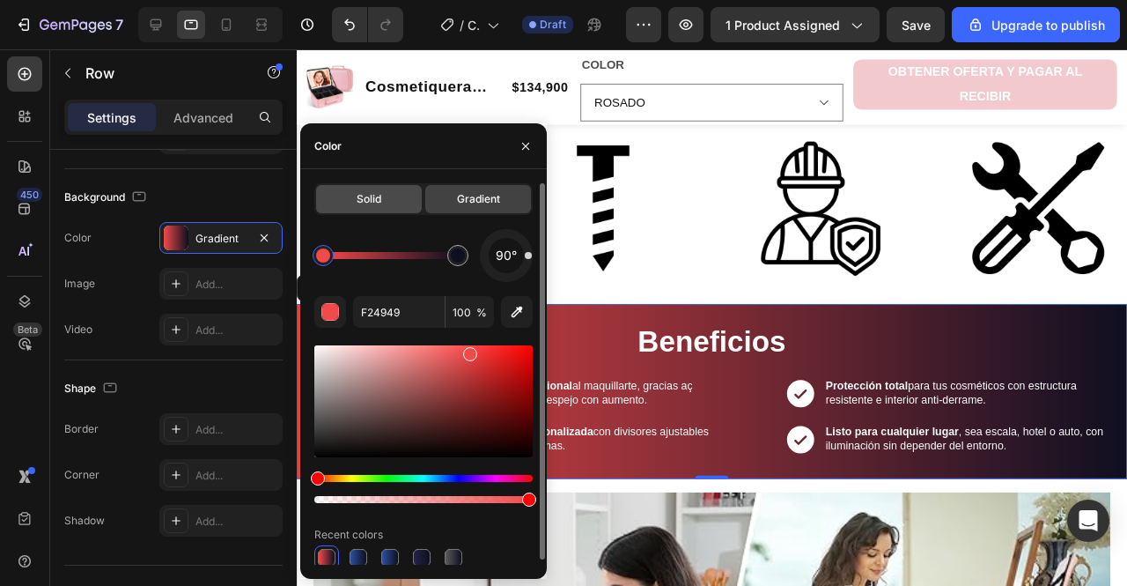
click at [393, 193] on div "Solid" at bounding box center [369, 199] width 106 height 28
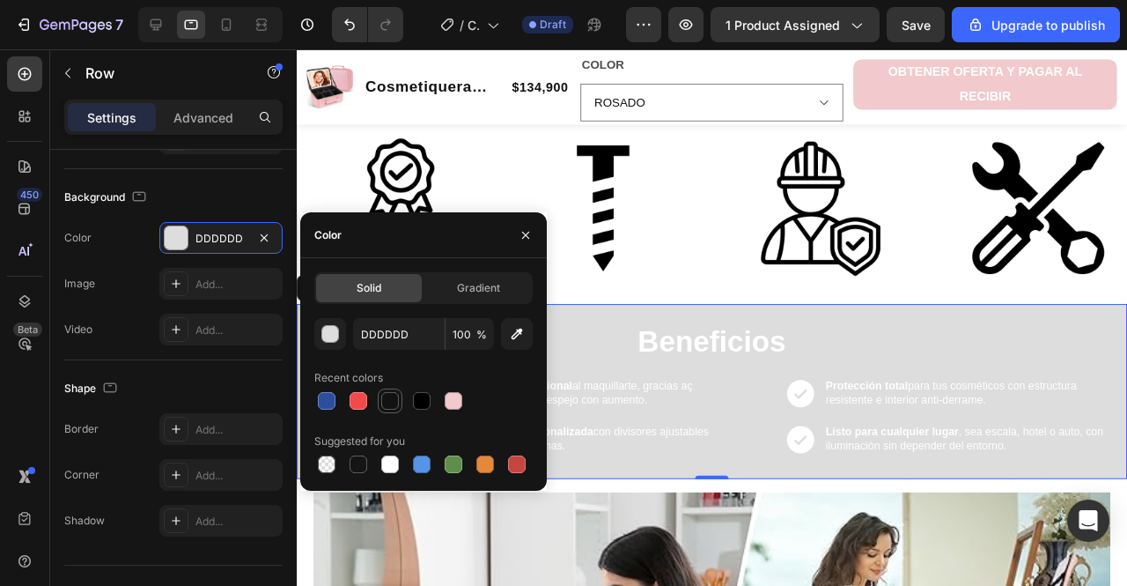
click at [395, 405] on div at bounding box center [390, 401] width 18 height 18
type input "121212"
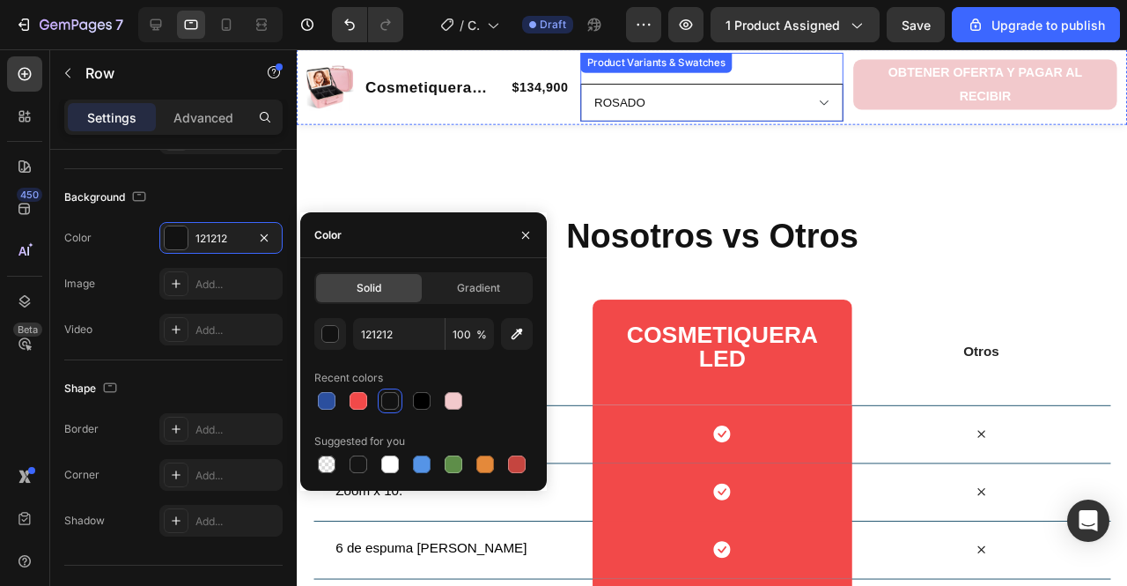
scroll to position [2282, 0]
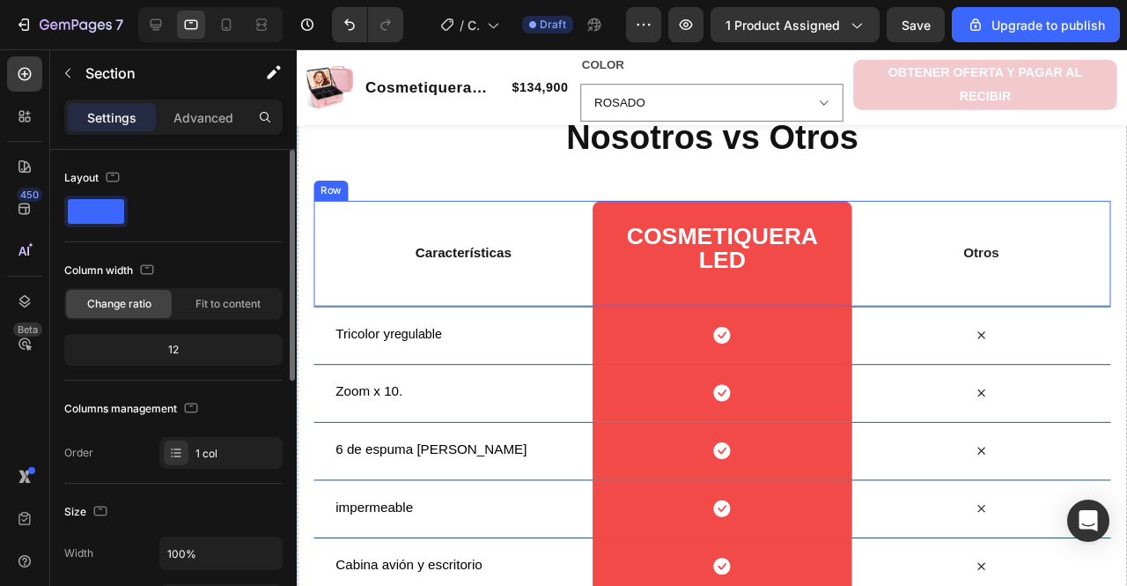
scroll to position [2439, 0]
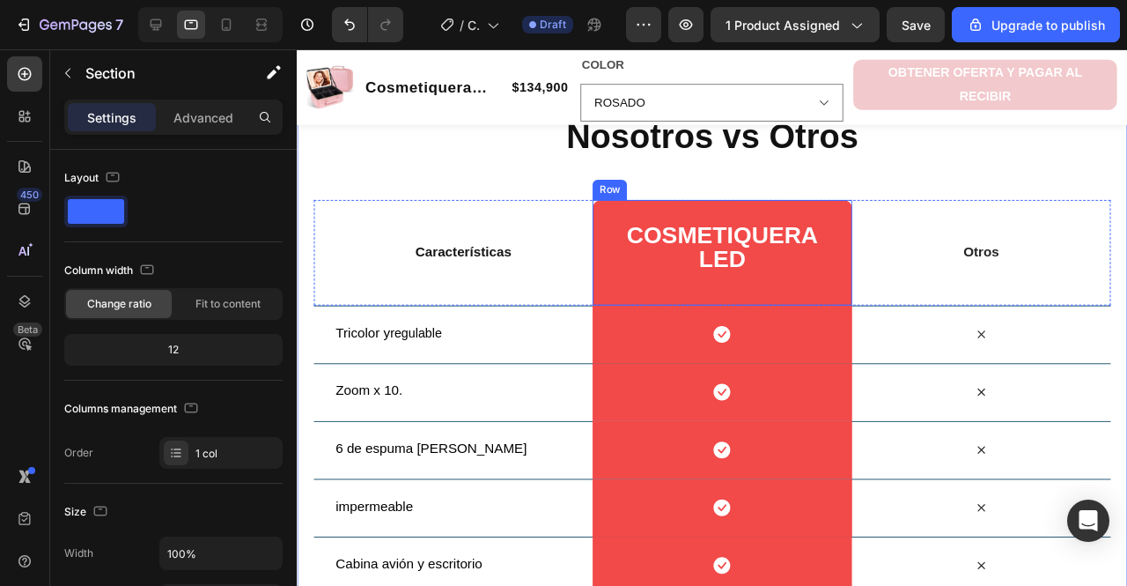
click at [617, 282] on div "Cosmetiquera LED Heading Row" at bounding box center [744, 263] width 272 height 111
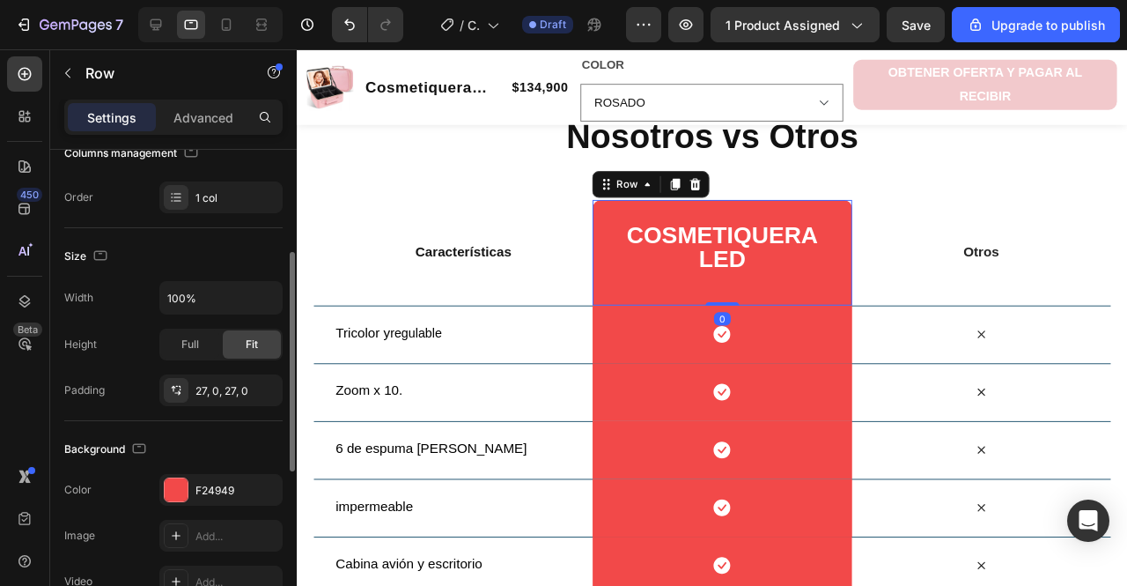
scroll to position [220, 0]
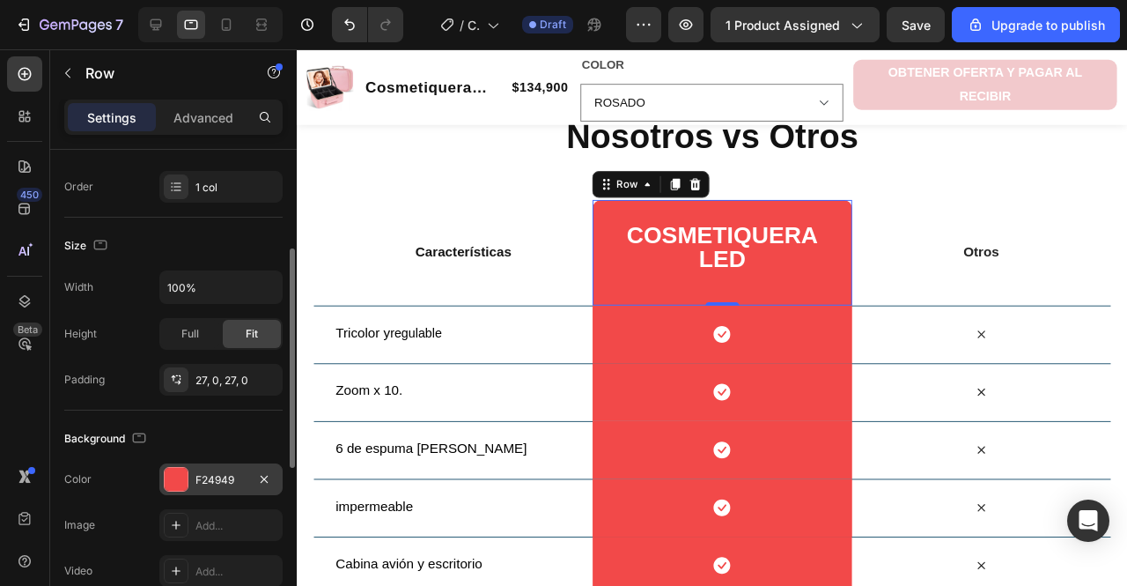
click at [181, 468] on div at bounding box center [176, 479] width 23 height 23
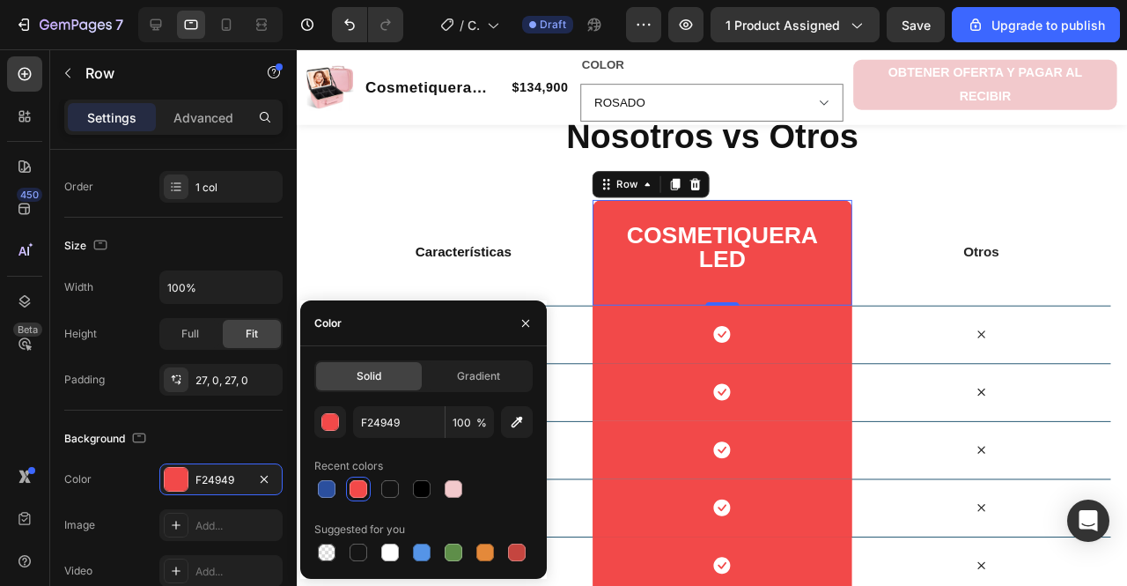
click at [403, 496] on div at bounding box center [423, 488] width 218 height 25
click at [395, 494] on div at bounding box center [390, 489] width 18 height 18
type input "121212"
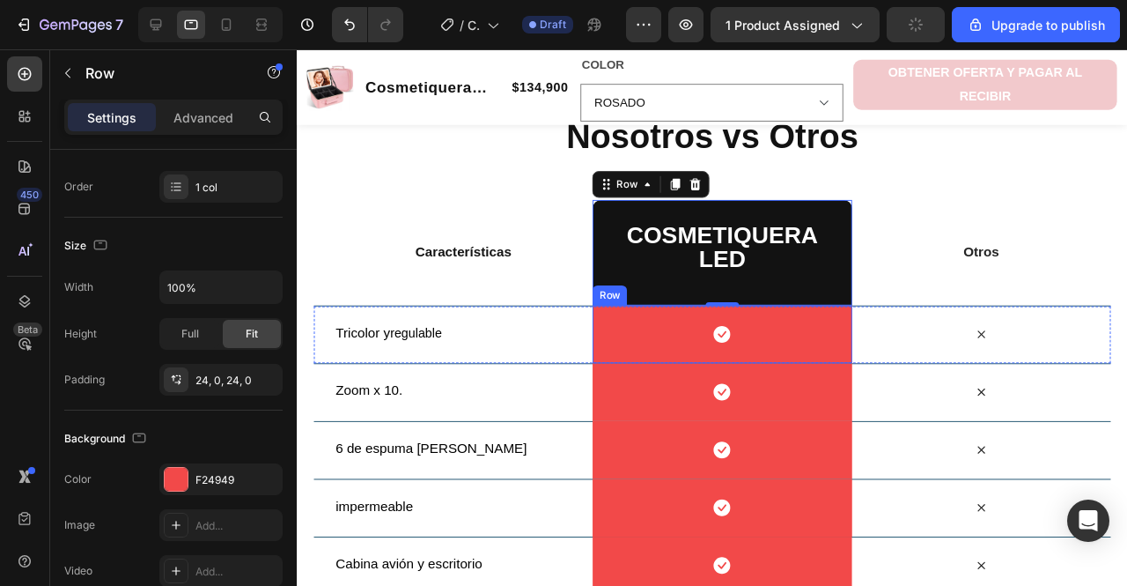
click at [614, 358] on div "Icon Row" at bounding box center [744, 349] width 272 height 61
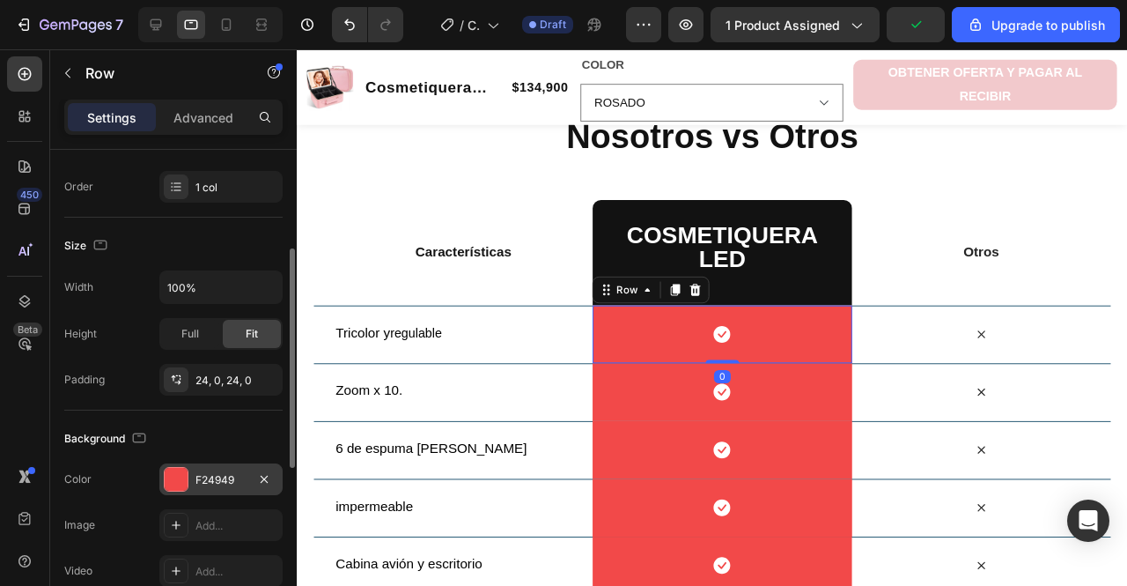
click at [167, 484] on div at bounding box center [176, 479] width 23 height 23
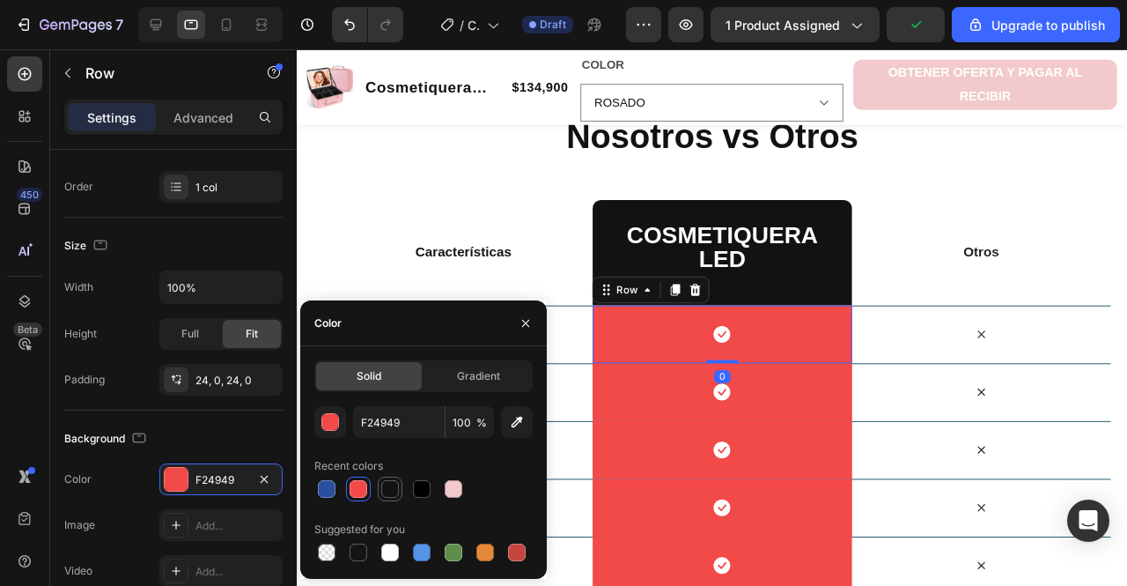
click at [399, 484] on div at bounding box center [390, 488] width 21 height 21
type input "121212"
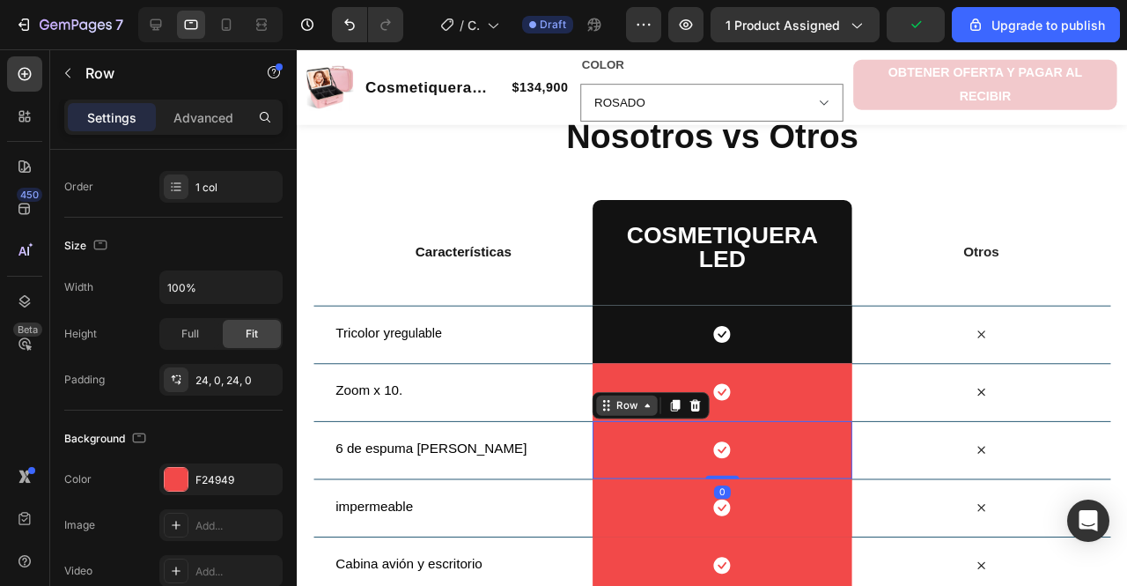
click at [630, 421] on div "Row" at bounding box center [644, 424] width 29 height 16
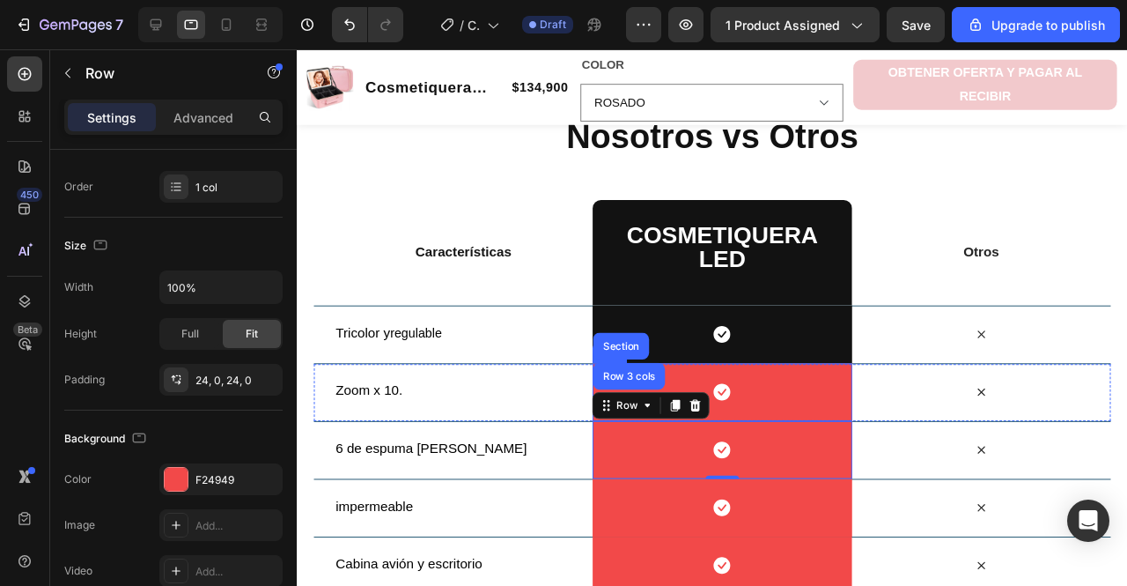
click at [869, 390] on div "Icon Row" at bounding box center [744, 410] width 272 height 61
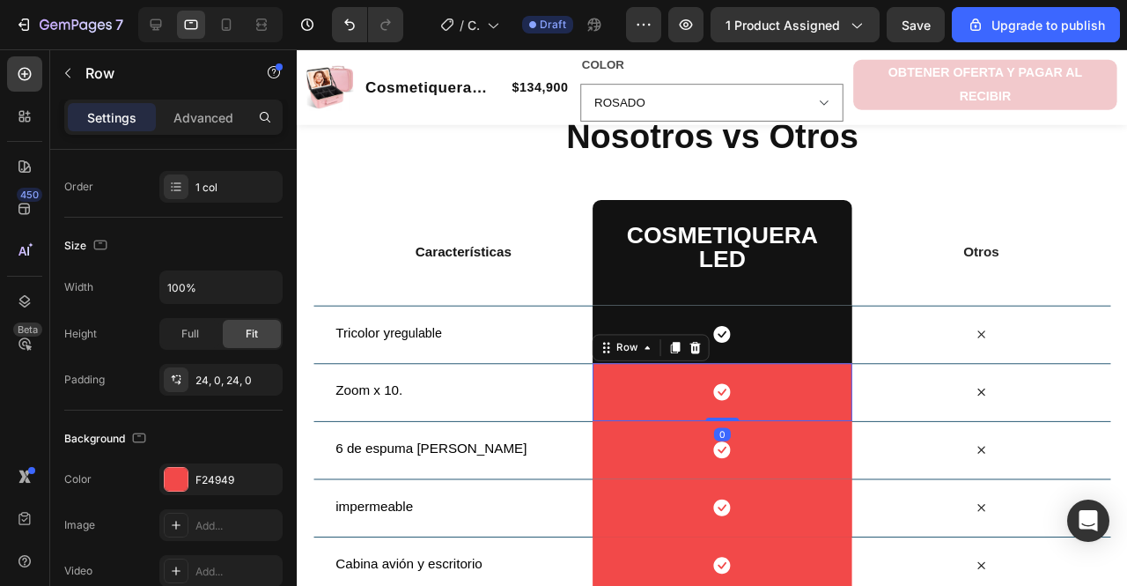
click at [850, 396] on div "Icon Row 0" at bounding box center [744, 410] width 272 height 61
click at [184, 470] on div at bounding box center [176, 479] width 23 height 23
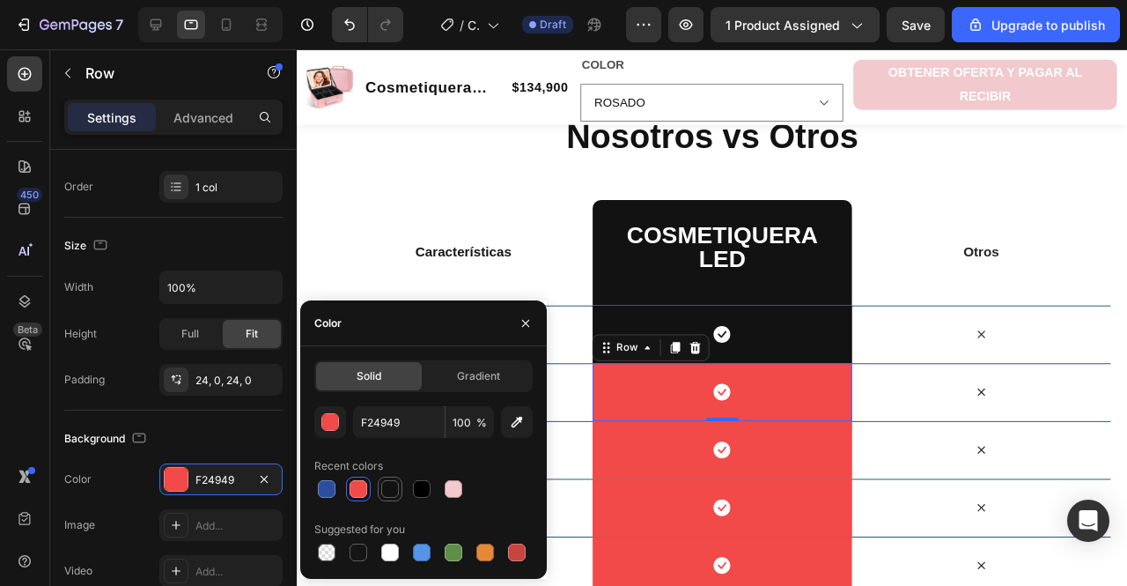
click at [396, 499] on div at bounding box center [390, 488] width 25 height 25
type input "121212"
click at [389, 484] on div at bounding box center [390, 489] width 18 height 18
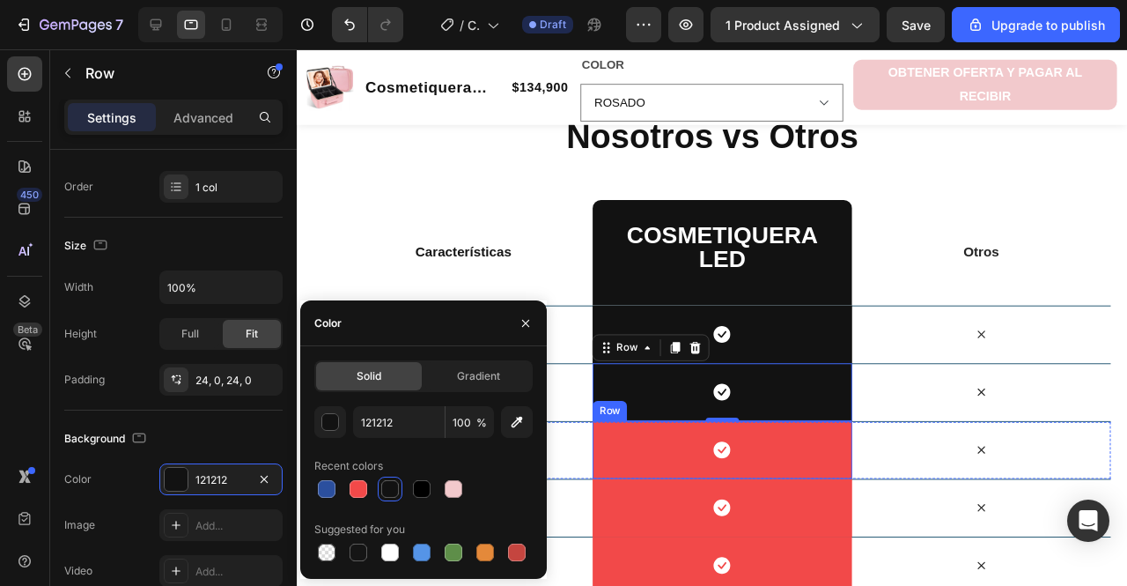
click at [680, 468] on div "Icon Row" at bounding box center [744, 470] width 272 height 61
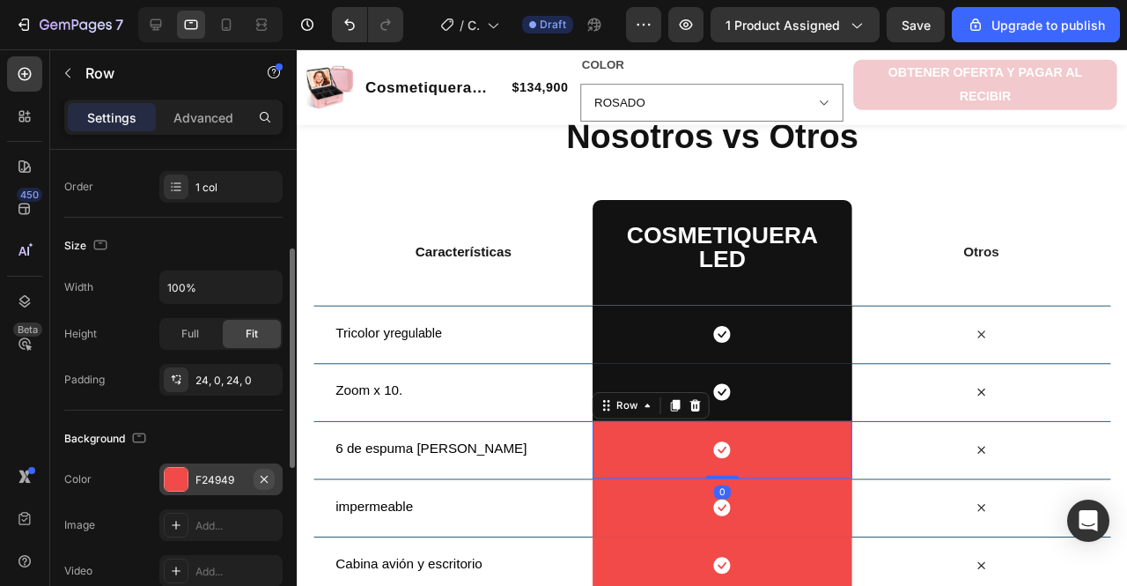
click at [264, 480] on icon "button" at bounding box center [264, 479] width 14 height 14
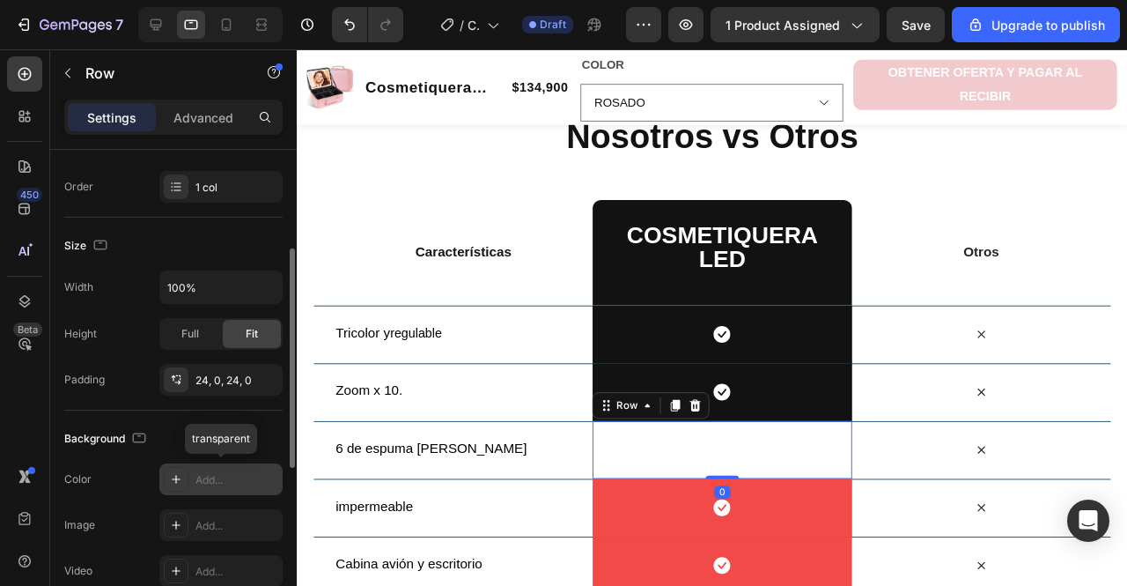
click at [236, 476] on div "Add..." at bounding box center [237, 480] width 83 height 16
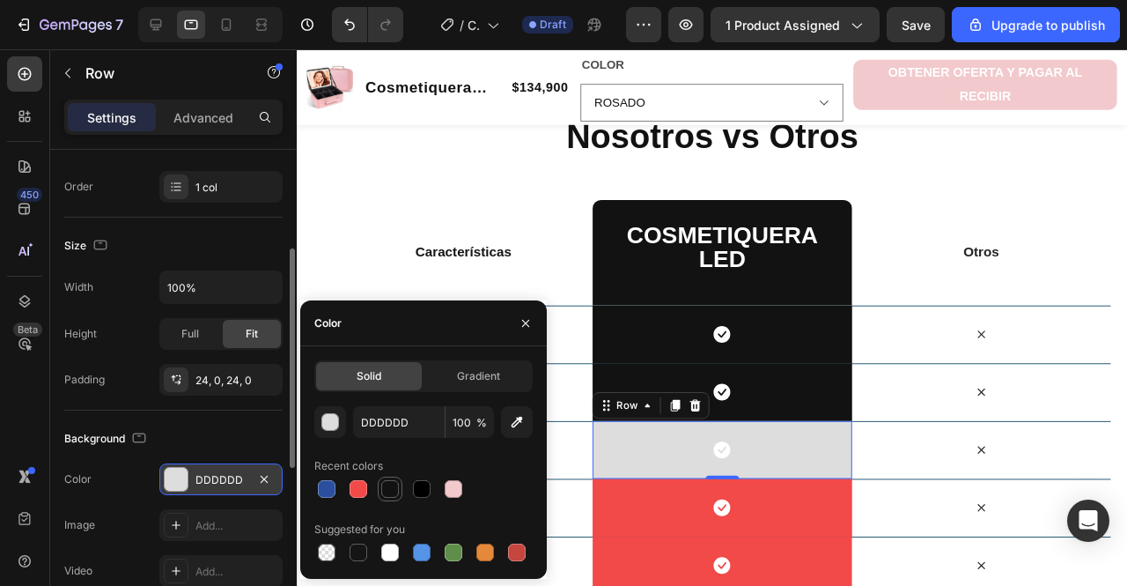
click at [391, 485] on div at bounding box center [390, 489] width 18 height 18
type input "121212"
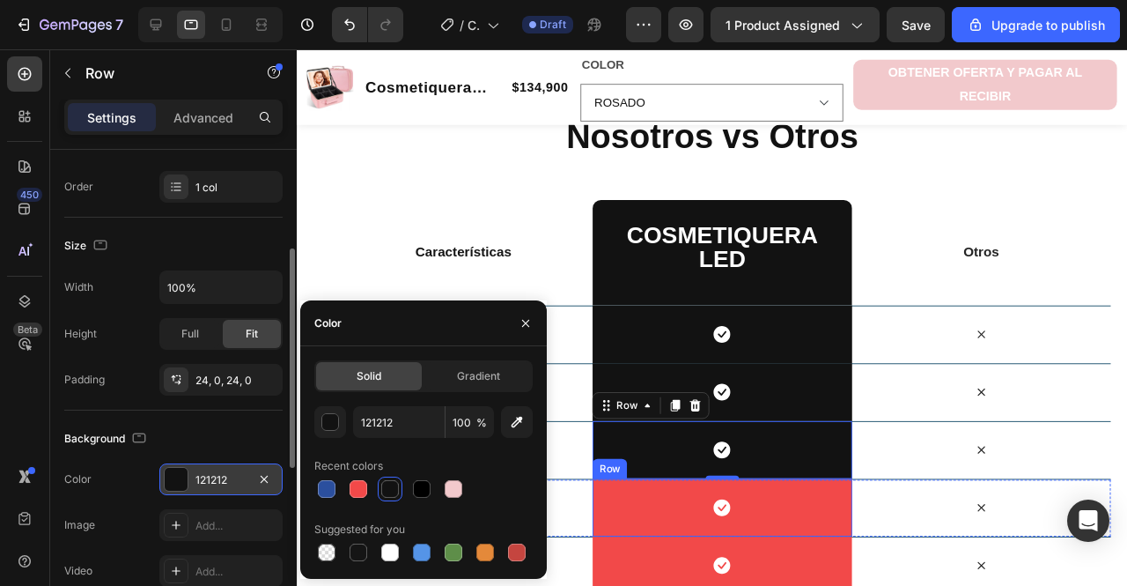
click at [652, 534] on div "Icon Row" at bounding box center [744, 531] width 272 height 61
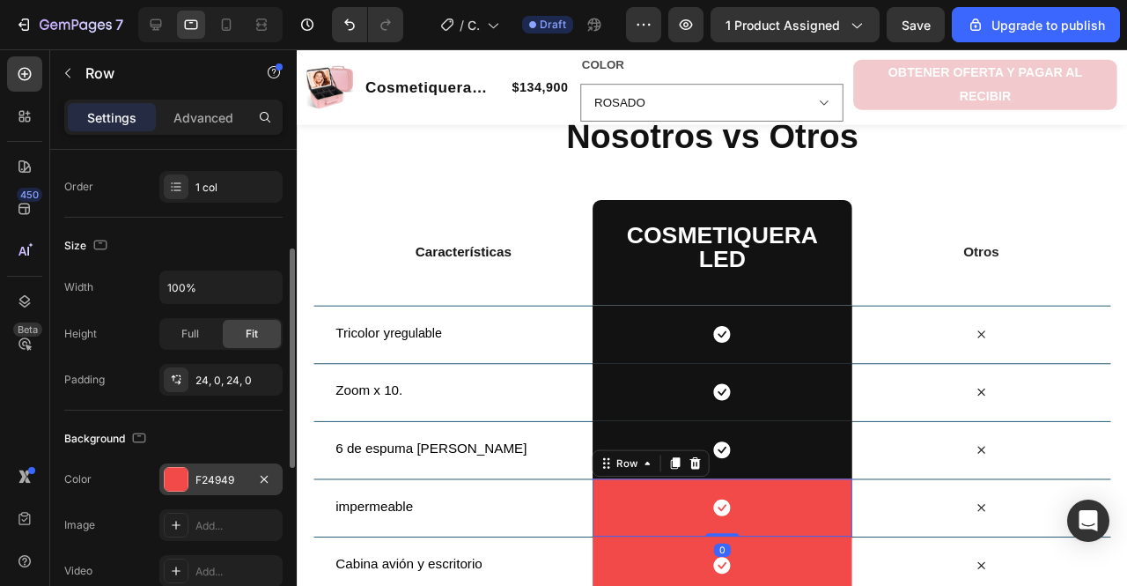
click at [197, 489] on div "F24949" at bounding box center [220, 479] width 123 height 32
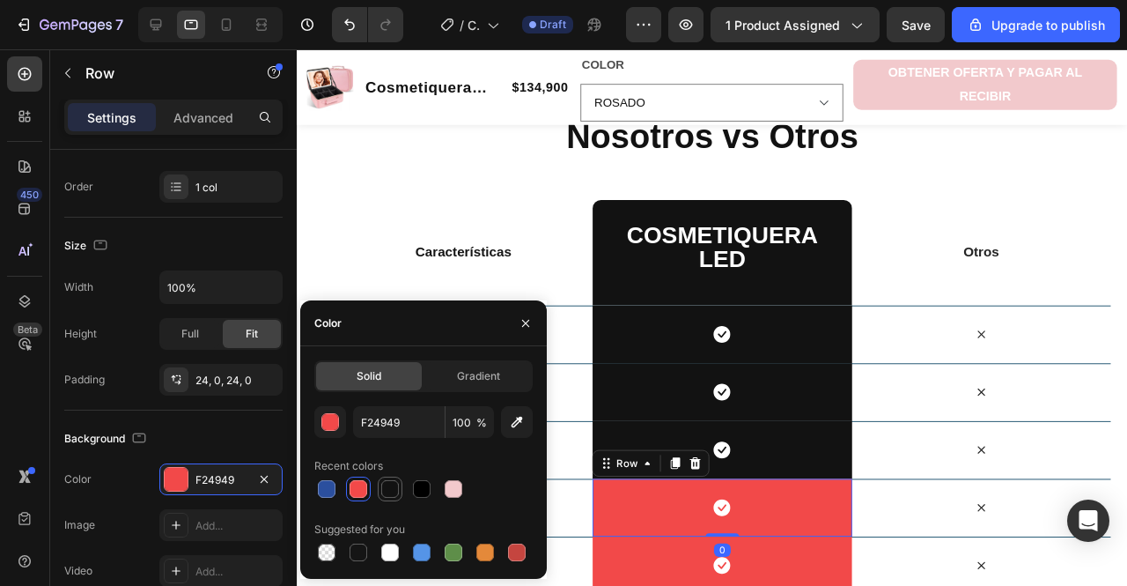
click at [391, 493] on div at bounding box center [390, 489] width 18 height 18
type input "121212"
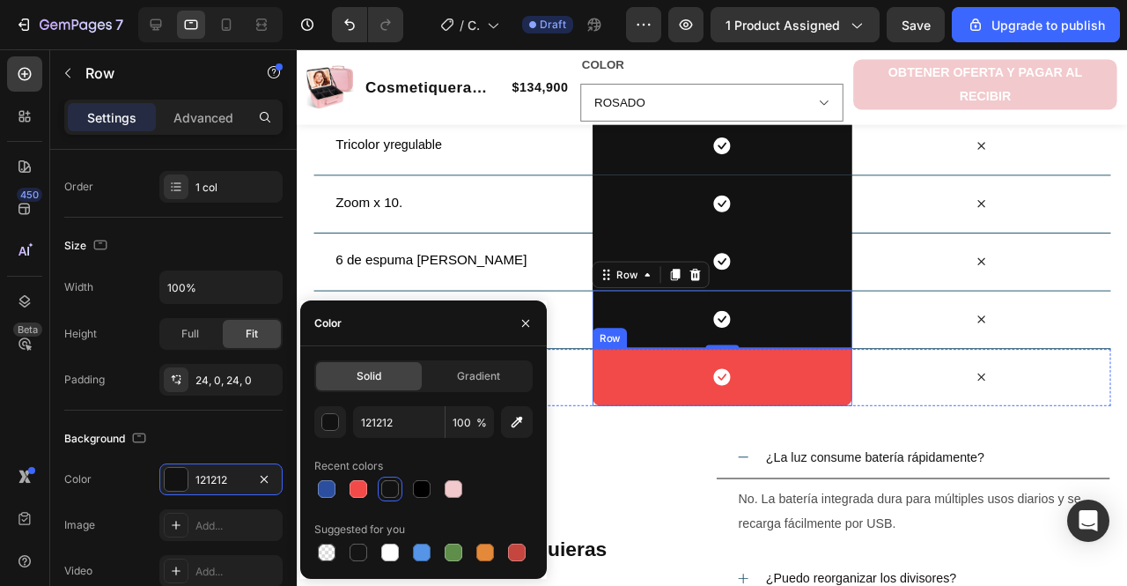
scroll to position [2638, 0]
click at [674, 411] on div "Icon Row" at bounding box center [744, 393] width 272 height 61
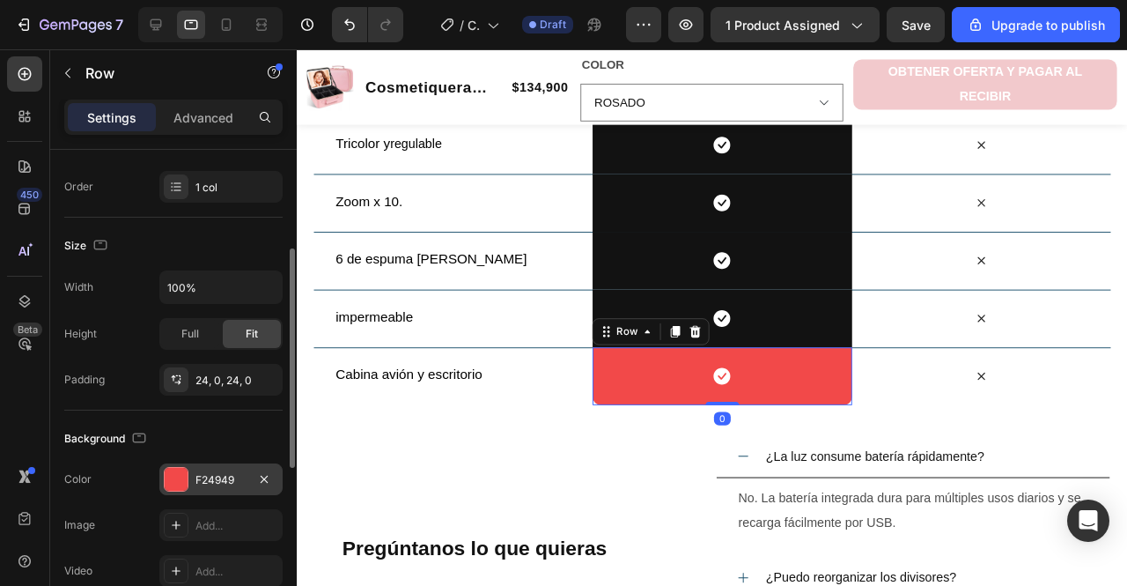
click at [196, 473] on div "F24949" at bounding box center [221, 480] width 51 height 16
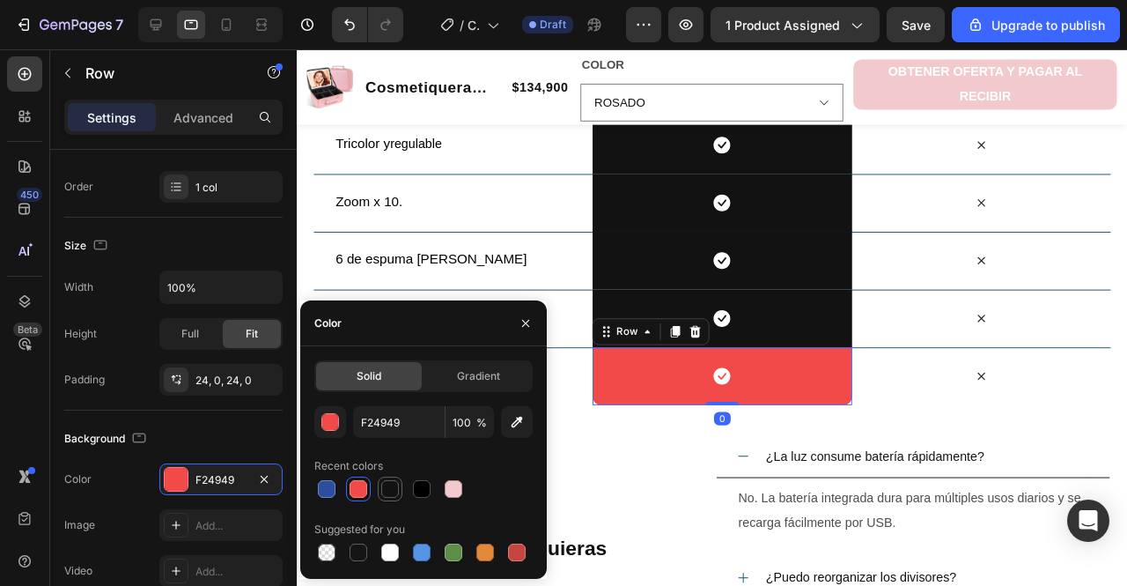
click at [386, 496] on div at bounding box center [390, 489] width 18 height 18
type input "121212"
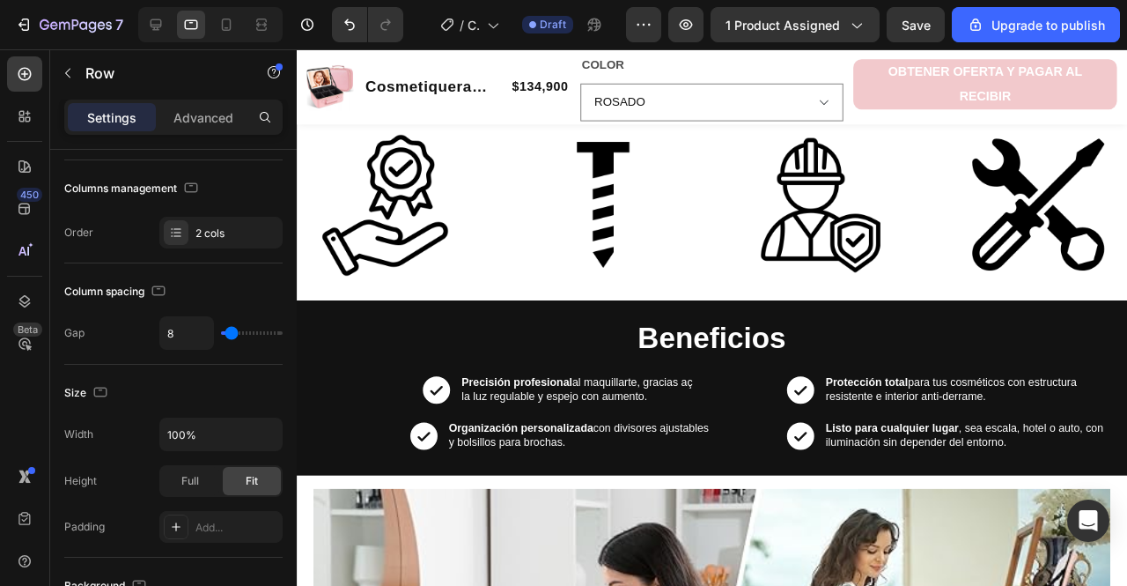
scroll to position [874, 0]
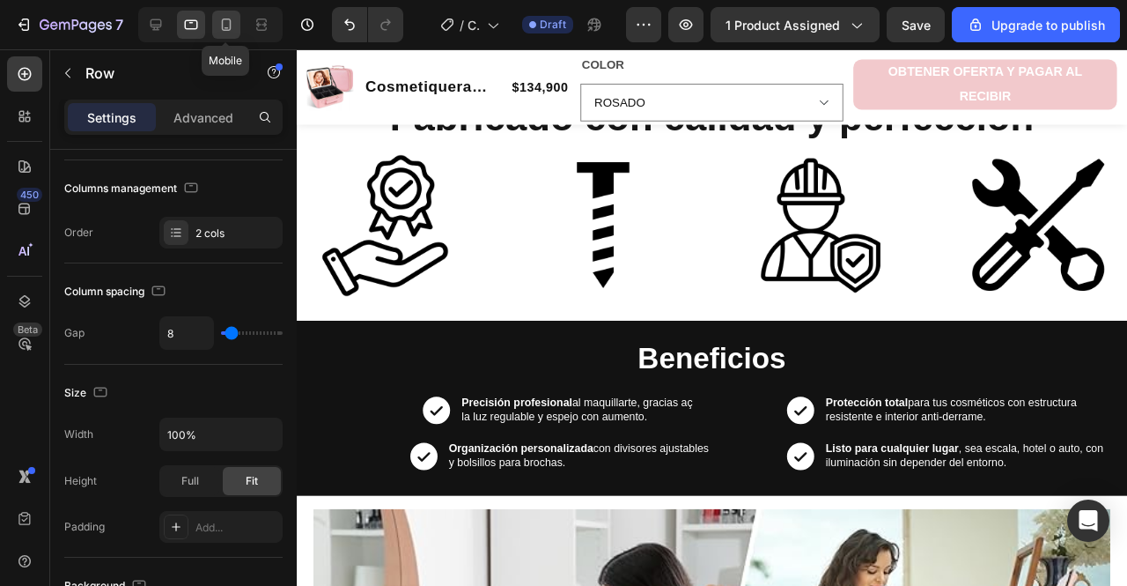
click at [235, 17] on div at bounding box center [226, 25] width 28 height 28
type input "0"
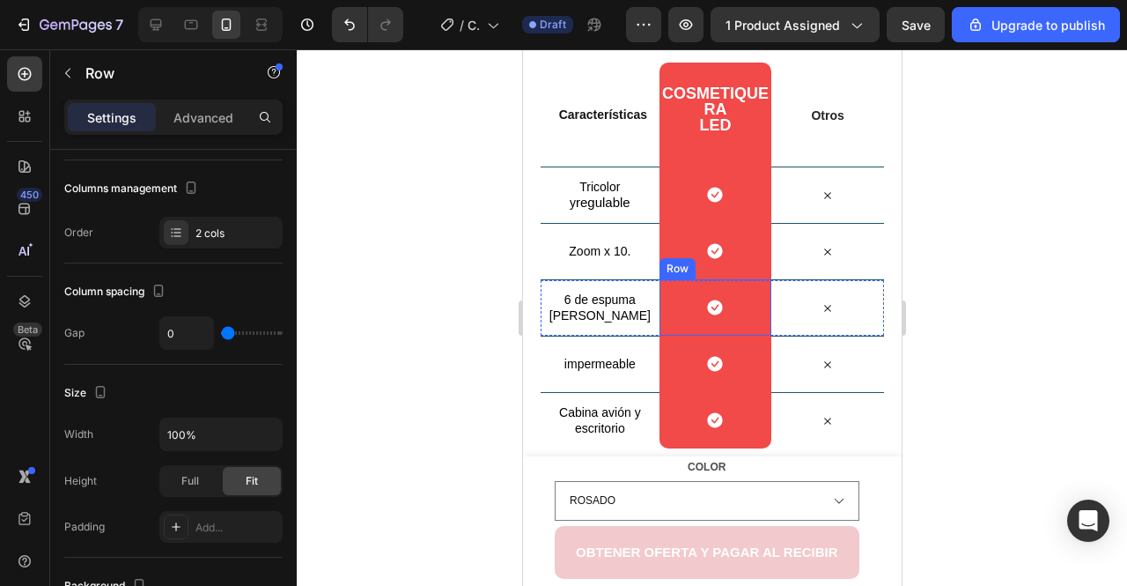
scroll to position [2098, 0]
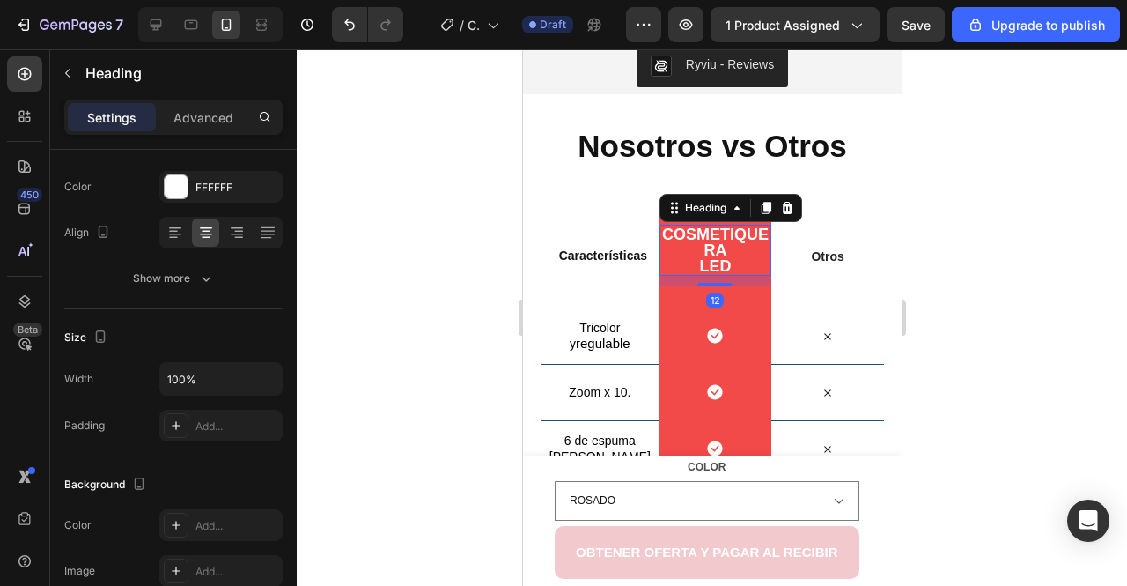
click at [676, 266] on h2 "Cosmetiquera LED" at bounding box center [715, 250] width 113 height 51
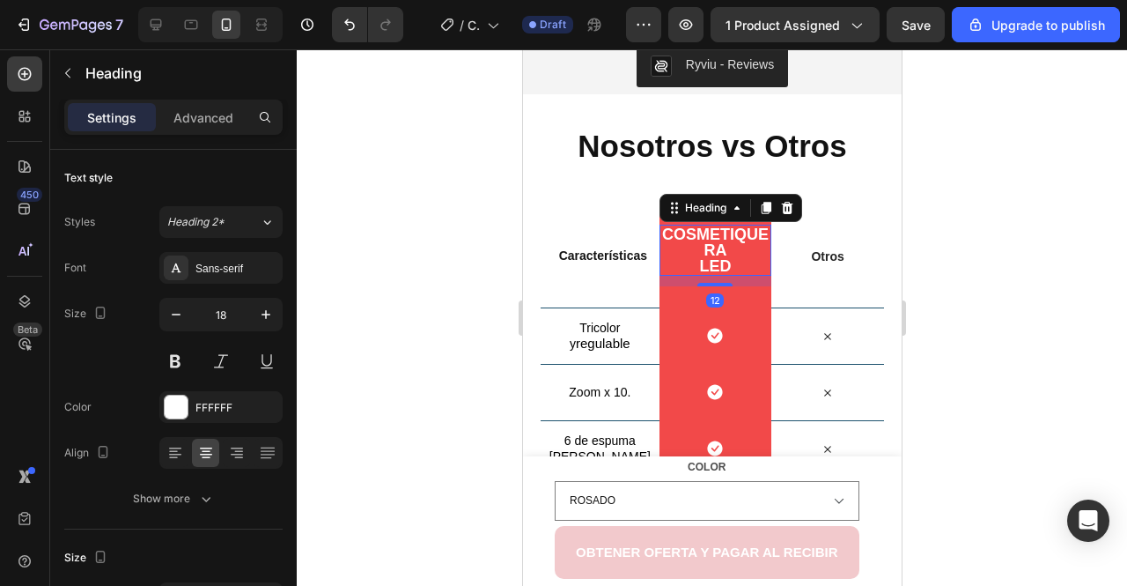
click at [406, 313] on div at bounding box center [712, 317] width 831 height 536
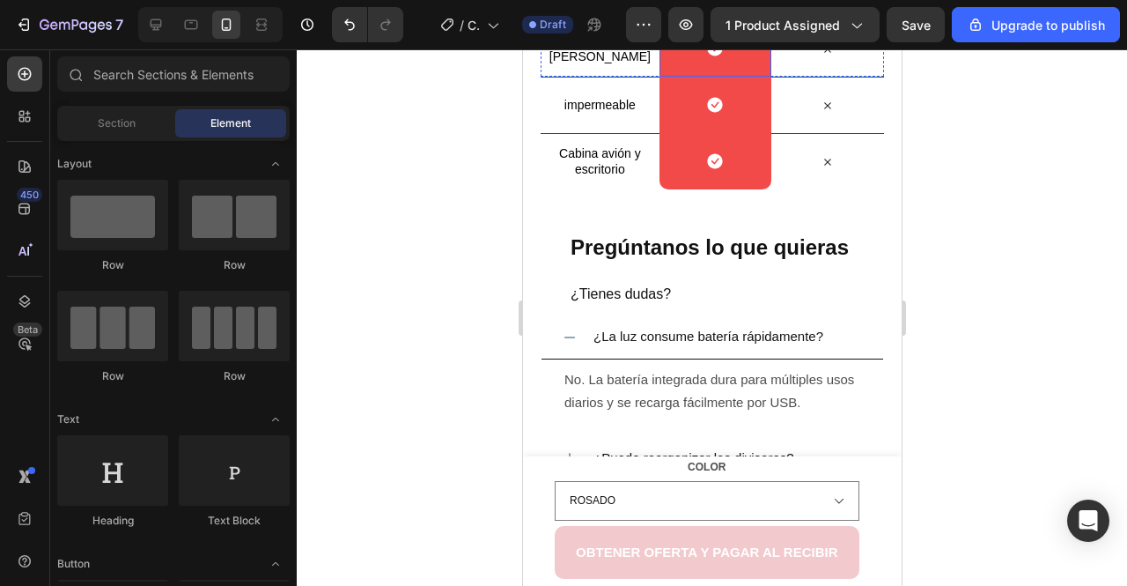
scroll to position [2492, 0]
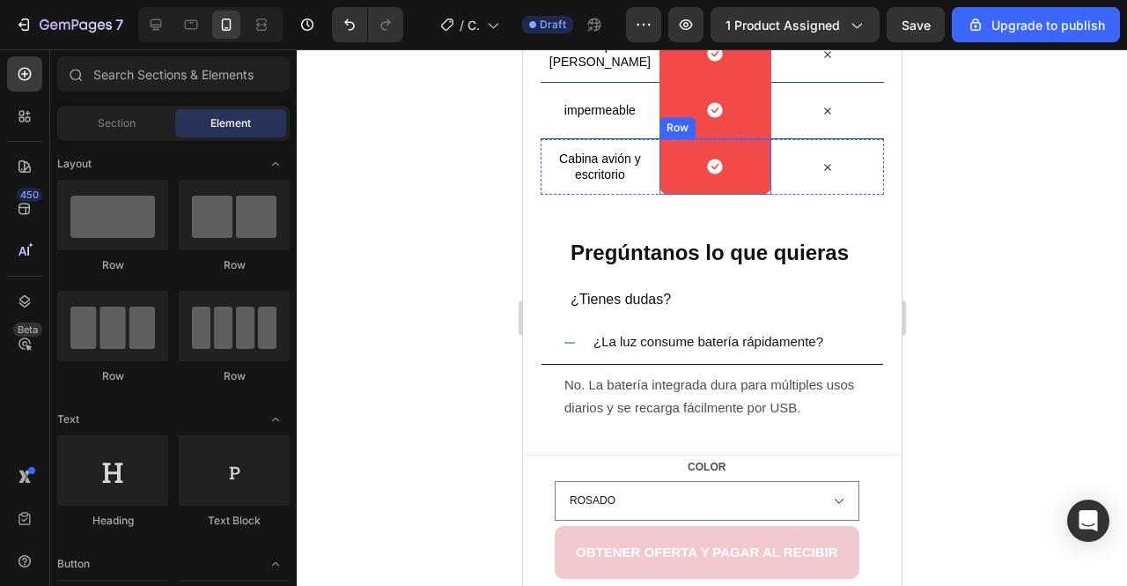
click at [675, 165] on div "Icon Row" at bounding box center [715, 166] width 113 height 56
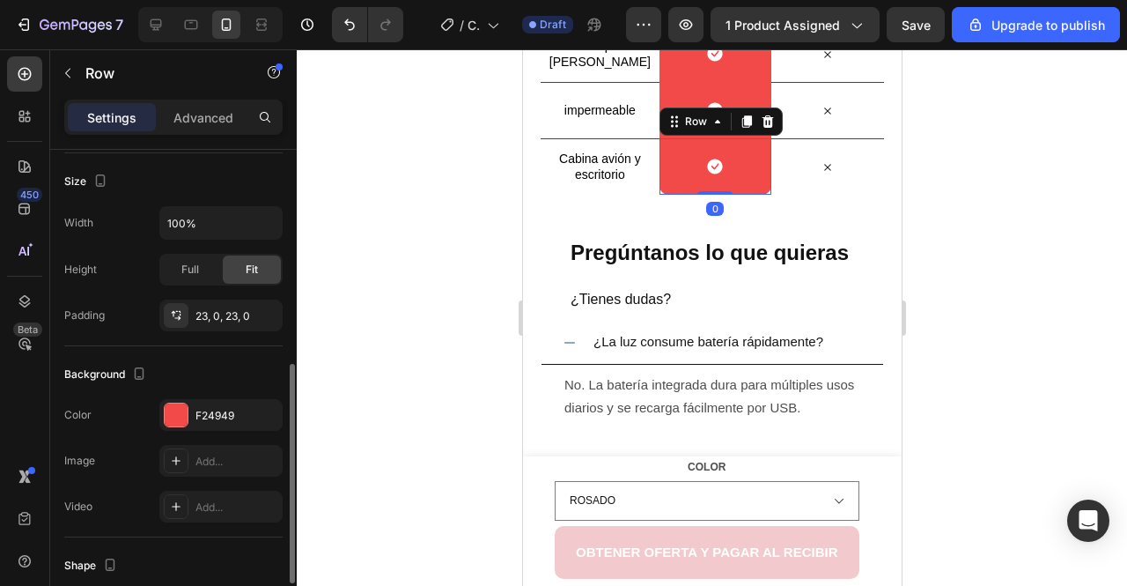
scroll to position [351, 0]
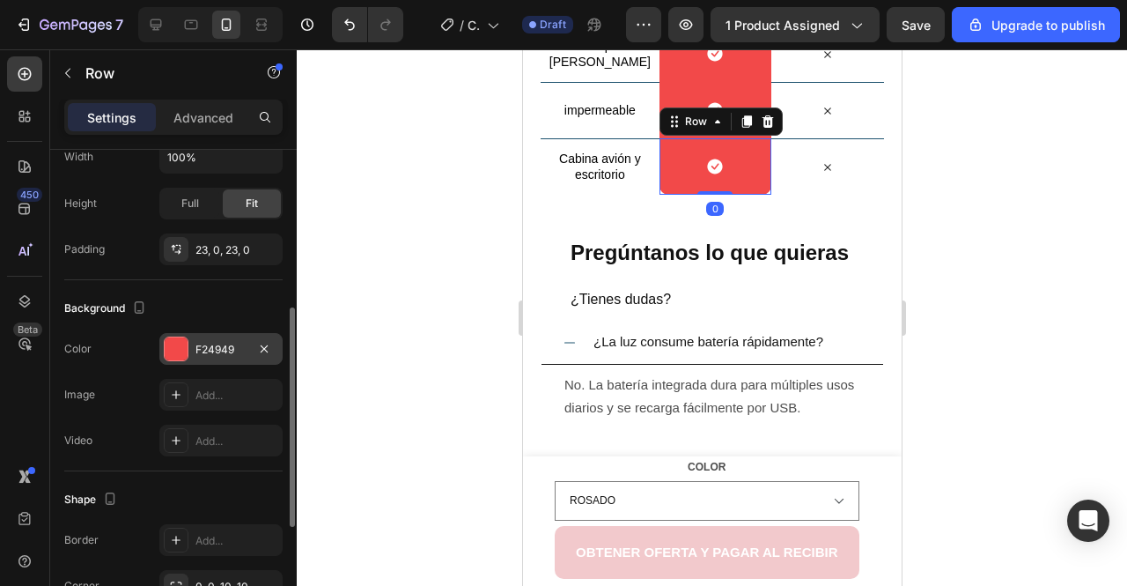
click at [181, 351] on div at bounding box center [176, 348] width 23 height 23
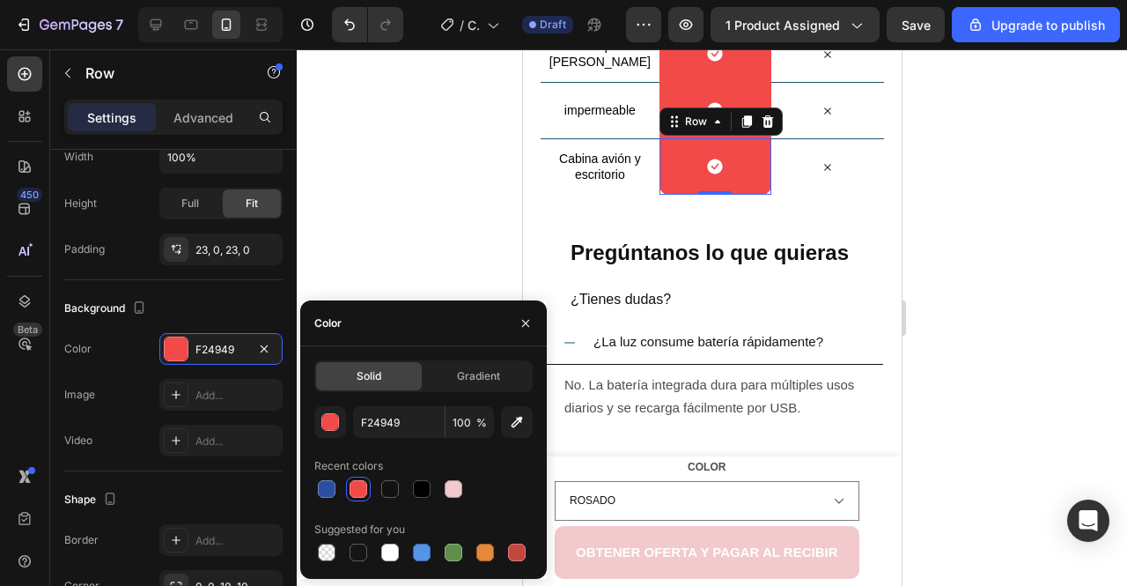
click at [394, 506] on div "F24949 100 % Recent colors Suggested for you" at bounding box center [423, 485] width 218 height 159
click at [386, 492] on div at bounding box center [390, 489] width 18 height 18
type input "121212"
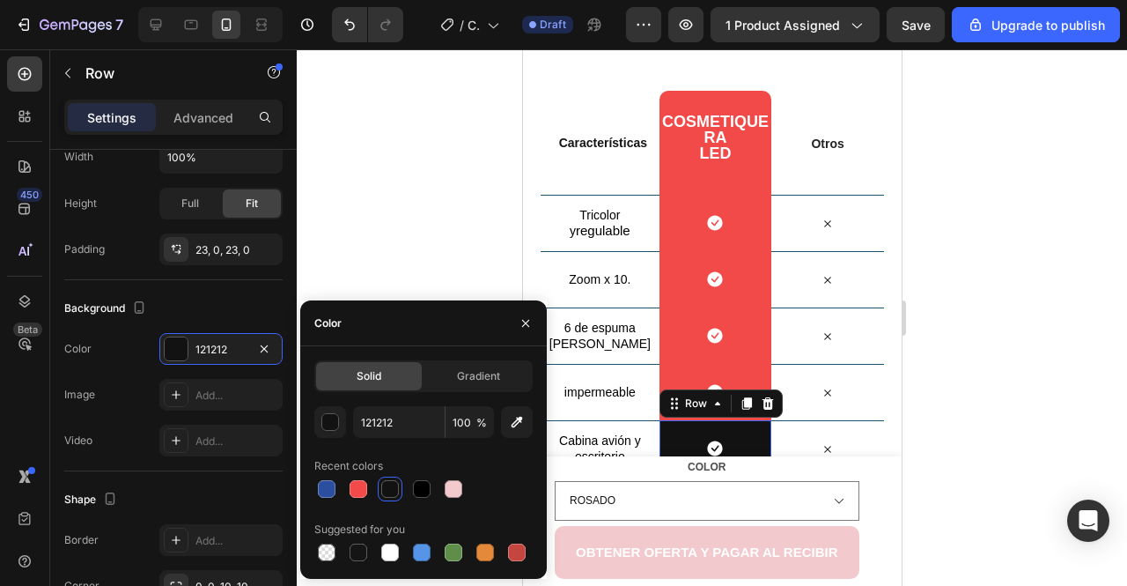
scroll to position [2209, 0]
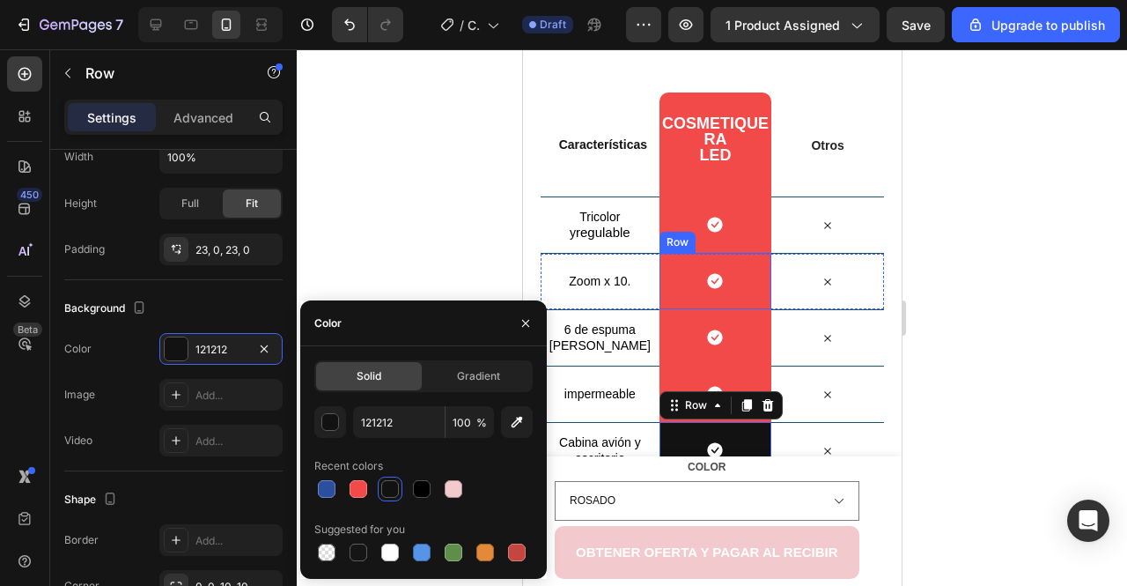
click at [682, 325] on div "Icon Row" at bounding box center [715, 337] width 113 height 56
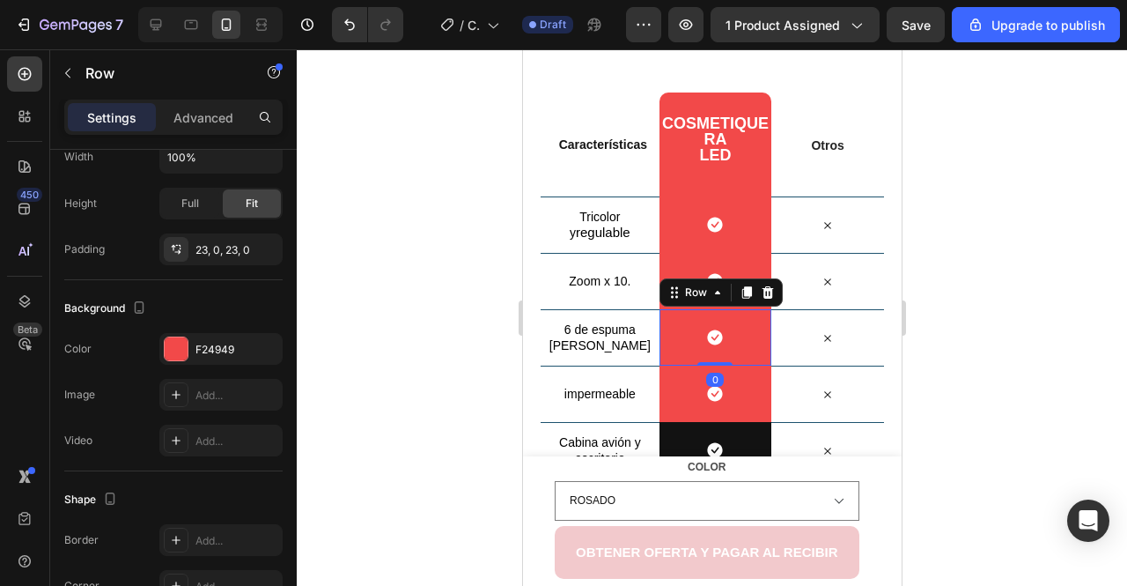
scroll to position [351, 0]
click at [253, 336] on div "F24949" at bounding box center [220, 349] width 123 height 32
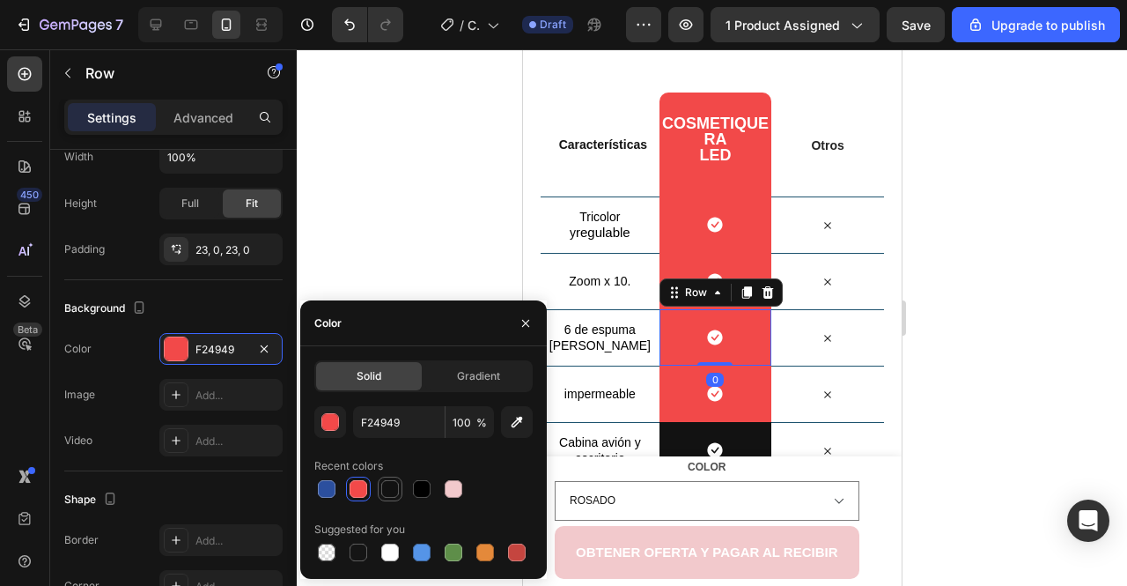
click at [396, 487] on div at bounding box center [390, 489] width 18 height 18
type input "121212"
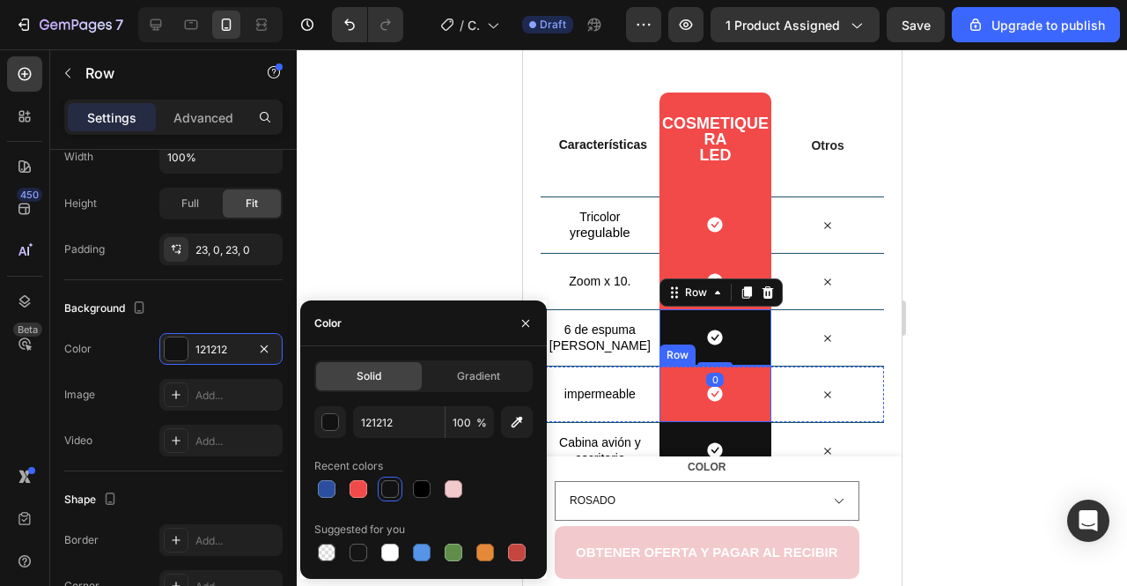
click at [675, 400] on div "Icon Row" at bounding box center [715, 394] width 113 height 56
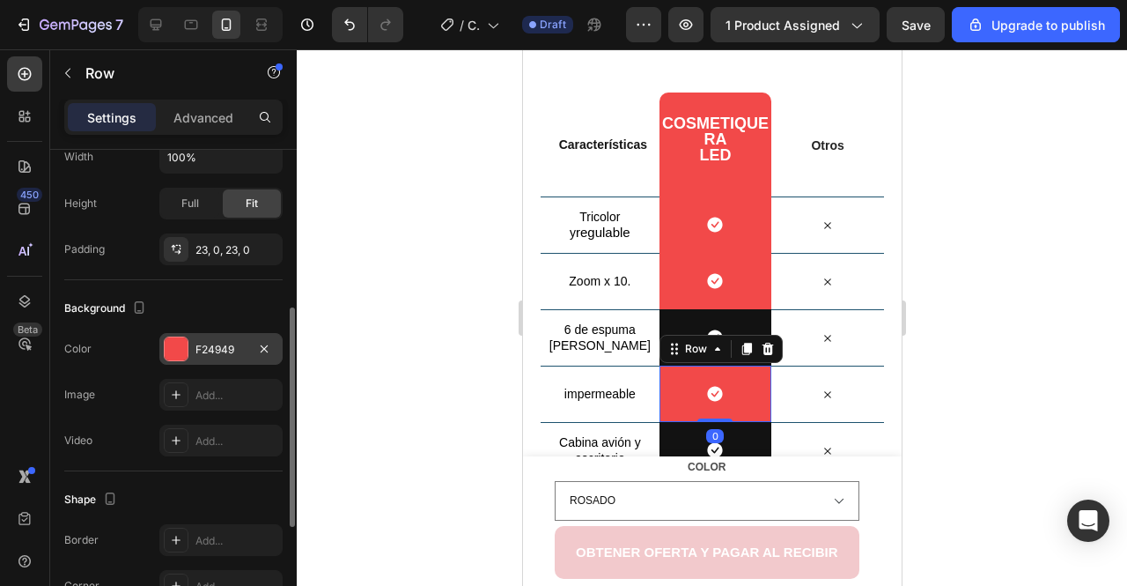
click at [200, 342] on div "F24949" at bounding box center [221, 350] width 51 height 16
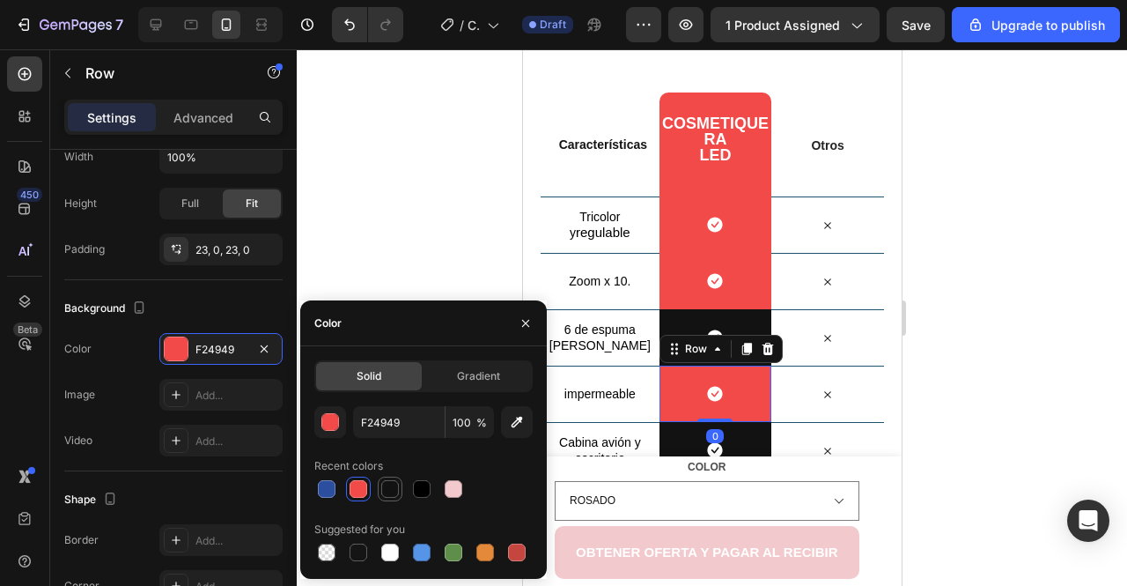
click at [393, 480] on div at bounding box center [390, 489] width 18 height 18
type input "121212"
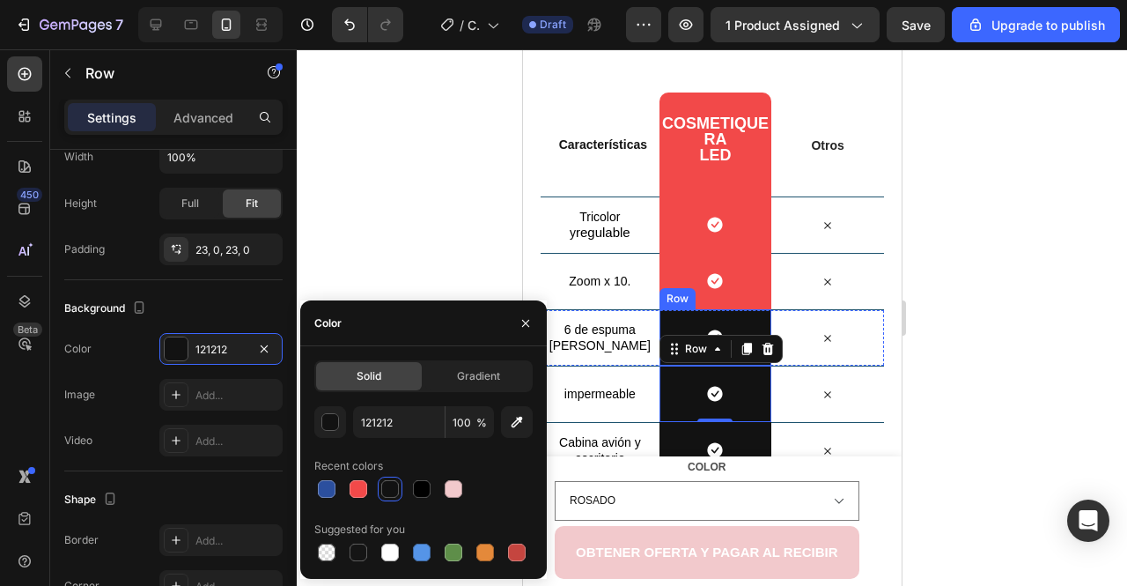
click at [678, 295] on div "Row" at bounding box center [676, 299] width 29 height 16
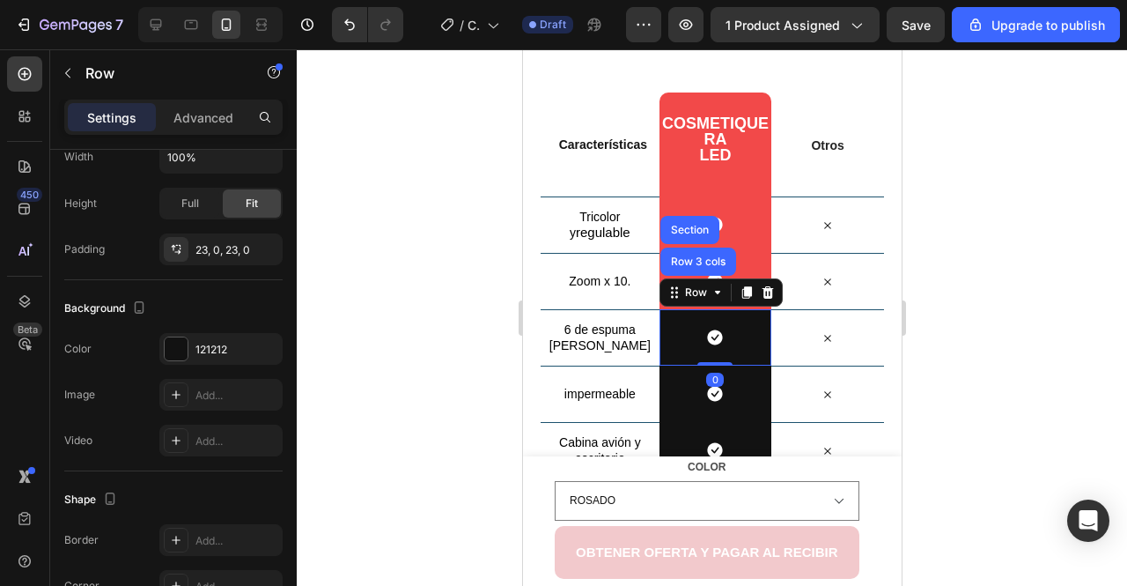
click at [507, 390] on div at bounding box center [712, 317] width 831 height 536
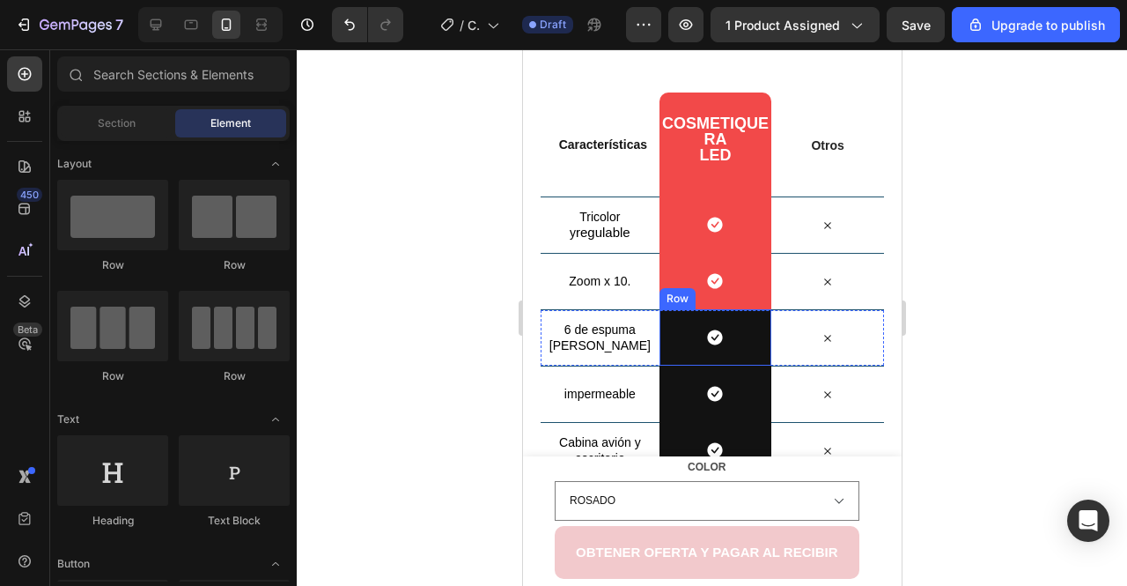
click at [672, 280] on div "Icon Row" at bounding box center [715, 281] width 113 height 56
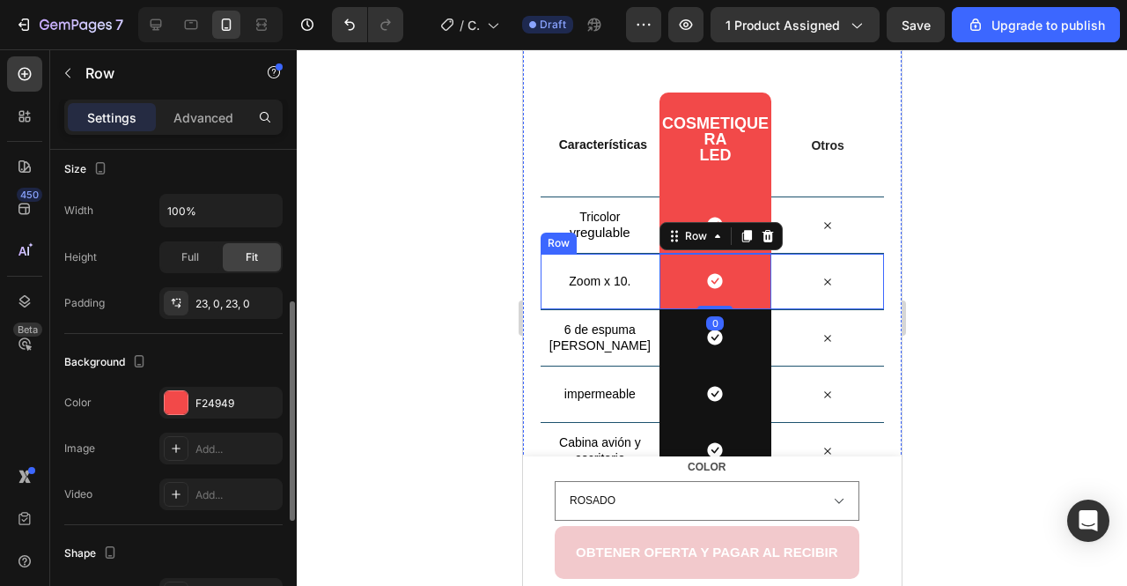
scroll to position [315, 0]
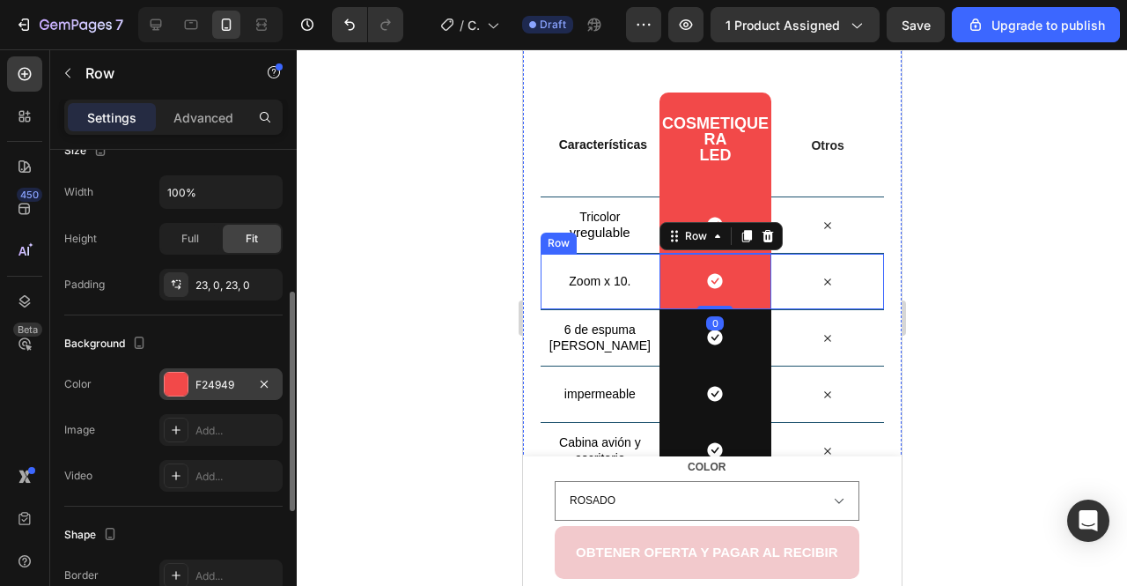
click at [206, 397] on div "F24949" at bounding box center [220, 384] width 123 height 32
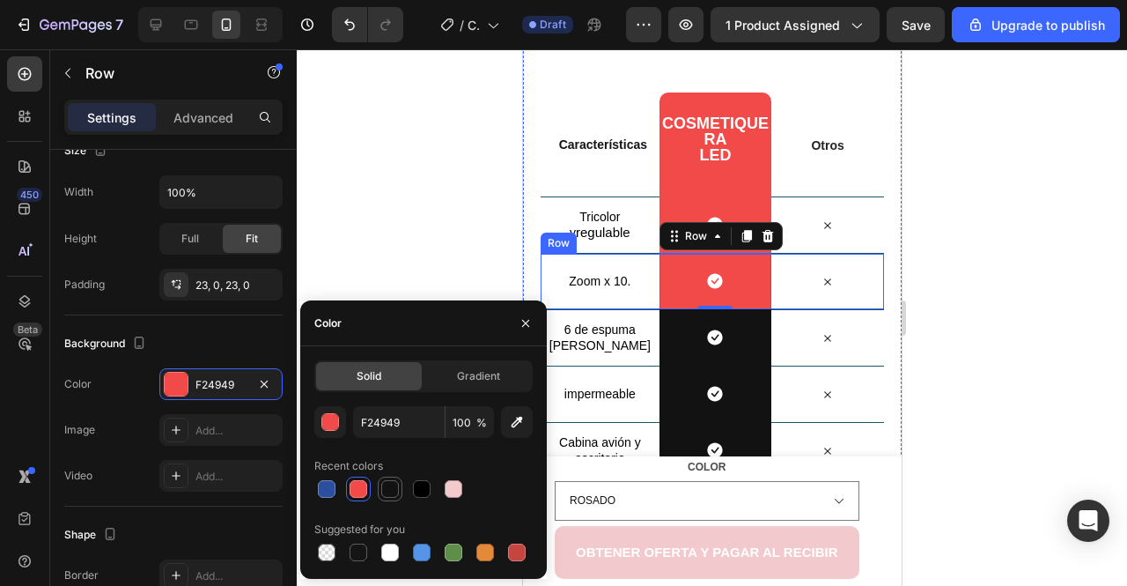
click at [381, 485] on div at bounding box center [390, 489] width 18 height 18
type input "121212"
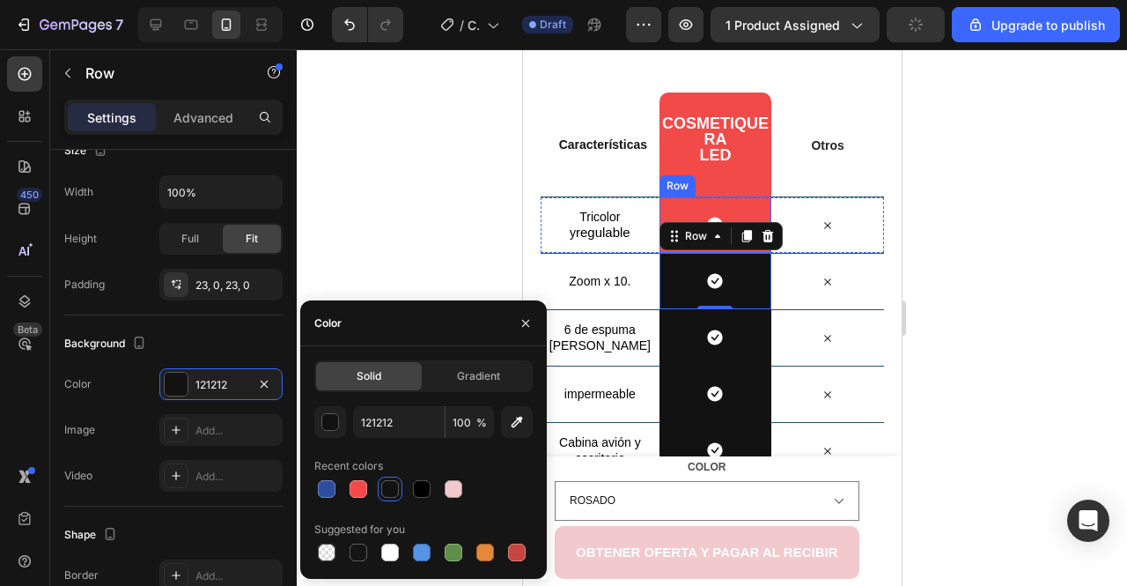
click at [671, 197] on div "Icon Row" at bounding box center [715, 224] width 113 height 56
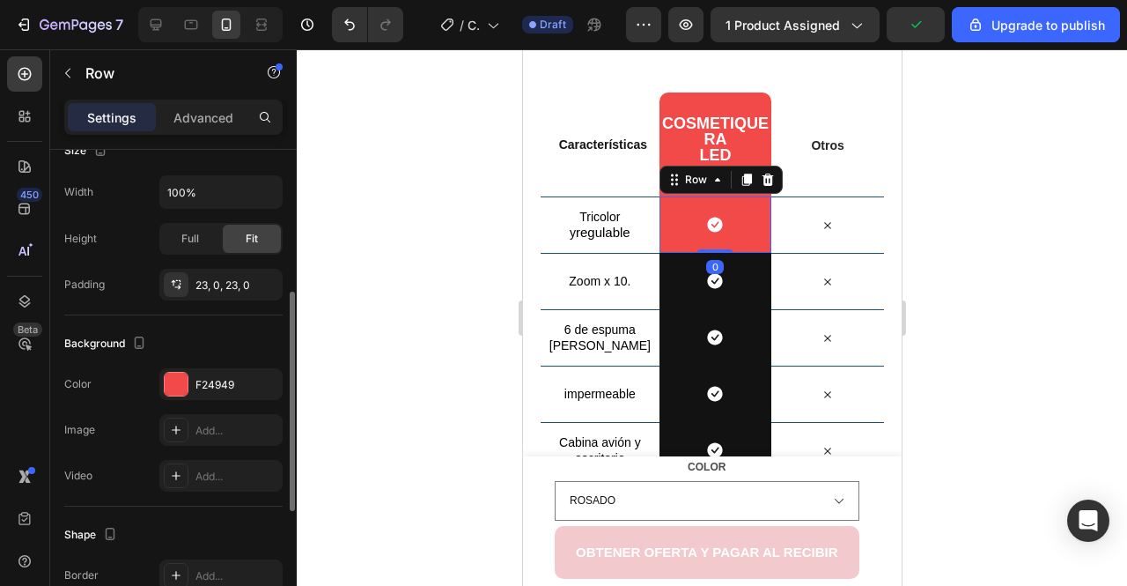
click at [250, 332] on div "Background" at bounding box center [173, 343] width 218 height 28
click at [256, 376] on button "button" at bounding box center [264, 383] width 21 height 21
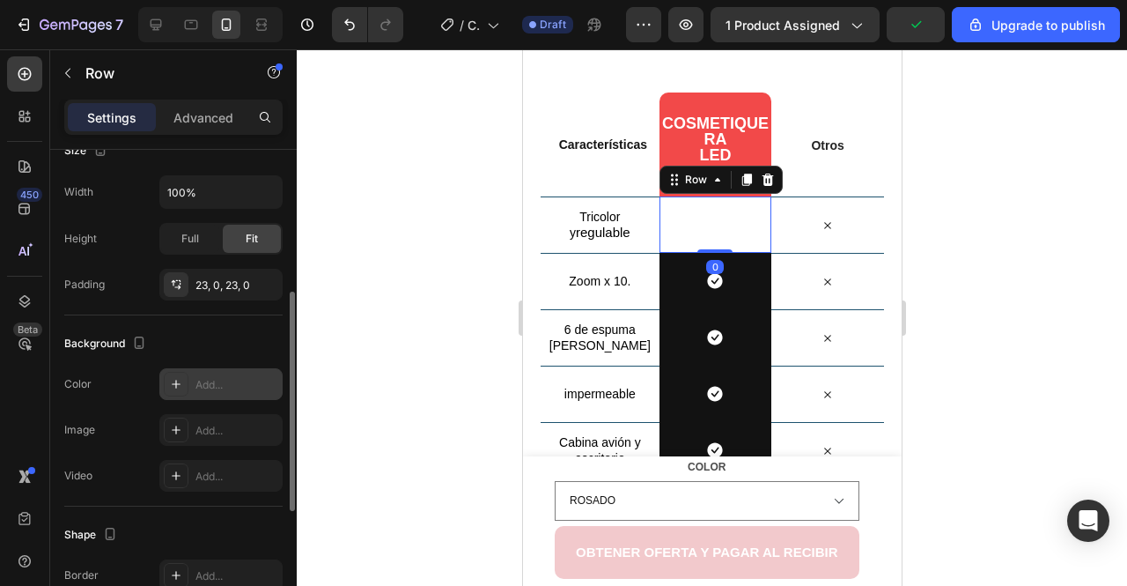
click at [238, 383] on div "Add..." at bounding box center [237, 385] width 83 height 16
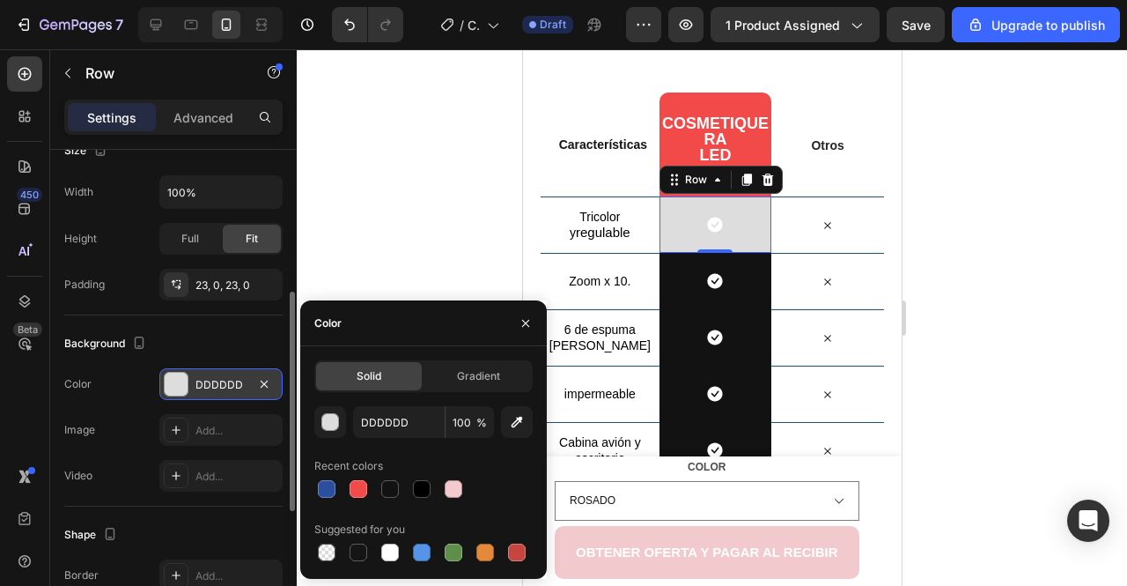
click at [393, 503] on div "DDDDDD 100 % Recent colors Suggested for you" at bounding box center [423, 485] width 218 height 159
click at [393, 493] on div at bounding box center [390, 489] width 18 height 18
type input "121212"
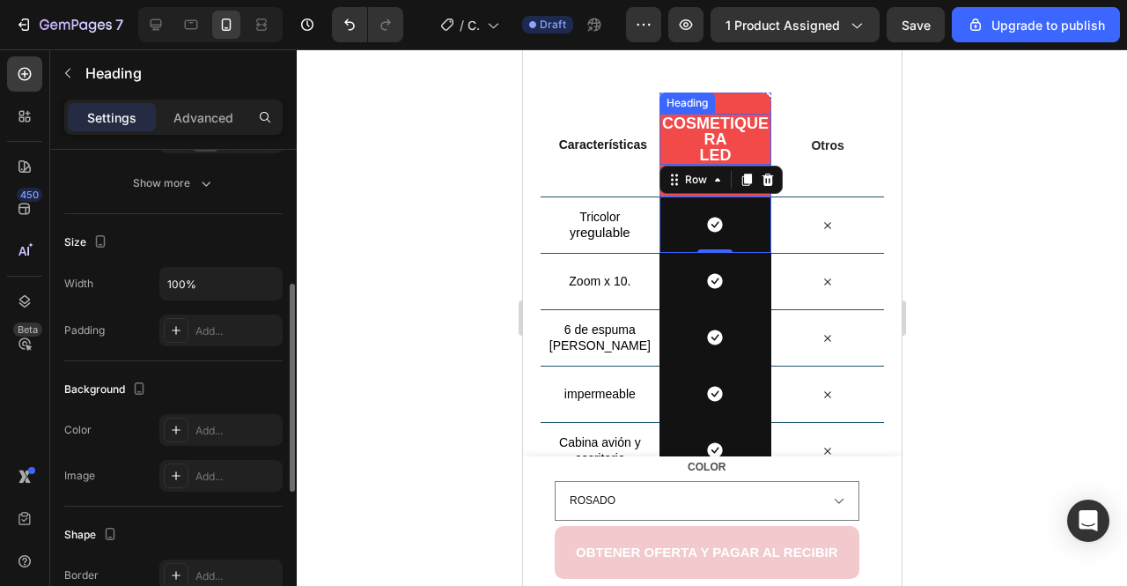
click at [663, 150] on h2 "Cosmetiquera LED" at bounding box center [715, 139] width 113 height 51
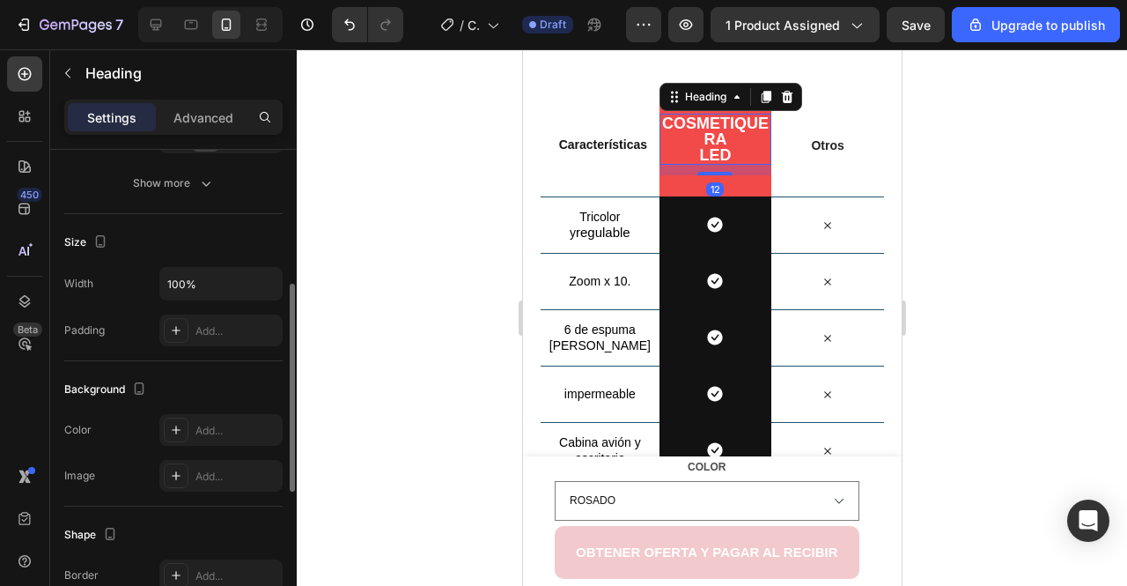
scroll to position [0, 0]
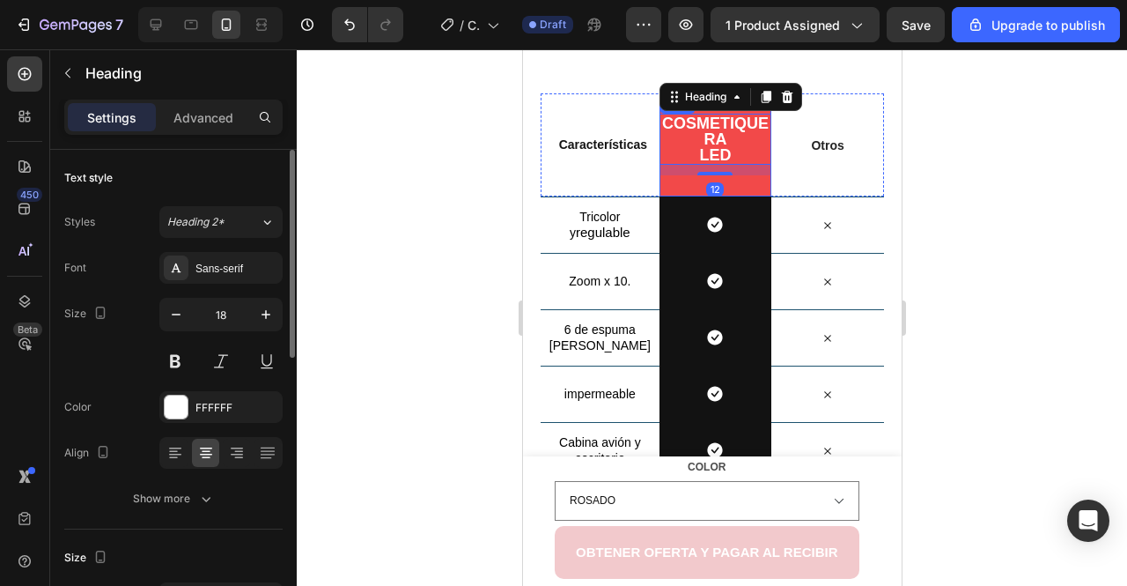
click at [740, 188] on div "Cosmetiquera LED Heading 12 Row" at bounding box center [715, 144] width 113 height 104
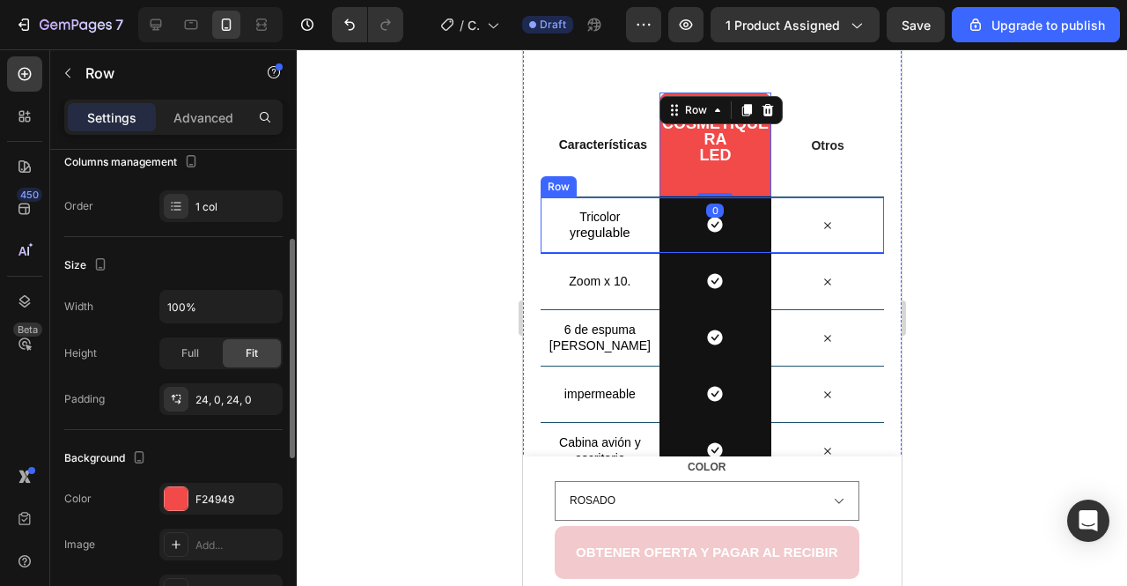
scroll to position [204, 0]
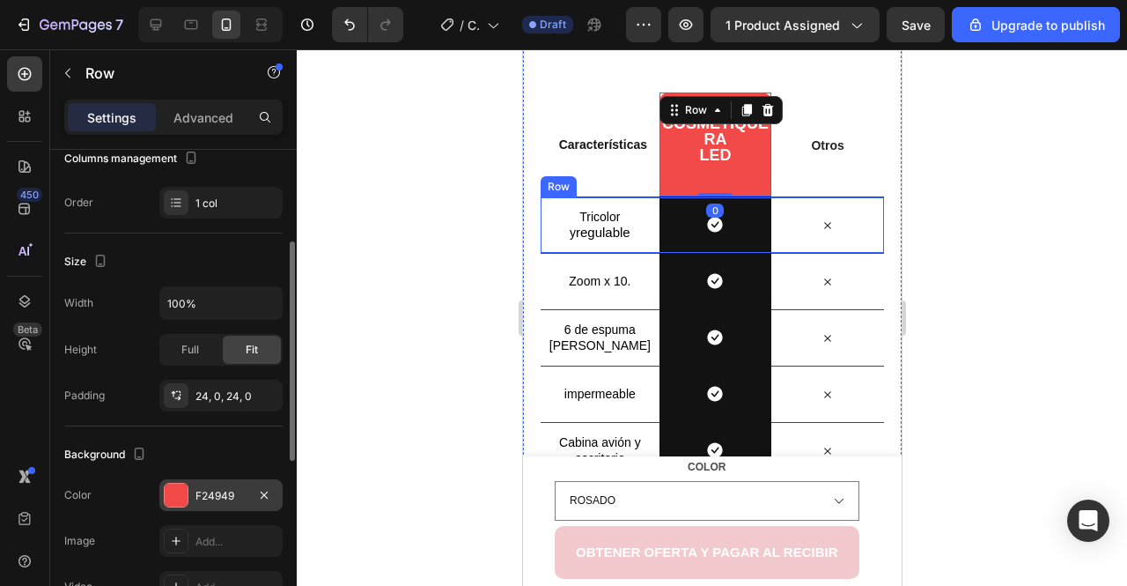
click at [197, 489] on div "F24949" at bounding box center [221, 496] width 51 height 16
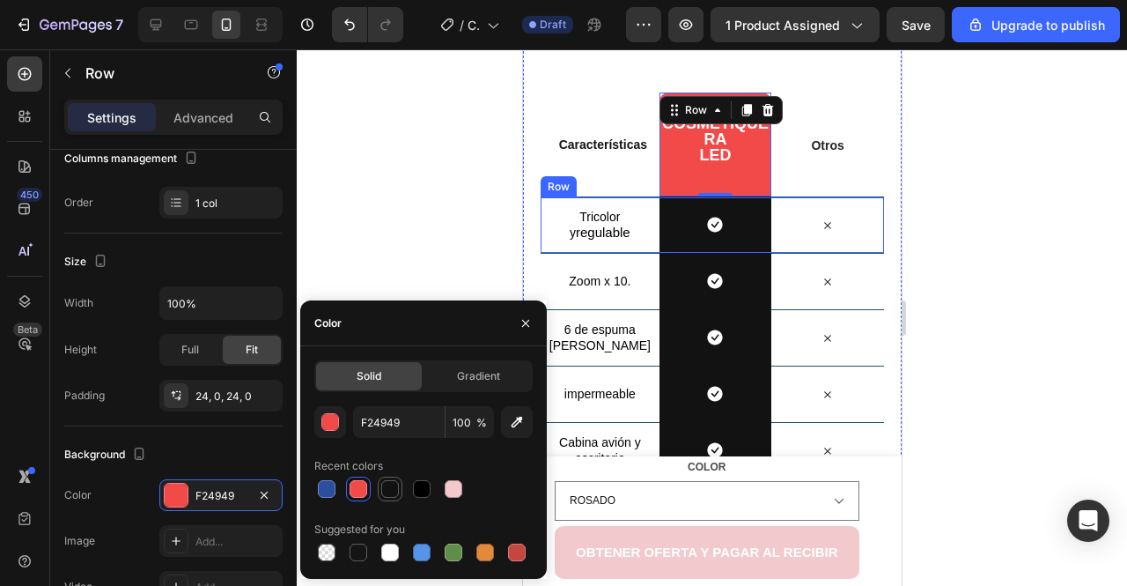
click at [396, 495] on div at bounding box center [390, 489] width 18 height 18
type input "121212"
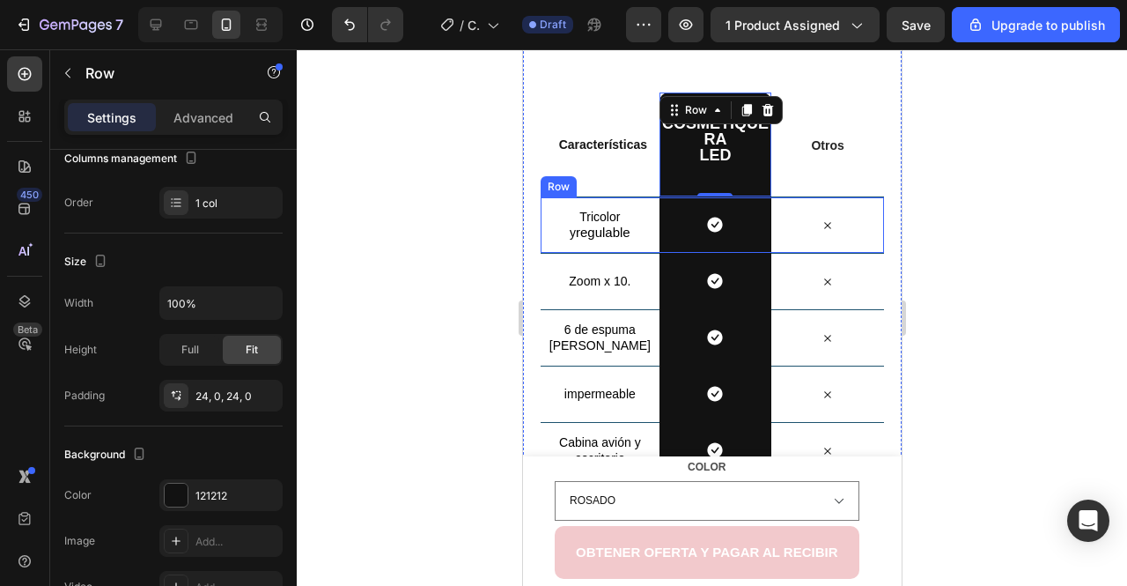
click at [387, 293] on div at bounding box center [712, 317] width 831 height 536
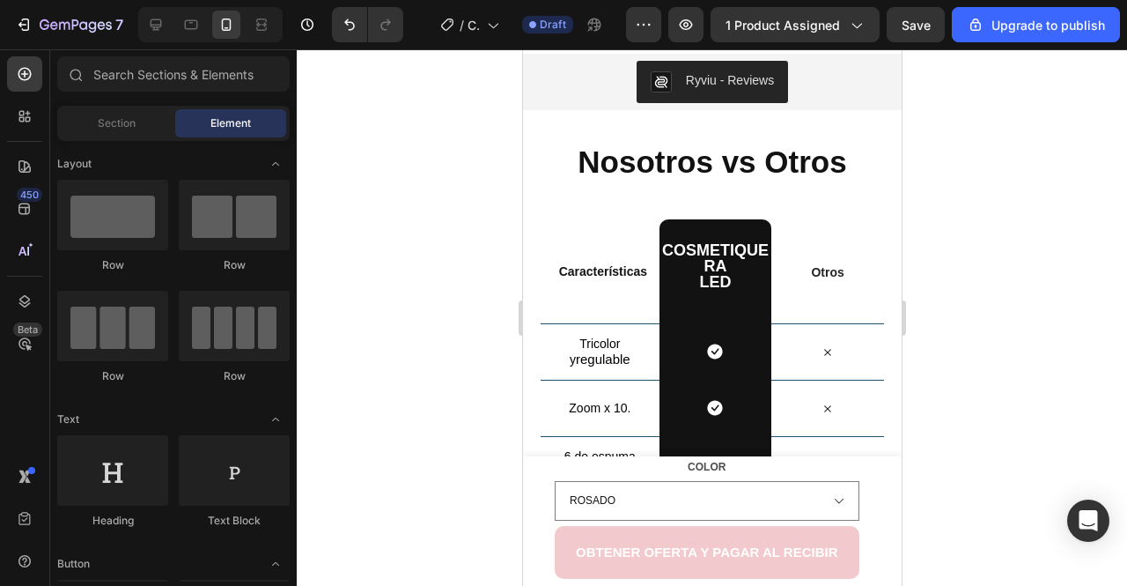
scroll to position [2082, 0]
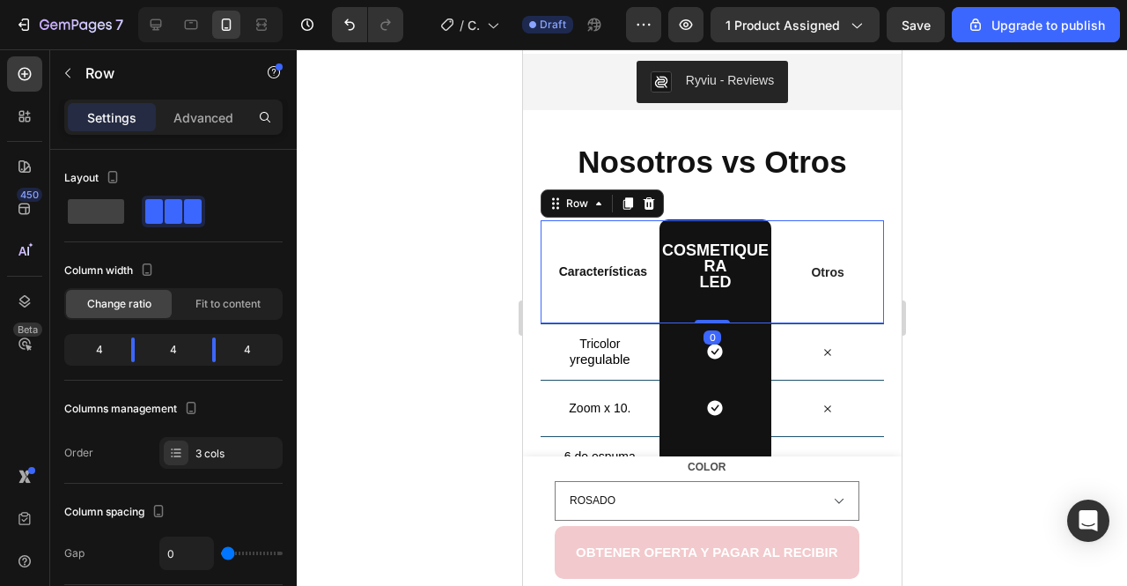
click at [818, 228] on div "Otros Text Block" at bounding box center [827, 271] width 113 height 103
click at [726, 263] on h2 "Cosmetiquera LED" at bounding box center [715, 265] width 113 height 51
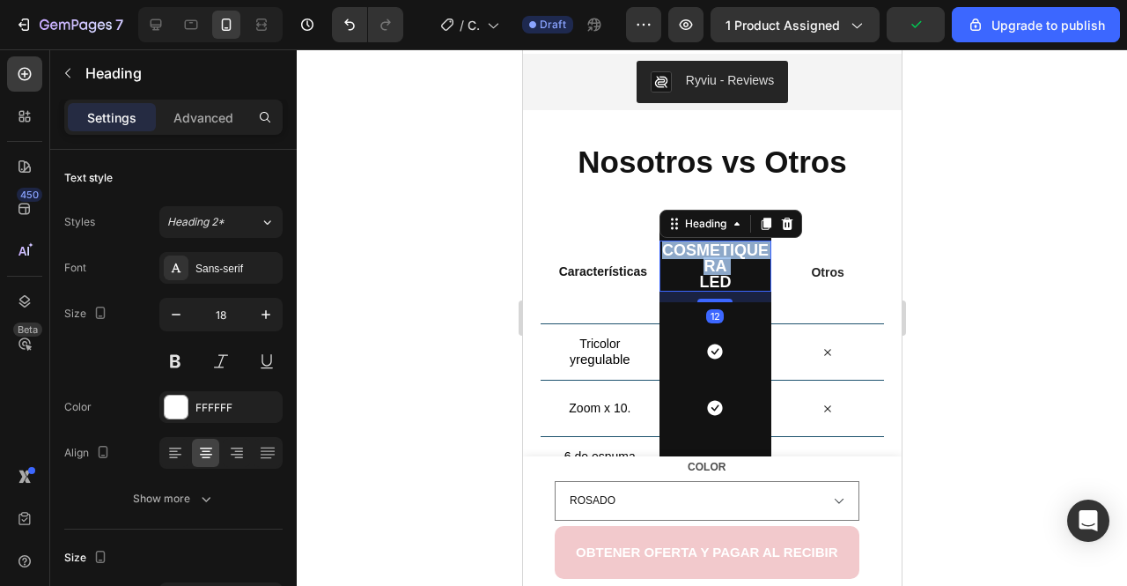
click at [726, 263] on h2 "Cosmetiquera LED" at bounding box center [715, 265] width 113 height 51
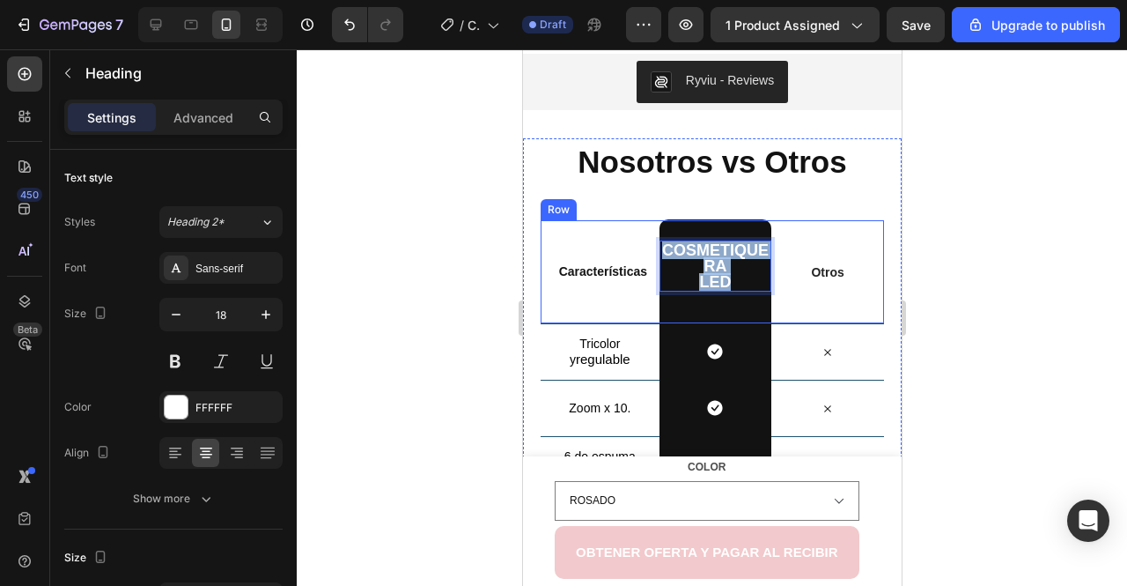
drag, startPoint x: 726, startPoint y: 277, endPoint x: 636, endPoint y: 240, distance: 97.5
click at [636, 240] on div "Características Text Block Cosmetiquera LED Heading 12 Row Otros Text Block Row" at bounding box center [711, 271] width 343 height 103
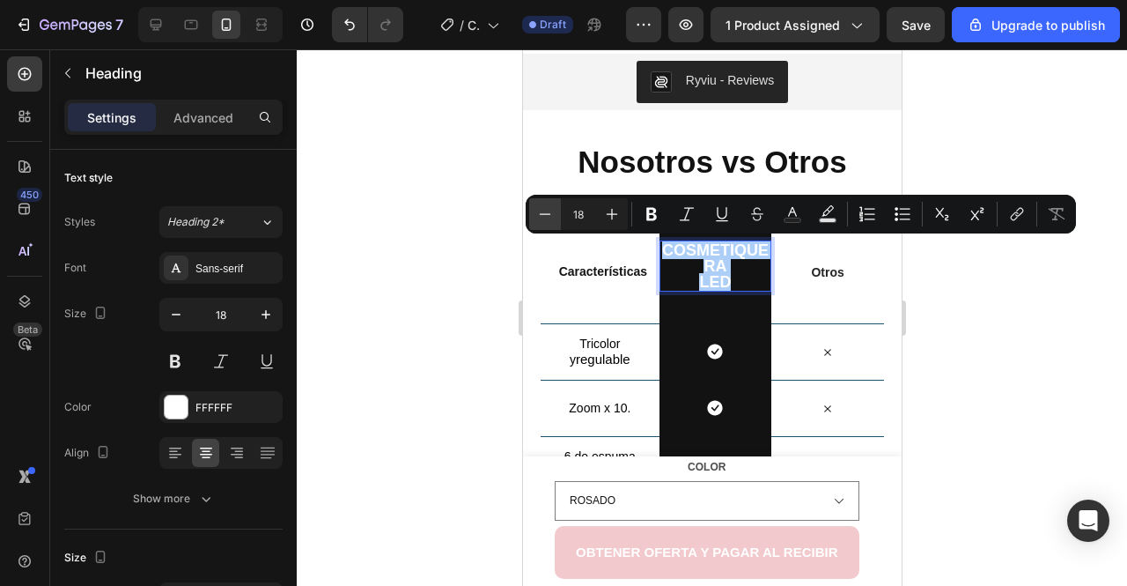
click at [546, 214] on icon "Editor contextual toolbar" at bounding box center [545, 213] width 11 height 1
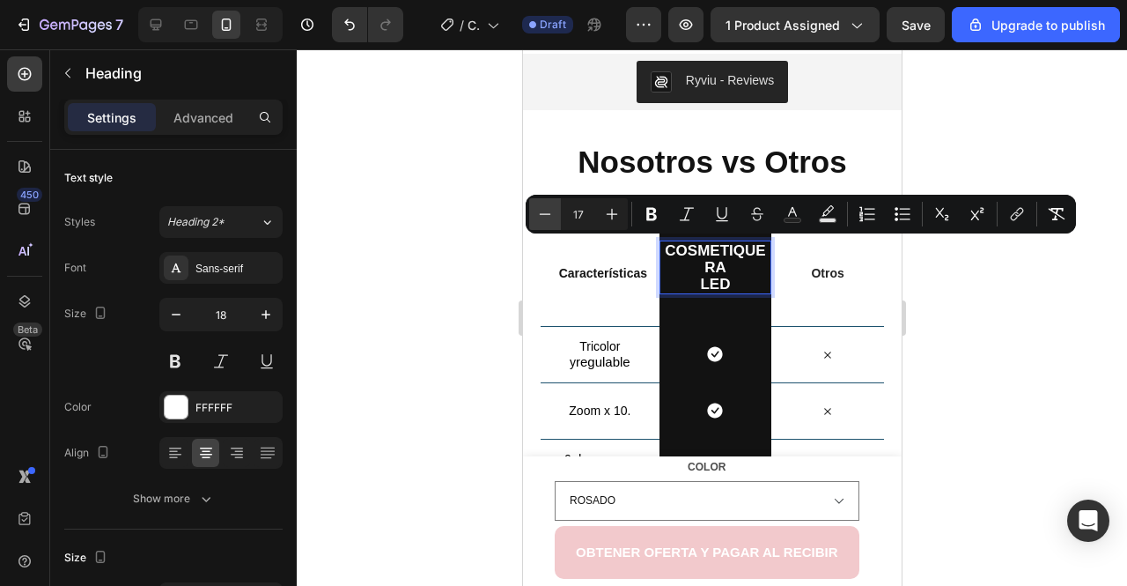
click at [546, 214] on icon "Editor contextual toolbar" at bounding box center [545, 213] width 11 height 1
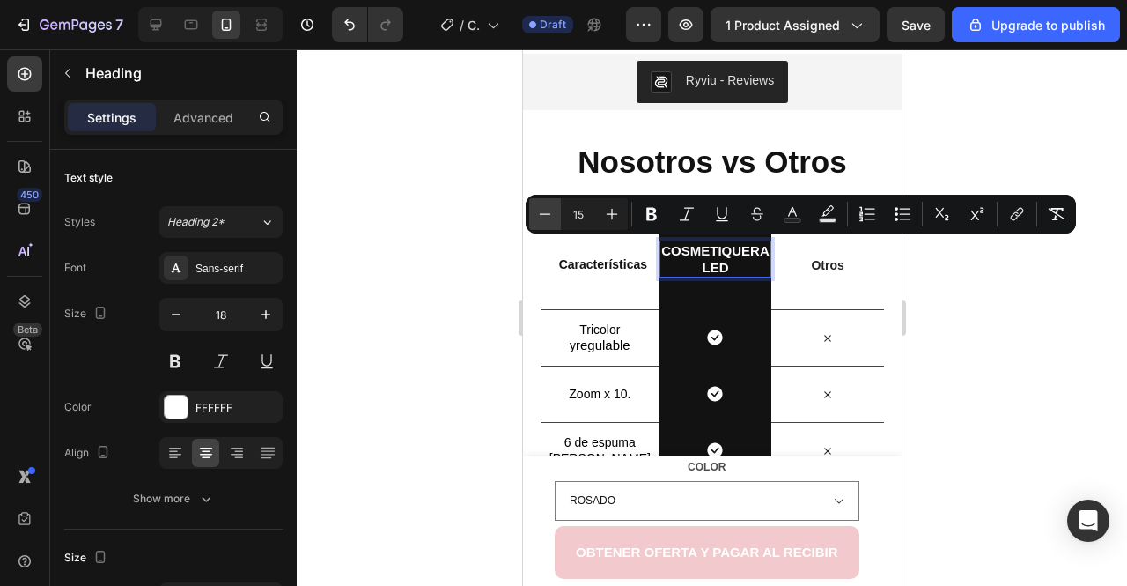
click at [544, 216] on icon "Editor contextual toolbar" at bounding box center [545, 214] width 18 height 18
click at [620, 219] on icon "Editor contextual toolbar" at bounding box center [612, 214] width 18 height 18
type input "14"
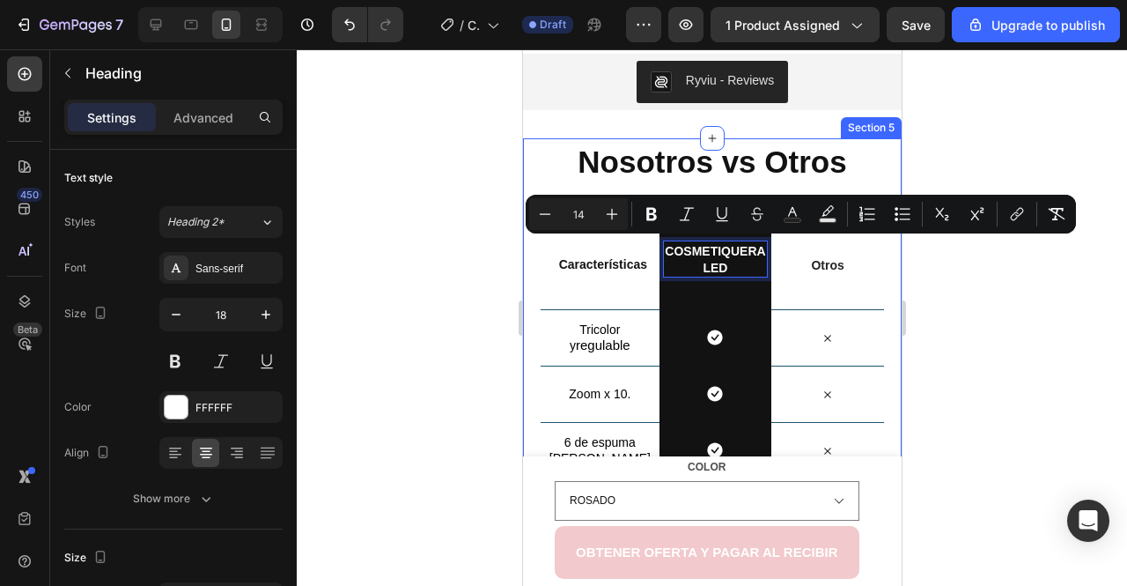
click at [473, 288] on div at bounding box center [712, 317] width 831 height 536
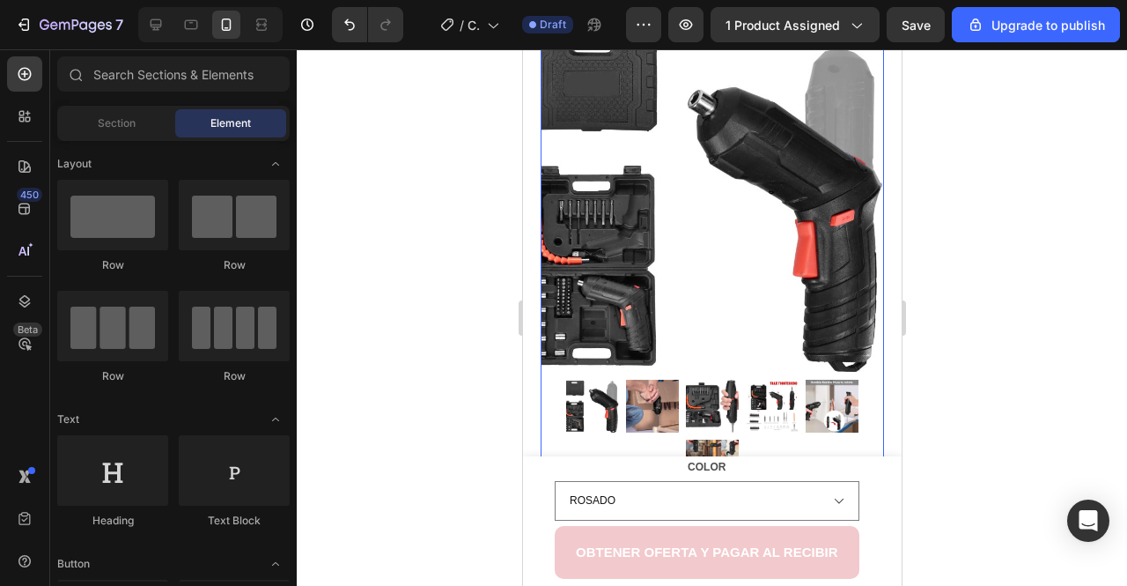
scroll to position [0, 0]
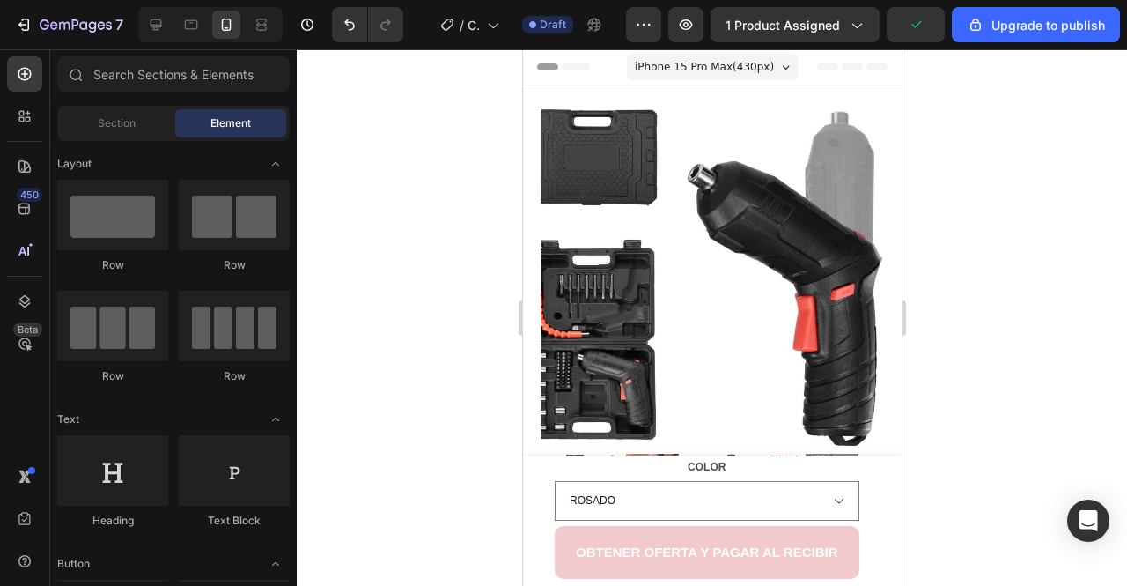
click at [1004, 205] on div at bounding box center [712, 317] width 831 height 536
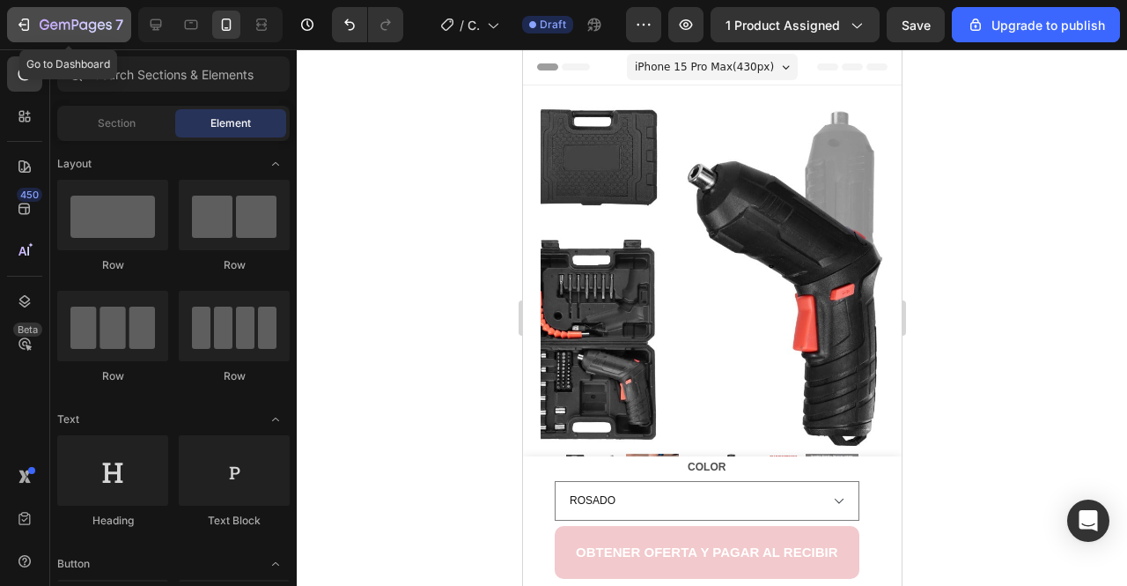
click at [11, 23] on button "7" at bounding box center [69, 24] width 124 height 35
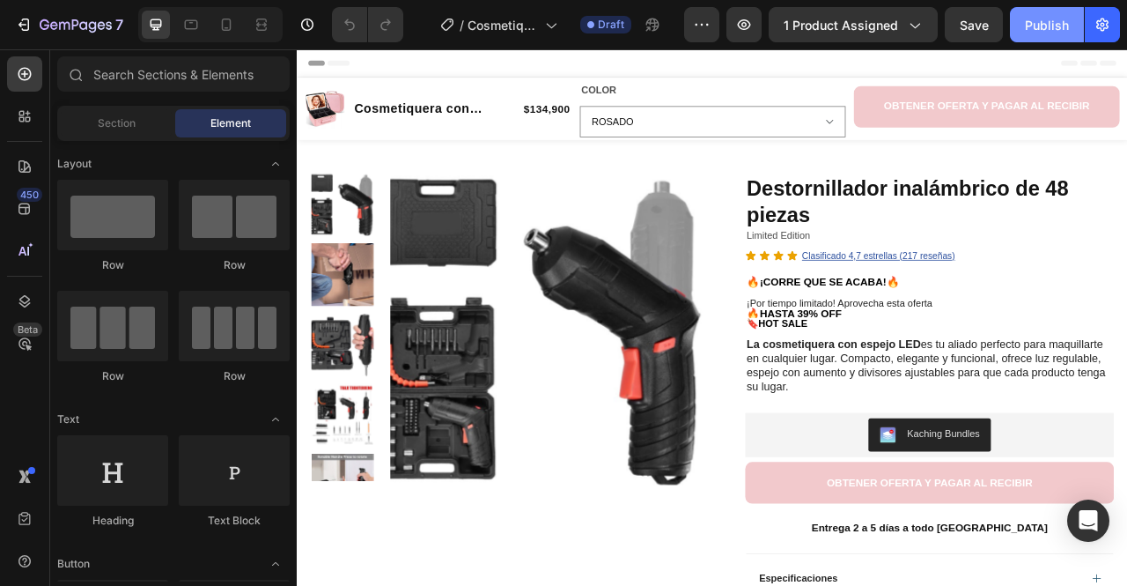
click at [1037, 18] on div "Publish" at bounding box center [1047, 25] width 44 height 18
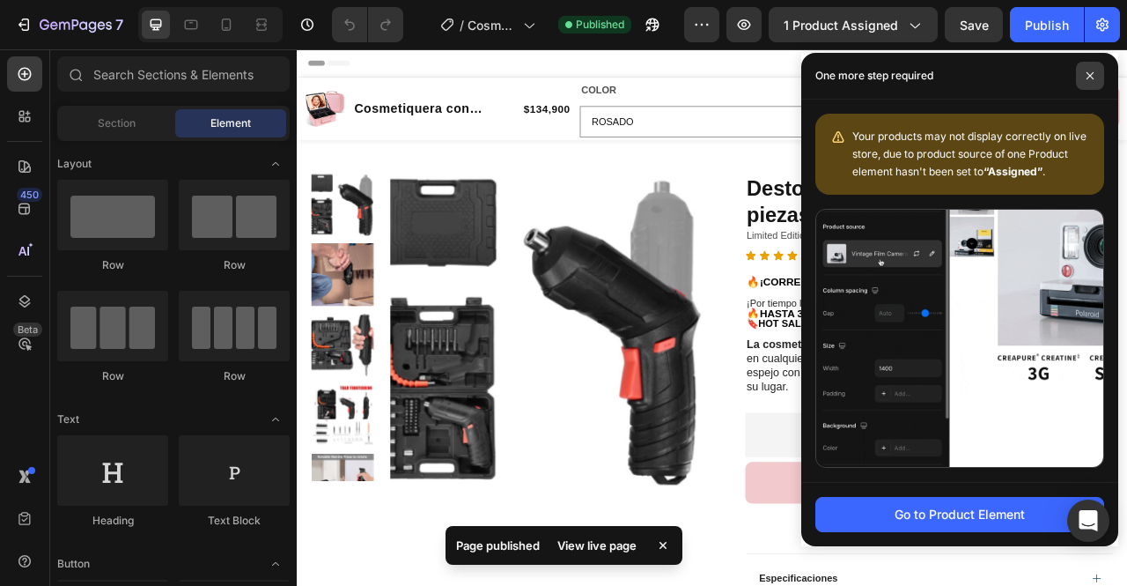
click at [1093, 78] on icon at bounding box center [1090, 75] width 9 height 9
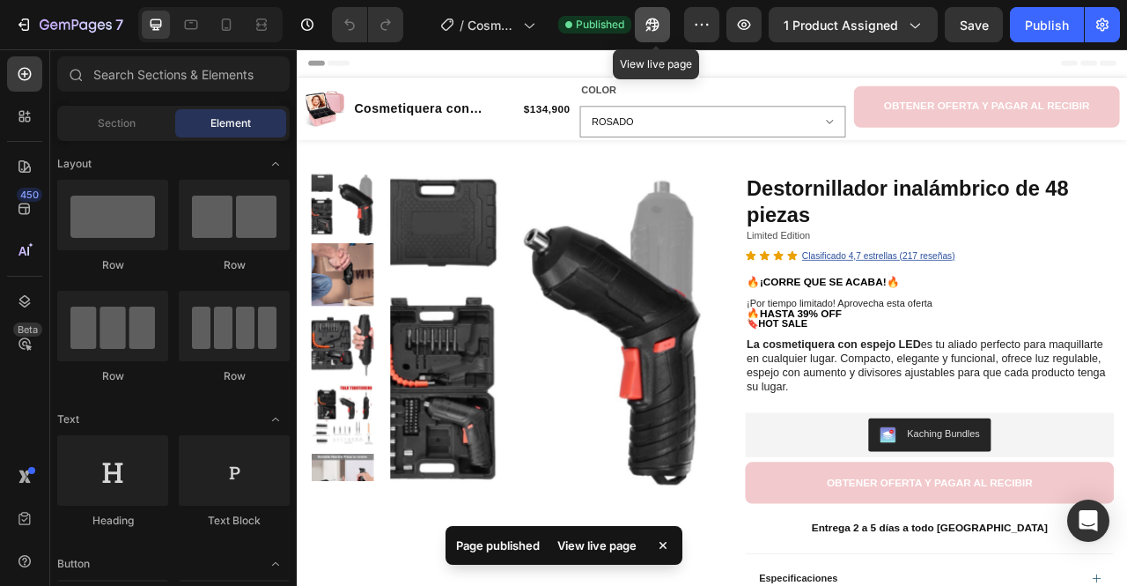
click at [654, 26] on icon "button" at bounding box center [653, 25] width 18 height 18
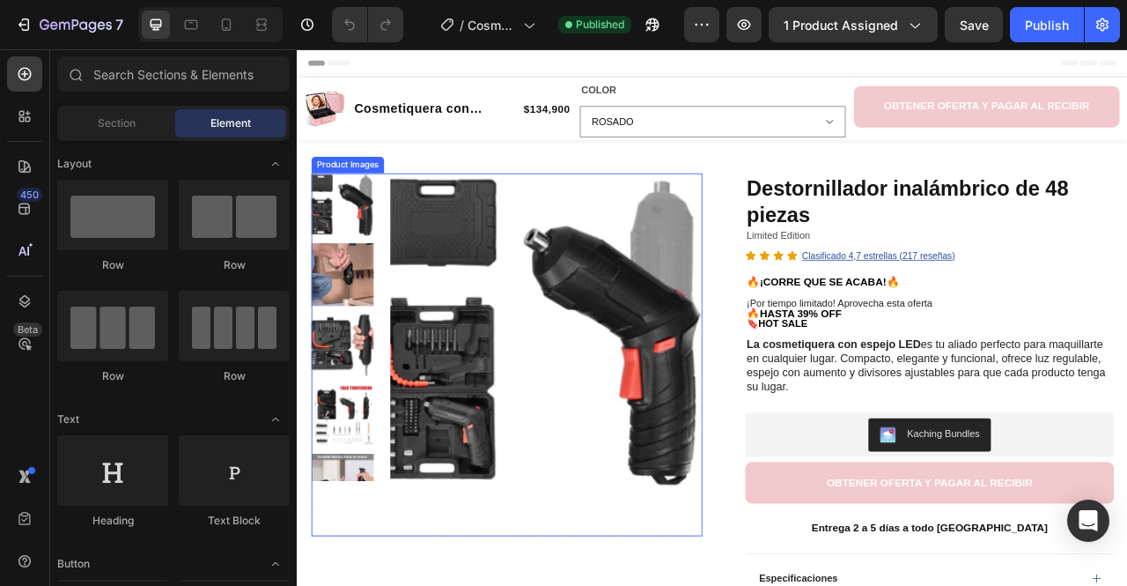
click at [659, 479] on img at bounding box center [613, 405] width 397 height 397
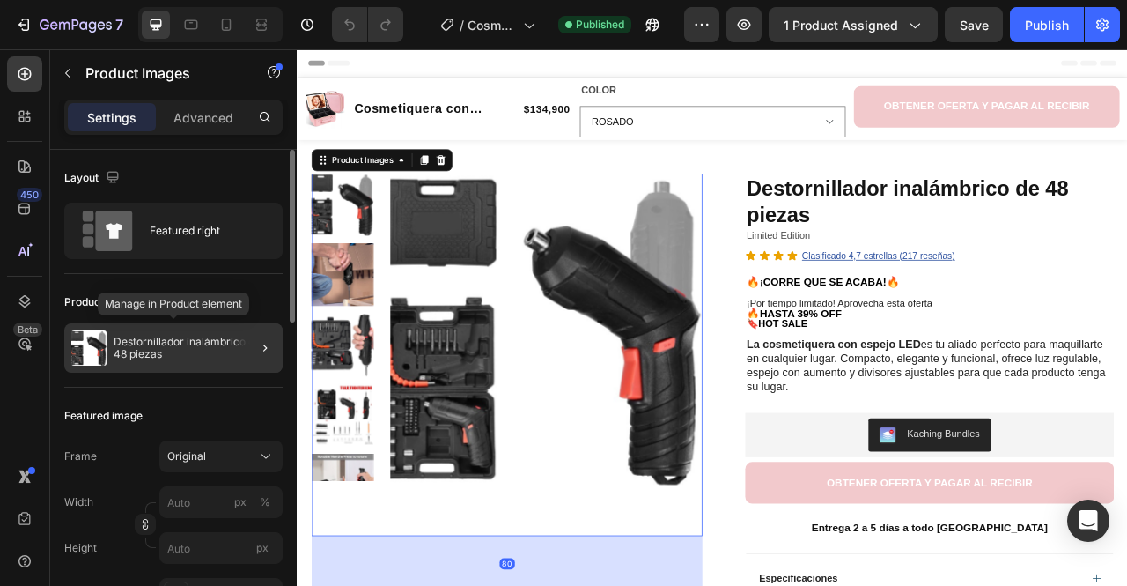
click at [174, 344] on p "Destornillador inalámbrico de 48 piezas" at bounding box center [195, 348] width 162 height 25
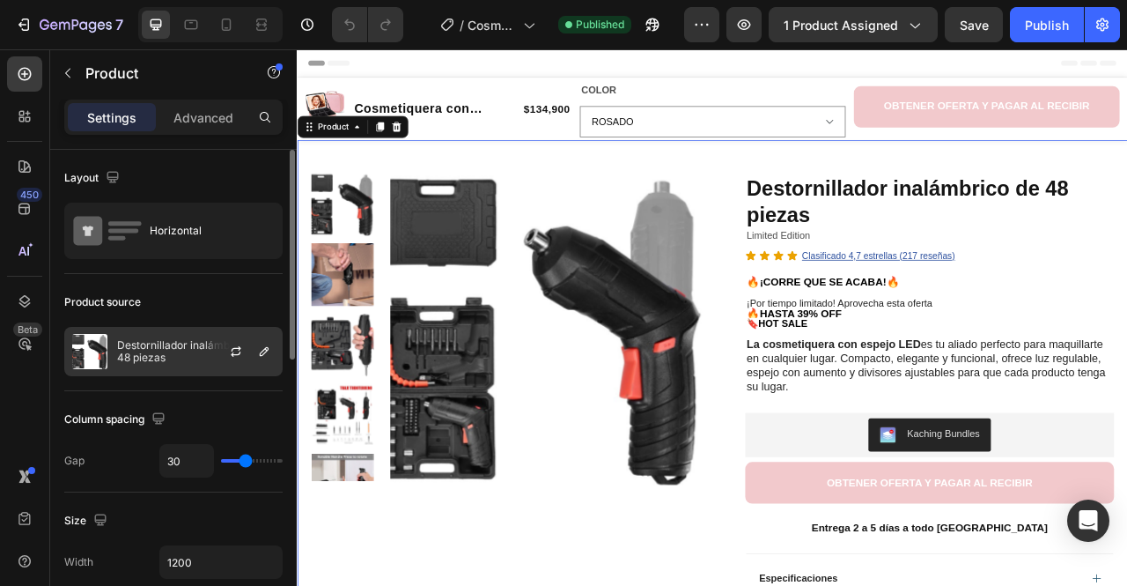
click at [210, 346] on div at bounding box center [243, 352] width 78 height 48
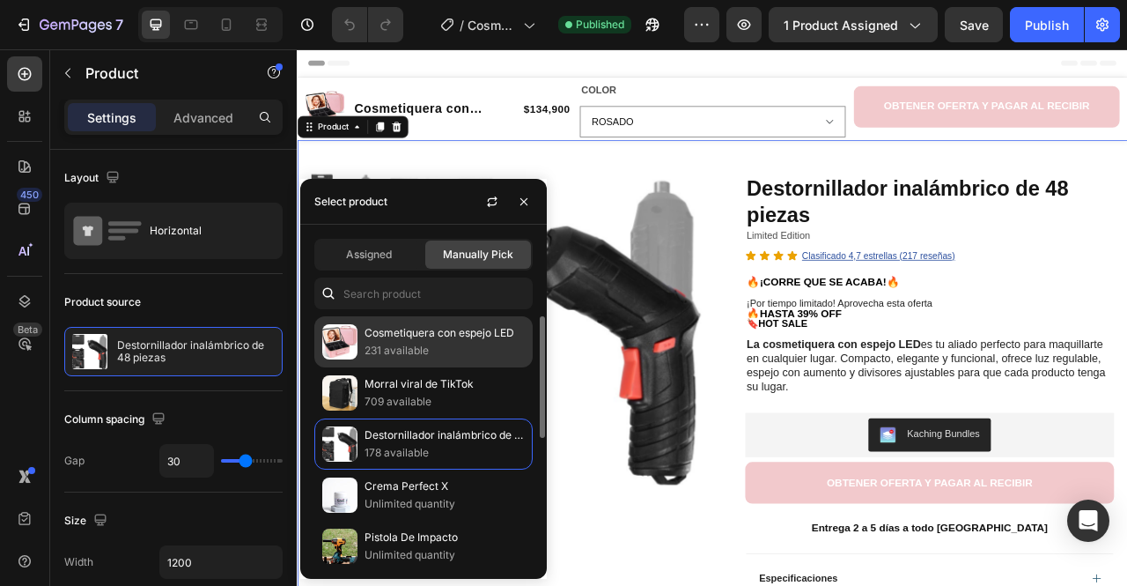
click at [375, 355] on p "231 available" at bounding box center [445, 351] width 160 height 18
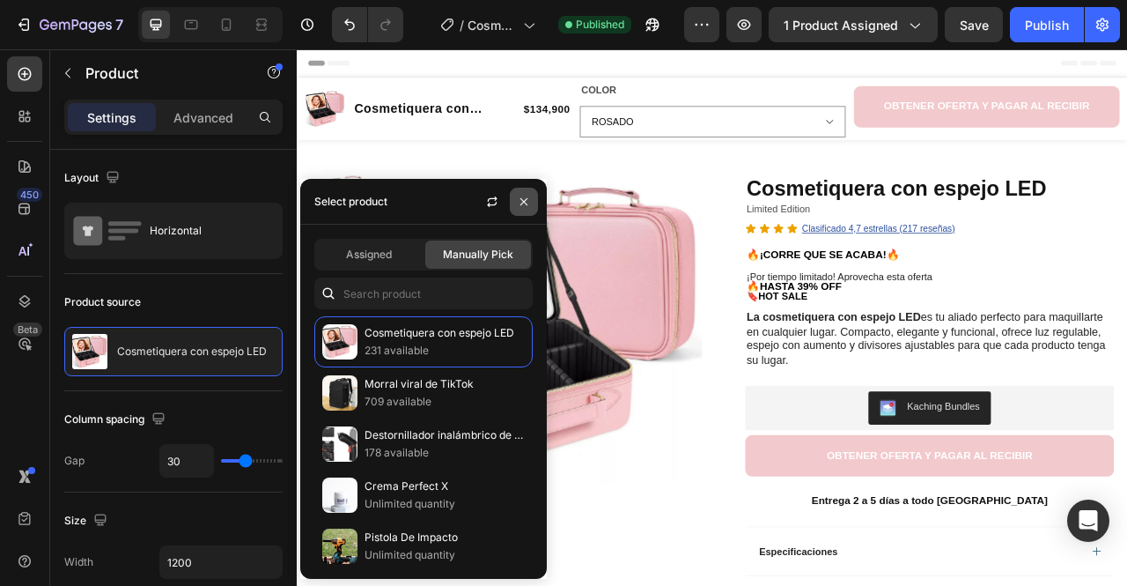
click at [528, 202] on icon "button" at bounding box center [524, 202] width 14 height 14
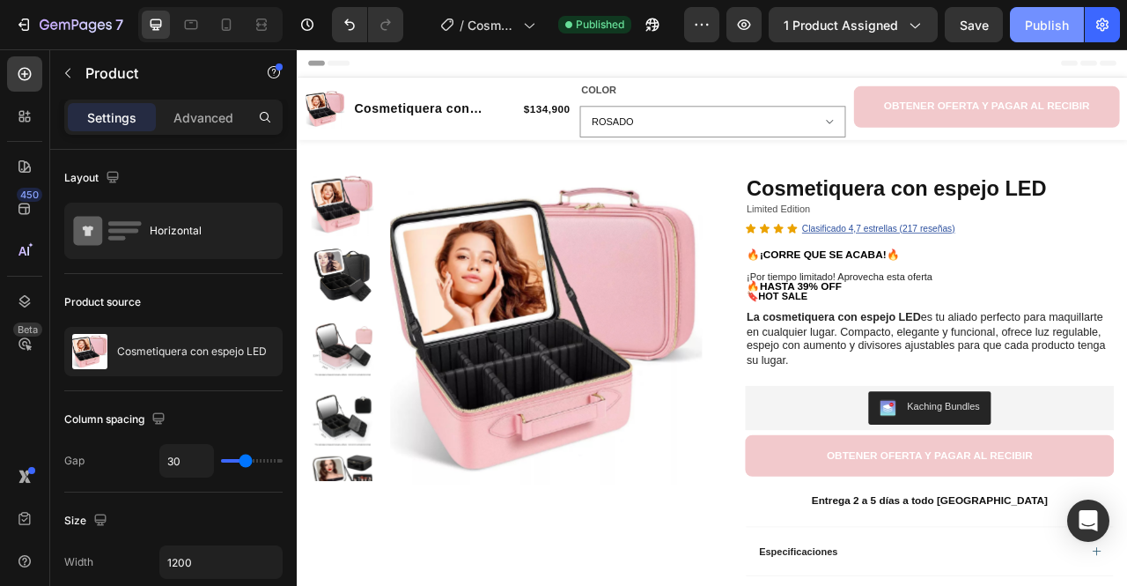
click at [1034, 18] on div "Publish" at bounding box center [1047, 25] width 44 height 18
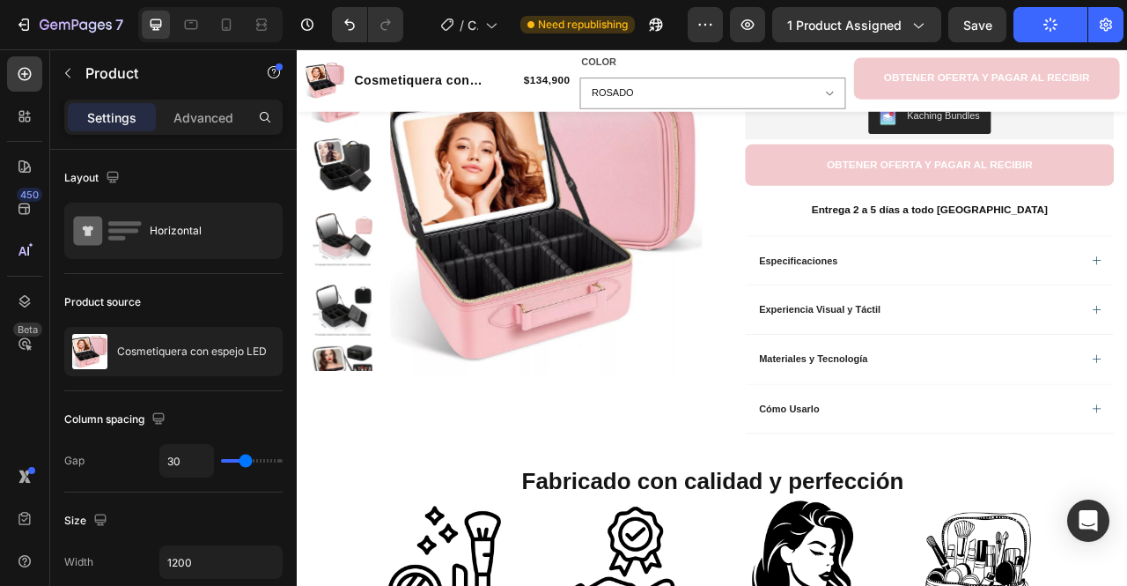
scroll to position [250, 0]
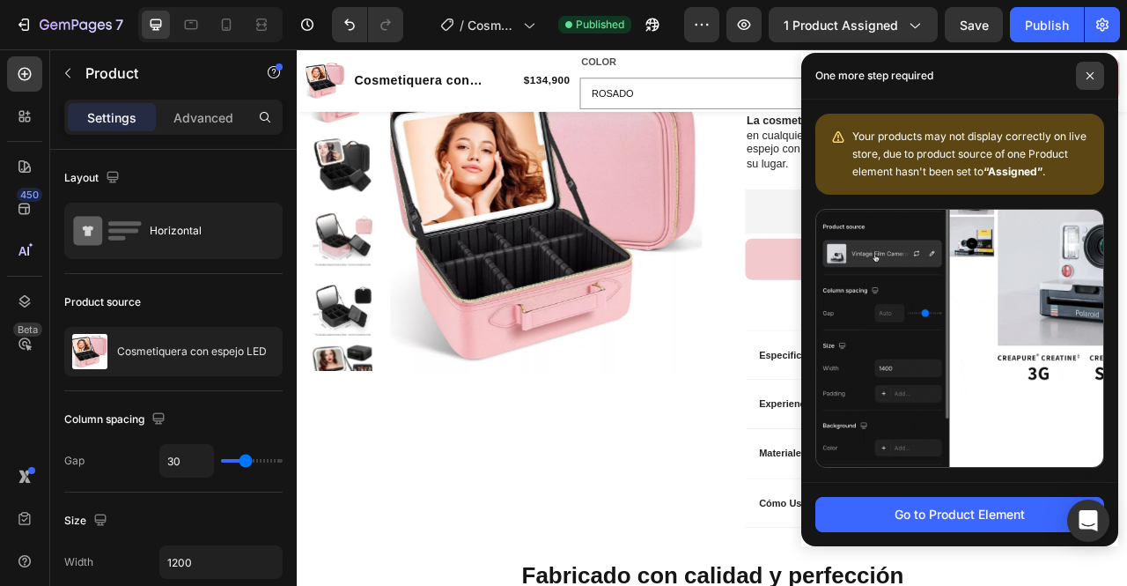
click at [1085, 72] on span at bounding box center [1090, 76] width 28 height 28
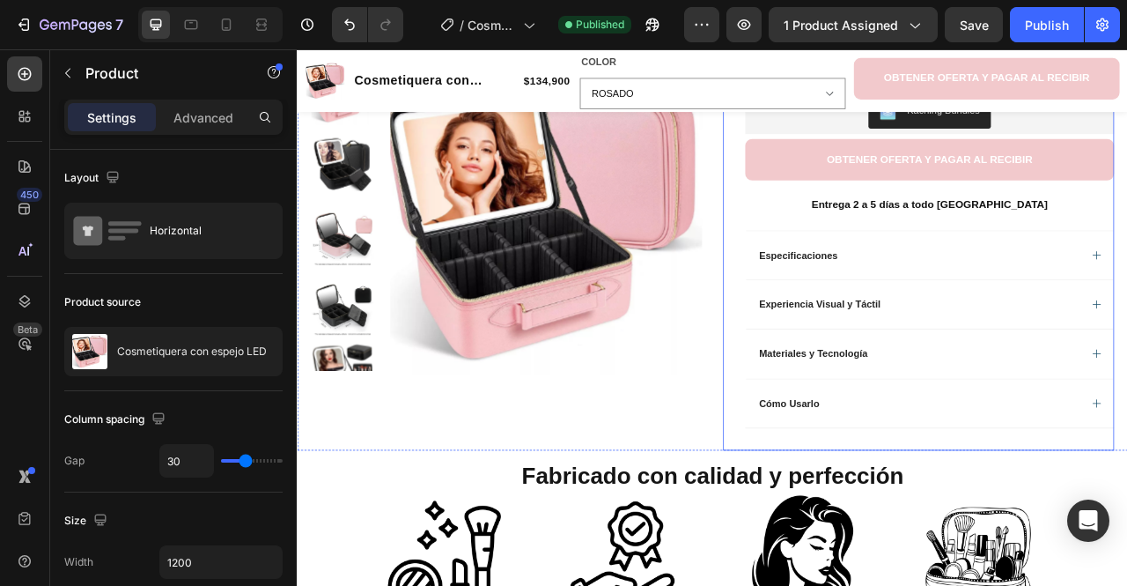
scroll to position [0, 0]
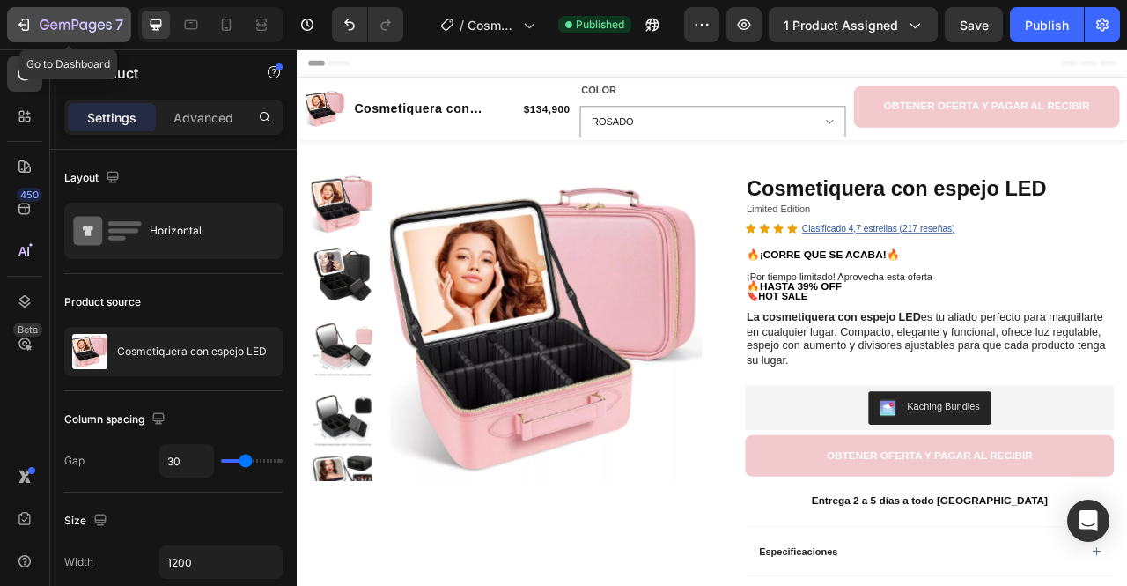
click at [87, 29] on icon "button" at bounding box center [76, 25] width 72 height 15
